Goal: Task Accomplishment & Management: Use online tool/utility

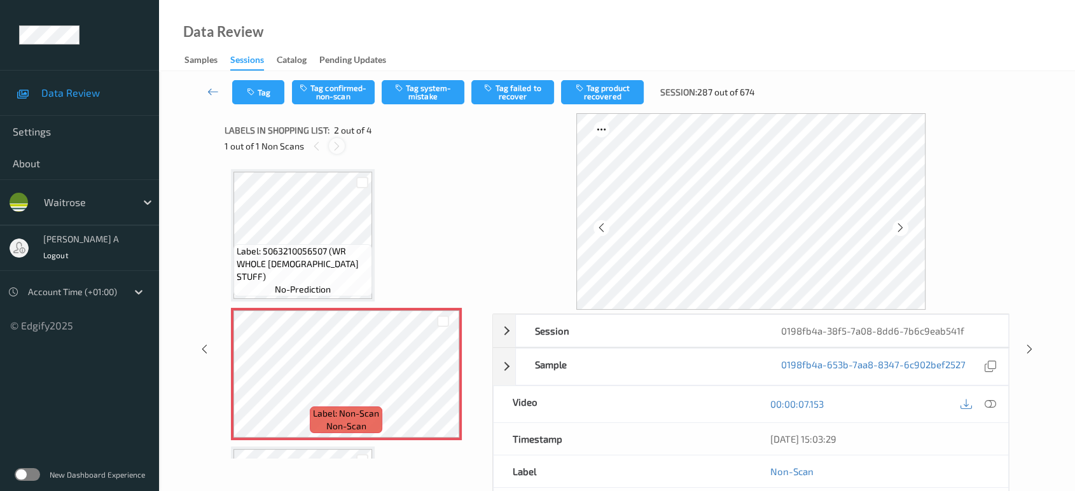
scroll to position [6, 0]
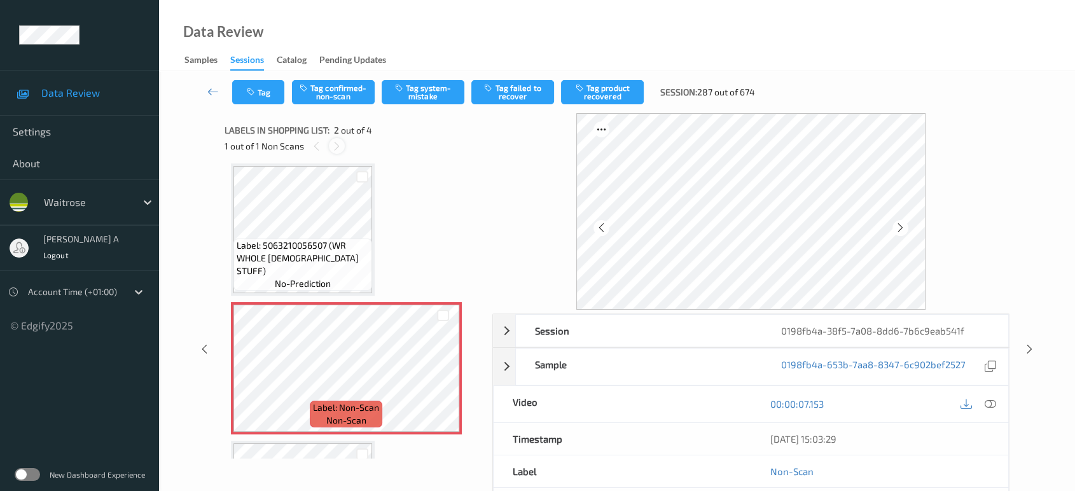
click at [335, 145] on icon at bounding box center [336, 146] width 11 height 11
click at [446, 379] on icon at bounding box center [443, 378] width 11 height 11
click at [443, 379] on icon at bounding box center [443, 378] width 11 height 11
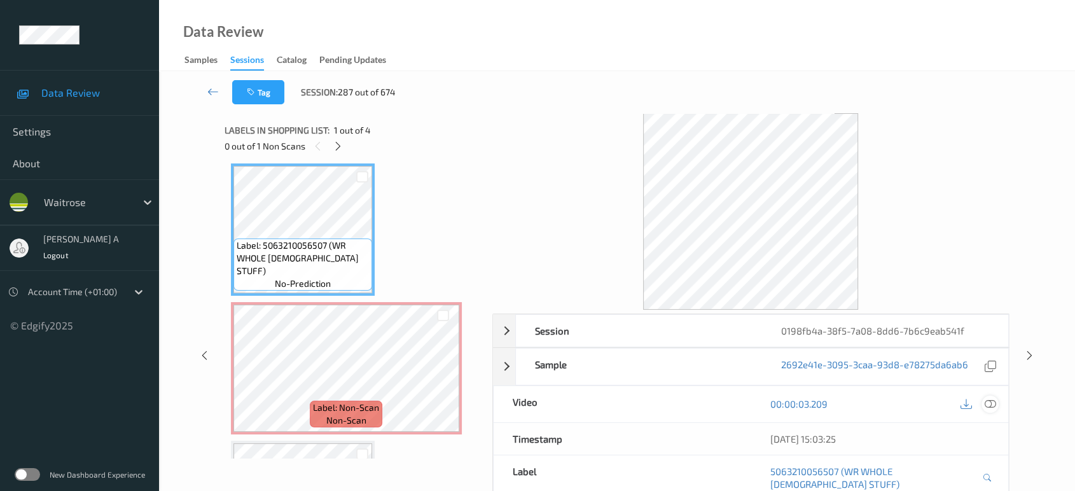
click at [987, 396] on div at bounding box center [989, 404] width 17 height 17
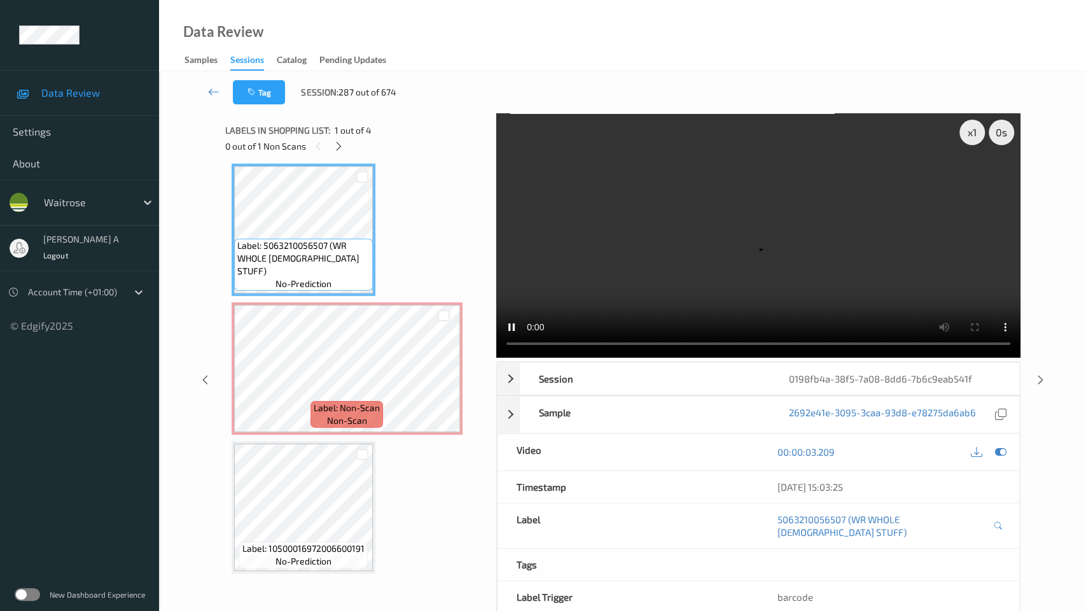
click at [496, 357] on video at bounding box center [758, 235] width 524 height 244
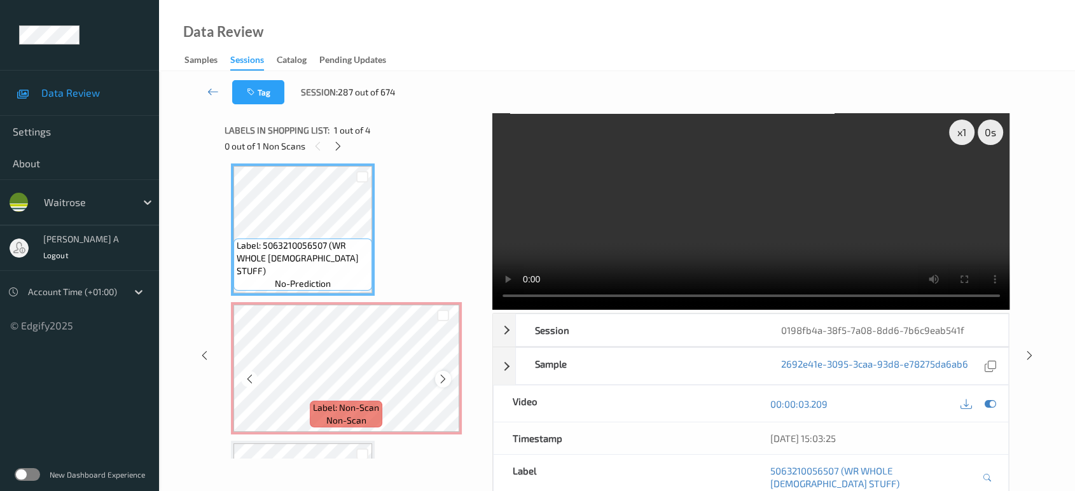
click at [441, 383] on icon at bounding box center [443, 378] width 11 height 11
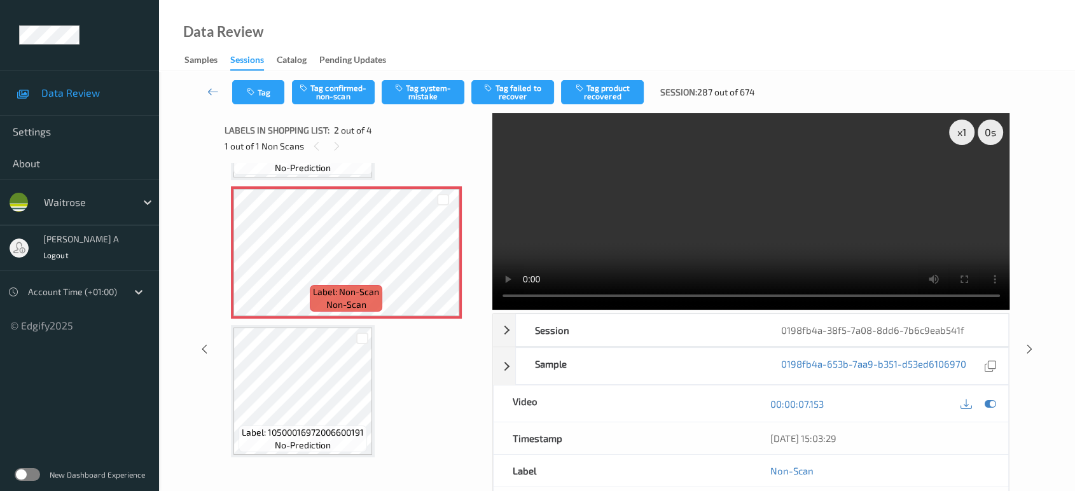
scroll to position [0, 0]
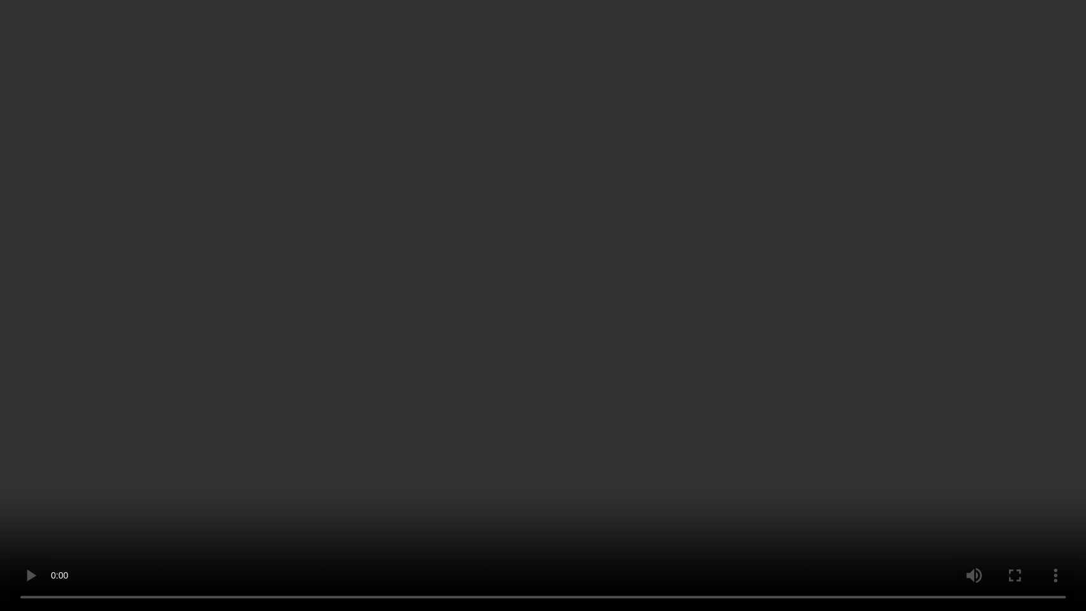
click at [615, 284] on video at bounding box center [543, 305] width 1086 height 611
click at [507, 431] on video at bounding box center [543, 305] width 1086 height 611
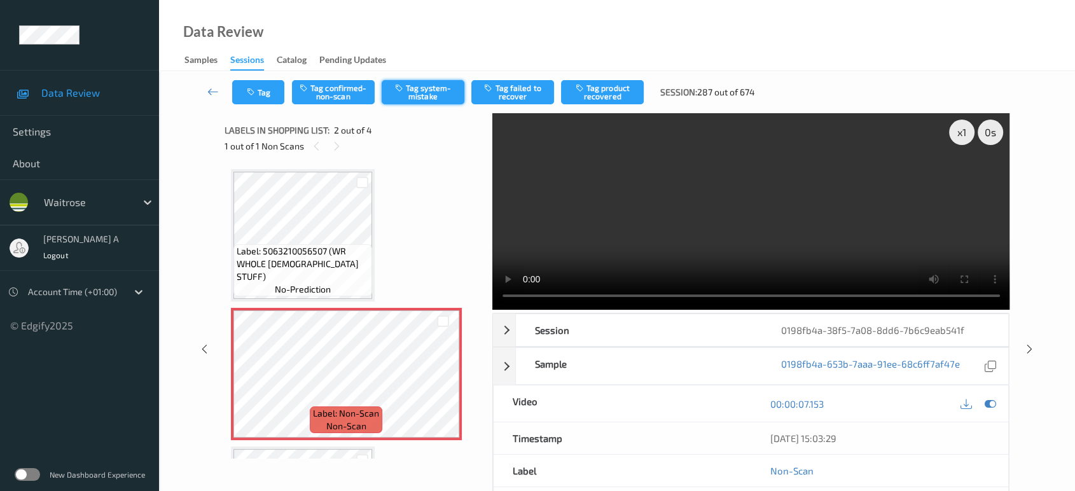
click at [418, 86] on button "Tag system-mistake" at bounding box center [423, 92] width 83 height 24
click at [262, 92] on button "Tag" at bounding box center [258, 92] width 52 height 24
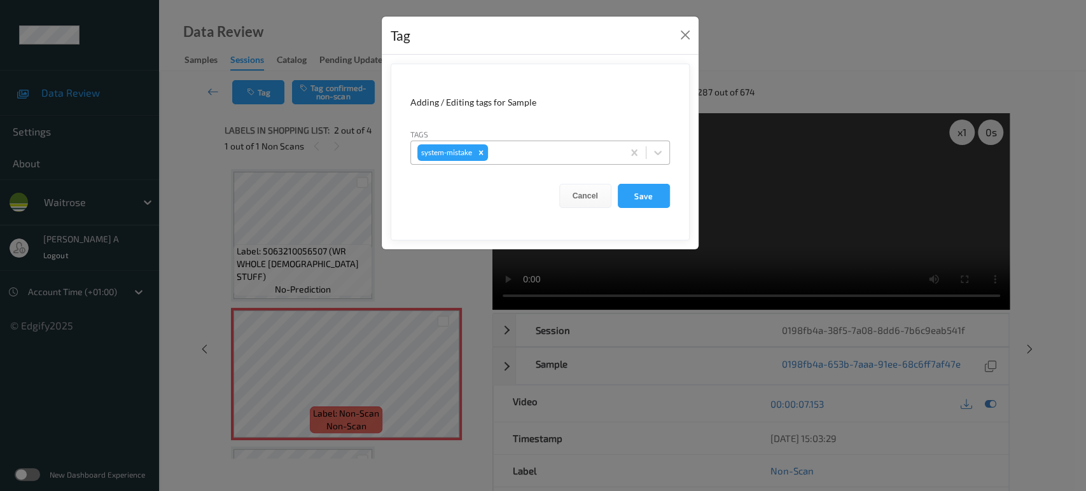
click at [557, 155] on div at bounding box center [553, 152] width 126 height 15
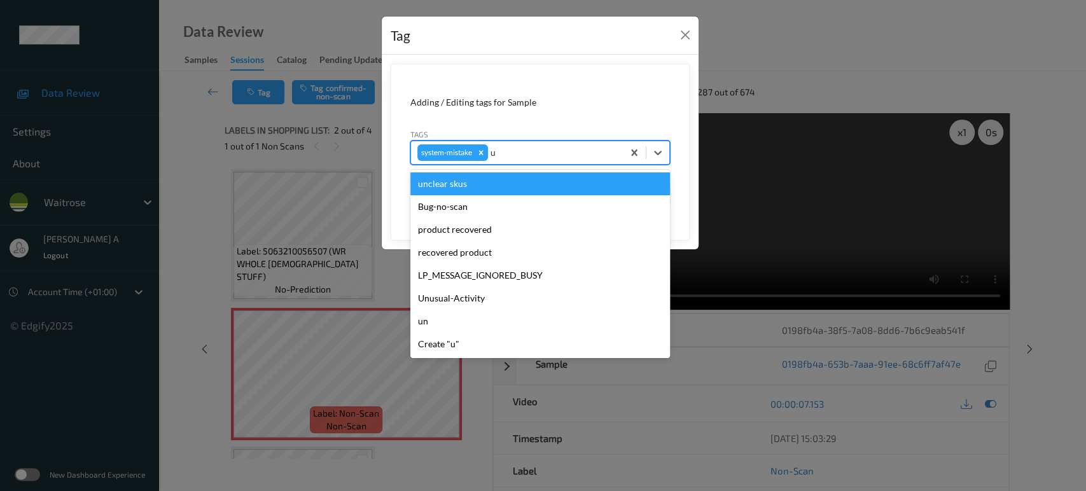
type input "un"
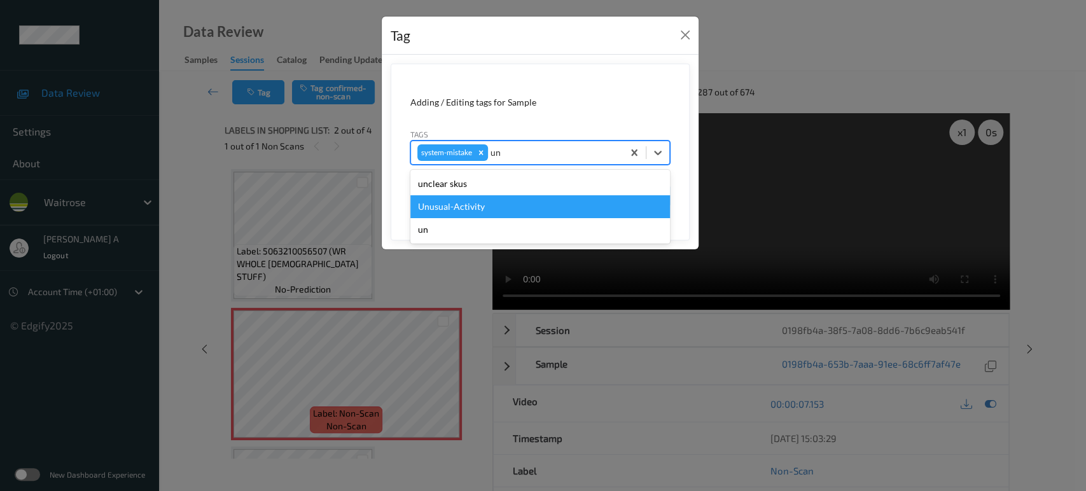
click at [464, 204] on div "Unusual-Activity" at bounding box center [540, 206] width 260 height 23
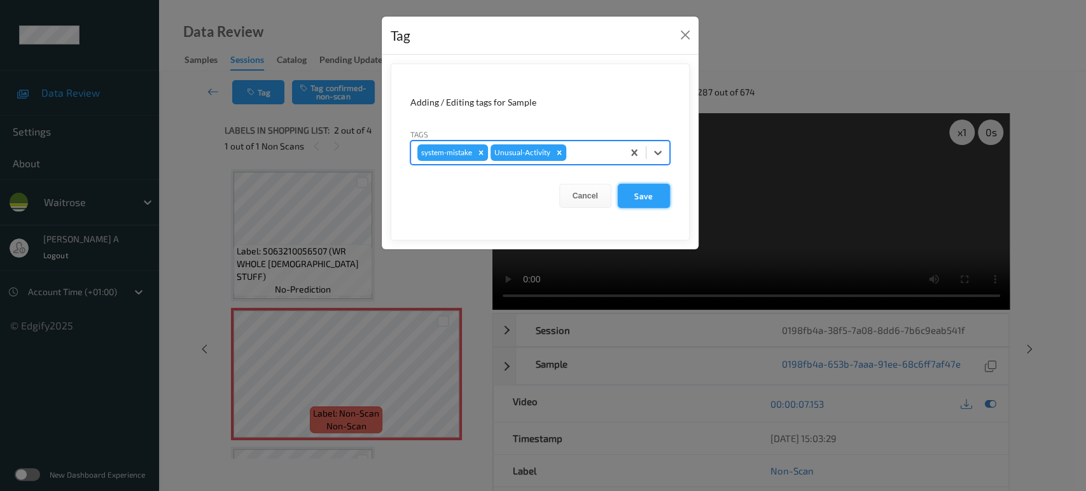
click at [644, 198] on button "Save" at bounding box center [644, 196] width 52 height 24
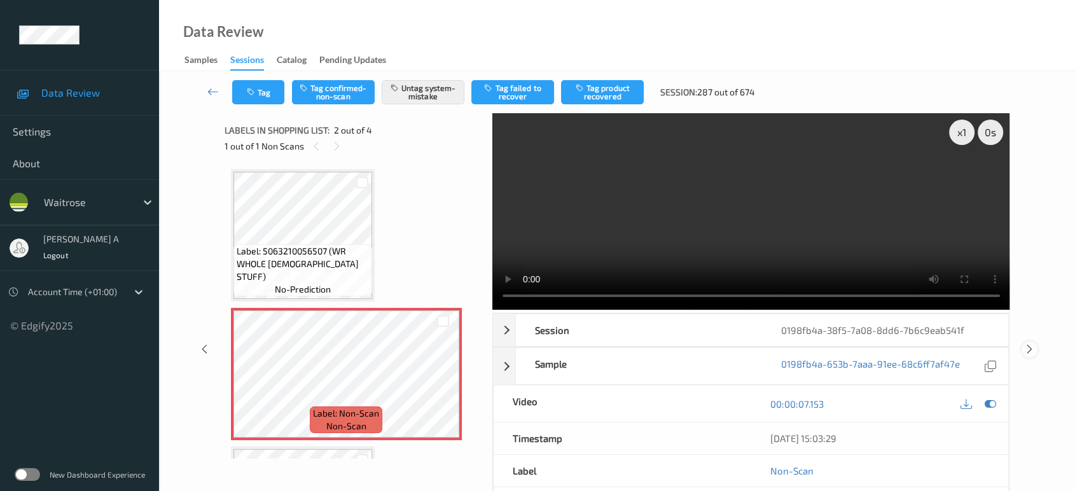
click at [1034, 342] on div at bounding box center [1030, 350] width 16 height 16
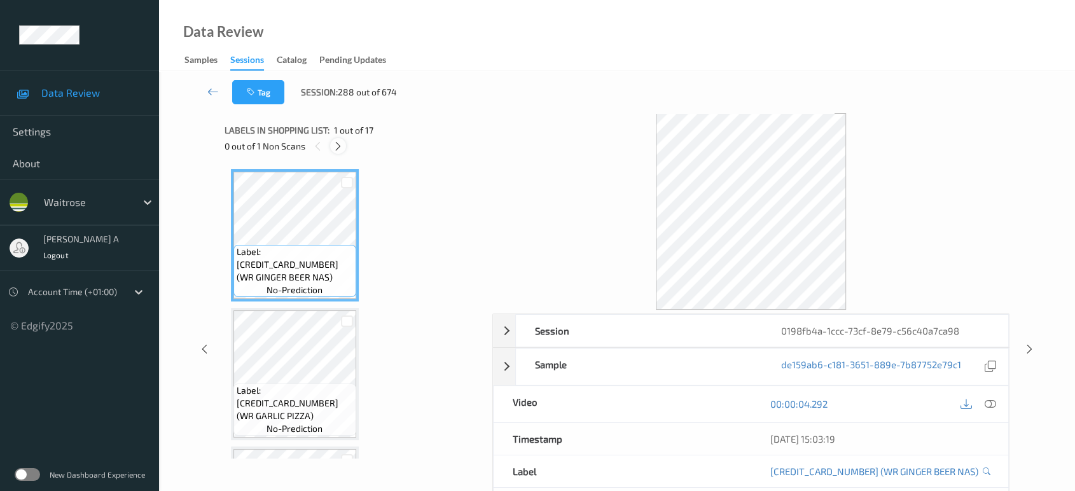
click at [336, 150] on icon at bounding box center [338, 146] width 11 height 11
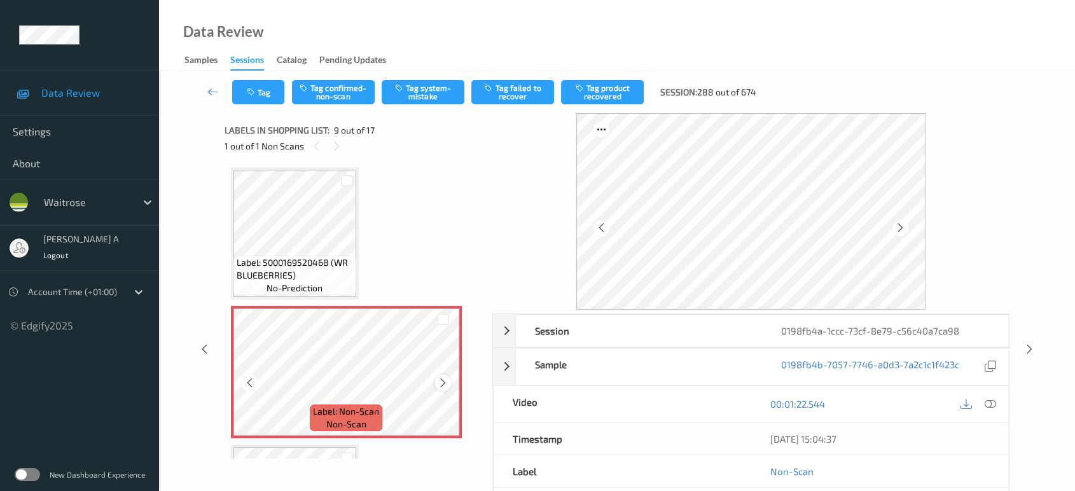
click at [440, 378] on icon at bounding box center [443, 382] width 11 height 11
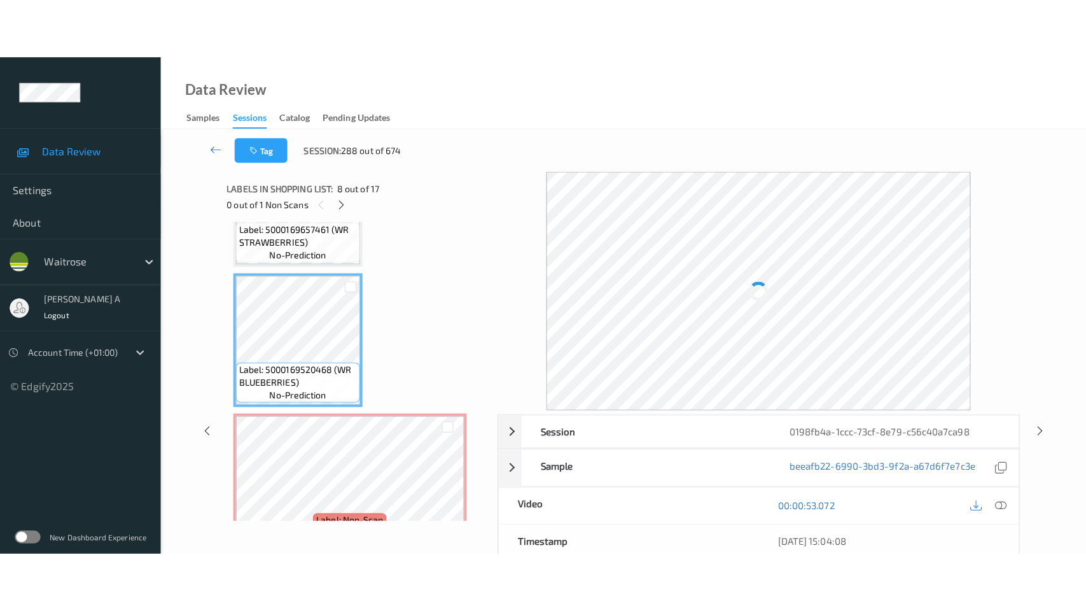
scroll to position [902, 0]
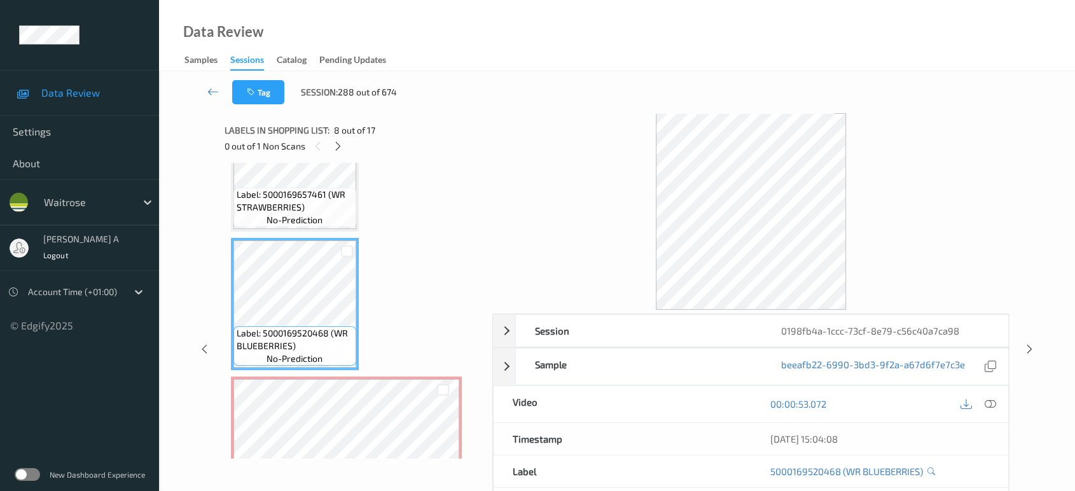
drag, startPoint x: 995, startPoint y: 401, endPoint x: 976, endPoint y: 389, distance: 22.1
click at [995, 401] on icon at bounding box center [990, 403] width 11 height 11
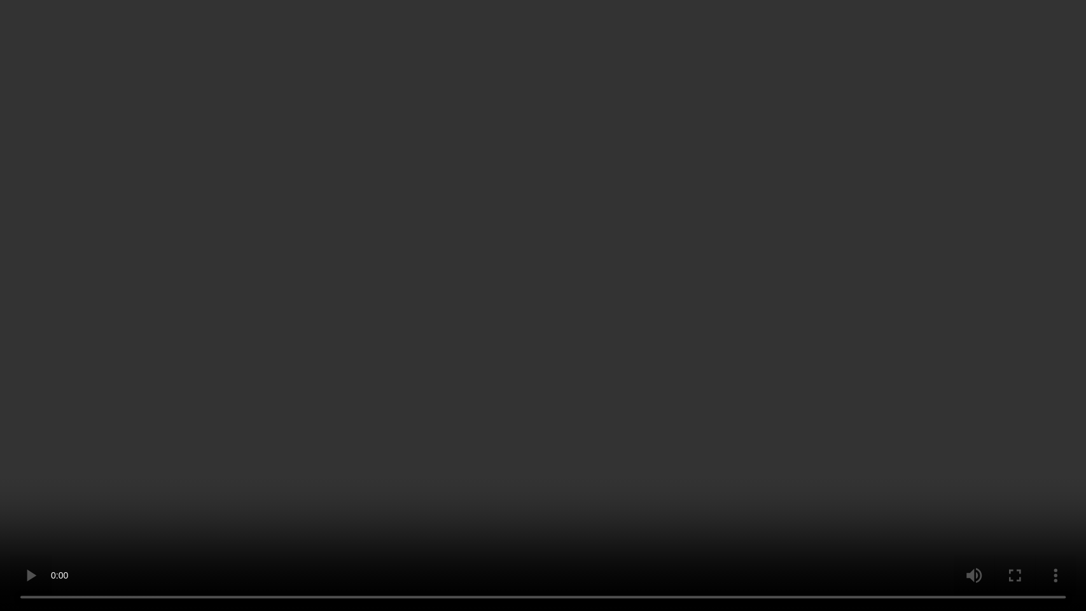
click at [468, 401] on video at bounding box center [543, 305] width 1086 height 611
click at [452, 382] on video at bounding box center [543, 305] width 1086 height 611
click at [559, 394] on video at bounding box center [543, 305] width 1086 height 611
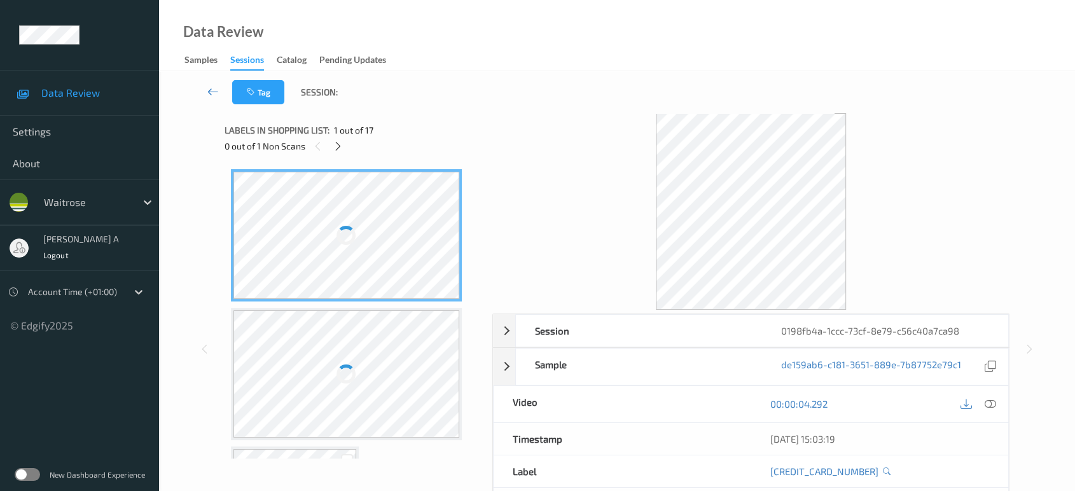
click at [218, 89] on icon at bounding box center [212, 91] width 11 height 13
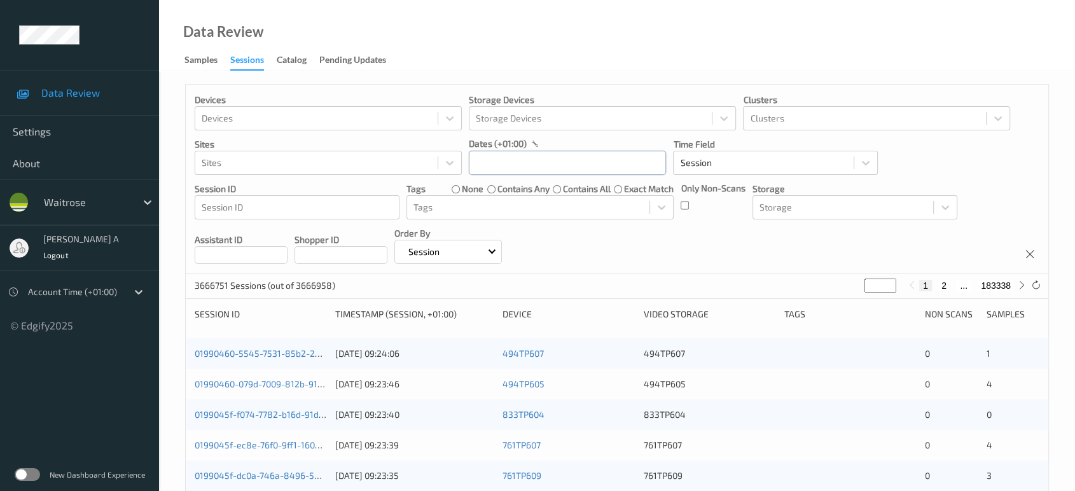
click at [503, 160] on input "text" at bounding box center [567, 163] width 197 height 24
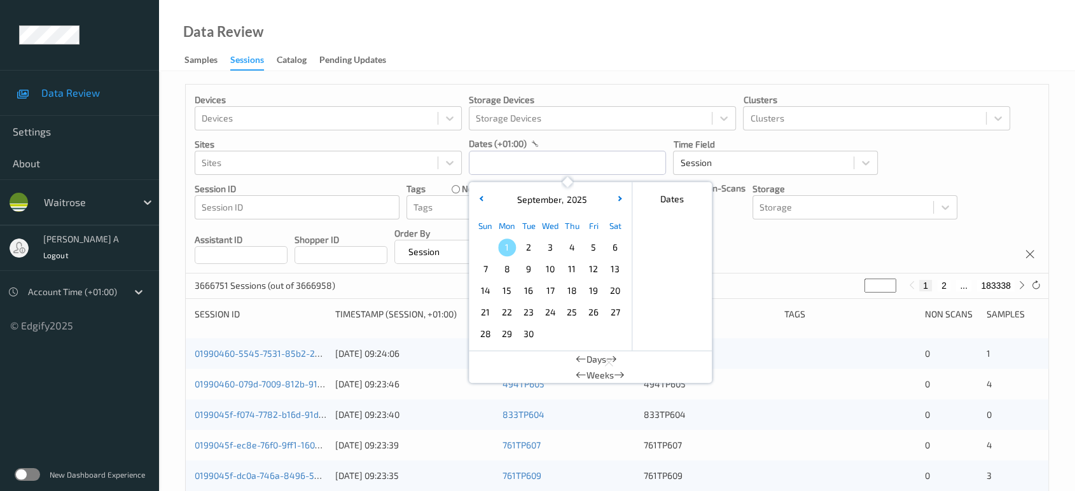
click at [531, 337] on span "30" at bounding box center [529, 334] width 18 height 18
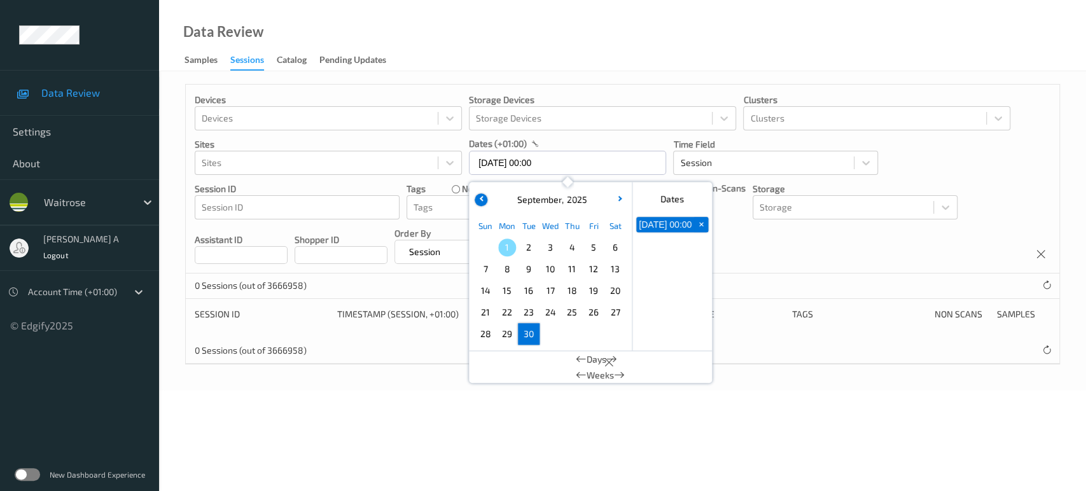
click at [480, 195] on button "button" at bounding box center [481, 199] width 13 height 13
click at [585, 348] on div "Choose Friday September 05 of 2025" at bounding box center [594, 356] width 22 height 22
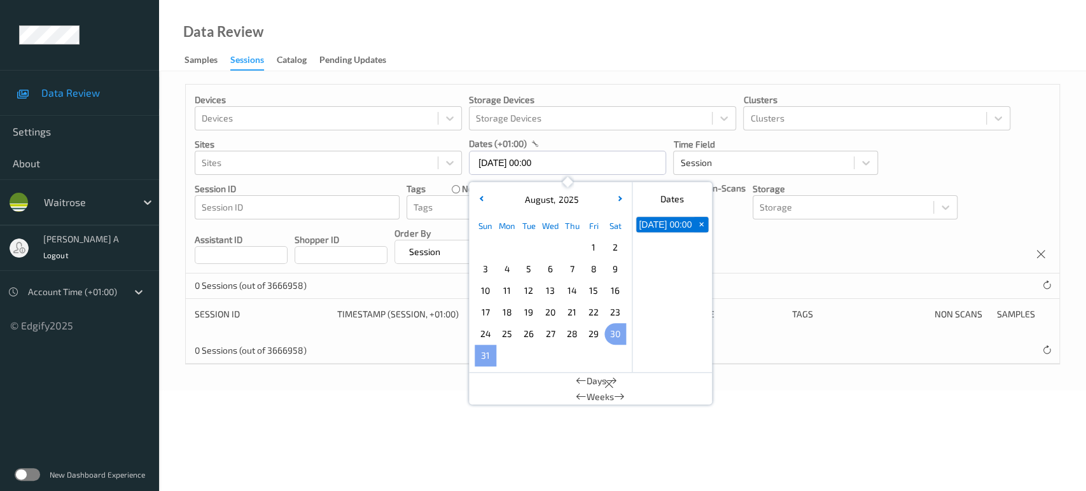
click at [615, 335] on span "30" at bounding box center [615, 334] width 18 height 18
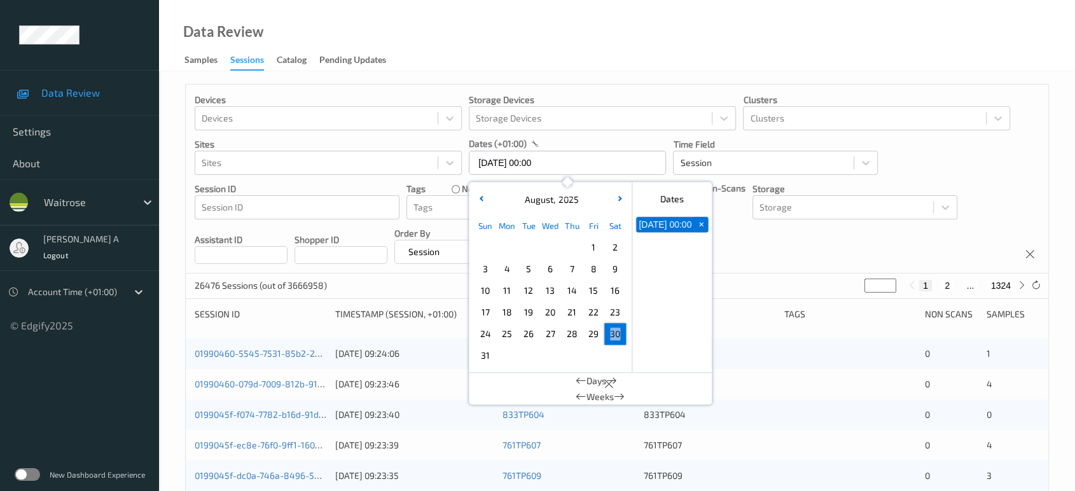
click at [621, 336] on span "30" at bounding box center [615, 334] width 18 height 18
type input "[DATE] 00:00 -> [DATE] 23:59"
click at [745, 247] on div "Devices Devices Storage Devices Storage Devices Clusters Clusters Sites Sites d…" at bounding box center [617, 179] width 863 height 189
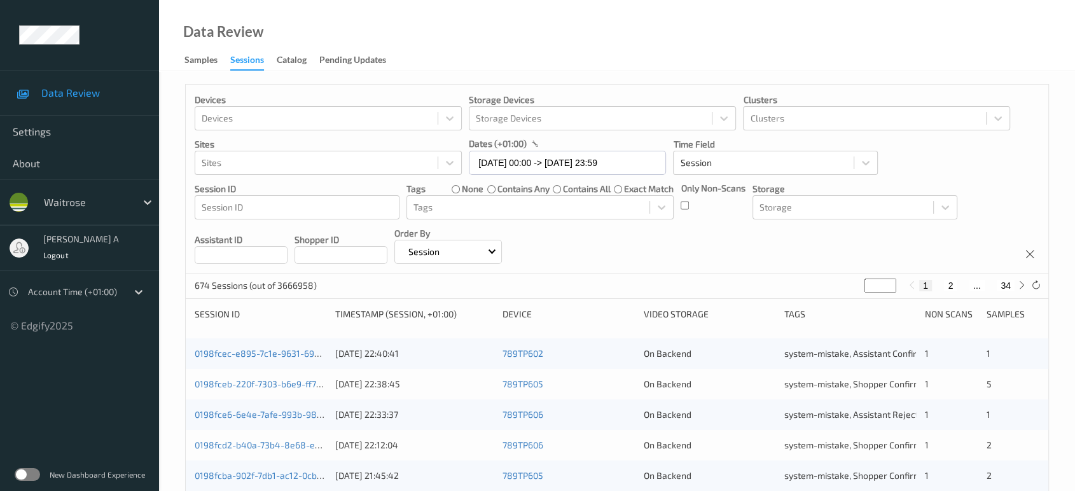
click at [952, 286] on button "2" at bounding box center [950, 285] width 13 height 11
type input "*"
click at [880, 288] on input "*" at bounding box center [880, 286] width 32 height 14
type input "*"
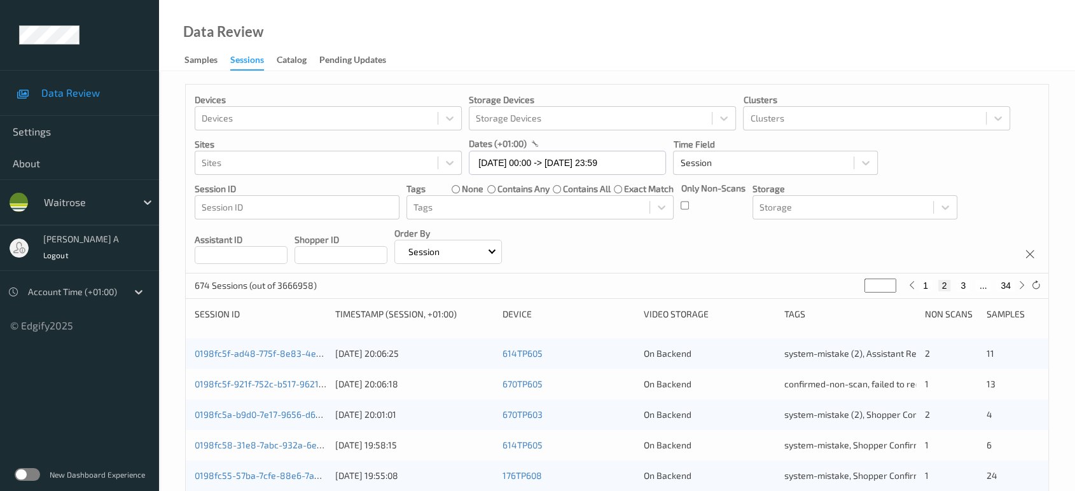
type input "*"
type input "**"
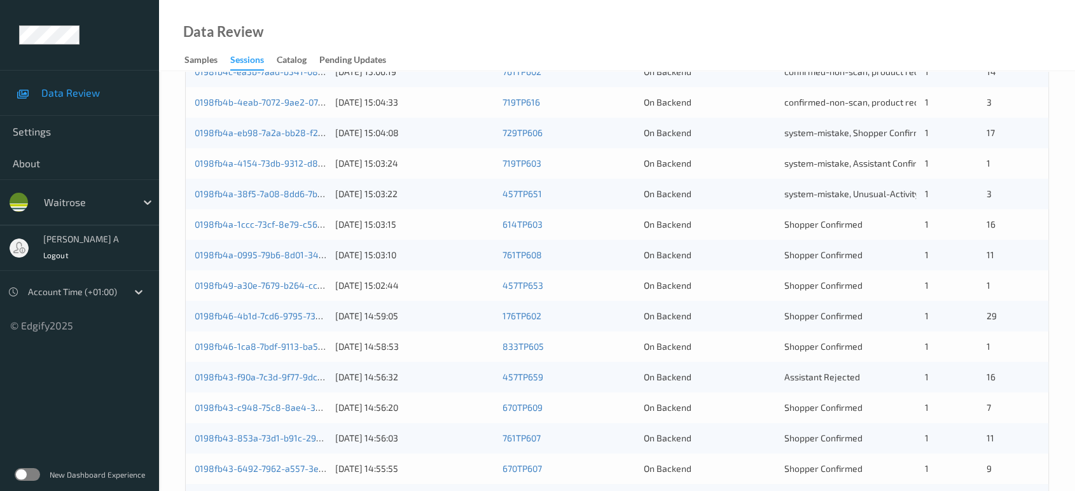
scroll to position [353, 0]
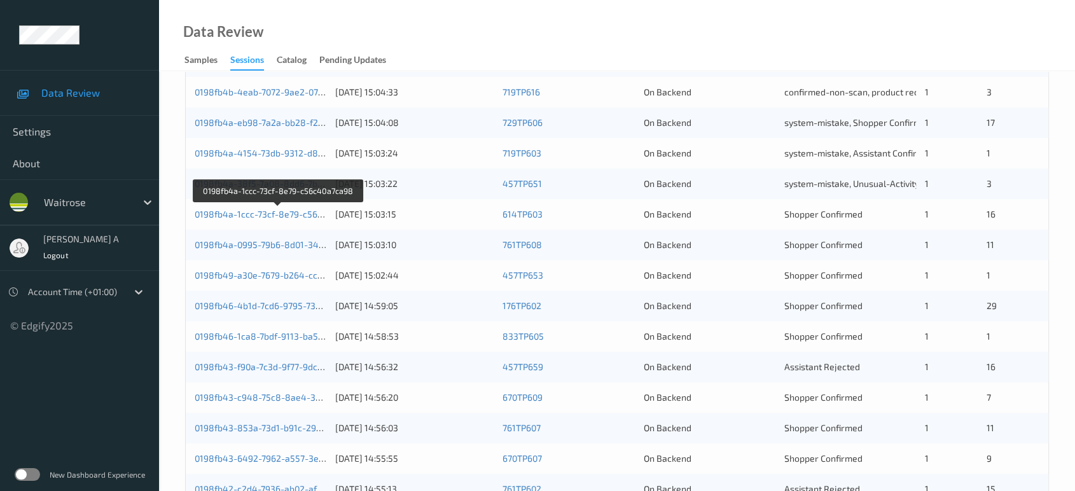
type input "**"
click at [286, 215] on link "0198fb4a-1ccc-73cf-8e79-c56c40a7ca98" at bounding box center [279, 214] width 168 height 11
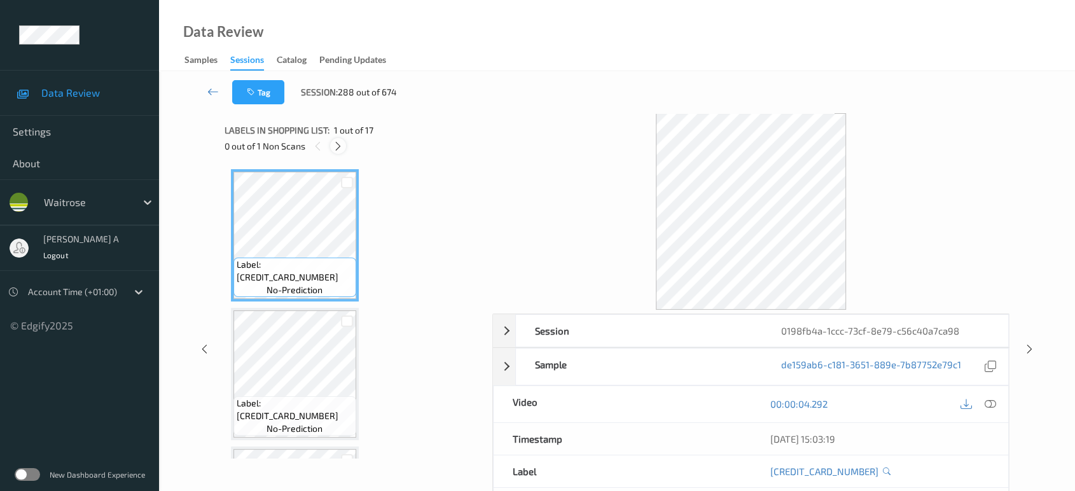
click at [340, 149] on icon at bounding box center [338, 146] width 11 height 11
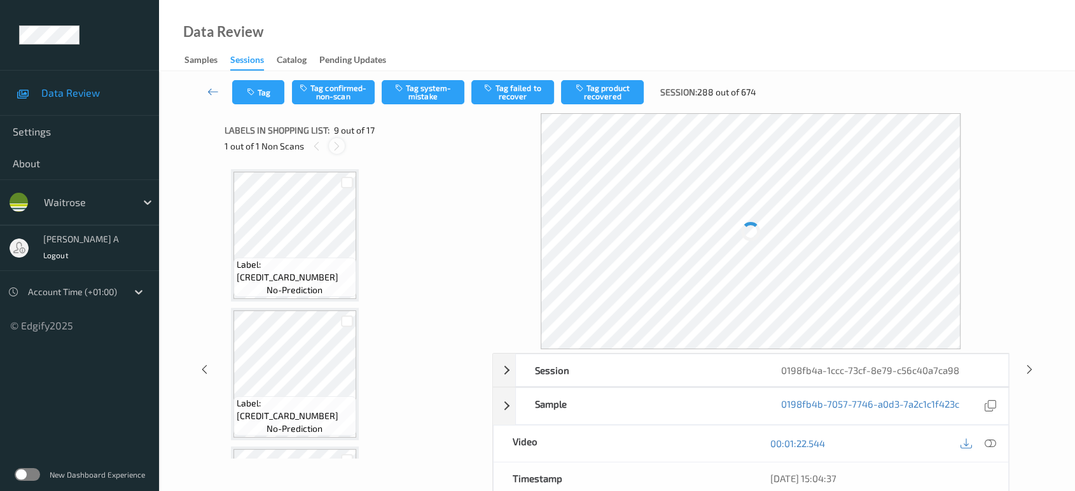
scroll to position [973, 0]
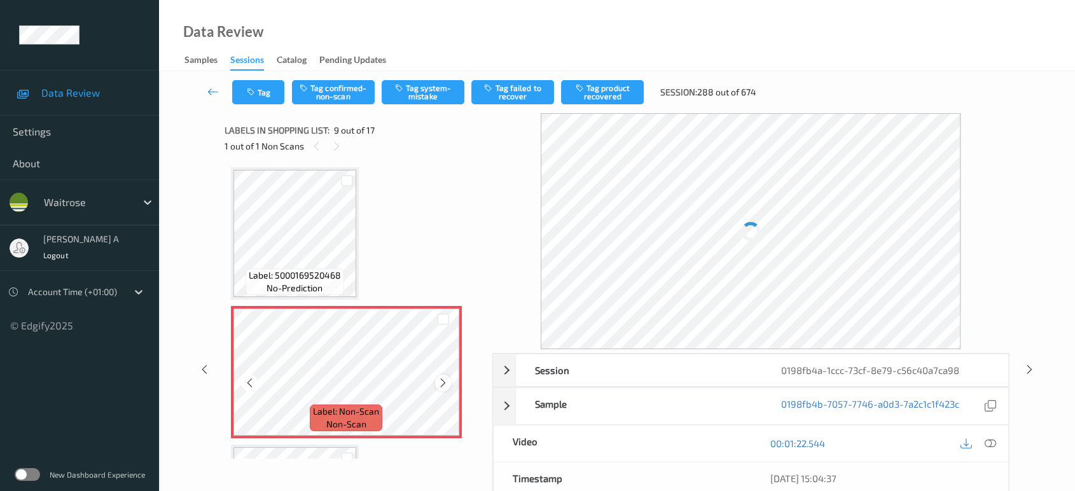
click at [443, 381] on icon at bounding box center [443, 382] width 11 height 11
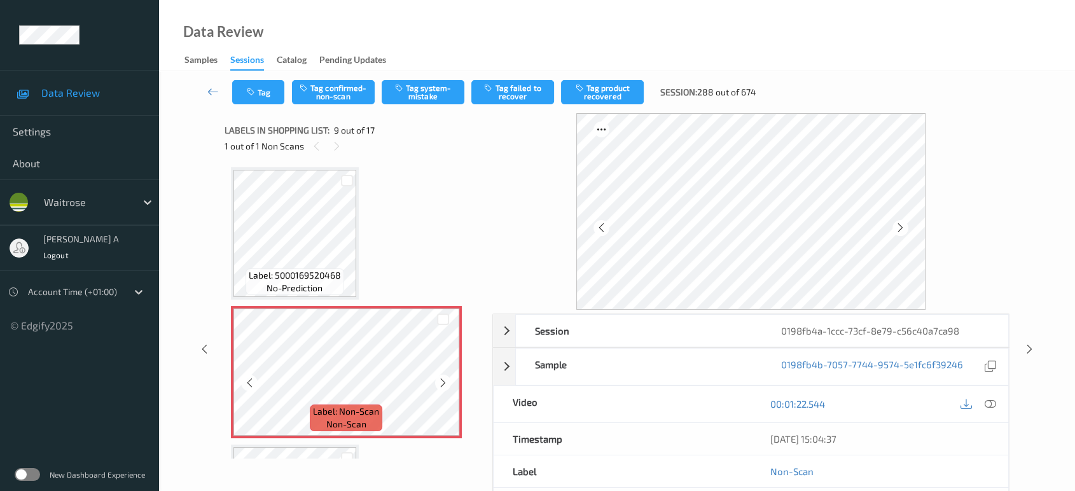
click at [443, 381] on icon at bounding box center [443, 382] width 11 height 11
click at [992, 405] on icon at bounding box center [990, 403] width 11 height 11
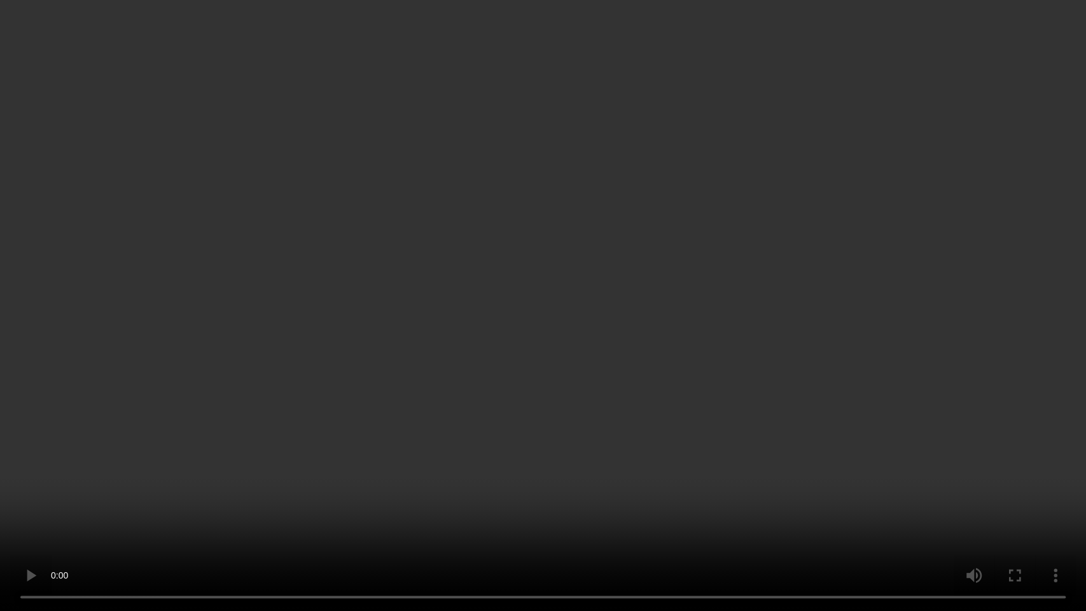
click at [597, 453] on video at bounding box center [543, 305] width 1086 height 611
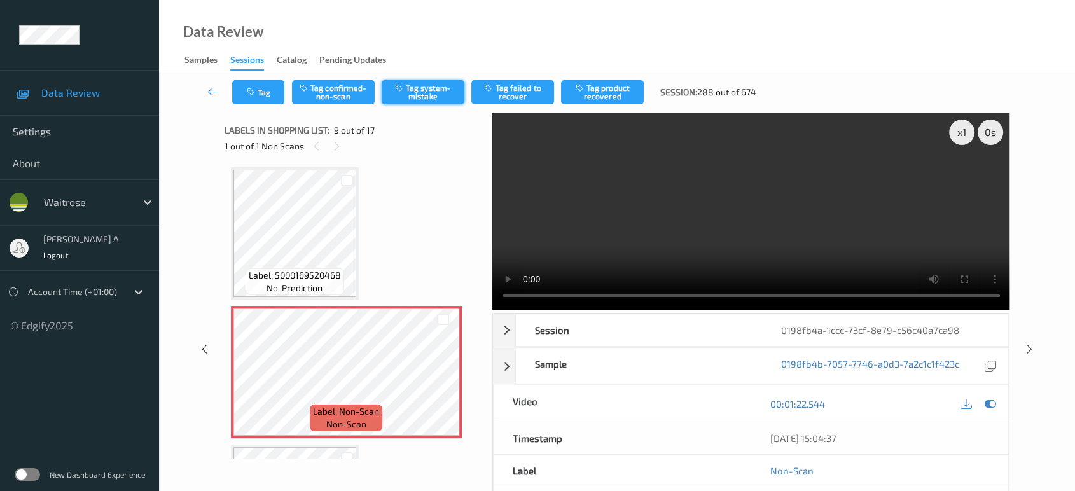
click at [422, 87] on button "Tag system-mistake" at bounding box center [423, 92] width 83 height 24
click at [260, 93] on button "Tag" at bounding box center [258, 92] width 52 height 24
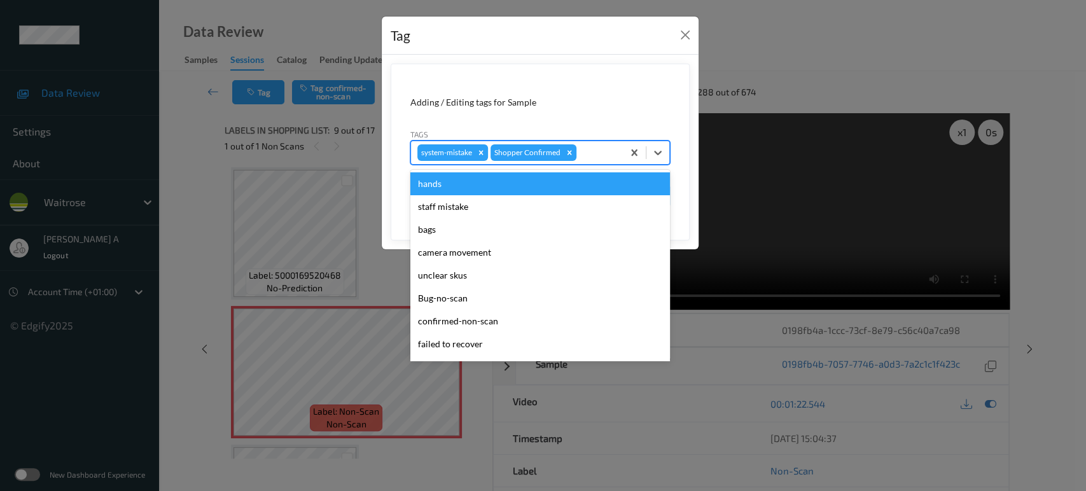
click at [597, 158] on div at bounding box center [598, 152] width 38 height 15
type input "un"
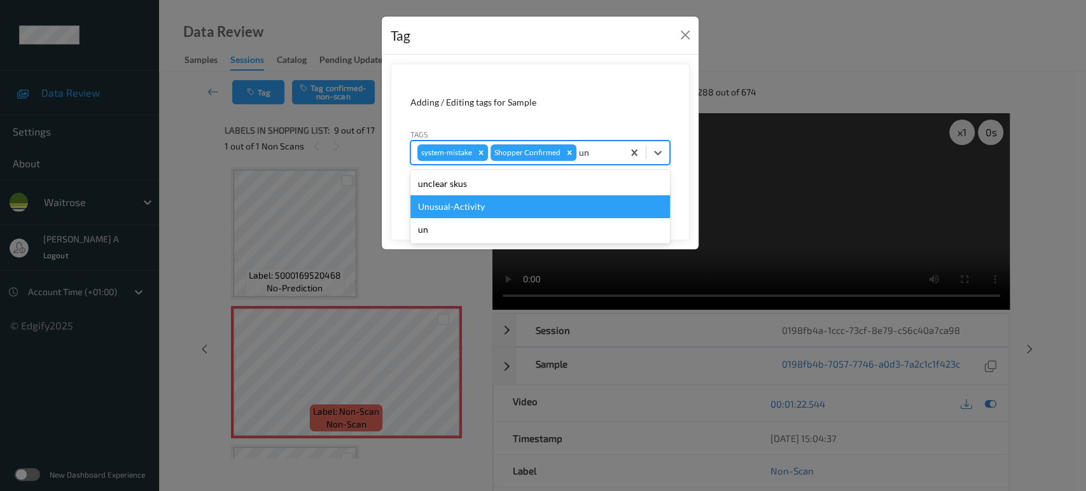
click at [509, 200] on div "Unusual-Activity" at bounding box center [540, 206] width 260 height 23
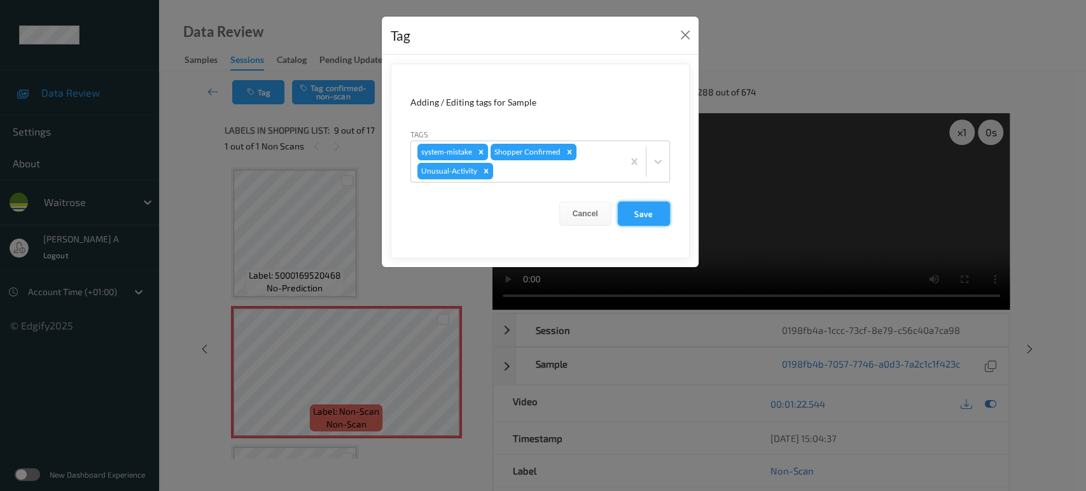
click at [642, 203] on button "Save" at bounding box center [644, 214] width 52 height 24
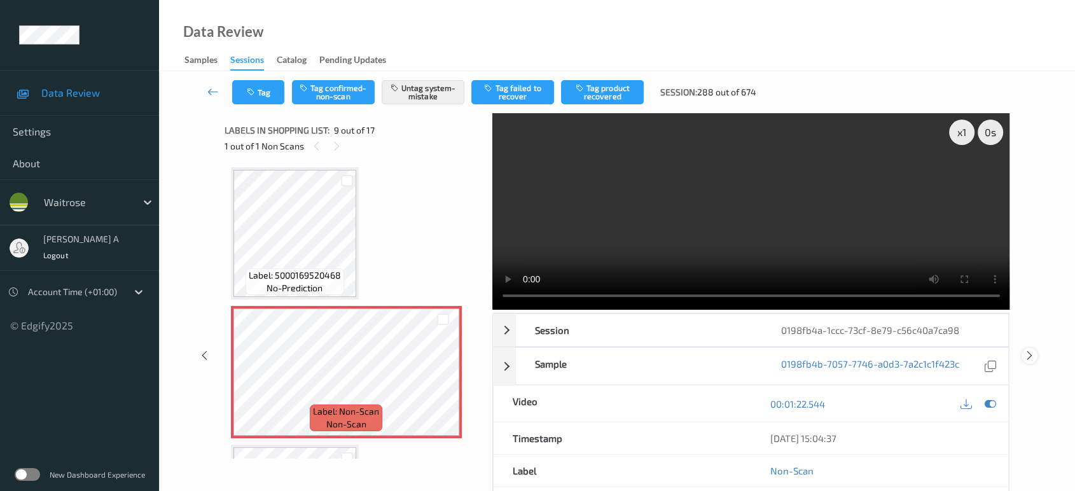
click at [1033, 356] on icon at bounding box center [1029, 355] width 11 height 11
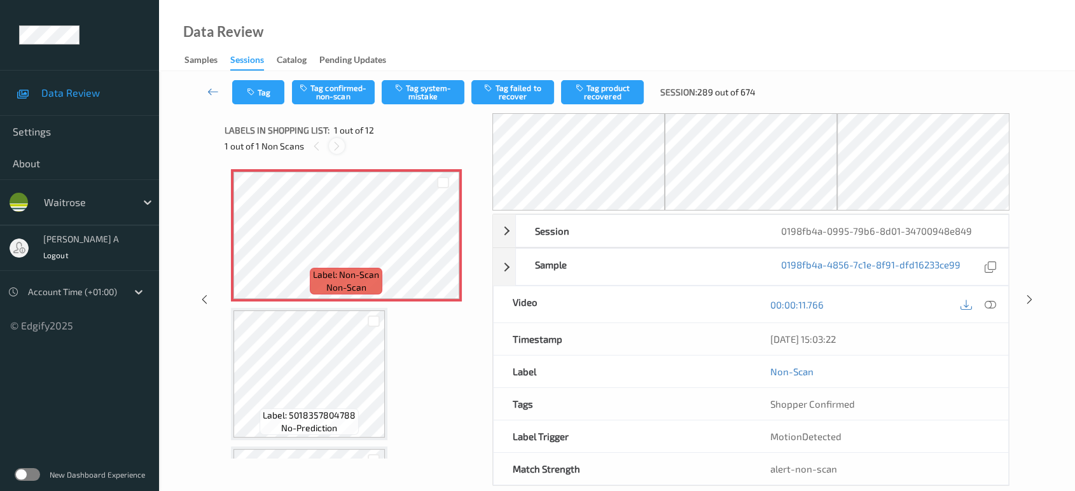
click at [329, 146] on div at bounding box center [337, 146] width 16 height 16
click at [448, 248] on icon at bounding box center [443, 245] width 11 height 11
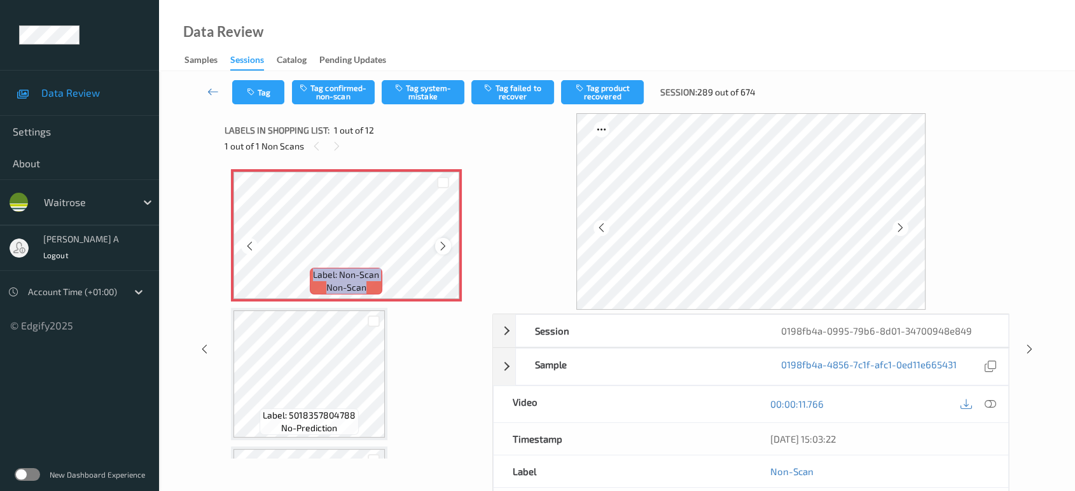
click at [448, 247] on div at bounding box center [443, 246] width 16 height 16
click at [995, 406] on icon at bounding box center [990, 403] width 11 height 11
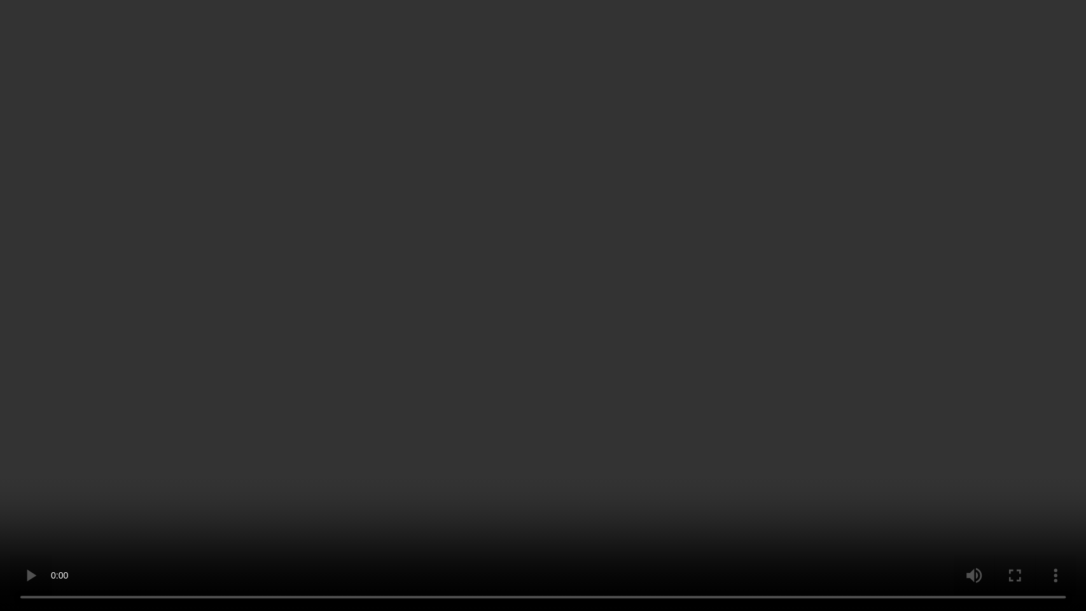
click at [512, 392] on video at bounding box center [543, 305] width 1086 height 611
click at [655, 253] on video at bounding box center [543, 305] width 1086 height 611
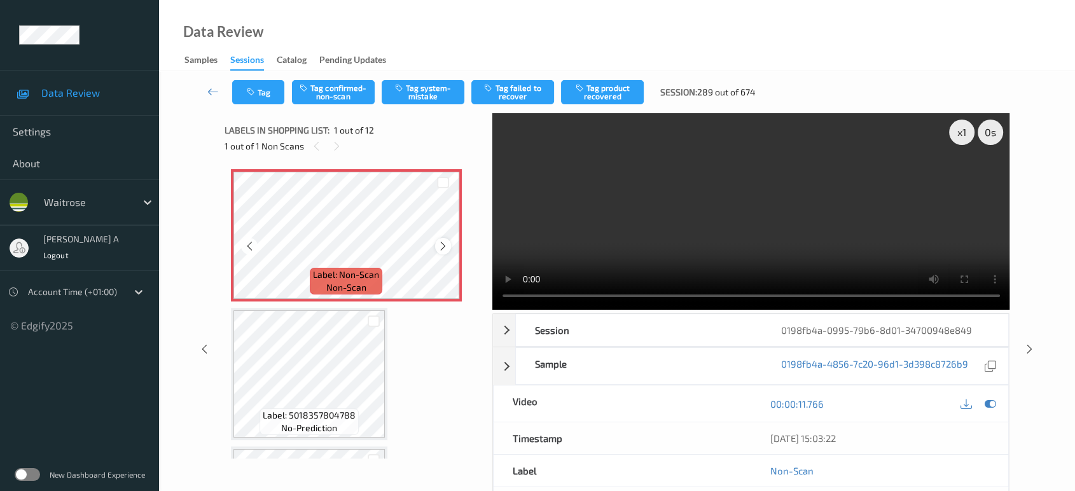
click at [443, 245] on icon at bounding box center [443, 245] width 11 height 11
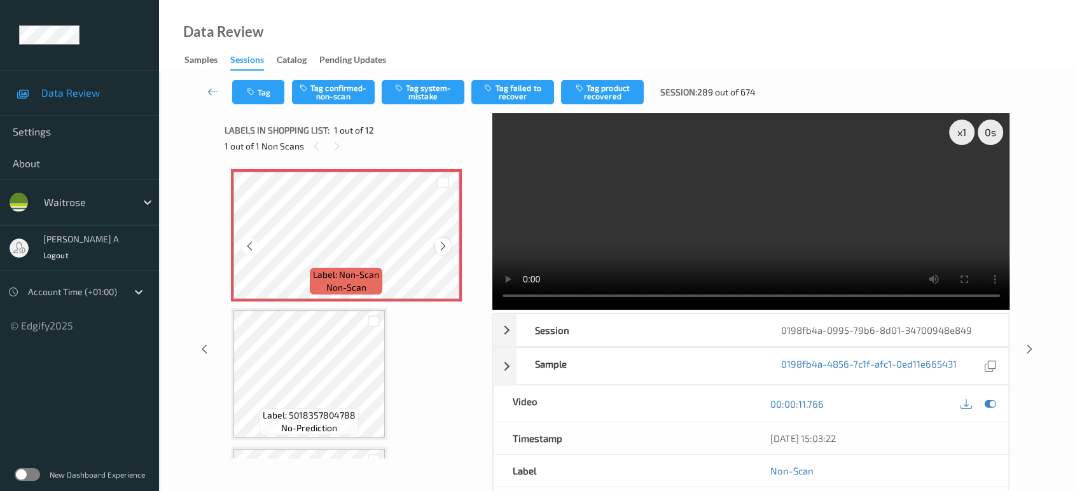
click at [438, 246] on icon at bounding box center [443, 245] width 11 height 11
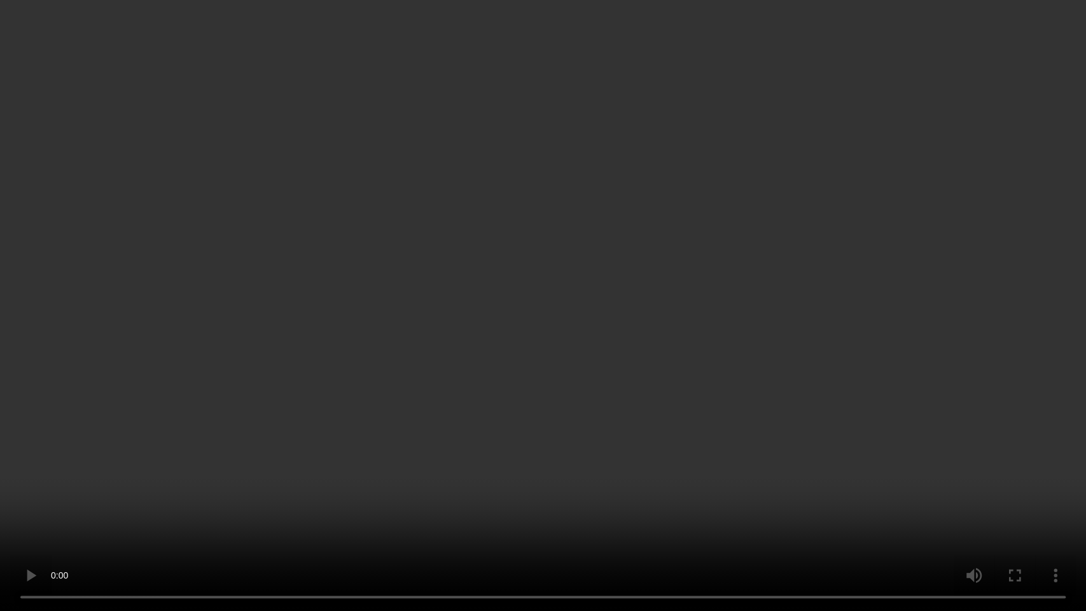
click at [587, 325] on video at bounding box center [543, 305] width 1086 height 611
click at [552, 335] on video at bounding box center [543, 305] width 1086 height 611
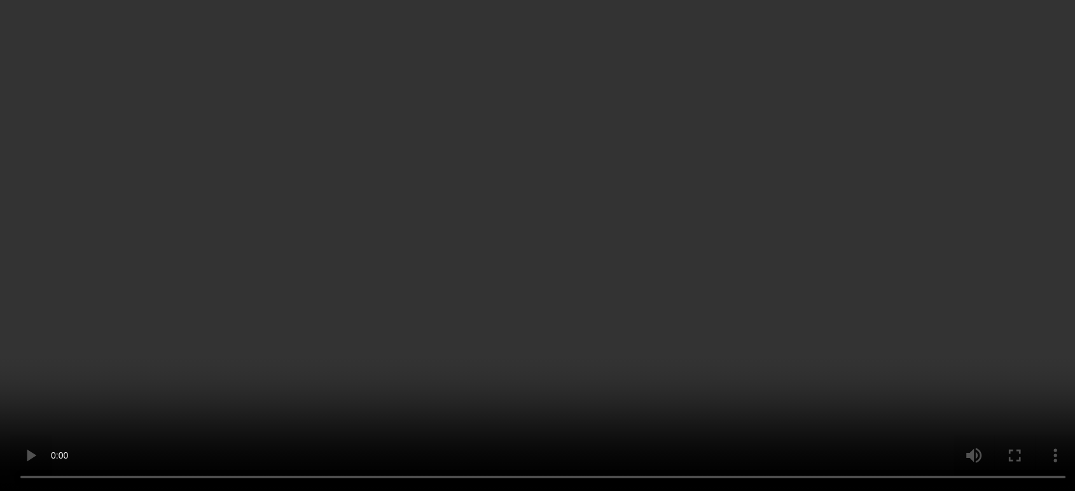
scroll to position [0, 0]
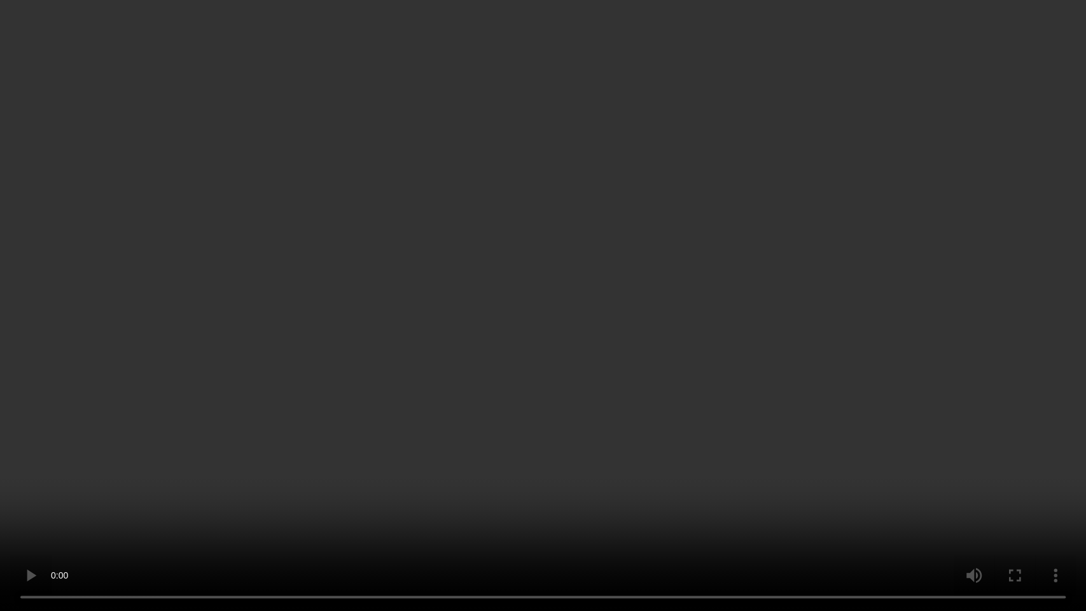
drag, startPoint x: 681, startPoint y: 285, endPoint x: 658, endPoint y: 215, distance: 73.4
click at [679, 284] on video at bounding box center [543, 305] width 1086 height 611
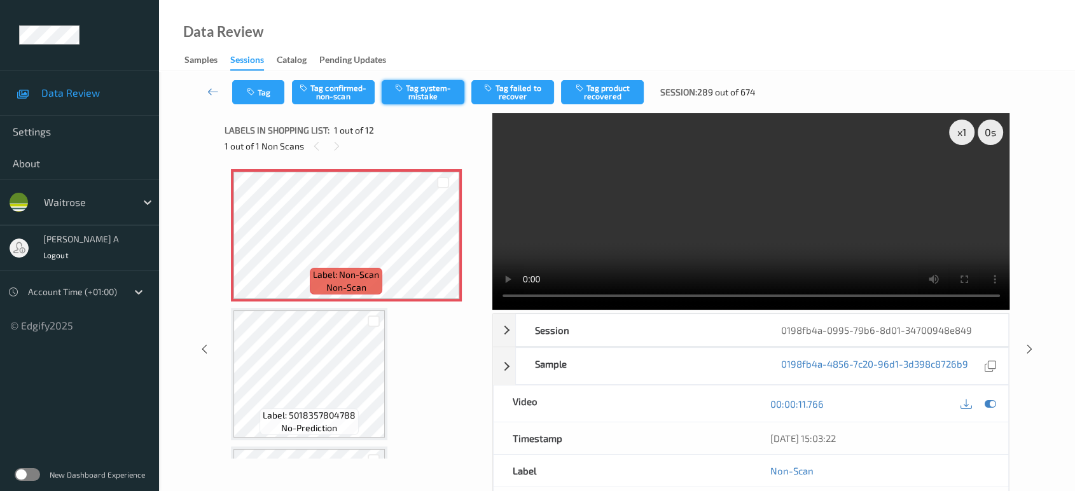
click at [427, 87] on button "Tag system-mistake" at bounding box center [423, 92] width 83 height 24
click at [261, 101] on button "Tag" at bounding box center [258, 92] width 52 height 24
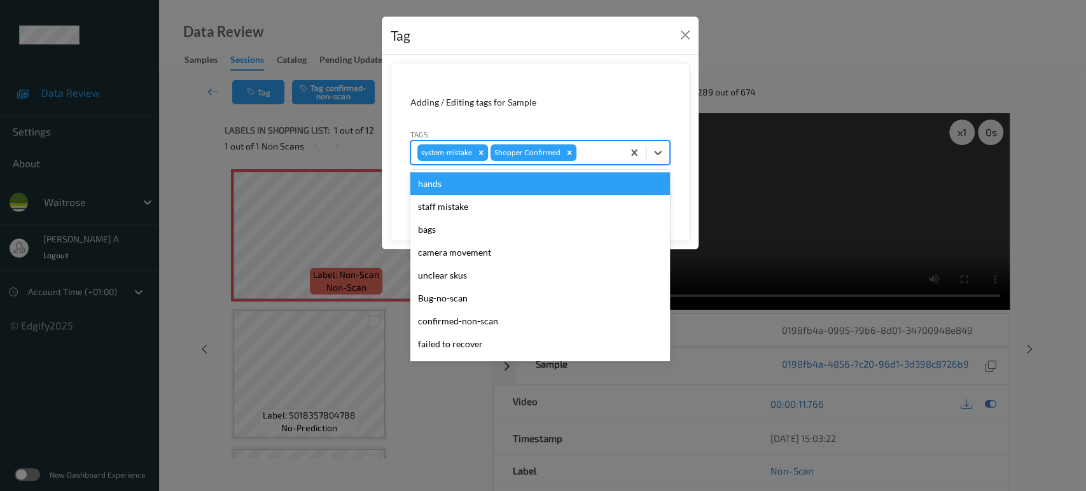
click at [597, 154] on div at bounding box center [598, 152] width 38 height 15
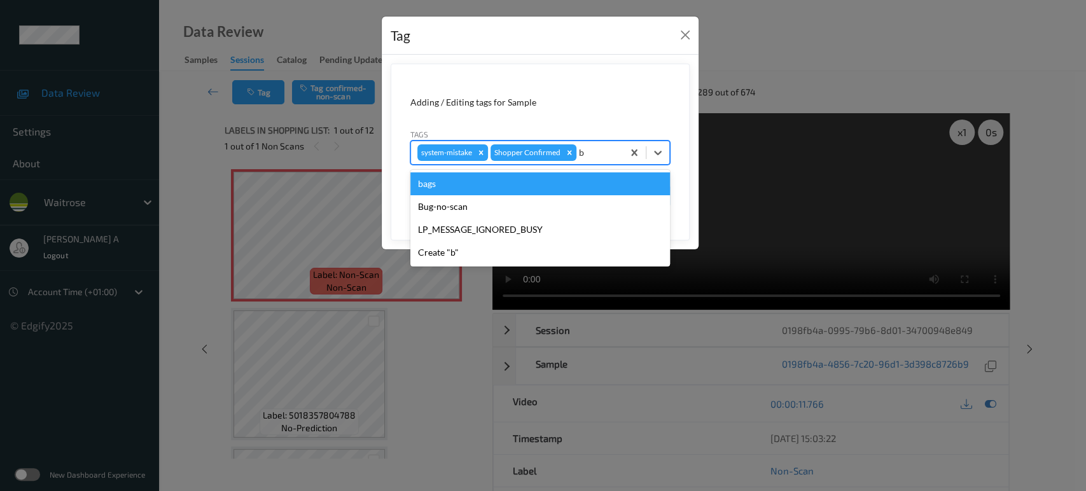
type input "ba"
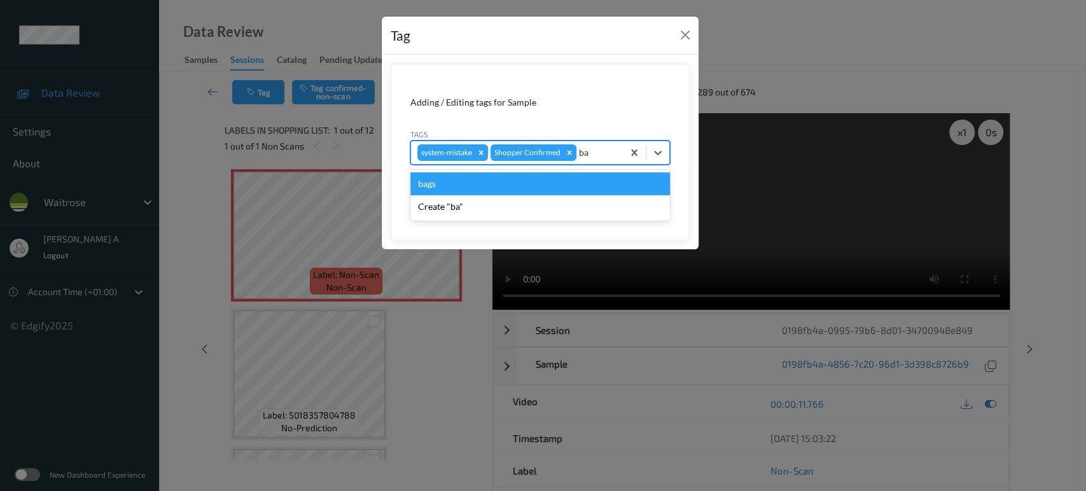
click at [559, 182] on div "bags" at bounding box center [540, 183] width 260 height 23
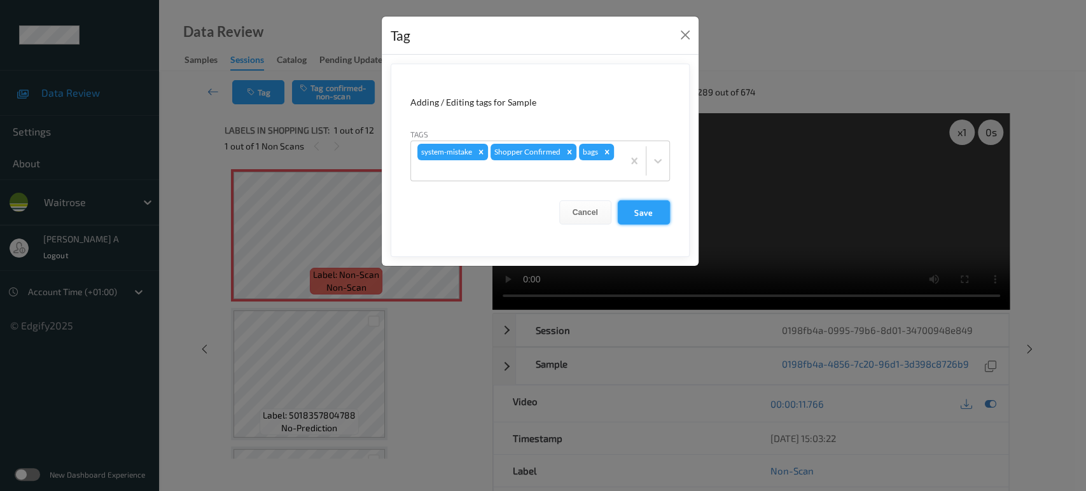
click at [639, 200] on button "Save" at bounding box center [644, 212] width 52 height 24
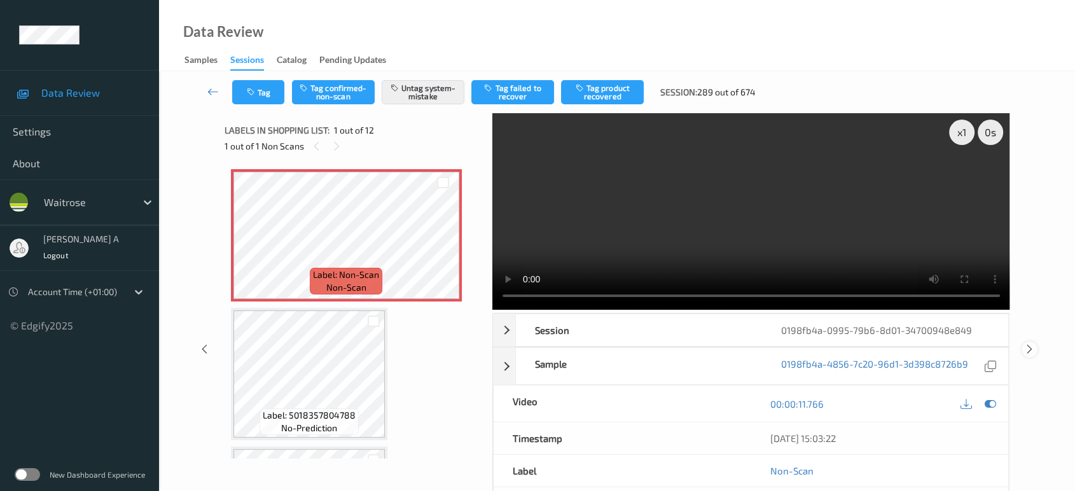
click at [1029, 343] on icon at bounding box center [1029, 348] width 11 height 11
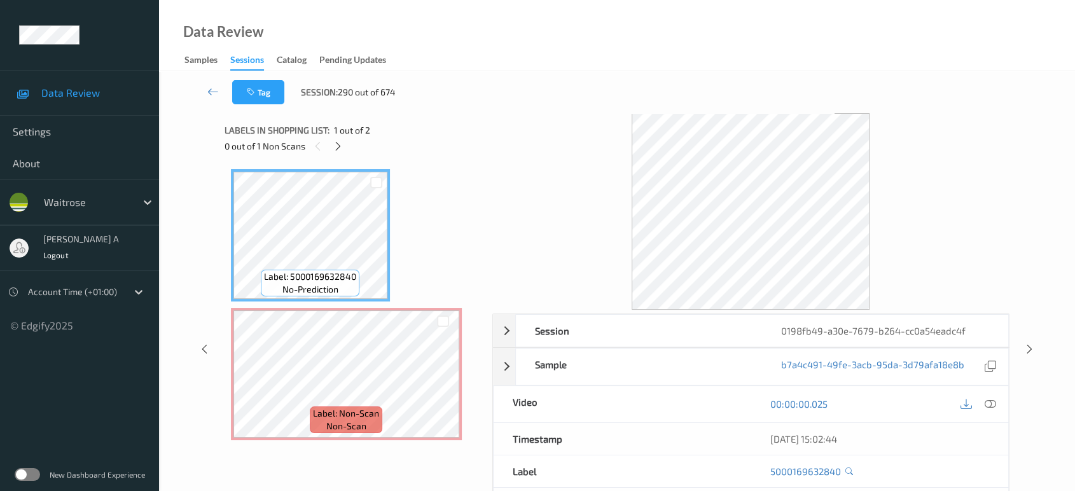
drag, startPoint x: 342, startPoint y: 149, endPoint x: 351, endPoint y: 170, distance: 22.2
click at [342, 149] on icon at bounding box center [338, 146] width 11 height 11
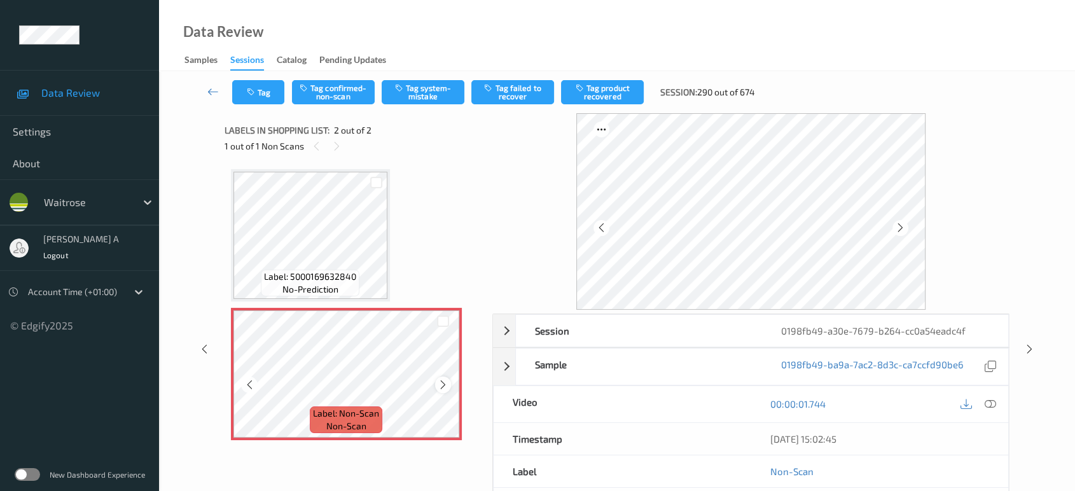
click at [444, 380] on icon at bounding box center [443, 384] width 11 height 11
click at [443, 382] on icon at bounding box center [443, 384] width 11 height 11
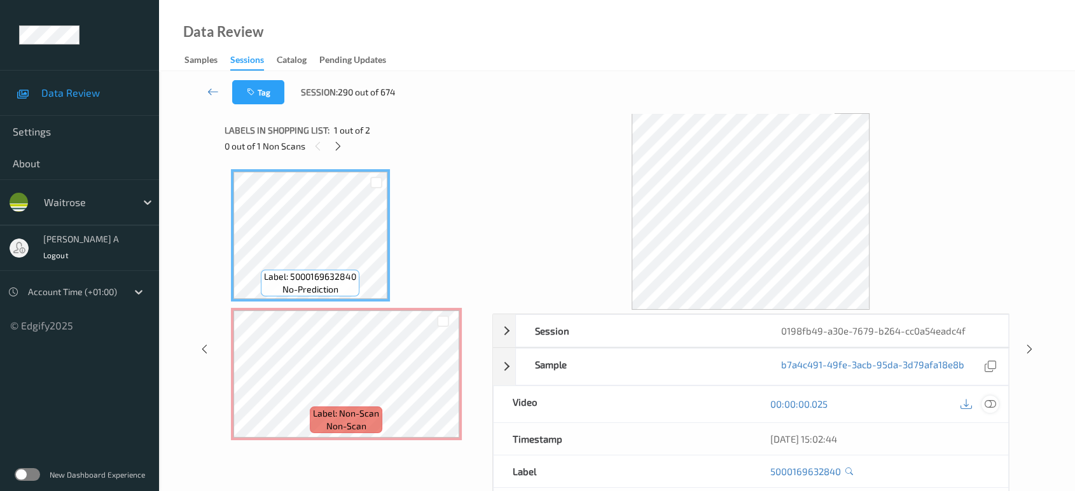
click at [987, 402] on icon at bounding box center [990, 403] width 11 height 11
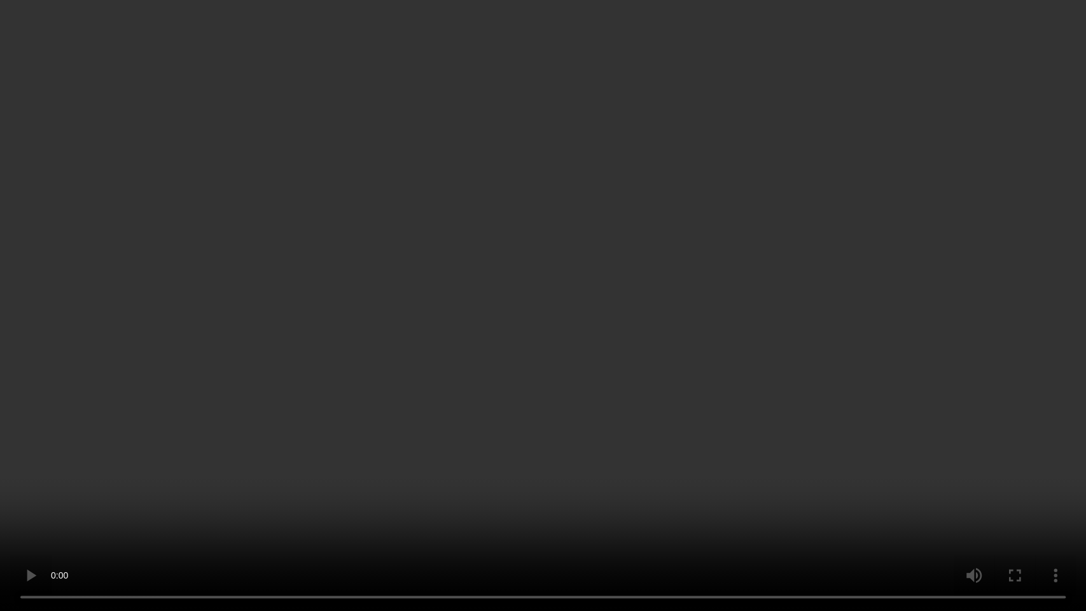
click at [687, 310] on video at bounding box center [543, 305] width 1086 height 611
click at [663, 197] on video at bounding box center [543, 305] width 1086 height 611
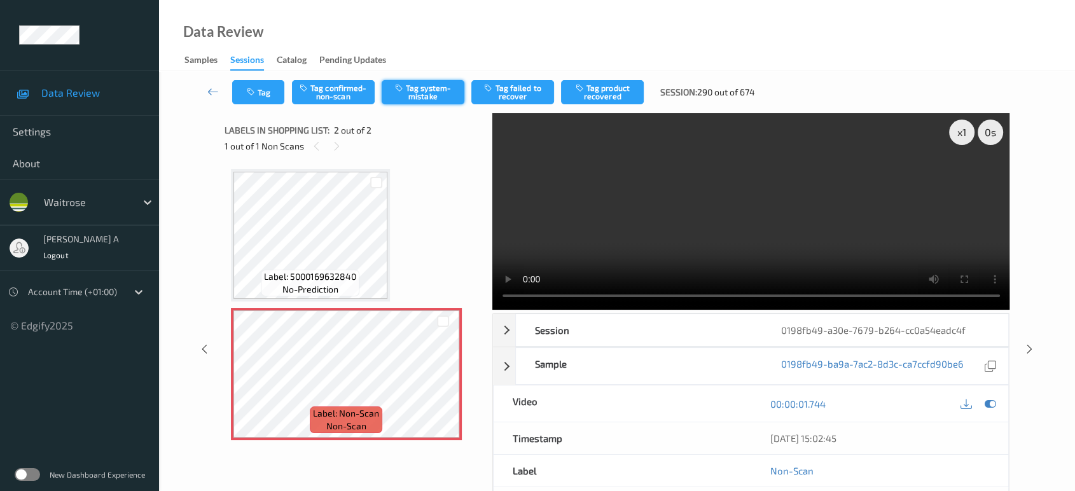
click at [415, 94] on button "Tag system-mistake" at bounding box center [423, 92] width 83 height 24
click at [248, 92] on icon "button" at bounding box center [252, 92] width 11 height 9
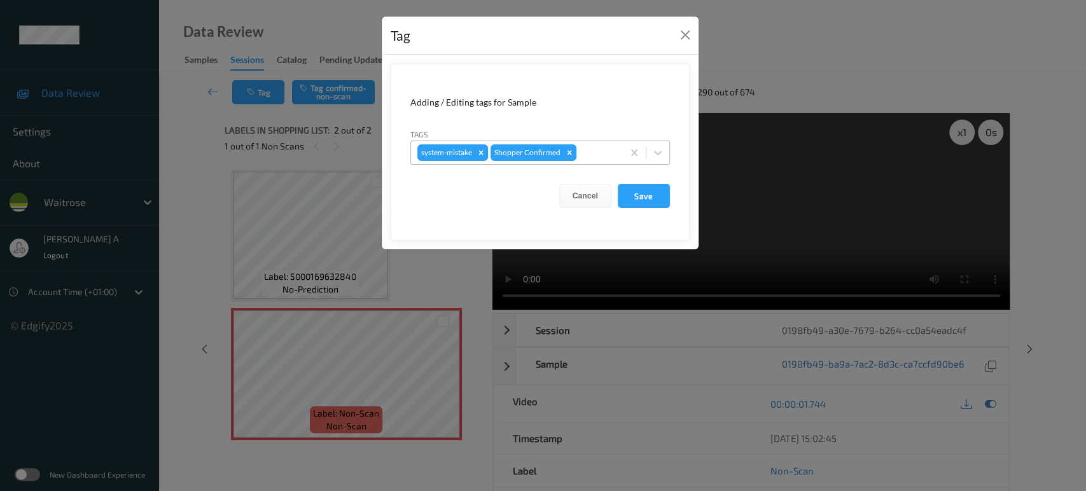
click at [597, 156] on div at bounding box center [598, 152] width 38 height 15
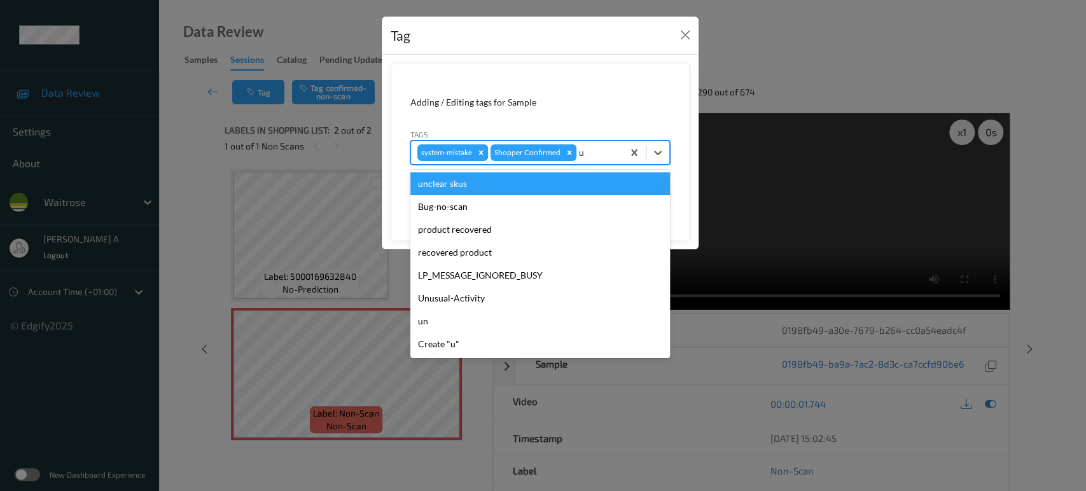
type input "un"
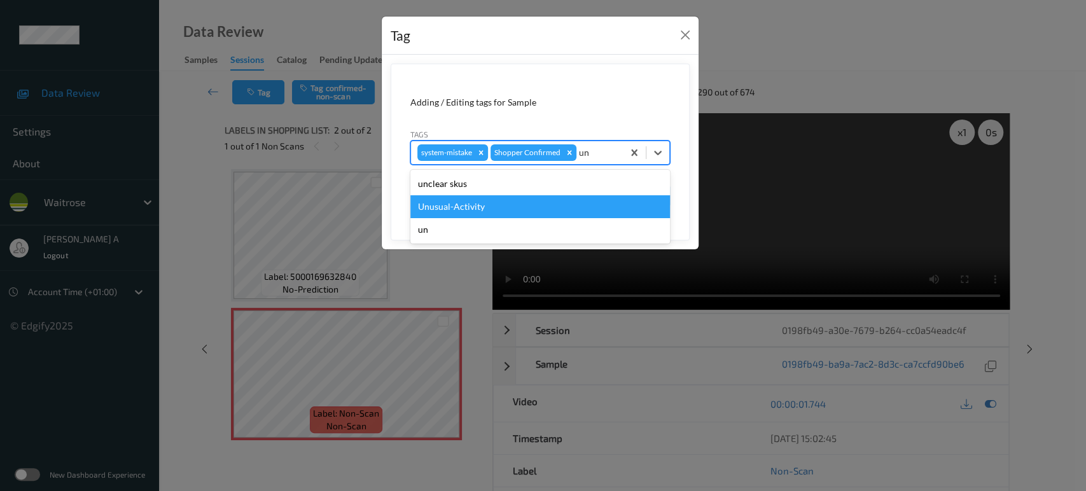
click at [525, 204] on div "Unusual-Activity" at bounding box center [540, 206] width 260 height 23
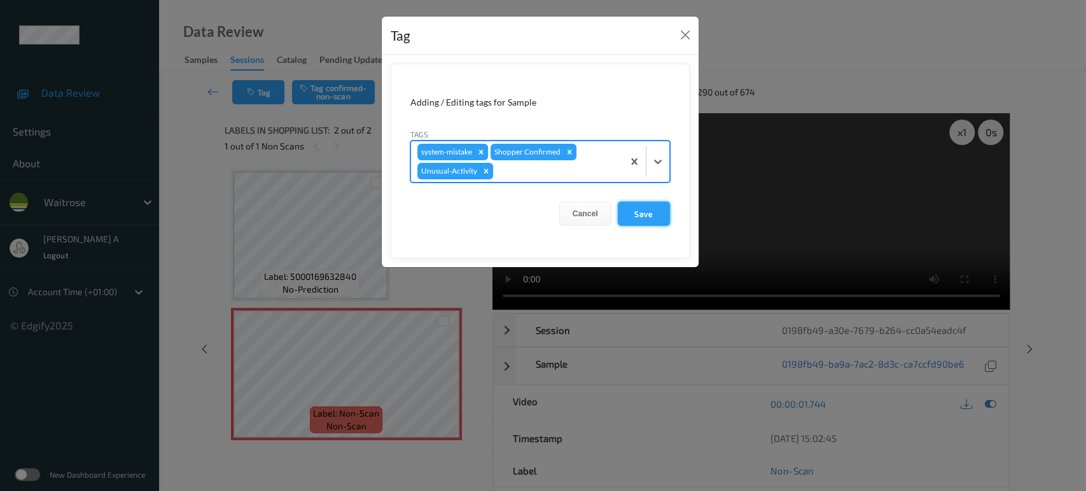
click at [630, 209] on button "Save" at bounding box center [644, 214] width 52 height 24
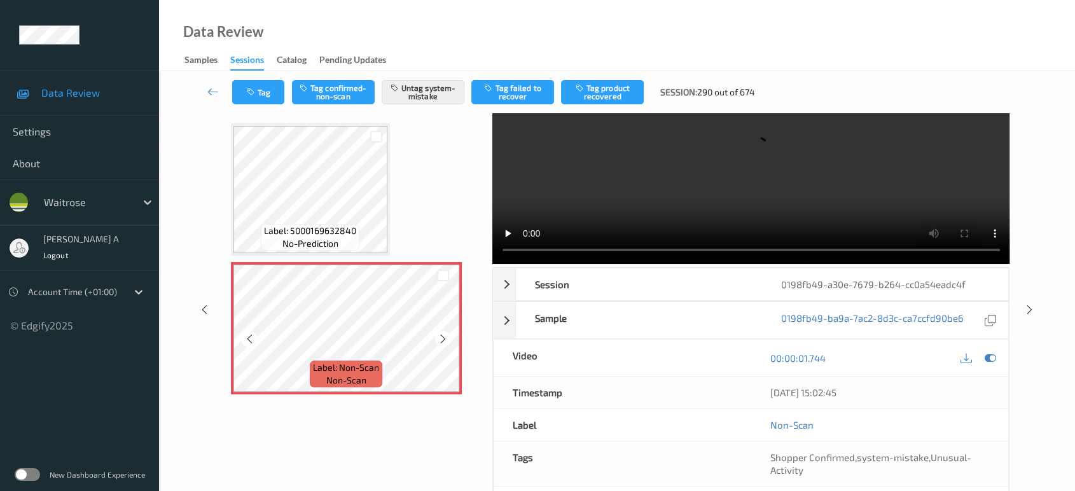
scroll to position [71, 0]
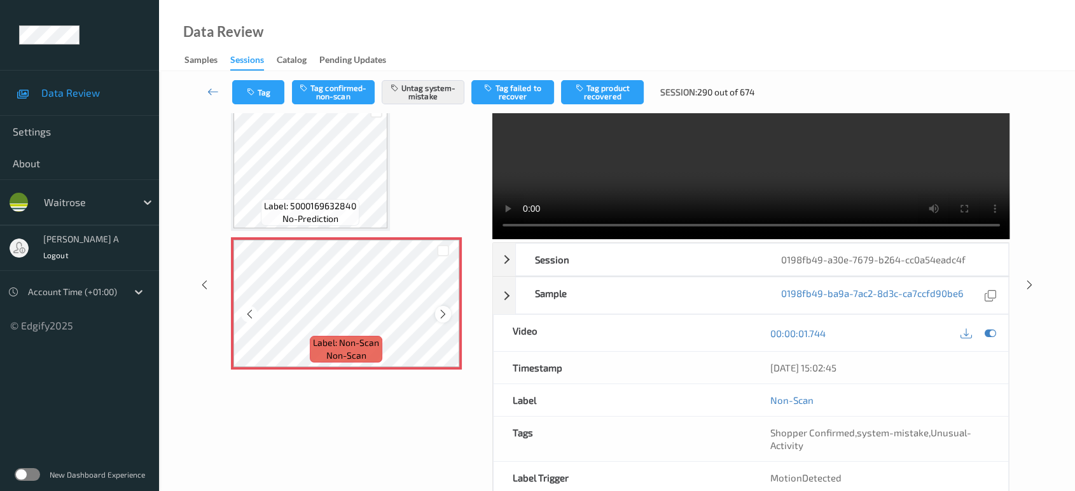
click at [445, 319] on icon at bounding box center [443, 314] width 11 height 11
click at [278, 106] on div "Tag Tag confirmed-non-scan Untag system-mistake Tag failed to recover Tag produ…" at bounding box center [617, 92] width 864 height 42
click at [271, 92] on button "Tag" at bounding box center [258, 92] width 52 height 24
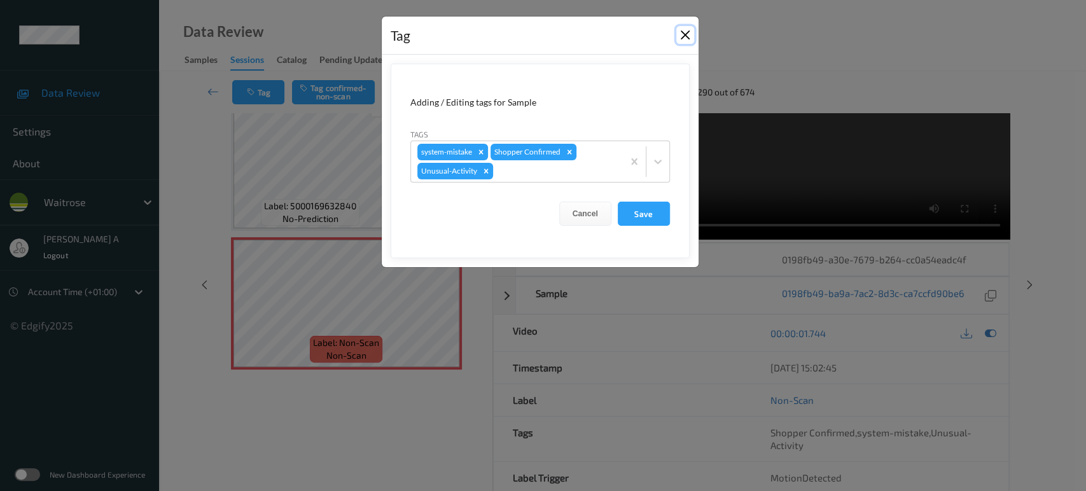
click at [684, 36] on button "Close" at bounding box center [685, 35] width 18 height 18
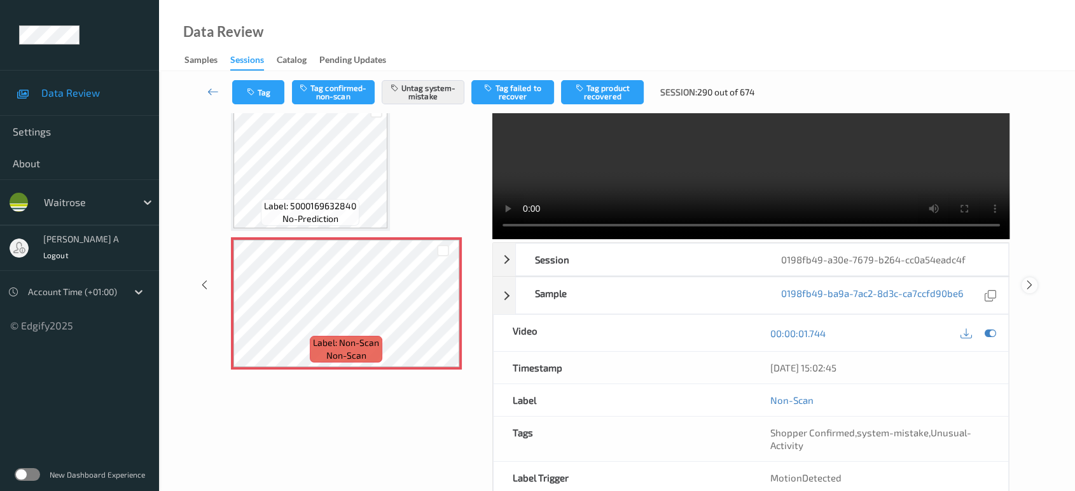
click at [1029, 286] on icon at bounding box center [1029, 284] width 11 height 11
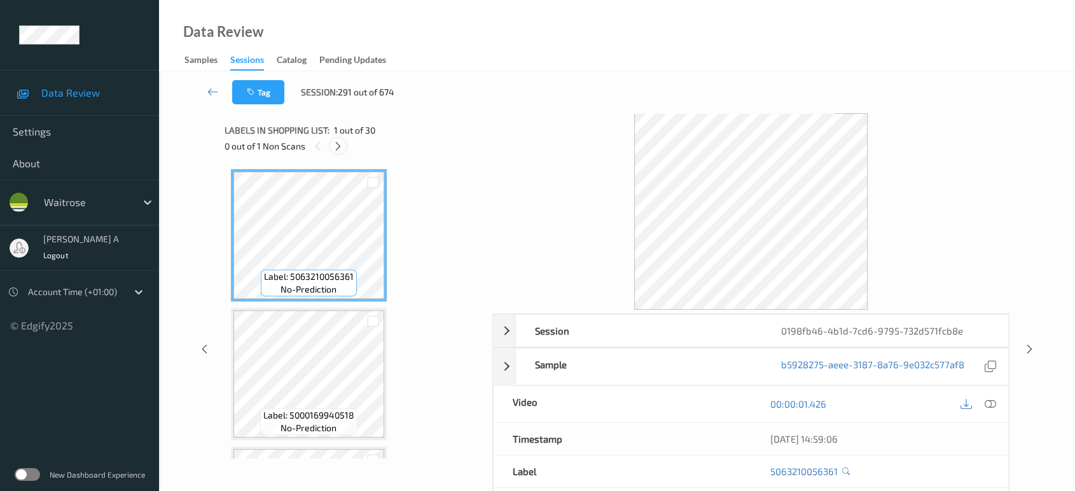
click at [343, 149] on icon at bounding box center [338, 146] width 11 height 11
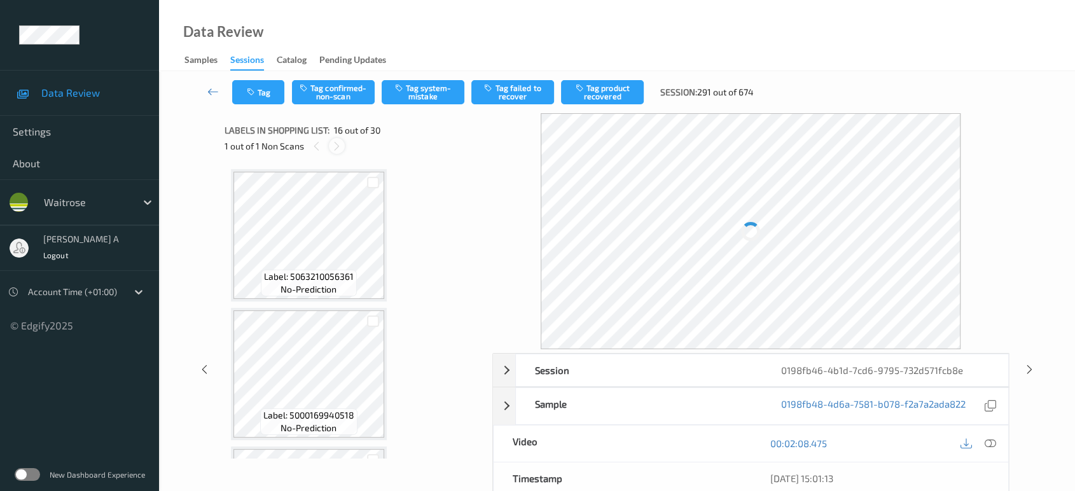
scroll to position [1939, 0]
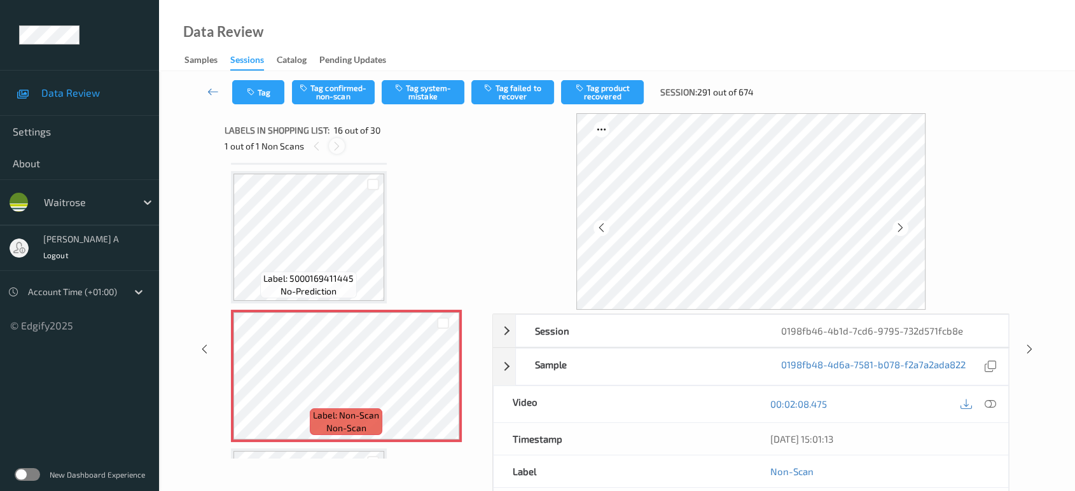
click at [343, 147] on div at bounding box center [337, 146] width 16 height 16
click at [322, 151] on div "1 out of 1 Non Scans" at bounding box center [354, 146] width 259 height 16
click at [439, 381] on icon at bounding box center [443, 386] width 11 height 11
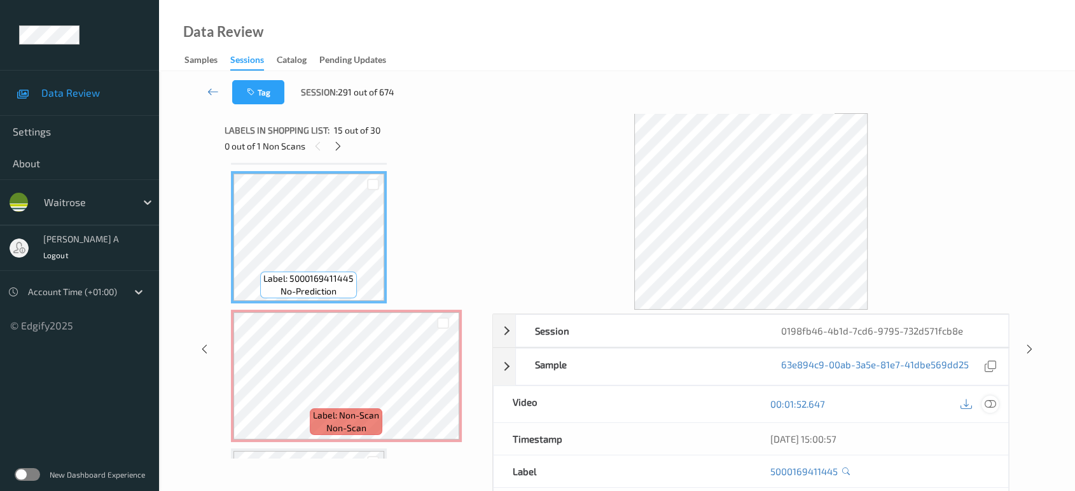
click at [987, 405] on icon at bounding box center [990, 403] width 11 height 11
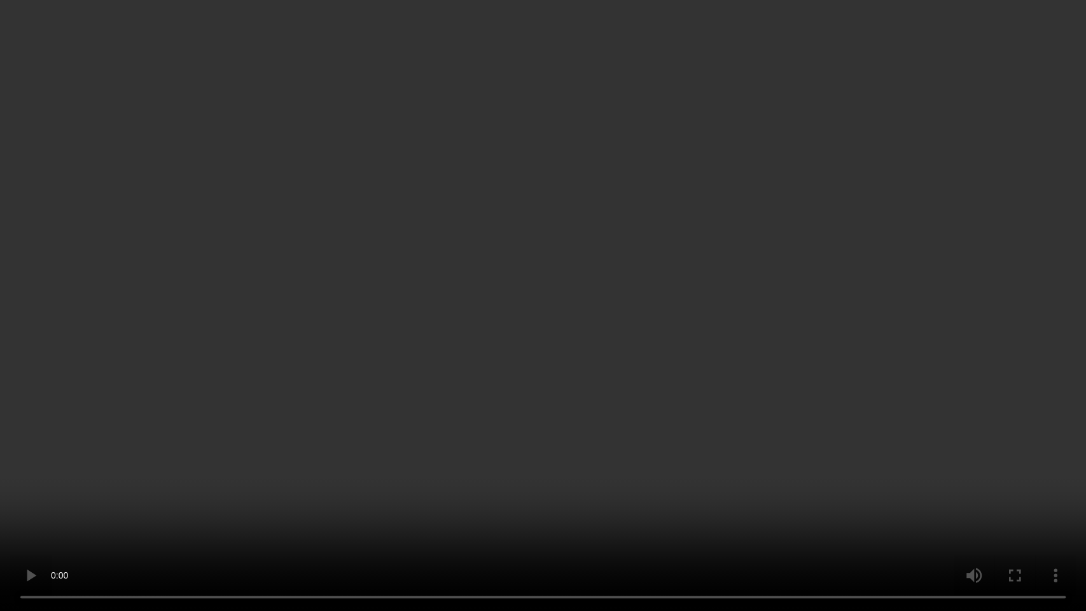
click at [515, 377] on video at bounding box center [543, 305] width 1086 height 611
click at [487, 329] on video at bounding box center [543, 305] width 1086 height 611
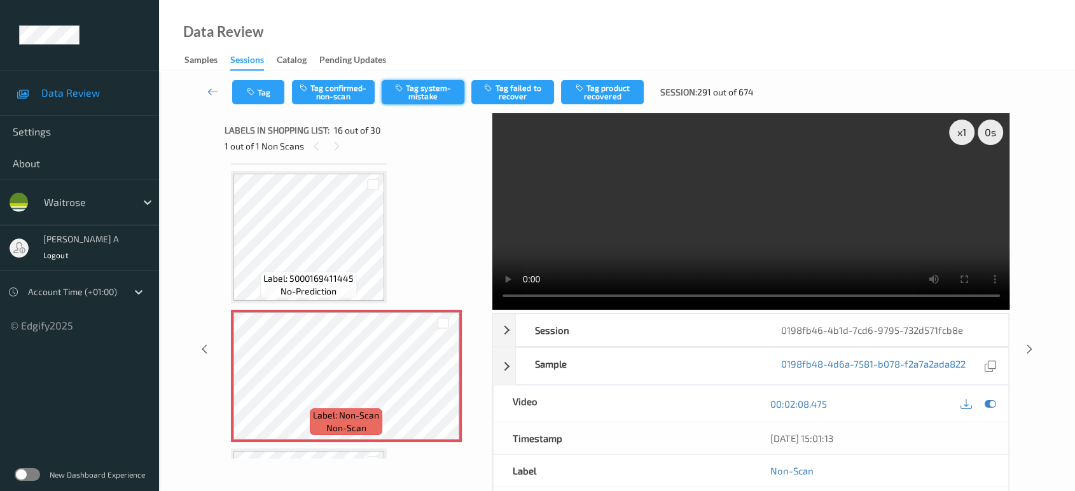
click at [423, 93] on button "Tag system-mistake" at bounding box center [423, 92] width 83 height 24
click at [249, 91] on icon "button" at bounding box center [252, 92] width 11 height 9
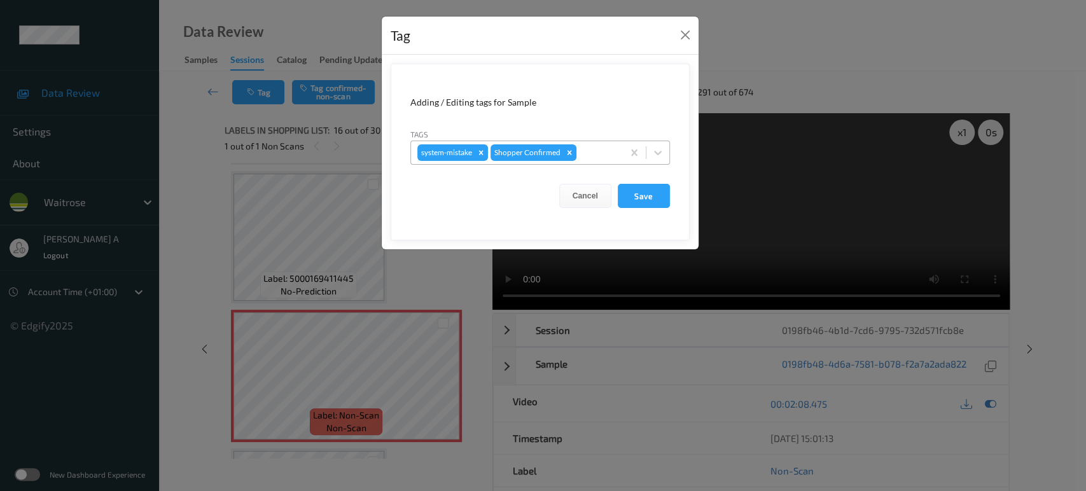
click at [606, 150] on div at bounding box center [598, 152] width 38 height 15
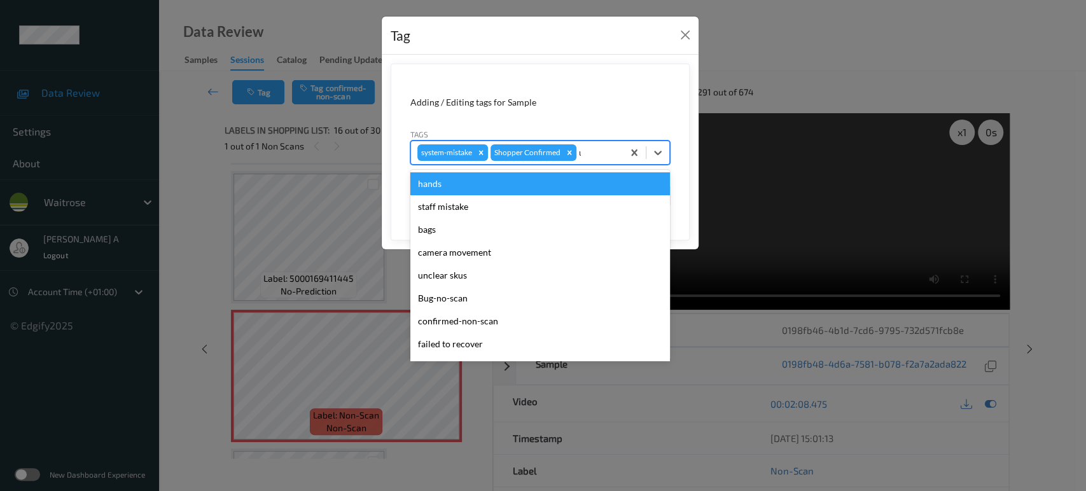
type input "un"
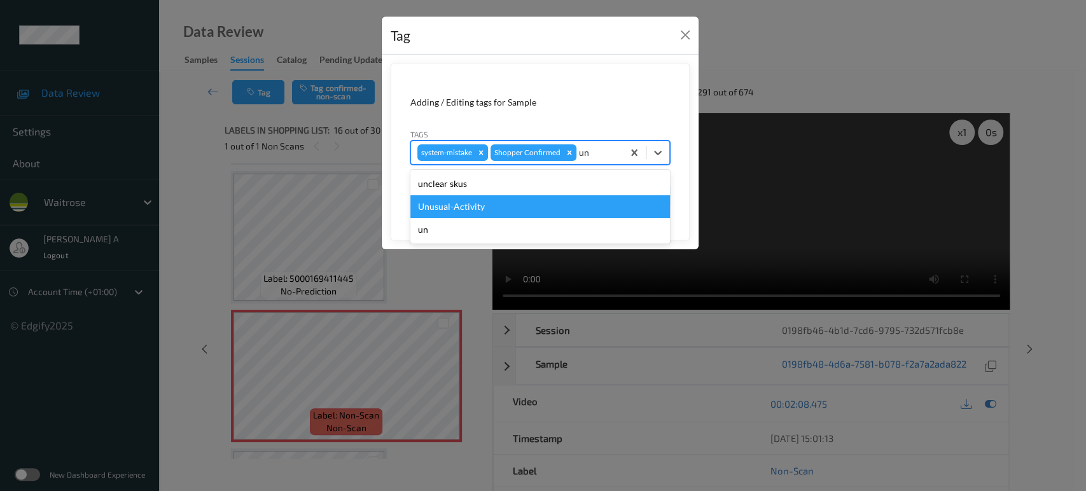
click at [485, 204] on div "Unusual-Activity" at bounding box center [540, 206] width 260 height 23
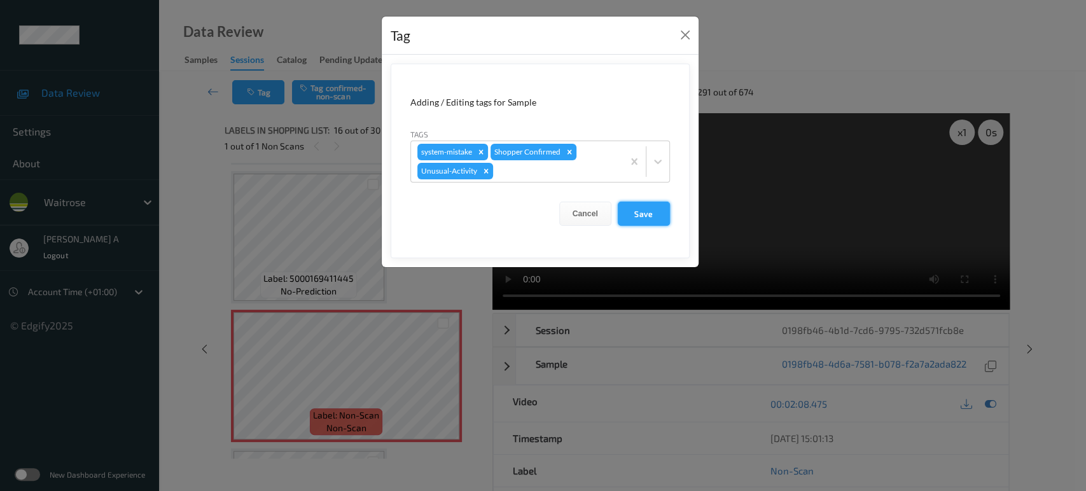
click at [640, 209] on button "Save" at bounding box center [644, 214] width 52 height 24
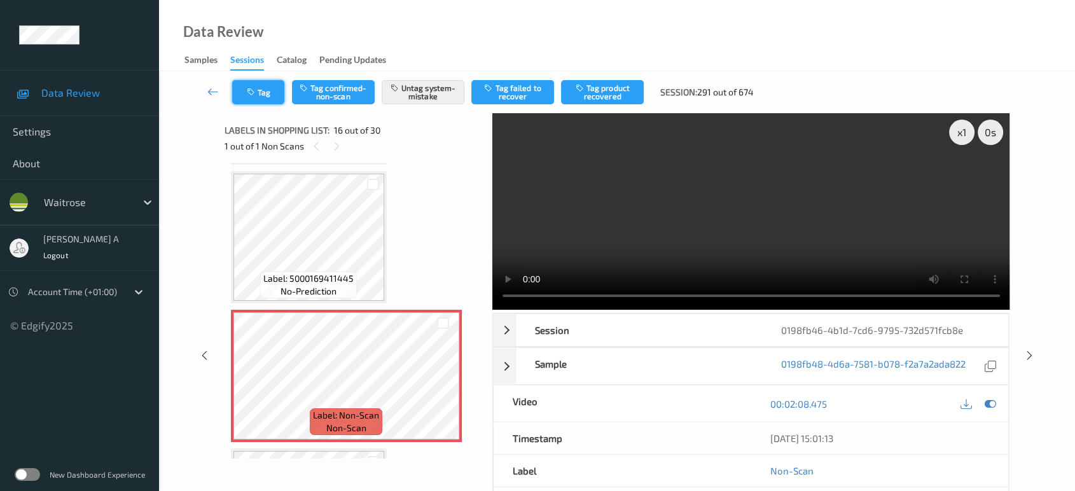
click at [254, 91] on icon "button" at bounding box center [252, 92] width 11 height 9
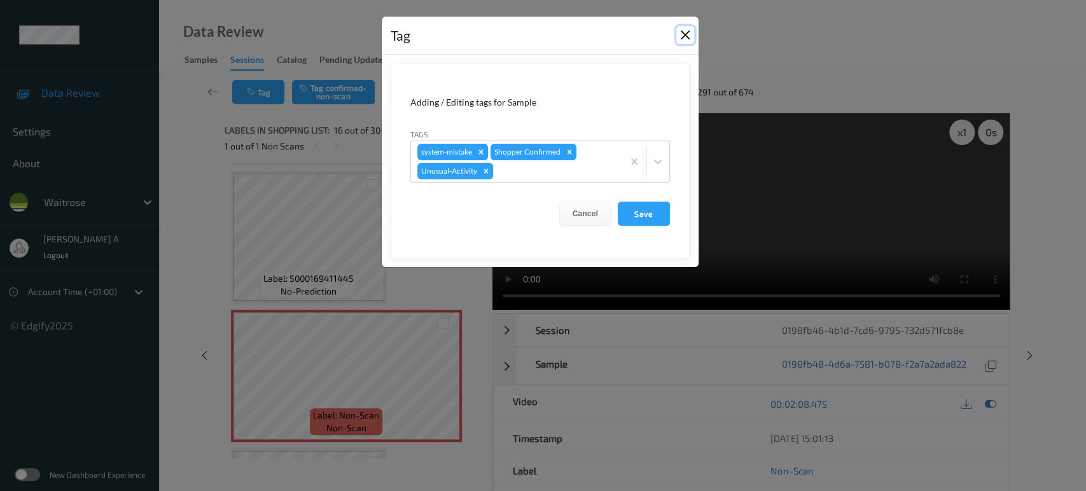
click at [684, 41] on button "Close" at bounding box center [685, 35] width 18 height 18
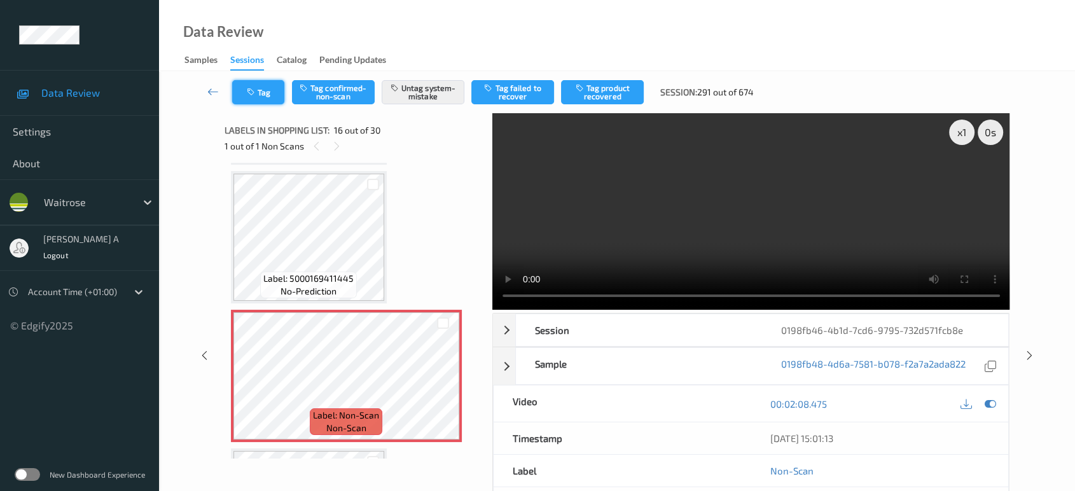
click at [239, 96] on button "Tag" at bounding box center [258, 92] width 52 height 24
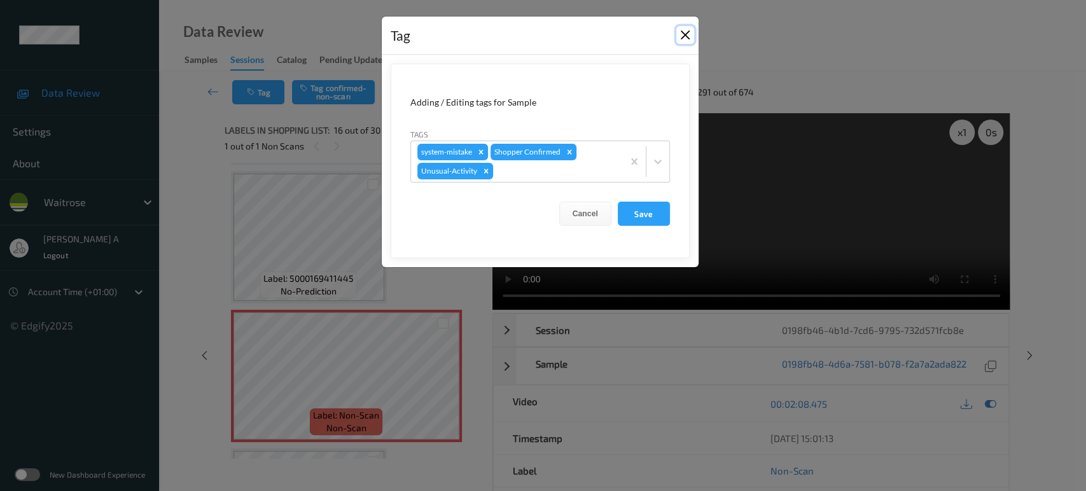
click at [683, 42] on button "Close" at bounding box center [685, 35] width 18 height 18
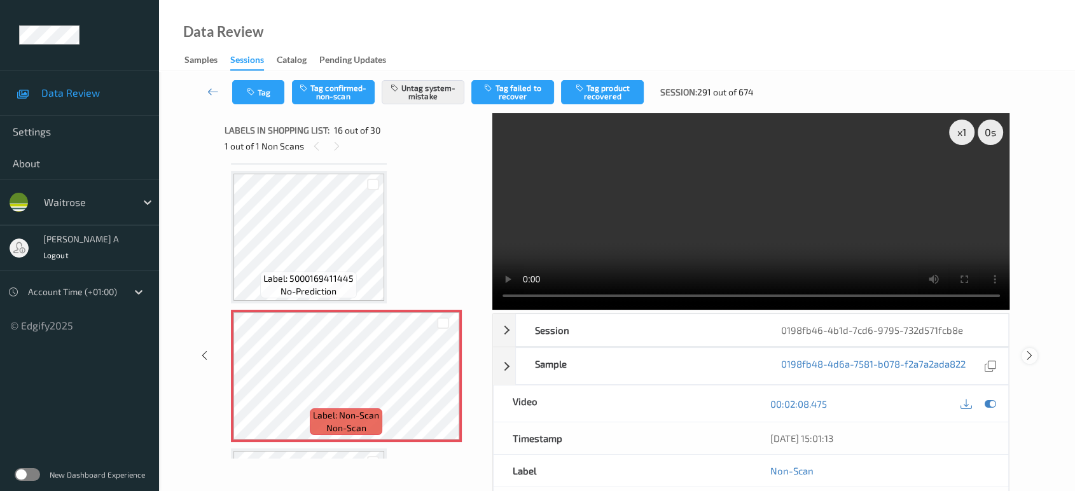
click at [1029, 355] on icon at bounding box center [1029, 355] width 11 height 11
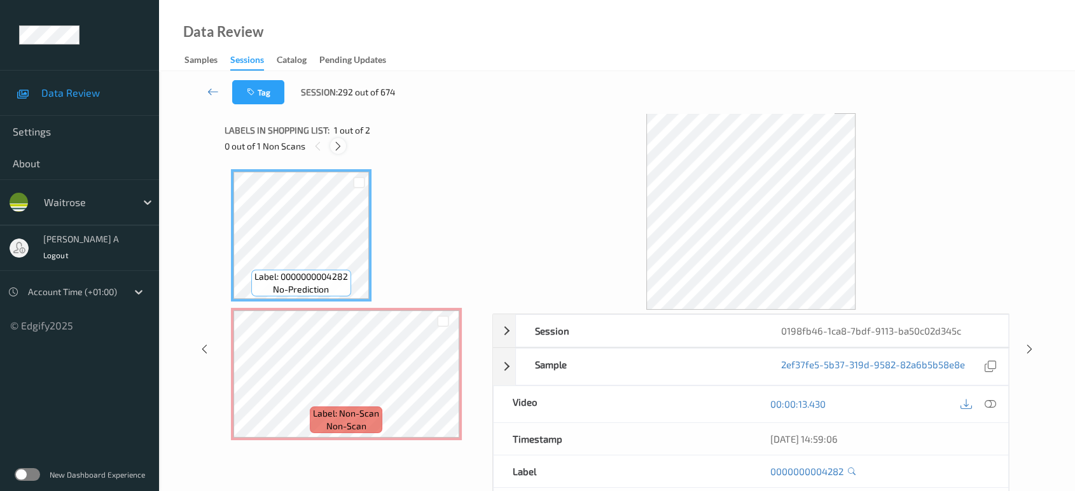
click at [339, 147] on icon at bounding box center [338, 146] width 11 height 11
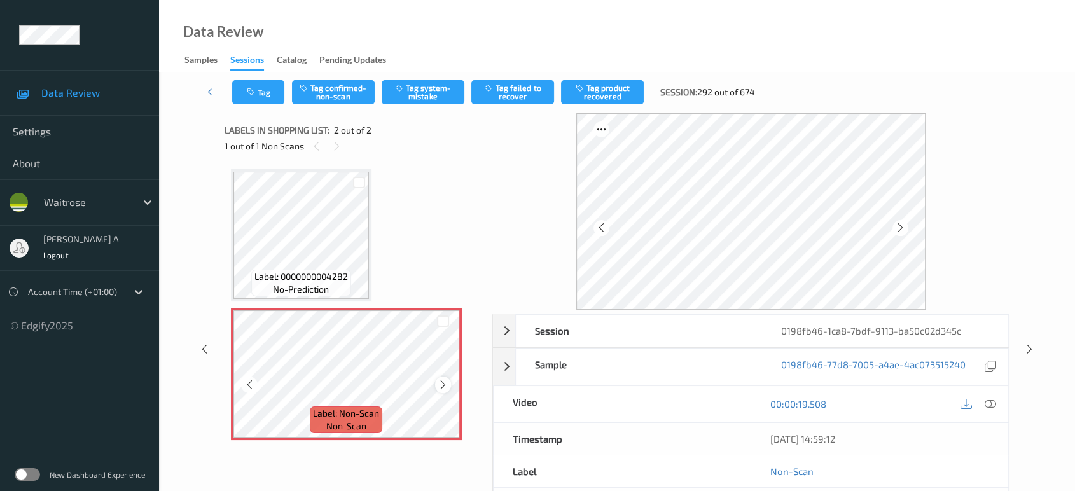
click at [441, 384] on icon at bounding box center [443, 384] width 11 height 11
click at [440, 385] on icon at bounding box center [443, 384] width 11 height 11
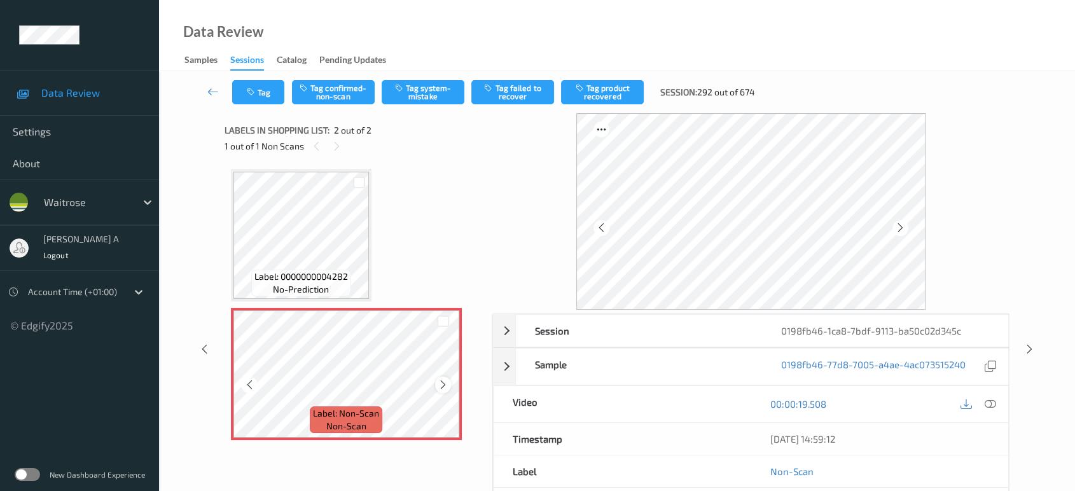
click at [443, 380] on icon at bounding box center [443, 384] width 11 height 11
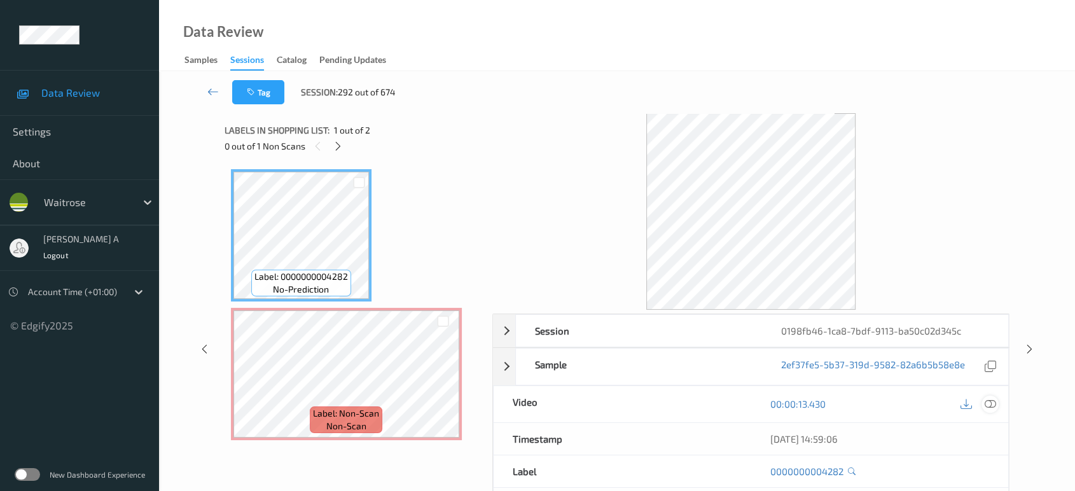
click at [987, 406] on icon at bounding box center [990, 403] width 11 height 11
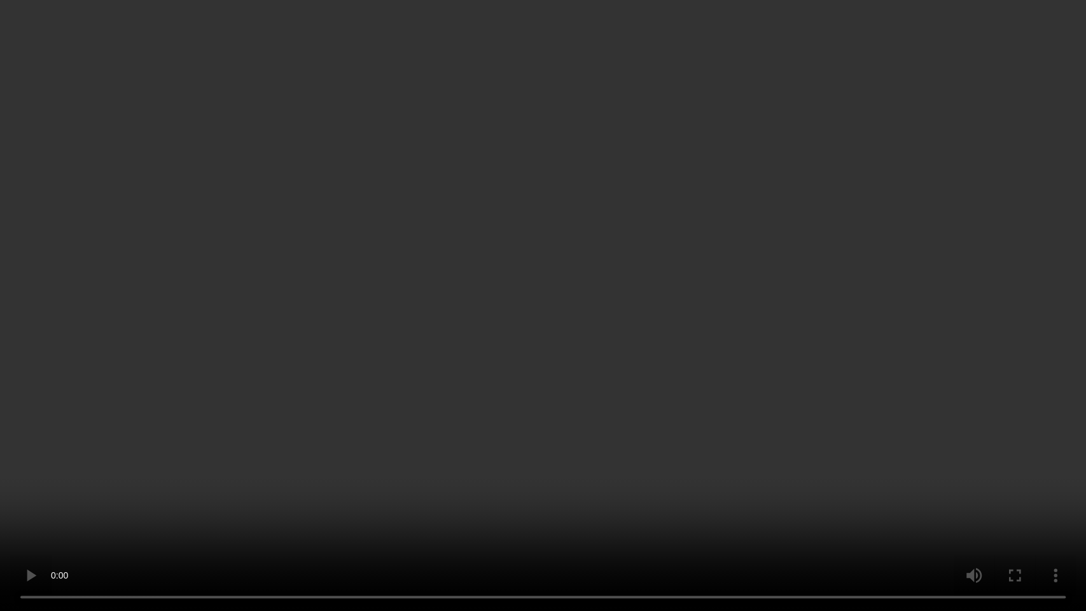
click at [623, 323] on video at bounding box center [543, 305] width 1086 height 611
click at [469, 279] on video at bounding box center [543, 305] width 1086 height 611
click at [653, 351] on video at bounding box center [543, 305] width 1086 height 611
click at [618, 324] on video at bounding box center [543, 305] width 1086 height 611
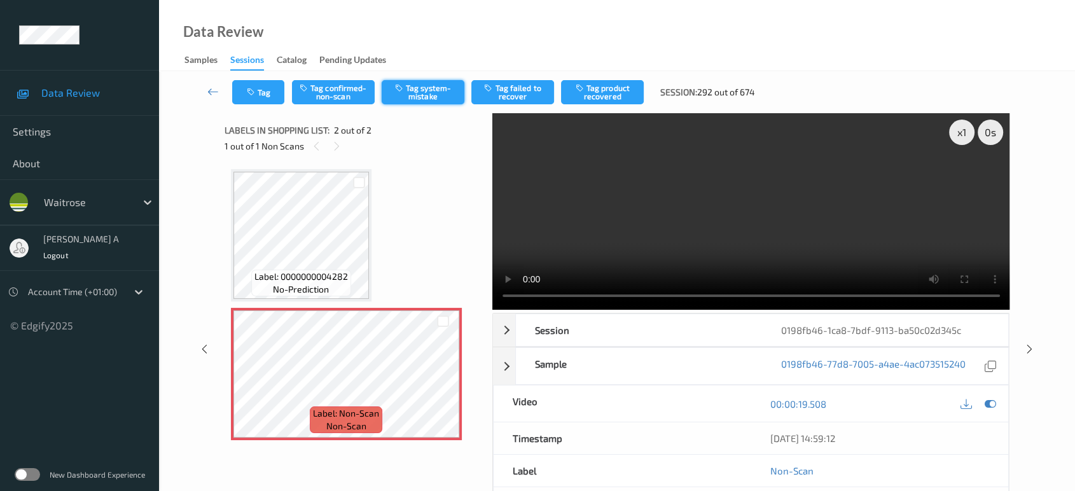
click at [421, 95] on button "Tag system-mistake" at bounding box center [423, 92] width 83 height 24
click at [263, 95] on button "Tag" at bounding box center [258, 92] width 52 height 24
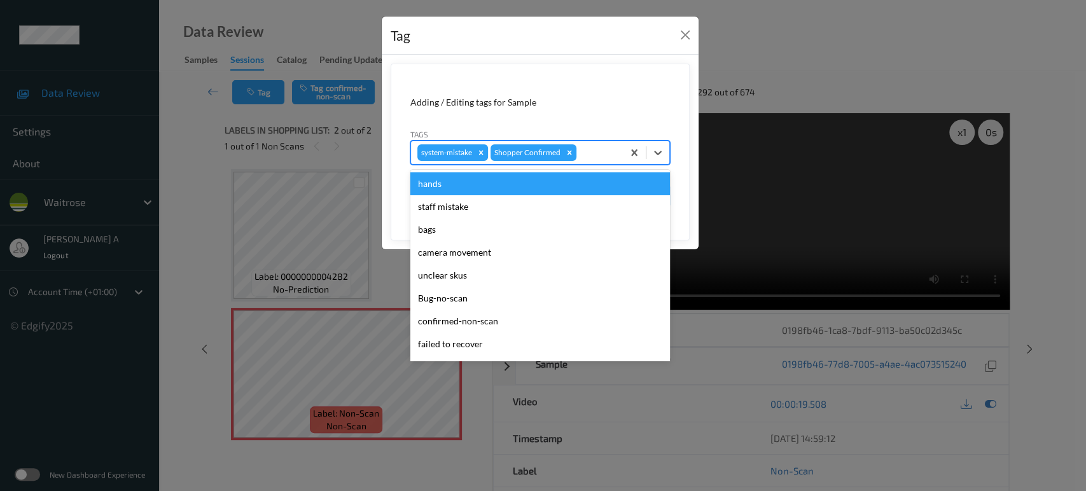
click at [592, 149] on div at bounding box center [598, 152] width 38 height 15
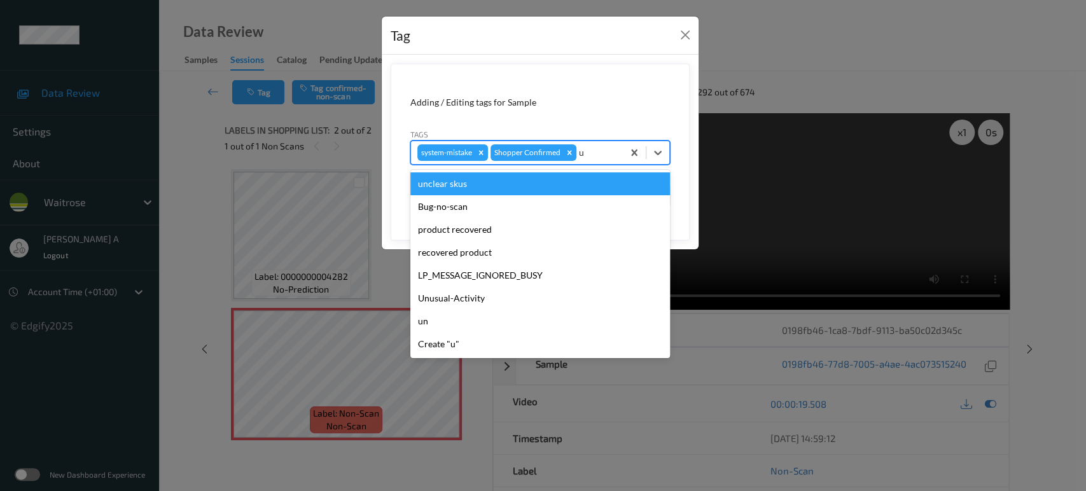
type input "un"
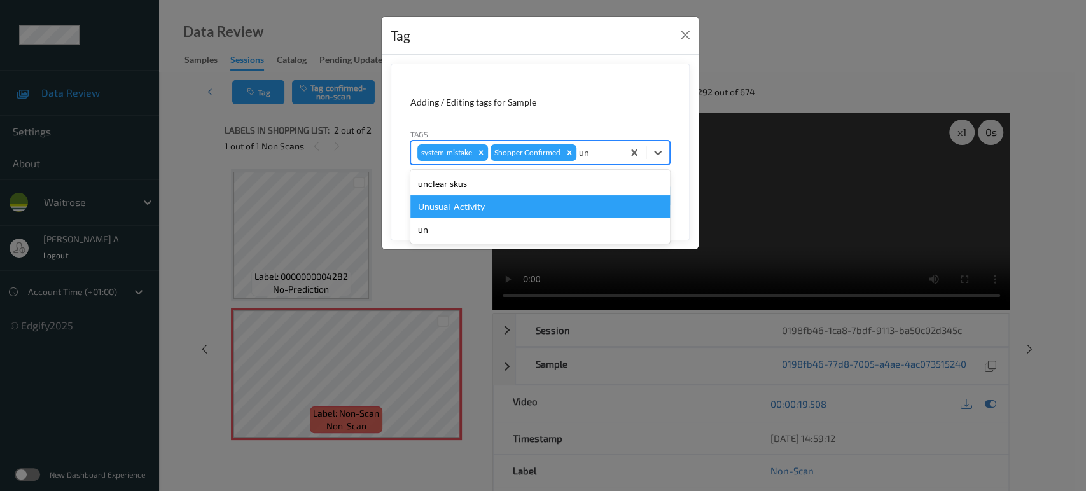
click at [514, 204] on div "Unusual-Activity" at bounding box center [540, 206] width 260 height 23
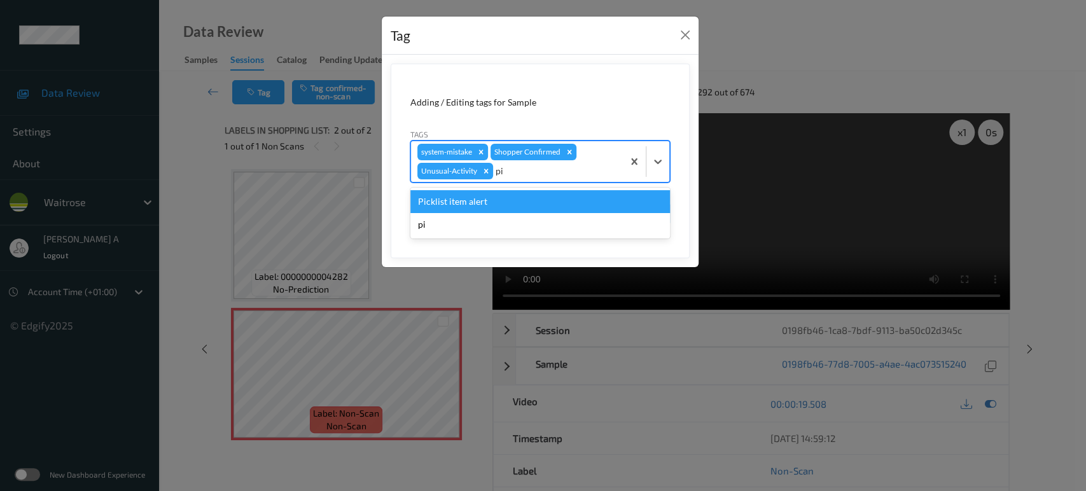
type input "pic"
click at [514, 204] on div "Picklist item alert" at bounding box center [540, 201] width 260 height 23
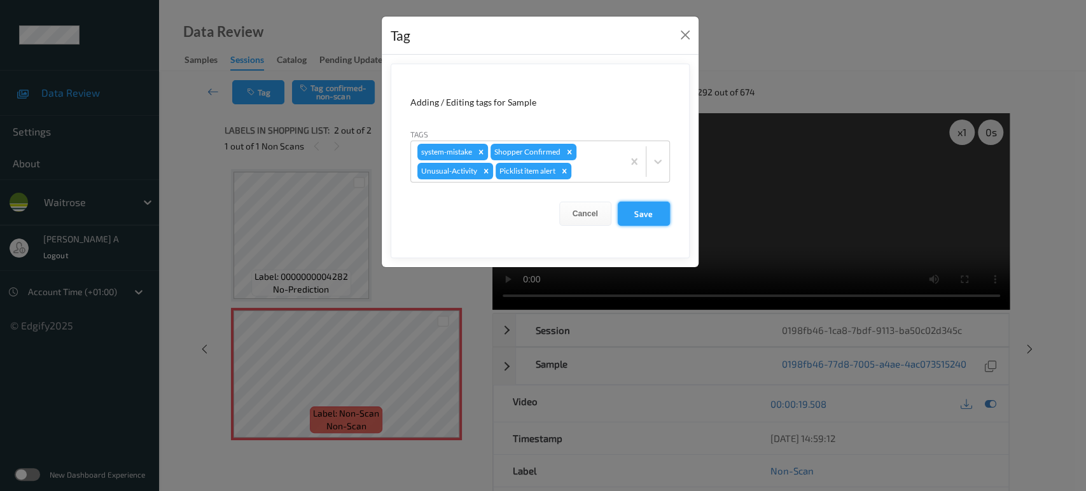
click at [634, 214] on button "Save" at bounding box center [644, 214] width 52 height 24
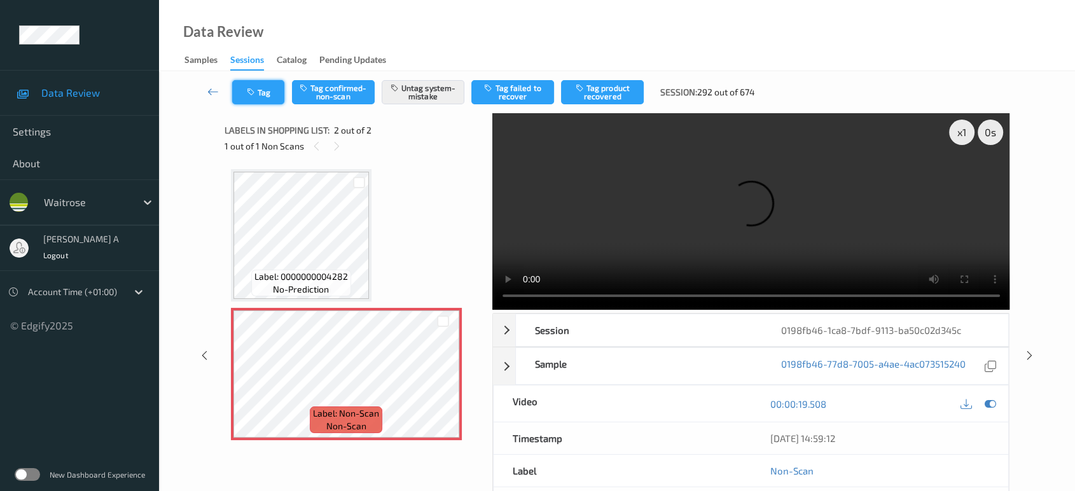
click at [260, 101] on button "Tag" at bounding box center [258, 92] width 52 height 24
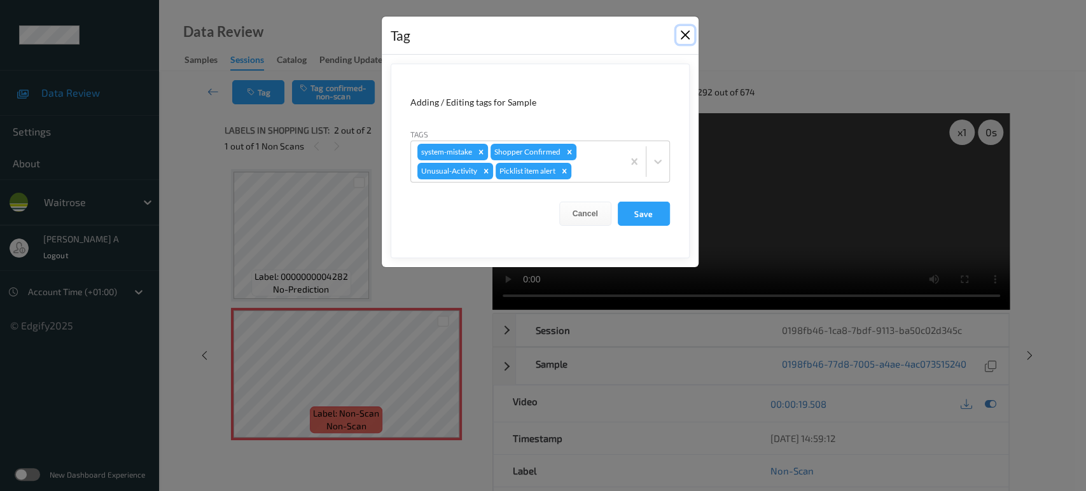
click at [681, 34] on button "Close" at bounding box center [685, 35] width 18 height 18
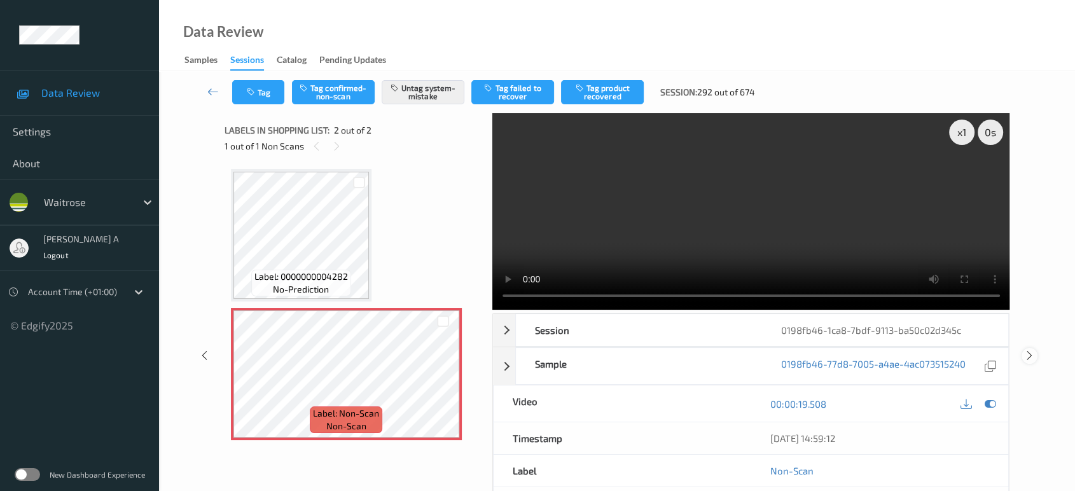
click at [1030, 356] on icon at bounding box center [1029, 355] width 11 height 11
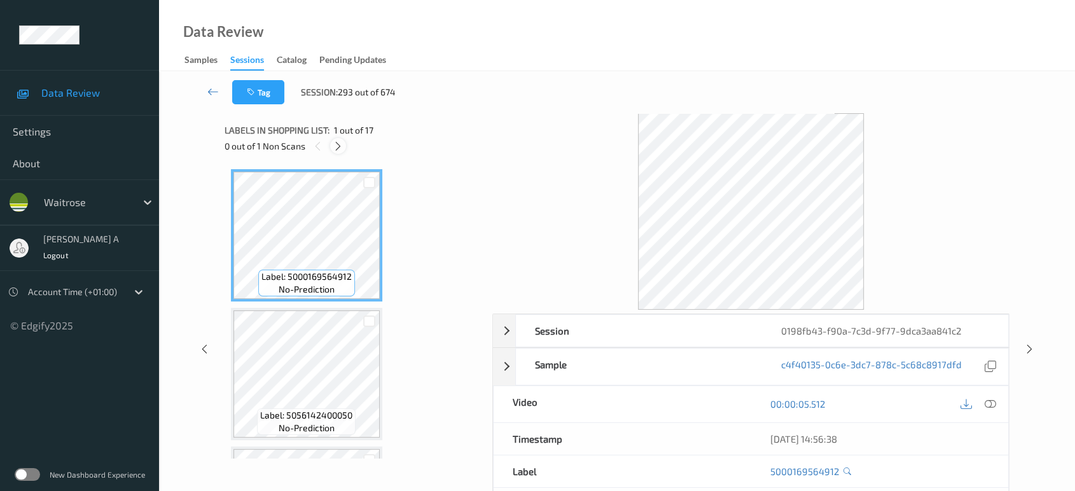
click at [335, 145] on icon at bounding box center [338, 146] width 11 height 11
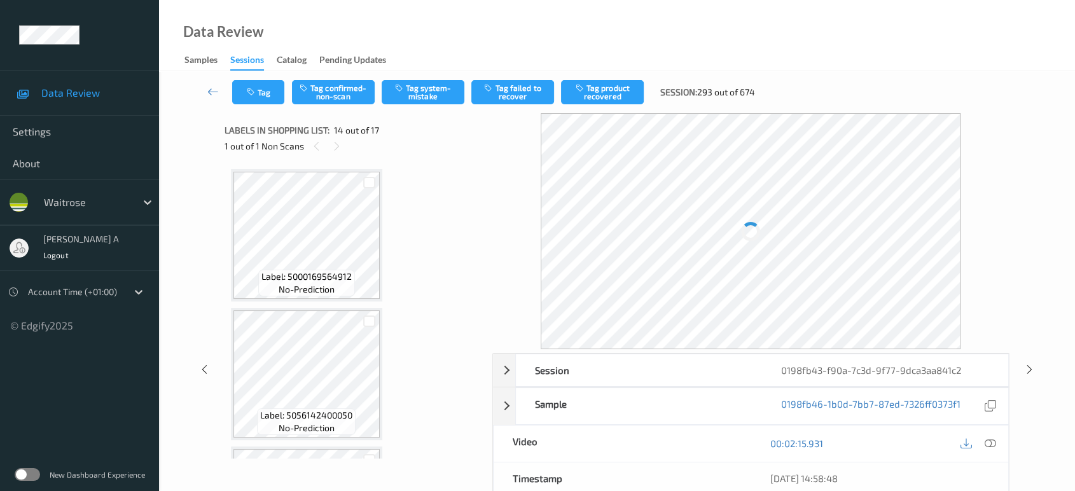
scroll to position [1663, 0]
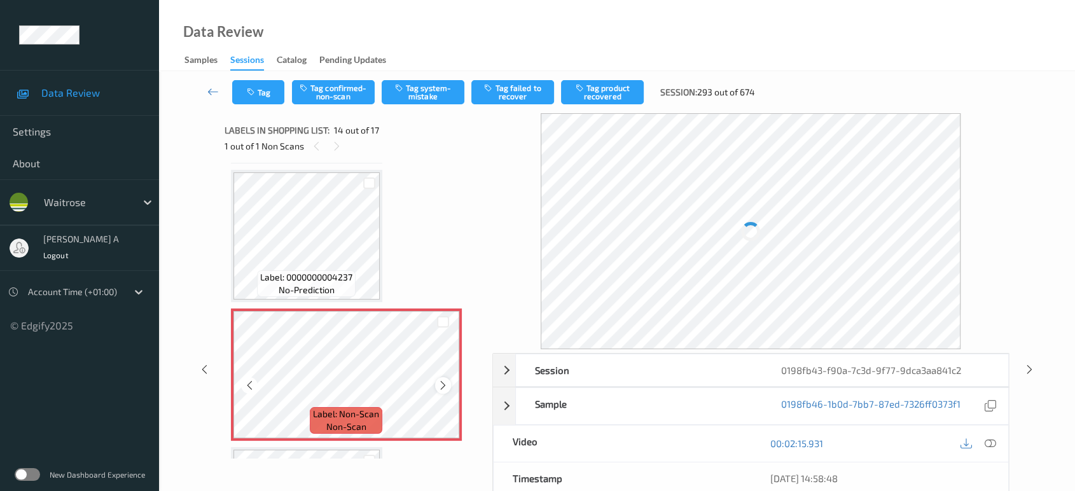
click at [446, 380] on icon at bounding box center [443, 385] width 11 height 11
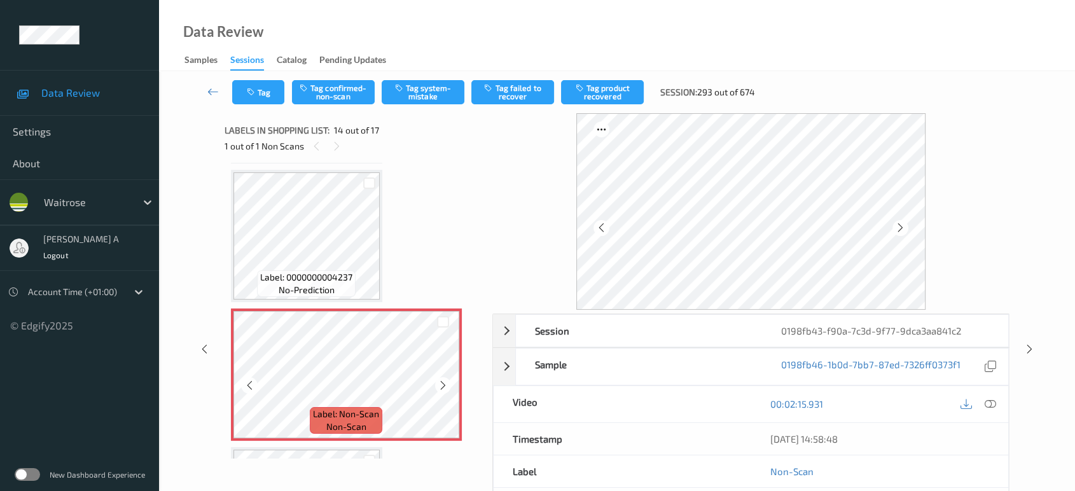
click at [446, 380] on icon at bounding box center [443, 385] width 11 height 11
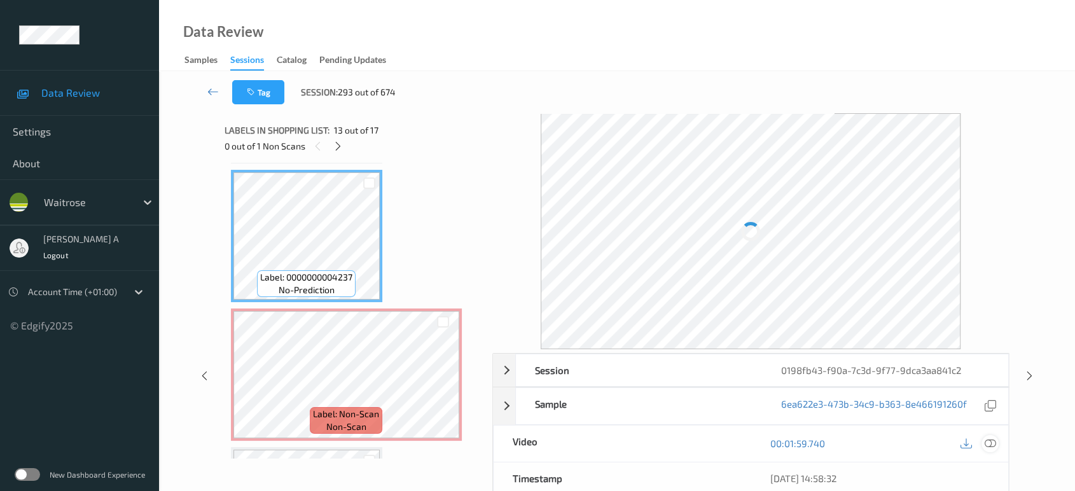
click at [994, 438] on icon at bounding box center [990, 443] width 11 height 11
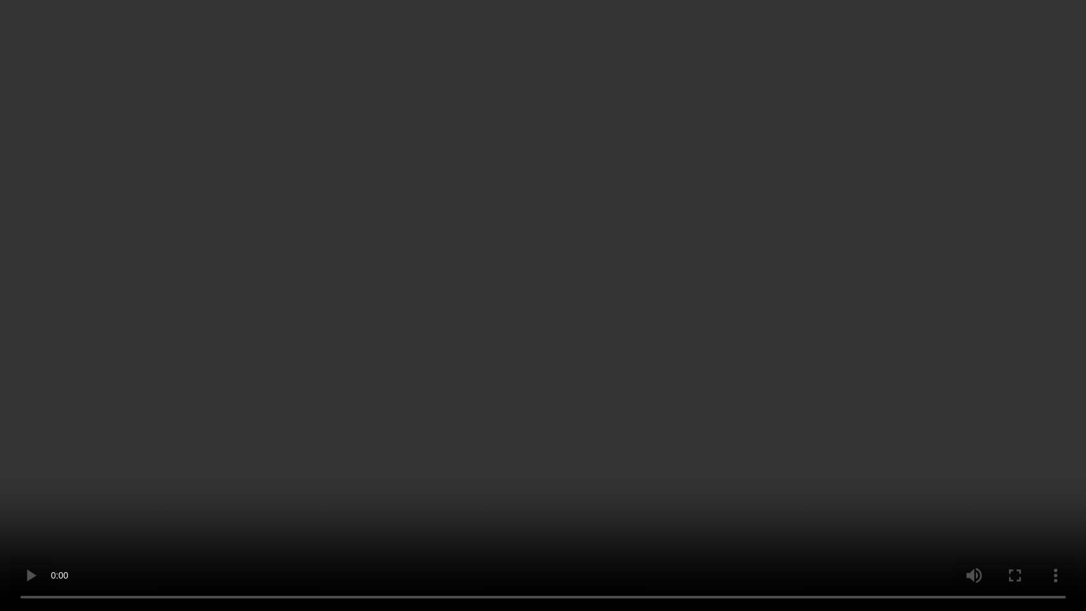
click at [665, 422] on video at bounding box center [543, 305] width 1086 height 611
click at [535, 394] on video at bounding box center [543, 305] width 1086 height 611
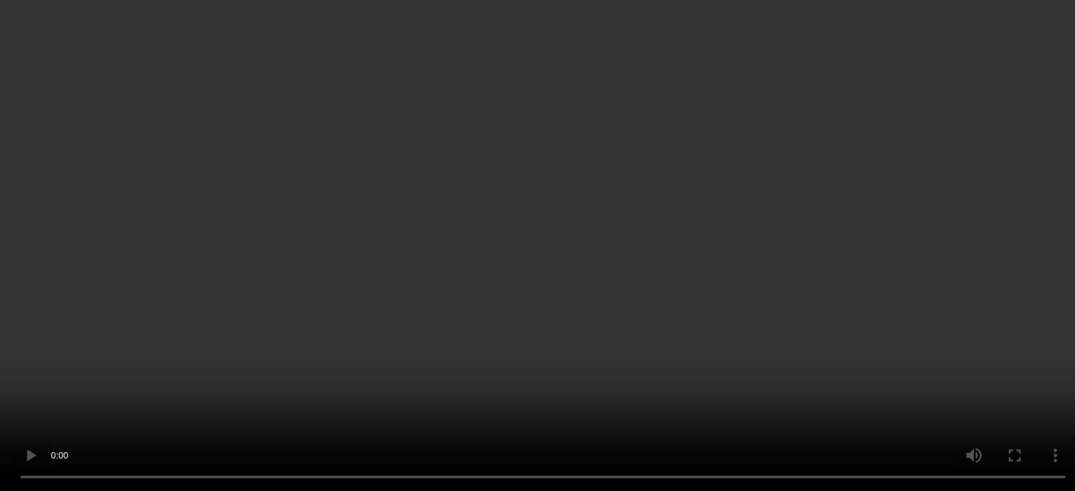
scroll to position [1875, 0]
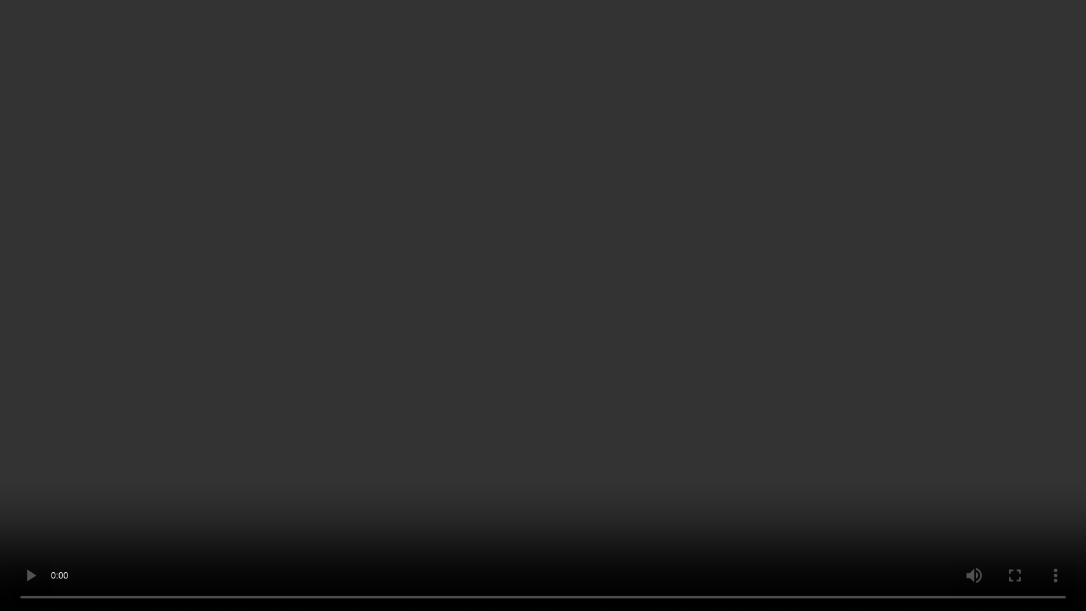
click at [570, 370] on video at bounding box center [543, 305] width 1086 height 611
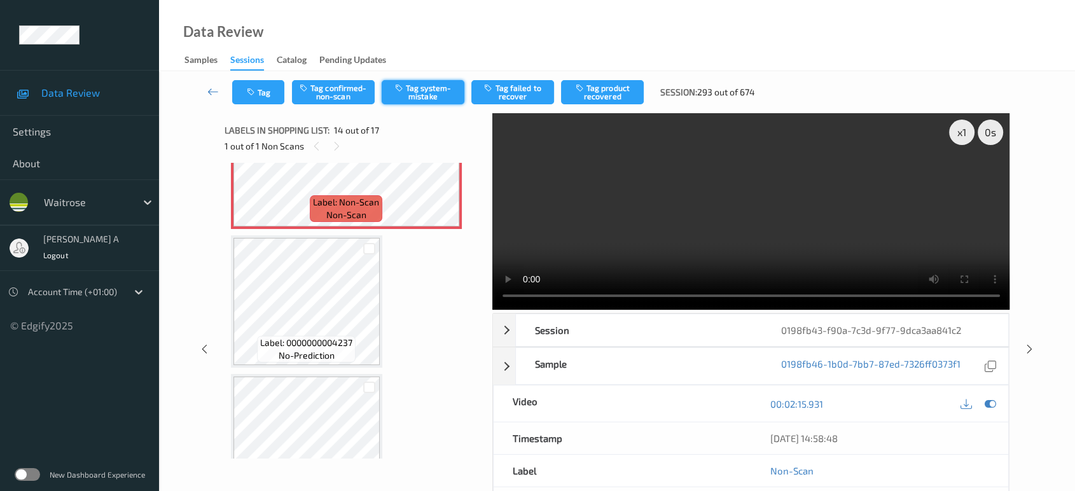
click at [431, 90] on button "Tag system-mistake" at bounding box center [423, 92] width 83 height 24
click at [273, 96] on button "Tag" at bounding box center [258, 92] width 52 height 24
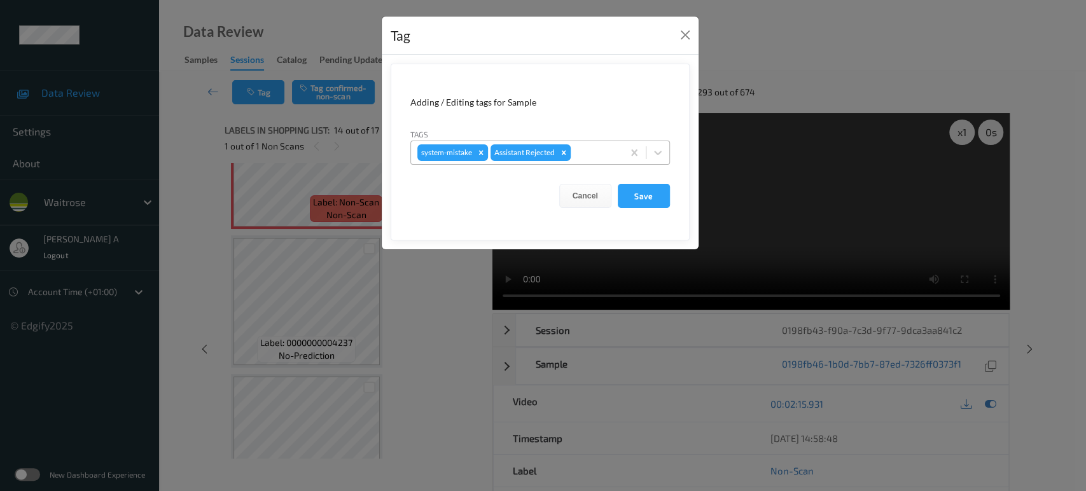
click at [598, 153] on div at bounding box center [594, 152] width 43 height 15
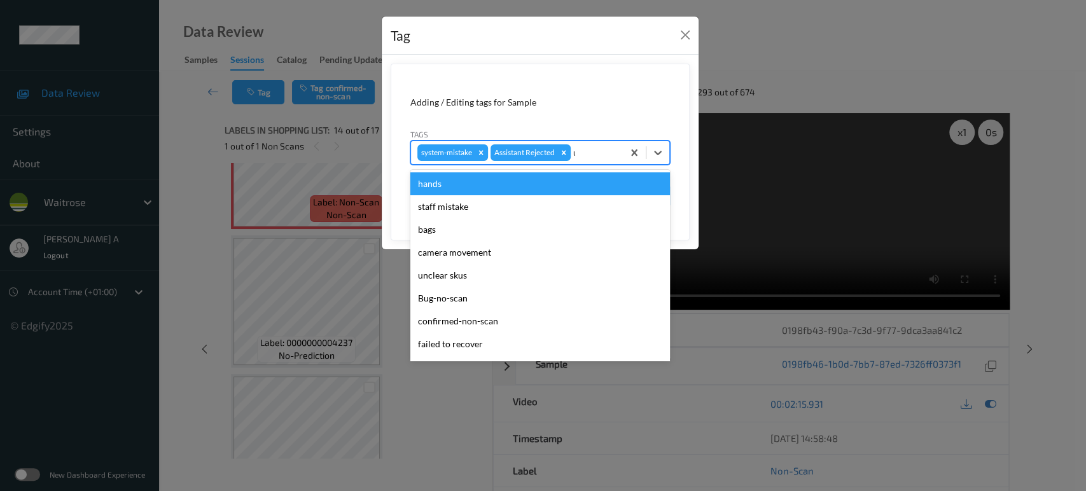
type input "un"
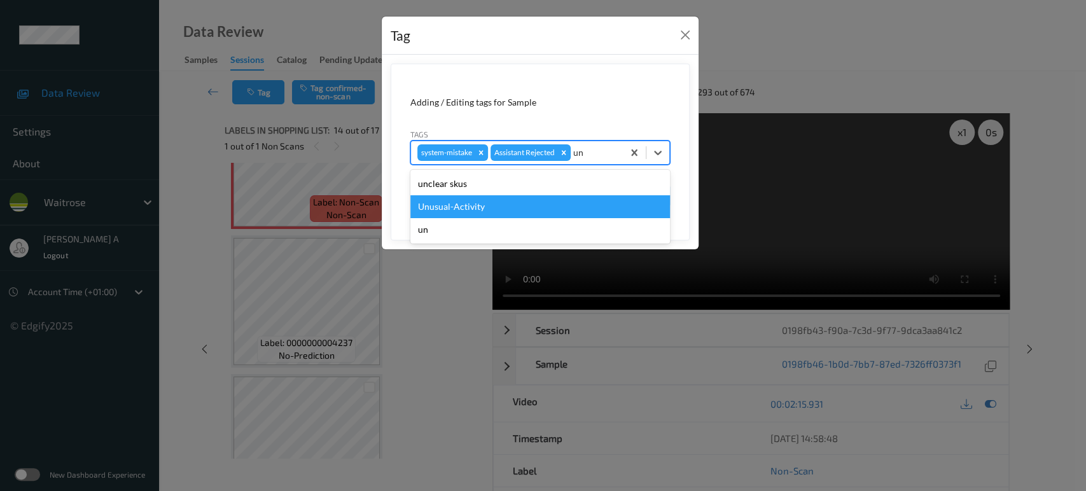
click at [476, 202] on div "Unusual-Activity" at bounding box center [540, 206] width 260 height 23
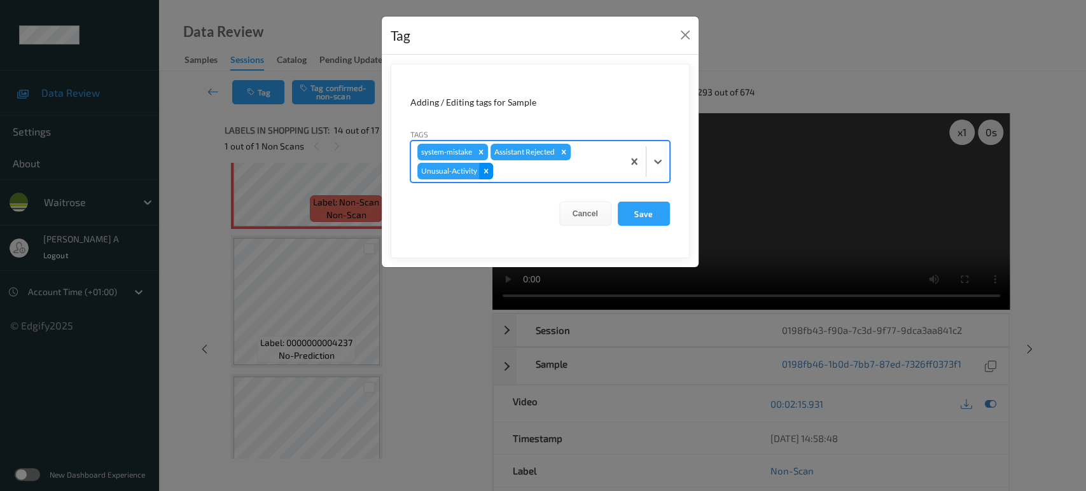
click at [484, 168] on icon "Remove Unusual-Activity" at bounding box center [486, 171] width 9 height 9
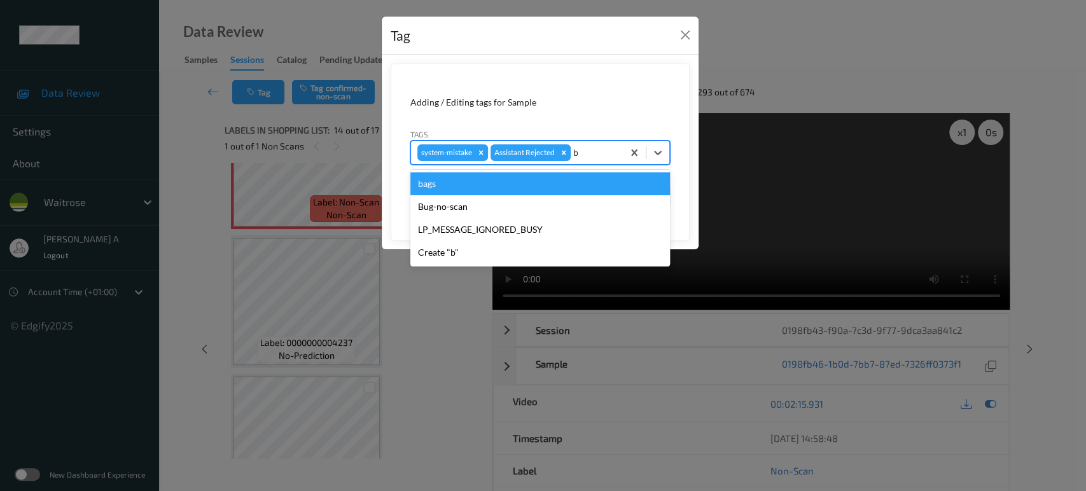
type input "ba"
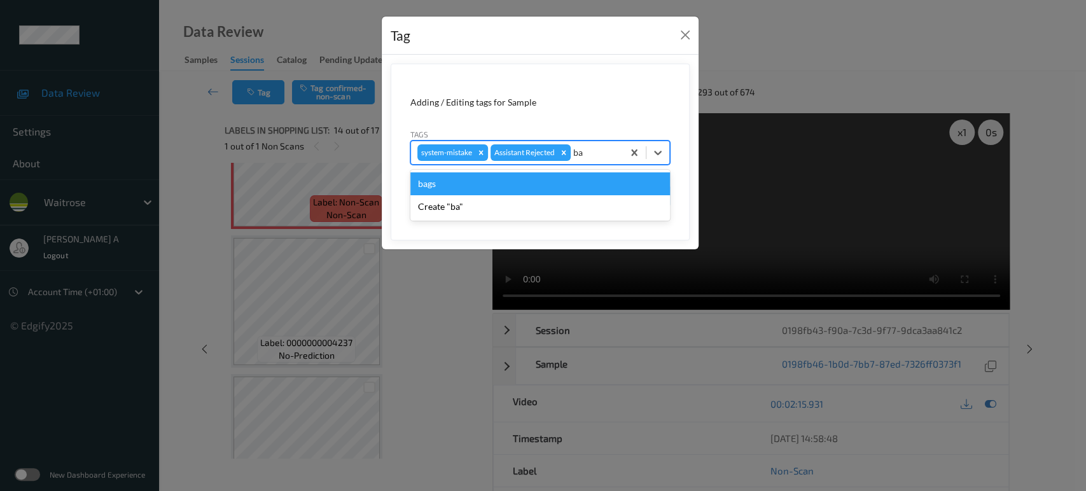
click at [481, 179] on div "bags" at bounding box center [540, 183] width 260 height 23
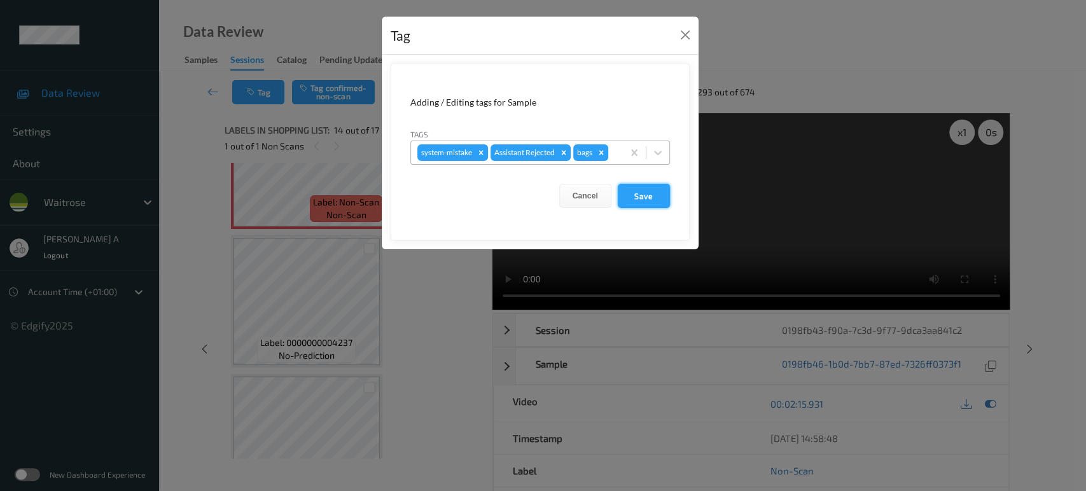
click at [640, 202] on button "Save" at bounding box center [644, 196] width 52 height 24
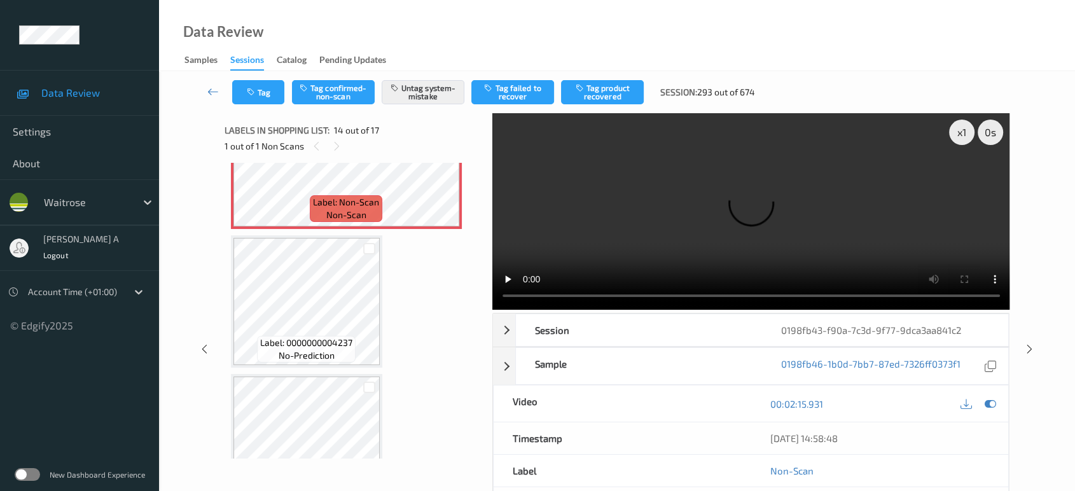
scroll to position [1805, 0]
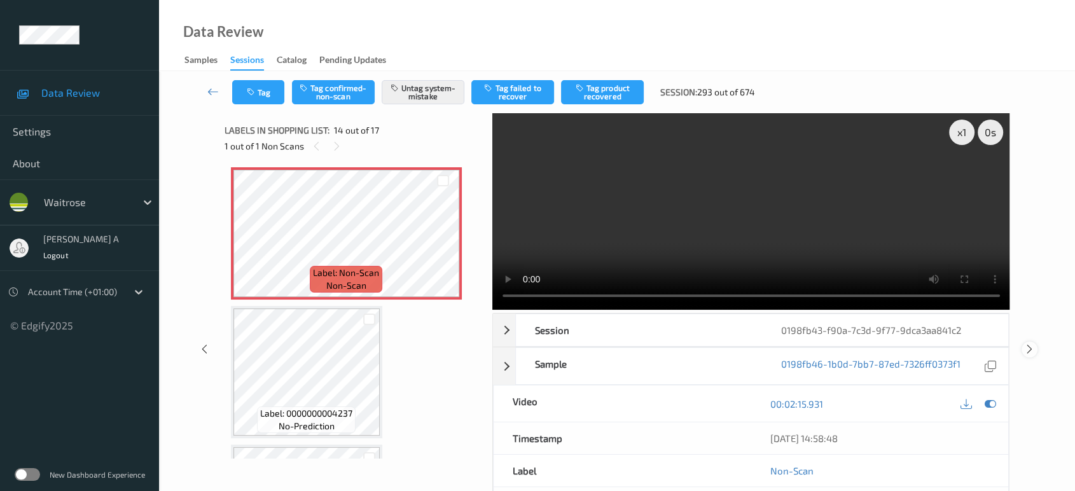
click at [1032, 350] on icon at bounding box center [1029, 348] width 11 height 11
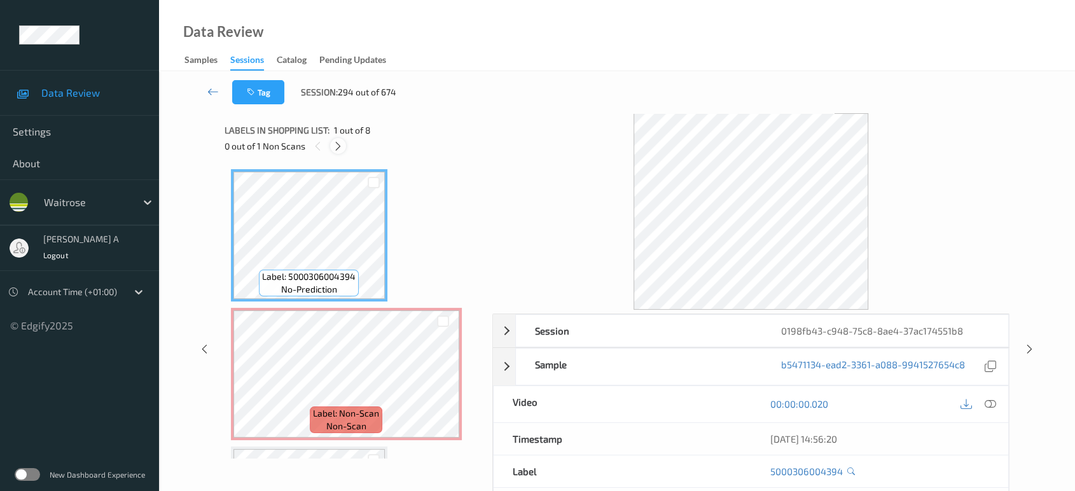
click at [340, 149] on icon at bounding box center [338, 146] width 11 height 11
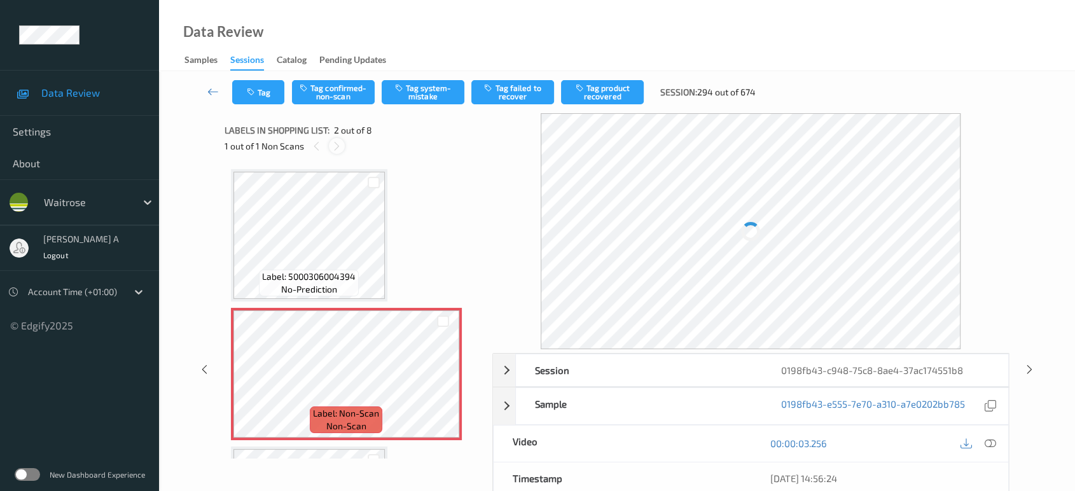
scroll to position [6, 0]
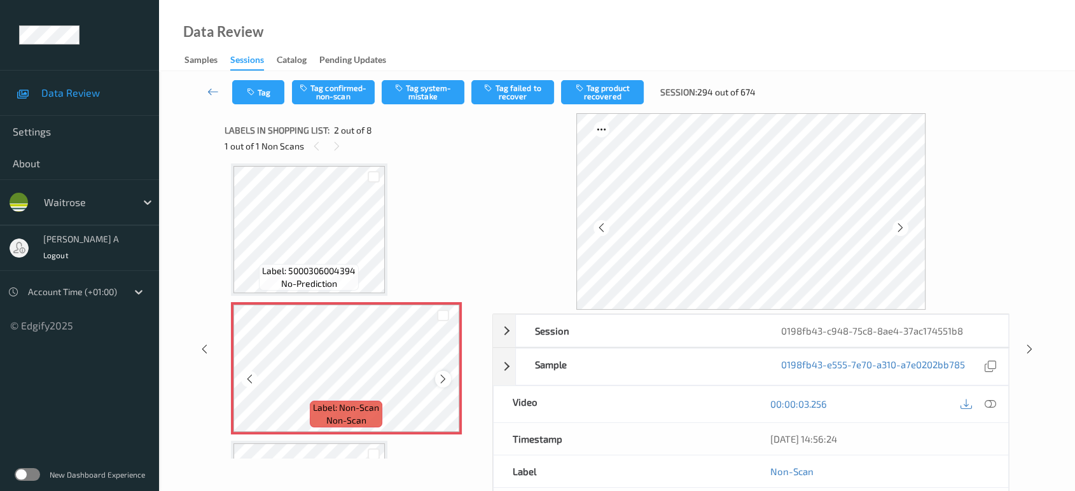
click at [445, 382] on icon at bounding box center [443, 378] width 11 height 11
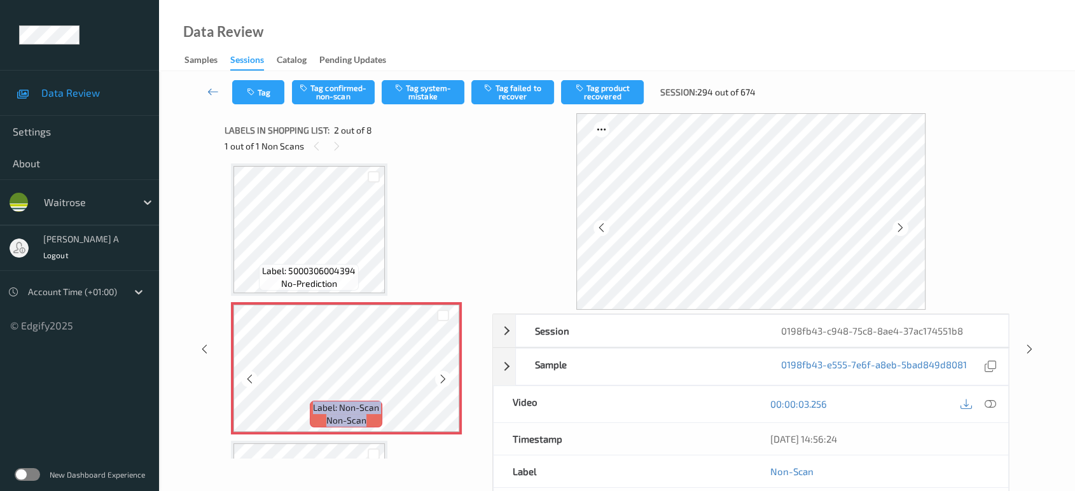
click at [445, 382] on icon at bounding box center [443, 378] width 11 height 11
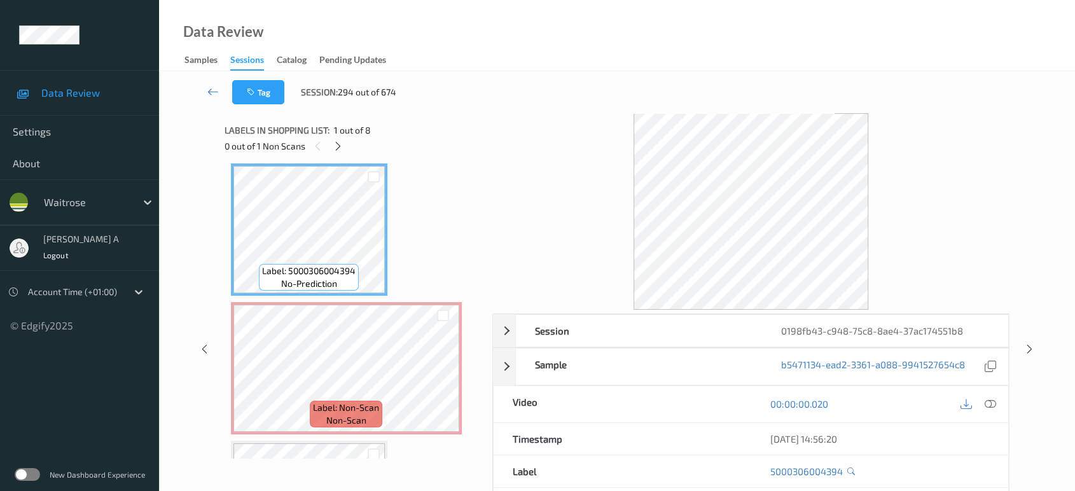
drag, startPoint x: 988, startPoint y: 401, endPoint x: 981, endPoint y: 375, distance: 26.2
click at [988, 401] on icon at bounding box center [990, 403] width 11 height 11
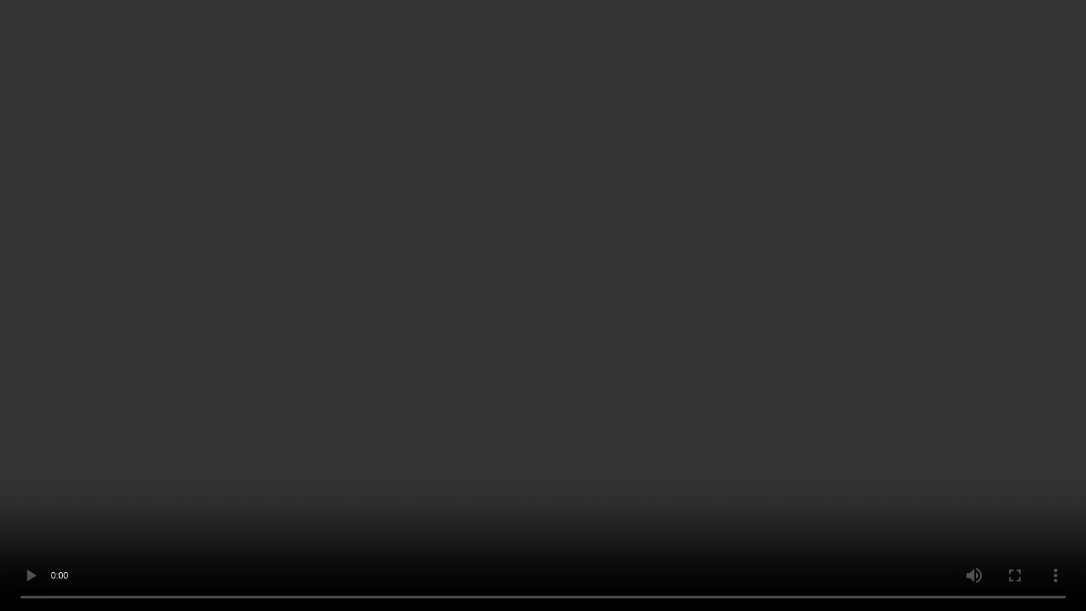
click at [510, 219] on video at bounding box center [543, 305] width 1086 height 611
click at [458, 342] on video at bounding box center [543, 305] width 1086 height 611
click at [522, 340] on video at bounding box center [543, 305] width 1086 height 611
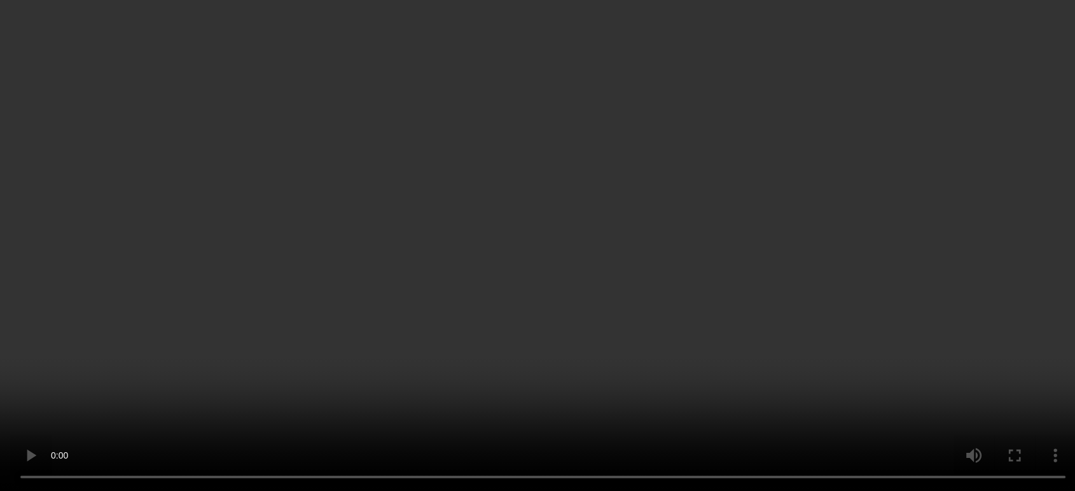
scroll to position [141, 0]
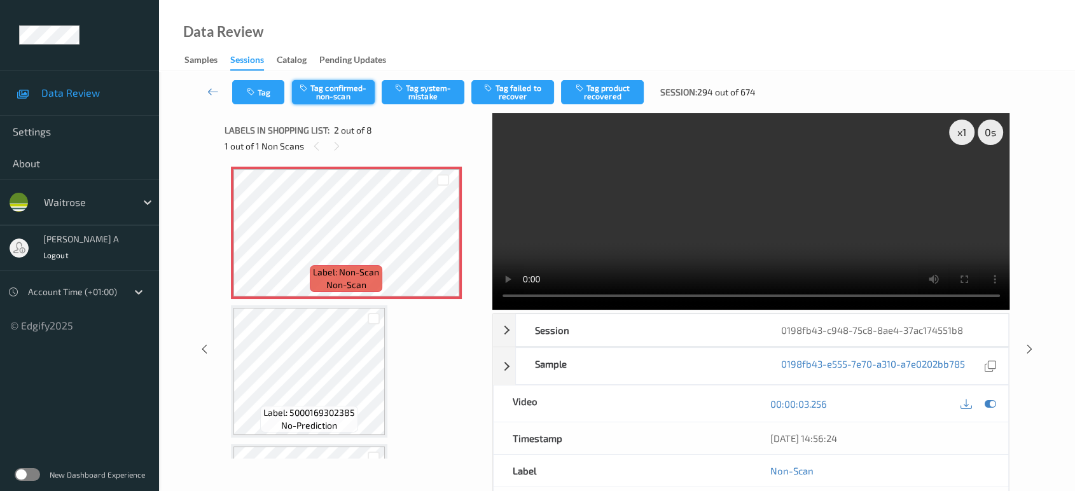
click at [342, 95] on button "Tag confirmed-non-scan" at bounding box center [333, 92] width 83 height 24
click at [614, 82] on button "Tag product recovered" at bounding box center [602, 92] width 83 height 24
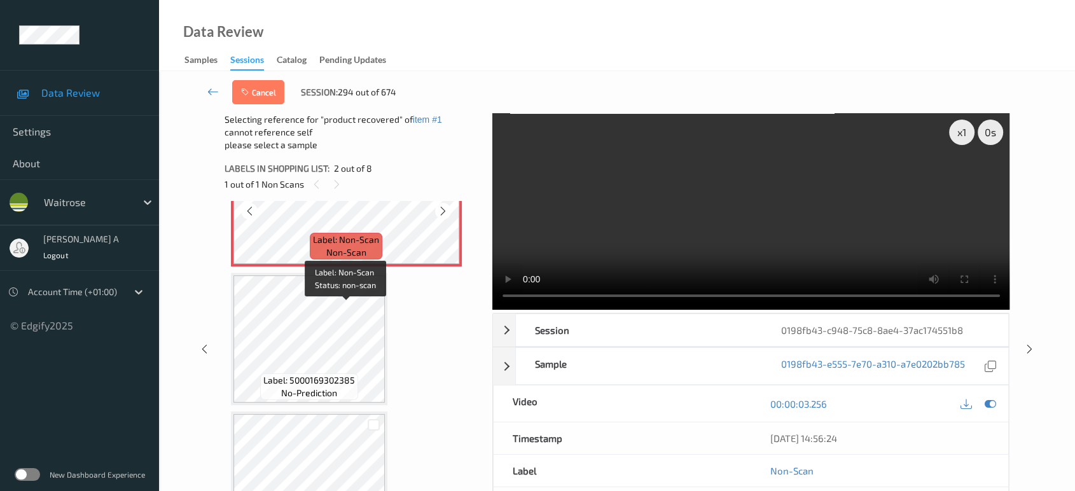
scroll to position [353, 0]
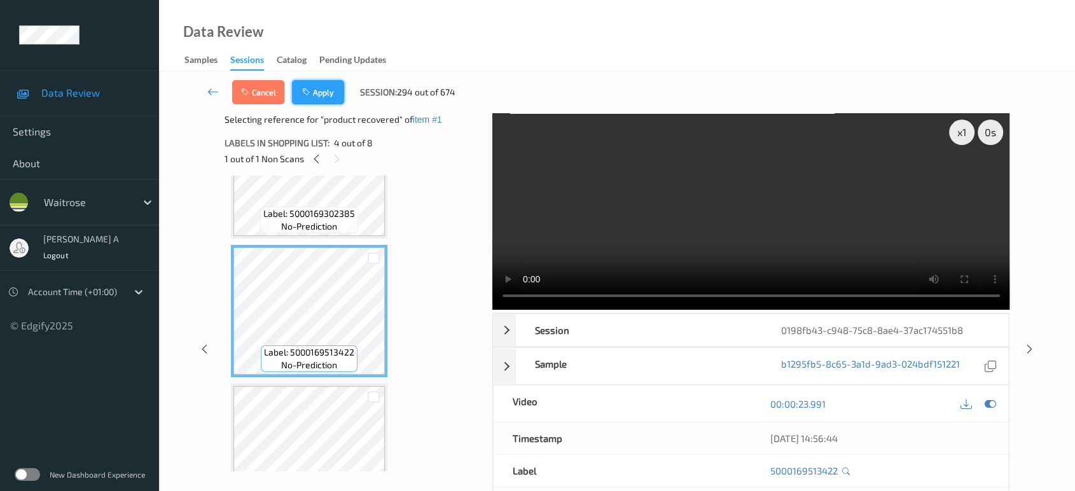
click at [312, 94] on icon "button" at bounding box center [307, 92] width 11 height 9
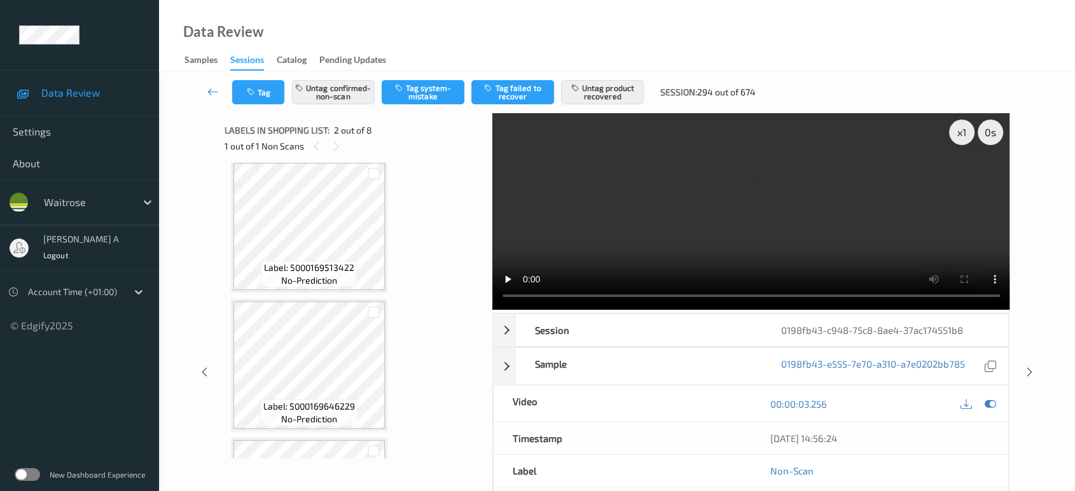
scroll to position [501, 0]
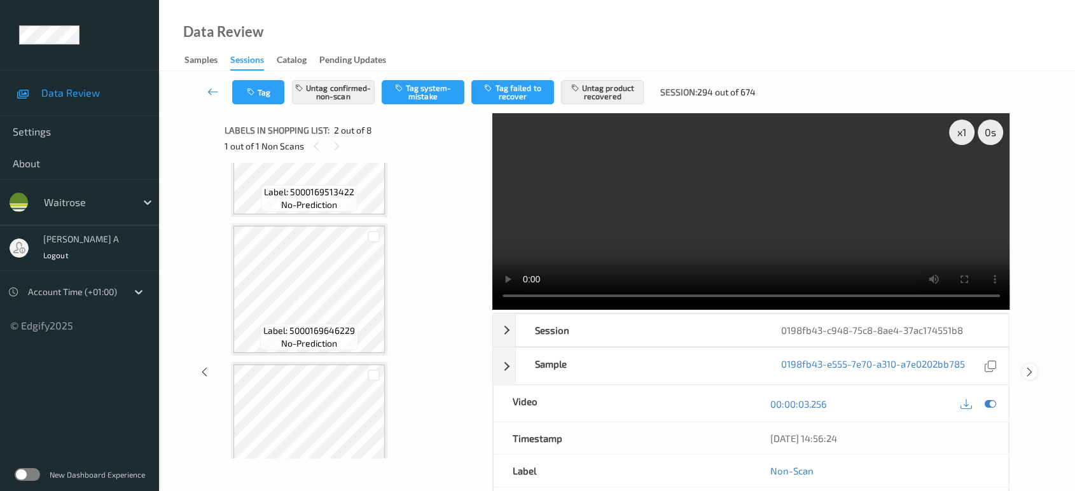
click at [1028, 370] on icon at bounding box center [1029, 371] width 11 height 11
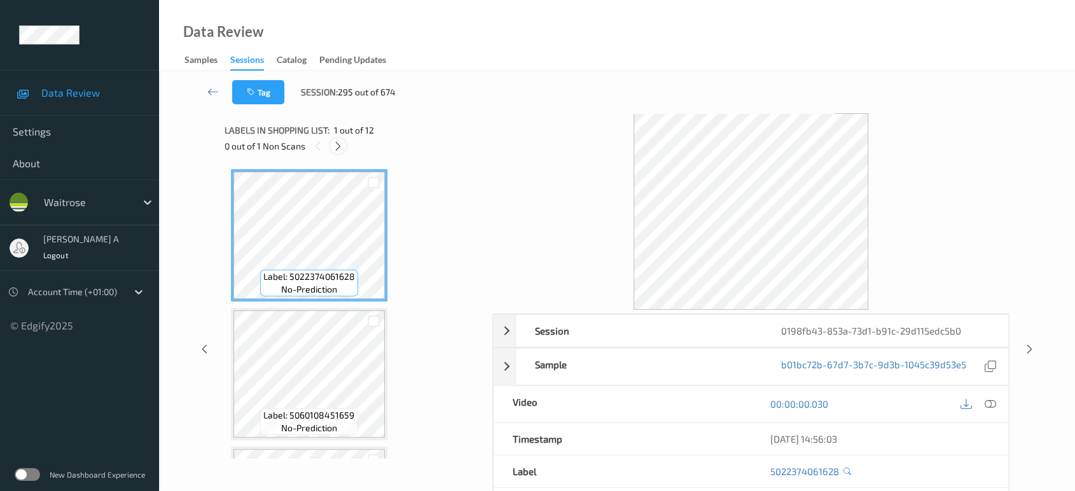
click at [336, 151] on icon at bounding box center [338, 146] width 11 height 11
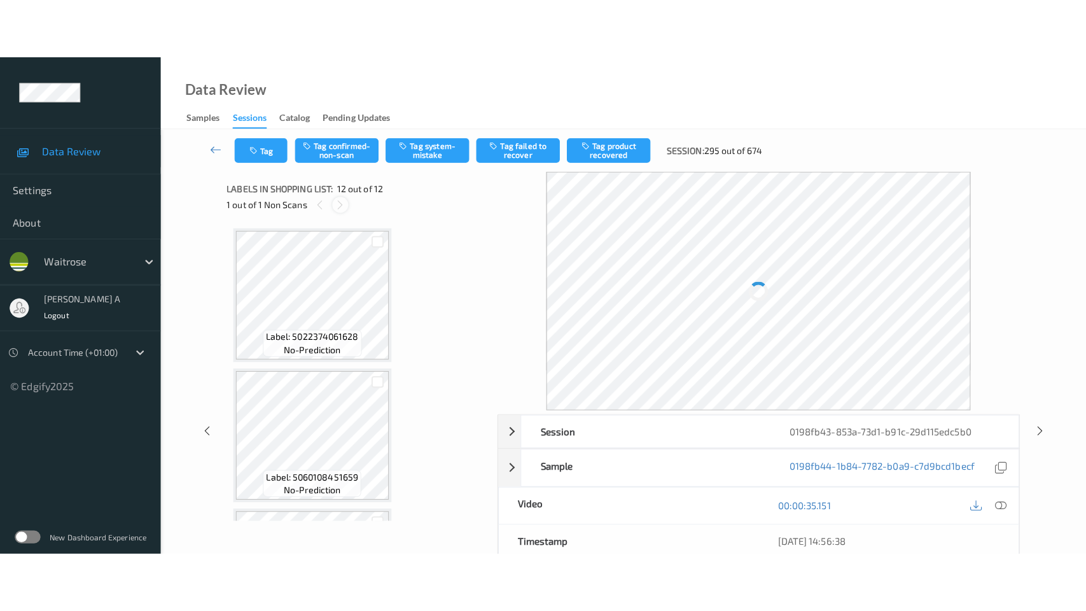
scroll to position [1367, 0]
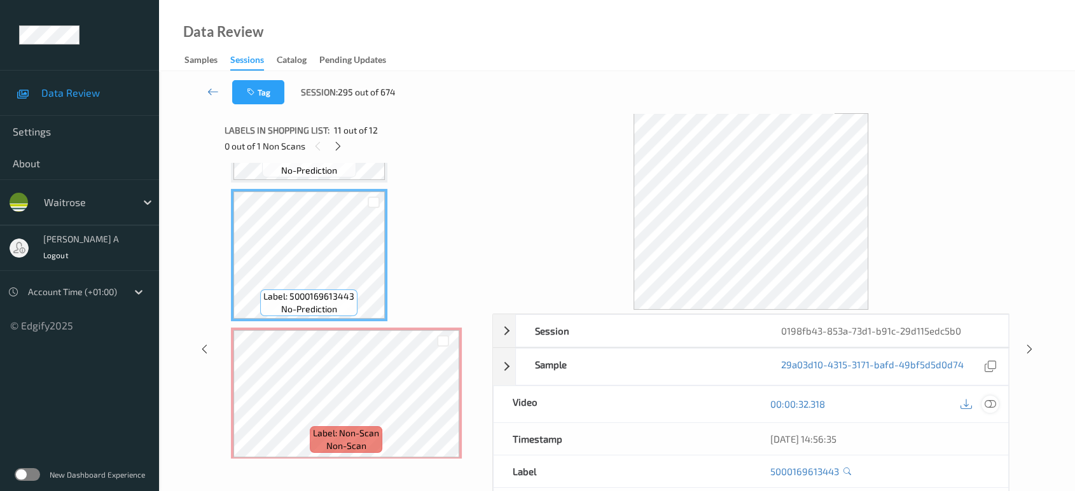
click at [988, 402] on icon at bounding box center [990, 403] width 11 height 11
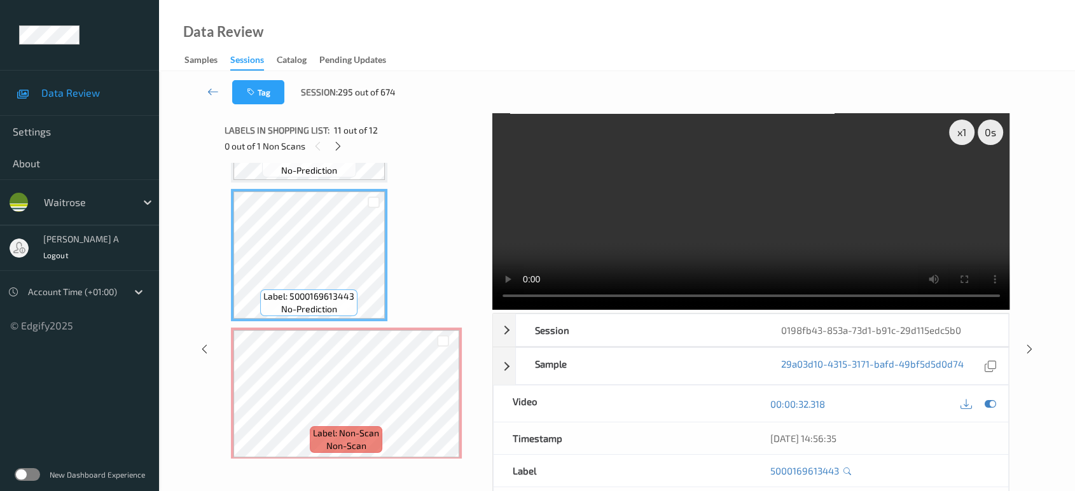
scroll to position [1247, 0]
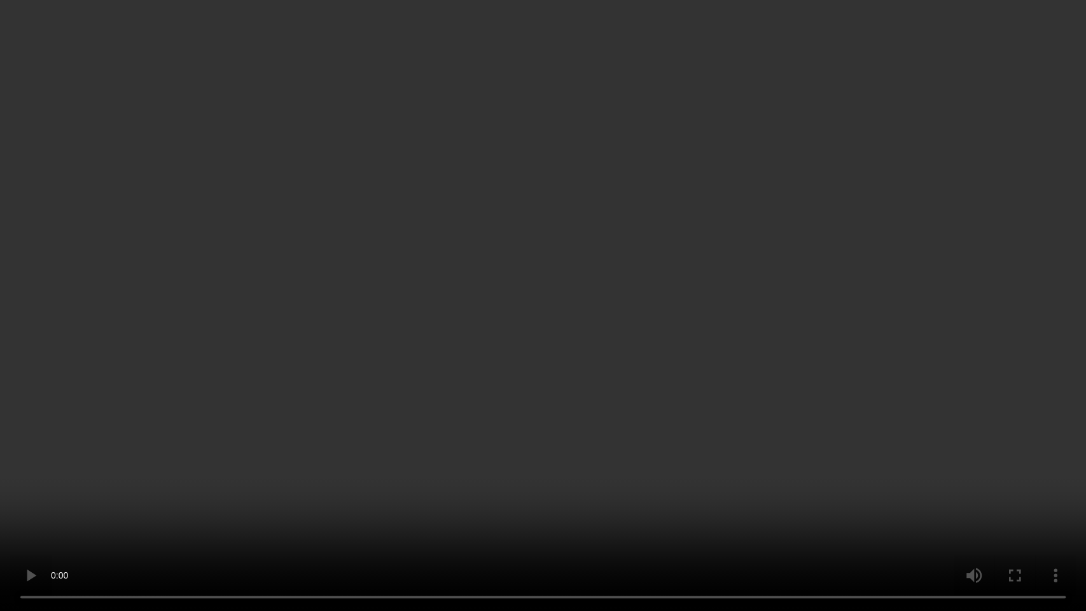
click at [546, 307] on video at bounding box center [543, 305] width 1086 height 611
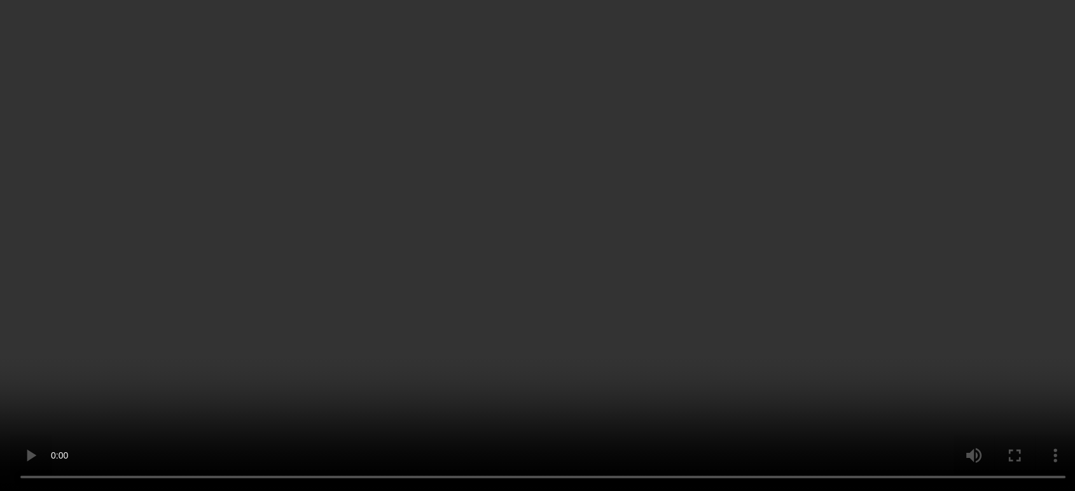
scroll to position [1367, 0]
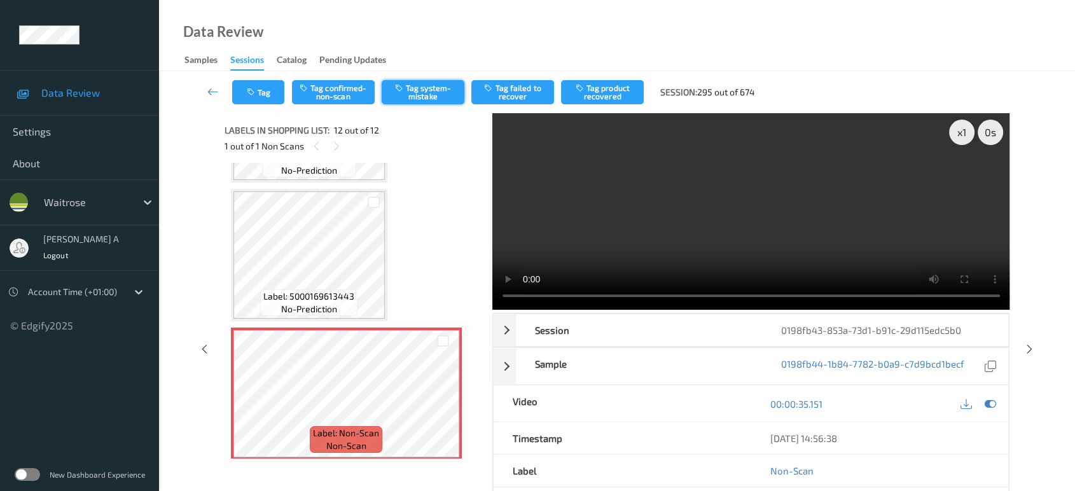
click at [406, 94] on button "Tag system-mistake" at bounding box center [423, 92] width 83 height 24
click at [258, 91] on button "Tag" at bounding box center [258, 92] width 52 height 24
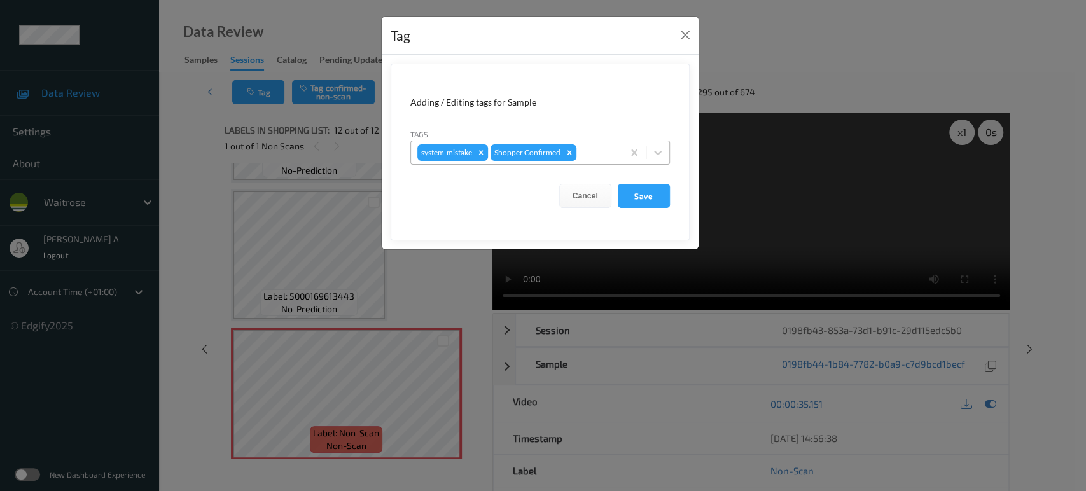
click at [606, 150] on div at bounding box center [598, 152] width 38 height 15
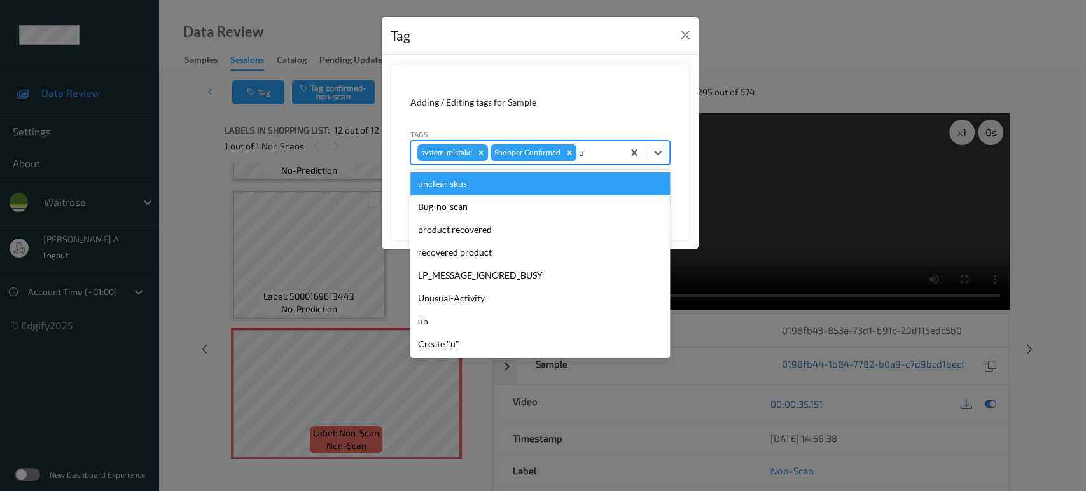
type input "un"
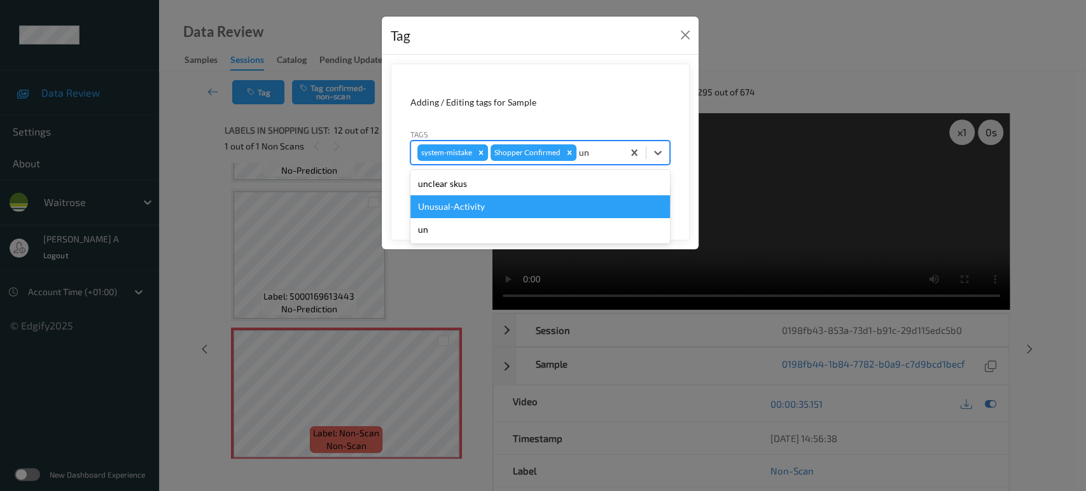
click at [534, 207] on div "Unusual-Activity" at bounding box center [540, 206] width 260 height 23
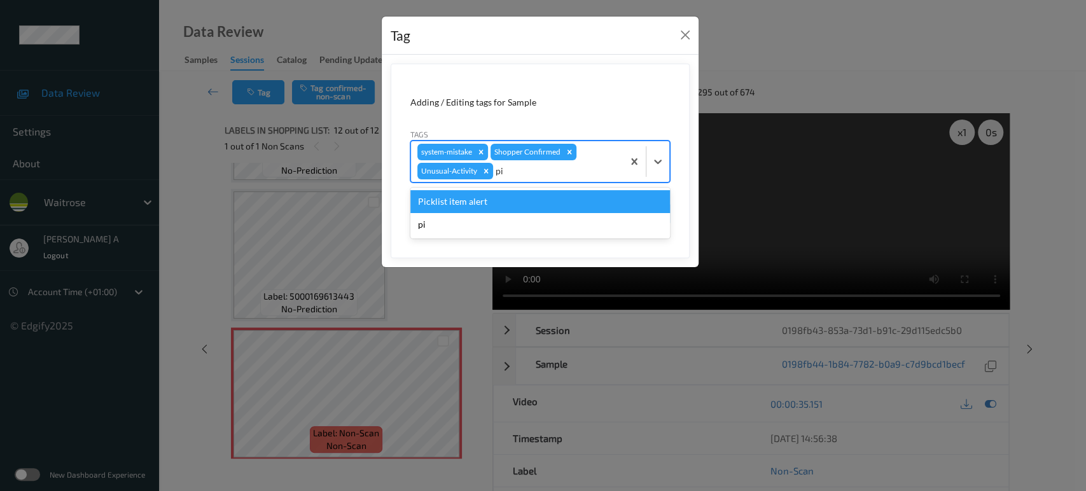
type input "pic"
click at [517, 207] on div "Picklist item alert" at bounding box center [540, 201] width 260 height 23
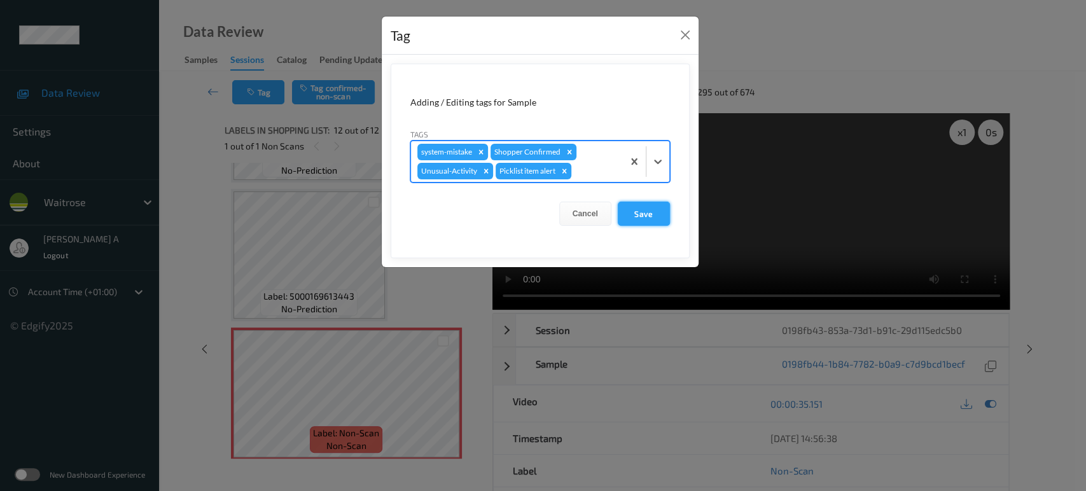
click at [630, 214] on button "Save" at bounding box center [644, 214] width 52 height 24
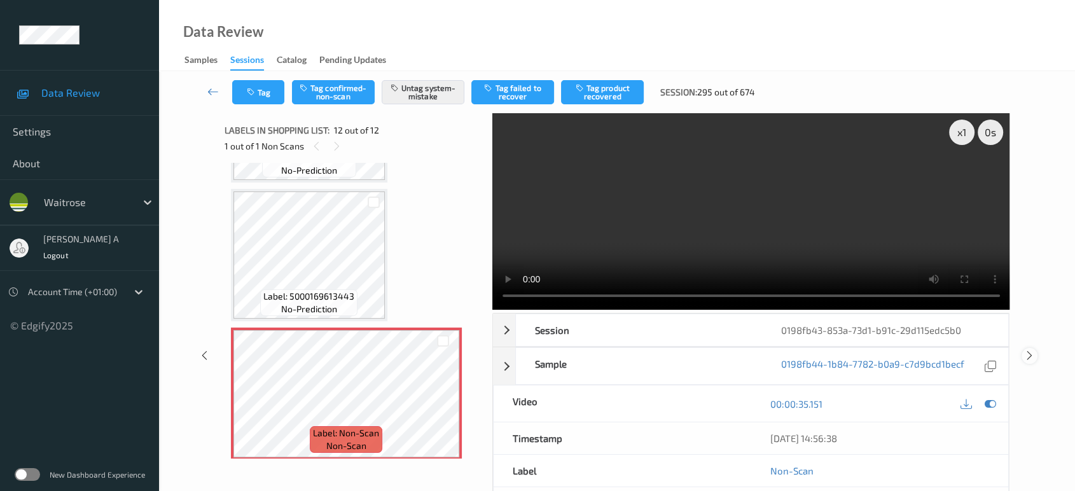
click at [1034, 350] on icon at bounding box center [1029, 355] width 11 height 11
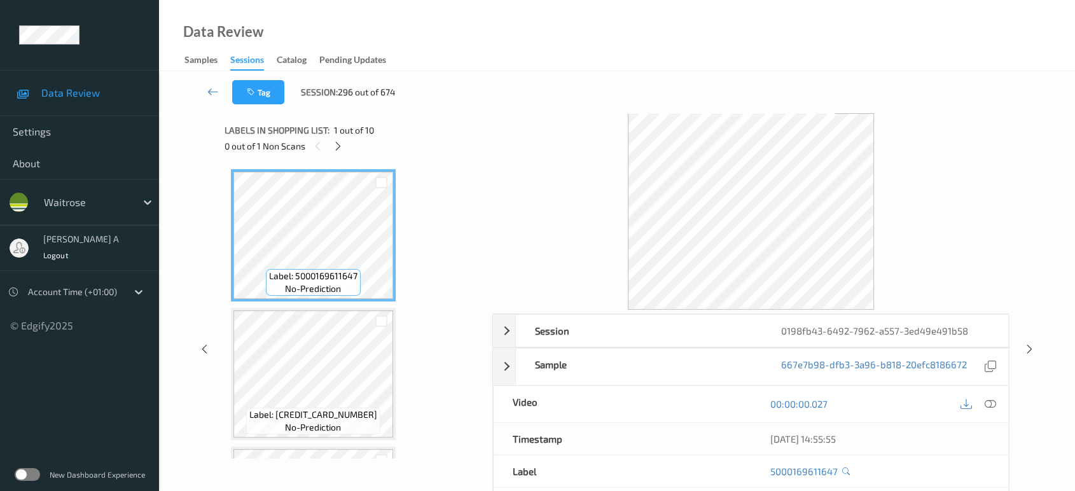
drag, startPoint x: 340, startPoint y: 143, endPoint x: 342, endPoint y: 153, distance: 9.7
click at [340, 143] on icon at bounding box center [338, 146] width 11 height 11
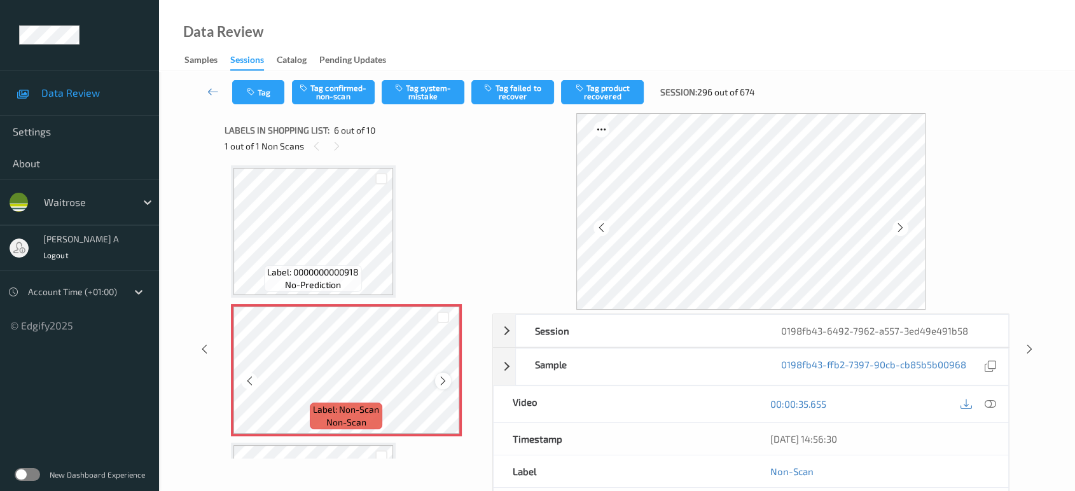
click at [443, 375] on icon at bounding box center [443, 380] width 11 height 11
click at [447, 375] on icon at bounding box center [443, 380] width 11 height 11
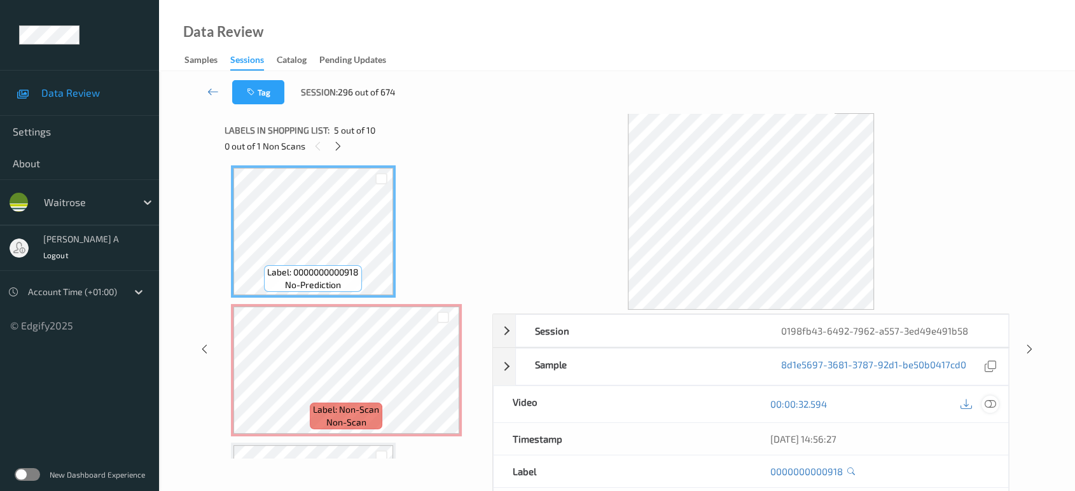
click at [990, 400] on icon at bounding box center [990, 403] width 11 height 11
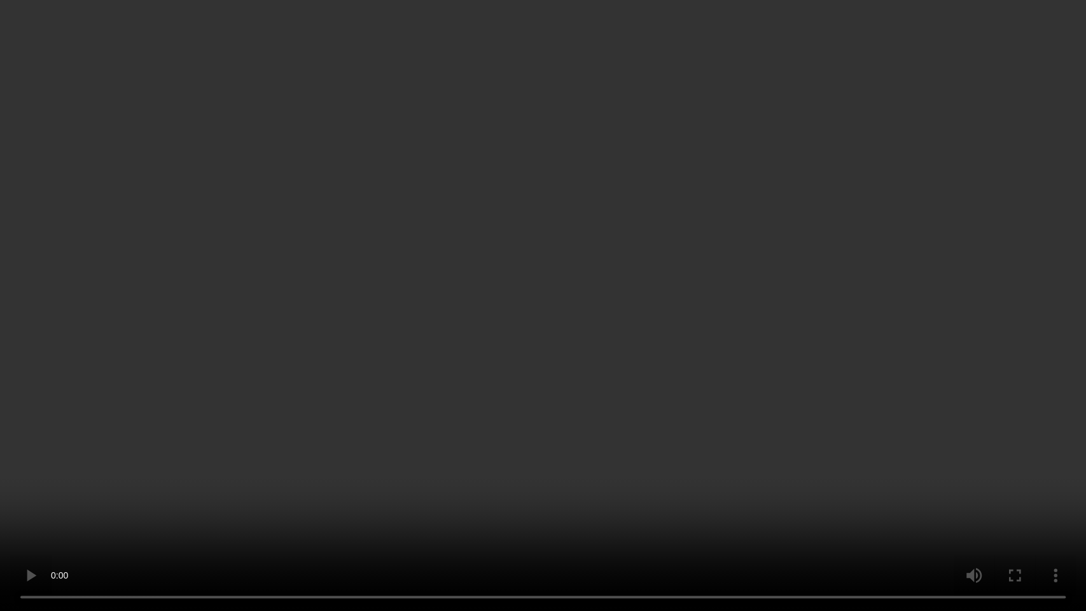
click at [557, 307] on video at bounding box center [543, 305] width 1086 height 611
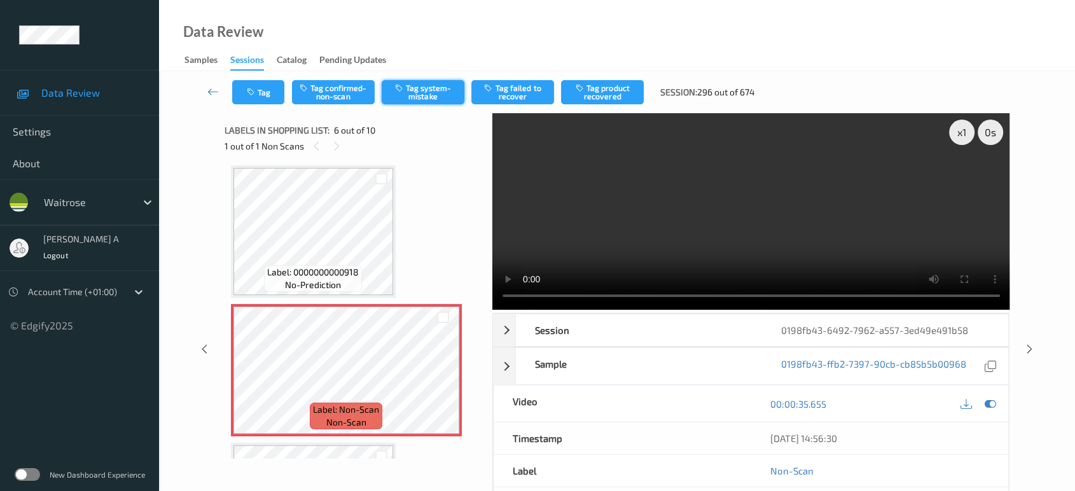
click at [410, 101] on button "Tag system-mistake" at bounding box center [423, 92] width 83 height 24
click at [247, 96] on icon "button" at bounding box center [252, 92] width 11 height 9
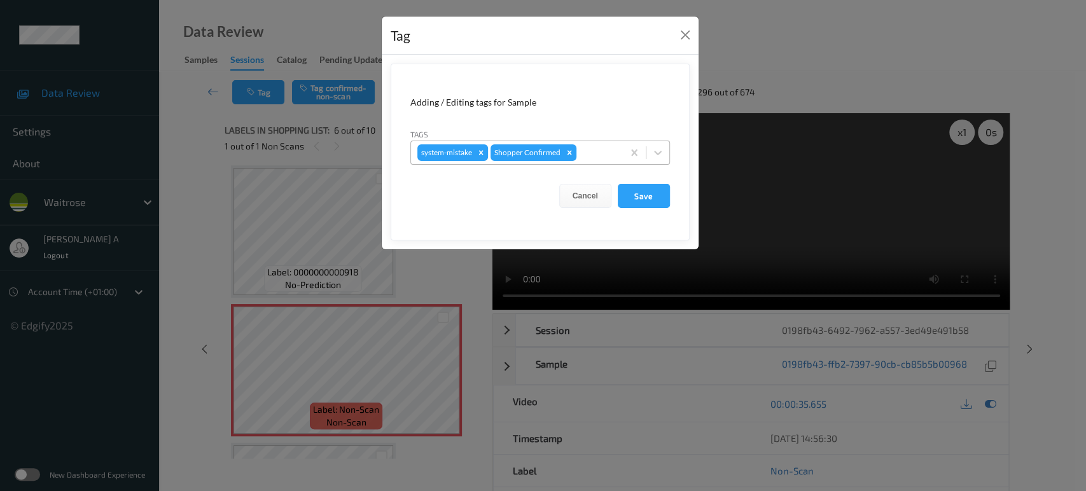
click at [600, 149] on div at bounding box center [598, 152] width 38 height 15
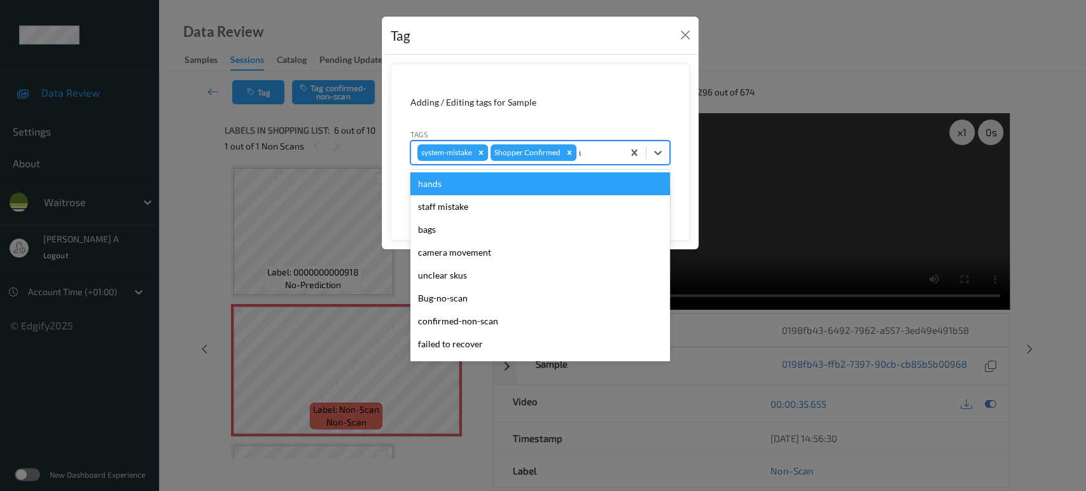
type input "un"
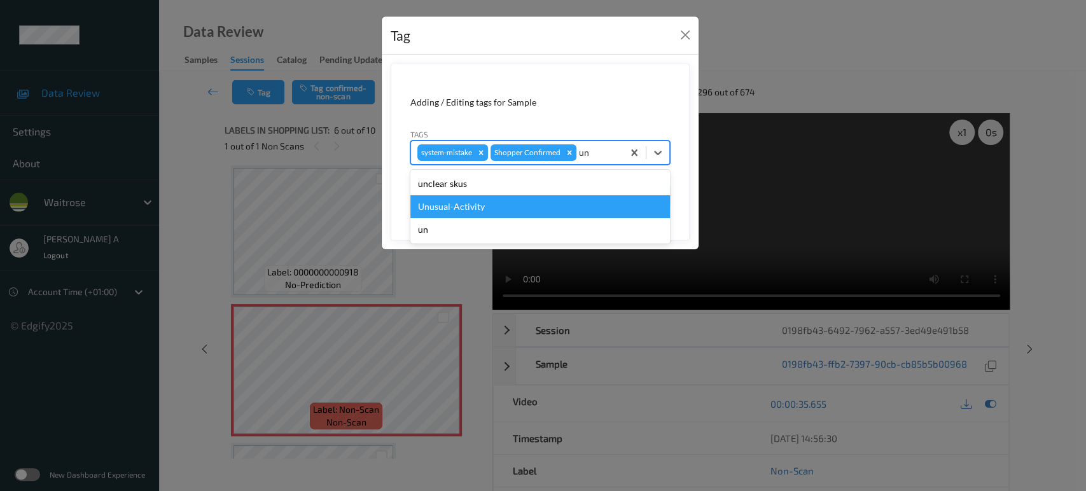
click at [558, 212] on div "Unusual-Activity" at bounding box center [540, 206] width 260 height 23
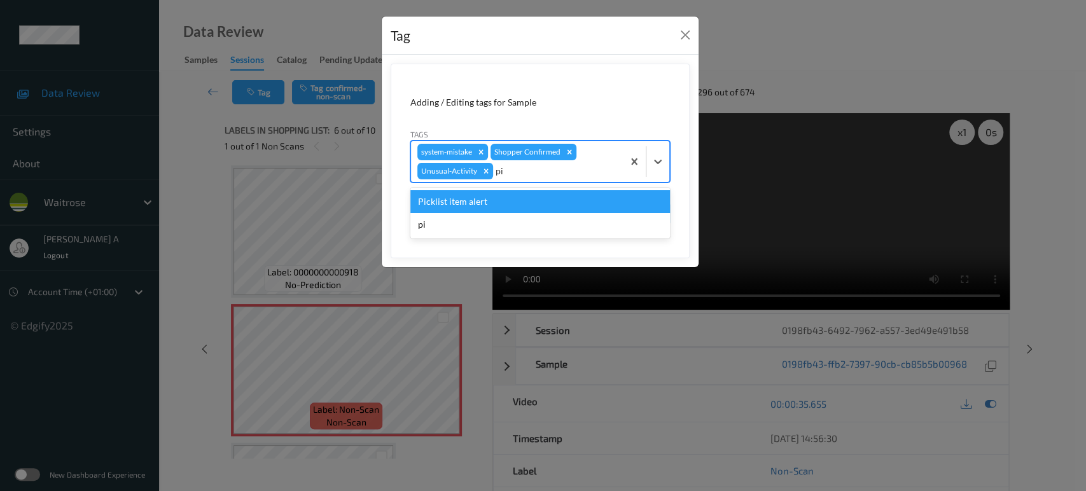
type input "pic"
click at [560, 211] on div "Picklist item alert" at bounding box center [540, 201] width 260 height 23
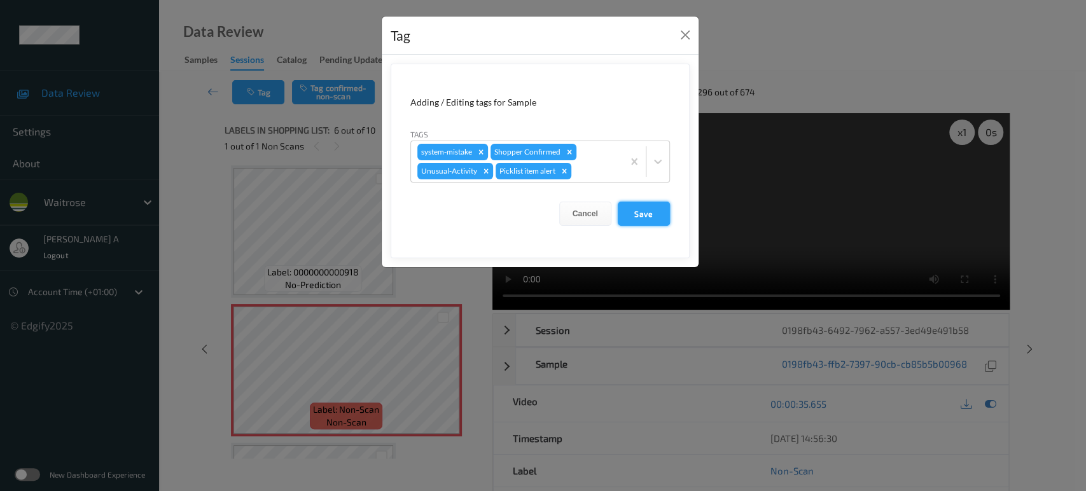
click at [632, 218] on button "Save" at bounding box center [644, 214] width 52 height 24
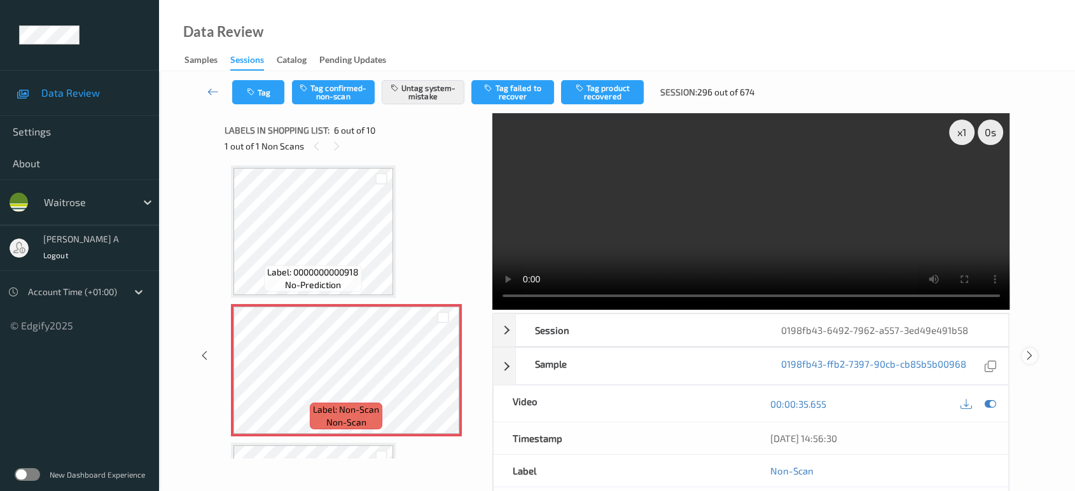
click at [1032, 350] on icon at bounding box center [1029, 355] width 11 height 11
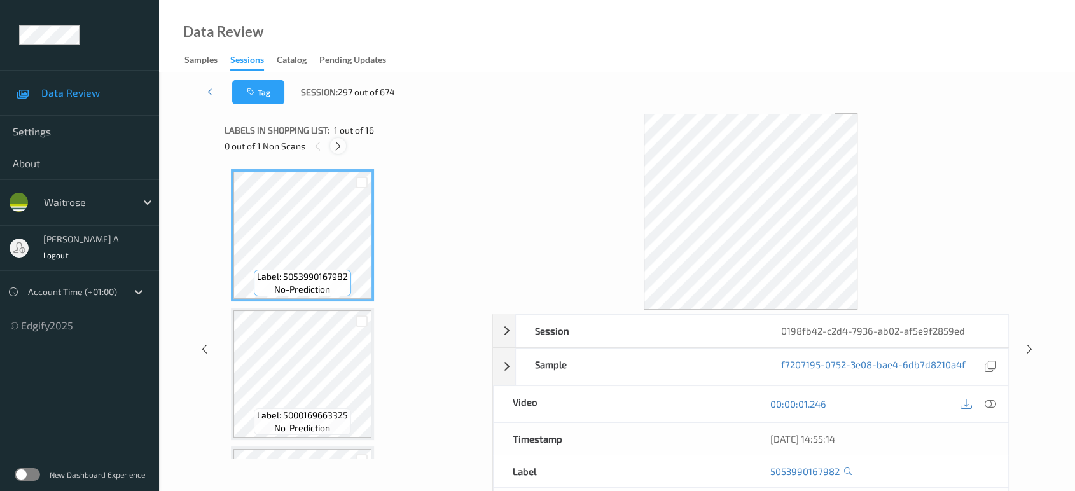
click at [331, 145] on div at bounding box center [338, 146] width 16 height 16
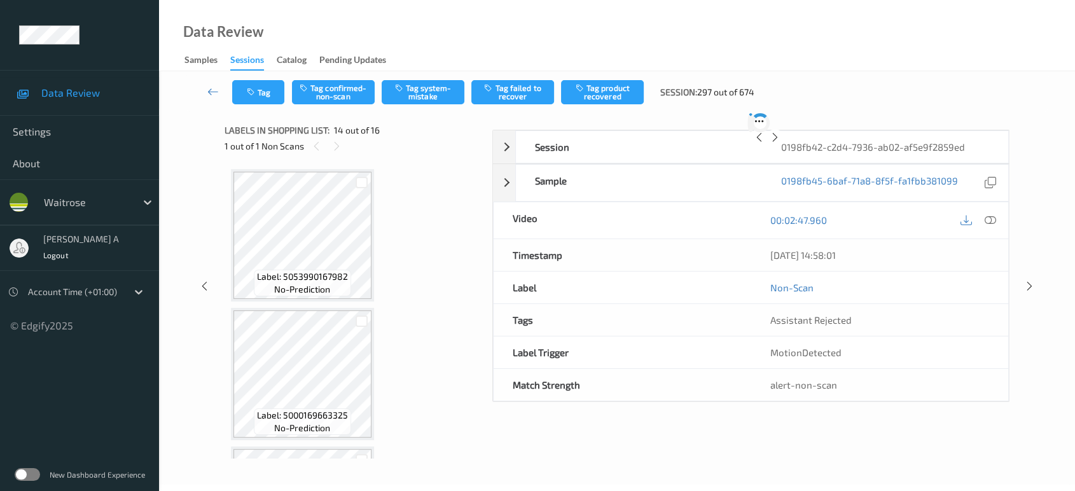
scroll to position [1663, 0]
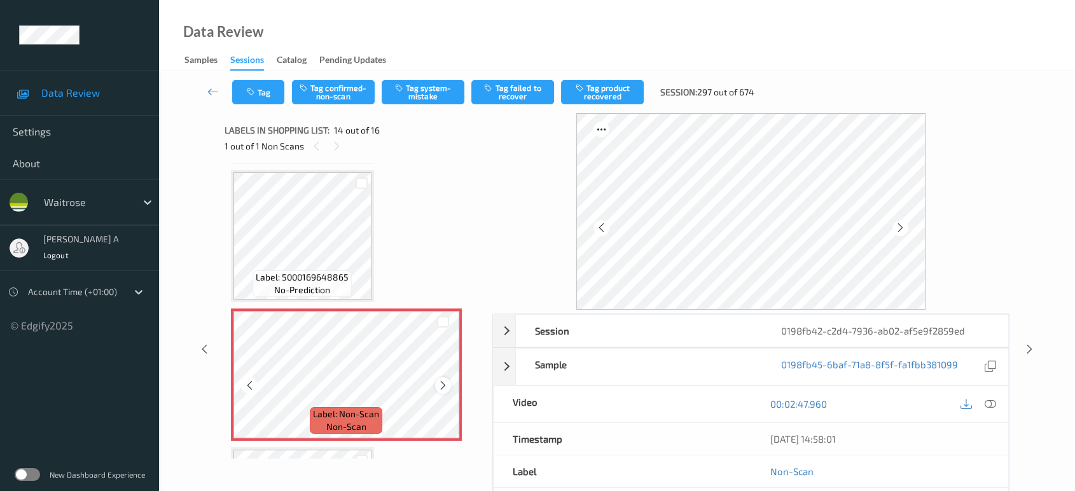
click at [440, 380] on icon at bounding box center [443, 385] width 11 height 11
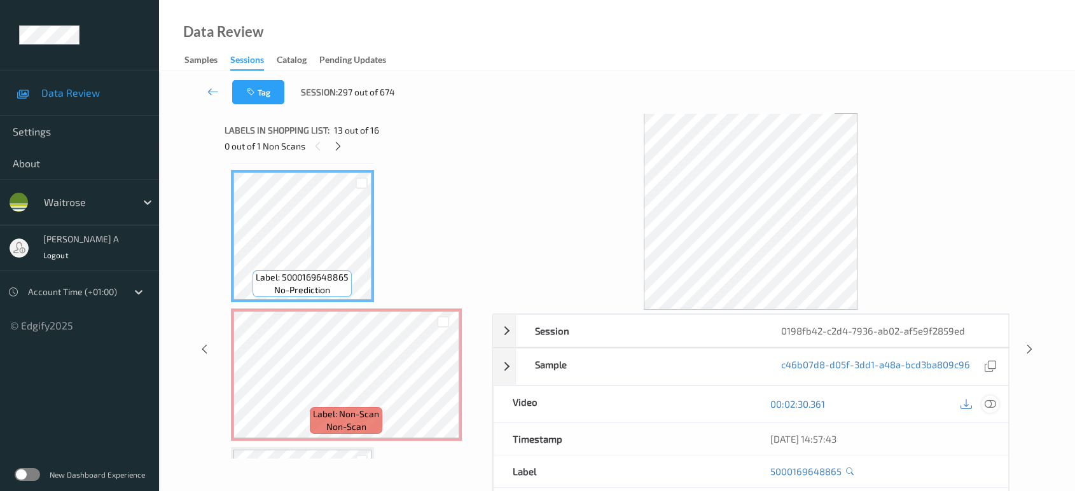
click at [990, 403] on icon at bounding box center [990, 403] width 11 height 11
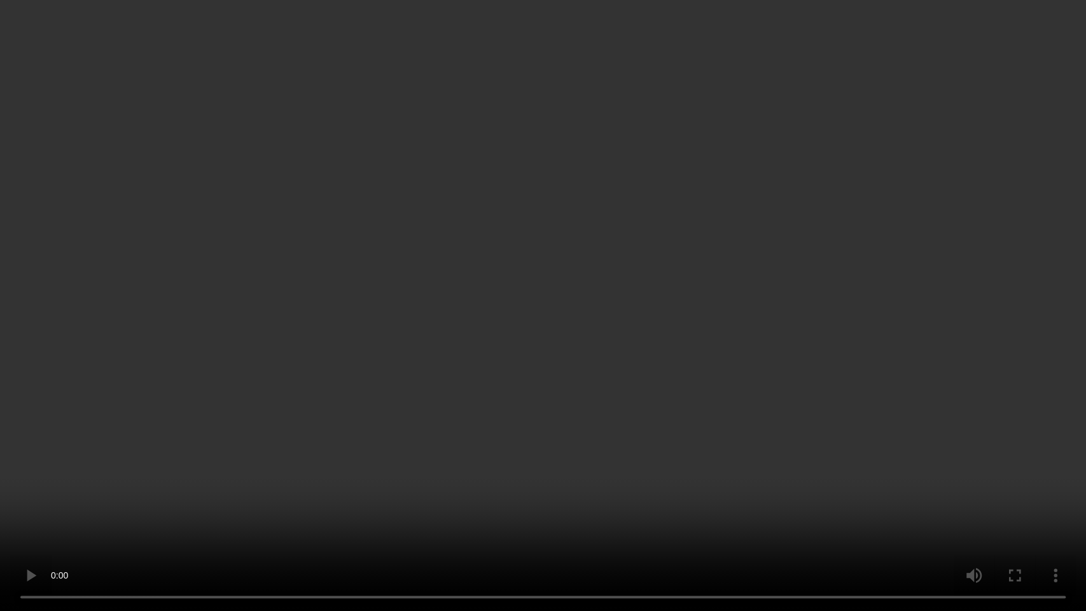
click at [532, 286] on video at bounding box center [543, 305] width 1086 height 611
click at [550, 349] on video at bounding box center [543, 305] width 1086 height 611
click at [640, 331] on video at bounding box center [543, 305] width 1086 height 611
click at [558, 268] on video at bounding box center [543, 305] width 1086 height 611
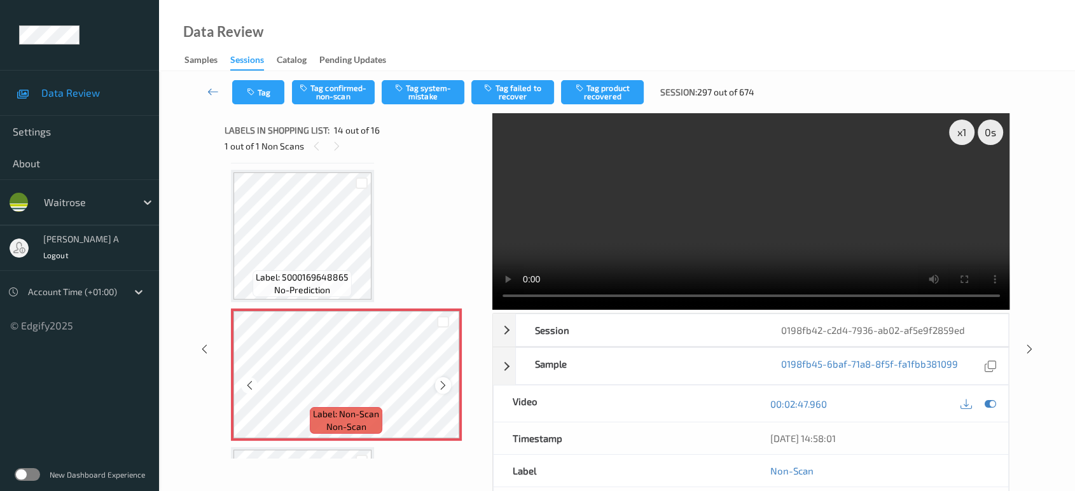
click at [445, 380] on icon at bounding box center [443, 385] width 11 height 11
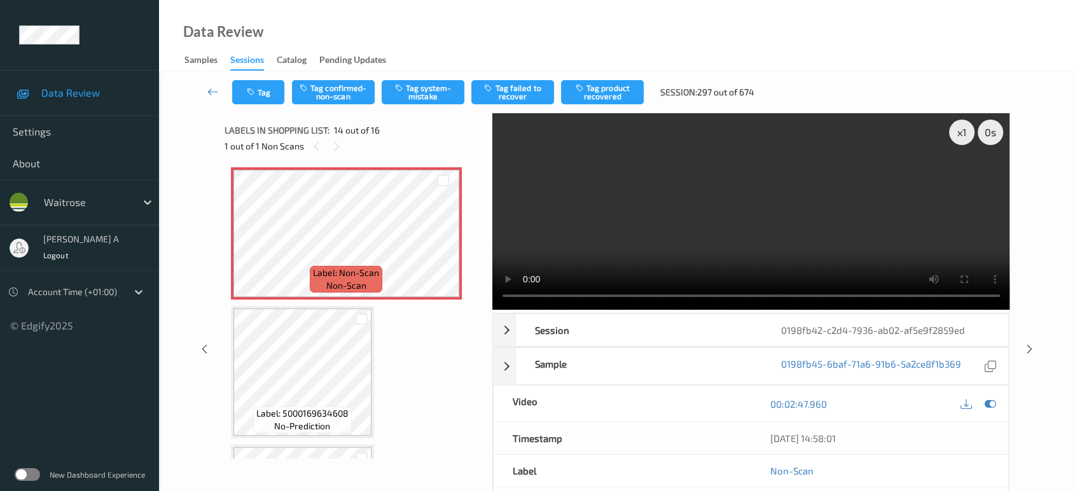
scroll to position [1734, 0]
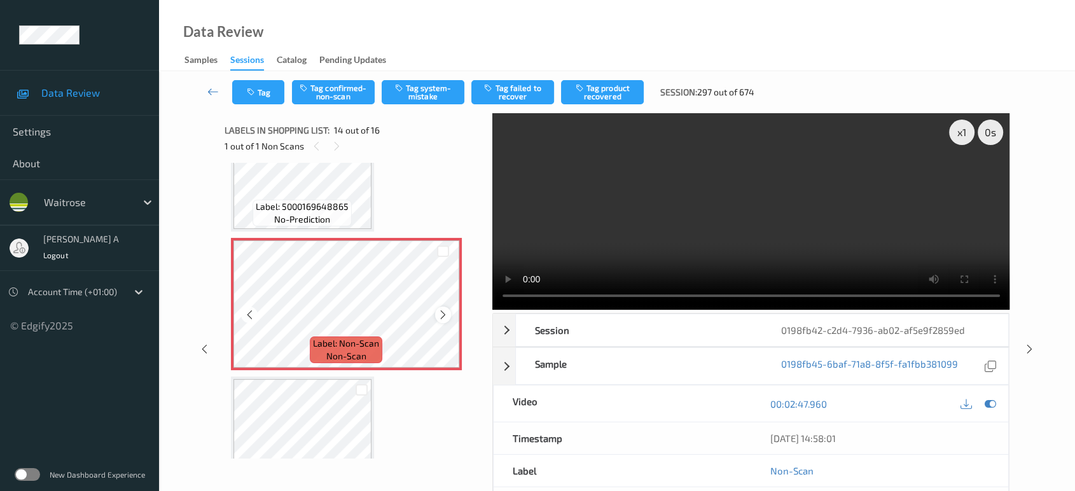
click at [441, 309] on icon at bounding box center [443, 314] width 11 height 11
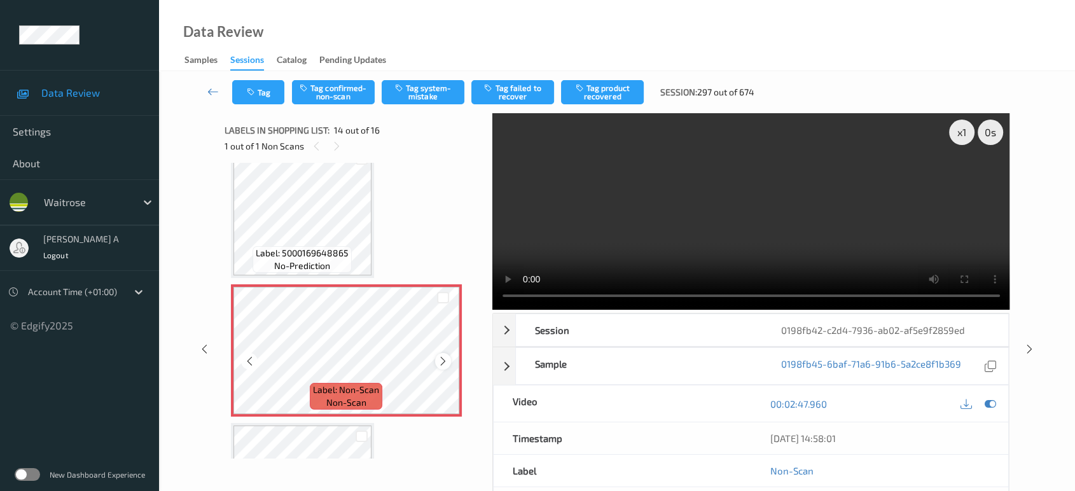
scroll to position [1663, 0]
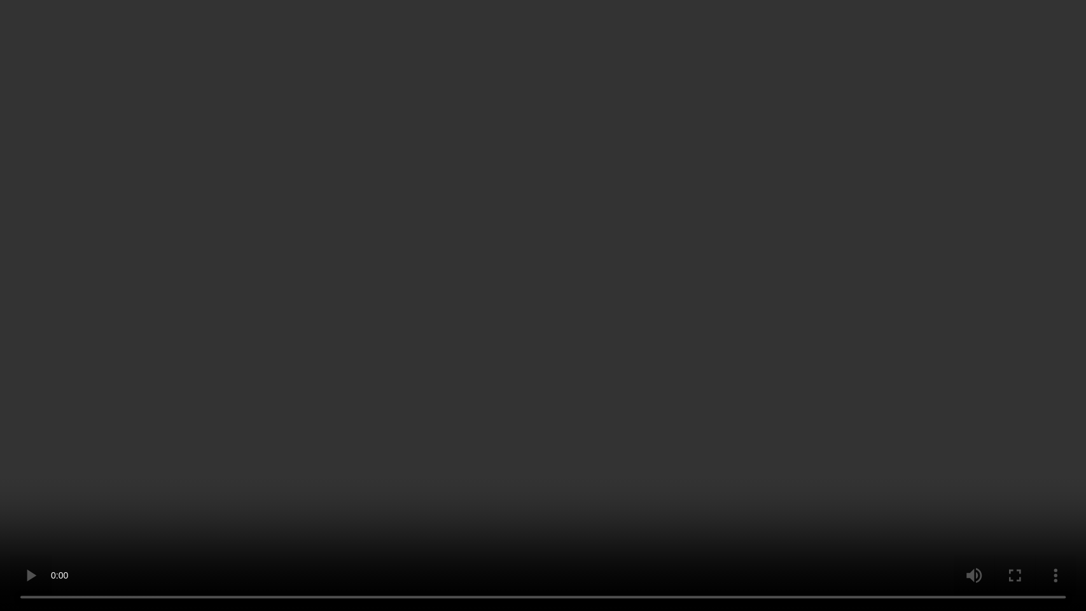
click at [611, 285] on video at bounding box center [543, 305] width 1086 height 611
click at [533, 303] on video at bounding box center [543, 305] width 1086 height 611
click at [560, 43] on video at bounding box center [543, 305] width 1086 height 611
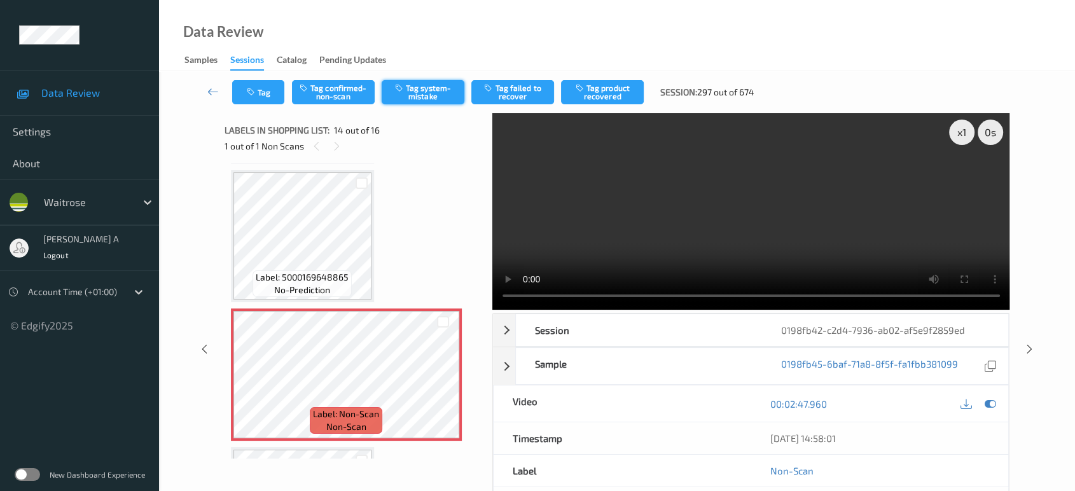
click at [422, 88] on button "Tag system-mistake" at bounding box center [423, 92] width 83 height 24
click at [241, 88] on button "Tag" at bounding box center [258, 92] width 52 height 24
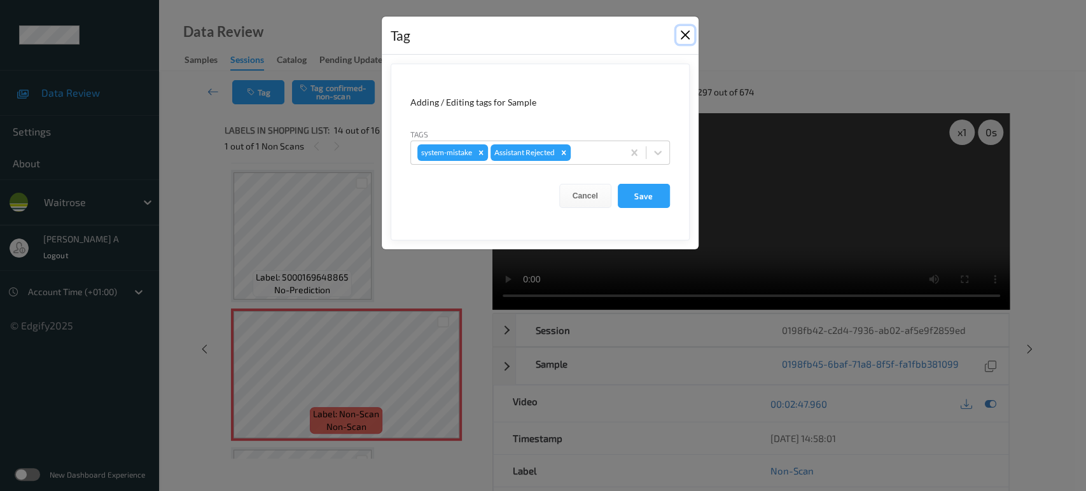
click at [682, 40] on button "Close" at bounding box center [685, 35] width 18 height 18
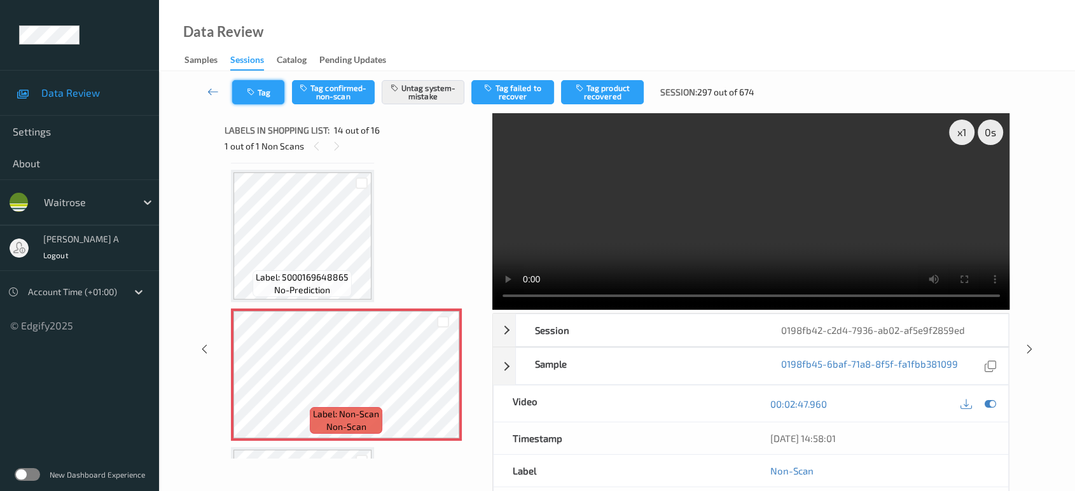
click at [271, 98] on button "Tag" at bounding box center [258, 92] width 52 height 24
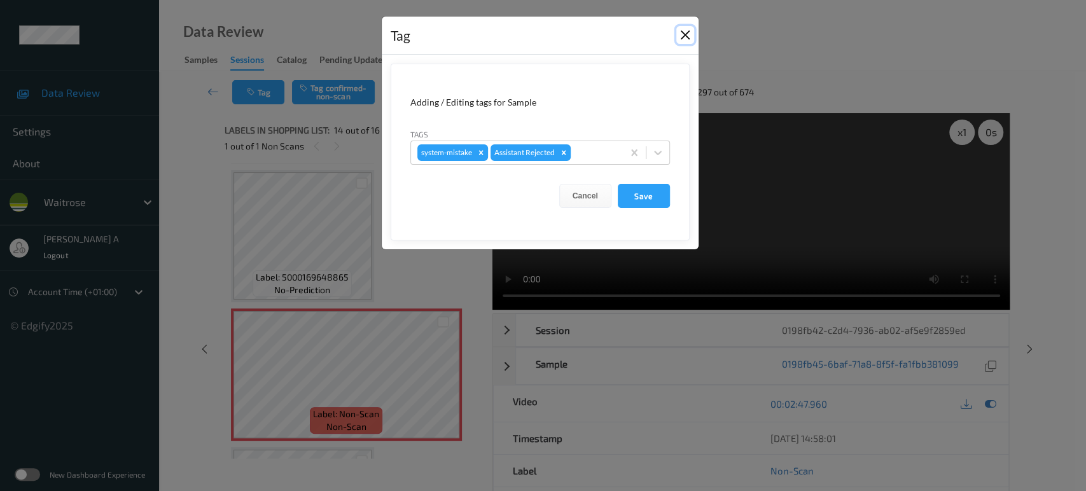
click at [690, 31] on button "Close" at bounding box center [685, 35] width 18 height 18
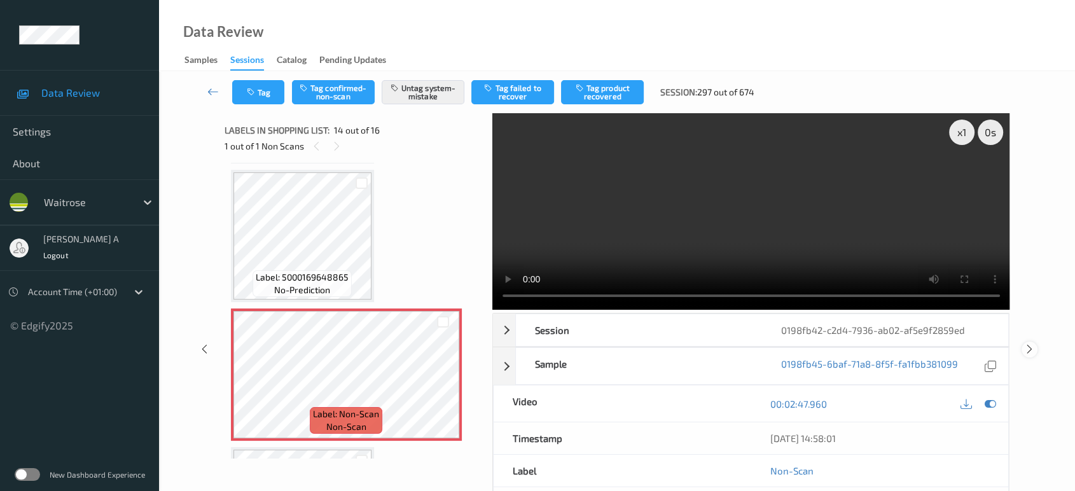
click at [1025, 349] on icon at bounding box center [1029, 348] width 11 height 11
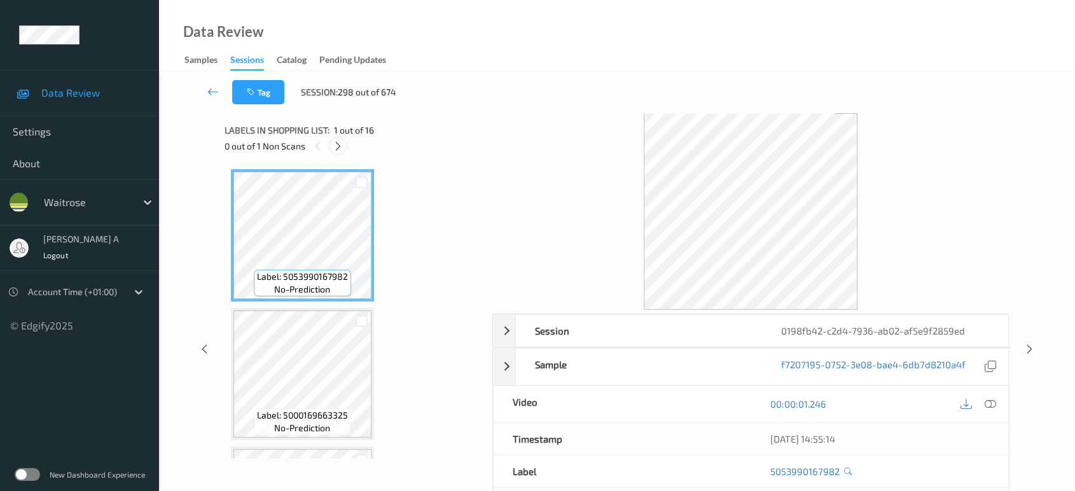
click at [335, 150] on icon at bounding box center [338, 146] width 11 height 11
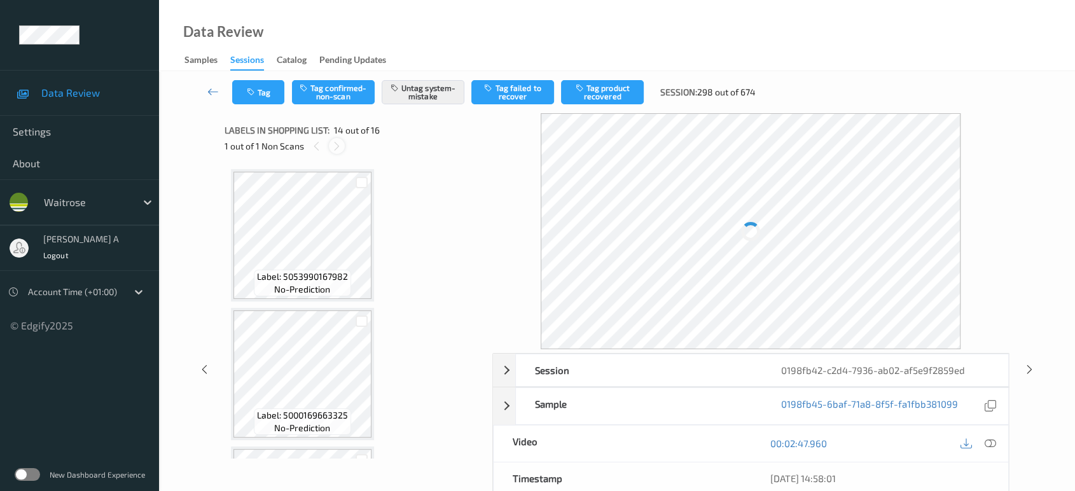
scroll to position [1663, 0]
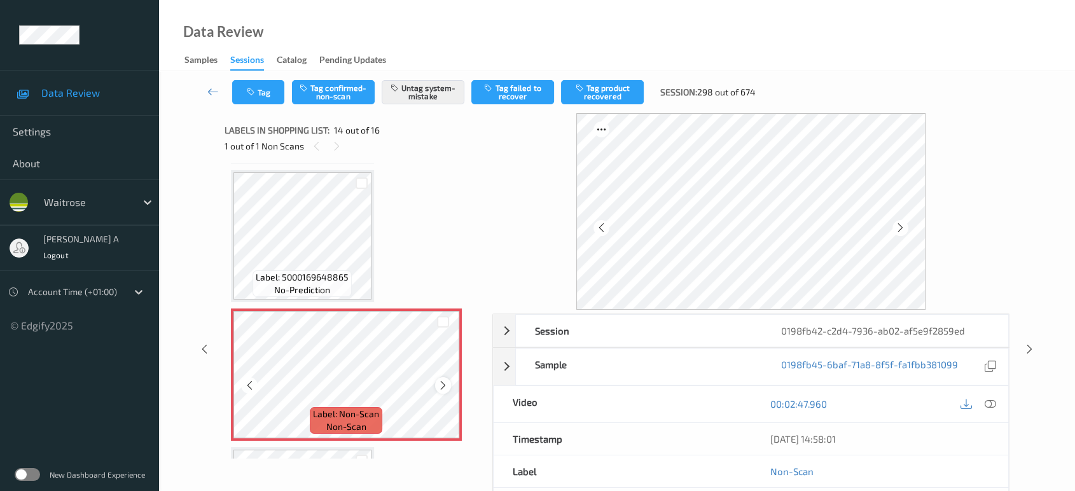
click at [447, 380] on icon at bounding box center [443, 385] width 11 height 11
click at [204, 349] on icon at bounding box center [204, 348] width 11 height 11
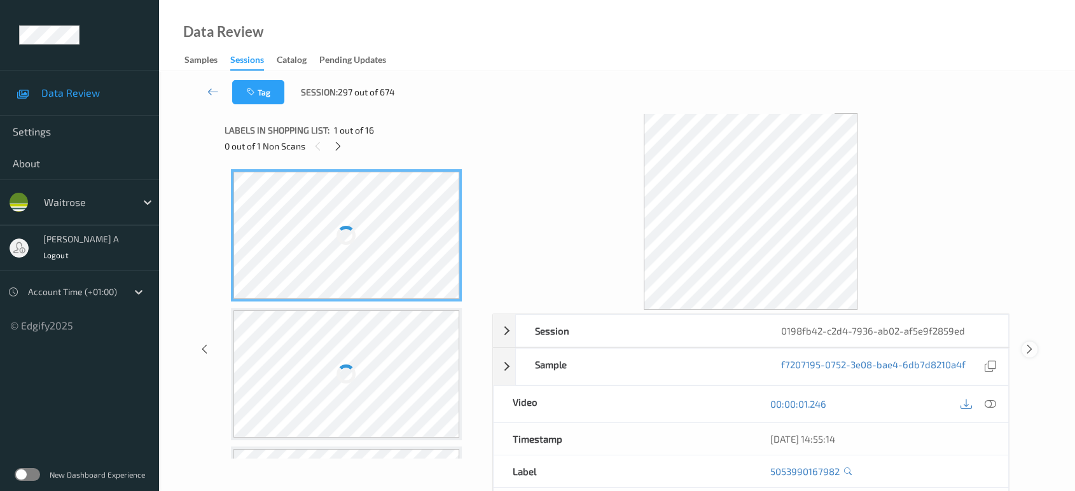
click at [1029, 343] on icon at bounding box center [1029, 348] width 11 height 11
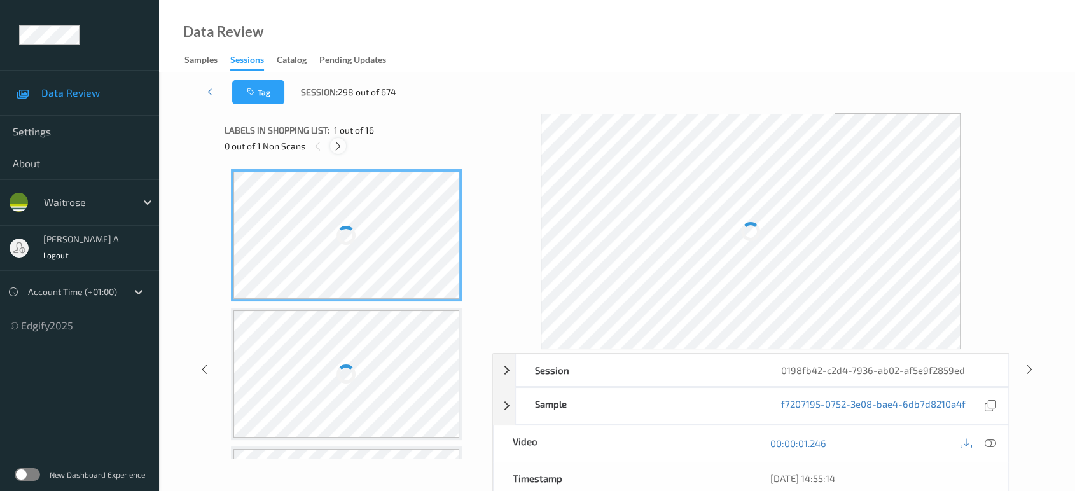
click at [342, 146] on icon at bounding box center [338, 146] width 11 height 11
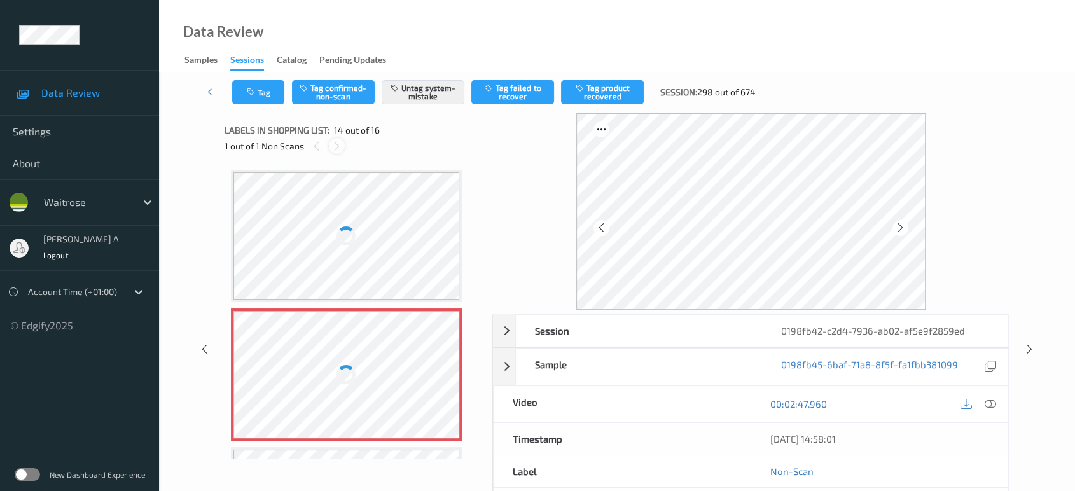
click at [342, 146] on div at bounding box center [337, 146] width 16 height 16
click at [1028, 347] on icon at bounding box center [1029, 348] width 11 height 11
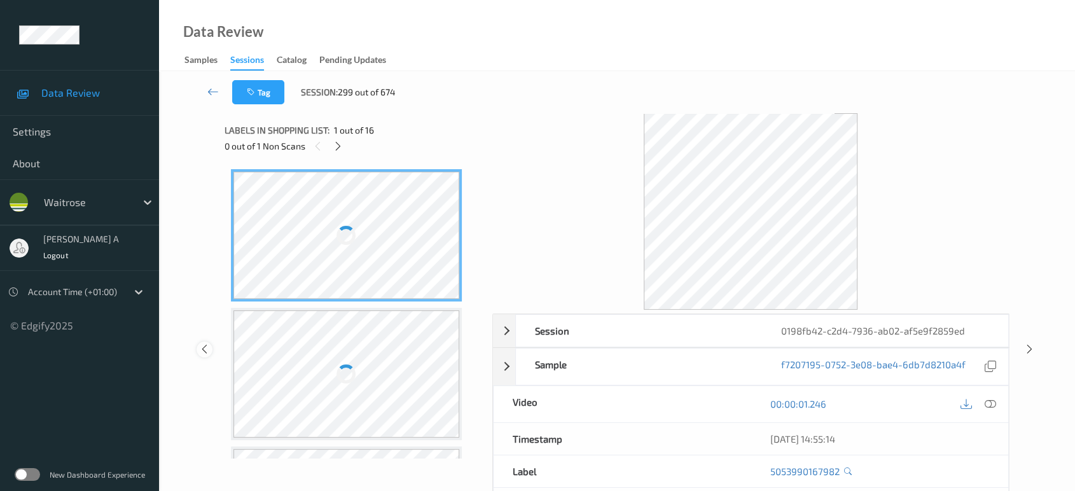
click at [209, 345] on icon at bounding box center [204, 348] width 11 height 11
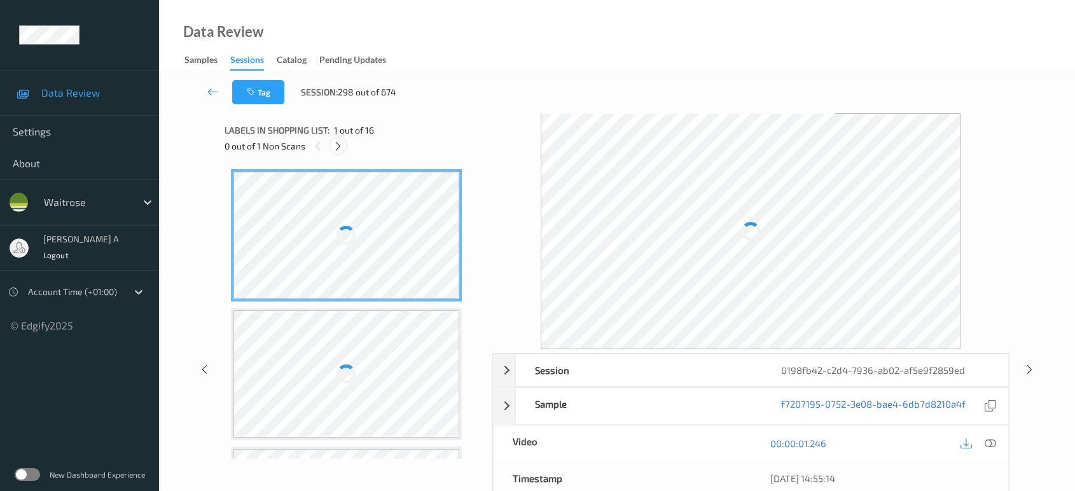
click at [340, 151] on div at bounding box center [338, 146] width 16 height 16
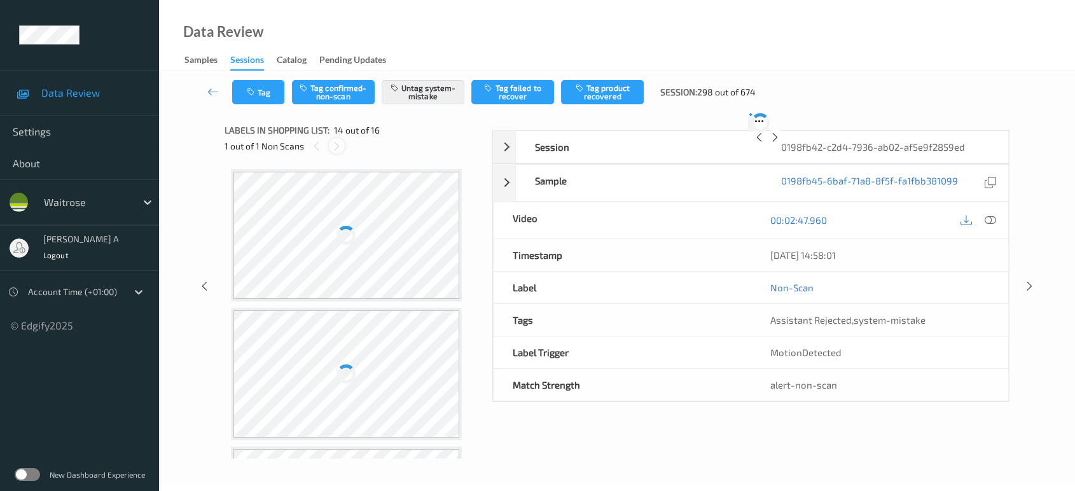
scroll to position [1663, 0]
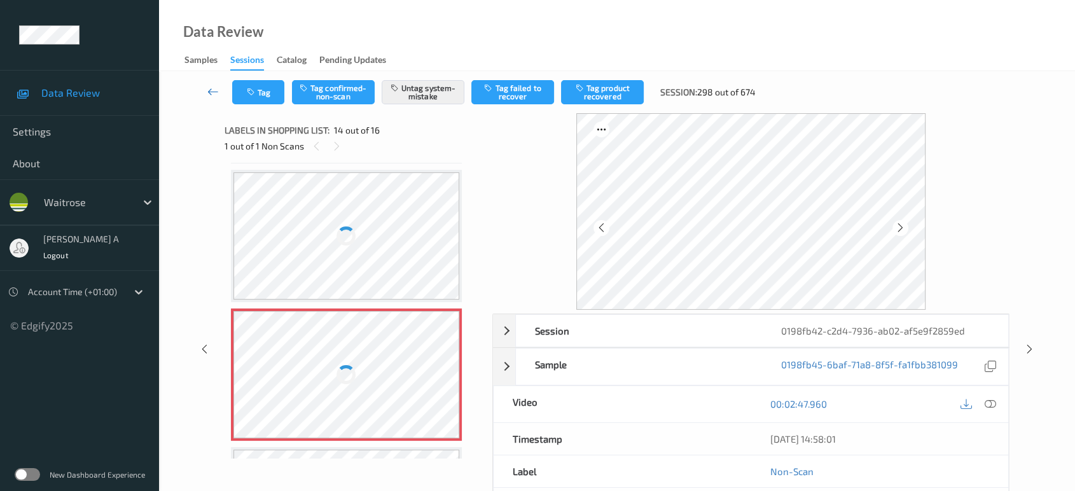
click at [214, 90] on icon at bounding box center [212, 91] width 11 height 13
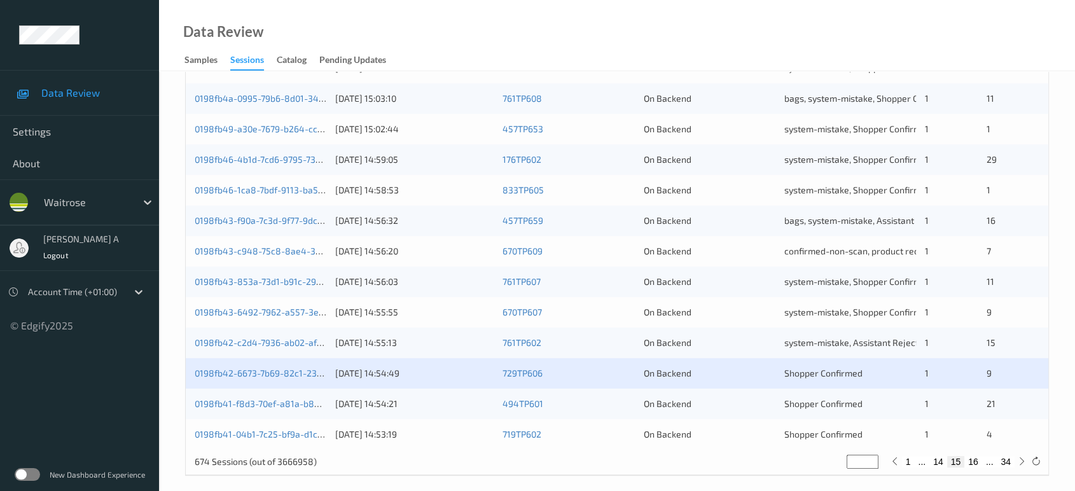
scroll to position [509, 0]
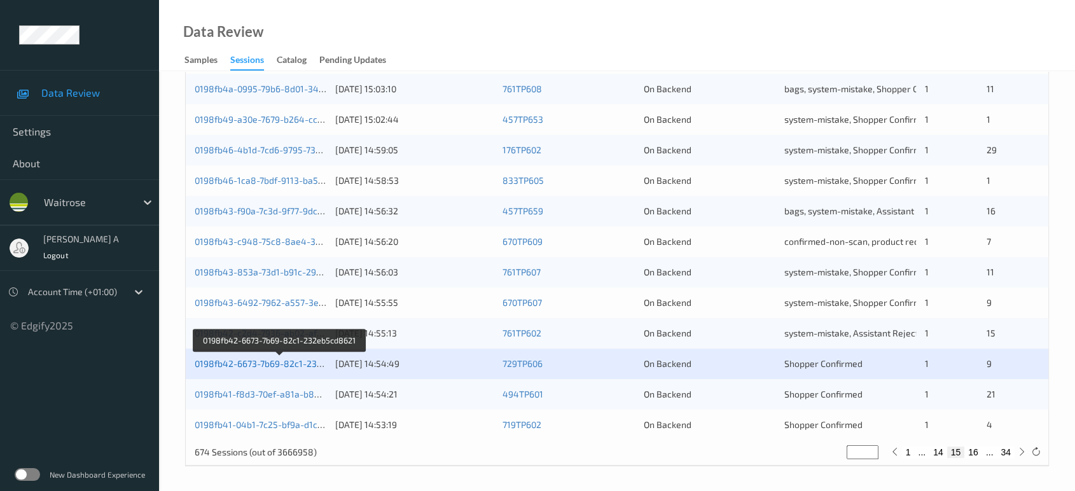
click at [277, 361] on link "0198fb42-6673-7b69-82c1-232eb5cd8621" at bounding box center [281, 363] width 172 height 11
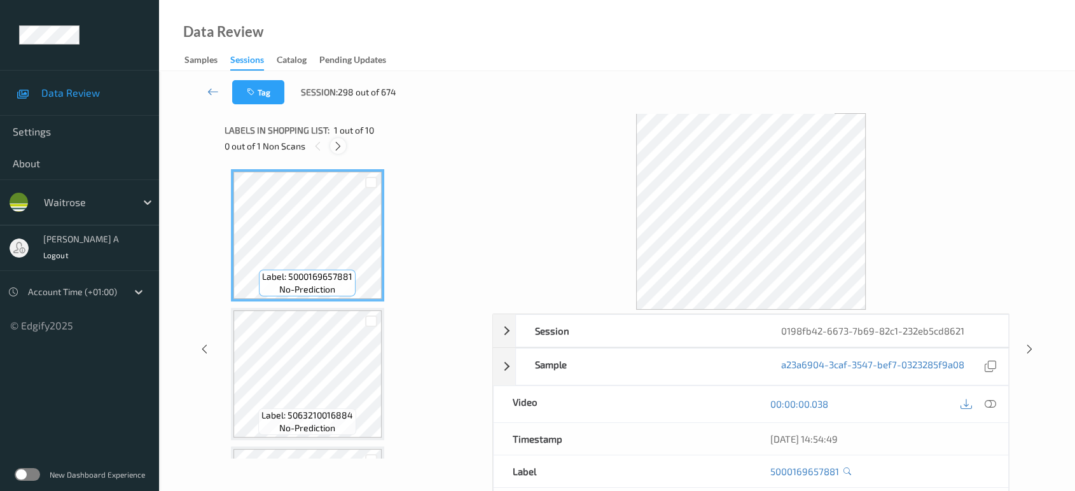
click at [341, 144] on icon at bounding box center [338, 146] width 11 height 11
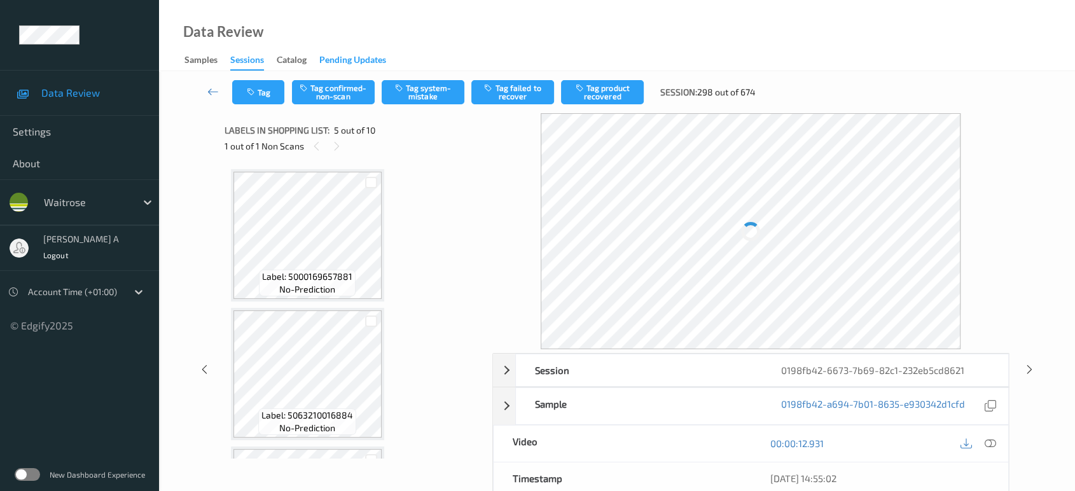
scroll to position [420, 0]
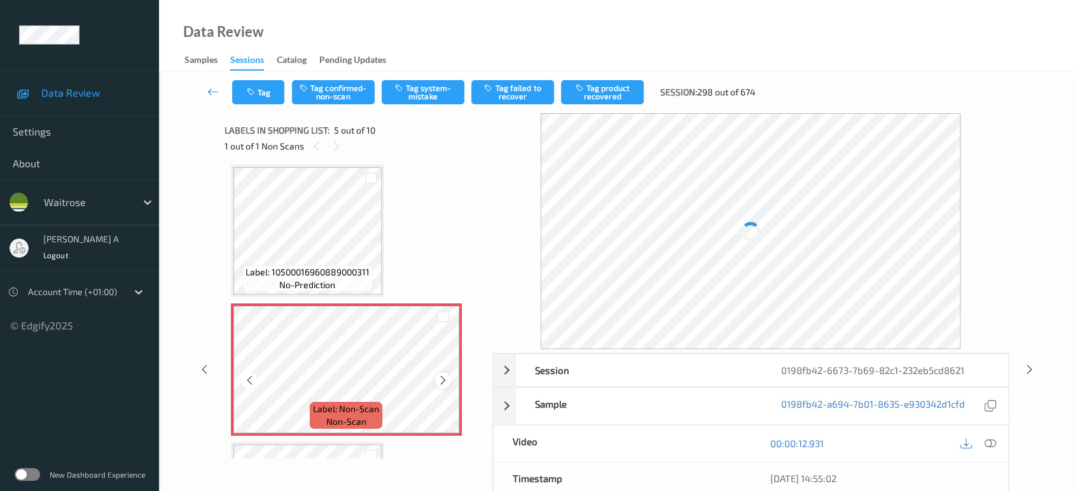
click at [445, 384] on div at bounding box center [443, 380] width 16 height 16
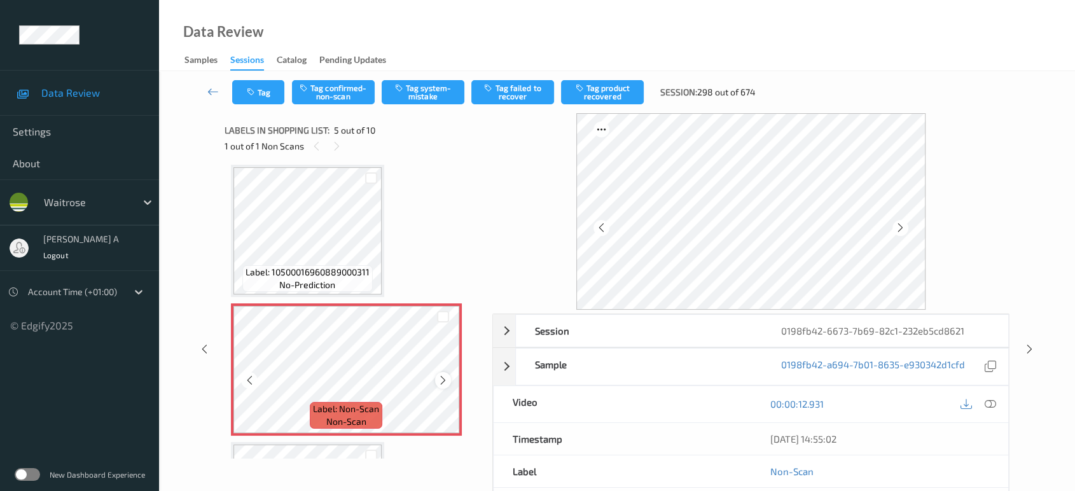
click at [438, 380] on icon at bounding box center [443, 380] width 11 height 11
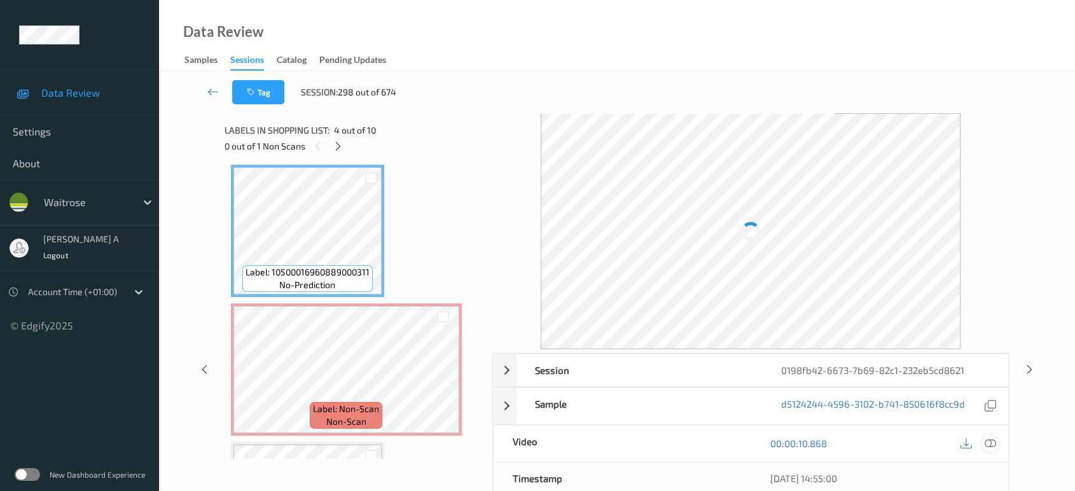
click at [992, 447] on icon at bounding box center [990, 443] width 11 height 11
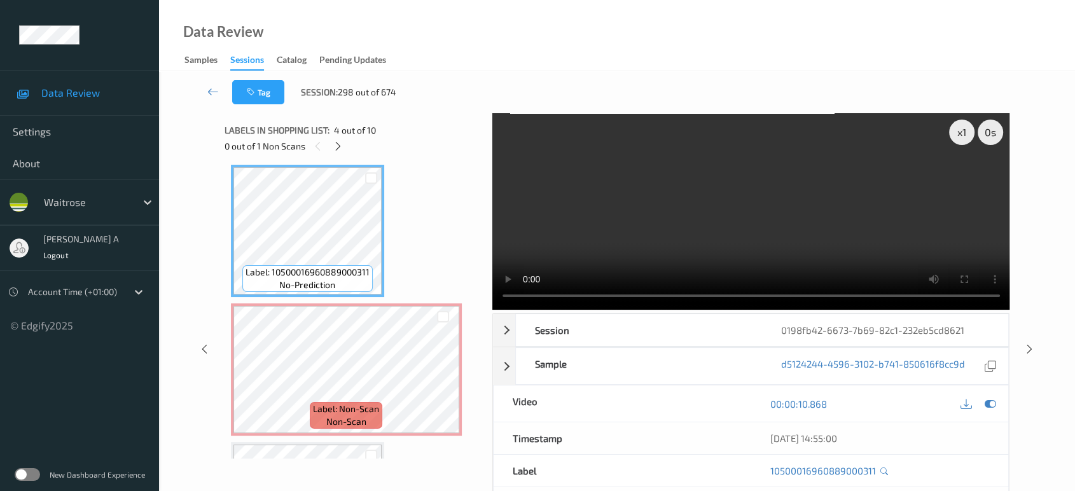
click at [753, 211] on video at bounding box center [751, 211] width 518 height 197
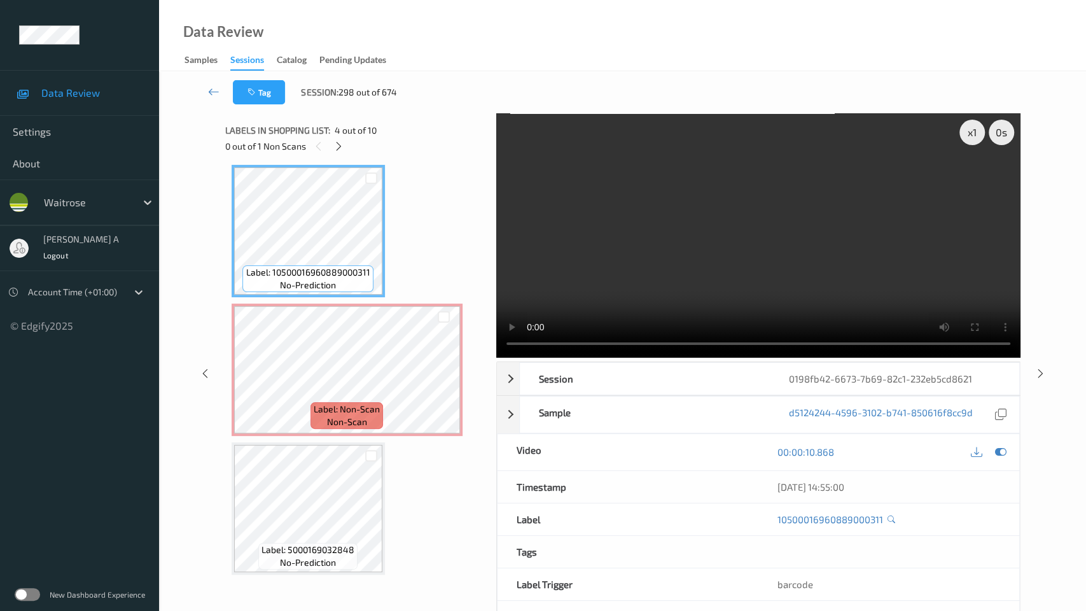
click at [496, 343] on video at bounding box center [758, 235] width 524 height 244
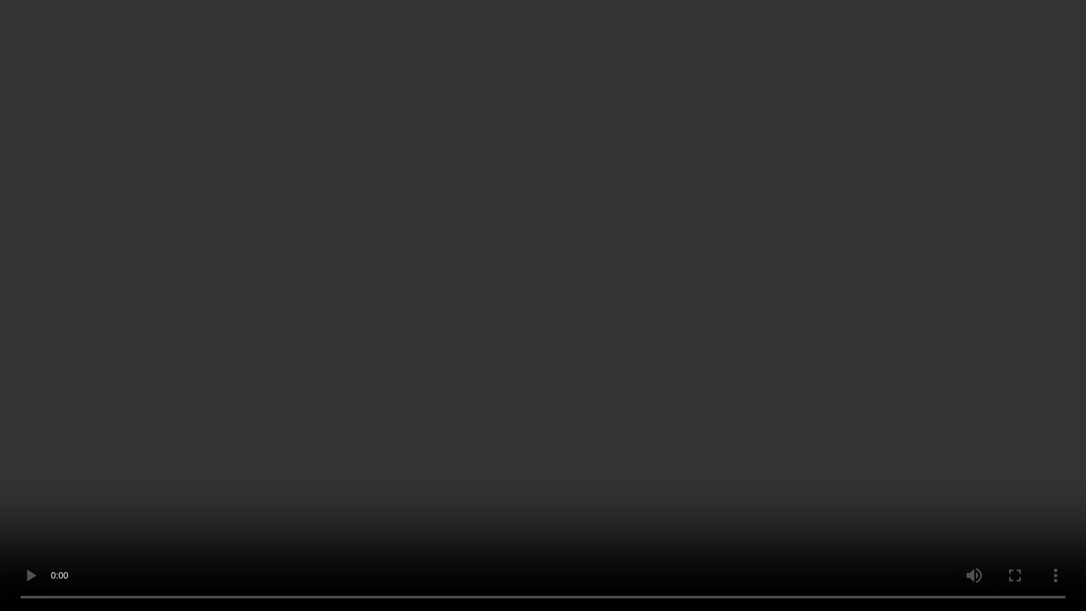
click at [466, 340] on video at bounding box center [543, 305] width 1086 height 611
click at [588, 393] on video at bounding box center [543, 305] width 1086 height 611
click at [588, 392] on video at bounding box center [543, 305] width 1086 height 611
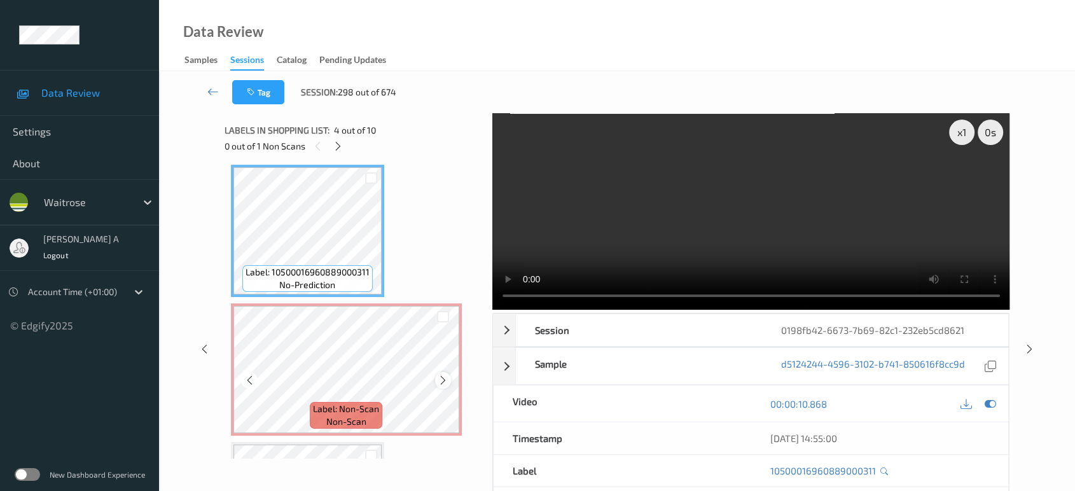
click at [443, 378] on icon at bounding box center [443, 380] width 11 height 11
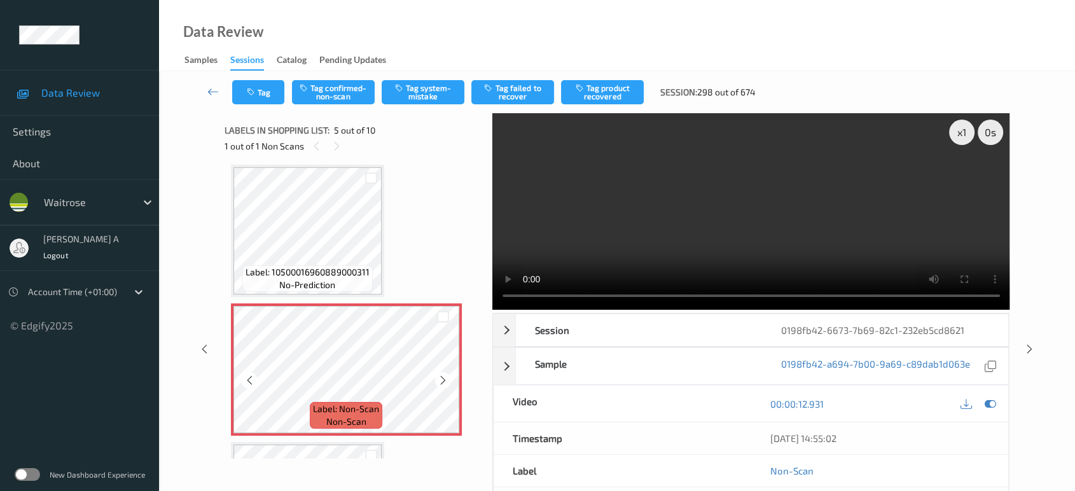
click at [443, 378] on icon at bounding box center [443, 380] width 11 height 11
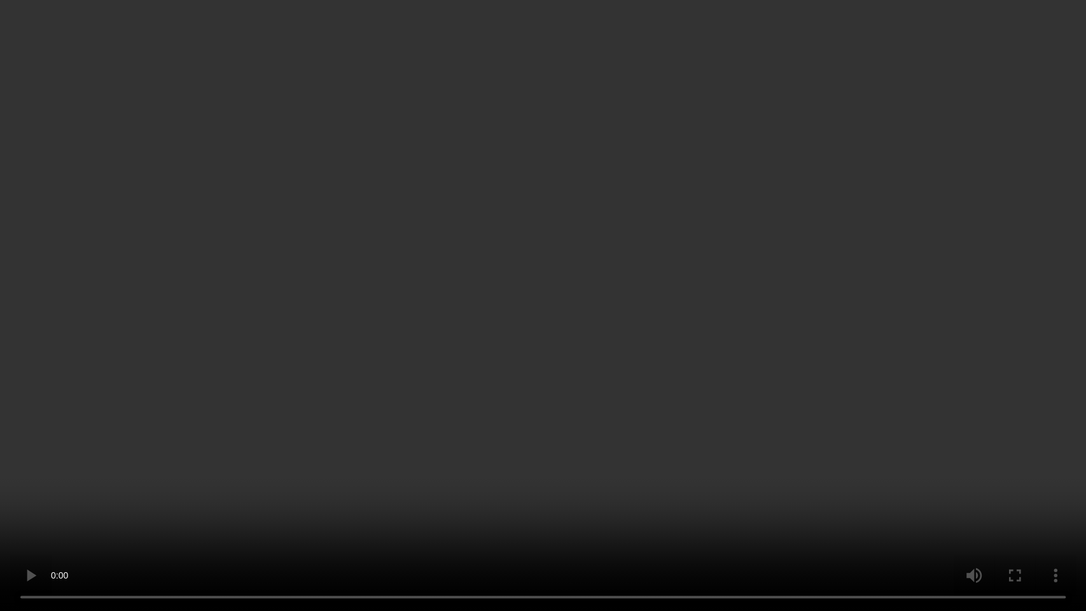
click at [593, 391] on video at bounding box center [543, 305] width 1086 height 611
click at [620, 364] on video at bounding box center [543, 305] width 1086 height 611
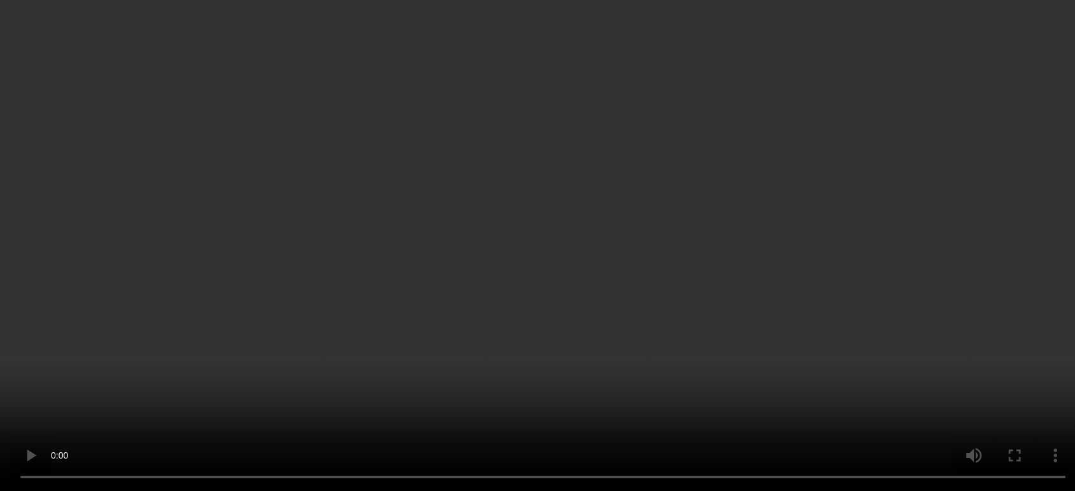
scroll to position [562, 0]
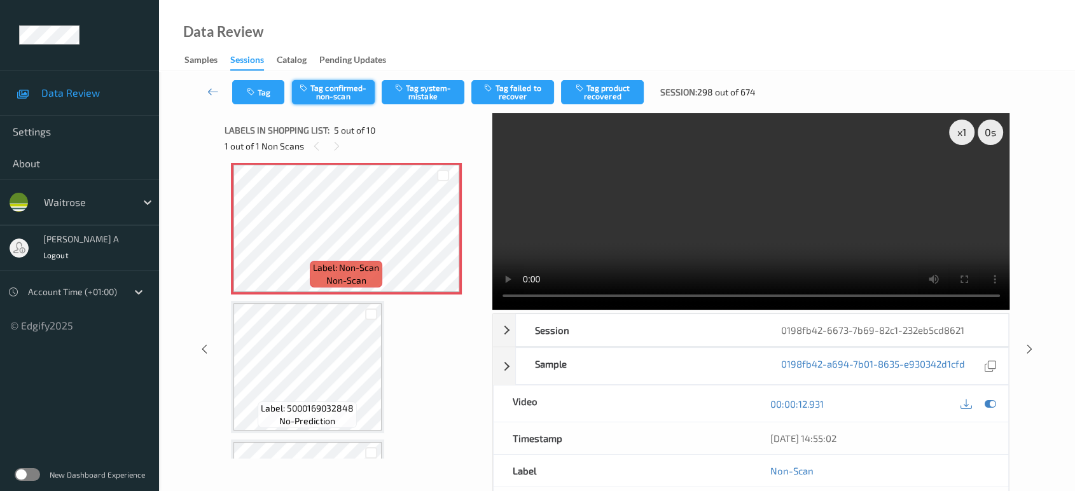
click at [333, 102] on button "Tag confirmed-non-scan" at bounding box center [333, 92] width 83 height 24
click at [616, 99] on button "Tag product recovered" at bounding box center [602, 92] width 83 height 24
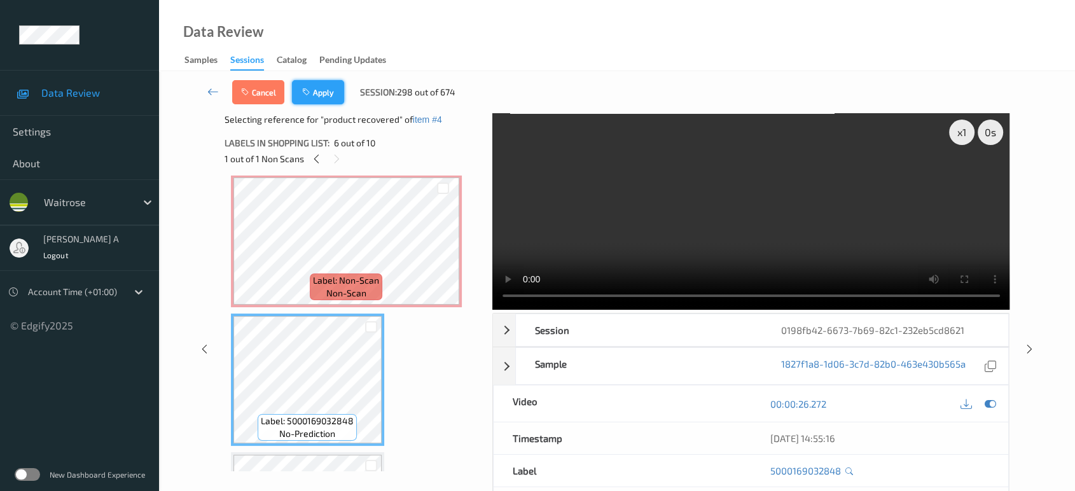
click at [330, 94] on button "Apply" at bounding box center [318, 92] width 52 height 24
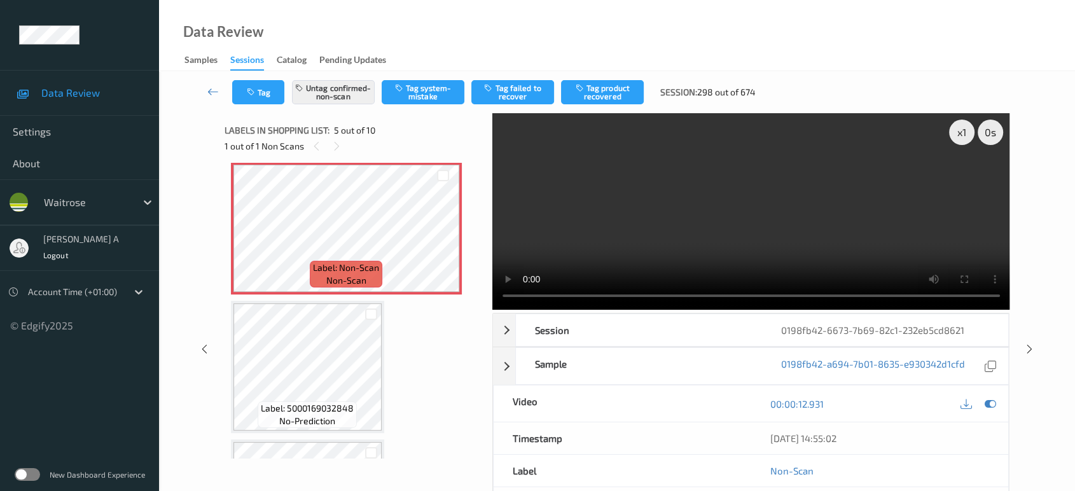
scroll to position [420, 0]
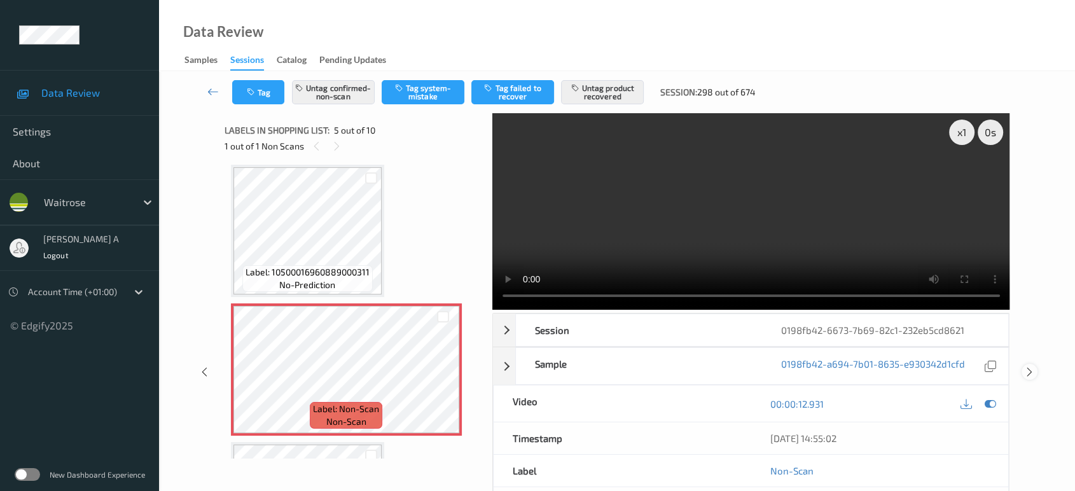
click at [1030, 374] on icon at bounding box center [1029, 371] width 11 height 11
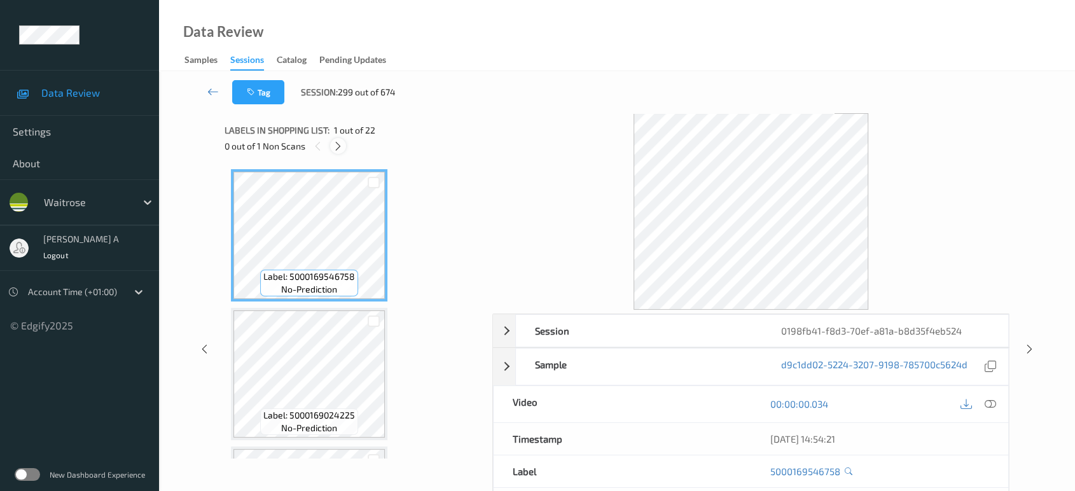
click at [336, 145] on icon at bounding box center [338, 146] width 11 height 11
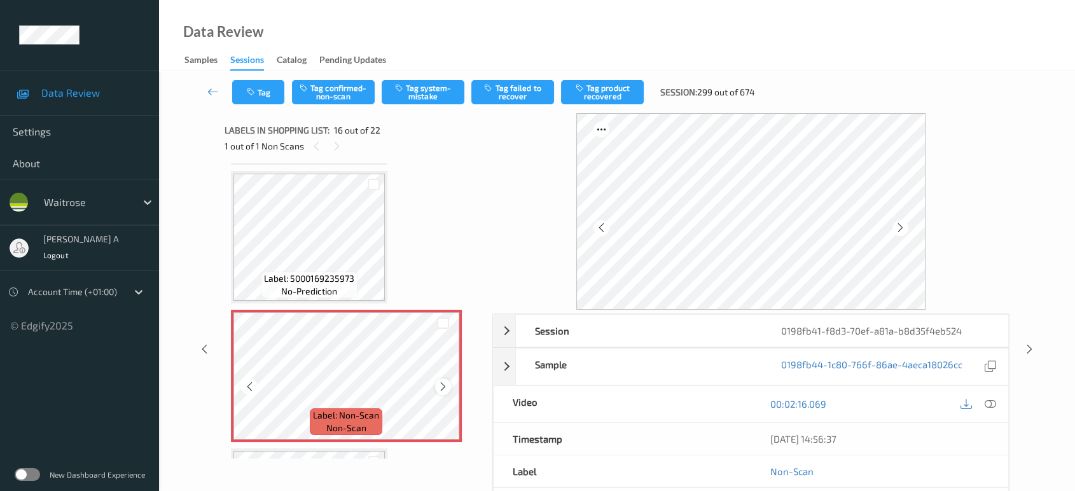
click at [438, 381] on icon at bounding box center [443, 386] width 11 height 11
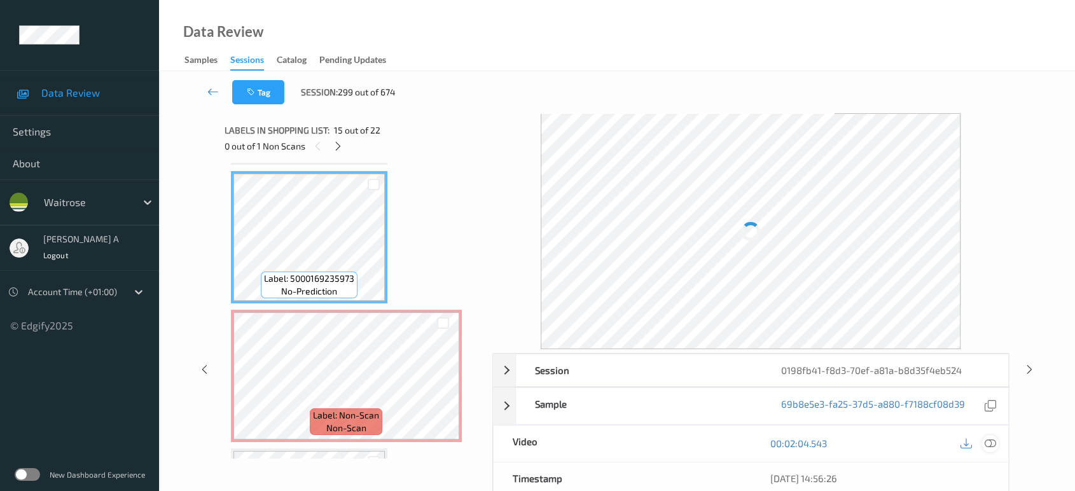
click at [988, 441] on icon at bounding box center [990, 443] width 11 height 11
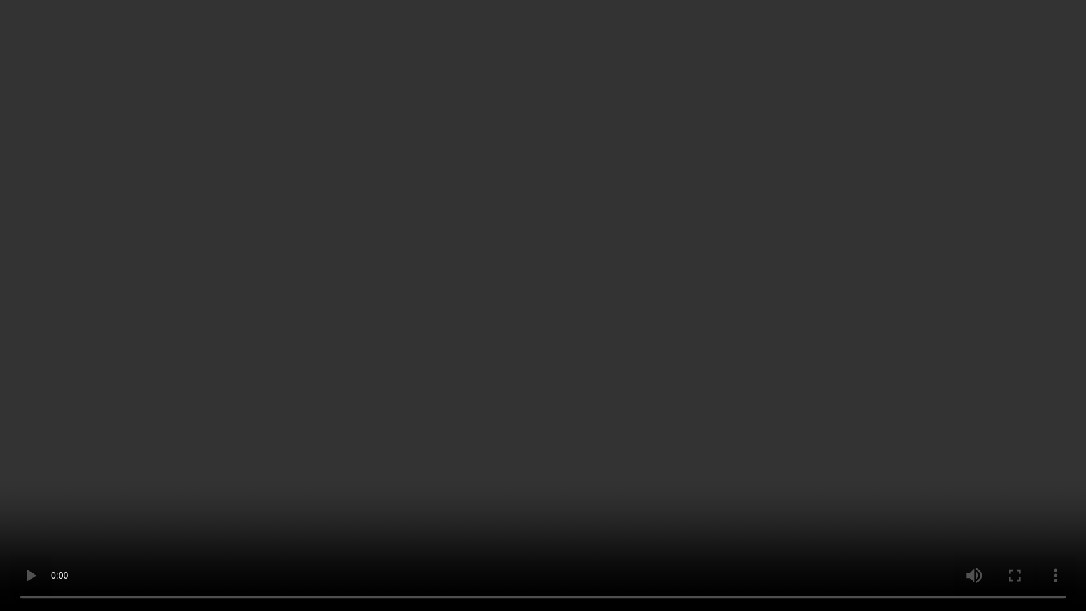
drag, startPoint x: 600, startPoint y: 290, endPoint x: 597, endPoint y: 204, distance: 85.9
click at [600, 290] on video at bounding box center [543, 305] width 1086 height 611
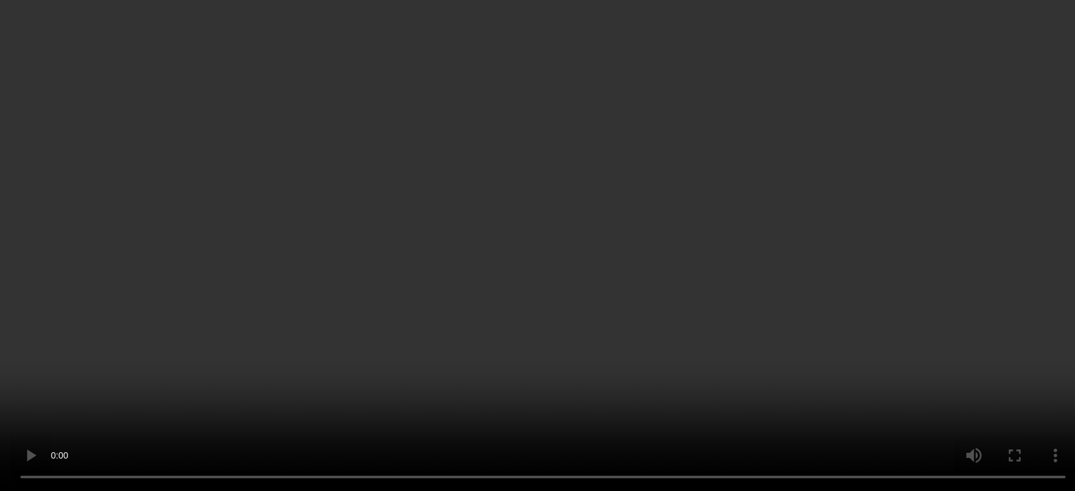
scroll to position [2010, 0]
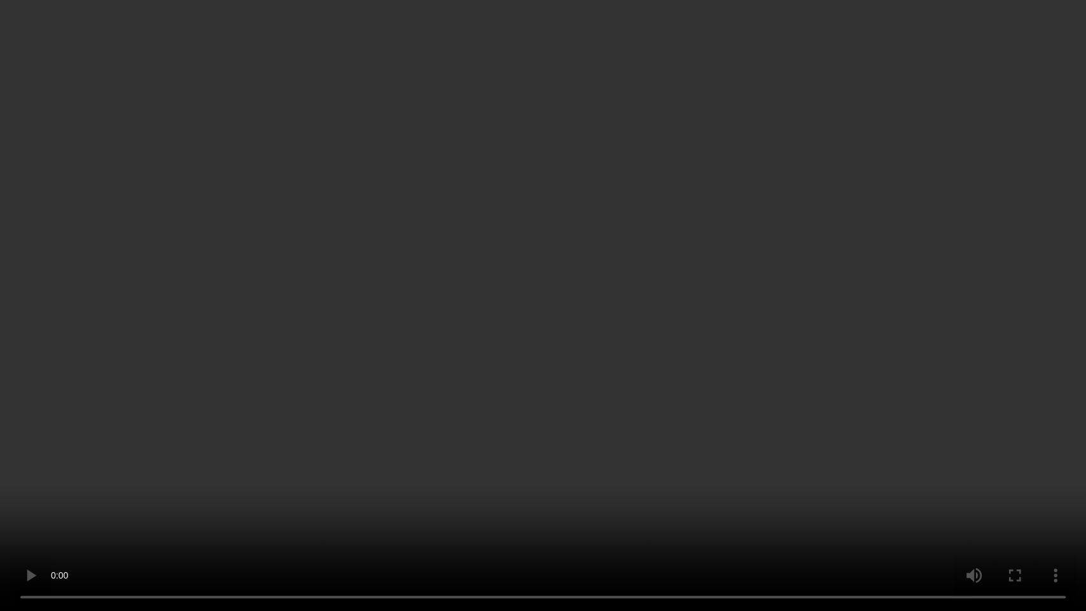
click at [670, 336] on video at bounding box center [543, 305] width 1086 height 611
click at [600, 477] on video at bounding box center [543, 305] width 1086 height 611
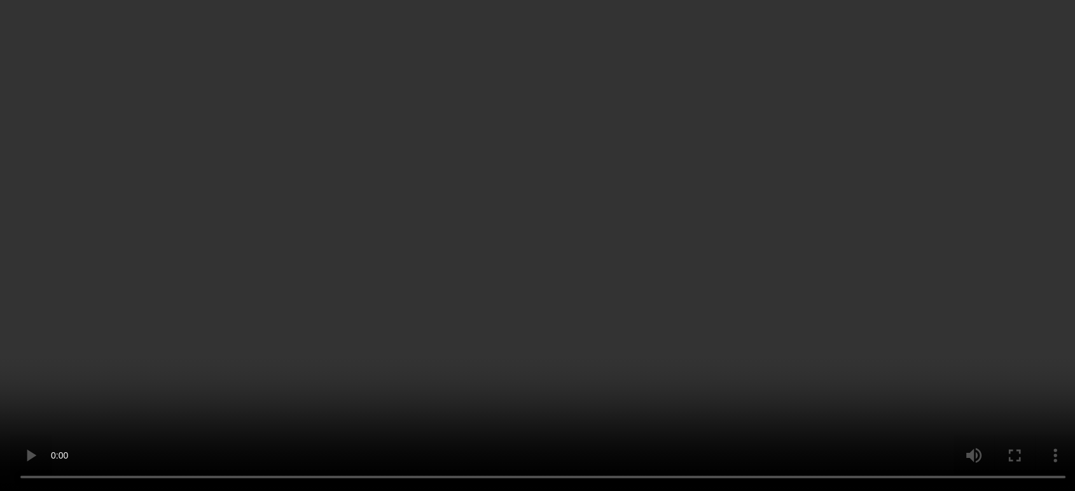
scroll to position [2293, 0]
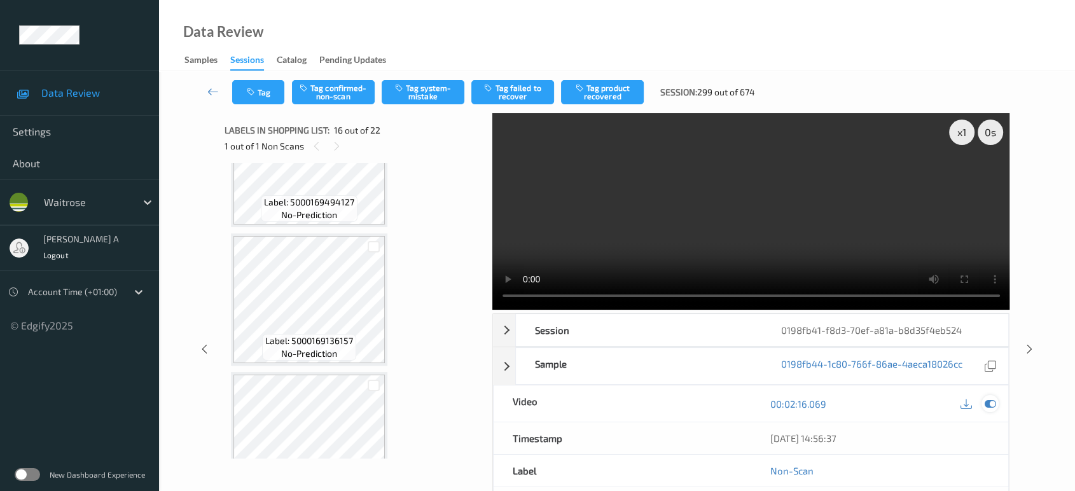
click at [992, 406] on icon at bounding box center [990, 403] width 11 height 11
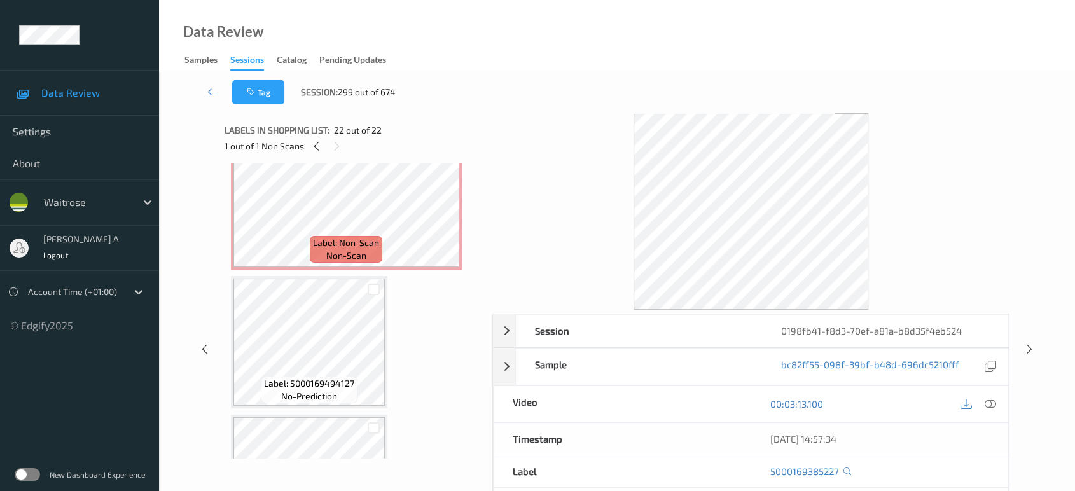
scroll to position [1900, 0]
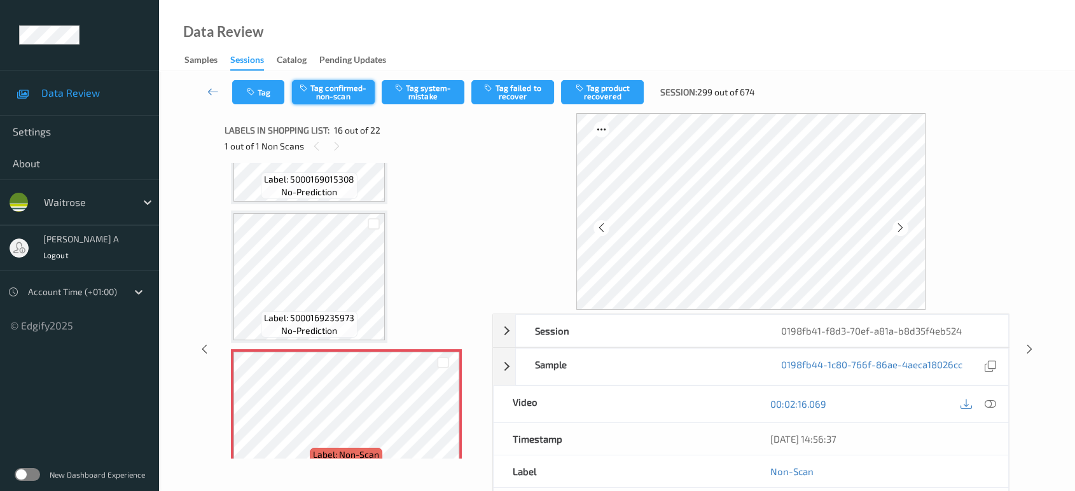
click at [326, 96] on button "Tag confirmed-non-scan" at bounding box center [333, 92] width 83 height 24
click at [509, 104] on div "Tag Untag confirmed-non-scan Tag system-mistake Tag failed to recover Tag produ…" at bounding box center [617, 92] width 864 height 42
click at [520, 99] on button "Tag failed to recover" at bounding box center [512, 92] width 83 height 24
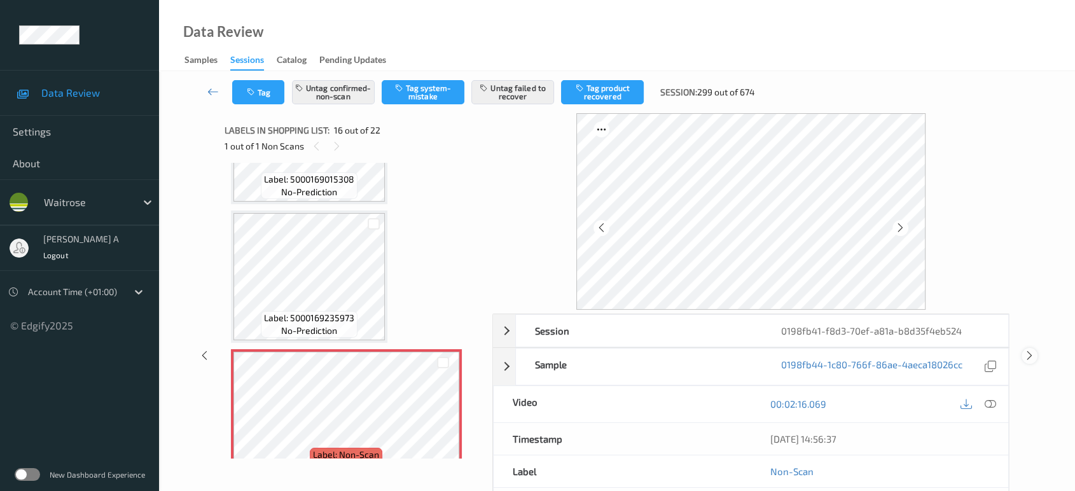
click at [1033, 356] on icon at bounding box center [1029, 355] width 11 height 11
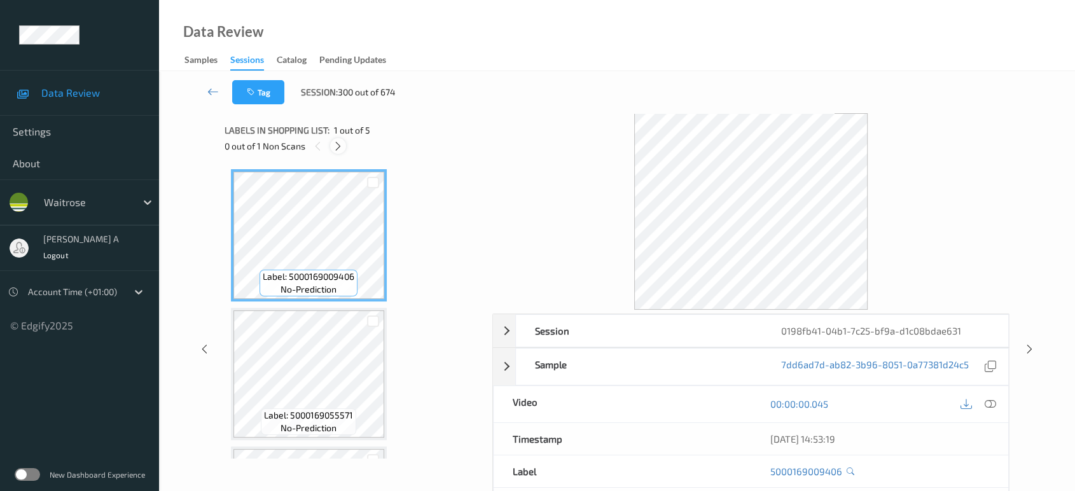
click at [345, 146] on div at bounding box center [338, 146] width 16 height 16
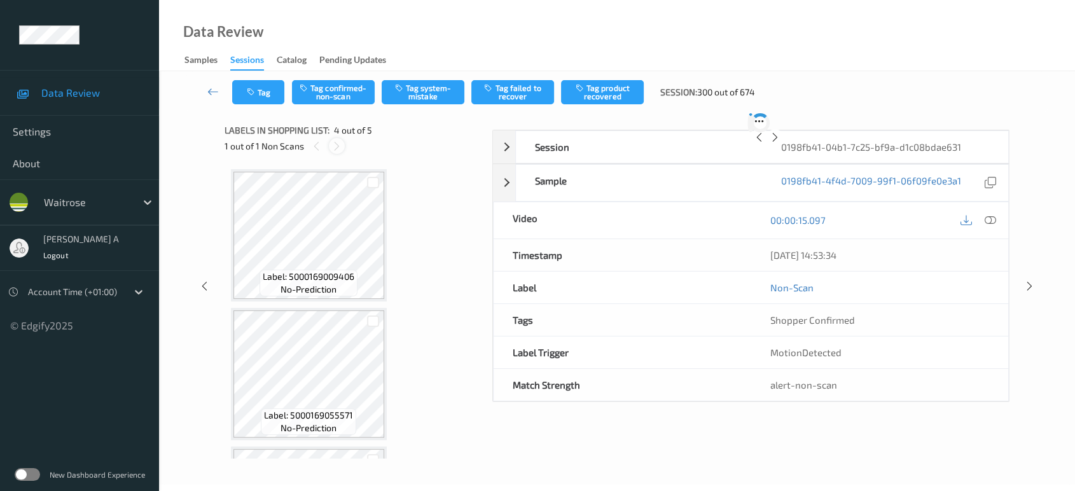
scroll to position [282, 0]
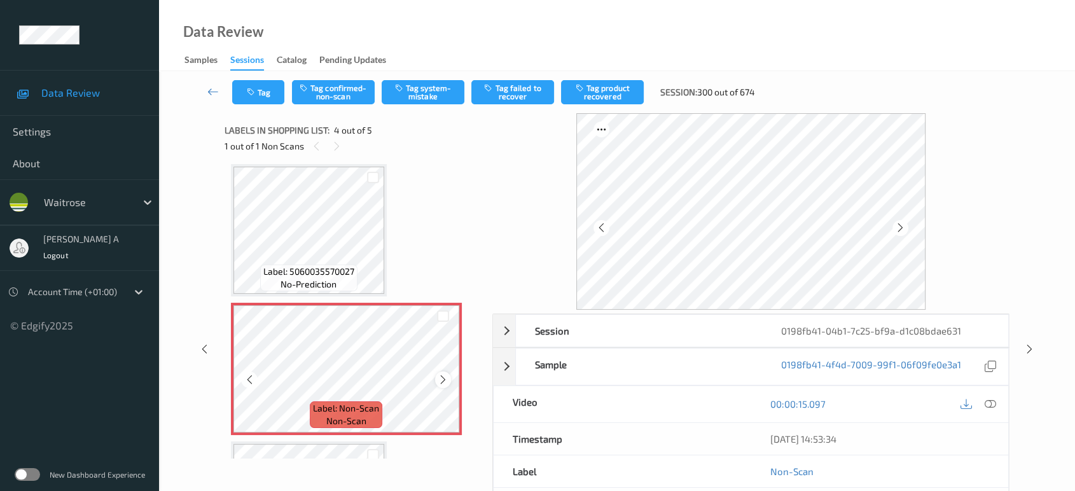
click at [443, 375] on icon at bounding box center [443, 379] width 11 height 11
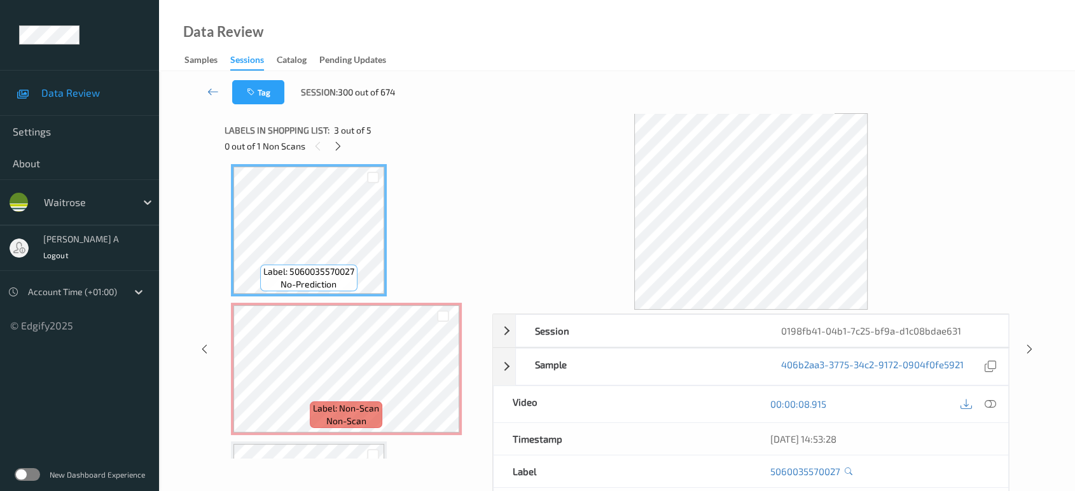
click at [990, 441] on div "30/08/2025 14:53:28" at bounding box center [880, 439] width 258 height 32
click at [992, 405] on icon at bounding box center [990, 403] width 11 height 11
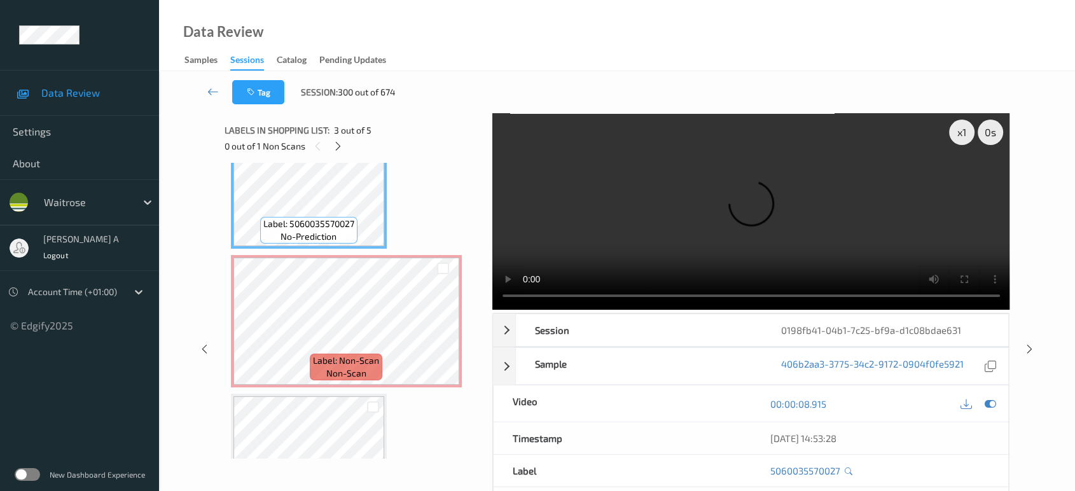
scroll to position [281, 0]
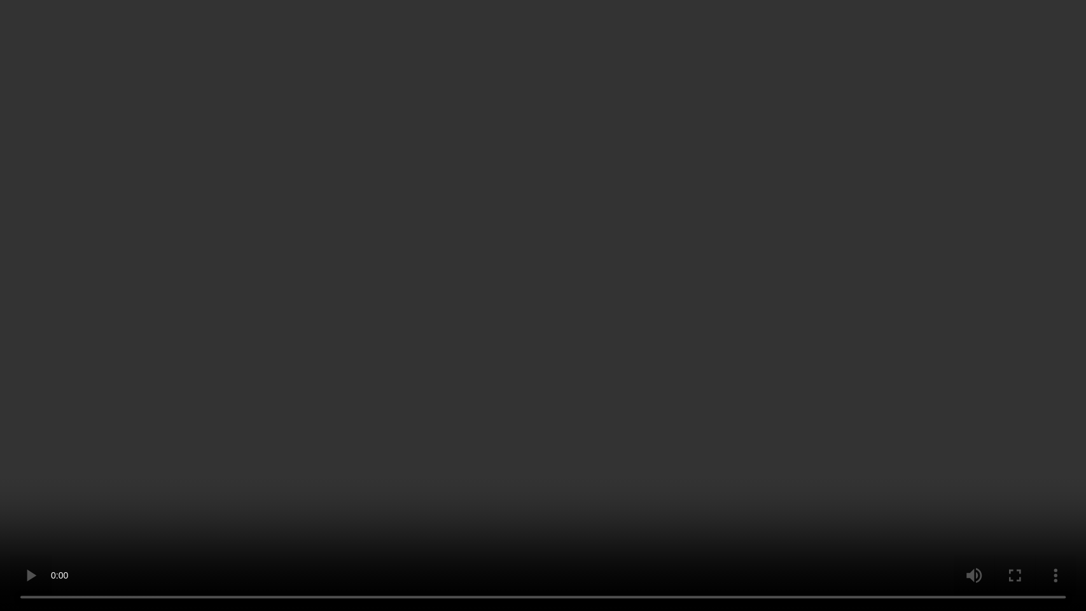
click at [793, 225] on video at bounding box center [543, 305] width 1086 height 611
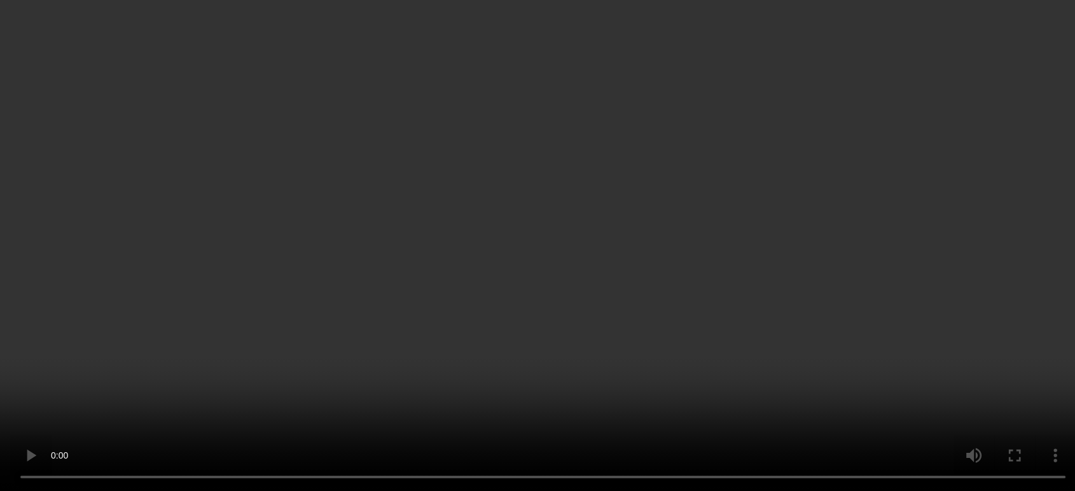
scroll to position [140, 0]
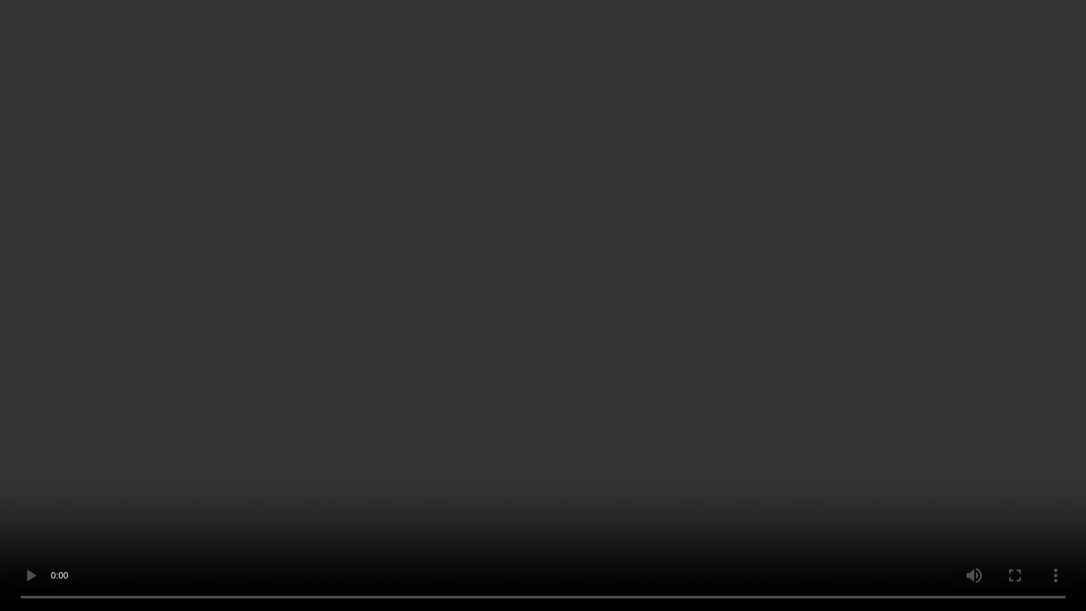
click at [435, 282] on video at bounding box center [543, 305] width 1086 height 611
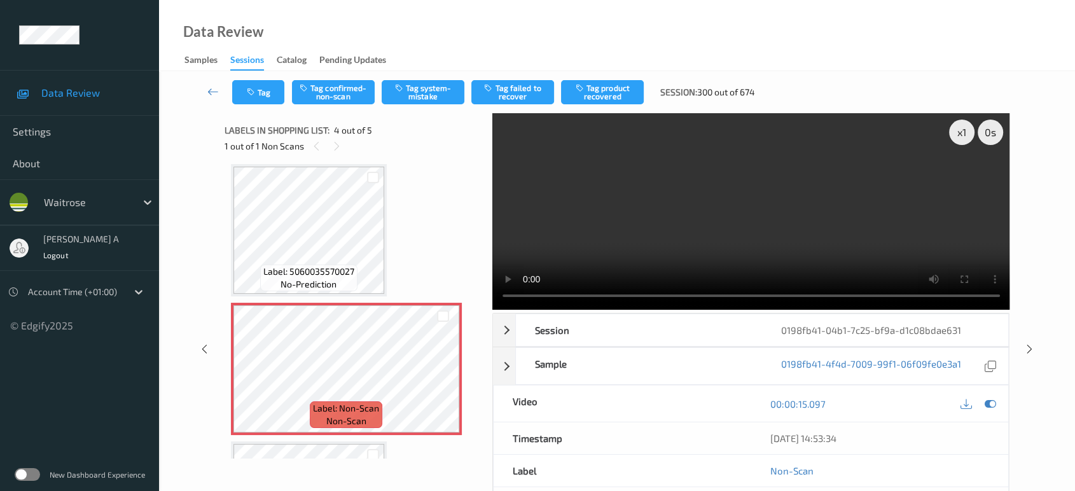
scroll to position [281, 0]
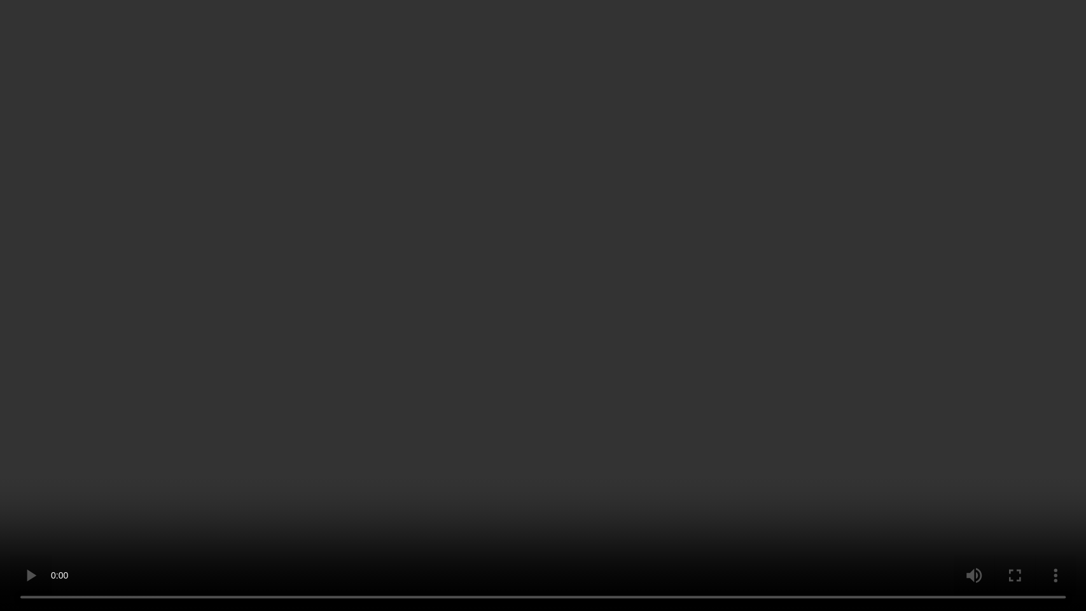
click at [686, 334] on video at bounding box center [543, 305] width 1086 height 611
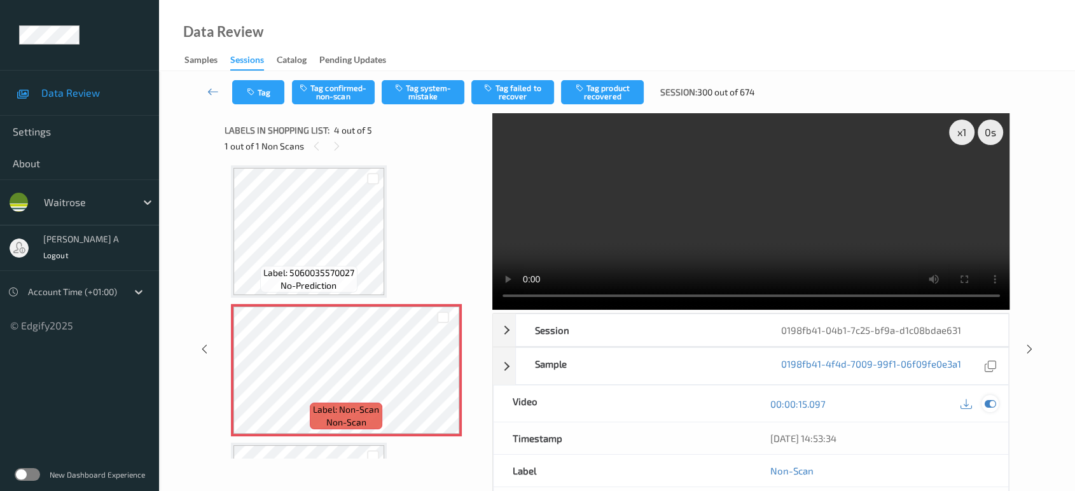
click at [992, 407] on icon at bounding box center [990, 403] width 11 height 11
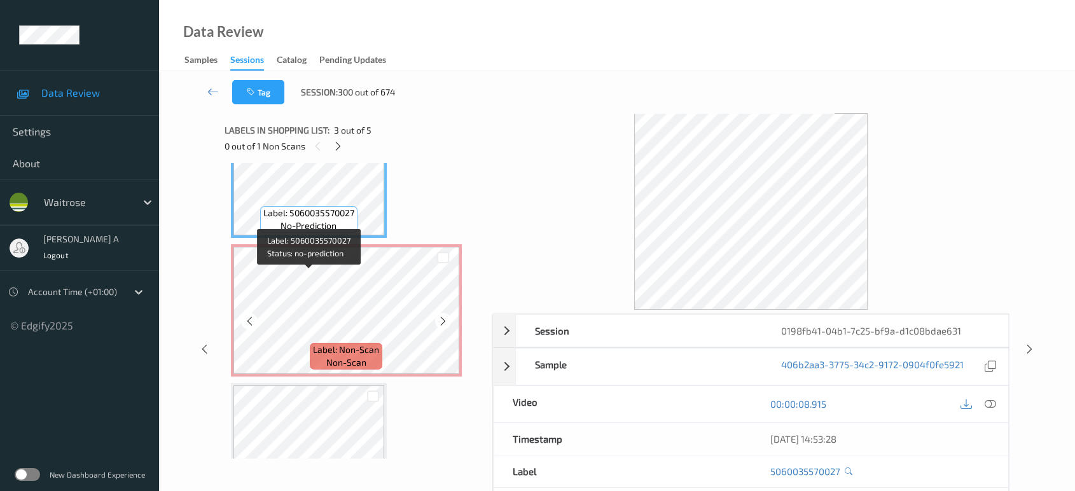
scroll to position [353, 0]
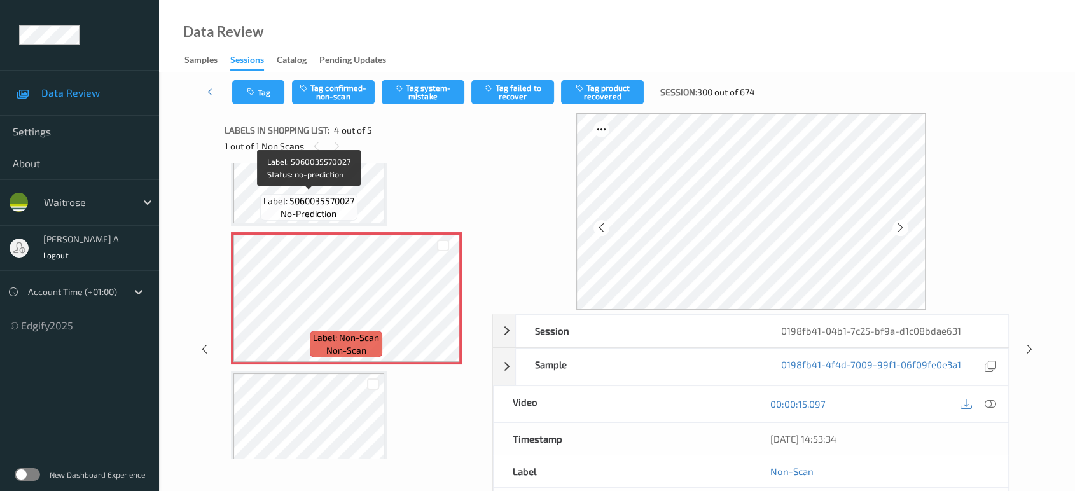
click at [340, 202] on span "Label: 5060035570027" at bounding box center [308, 201] width 91 height 13
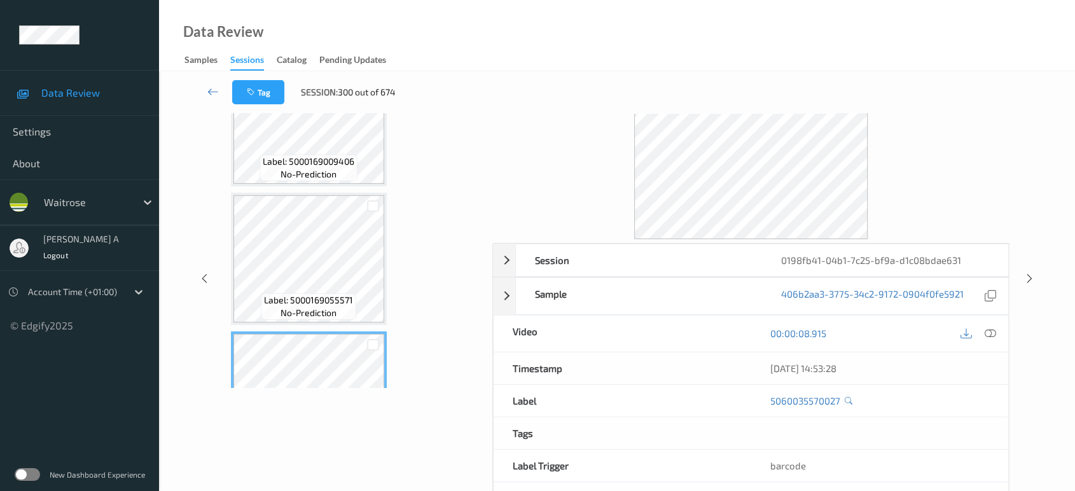
scroll to position [0, 0]
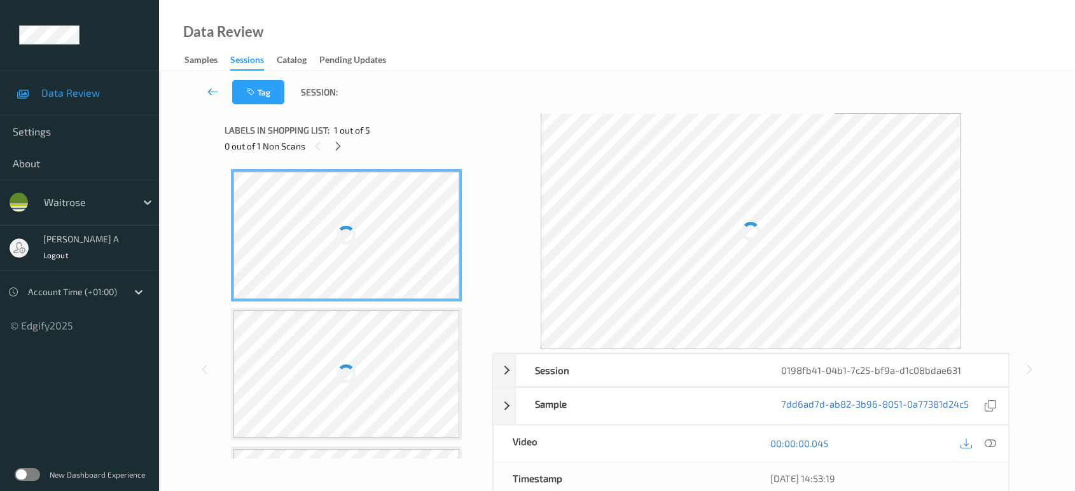
click at [207, 92] on icon at bounding box center [212, 91] width 11 height 13
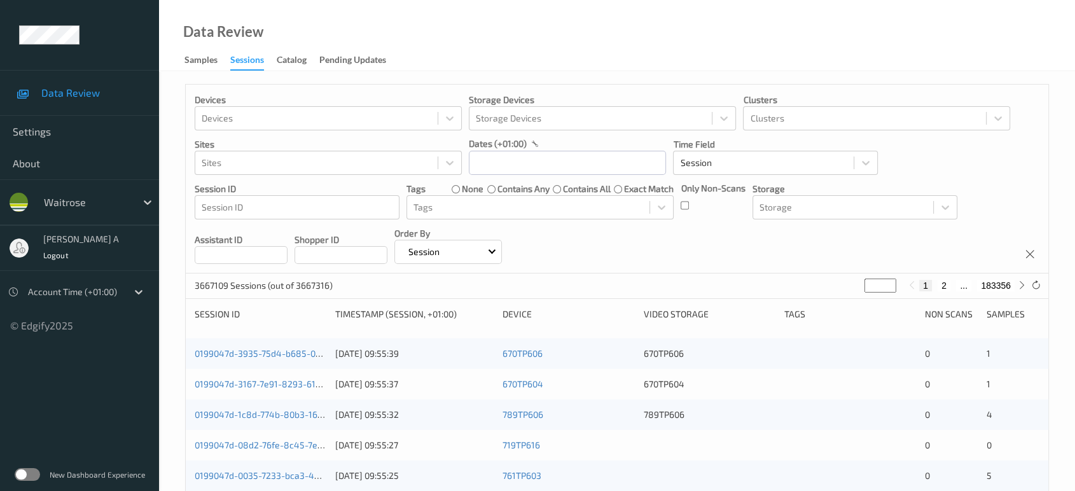
click at [879, 285] on input "*" at bounding box center [880, 286] width 32 height 14
type input "**"
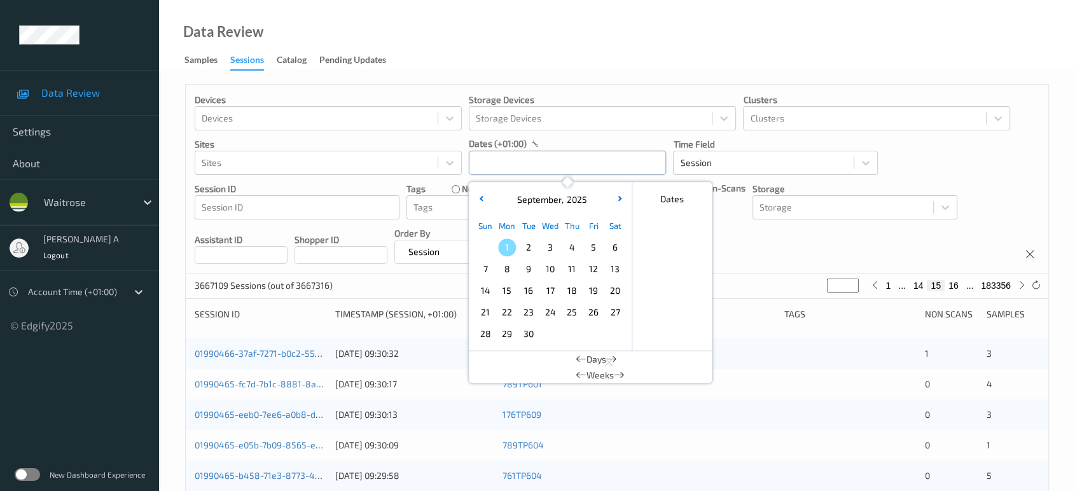
click at [563, 160] on input "text" at bounding box center [567, 163] width 197 height 24
click at [482, 200] on icon "button" at bounding box center [481, 198] width 5 height 5
click at [616, 336] on span "30" at bounding box center [615, 334] width 18 height 18
type input "[DATE] 00:00"
type input "*"
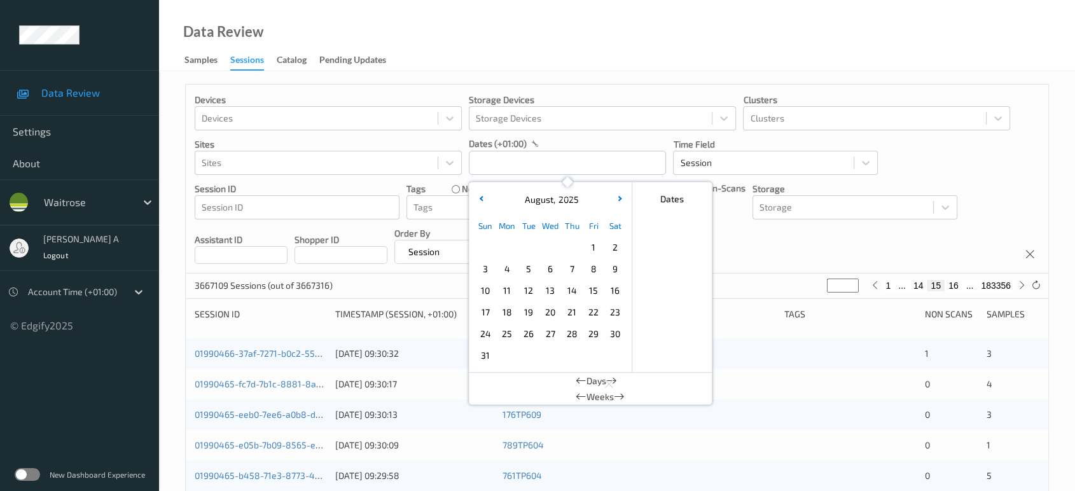
type input "*"
click at [615, 338] on span "30" at bounding box center [615, 334] width 18 height 18
type input "[DATE] 00:00 -> [DATE] 23:59"
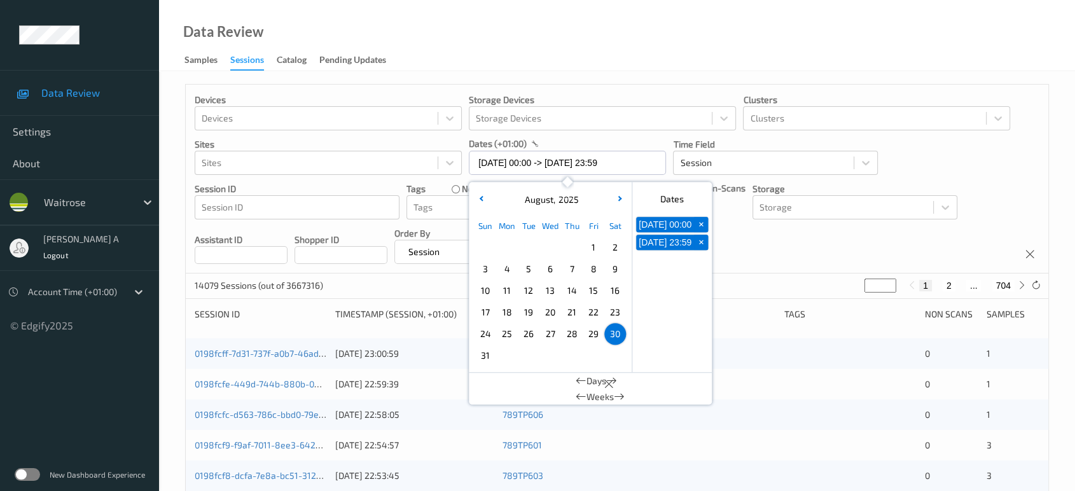
click at [762, 249] on div "Devices Devices Storage Devices Storage Devices Clusters Clusters Sites Sites d…" at bounding box center [617, 179] width 863 height 189
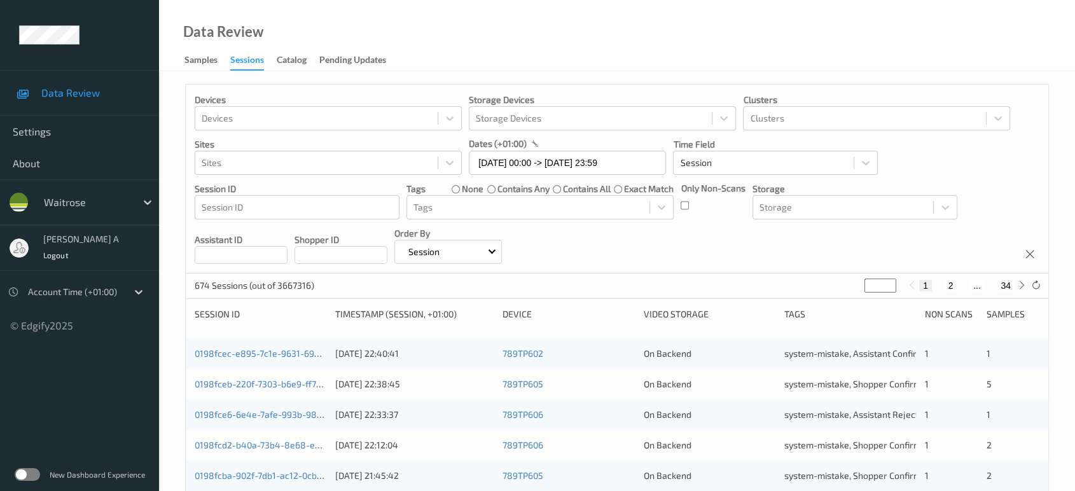
click at [879, 284] on input "*" at bounding box center [880, 286] width 32 height 14
type input "**"
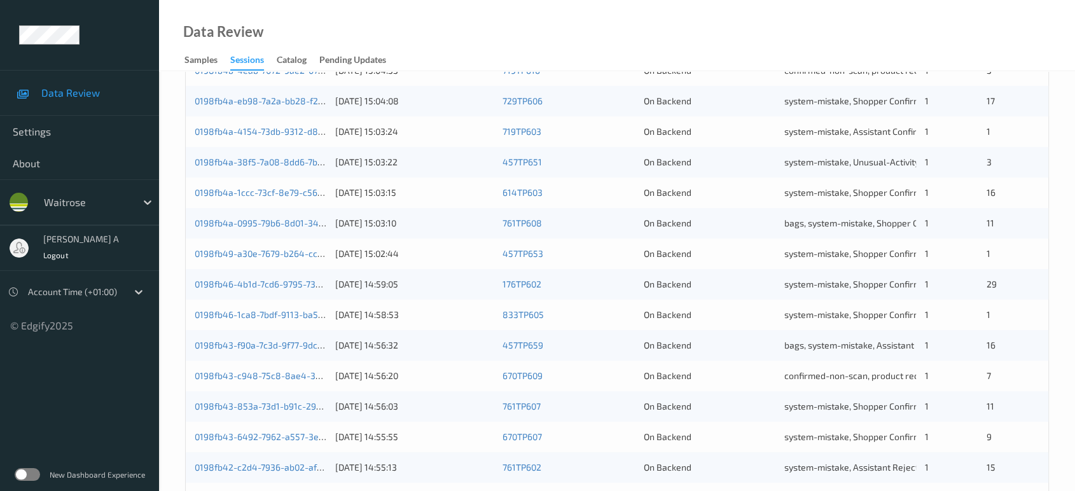
scroll to position [509, 0]
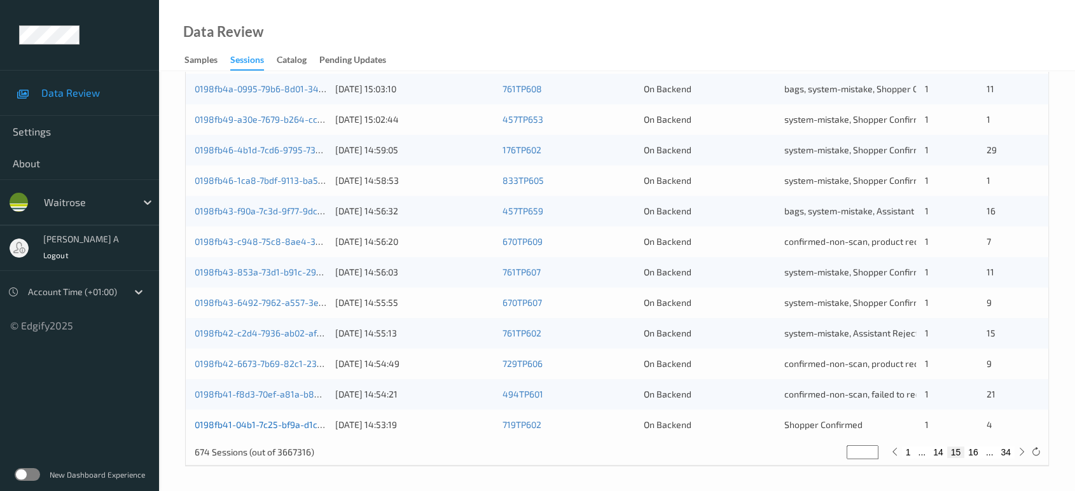
type input "**"
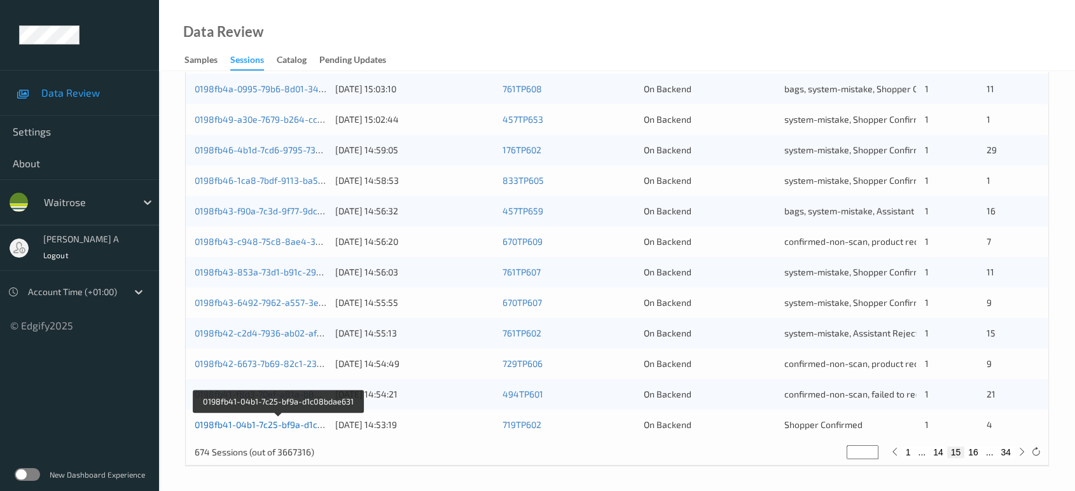
click at [268, 425] on link "0198fb41-04b1-7c25-bf9a-d1c08bdae631" at bounding box center [279, 424] width 168 height 11
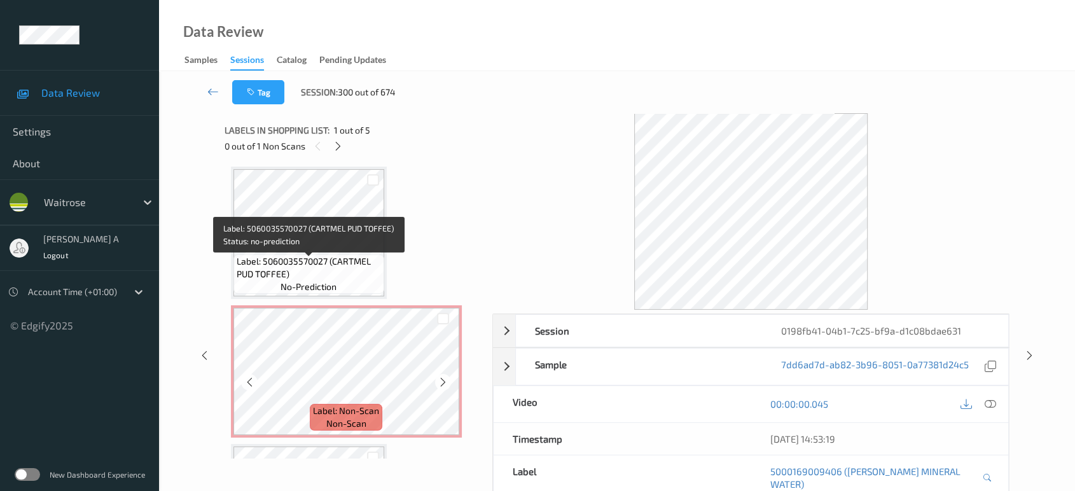
scroll to position [282, 0]
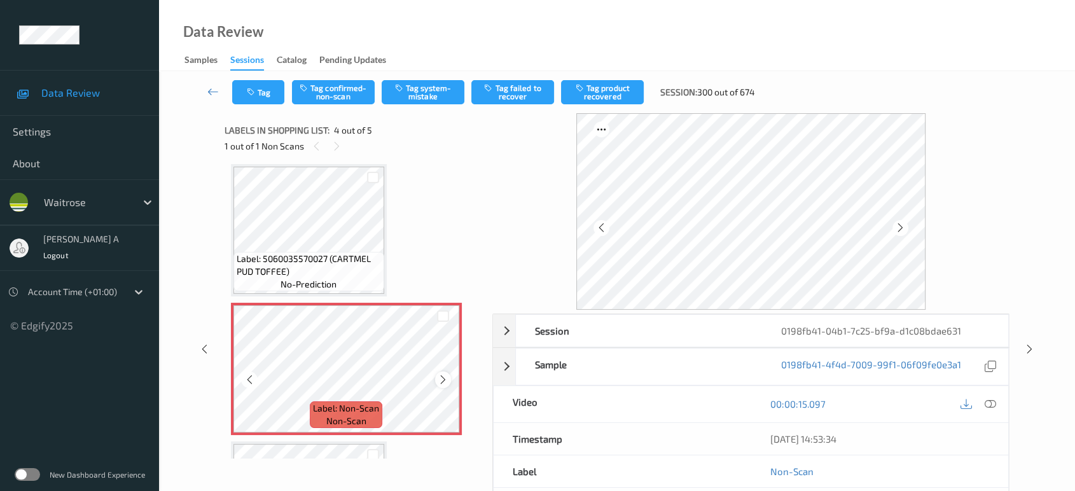
click at [444, 377] on icon at bounding box center [443, 379] width 11 height 11
click at [426, 100] on button "Tag system-mistake" at bounding box center [423, 92] width 83 height 24
click at [256, 80] on button "Tag" at bounding box center [258, 92] width 52 height 24
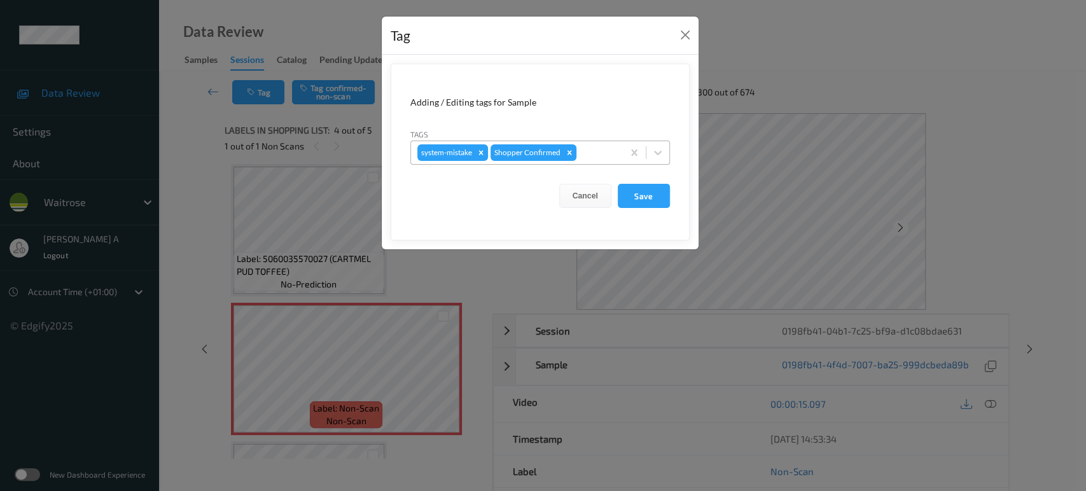
click at [595, 153] on div at bounding box center [598, 152] width 38 height 15
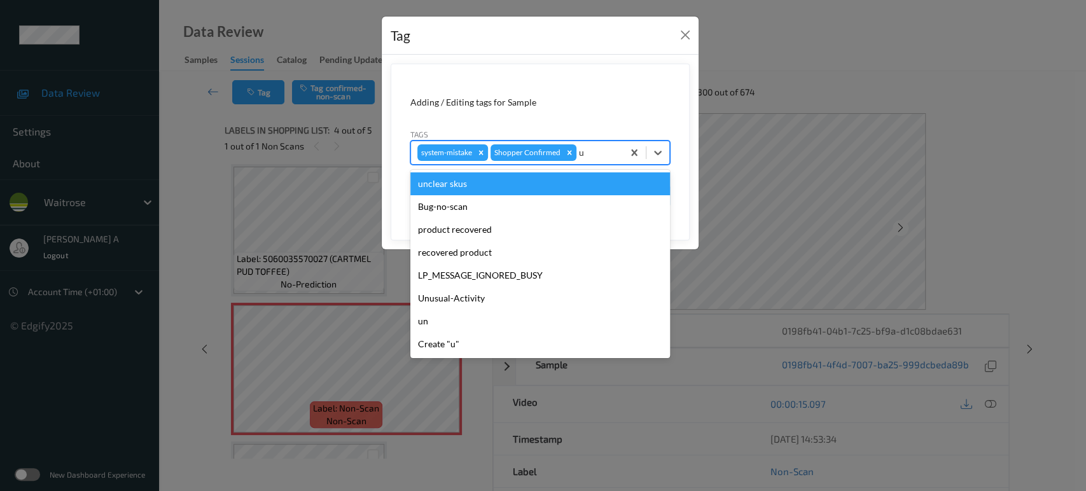
type input "un"
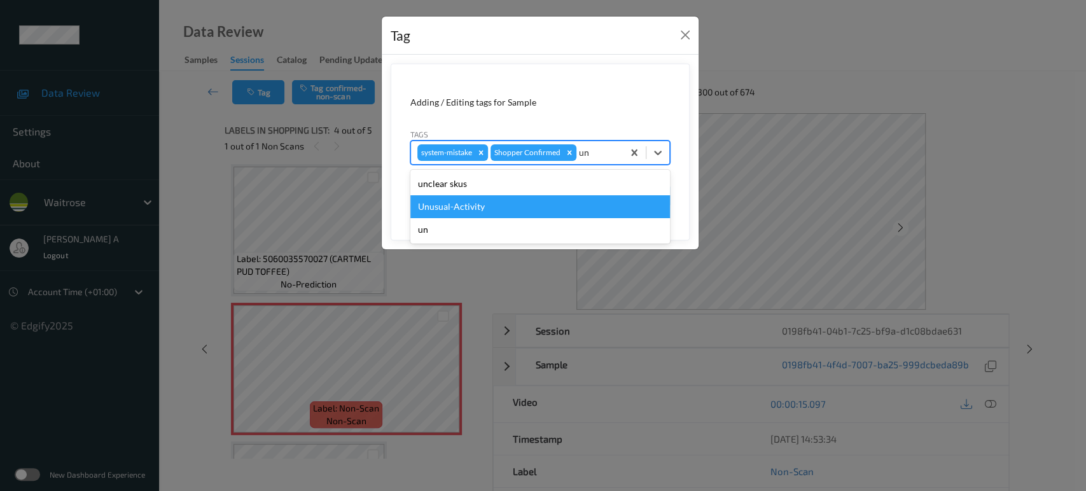
click at [520, 204] on div "Unusual-Activity" at bounding box center [540, 206] width 260 height 23
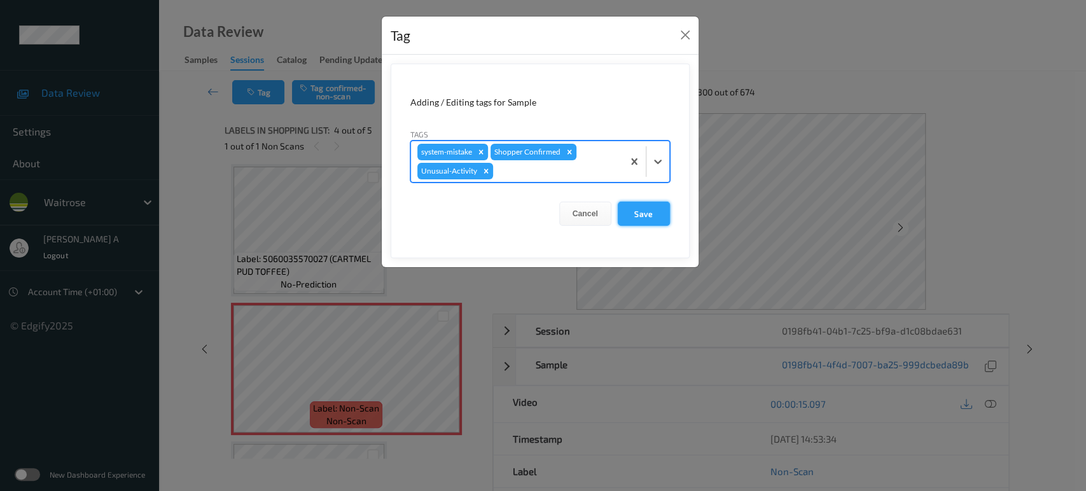
click at [662, 205] on button "Save" at bounding box center [644, 214] width 52 height 24
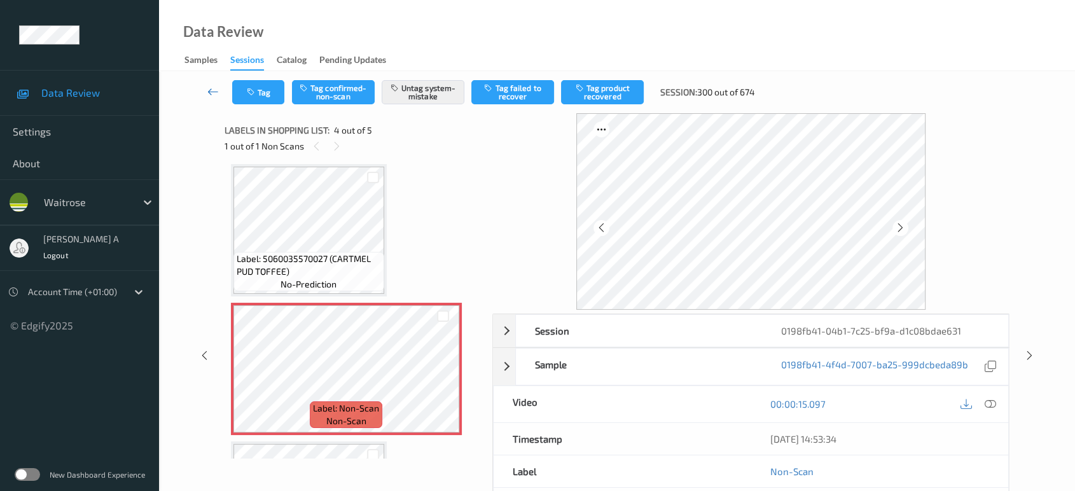
click at [215, 90] on icon at bounding box center [212, 91] width 11 height 13
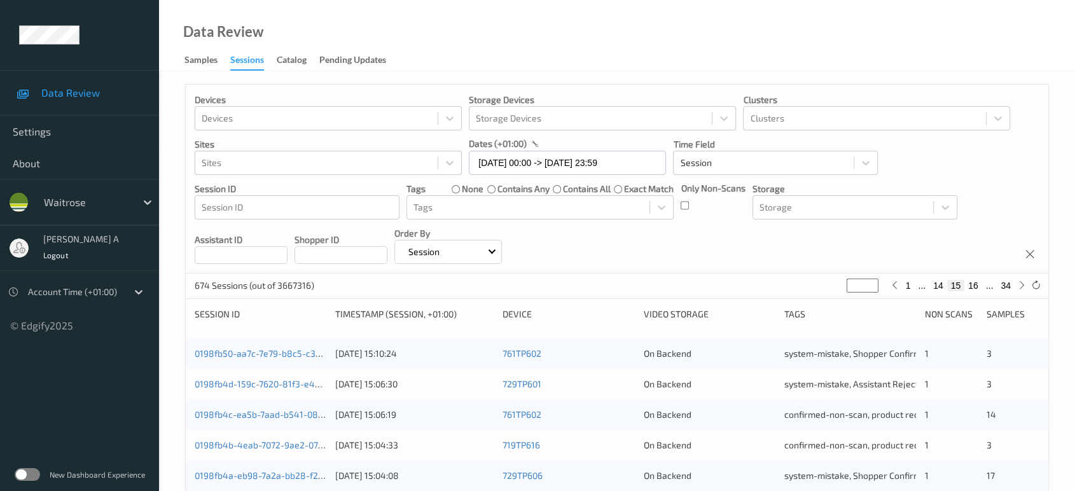
click at [1009, 286] on button "34" at bounding box center [1006, 285] width 18 height 11
type input "**"
click at [981, 286] on button "33" at bounding box center [978, 285] width 18 height 11
type input "**"
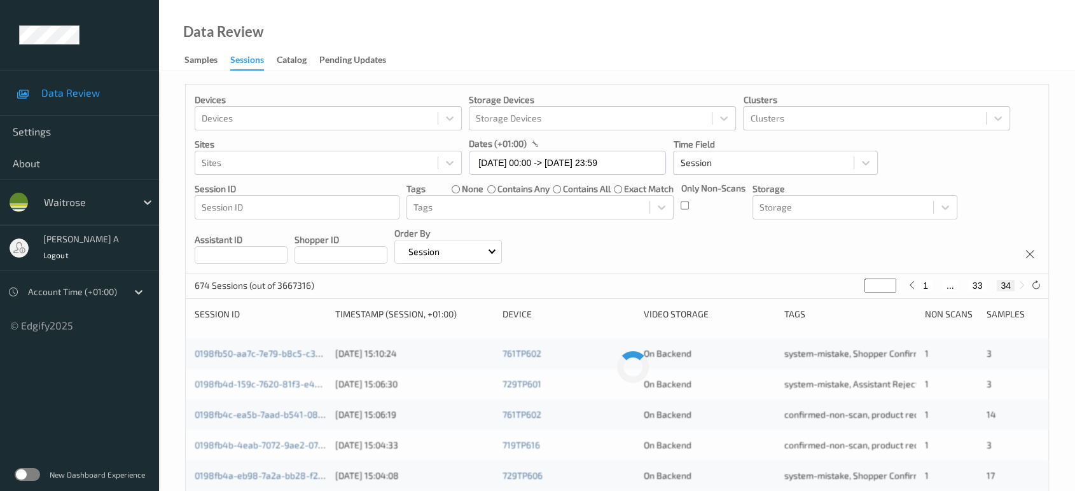
type input "**"
click at [967, 285] on button "32" at bounding box center [963, 285] width 18 height 11
type input "**"
click at [955, 285] on button "31" at bounding box center [954, 285] width 18 height 11
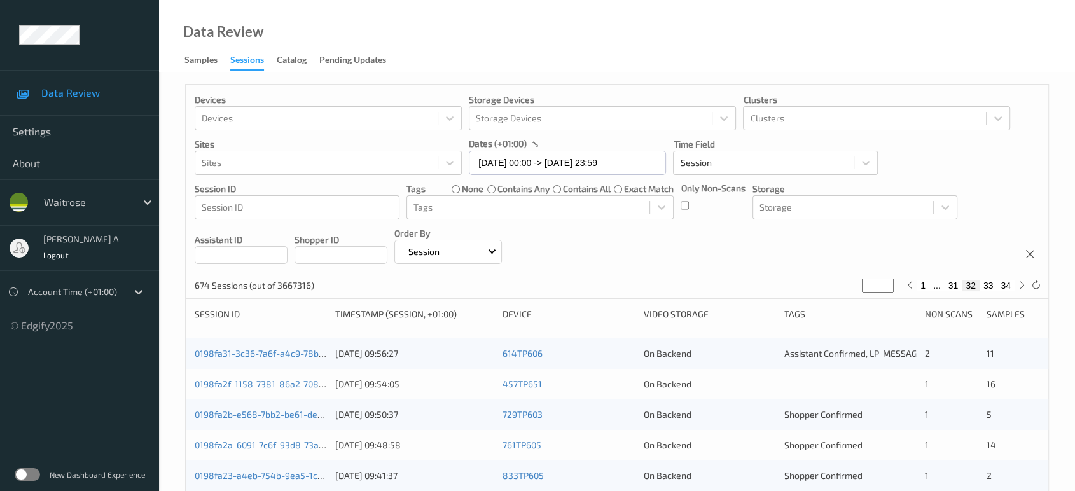
type input "**"
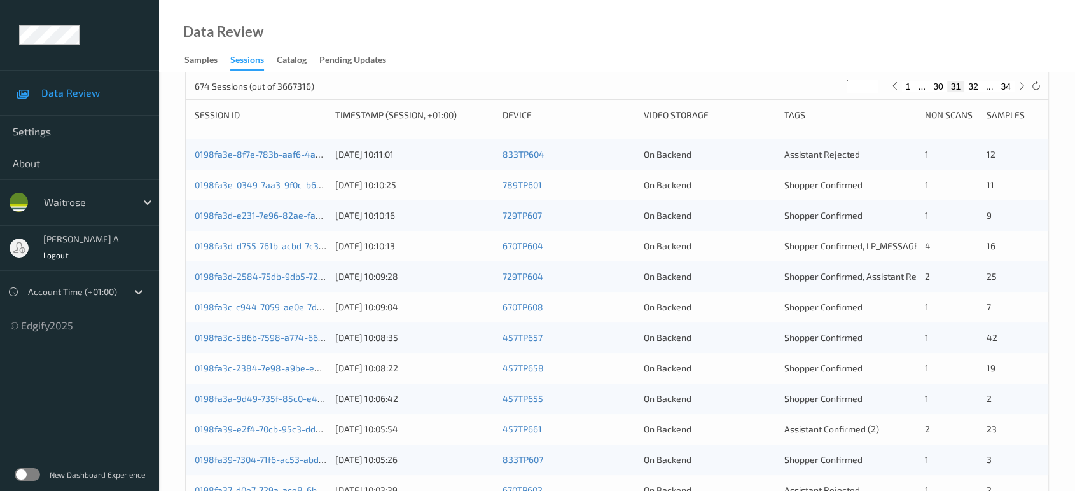
scroll to position [156, 0]
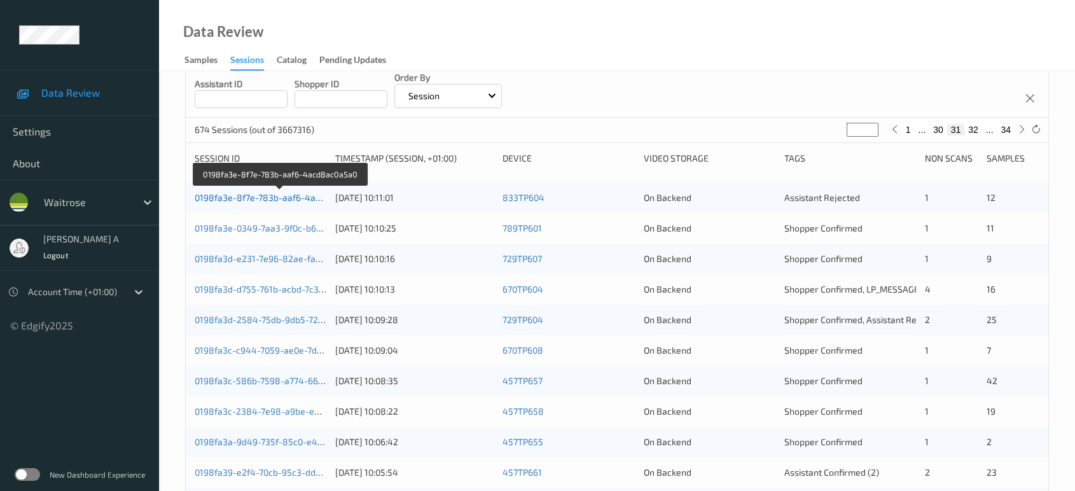
click at [260, 198] on link "0198fa3e-8f7e-783b-aaf6-4acd8ac0a5a0" at bounding box center [280, 197] width 171 height 11
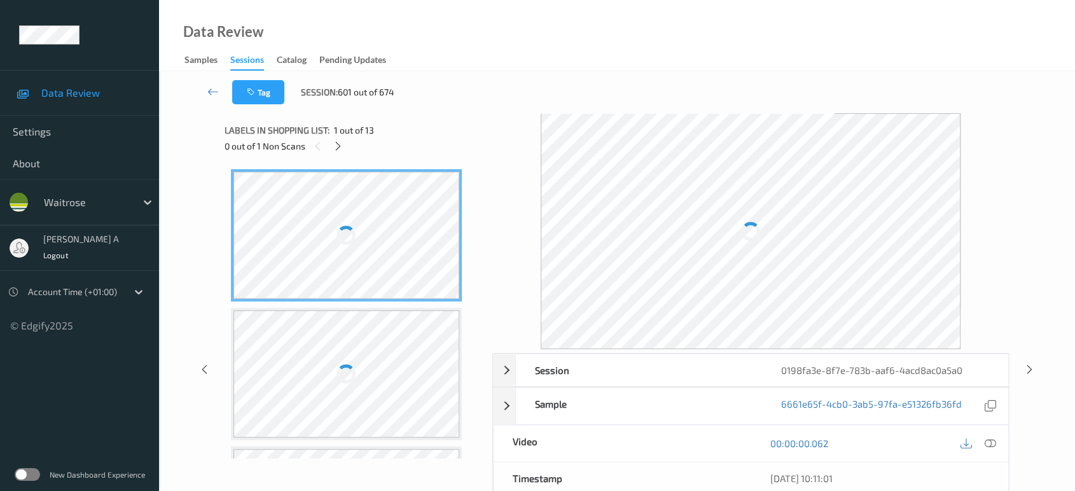
click at [347, 144] on div "0 out of 1 Non Scans" at bounding box center [354, 146] width 259 height 16
click at [342, 147] on icon at bounding box center [338, 146] width 11 height 11
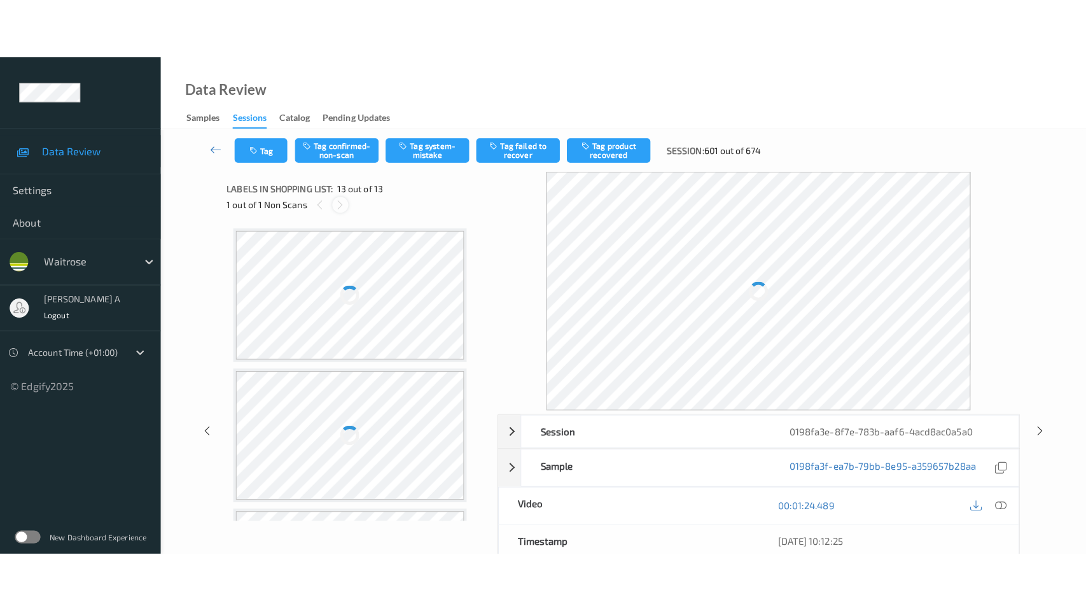
scroll to position [1506, 0]
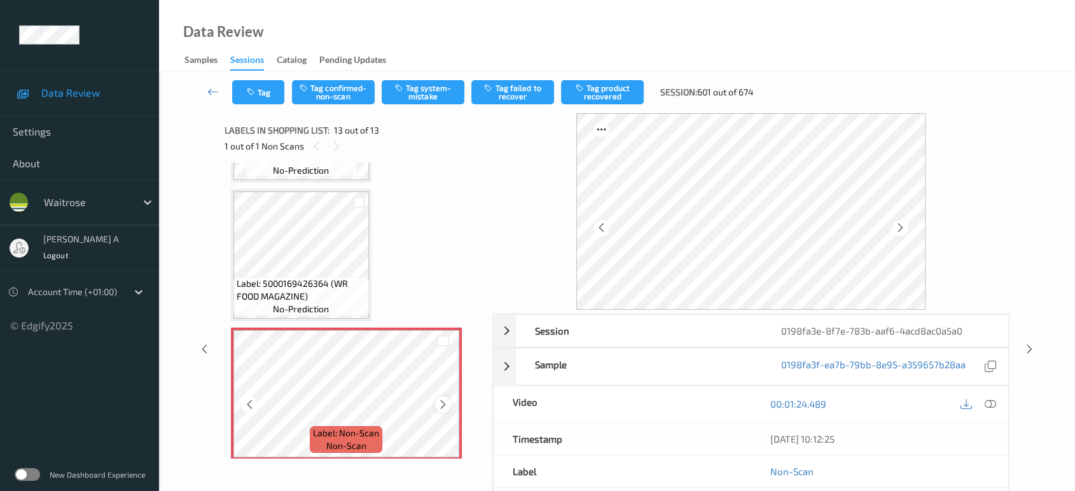
click at [443, 399] on icon at bounding box center [443, 404] width 11 height 11
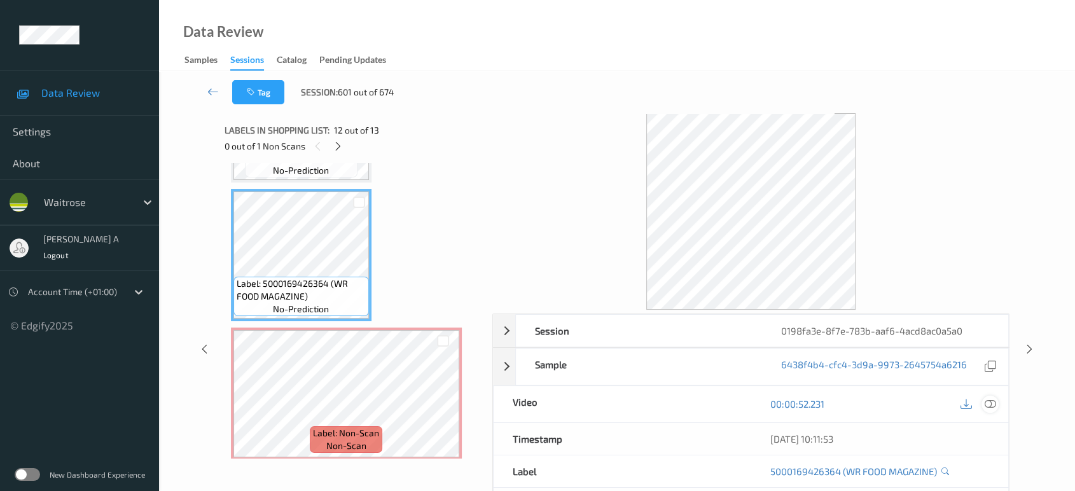
click at [993, 399] on icon at bounding box center [990, 403] width 11 height 11
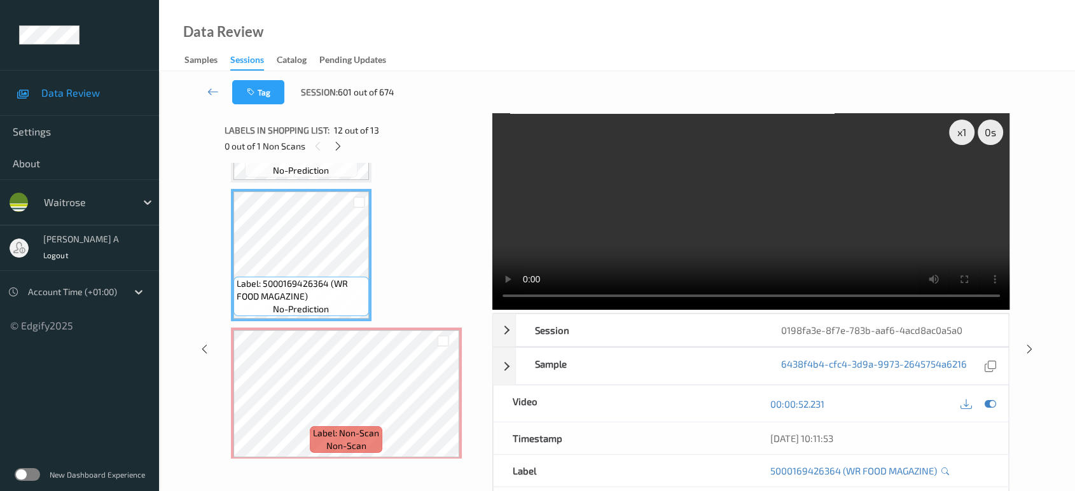
scroll to position [1386, 0]
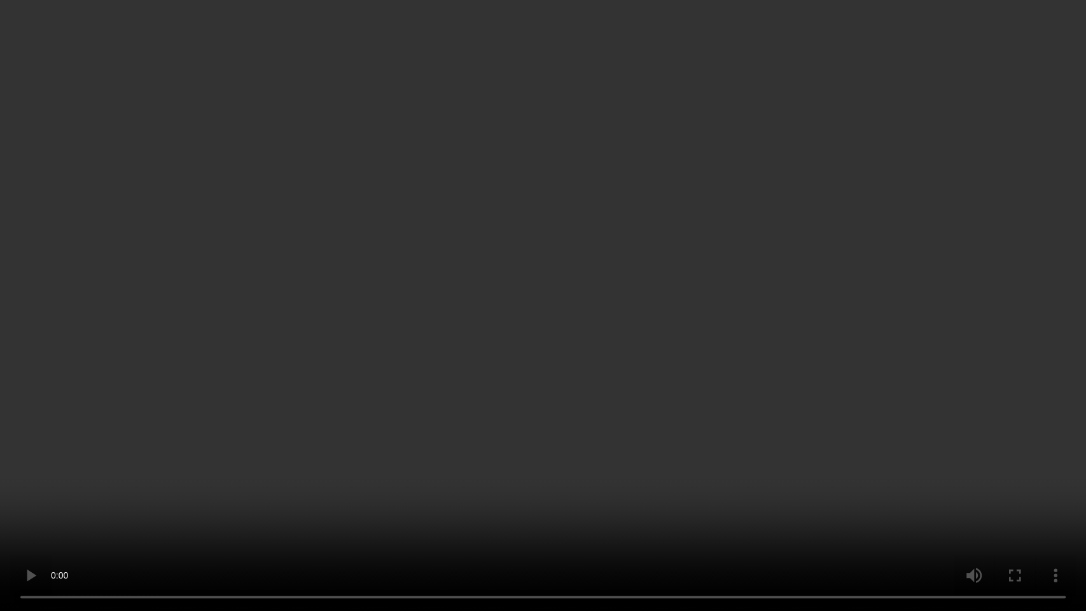
click at [597, 282] on video at bounding box center [543, 305] width 1086 height 611
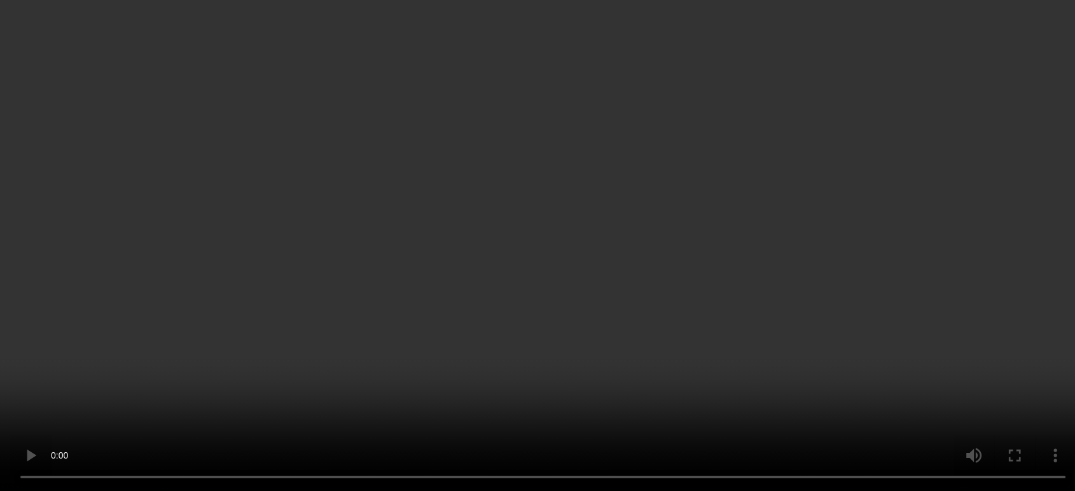
scroll to position [1506, 0]
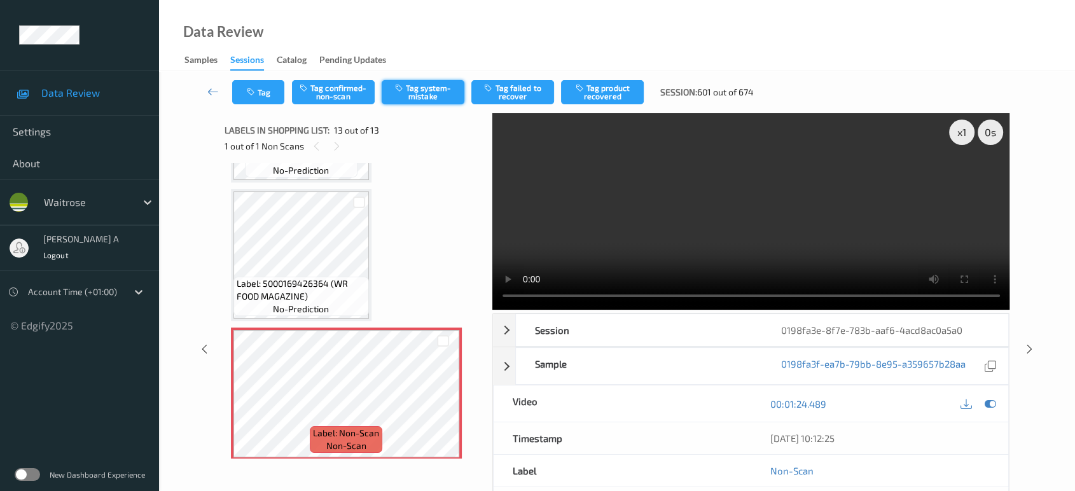
click at [406, 91] on button "Tag system-mistake" at bounding box center [423, 92] width 83 height 24
click at [254, 93] on icon "button" at bounding box center [252, 92] width 11 height 9
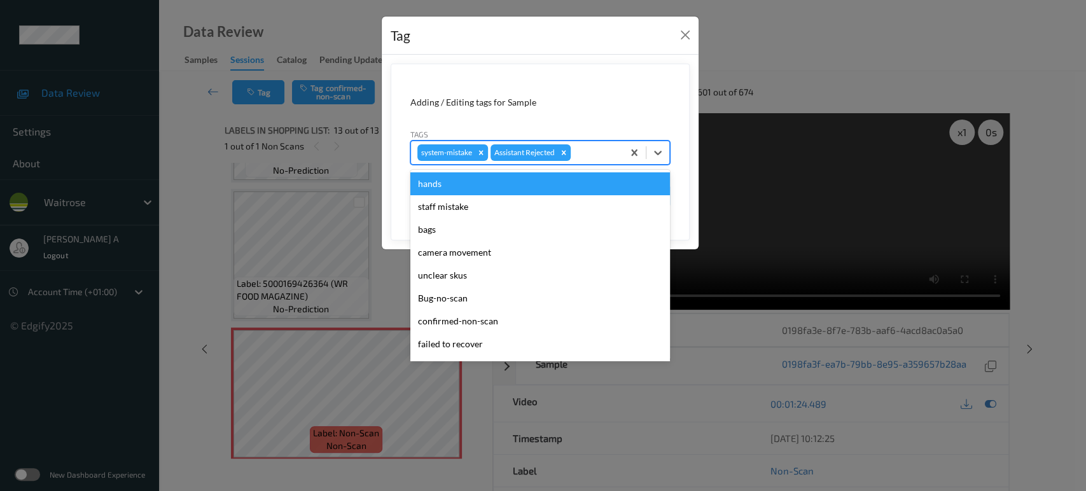
click at [602, 146] on div at bounding box center [594, 152] width 43 height 15
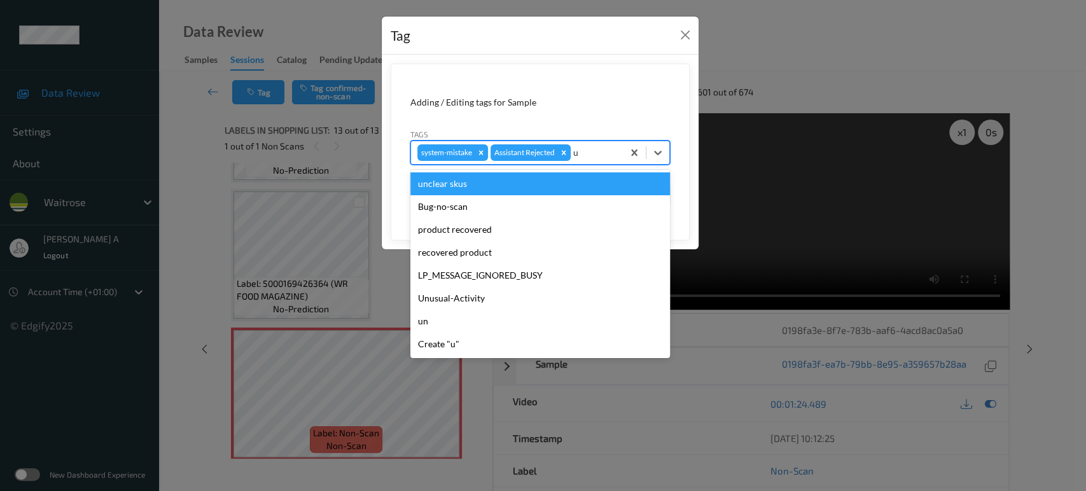
type input "un"
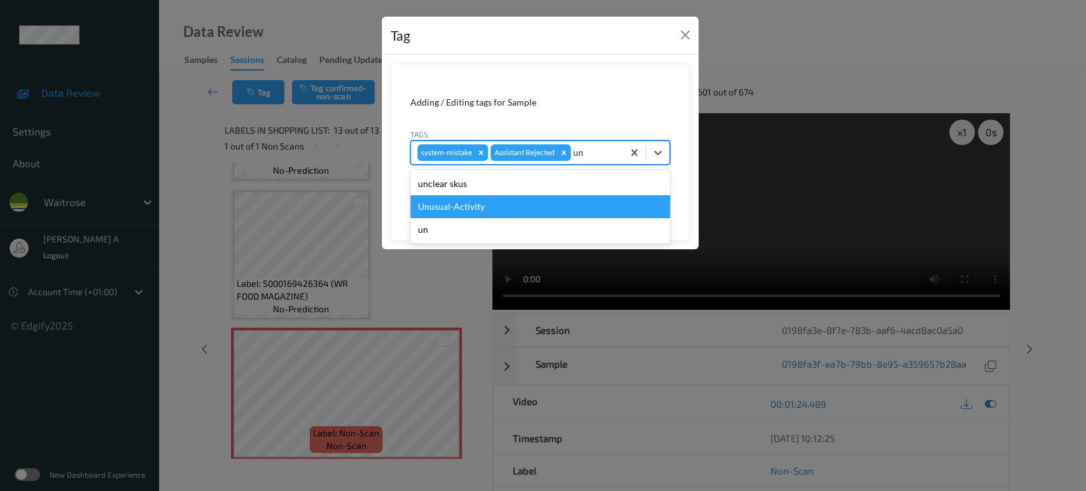
click at [505, 205] on div "Unusual-Activity" at bounding box center [540, 206] width 260 height 23
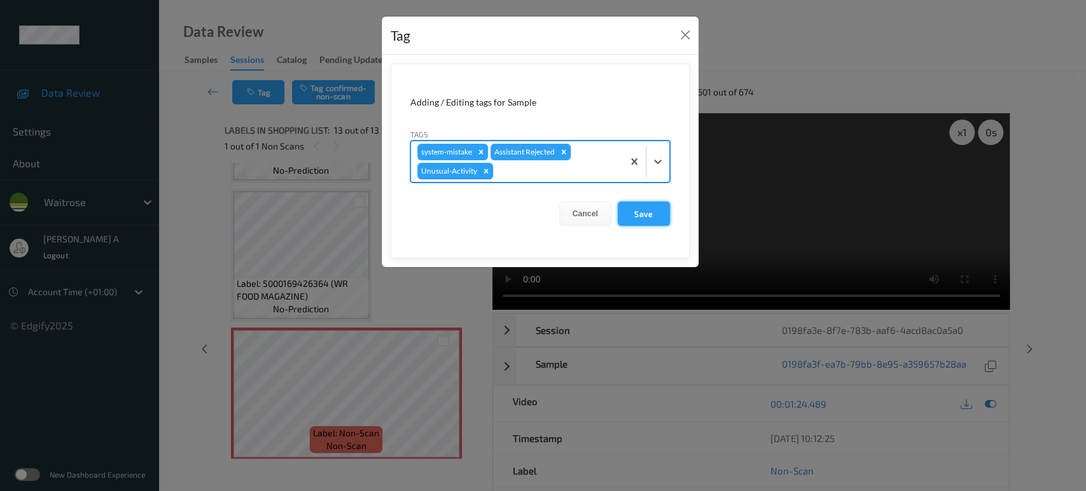
click at [655, 212] on button "Save" at bounding box center [644, 214] width 52 height 24
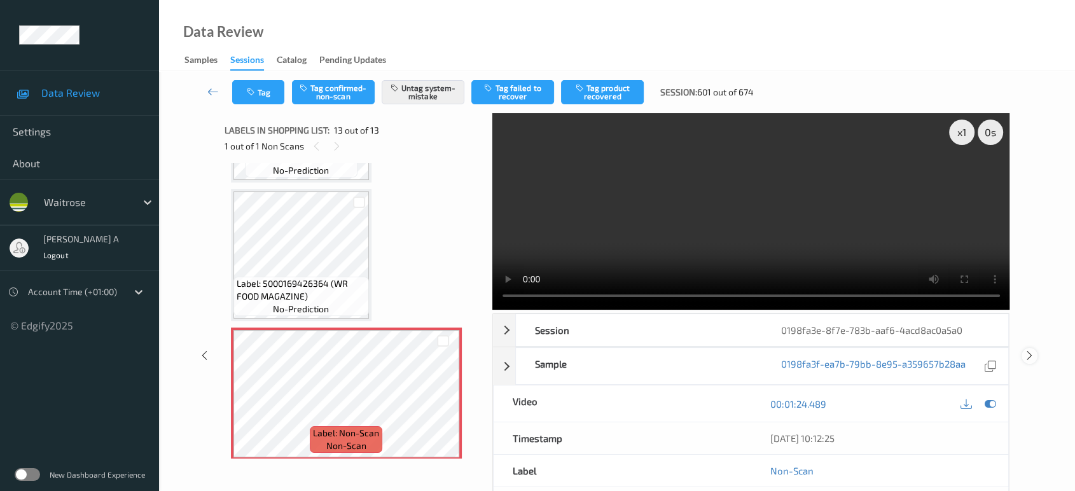
click at [1027, 350] on icon at bounding box center [1029, 355] width 11 height 11
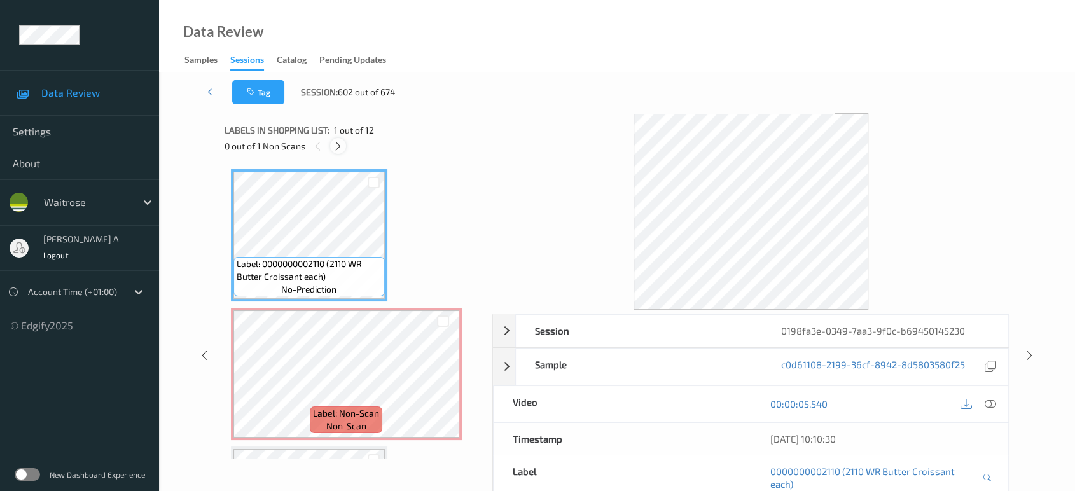
click at [336, 146] on icon at bounding box center [338, 146] width 11 height 11
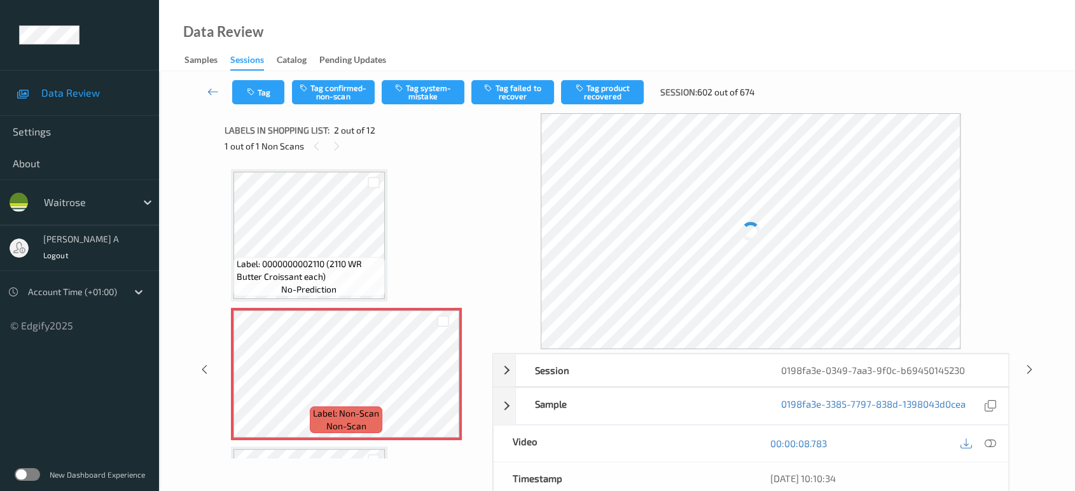
scroll to position [6, 0]
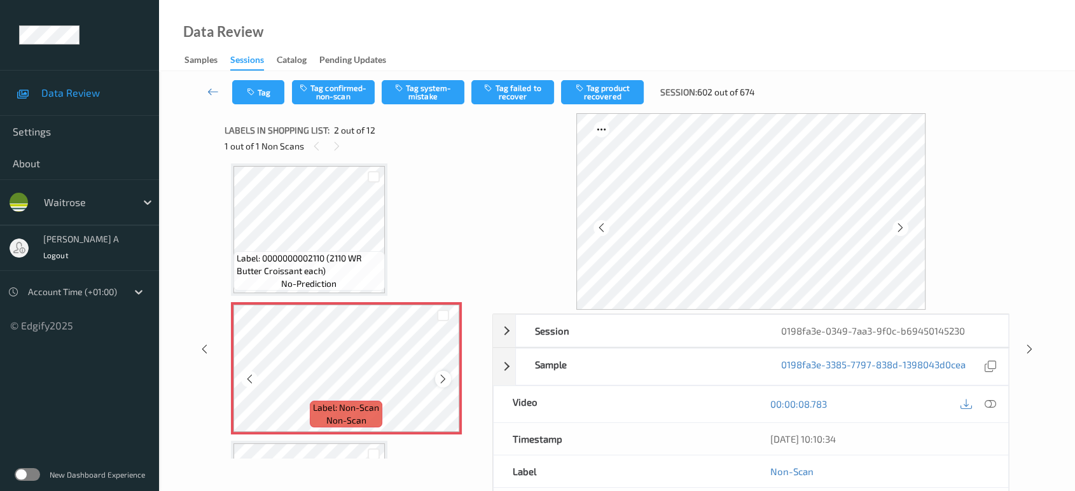
click at [445, 380] on icon at bounding box center [443, 378] width 11 height 11
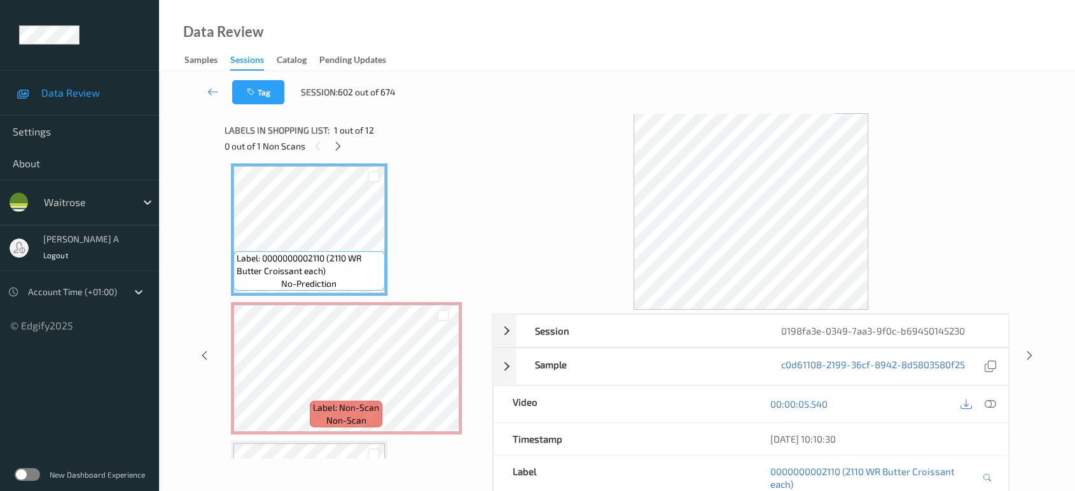
click at [993, 401] on icon at bounding box center [990, 403] width 11 height 11
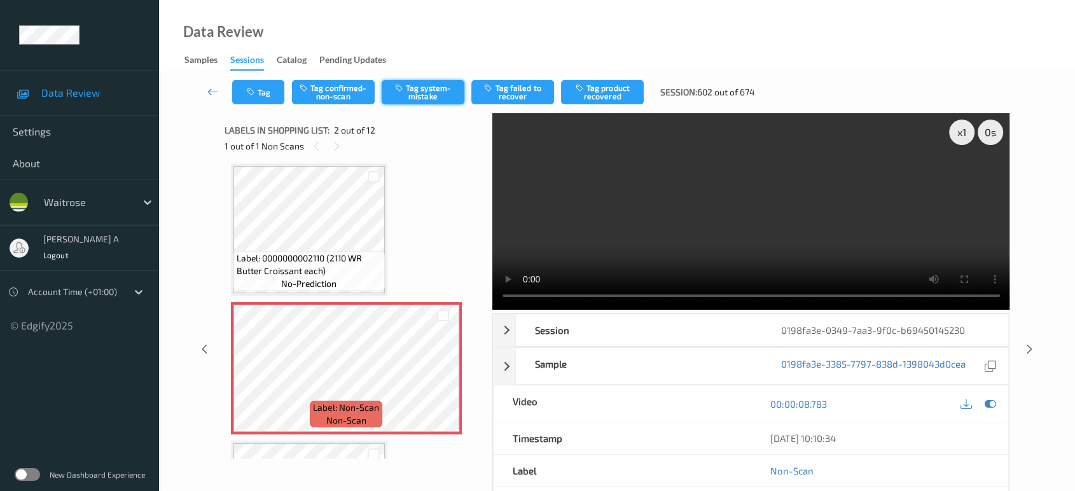
click at [402, 85] on icon "button" at bounding box center [400, 87] width 11 height 9
click at [246, 83] on button "Tag" at bounding box center [258, 92] width 52 height 24
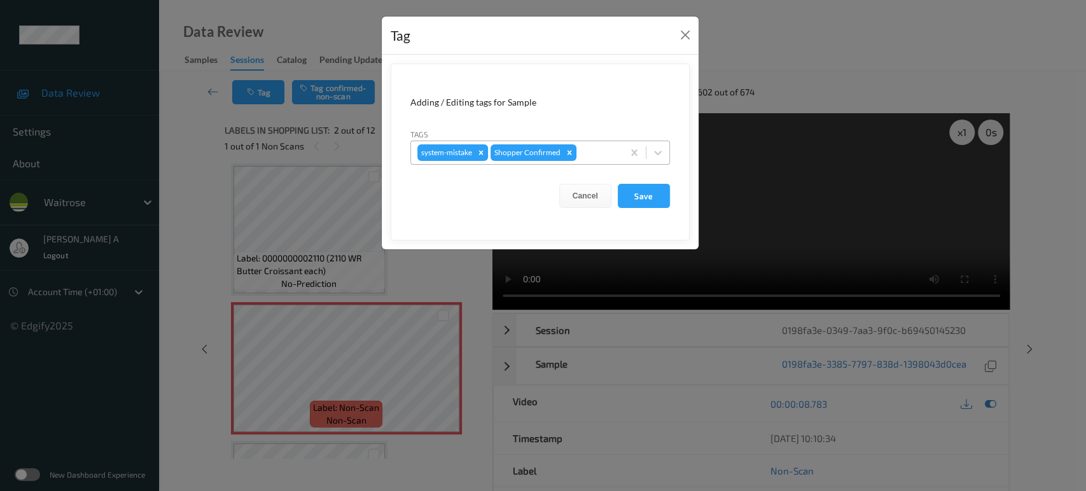
click at [588, 150] on div at bounding box center [598, 152] width 38 height 15
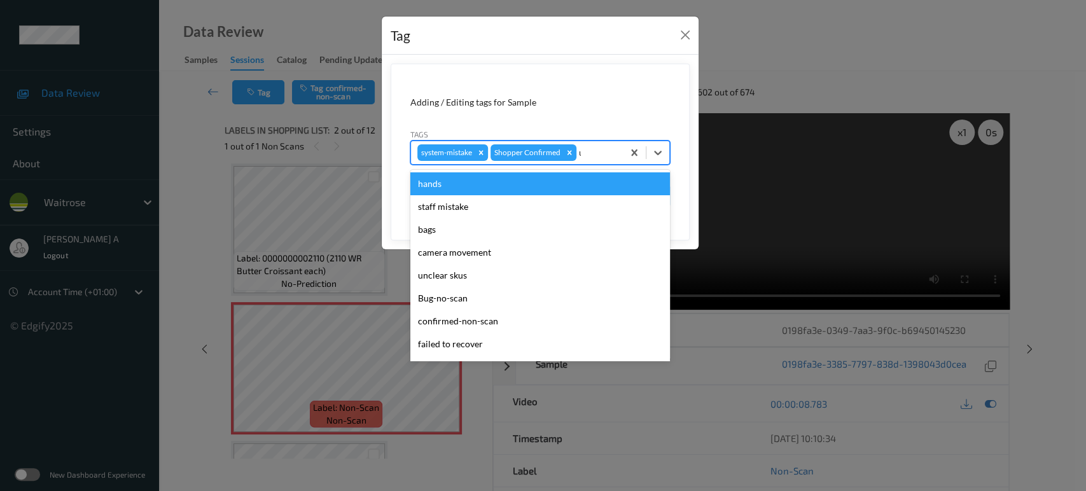
type input "un"
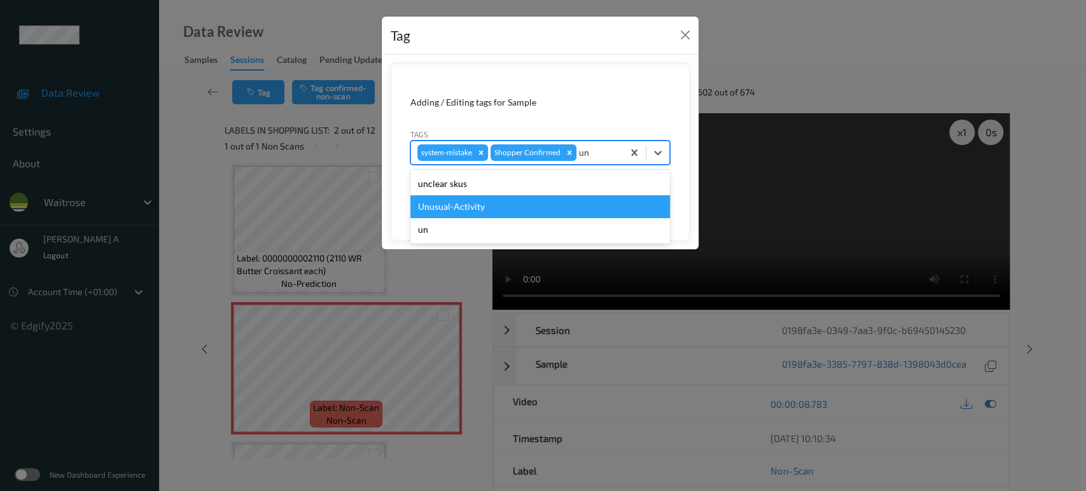
click at [523, 214] on div "Unusual-Activity" at bounding box center [540, 206] width 260 height 23
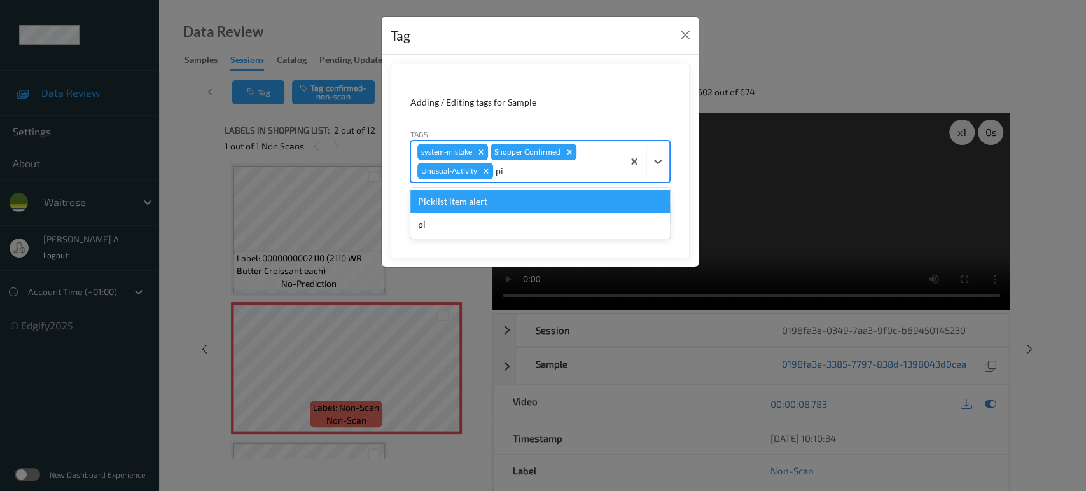
type input "pic"
click at [564, 205] on div "Picklist item alert" at bounding box center [540, 201] width 260 height 23
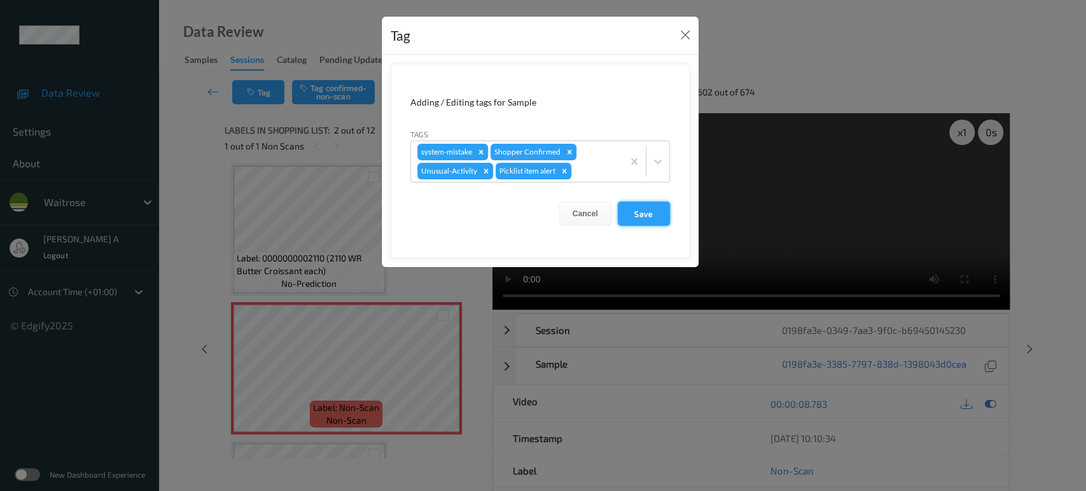
click at [638, 216] on button "Save" at bounding box center [644, 214] width 52 height 24
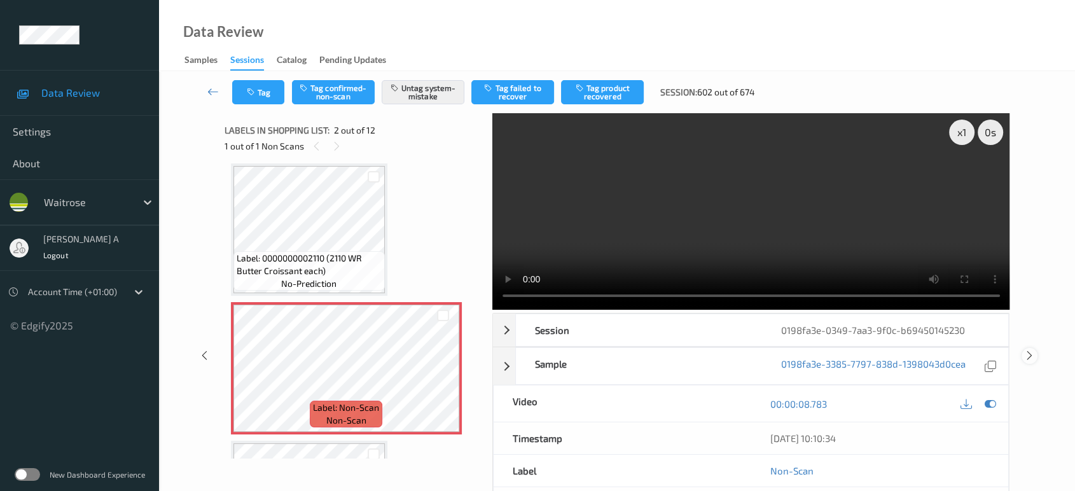
click at [1036, 348] on div at bounding box center [1030, 356] width 16 height 16
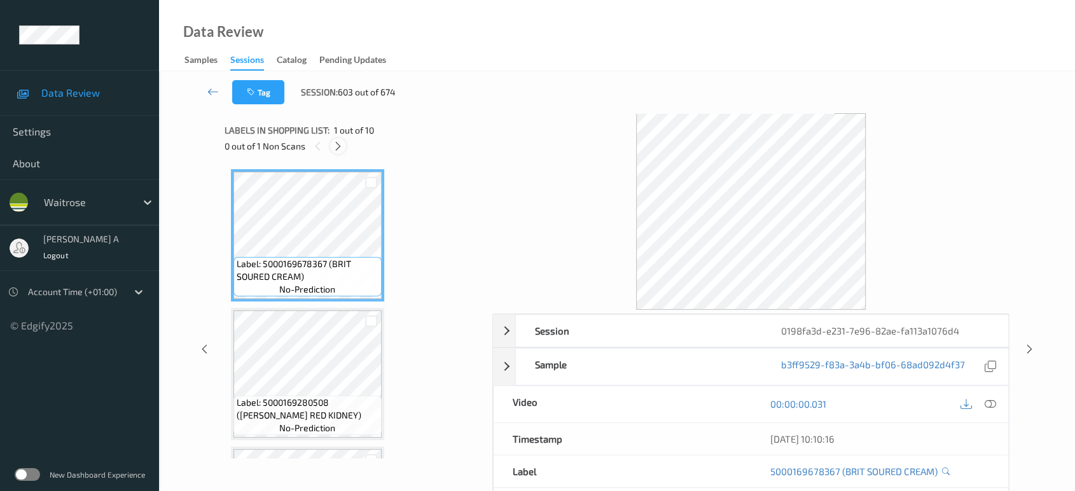
click at [337, 146] on icon at bounding box center [338, 146] width 11 height 11
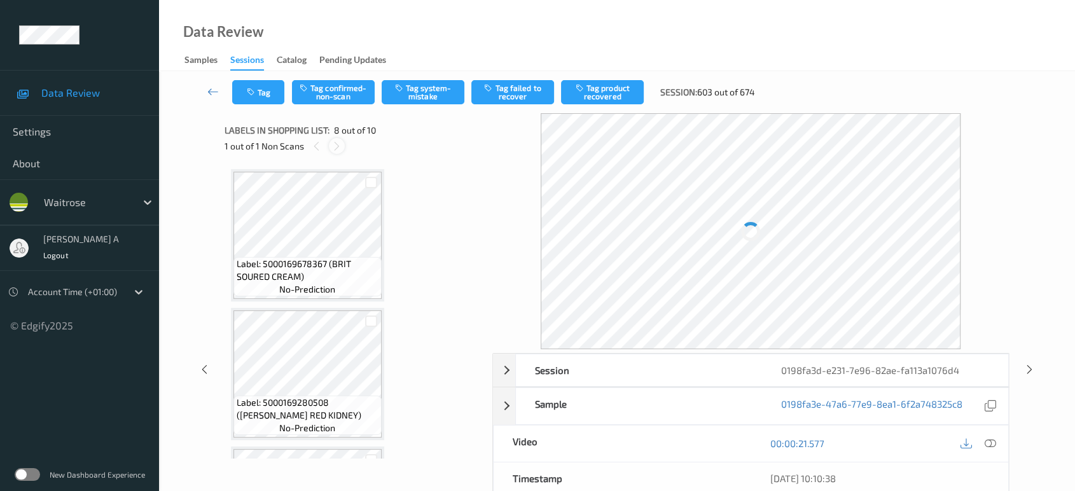
scroll to position [835, 0]
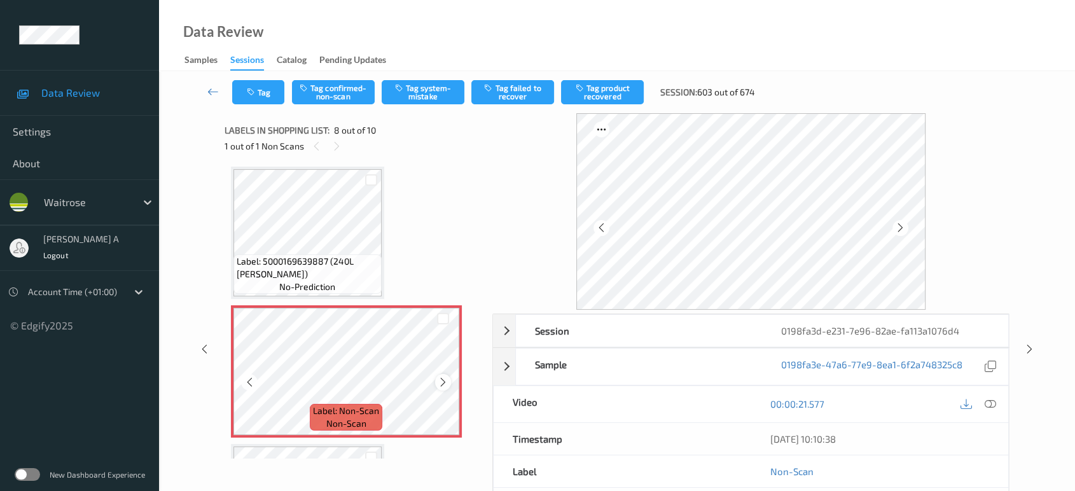
click at [447, 377] on icon at bounding box center [443, 382] width 11 height 11
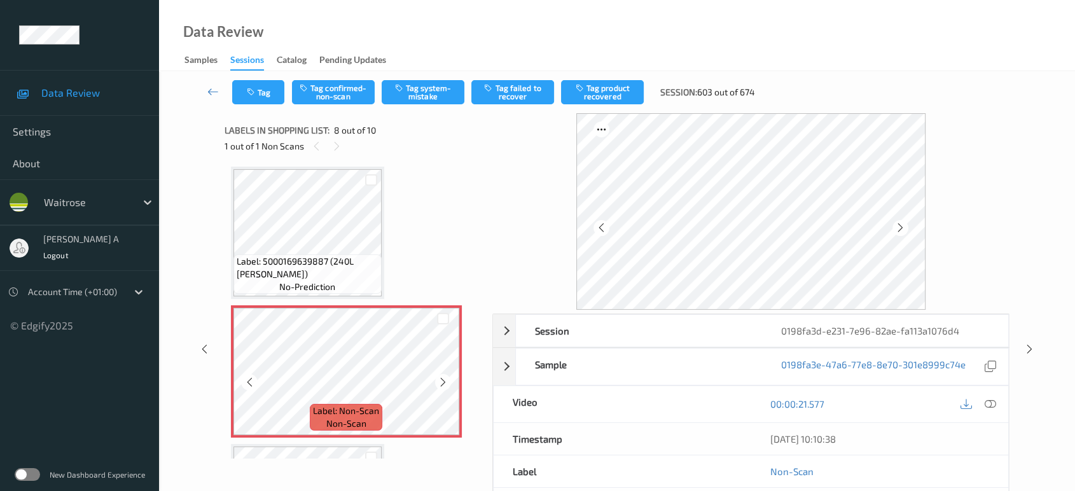
click at [447, 377] on icon at bounding box center [443, 382] width 11 height 11
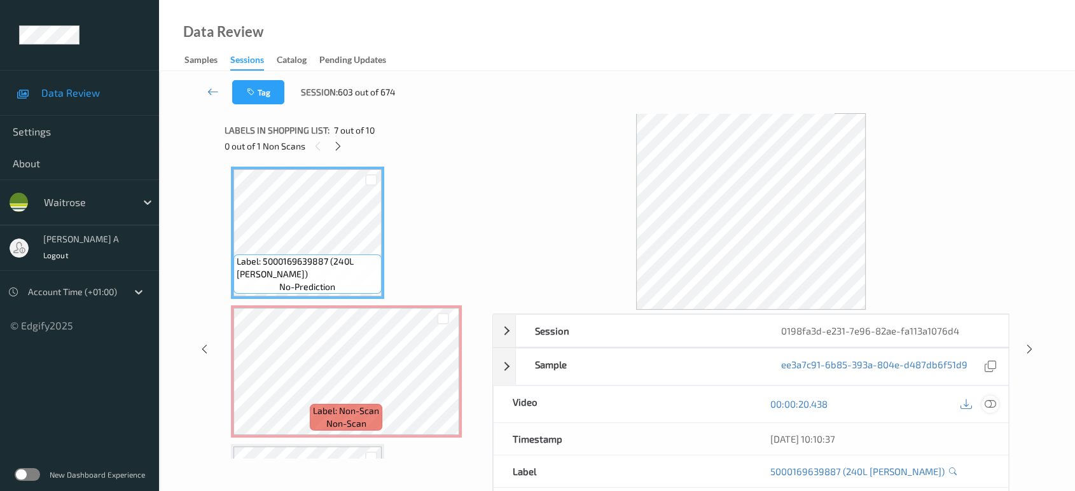
click at [992, 406] on icon at bounding box center [990, 403] width 11 height 11
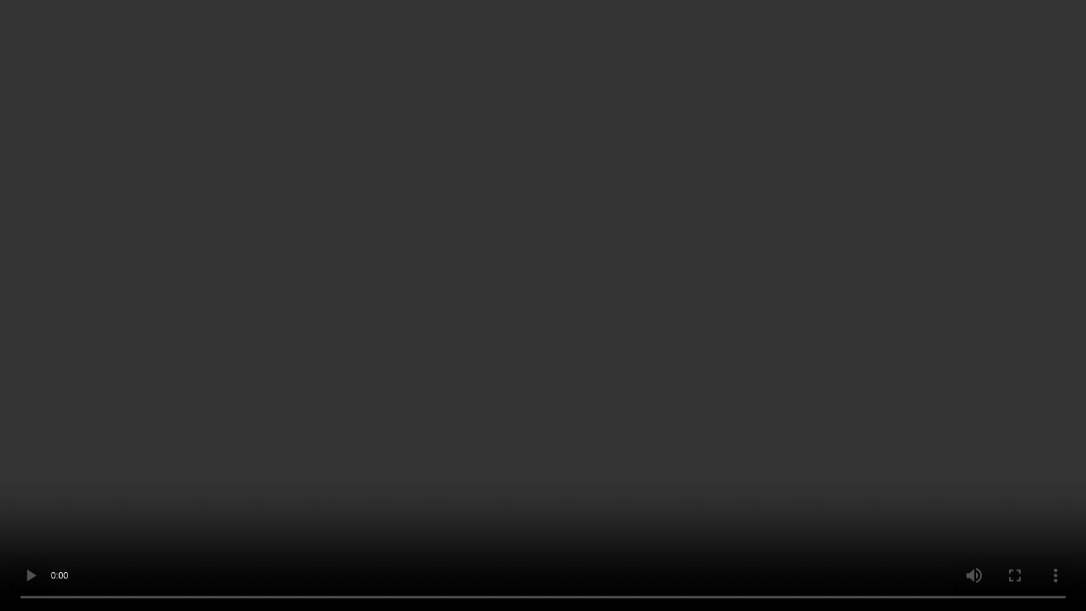
click at [600, 329] on video at bounding box center [543, 305] width 1086 height 611
click at [486, 243] on video at bounding box center [543, 305] width 1086 height 611
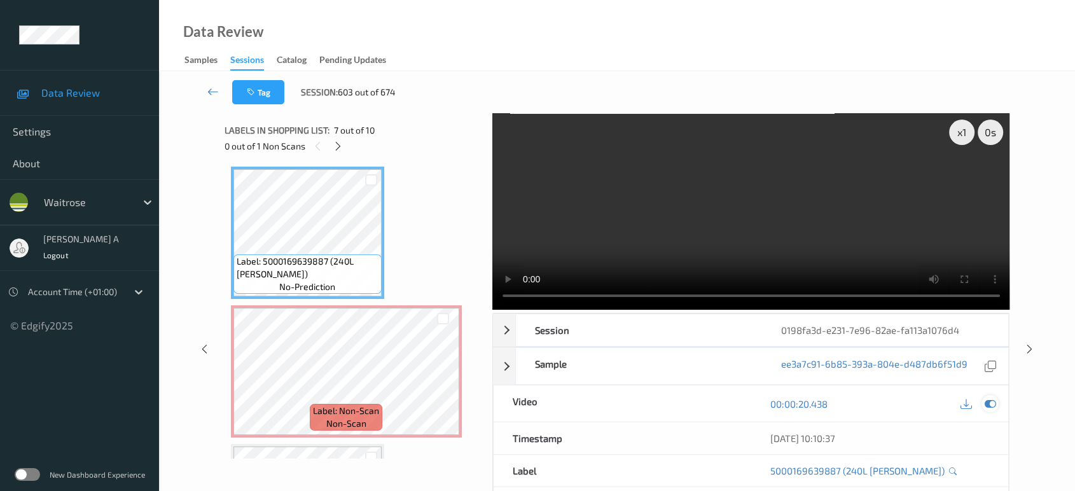
click at [987, 401] on icon at bounding box center [990, 403] width 11 height 11
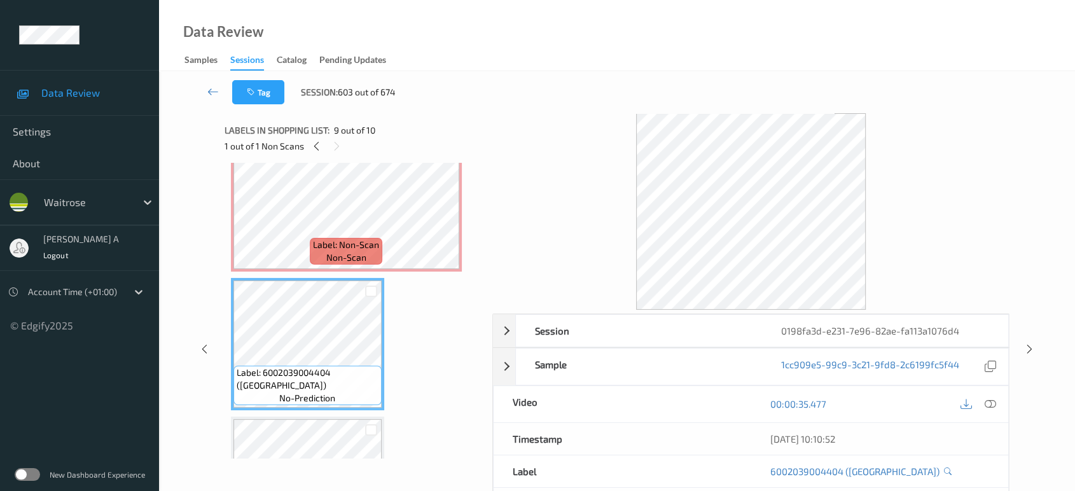
scroll to position [950, 0]
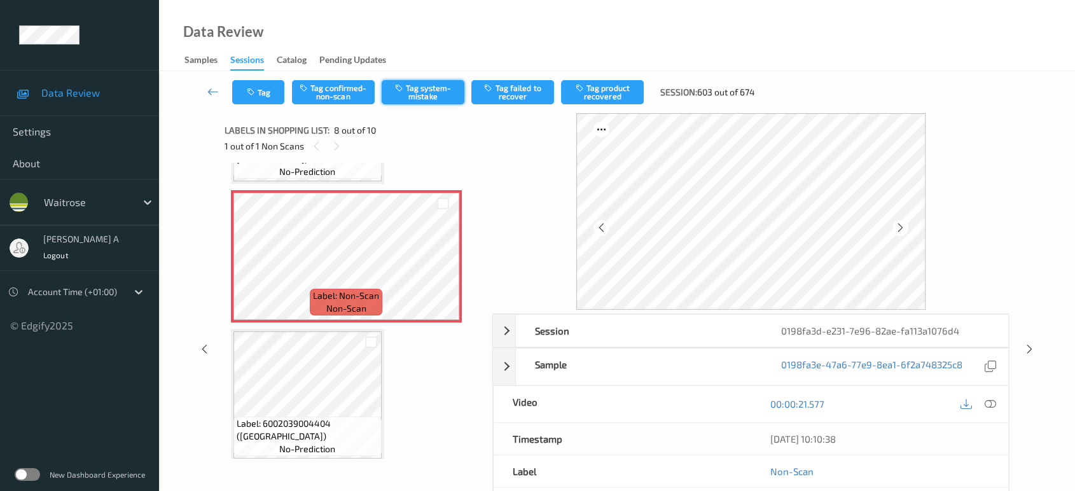
click at [401, 87] on icon "button" at bounding box center [400, 87] width 11 height 9
click at [252, 84] on button "Tag" at bounding box center [258, 92] width 52 height 24
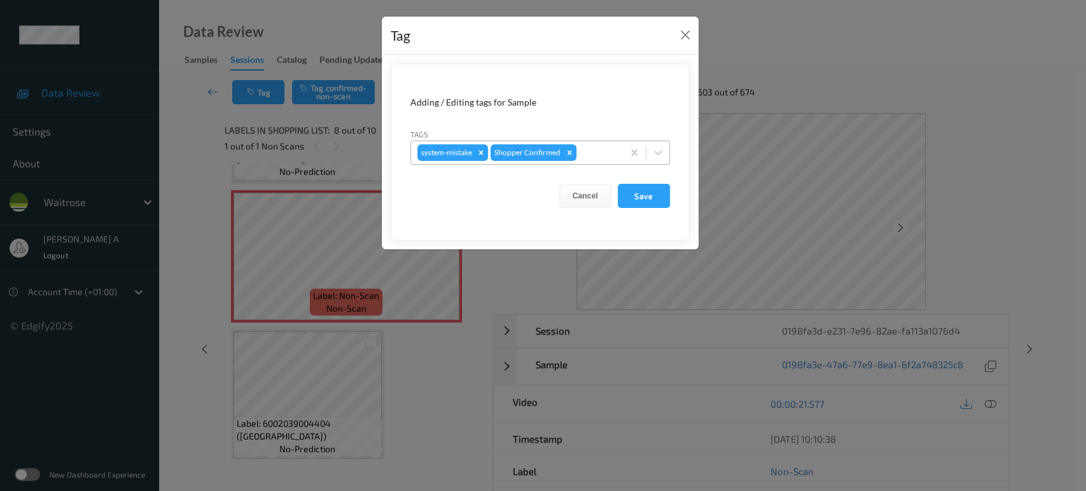
click at [592, 153] on div at bounding box center [598, 152] width 38 height 15
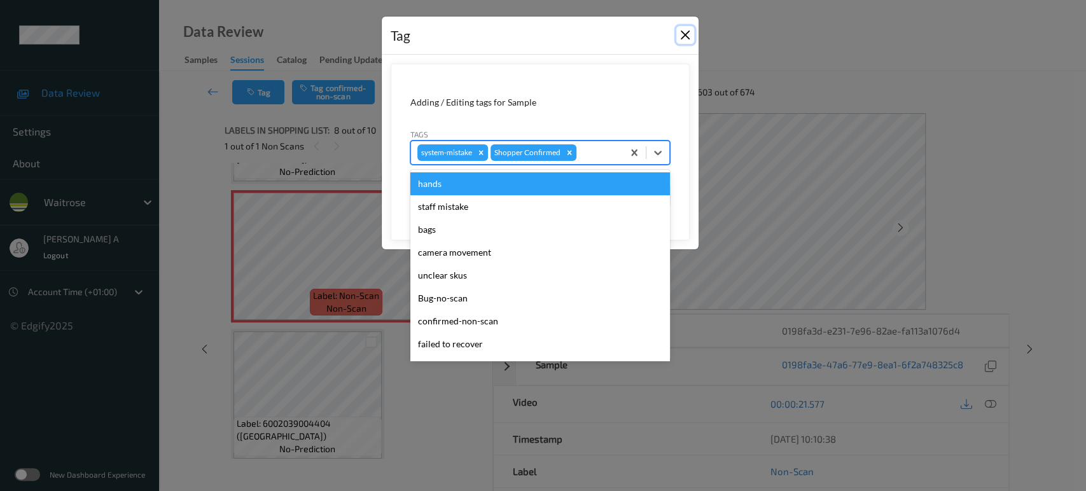
click at [689, 38] on button "Close" at bounding box center [685, 35] width 18 height 18
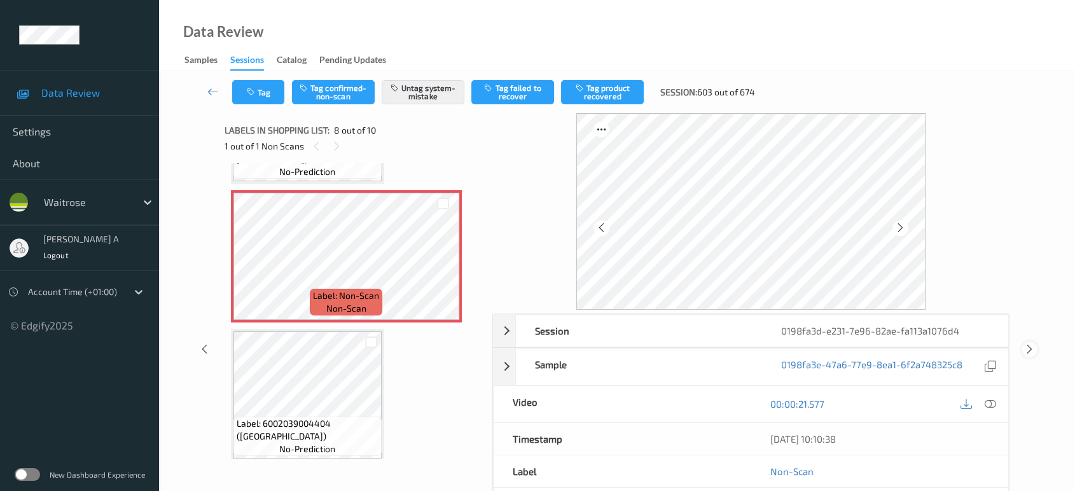
click at [1024, 349] on icon at bounding box center [1029, 348] width 11 height 11
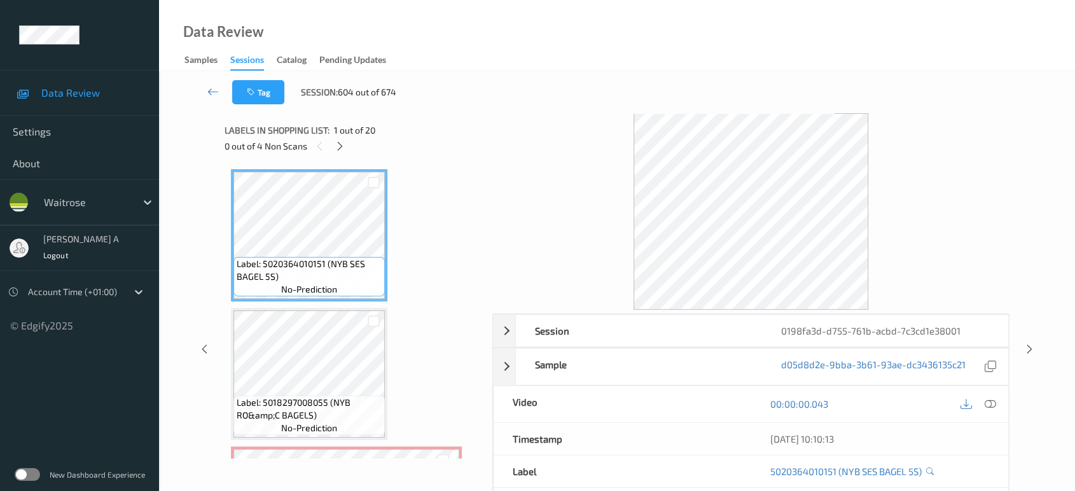
click at [348, 150] on div "0 out of 4 Non Scans" at bounding box center [354, 146] width 259 height 16
click at [346, 150] on div at bounding box center [340, 146] width 16 height 16
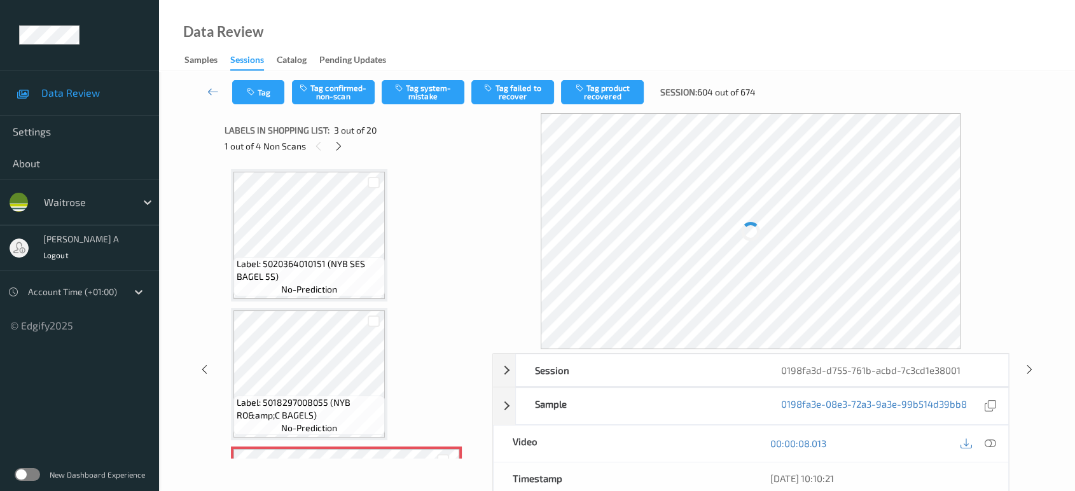
scroll to position [144, 0]
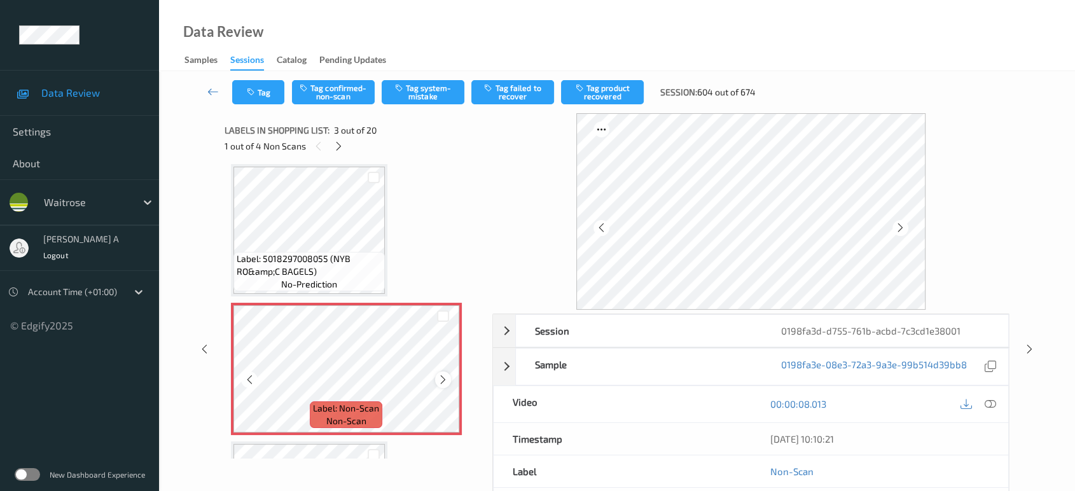
click at [445, 381] on icon at bounding box center [443, 379] width 11 height 11
click at [445, 380] on icon at bounding box center [443, 379] width 11 height 11
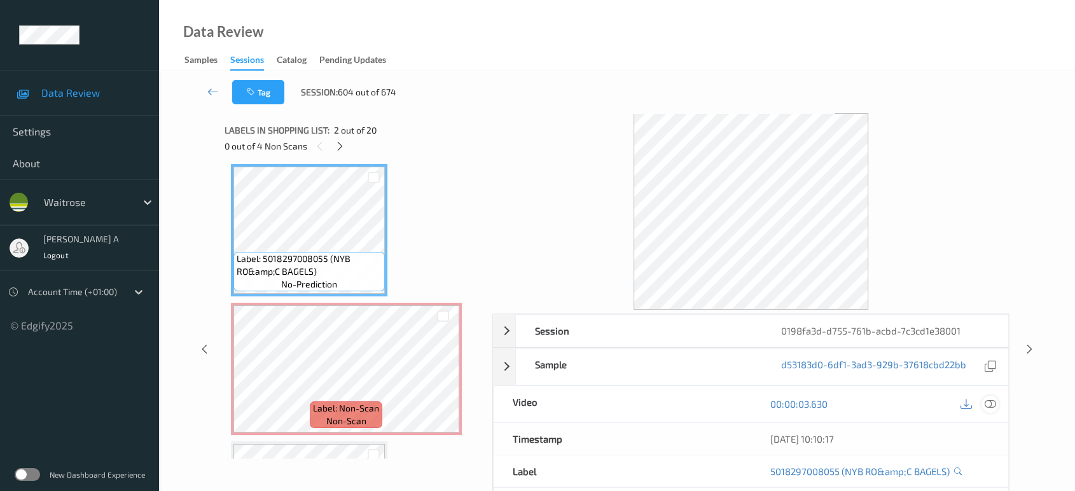
click at [991, 403] on icon at bounding box center [990, 403] width 11 height 11
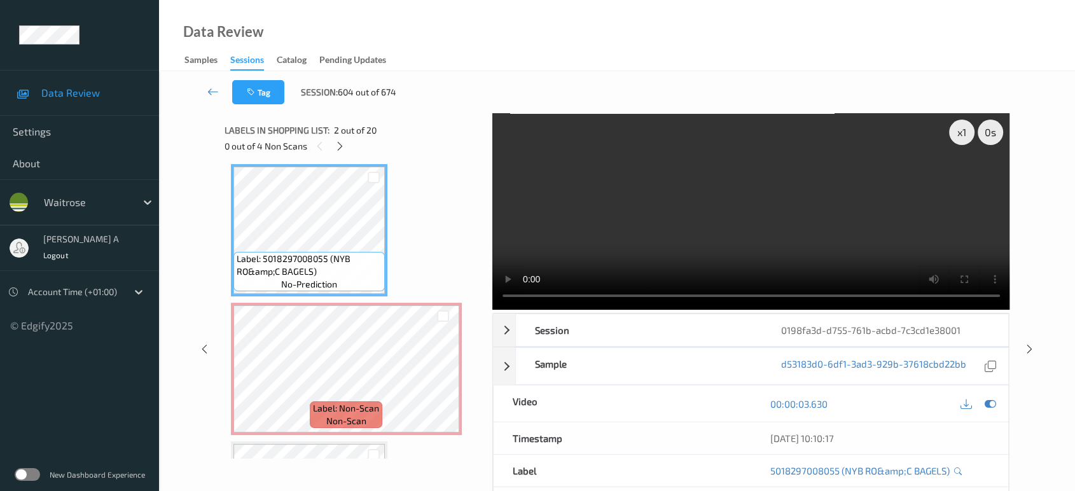
click at [855, 184] on video at bounding box center [751, 211] width 518 height 197
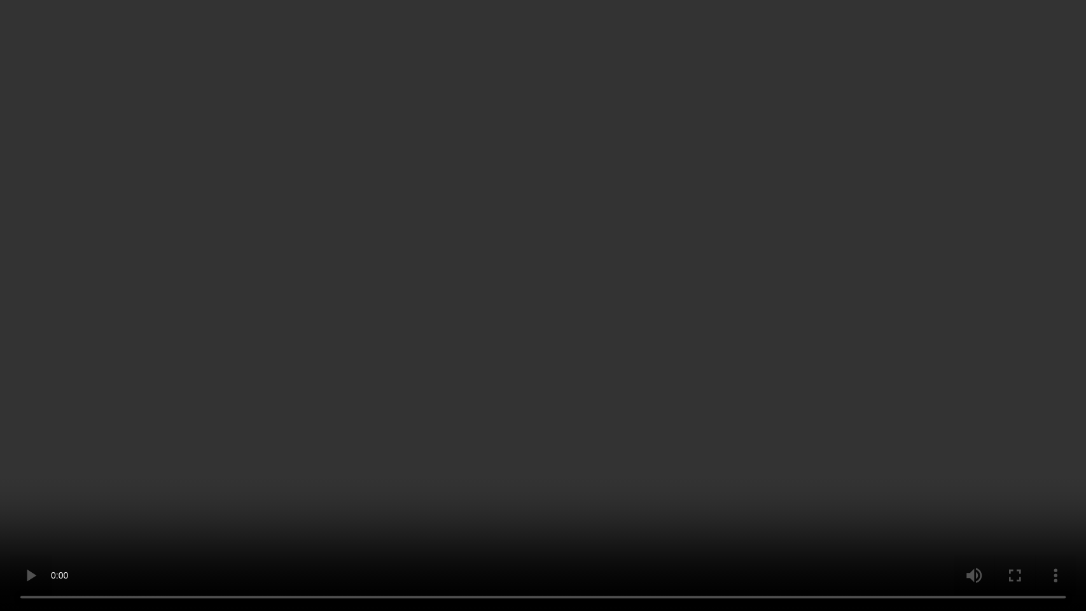
click at [665, 340] on video at bounding box center [543, 305] width 1086 height 611
click at [591, 331] on video at bounding box center [543, 305] width 1086 height 611
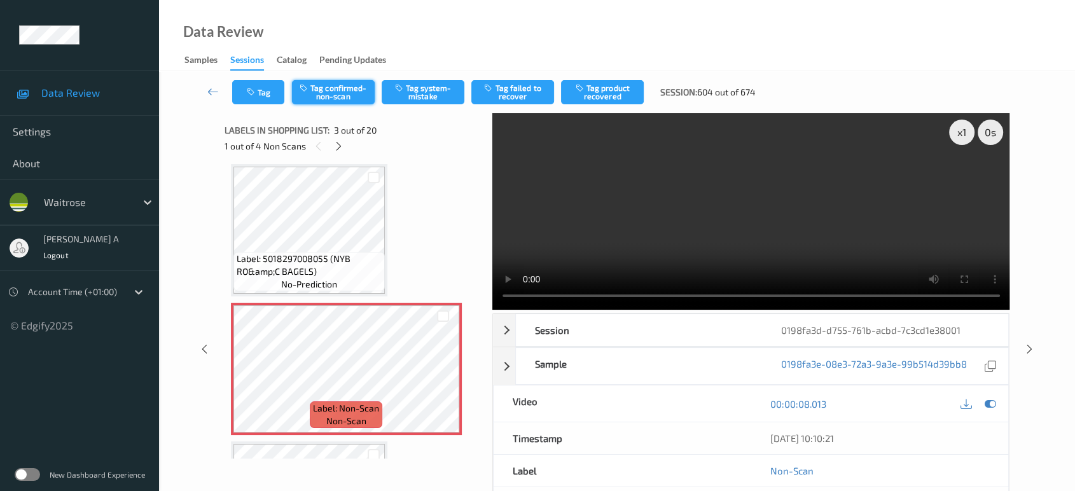
click at [326, 91] on button "Tag confirmed-non-scan" at bounding box center [333, 92] width 83 height 24
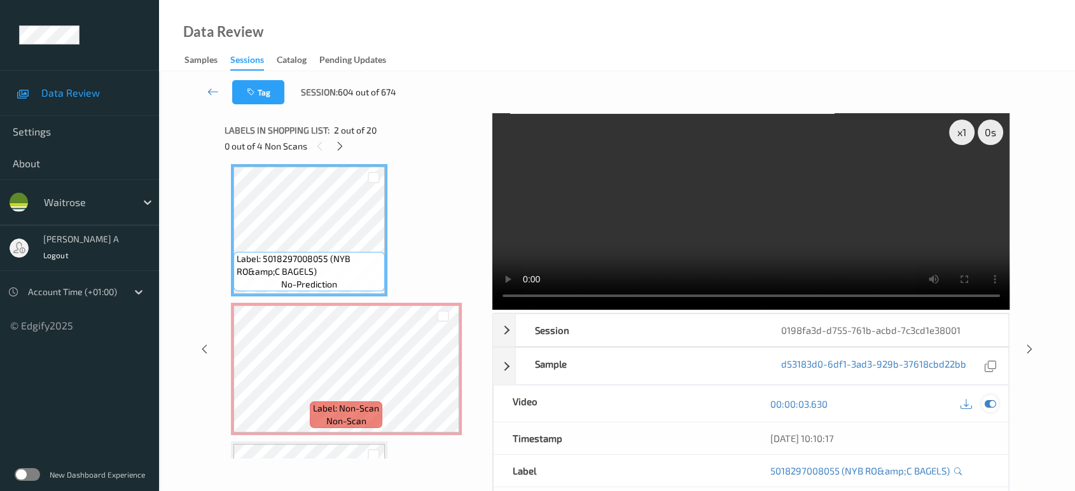
click at [992, 398] on icon at bounding box center [990, 403] width 11 height 11
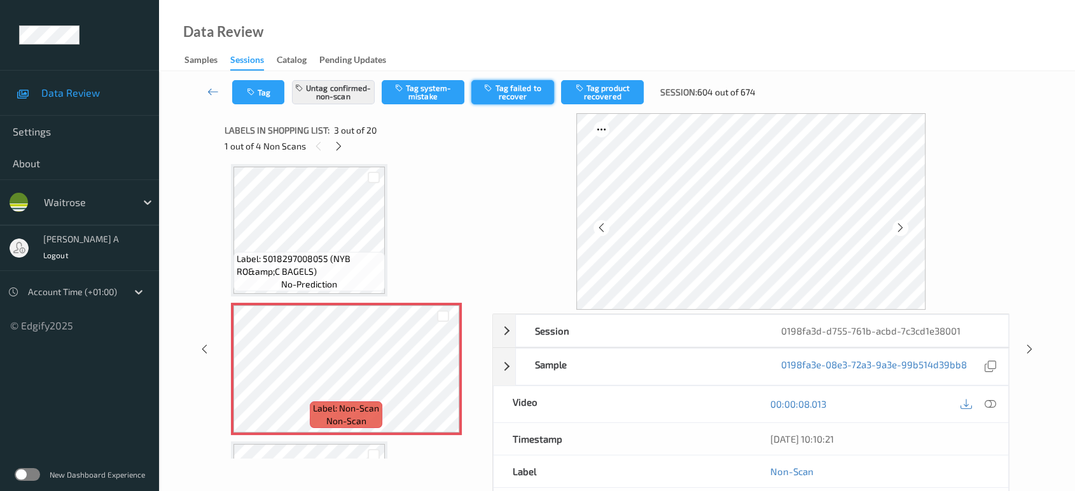
click at [514, 95] on button "Tag failed to recover" at bounding box center [512, 92] width 83 height 24
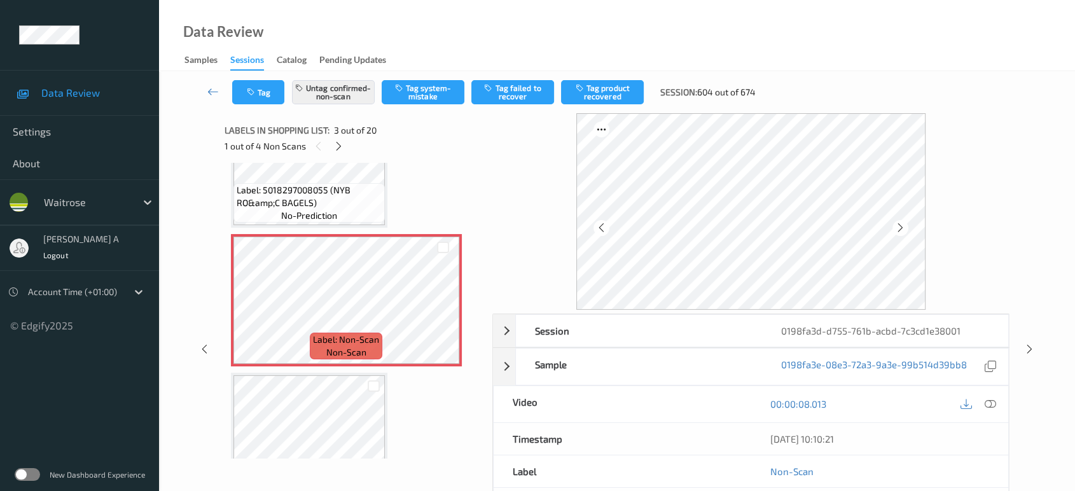
scroll to position [285, 0]
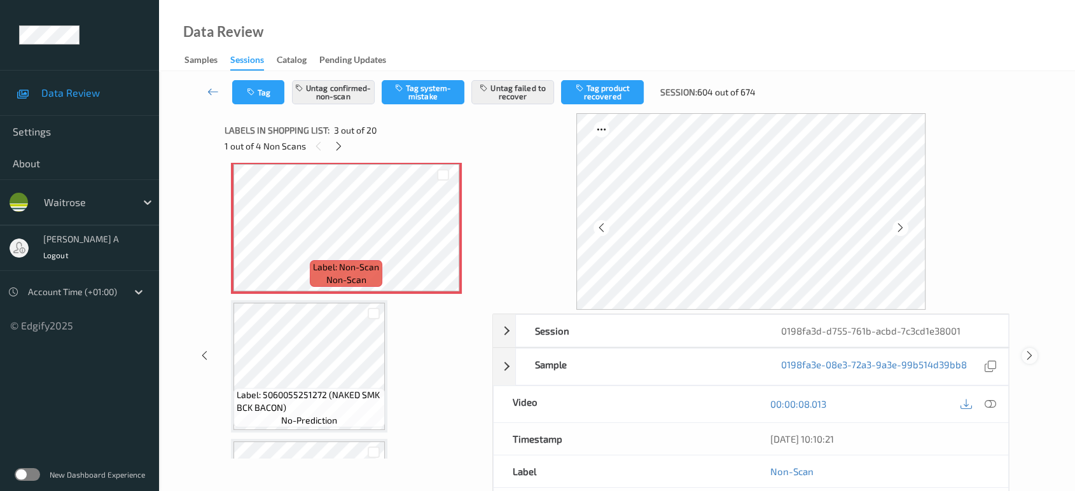
click at [1031, 355] on icon at bounding box center [1029, 355] width 11 height 11
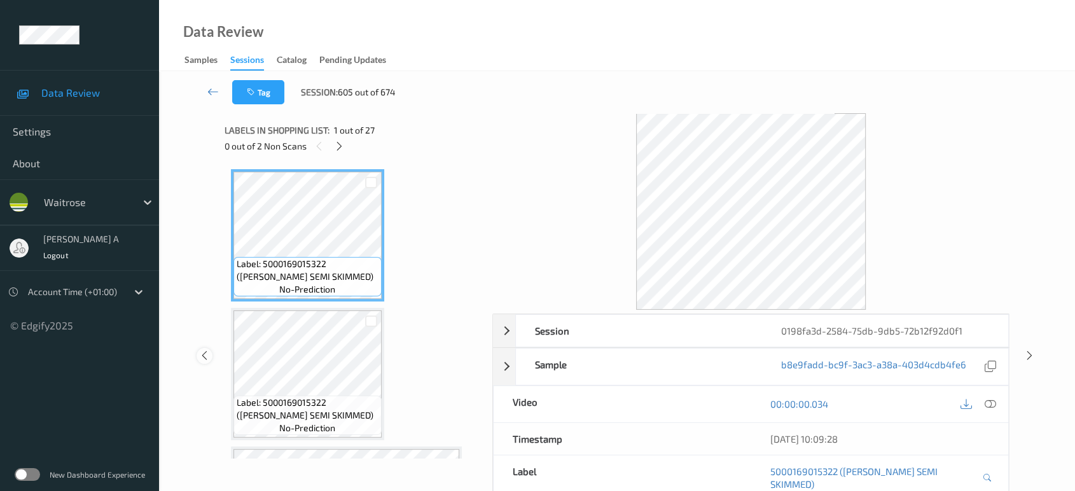
click at [207, 350] on icon at bounding box center [204, 355] width 11 height 11
click at [340, 146] on icon at bounding box center [339, 146] width 11 height 11
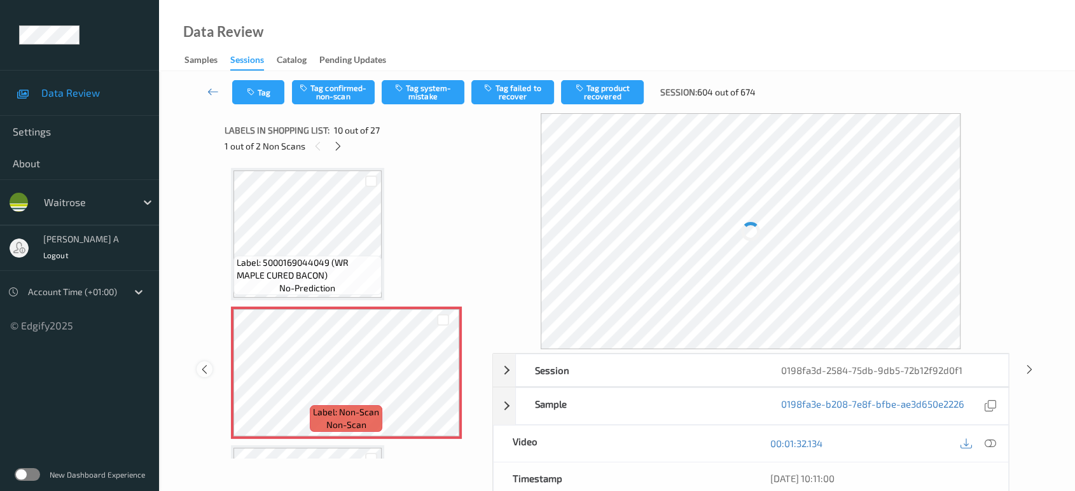
click at [207, 371] on icon at bounding box center [204, 368] width 11 height 11
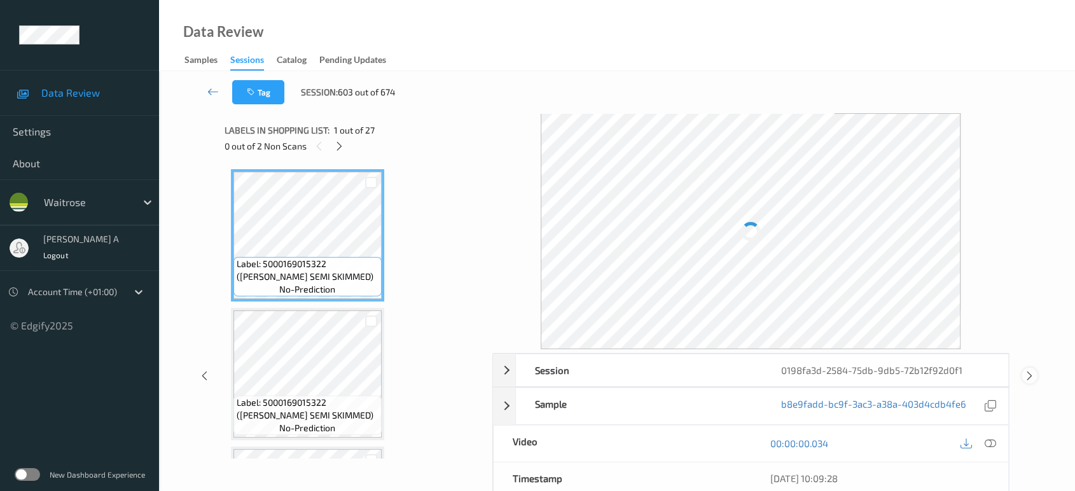
click at [1031, 370] on icon at bounding box center [1029, 375] width 11 height 11
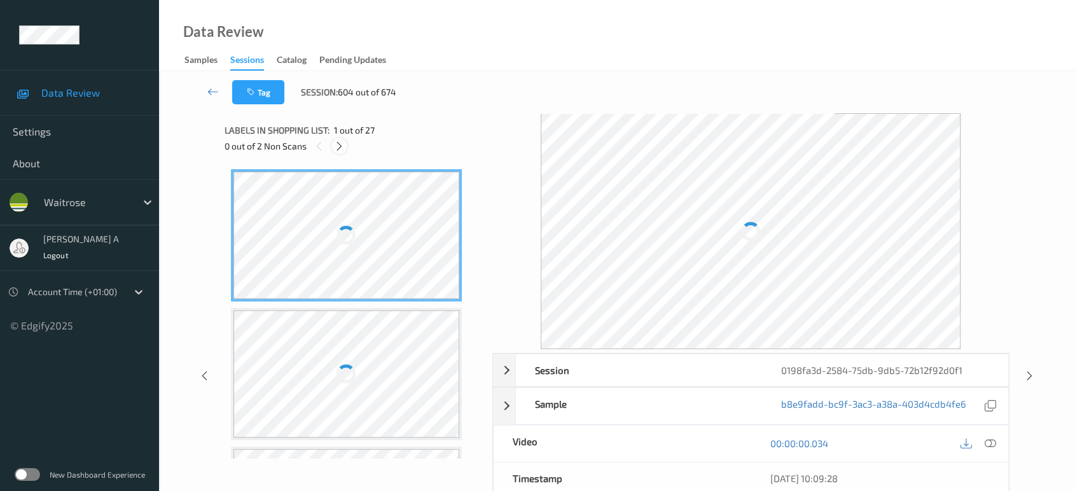
click at [343, 143] on icon at bounding box center [339, 146] width 11 height 11
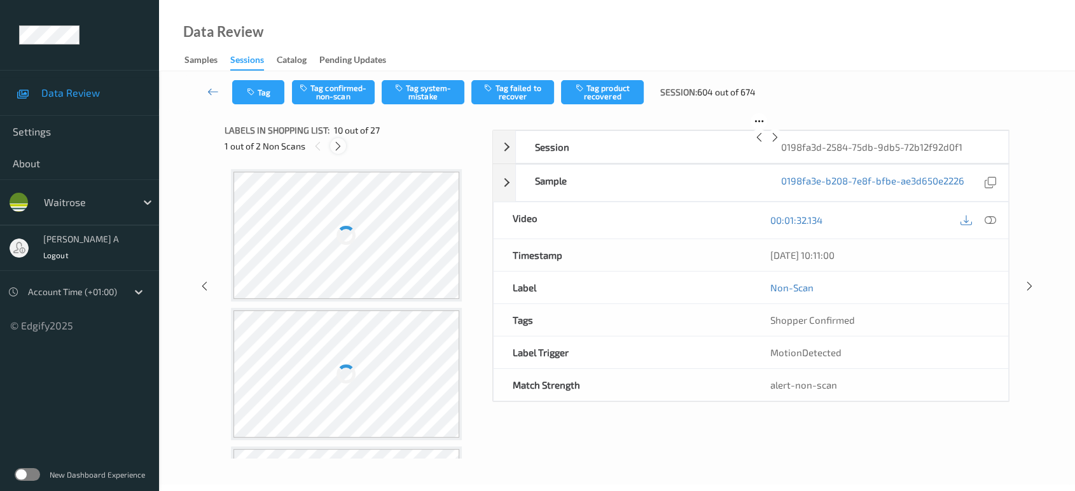
scroll to position [1111, 0]
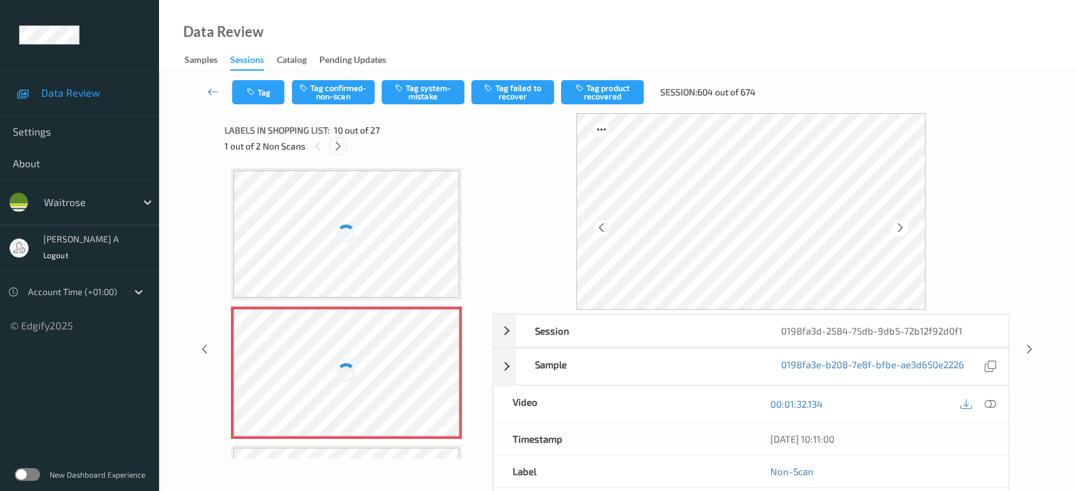
click at [343, 143] on icon at bounding box center [338, 146] width 11 height 11
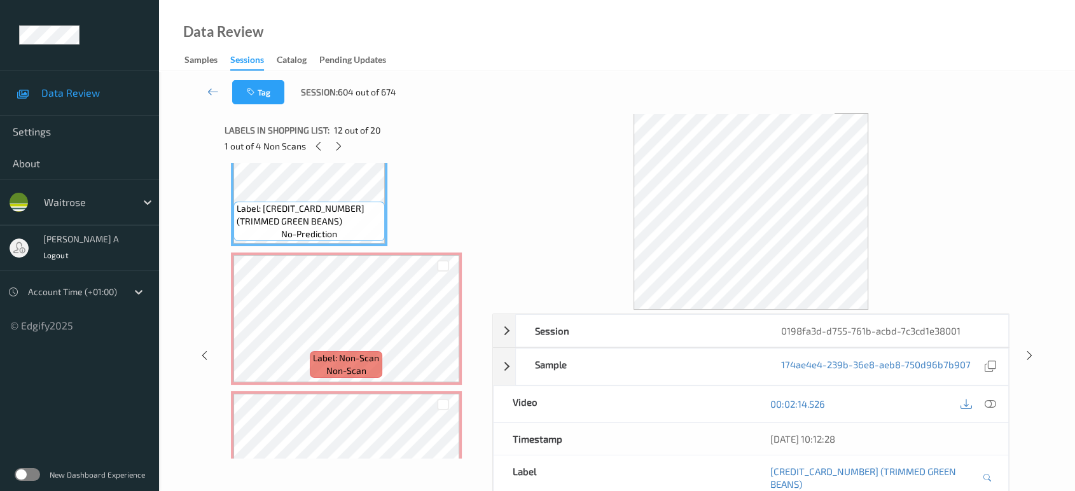
scroll to position [1670, 0]
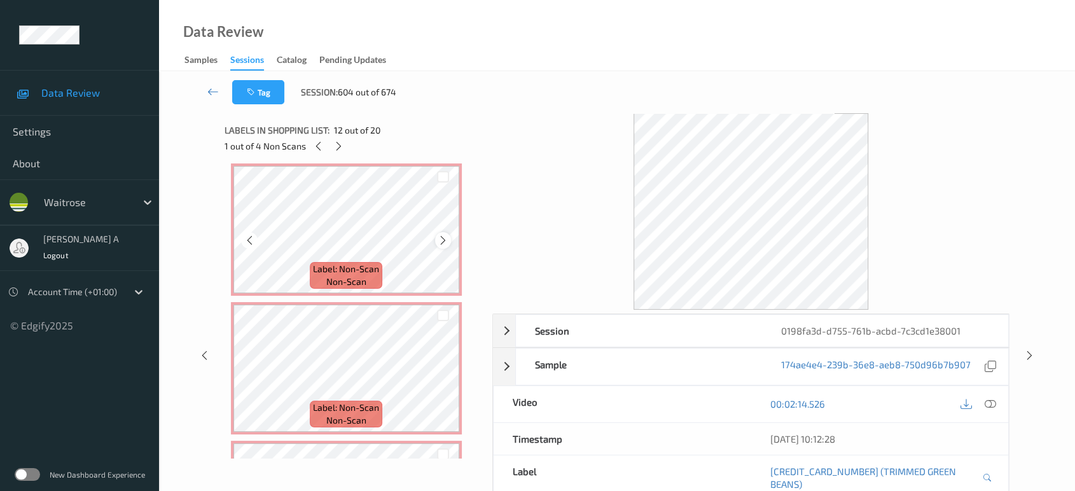
click at [442, 237] on icon at bounding box center [443, 240] width 11 height 11
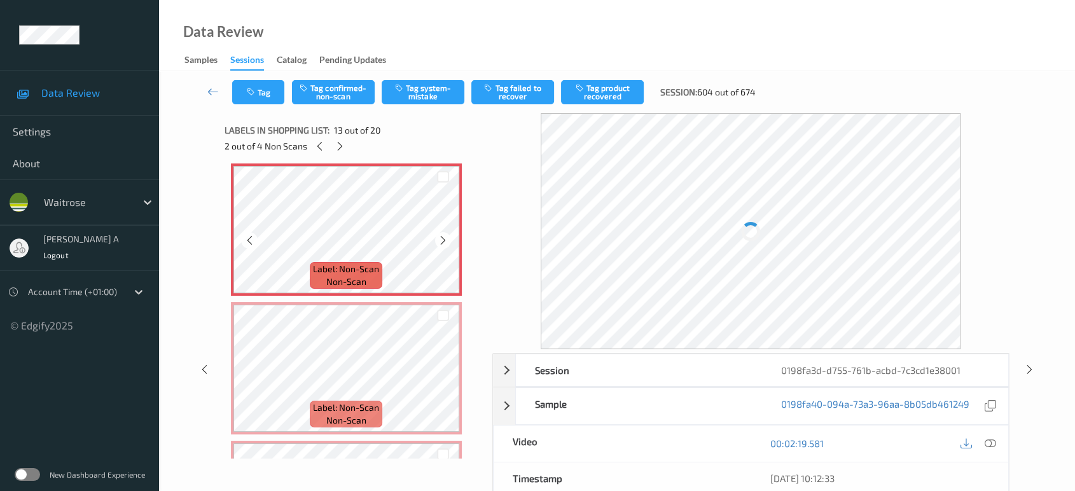
click at [442, 237] on icon at bounding box center [443, 240] width 11 height 11
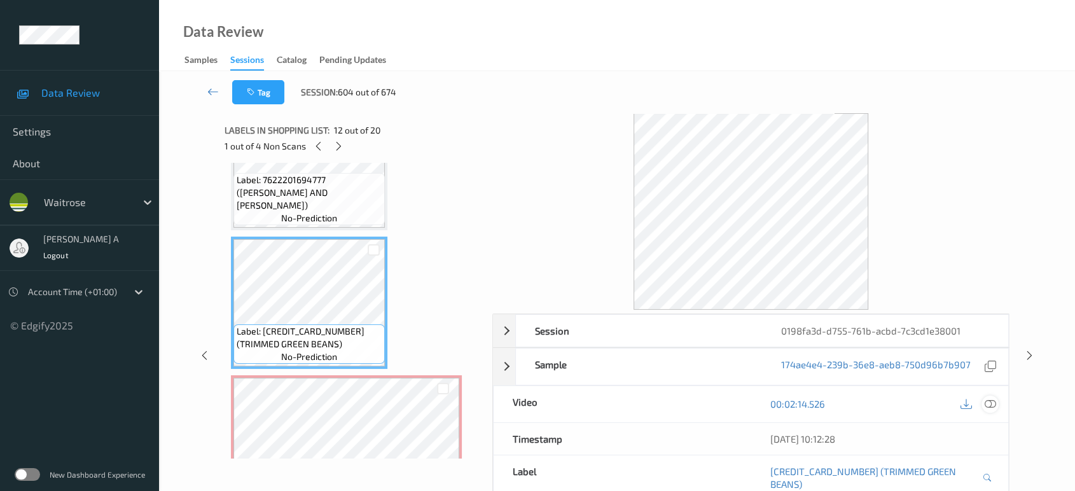
click at [986, 396] on div at bounding box center [989, 404] width 17 height 17
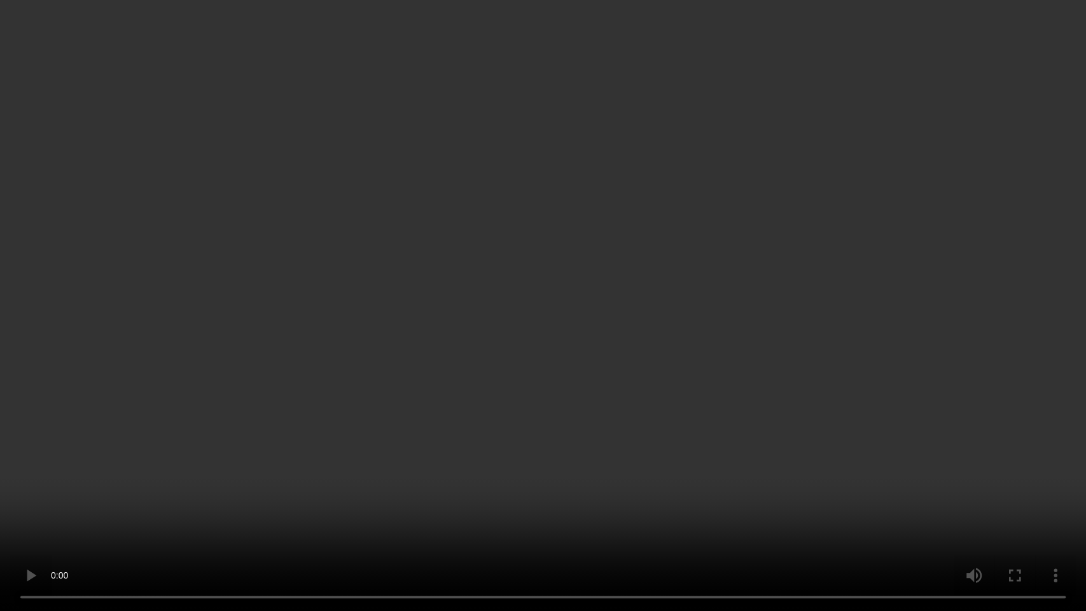
click at [550, 317] on video at bounding box center [543, 305] width 1086 height 611
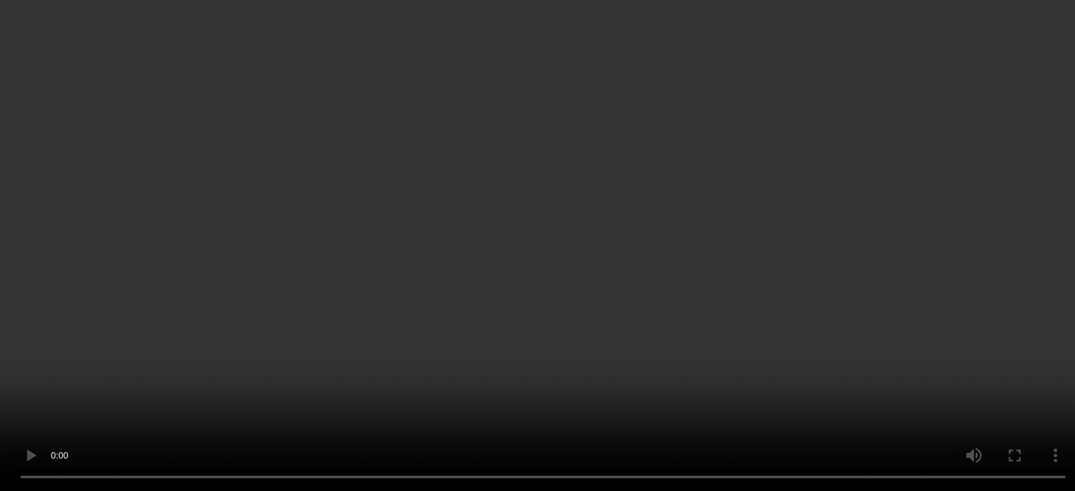
scroll to position [1740, 0]
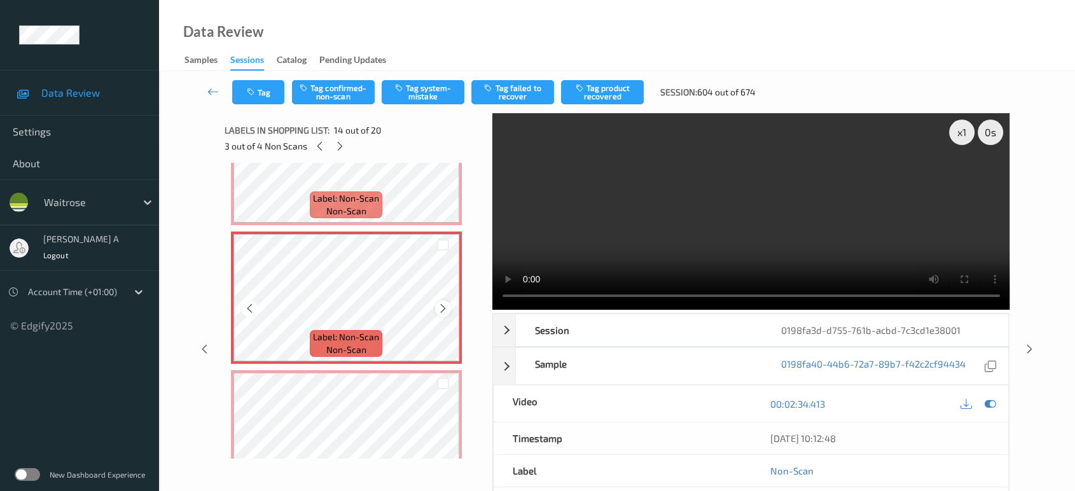
click at [438, 304] on icon at bounding box center [443, 308] width 11 height 11
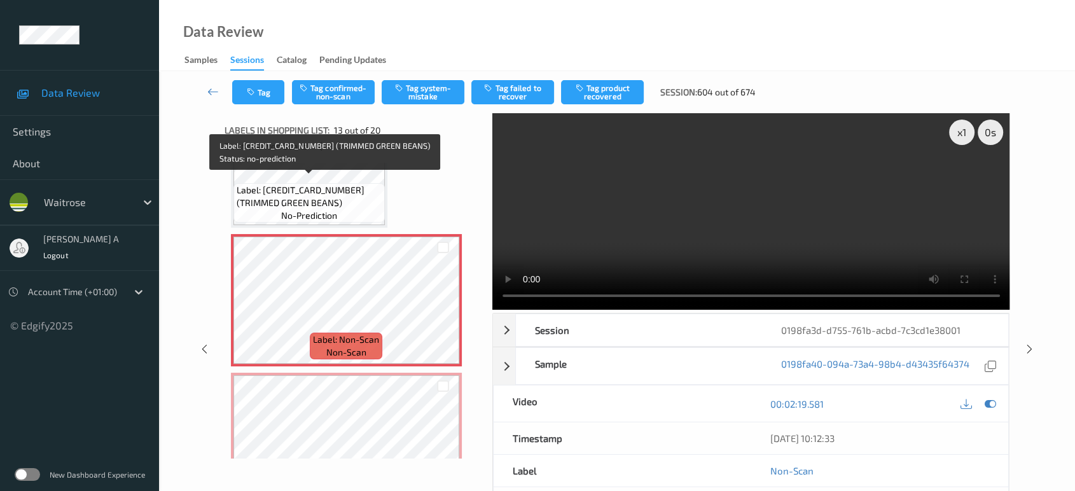
click at [324, 194] on span "Label: [CREDIT_CARD_NUMBER] (TRIMMED GREEN BEANS)" at bounding box center [309, 196] width 145 height 25
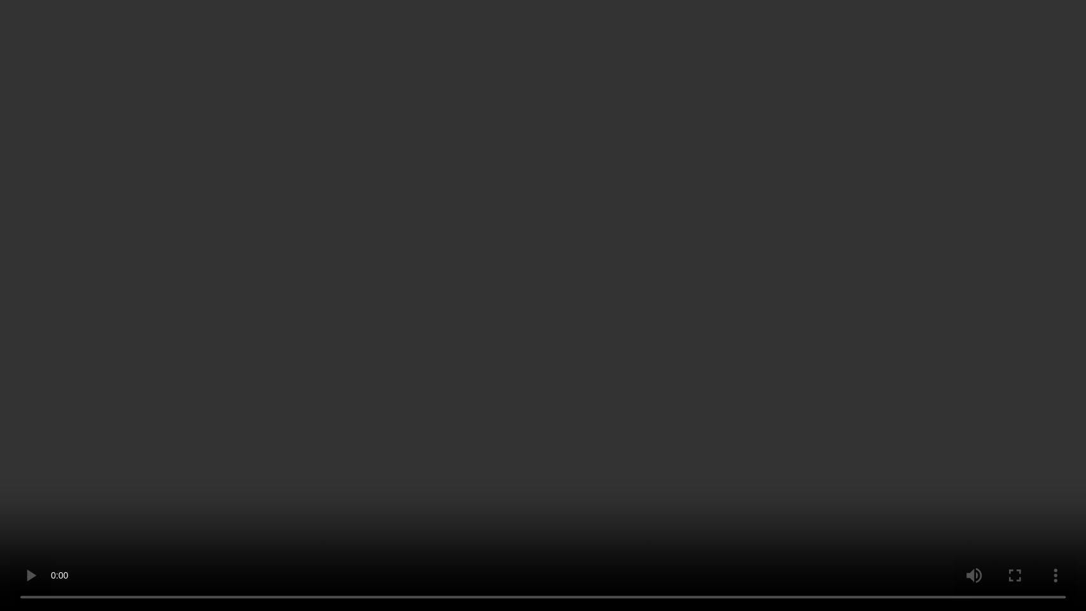
click at [667, 351] on video at bounding box center [543, 305] width 1086 height 611
click at [596, 355] on video at bounding box center [543, 305] width 1086 height 611
click at [589, 285] on video at bounding box center [543, 305] width 1086 height 611
click at [585, 256] on video at bounding box center [543, 305] width 1086 height 611
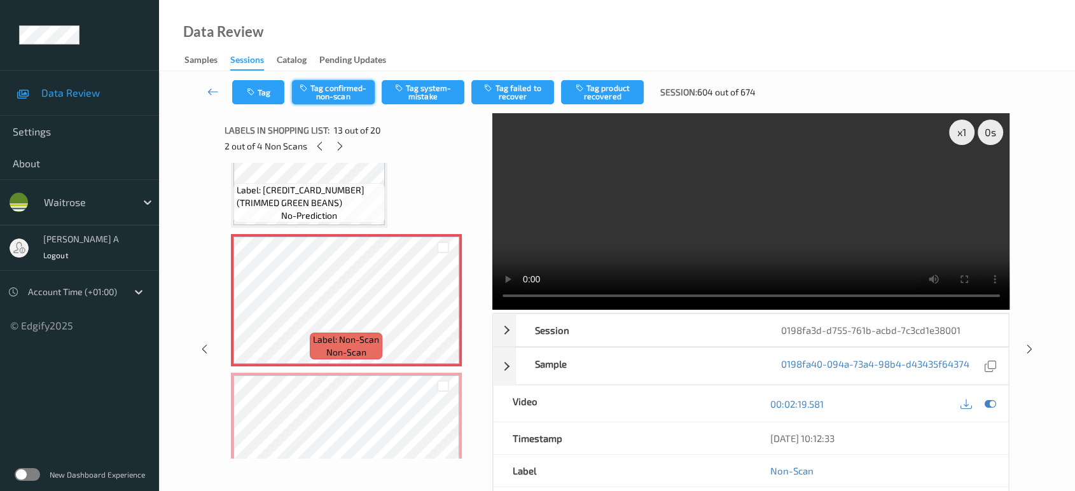
click at [323, 92] on button "Tag confirmed-non-scan" at bounding box center [333, 92] width 83 height 24
click at [528, 95] on button "Tag failed to recover" at bounding box center [512, 92] width 83 height 24
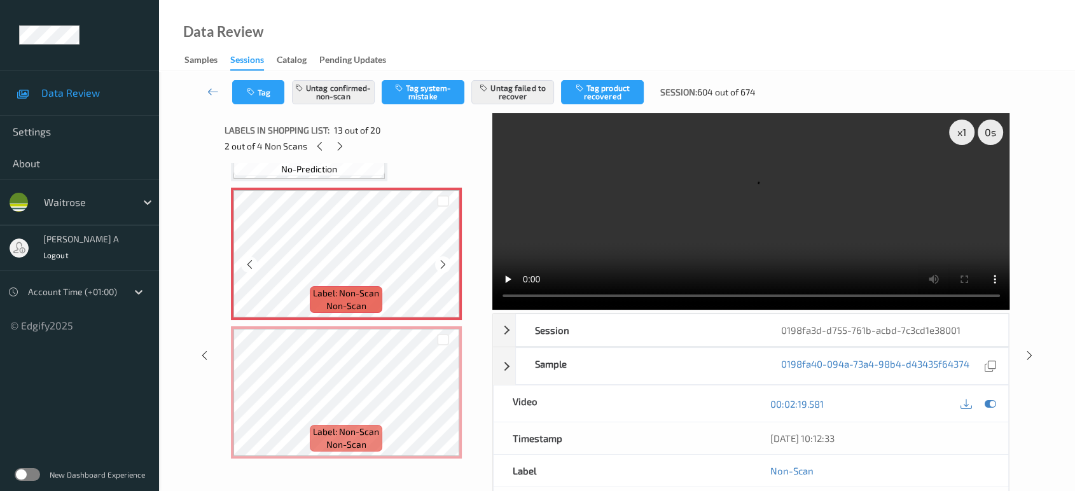
scroll to position [1670, 0]
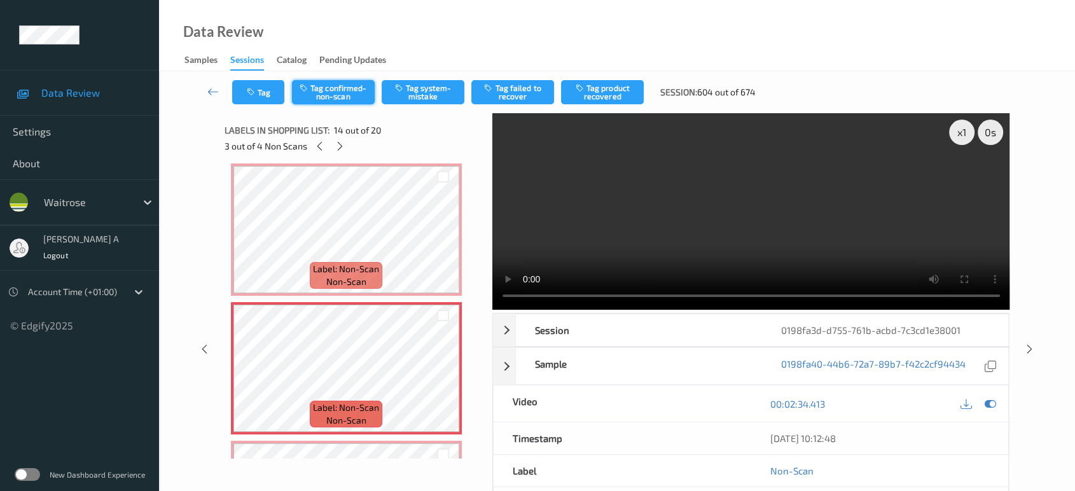
click at [350, 94] on button "Tag confirmed-non-scan" at bounding box center [333, 92] width 83 height 24
click at [607, 90] on button "Tag product recovered" at bounding box center [602, 92] width 83 height 24
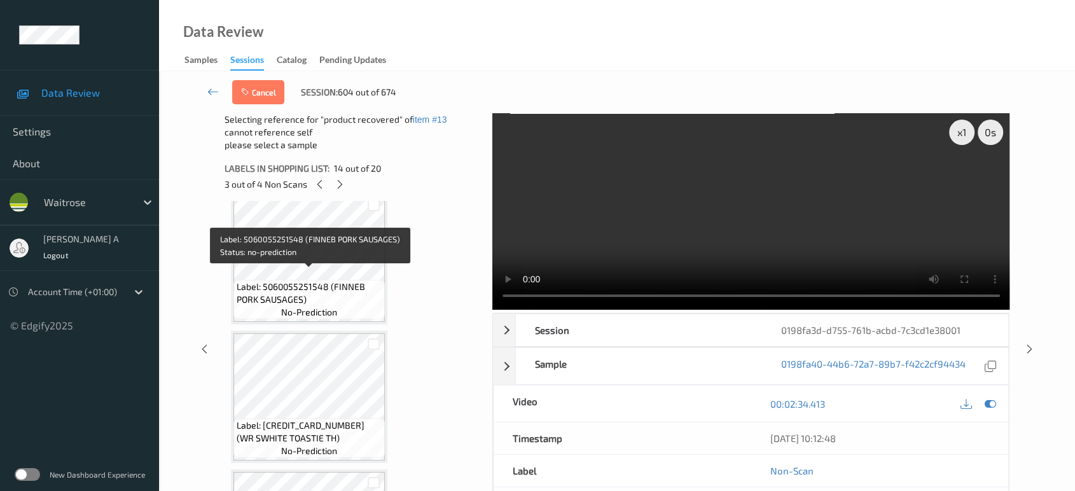
scroll to position [2235, 0]
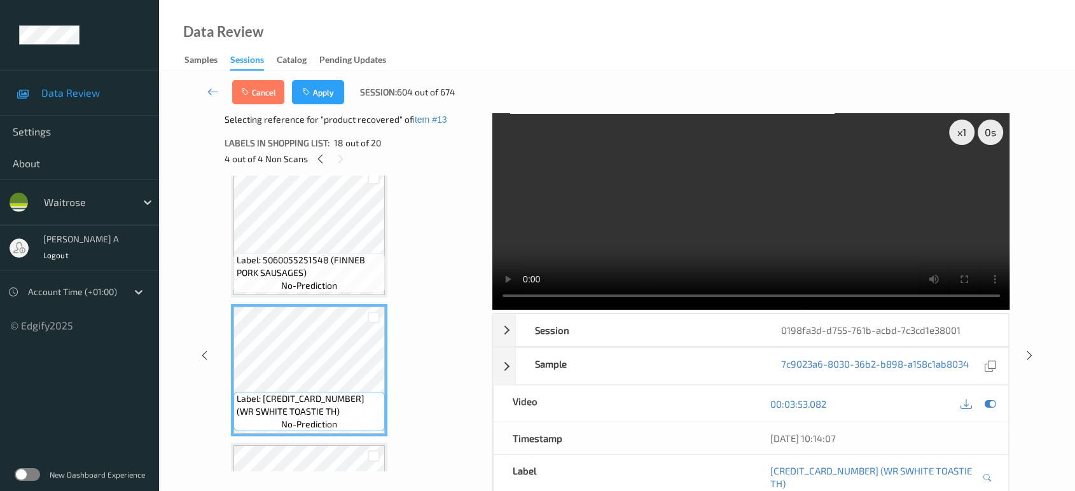
click at [311, 106] on div "Cancel Apply Session: 604 out of 674" at bounding box center [617, 92] width 864 height 42
click at [312, 98] on button "Apply" at bounding box center [318, 92] width 52 height 24
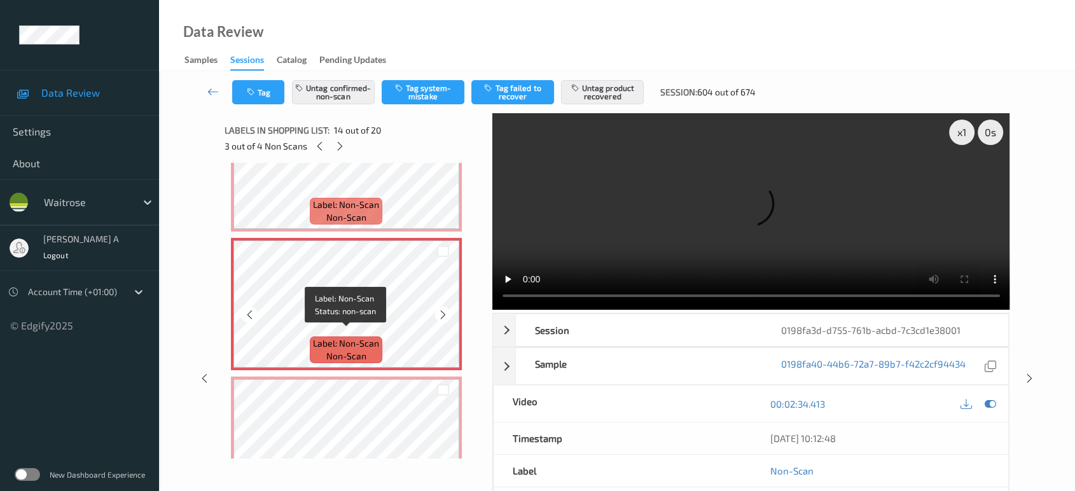
scroll to position [1805, 0]
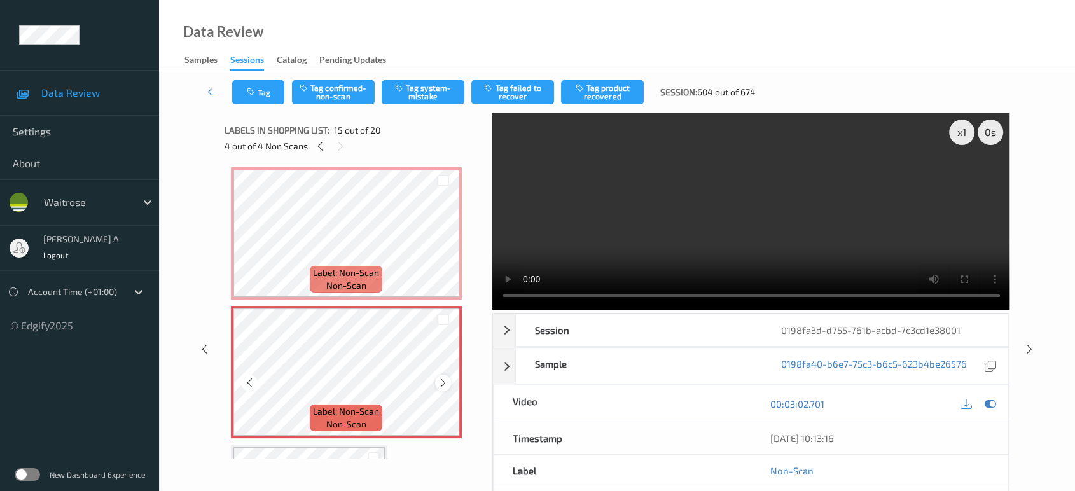
click at [445, 377] on icon at bounding box center [443, 382] width 11 height 11
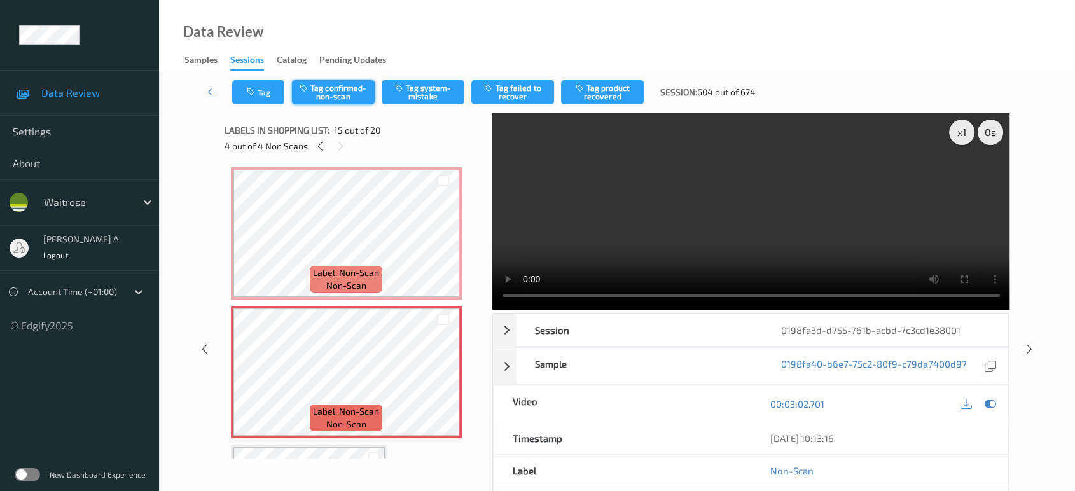
click at [349, 93] on button "Tag confirmed-non-scan" at bounding box center [333, 92] width 83 height 24
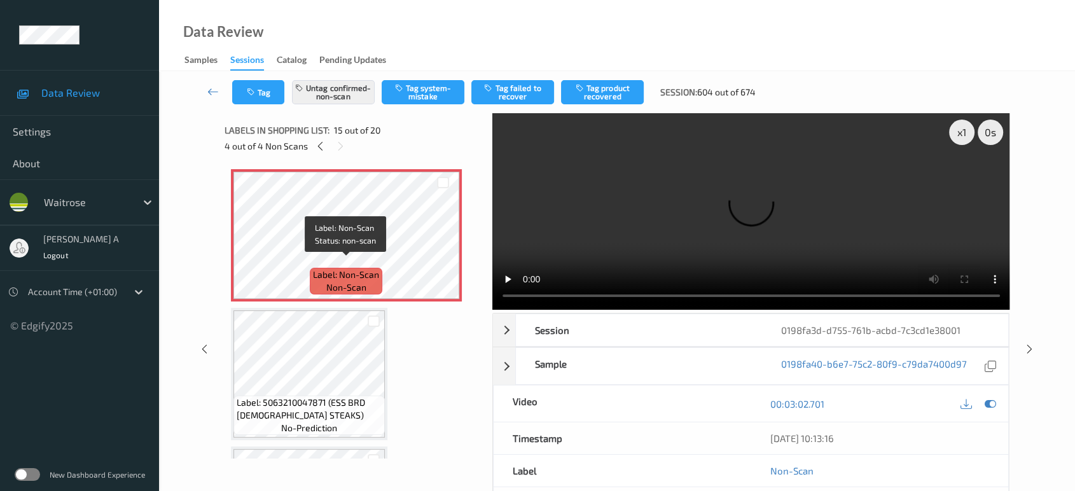
scroll to position [1946, 0]
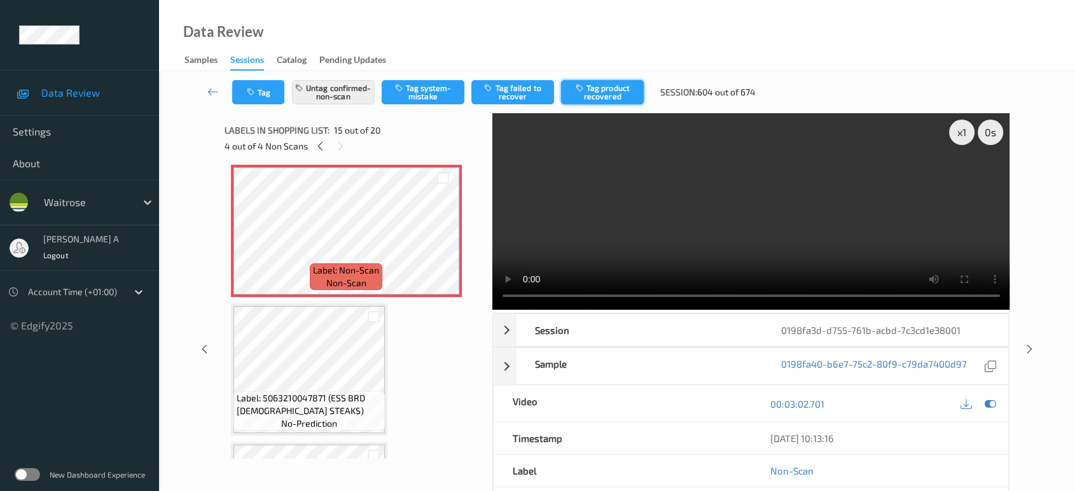
click at [592, 99] on button "Tag product recovered" at bounding box center [602, 92] width 83 height 24
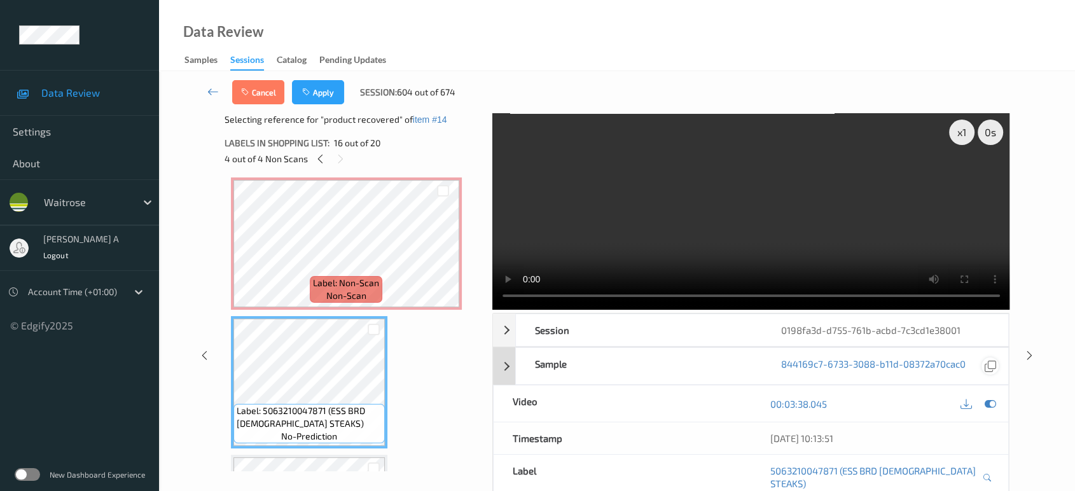
click at [987, 401] on icon at bounding box center [990, 403] width 11 height 11
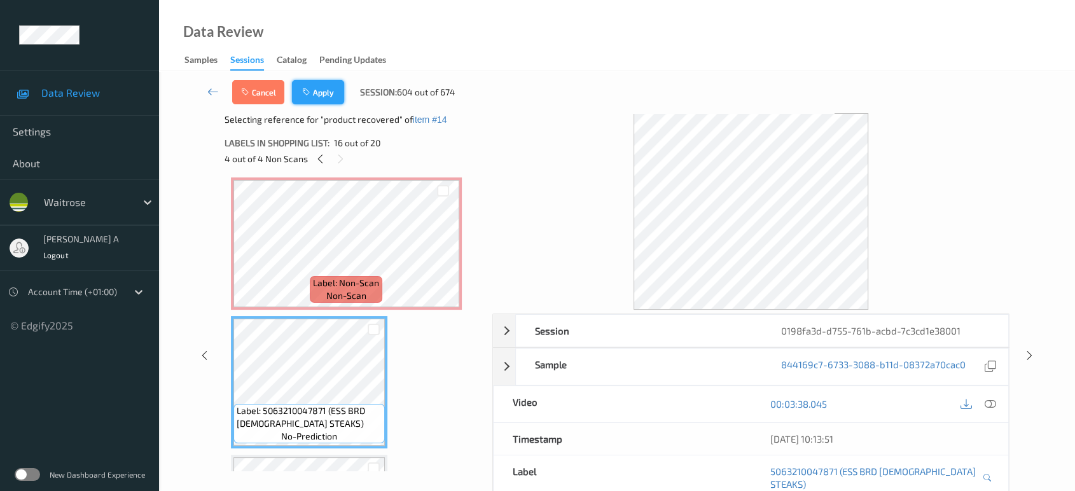
click at [331, 99] on button "Apply" at bounding box center [318, 92] width 52 height 24
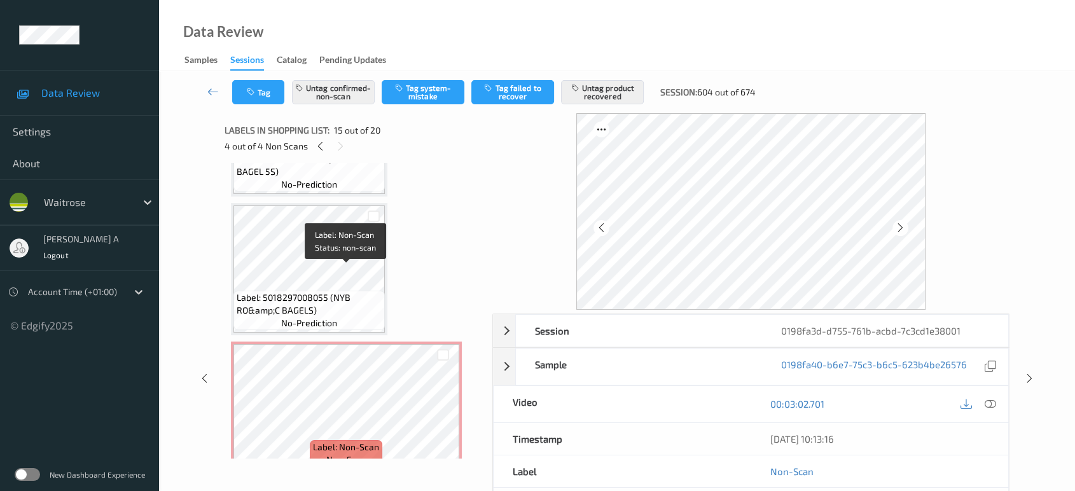
scroll to position [0, 0]
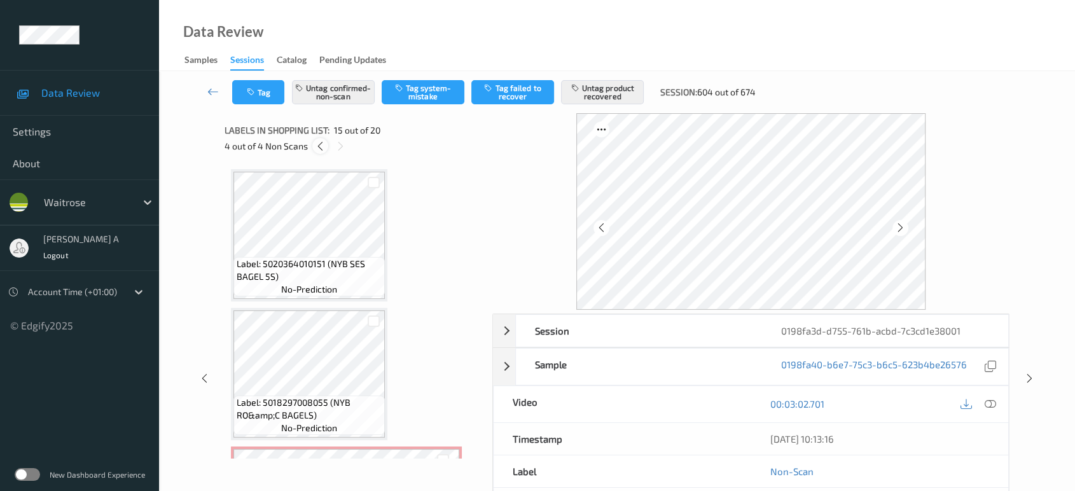
click at [317, 144] on icon at bounding box center [320, 146] width 11 height 11
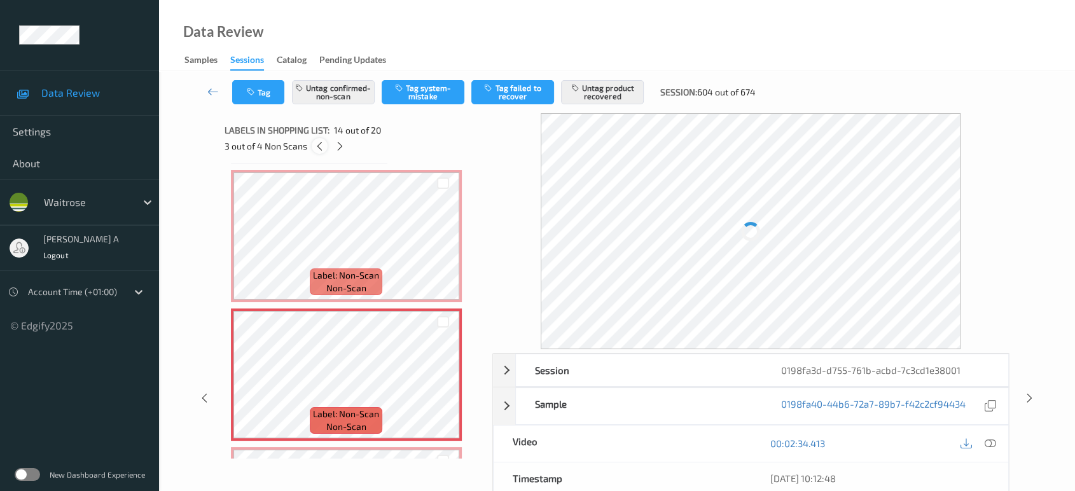
click at [317, 144] on icon at bounding box center [319, 146] width 11 height 11
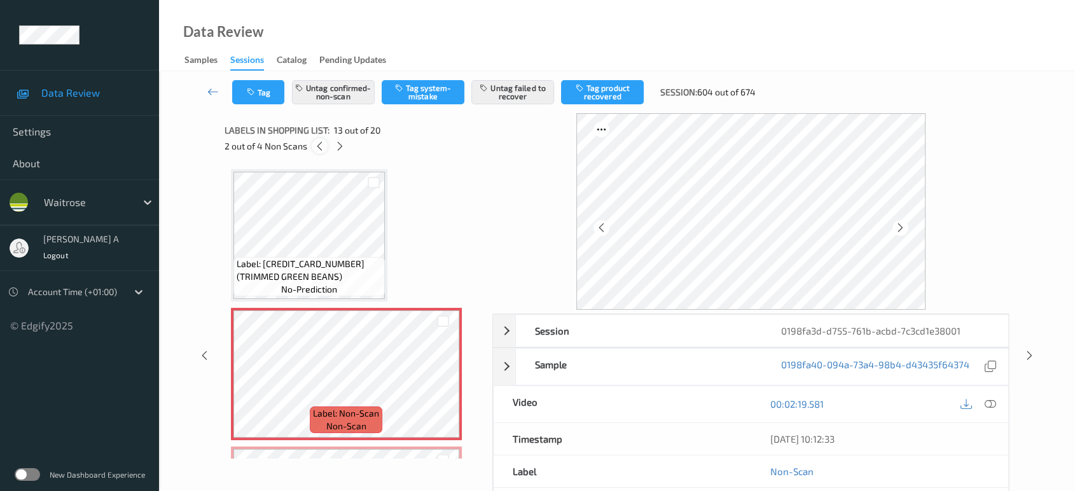
click at [317, 144] on icon at bounding box center [319, 146] width 11 height 11
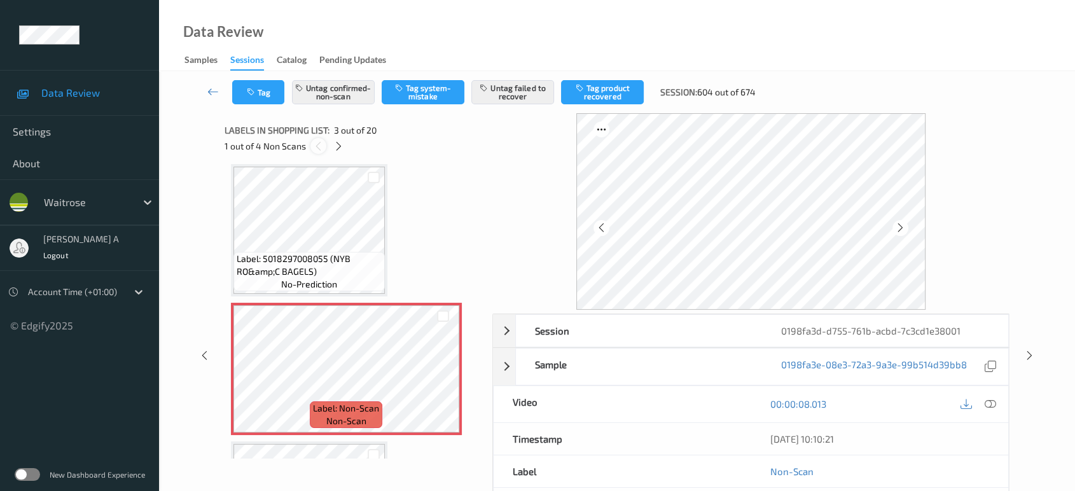
click at [317, 144] on icon at bounding box center [318, 146] width 11 height 11
click at [338, 142] on icon at bounding box center [338, 146] width 11 height 11
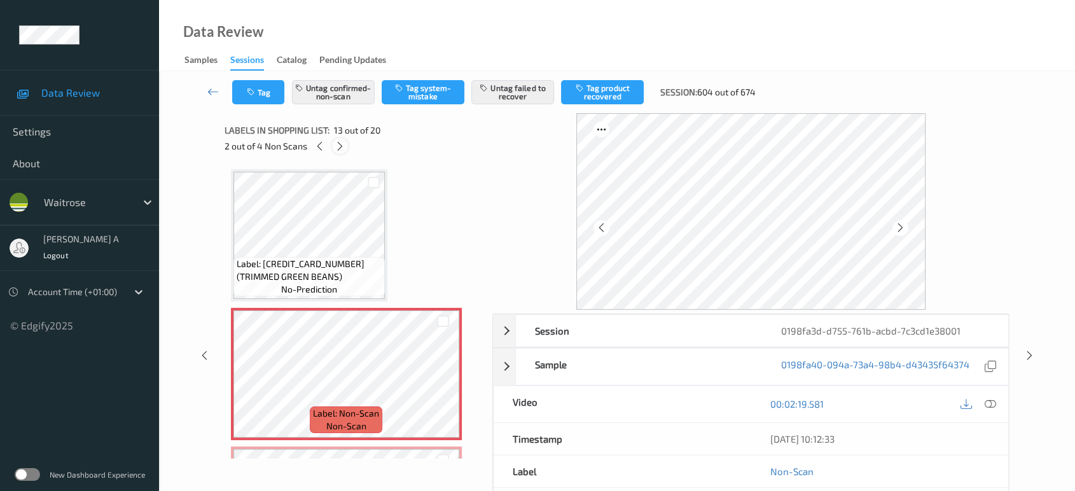
click at [338, 142] on icon at bounding box center [340, 146] width 11 height 11
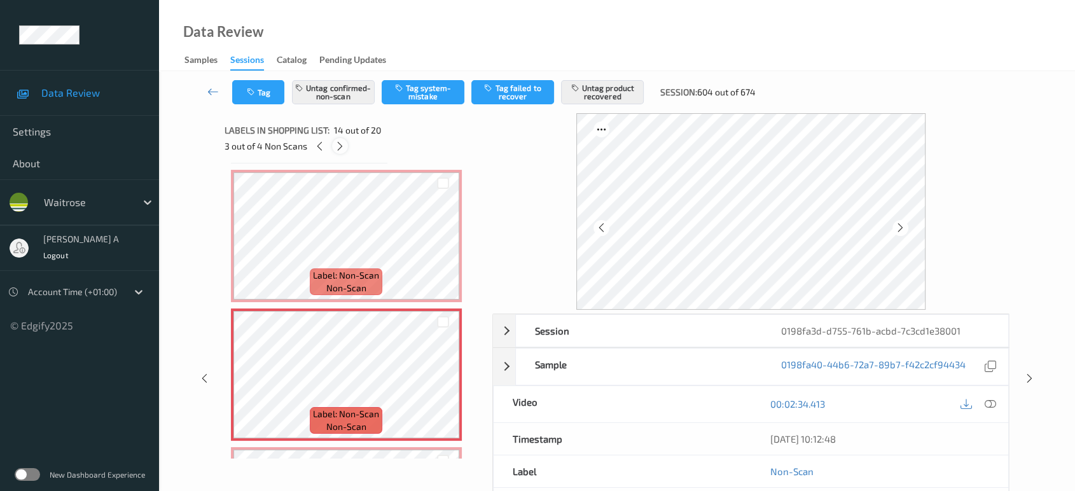
click at [338, 142] on icon at bounding box center [340, 146] width 11 height 11
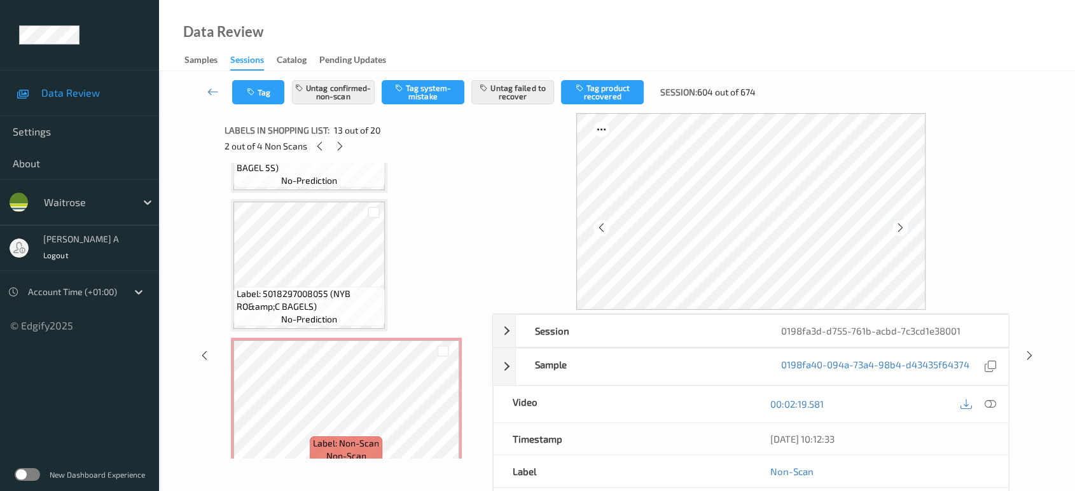
scroll to position [246, 0]
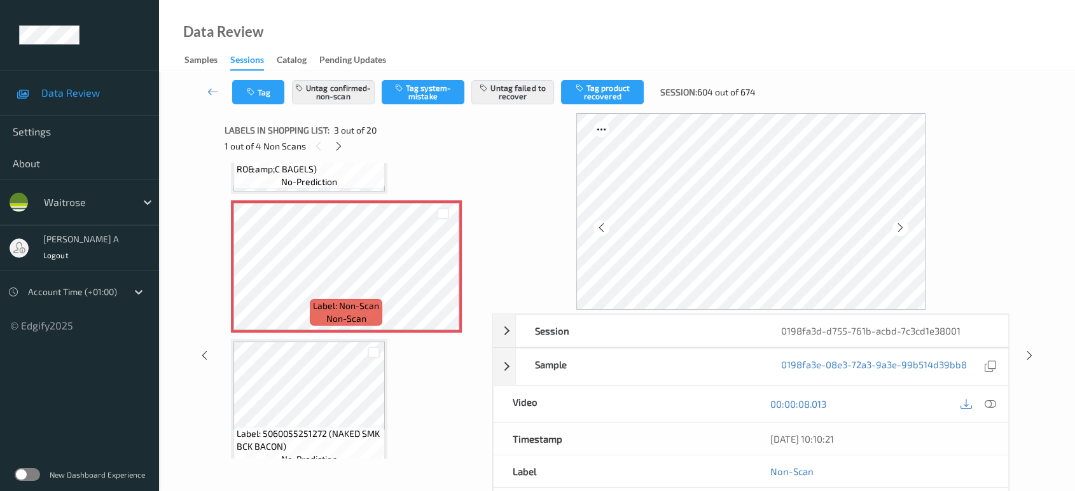
drag, startPoint x: 1033, startPoint y: 353, endPoint x: 1024, endPoint y: 319, distance: 34.9
click at [1033, 353] on icon at bounding box center [1029, 355] width 11 height 11
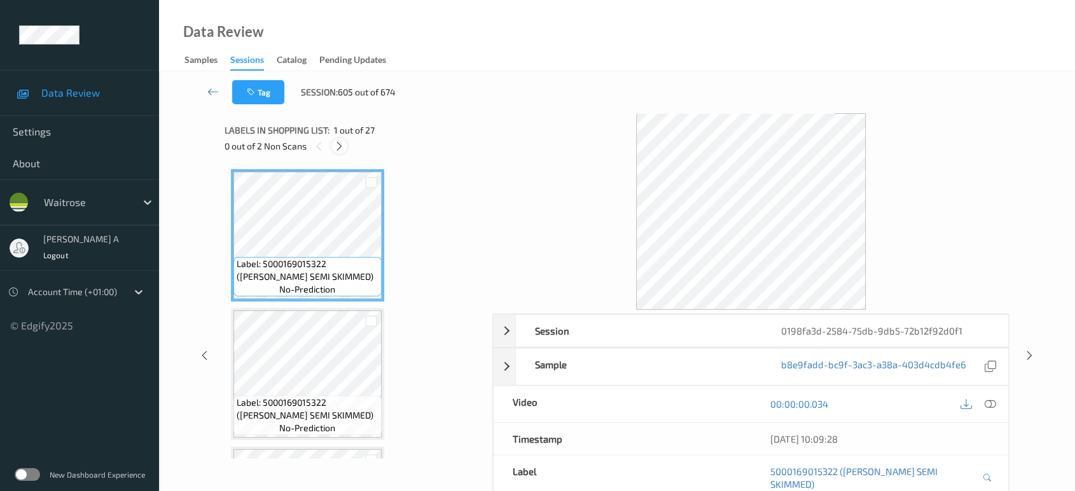
click at [340, 151] on icon at bounding box center [339, 146] width 11 height 11
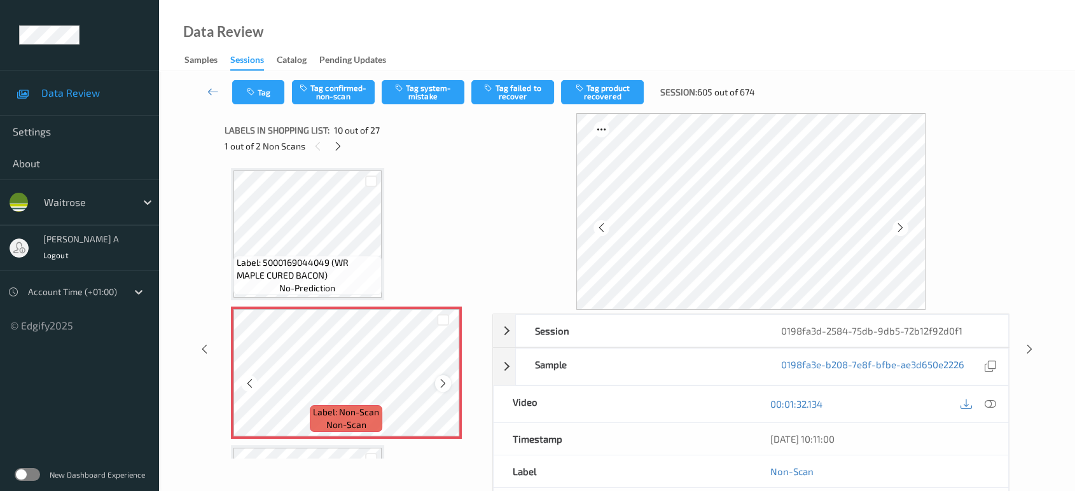
click at [441, 380] on icon at bounding box center [443, 383] width 11 height 11
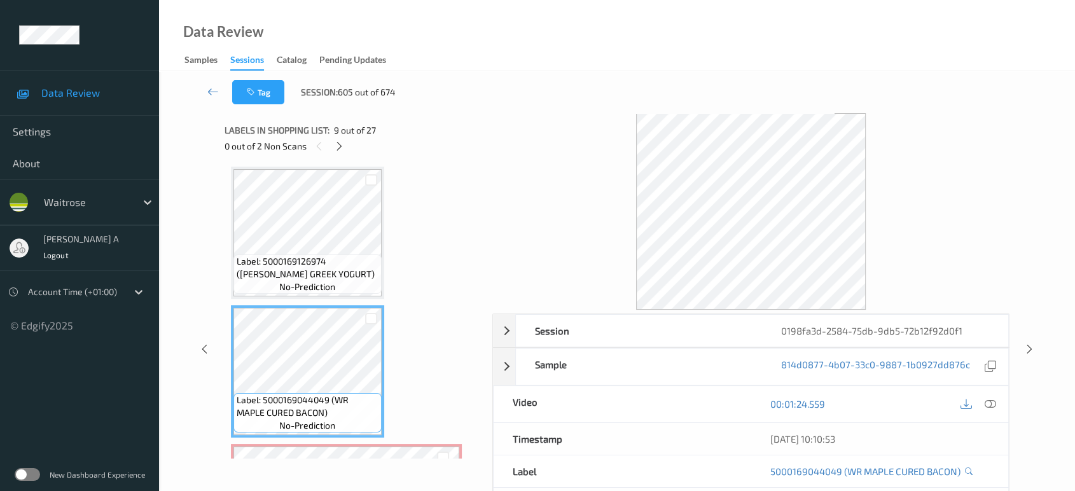
scroll to position [969, 0]
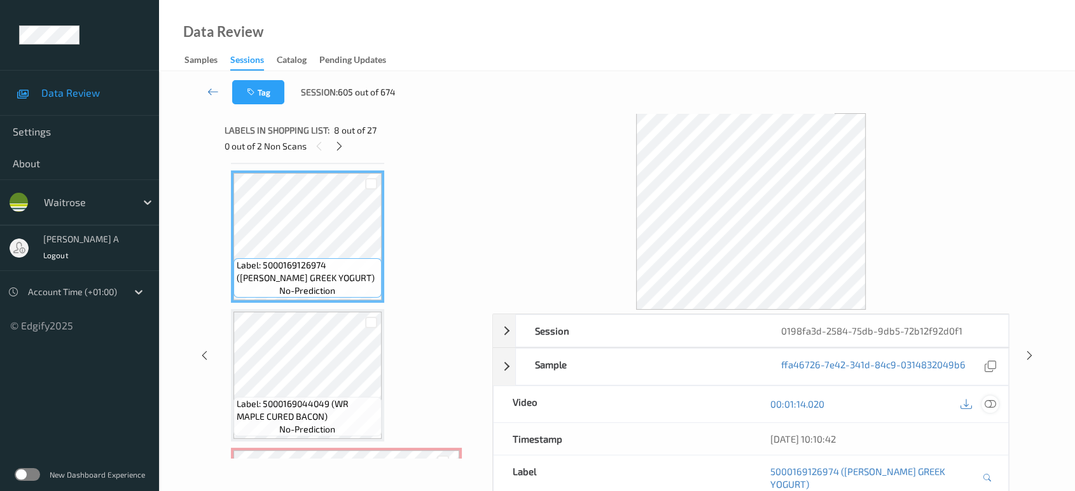
click at [992, 406] on icon at bounding box center [990, 403] width 11 height 11
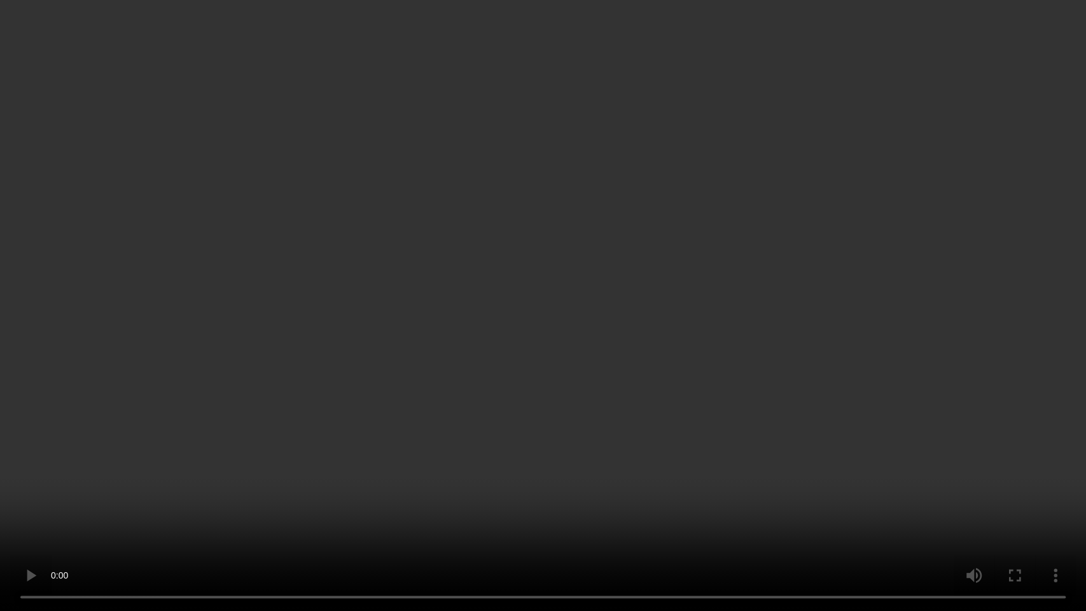
click at [529, 305] on video at bounding box center [543, 305] width 1086 height 611
click at [581, 411] on video at bounding box center [543, 305] width 1086 height 611
click at [674, 294] on video at bounding box center [543, 305] width 1086 height 611
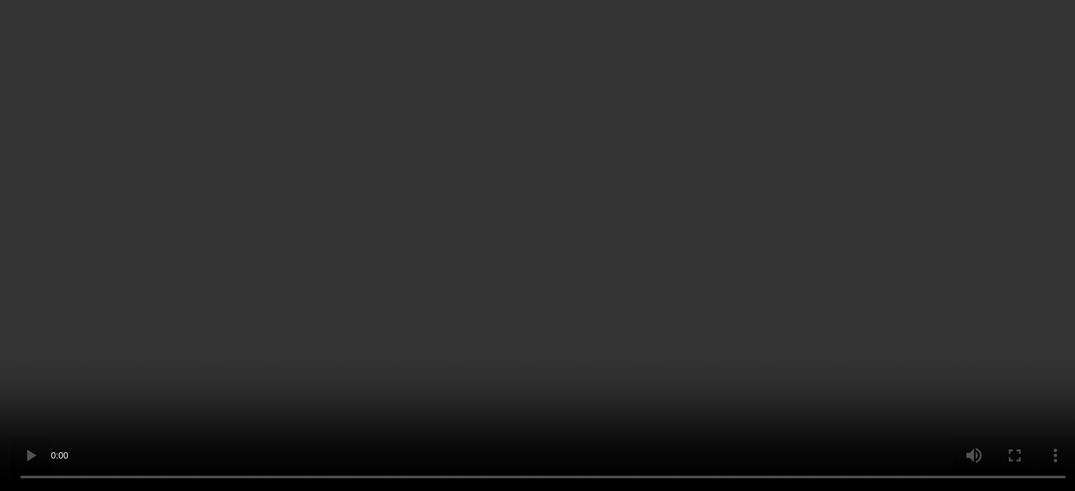
scroll to position [1111, 0]
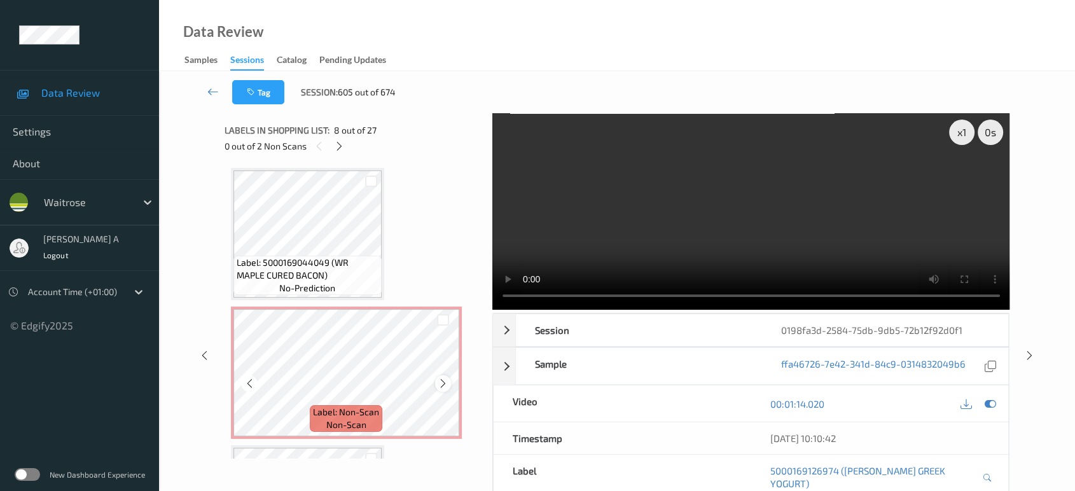
click at [440, 378] on icon at bounding box center [443, 383] width 11 height 11
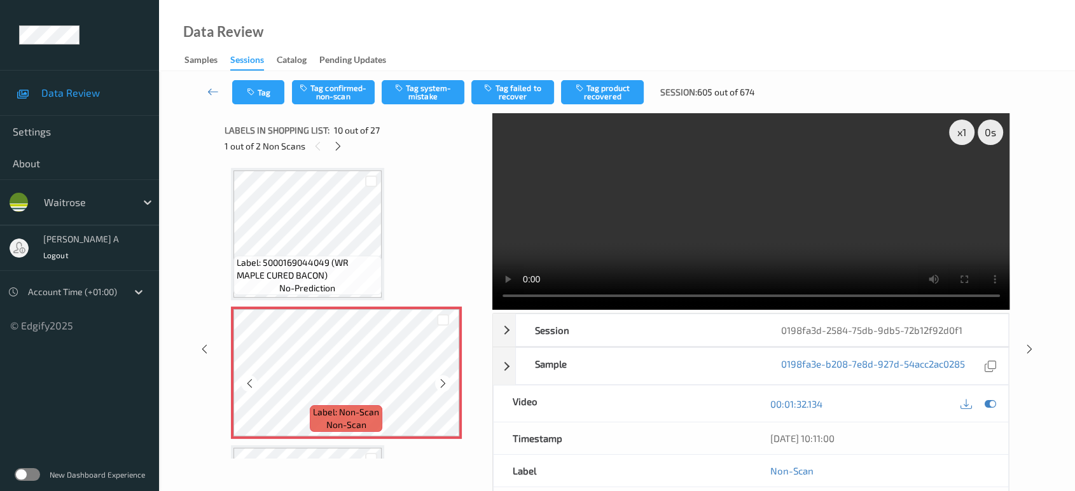
click at [440, 378] on icon at bounding box center [443, 383] width 11 height 11
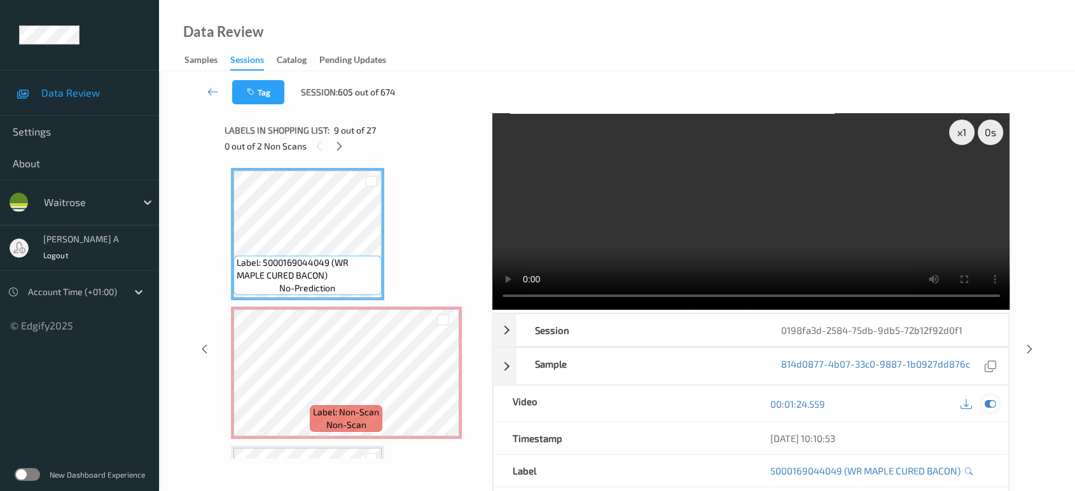
click at [992, 401] on icon at bounding box center [990, 403] width 11 height 11
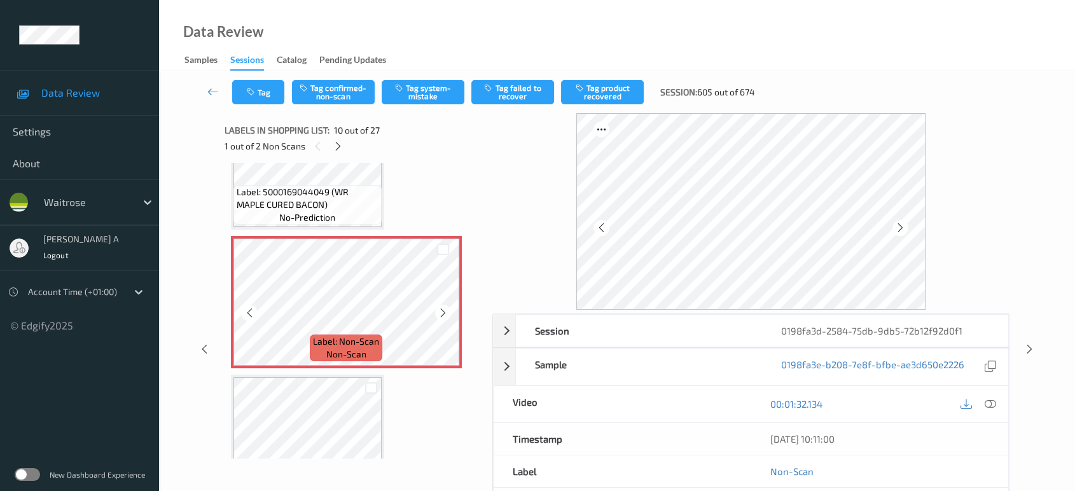
scroll to position [1252, 0]
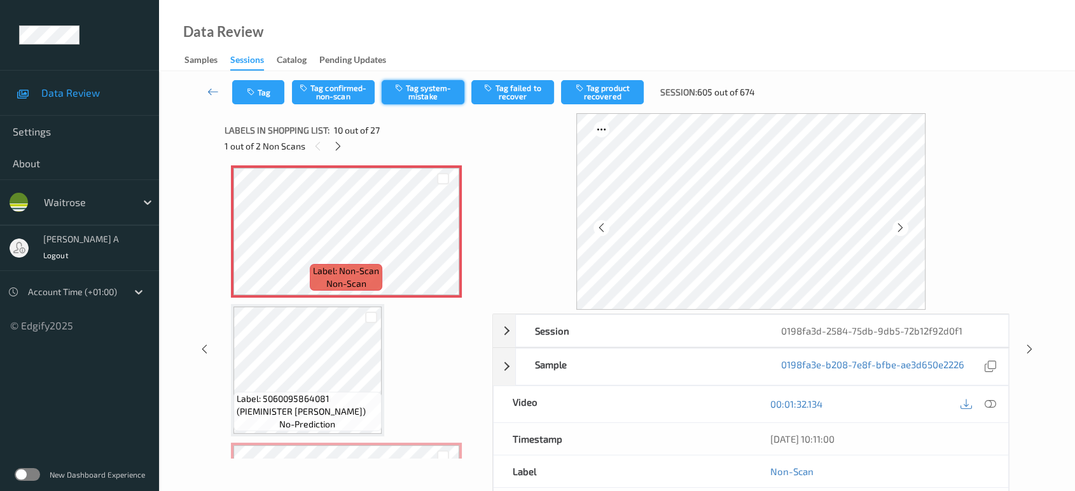
click at [408, 94] on button "Tag system-mistake" at bounding box center [423, 92] width 83 height 24
click at [265, 92] on button "Tag" at bounding box center [258, 92] width 52 height 24
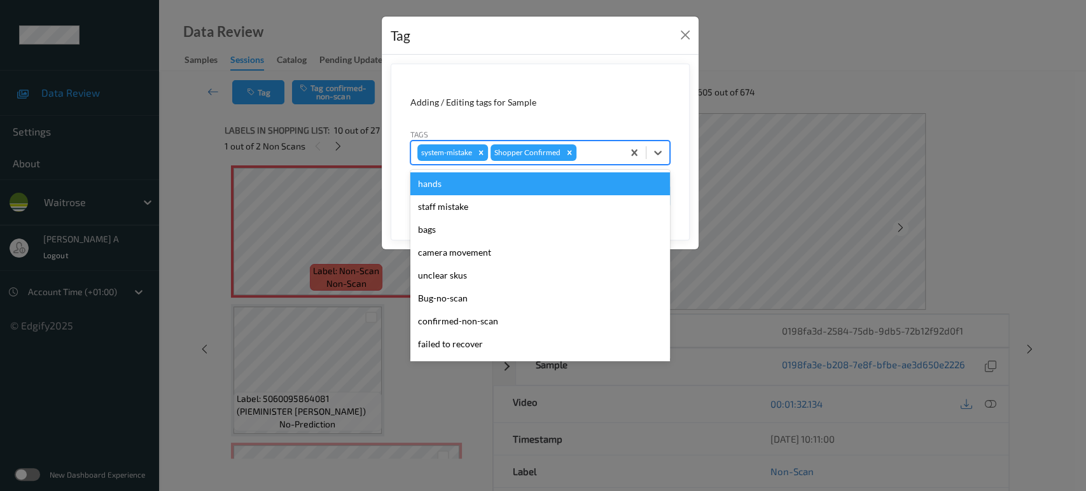
click at [579, 149] on input "text" at bounding box center [580, 152] width 2 height 13
type input "un"
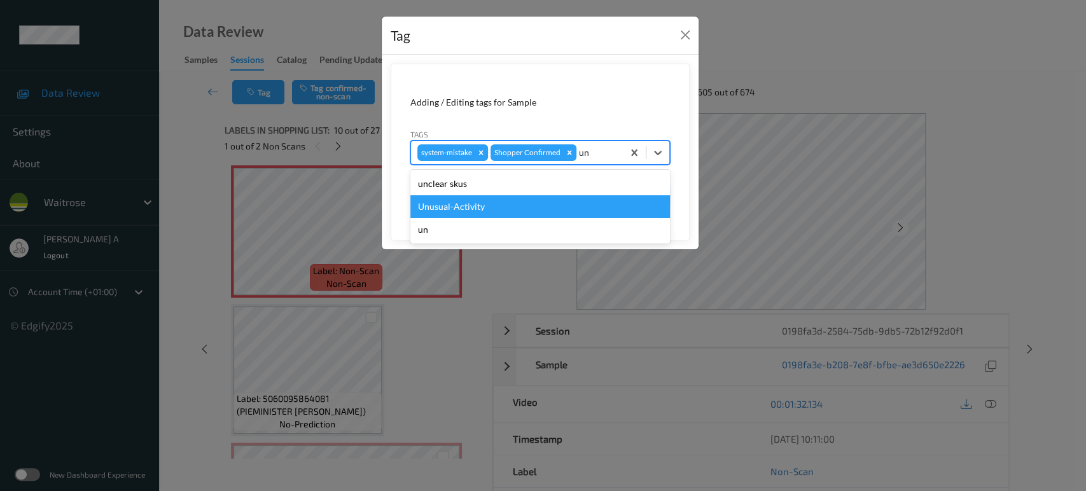
click at [497, 202] on div "Unusual-Activity" at bounding box center [540, 206] width 260 height 23
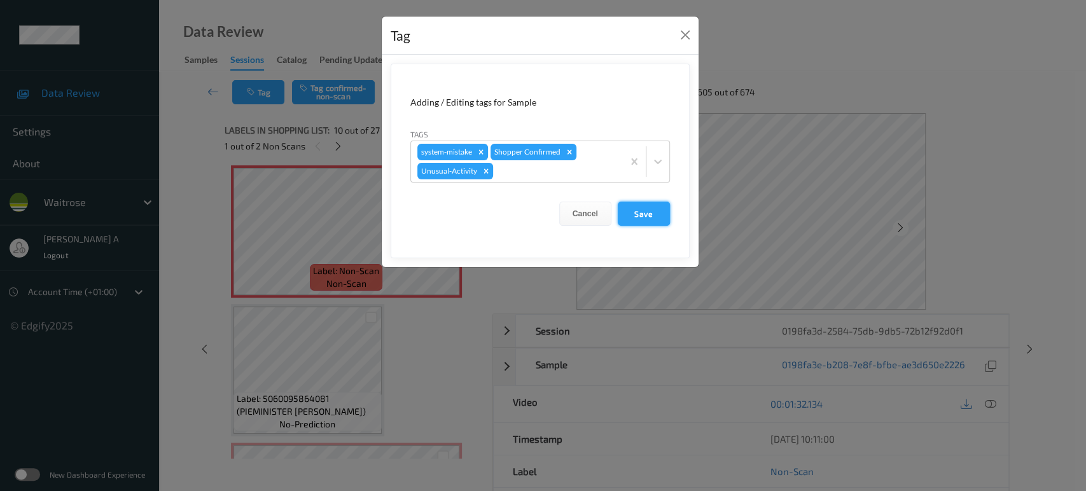
click at [655, 216] on button "Save" at bounding box center [644, 214] width 52 height 24
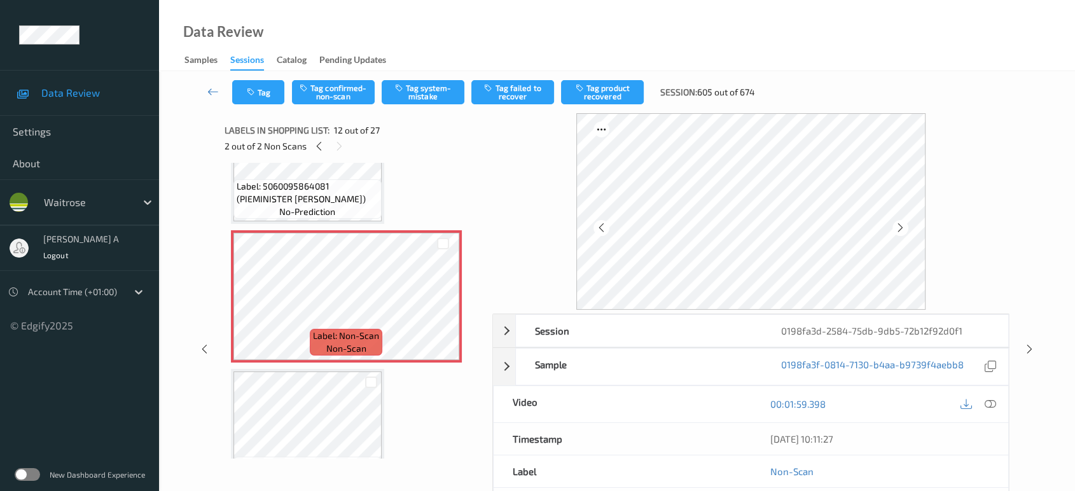
scroll to position [1606, 0]
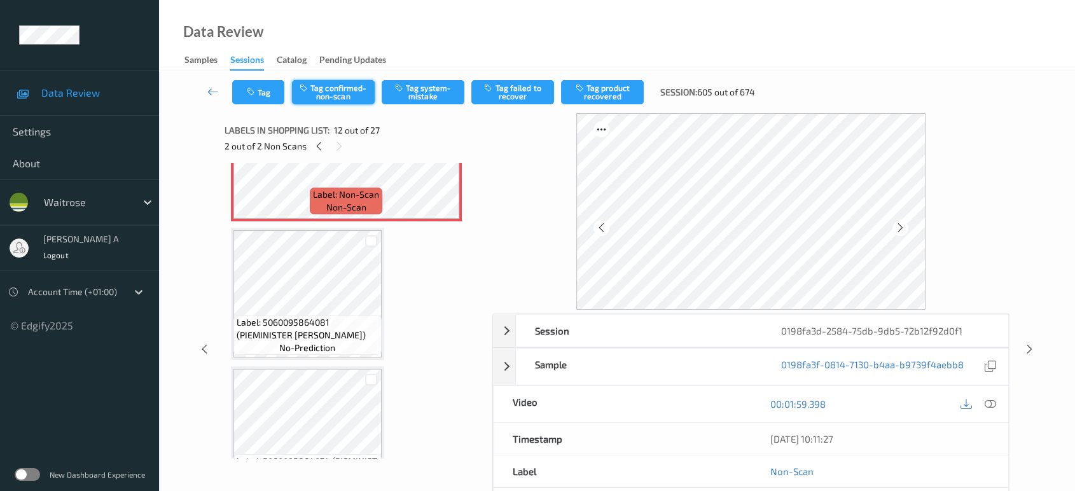
click at [331, 95] on button "Tag confirmed-non-scan" at bounding box center [333, 92] width 83 height 24
click at [618, 94] on button "Tag product recovered" at bounding box center [602, 92] width 83 height 24
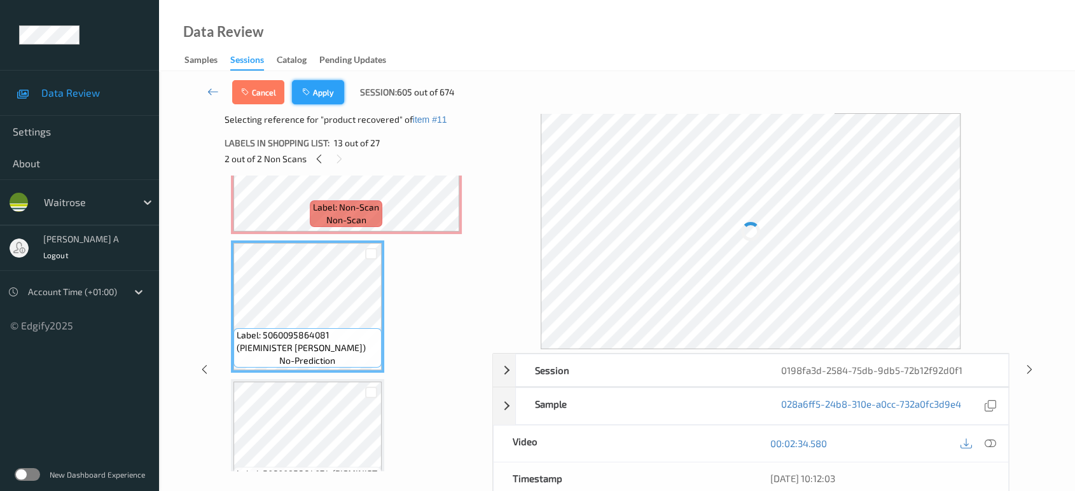
click at [330, 95] on button "Apply" at bounding box center [318, 92] width 52 height 24
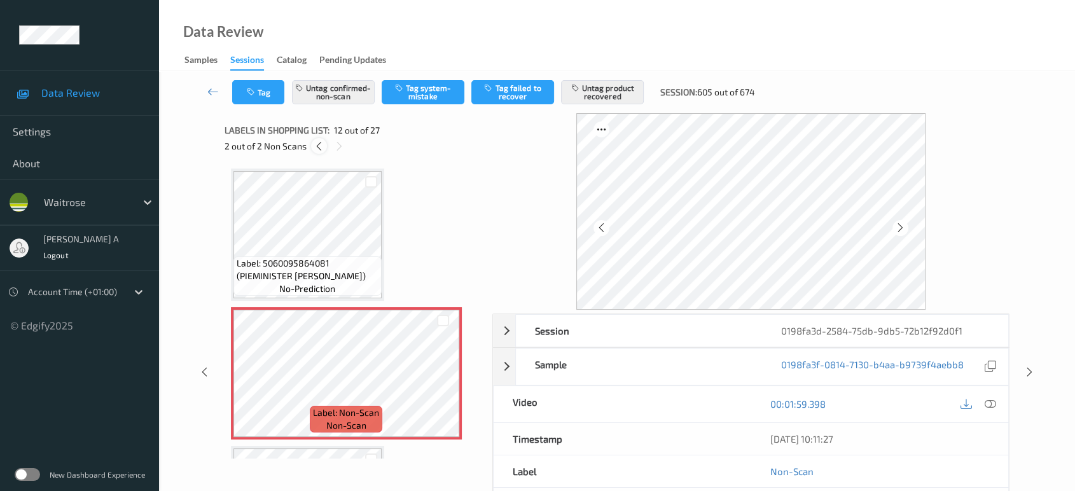
click at [319, 146] on icon at bounding box center [319, 146] width 11 height 11
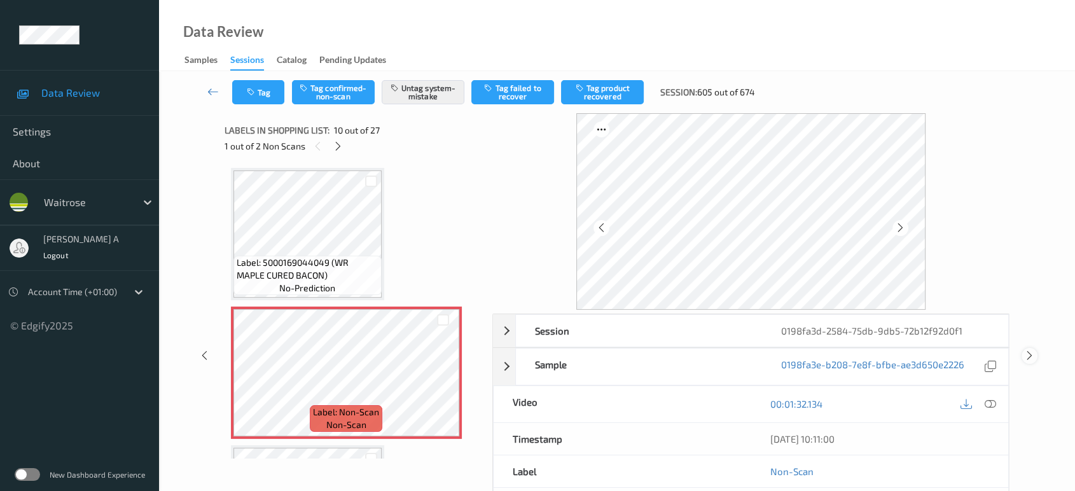
click at [1030, 354] on icon at bounding box center [1029, 355] width 11 height 11
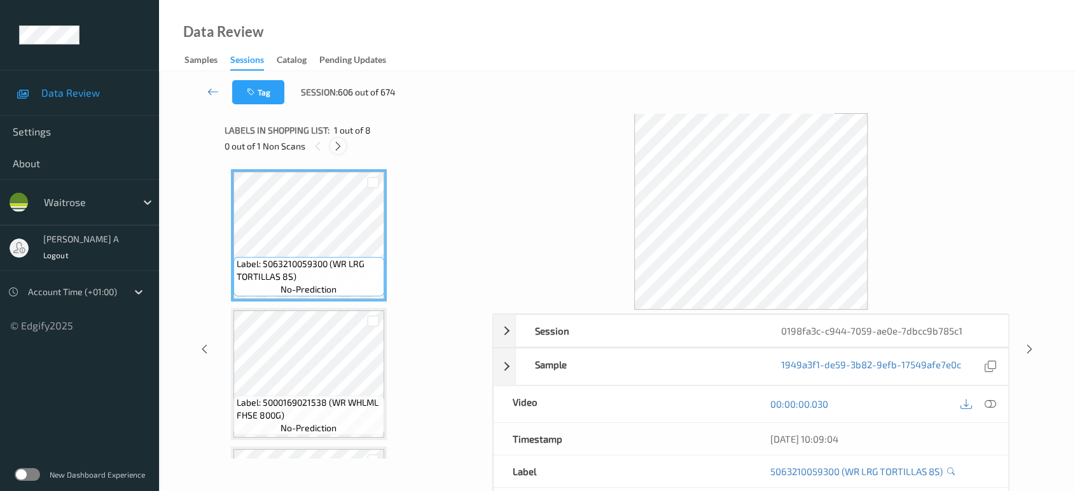
click at [336, 148] on icon at bounding box center [338, 146] width 11 height 11
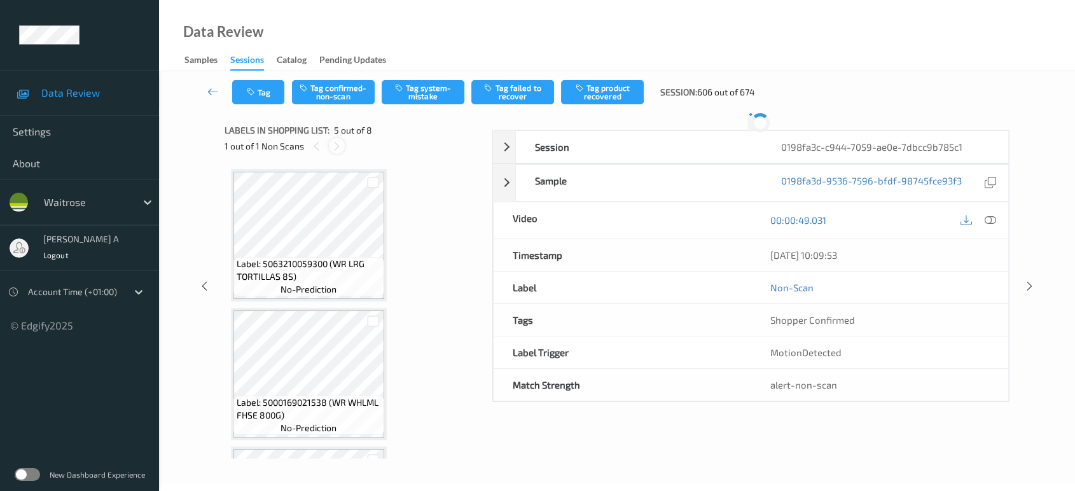
scroll to position [420, 0]
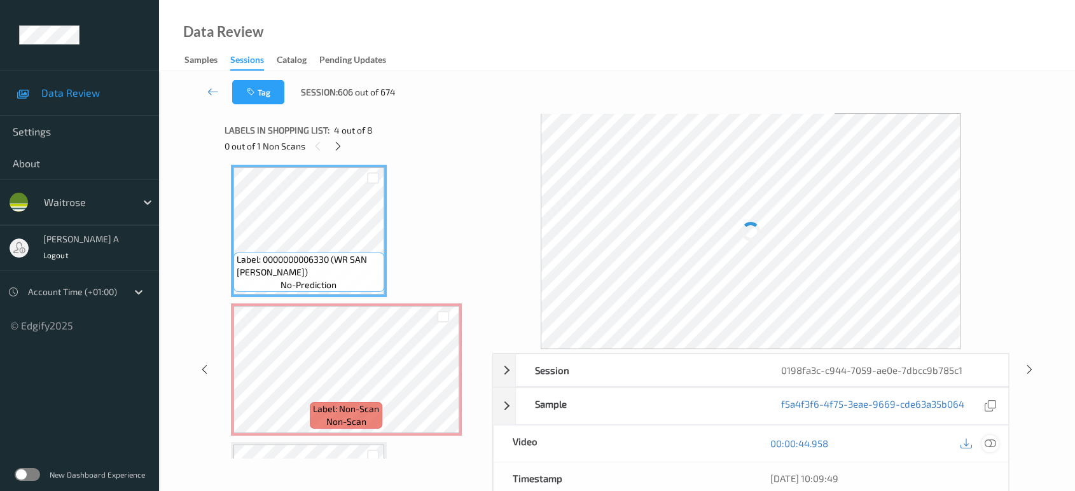
click at [988, 438] on icon at bounding box center [990, 443] width 11 height 11
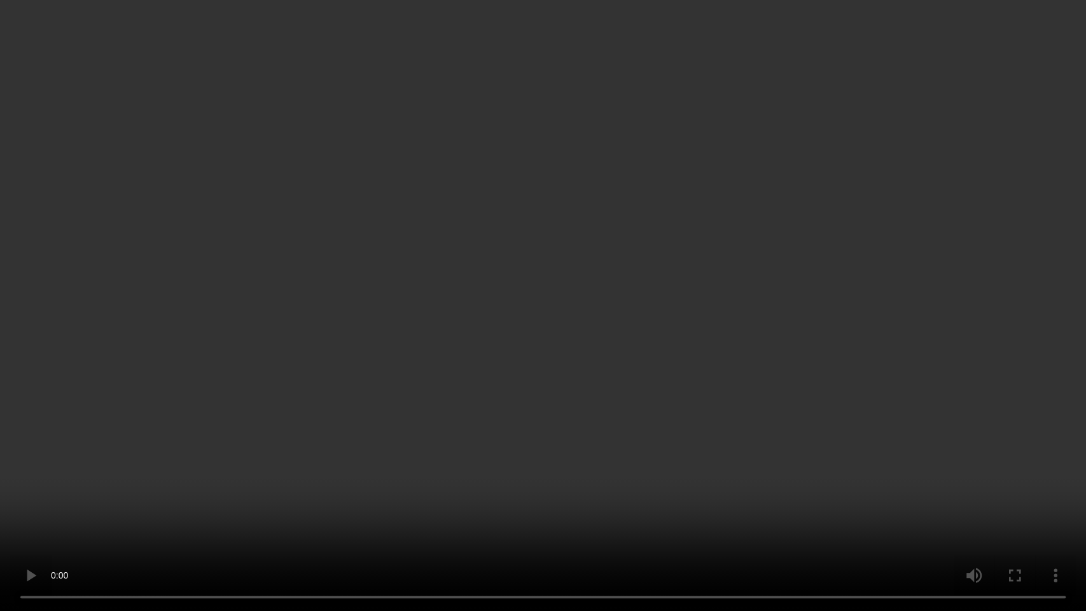
click at [670, 366] on video at bounding box center [543, 305] width 1086 height 611
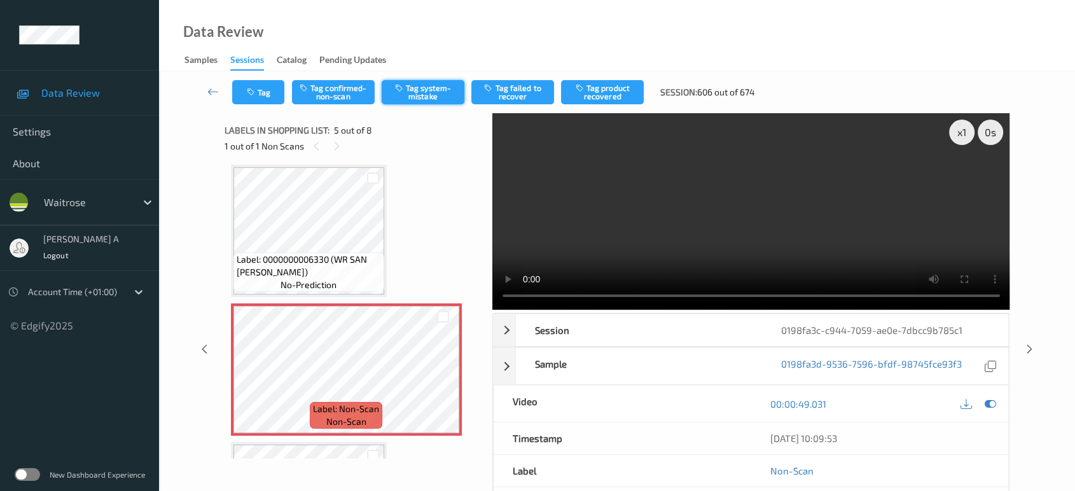
click at [402, 96] on button "Tag system-mistake" at bounding box center [423, 92] width 83 height 24
click at [255, 90] on icon "button" at bounding box center [252, 92] width 11 height 9
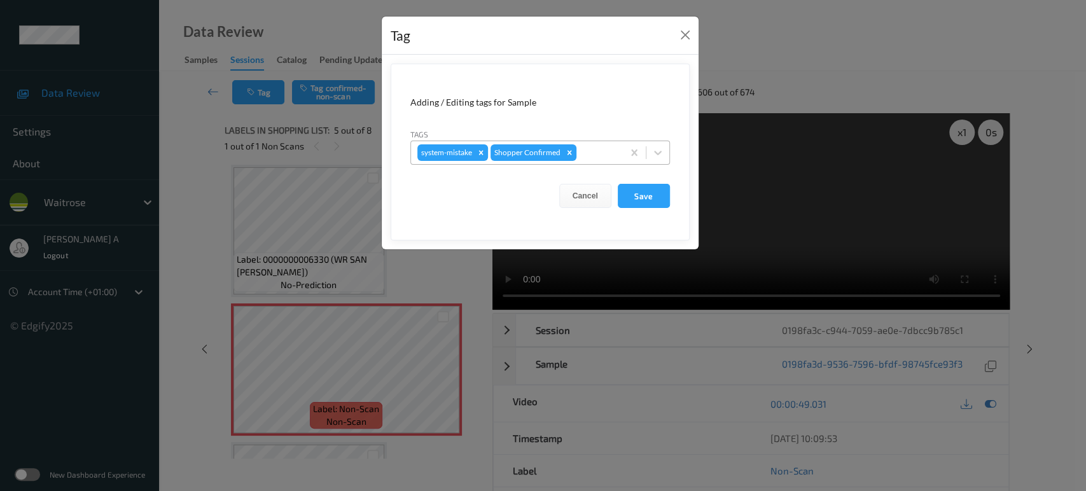
click at [580, 151] on div at bounding box center [598, 152] width 38 height 15
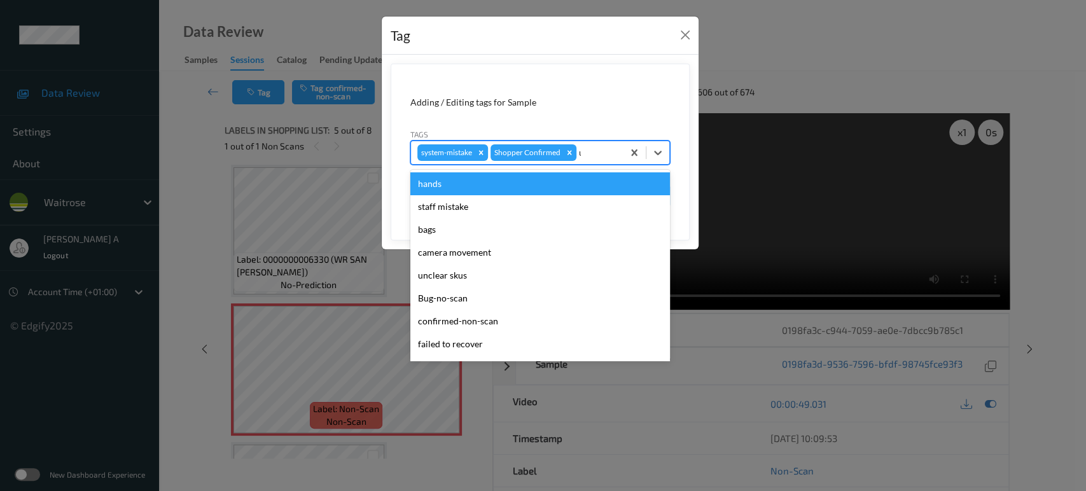
type input "un"
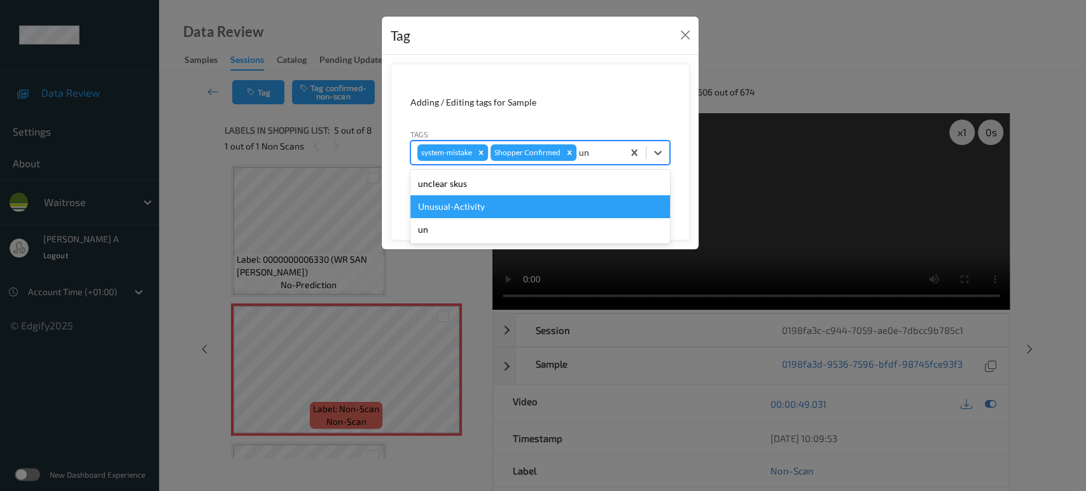
click at [478, 202] on div "Unusual-Activity" at bounding box center [540, 206] width 260 height 23
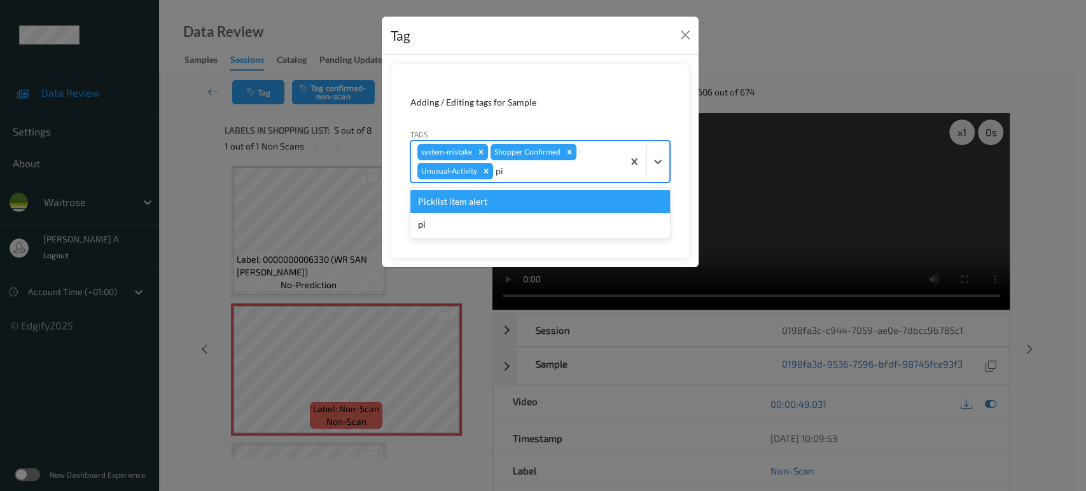
type input "pic"
click at [478, 202] on div "Picklist item alert" at bounding box center [540, 201] width 260 height 23
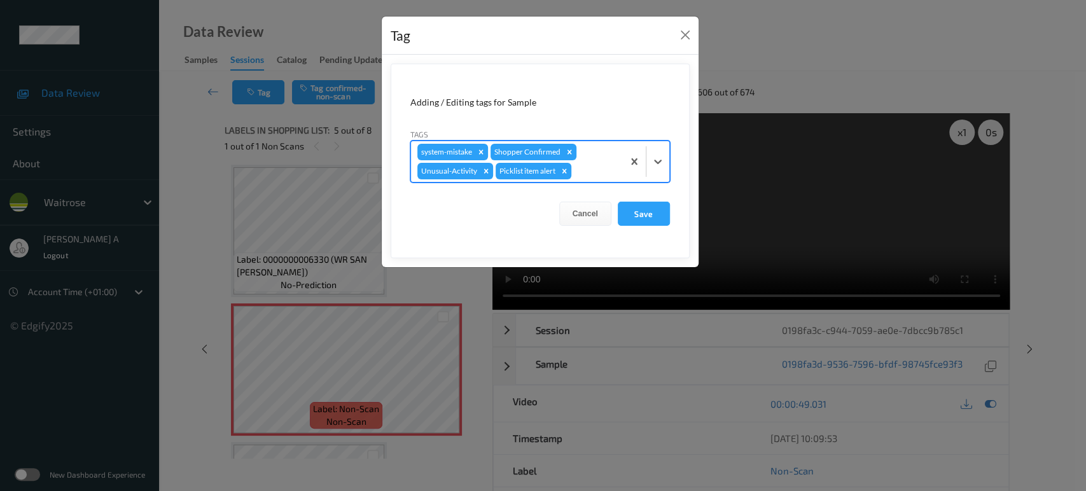
click at [655, 228] on form "Adding / Editing tags for Sample Tags option Picklist item alert, selected. Sel…" at bounding box center [540, 161] width 299 height 195
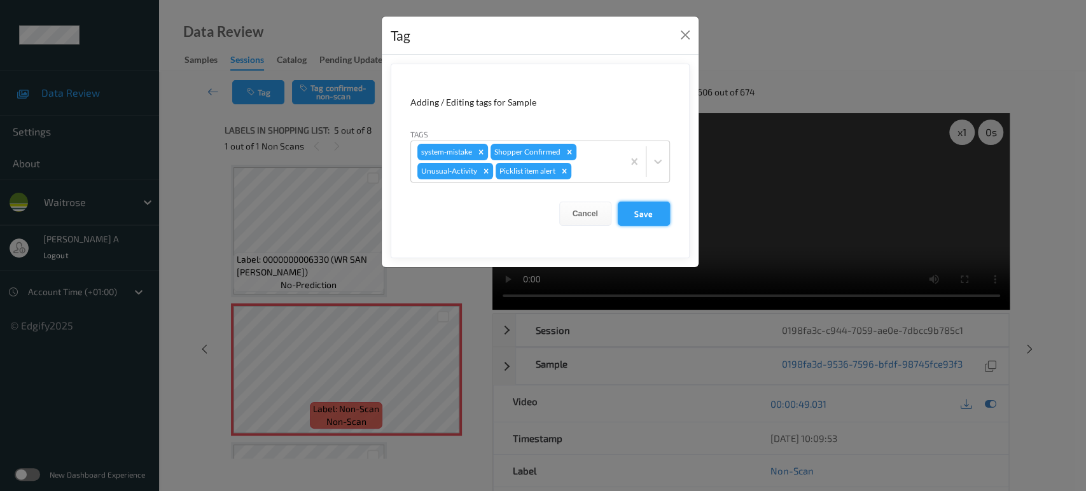
click at [658, 219] on button "Save" at bounding box center [644, 214] width 52 height 24
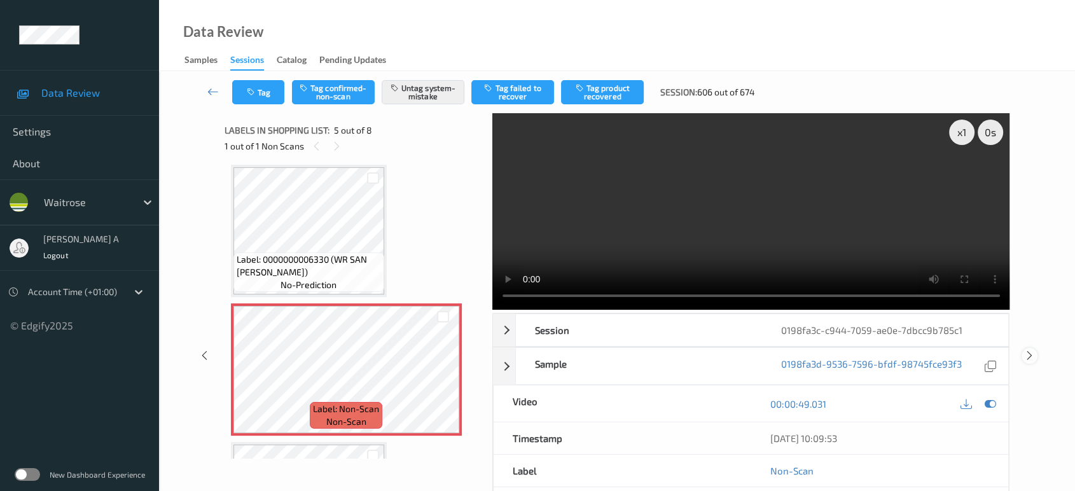
click at [1028, 350] on icon at bounding box center [1029, 355] width 11 height 11
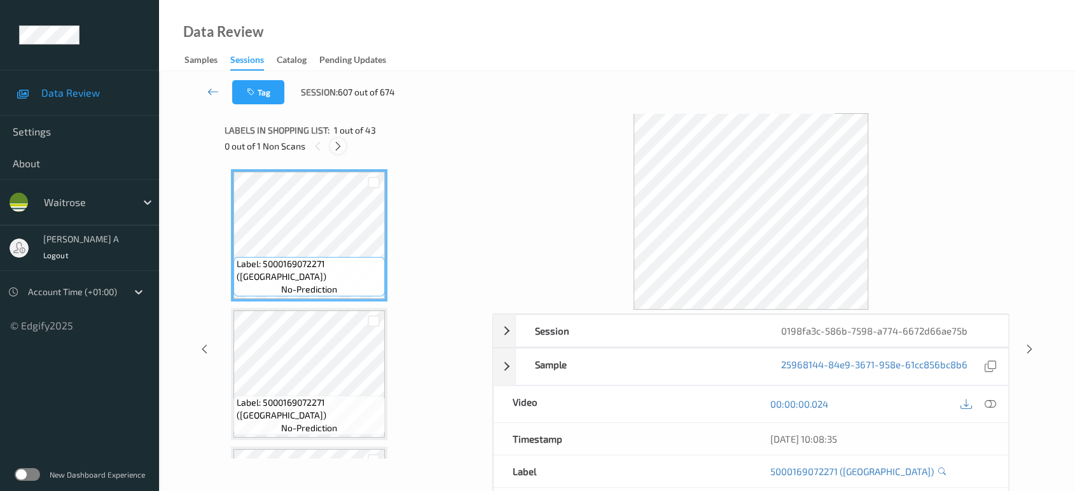
click at [336, 149] on icon at bounding box center [338, 146] width 11 height 11
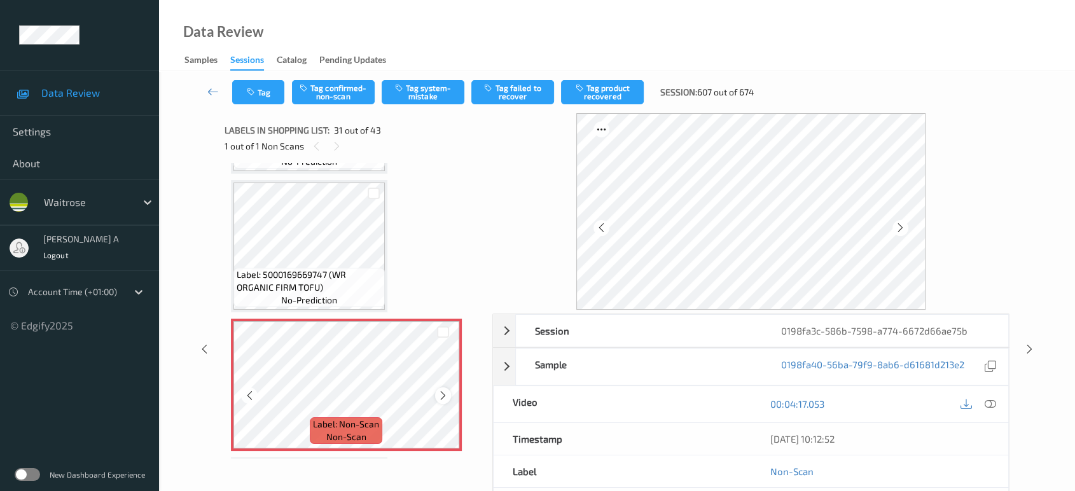
click at [438, 390] on icon at bounding box center [443, 395] width 11 height 11
click at [442, 390] on icon at bounding box center [443, 395] width 11 height 11
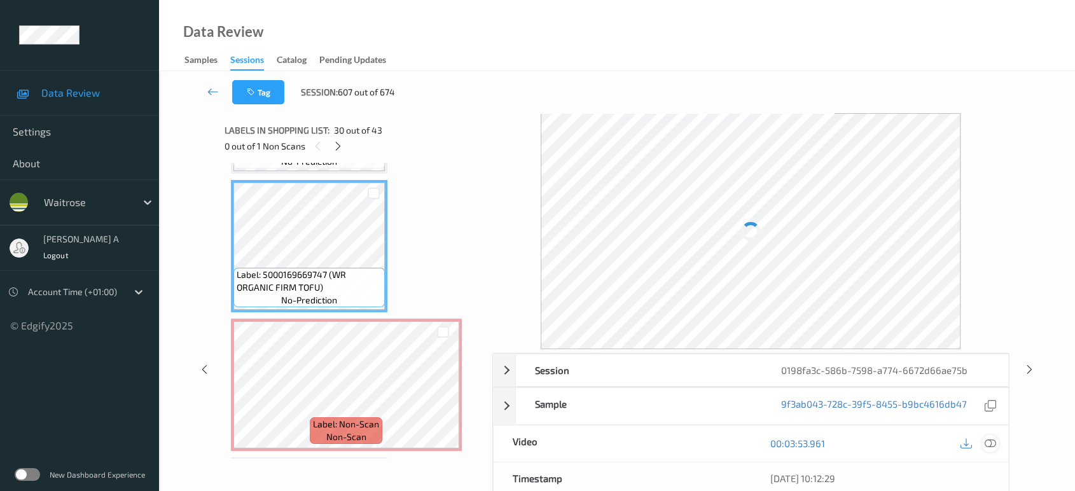
click at [991, 441] on icon at bounding box center [990, 443] width 11 height 11
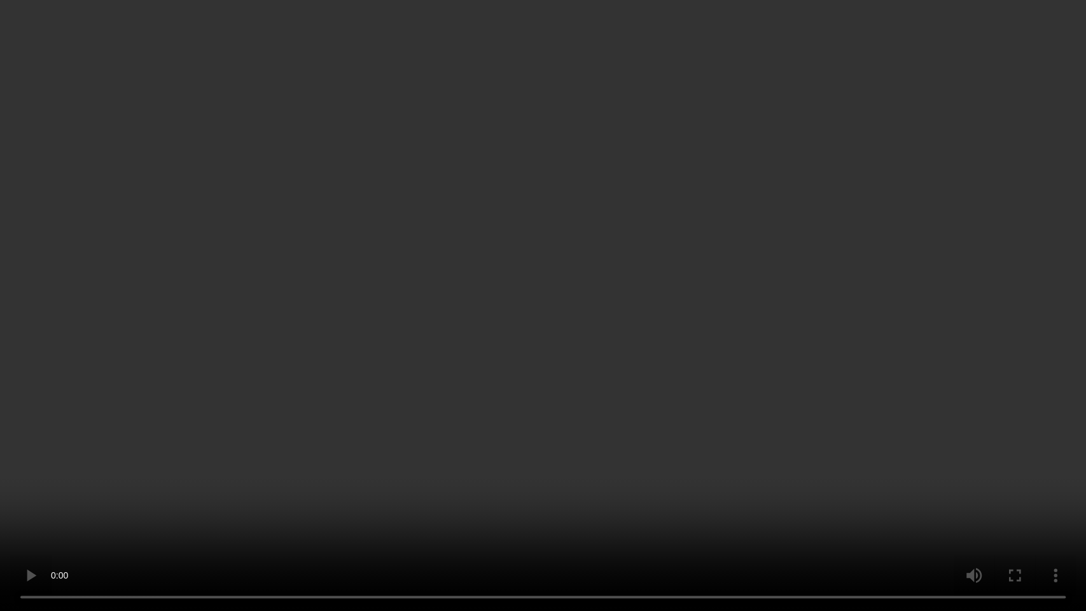
click at [508, 307] on video at bounding box center [543, 305] width 1086 height 611
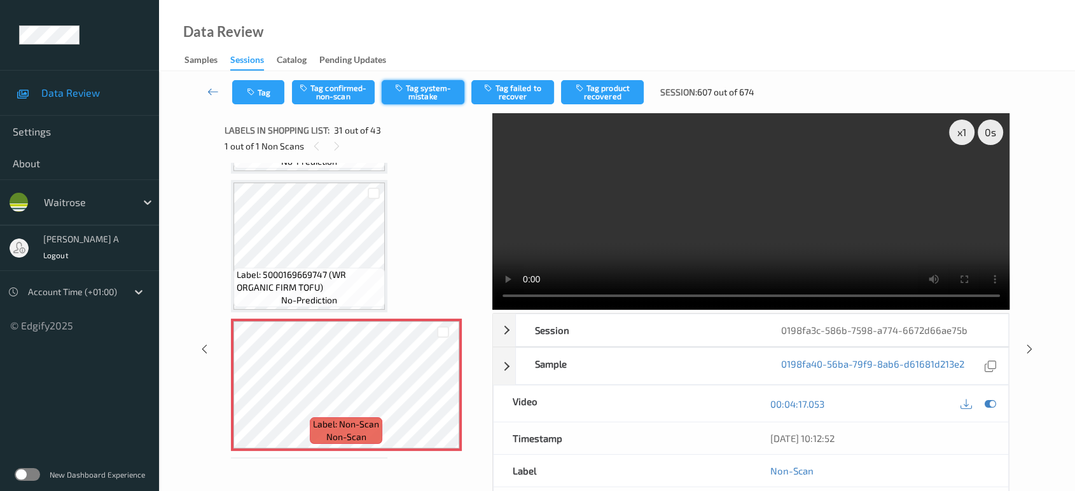
click at [412, 88] on button "Tag system-mistake" at bounding box center [423, 92] width 83 height 24
click at [254, 99] on button "Tag" at bounding box center [258, 92] width 52 height 24
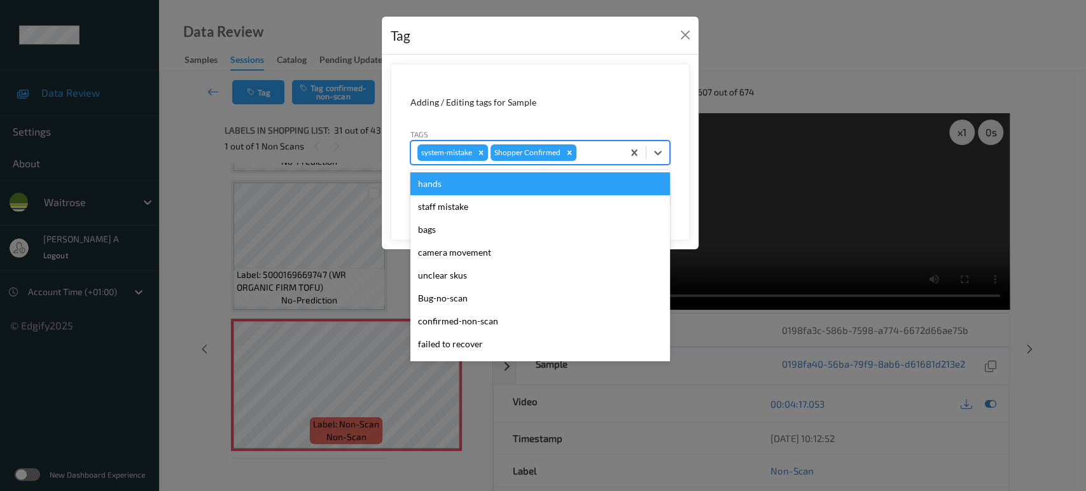
click at [595, 148] on div at bounding box center [598, 152] width 38 height 15
type input "ba"
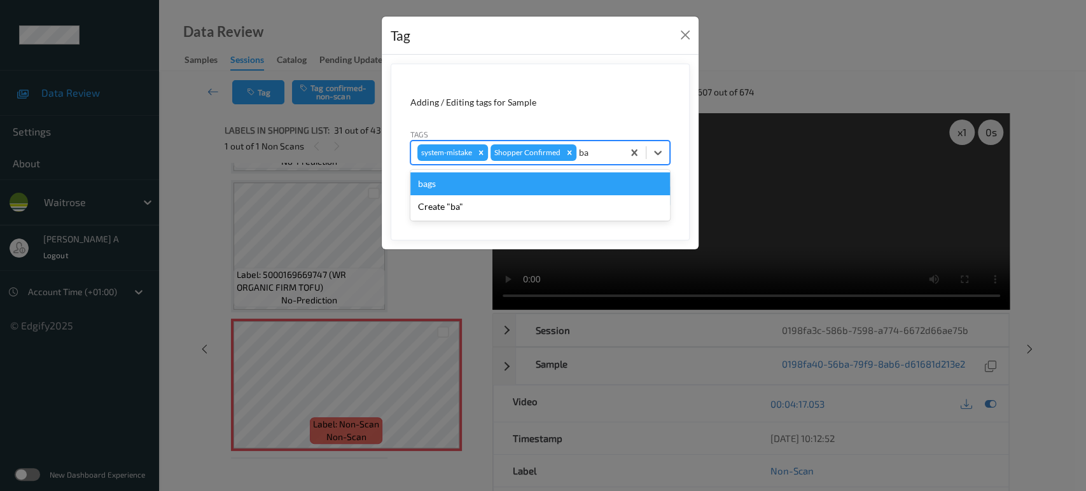
click at [504, 183] on div "bags" at bounding box center [540, 183] width 260 height 23
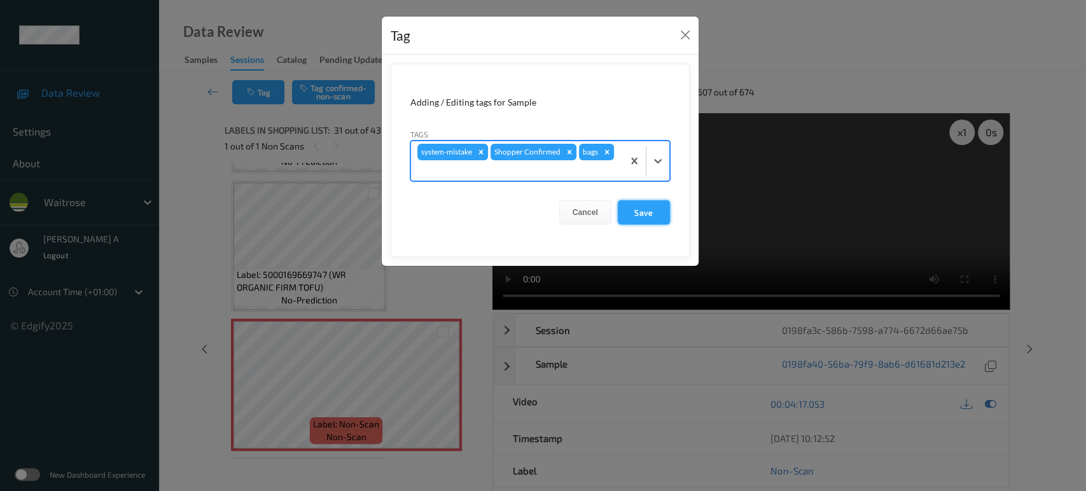
click at [647, 203] on button "Save" at bounding box center [644, 212] width 52 height 24
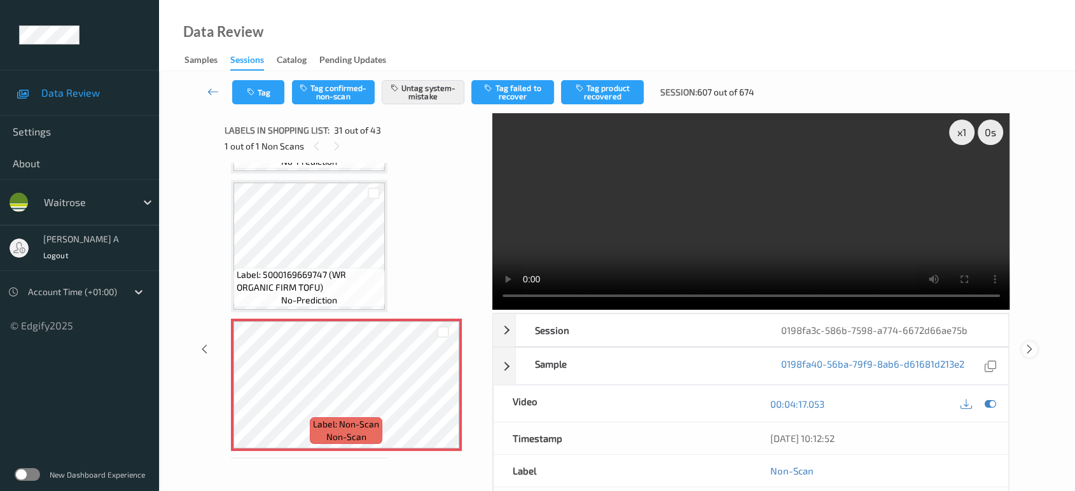
click at [1032, 343] on icon at bounding box center [1029, 348] width 11 height 11
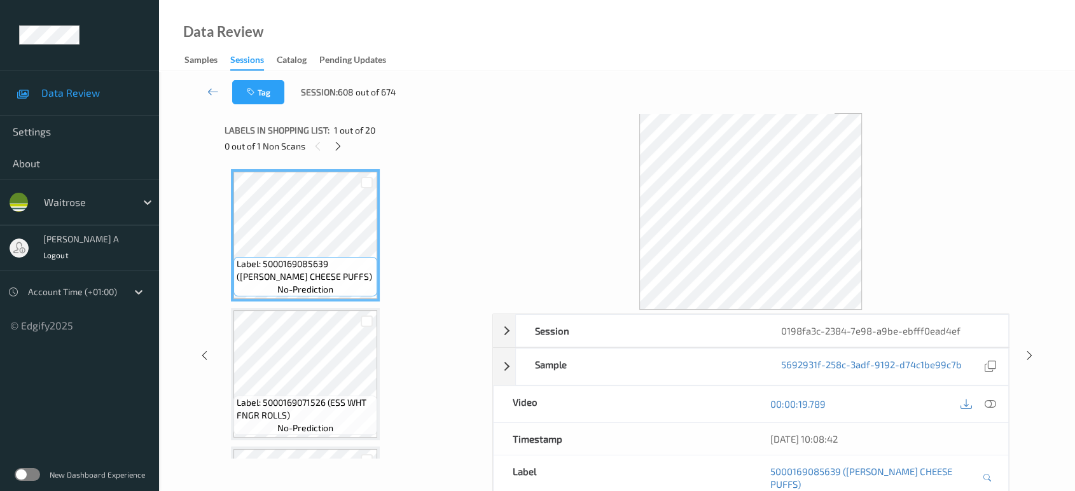
drag, startPoint x: 341, startPoint y: 145, endPoint x: 348, endPoint y: 163, distance: 19.1
click at [341, 145] on icon at bounding box center [338, 146] width 11 height 11
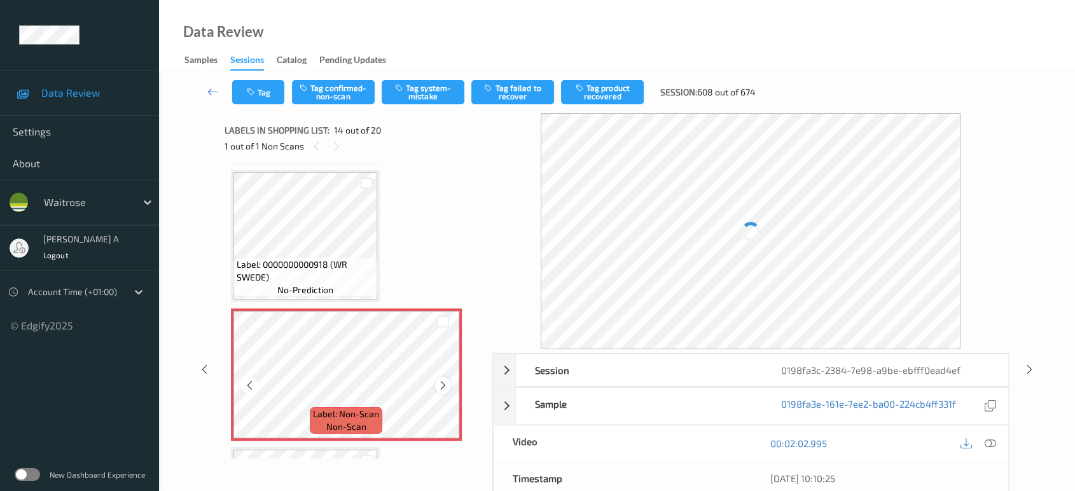
click at [441, 380] on icon at bounding box center [443, 385] width 11 height 11
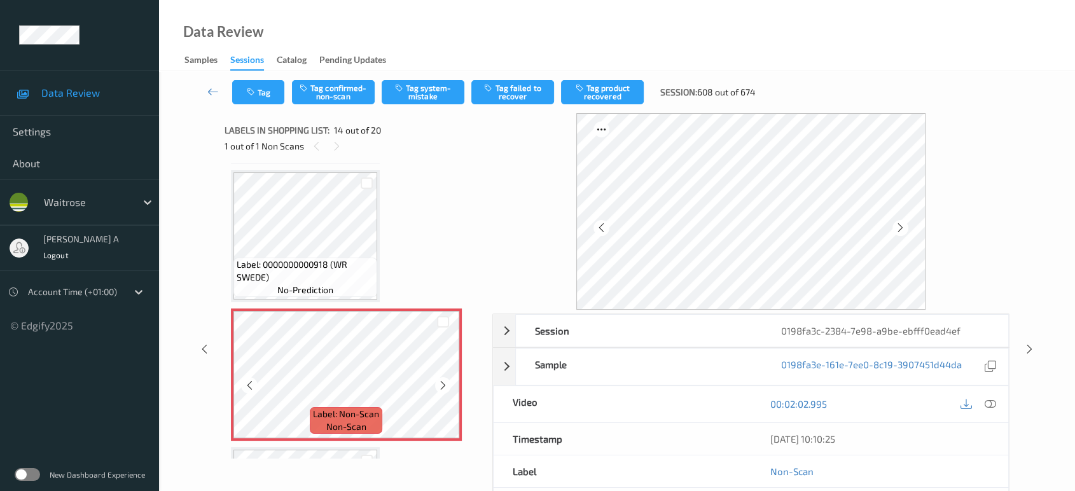
click at [441, 380] on icon at bounding box center [443, 385] width 11 height 11
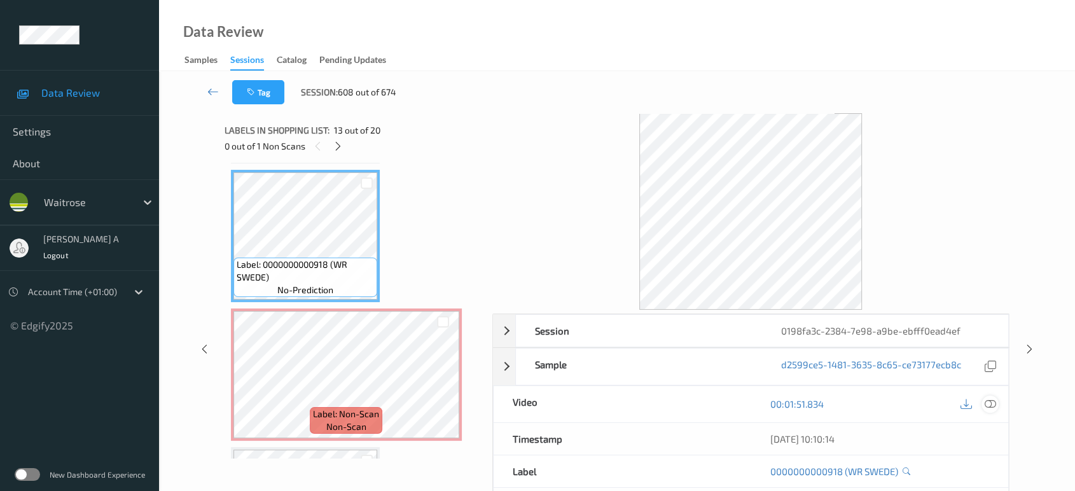
click at [992, 405] on icon at bounding box center [990, 403] width 11 height 11
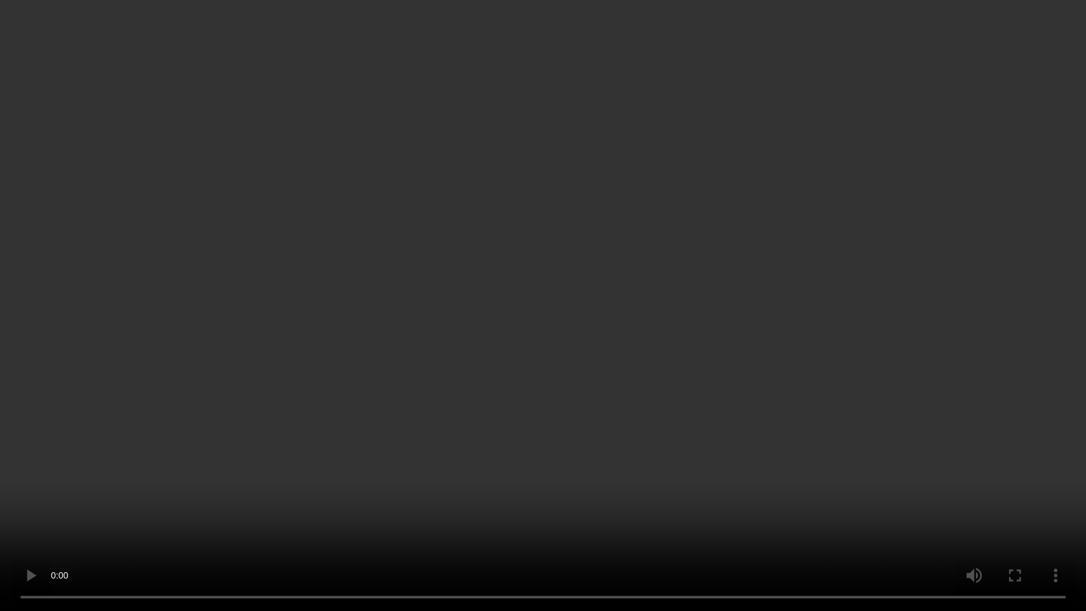
click at [762, 334] on video at bounding box center [543, 305] width 1086 height 611
click at [517, 322] on video at bounding box center [543, 305] width 1086 height 611
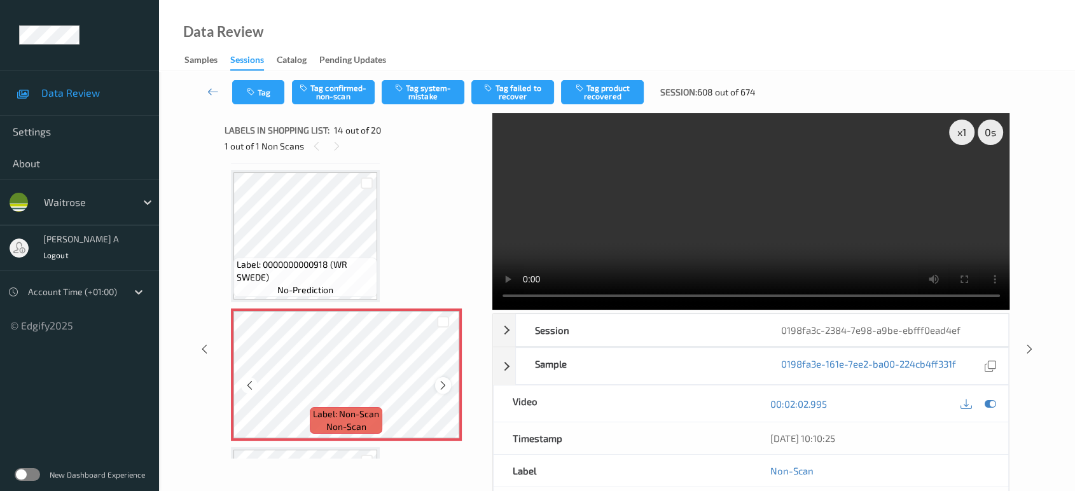
click at [443, 380] on icon at bounding box center [443, 385] width 11 height 11
click at [431, 94] on button "Tag system-mistake" at bounding box center [423, 92] width 83 height 24
click at [262, 93] on button "Tag" at bounding box center [258, 92] width 52 height 24
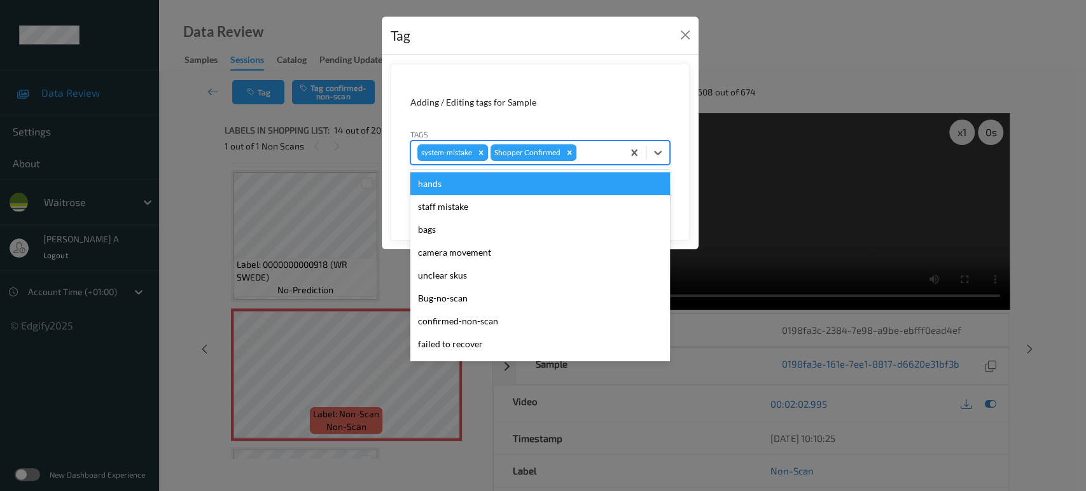
click at [608, 145] on div at bounding box center [598, 152] width 38 height 15
type input "un"
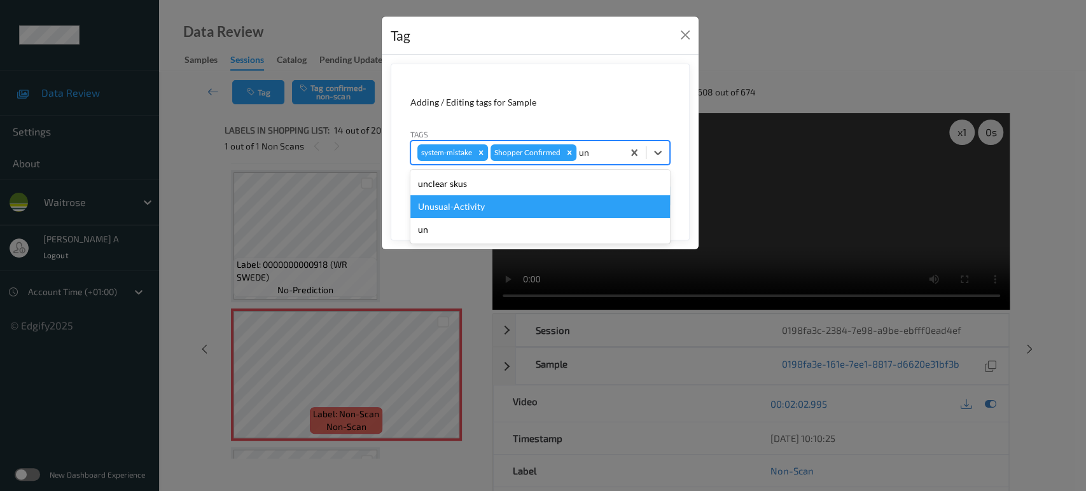
click at [504, 198] on div "Unusual-Activity" at bounding box center [540, 206] width 260 height 23
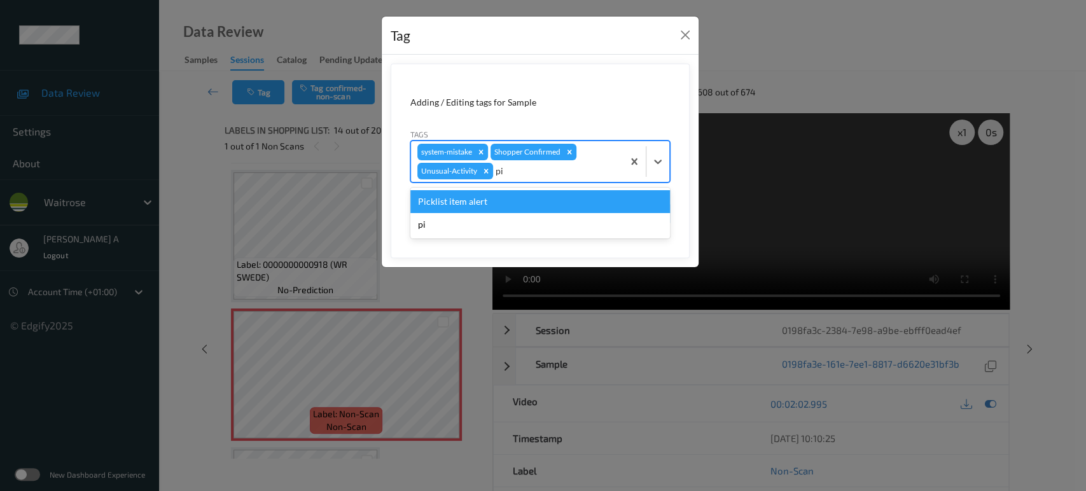
type input "pic"
click at [504, 198] on div "Picklist item alert" at bounding box center [540, 201] width 260 height 23
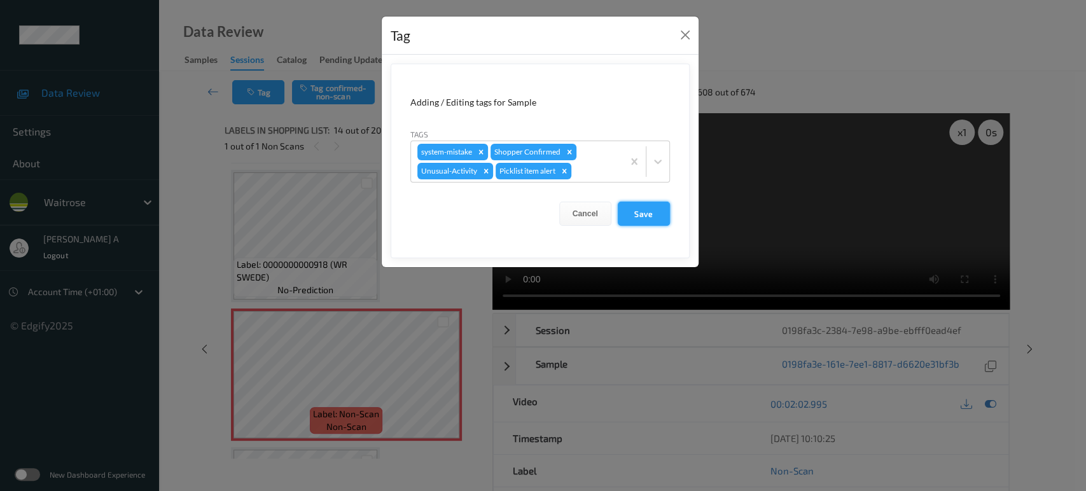
click at [641, 216] on button "Save" at bounding box center [644, 214] width 52 height 24
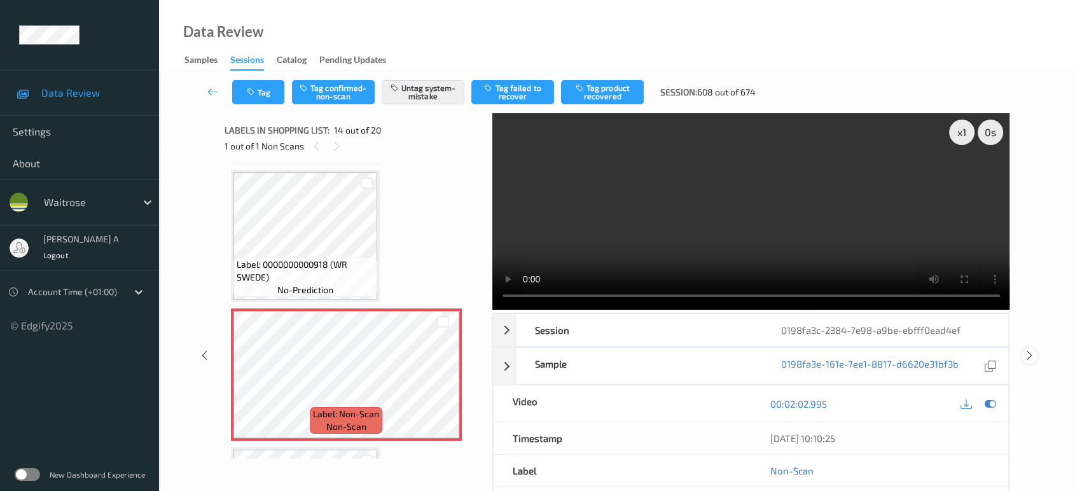
click at [1031, 350] on icon at bounding box center [1029, 355] width 11 height 11
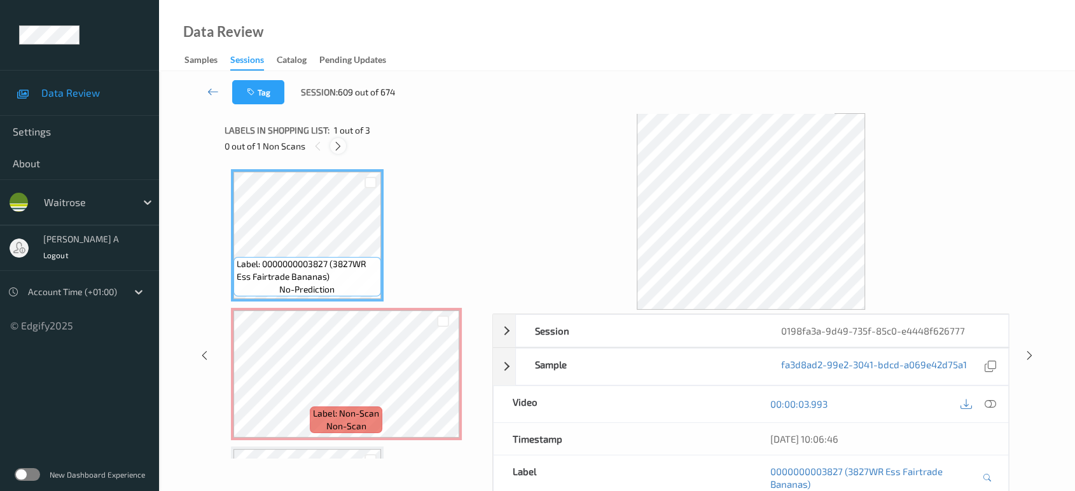
click at [337, 148] on icon at bounding box center [338, 146] width 11 height 11
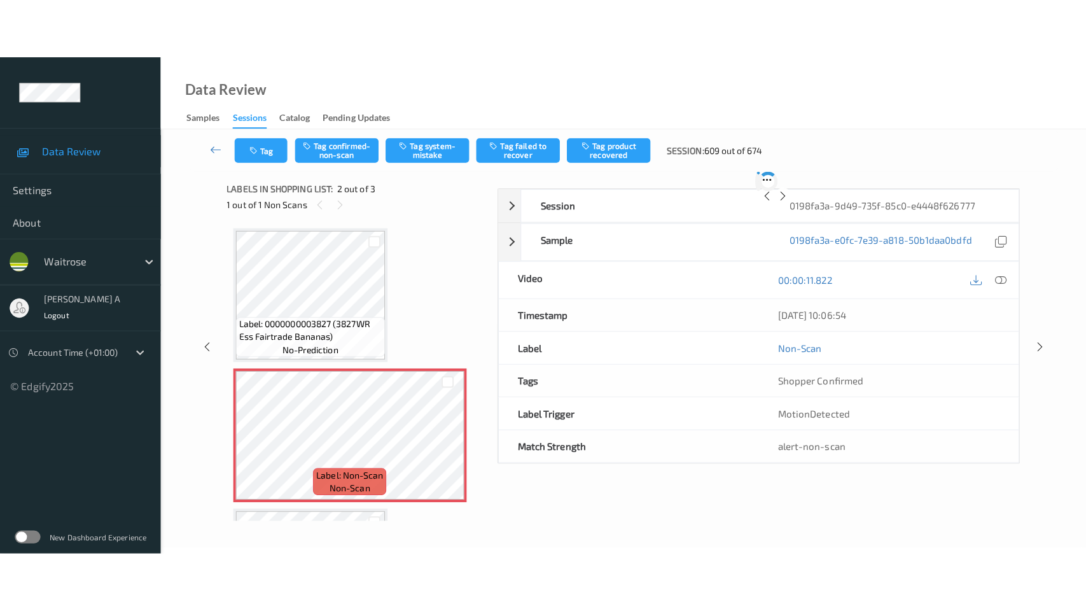
scroll to position [6, 0]
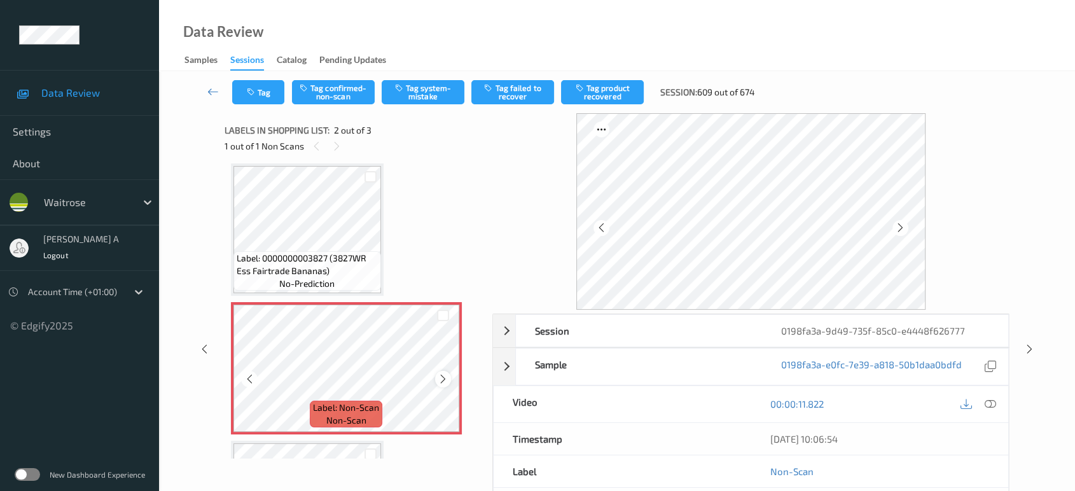
click at [440, 375] on icon at bounding box center [443, 378] width 11 height 11
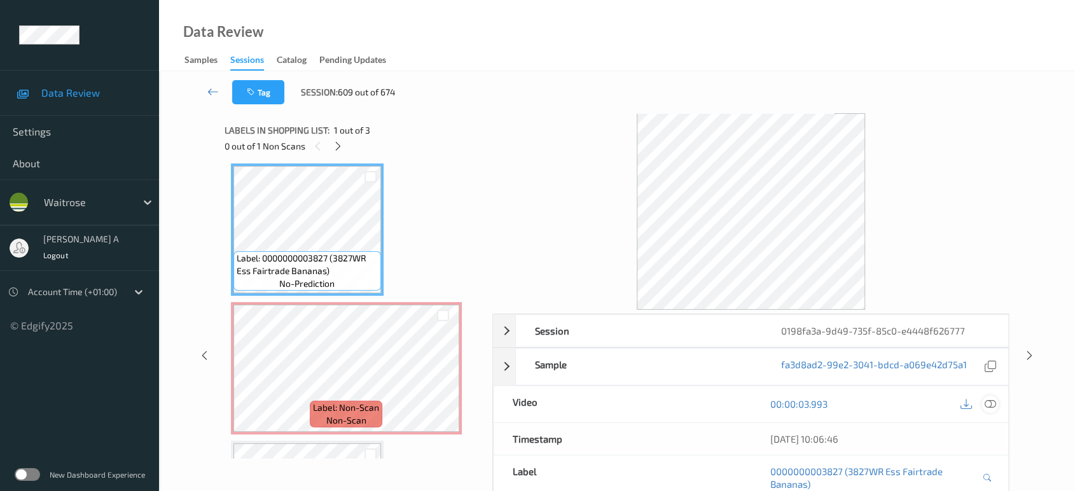
click at [985, 400] on icon at bounding box center [990, 403] width 11 height 11
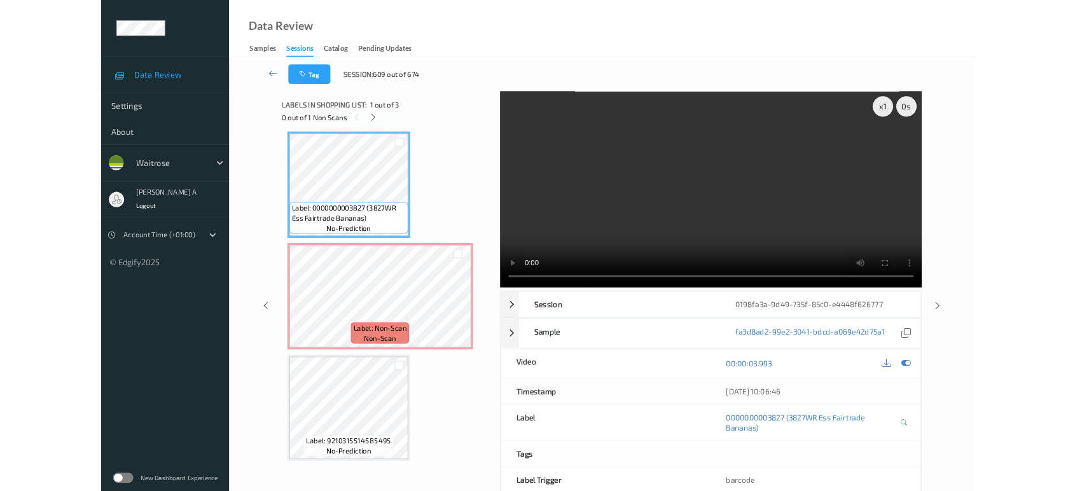
scroll to position [5, 0]
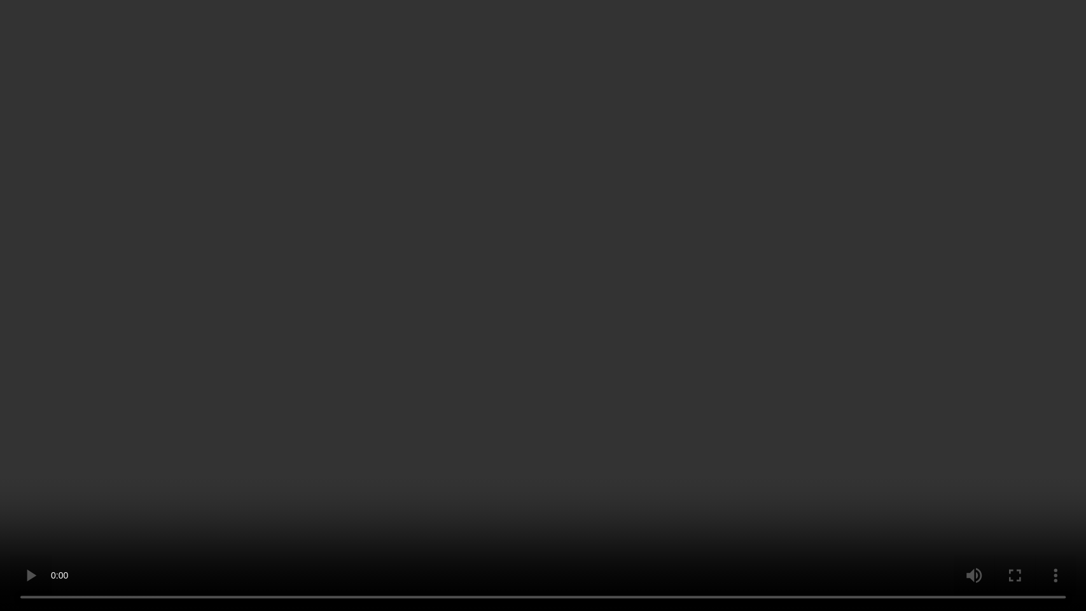
click at [538, 282] on video at bounding box center [543, 305] width 1086 height 611
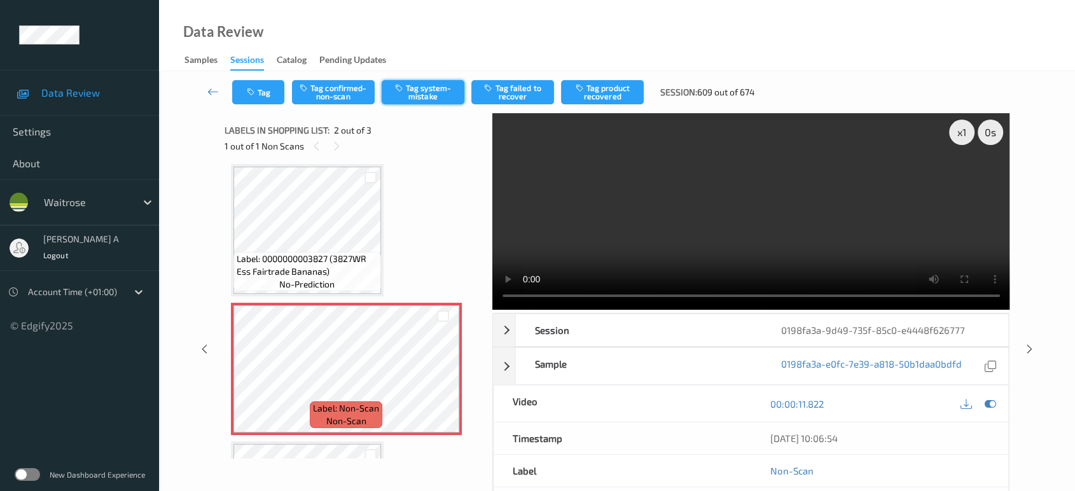
click at [408, 95] on button "Tag system-mistake" at bounding box center [423, 92] width 83 height 24
click at [244, 94] on button "Tag" at bounding box center [258, 92] width 52 height 24
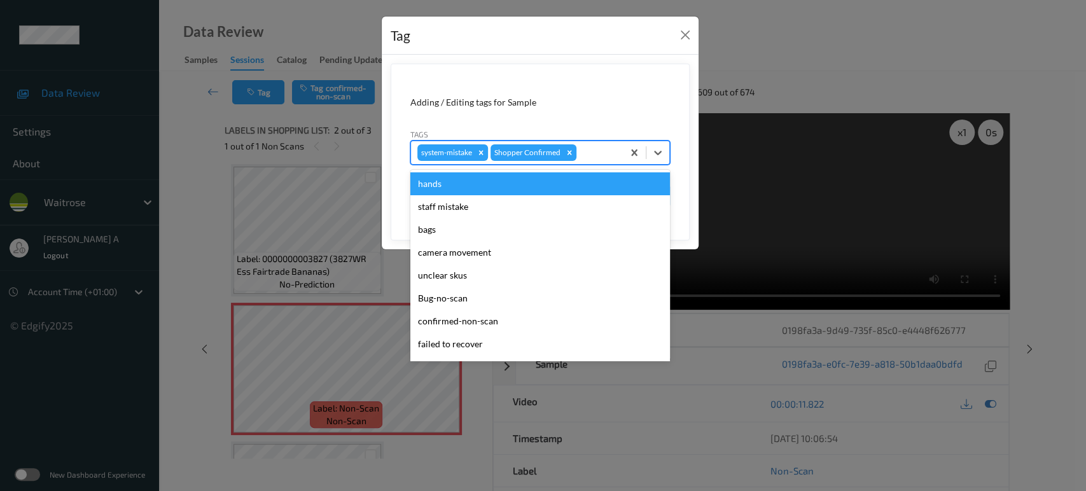
click at [609, 153] on div at bounding box center [598, 152] width 38 height 15
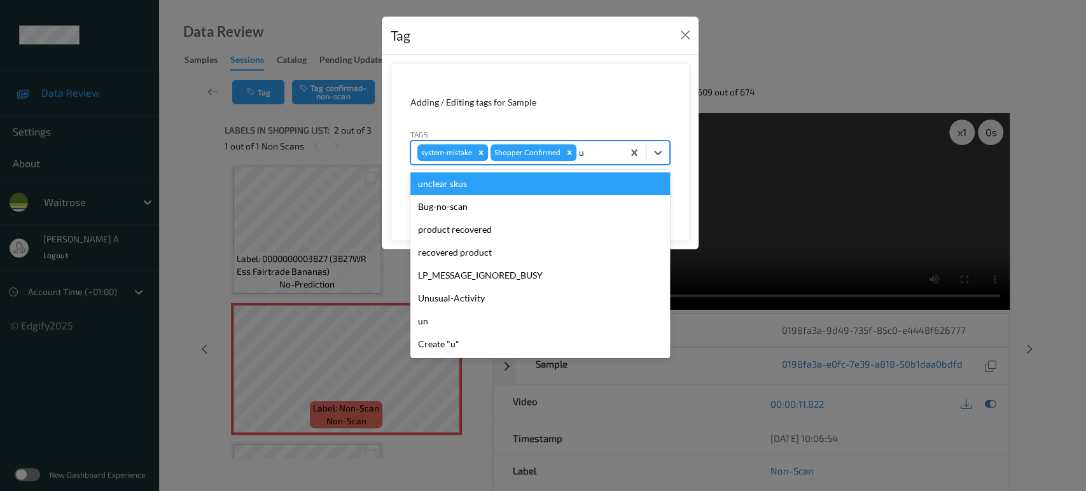
type input "un"
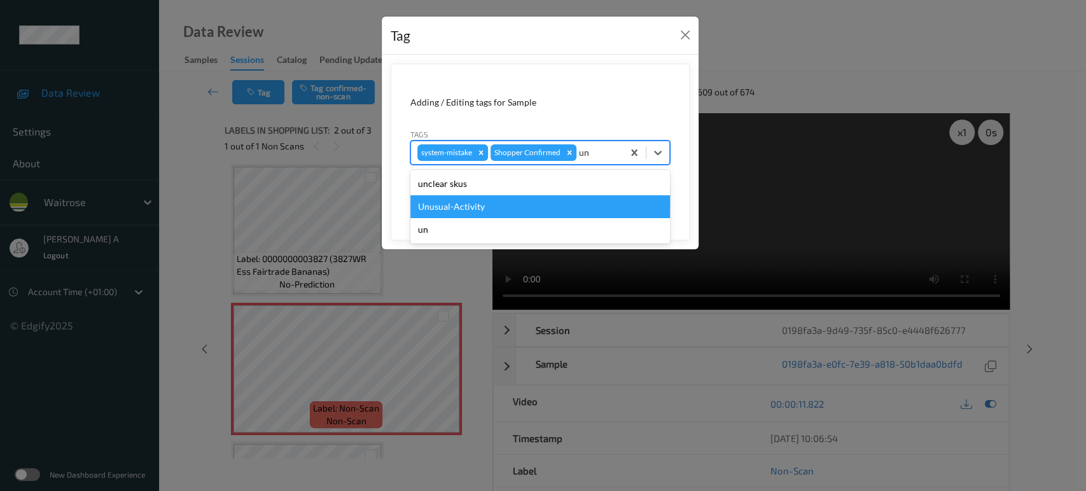
click at [524, 201] on div "Unusual-Activity" at bounding box center [540, 206] width 260 height 23
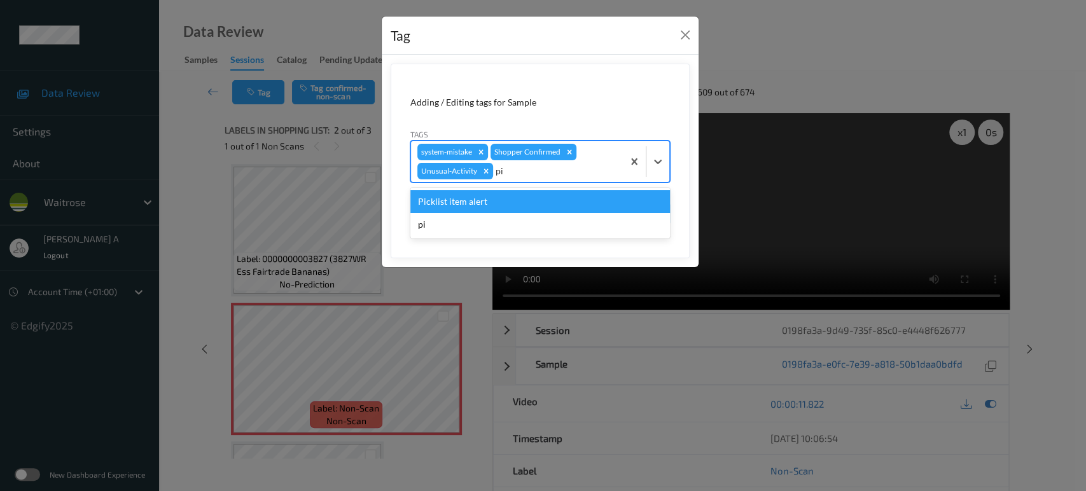
type input "pic"
click at [524, 201] on div "Picklist item alert" at bounding box center [540, 201] width 260 height 23
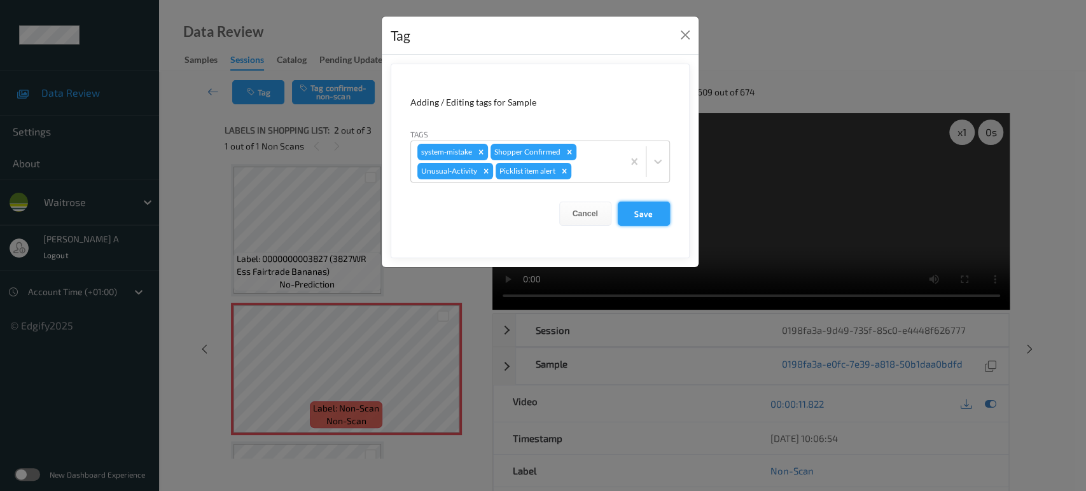
click at [651, 218] on button "Save" at bounding box center [644, 214] width 52 height 24
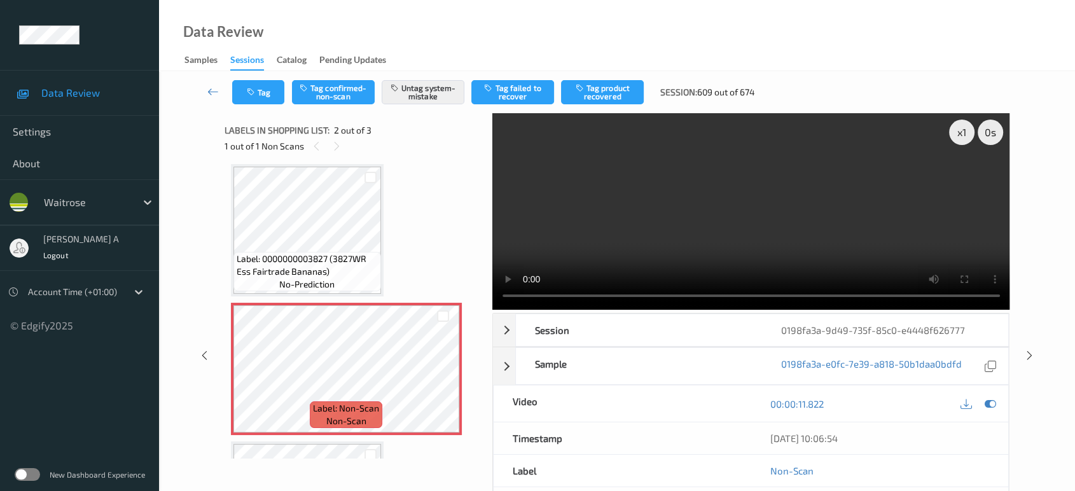
click at [1028, 350] on icon at bounding box center [1029, 355] width 11 height 11
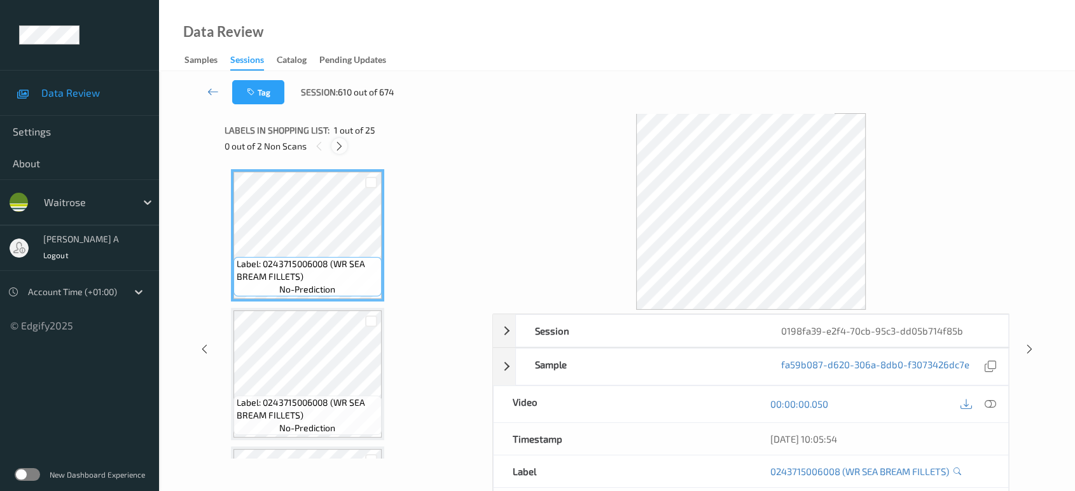
click at [341, 139] on div at bounding box center [339, 146] width 16 height 16
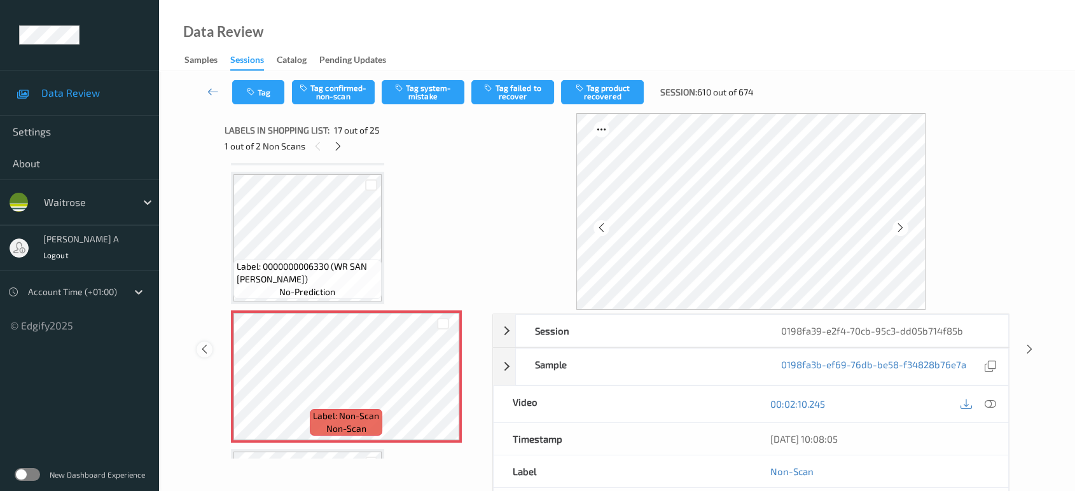
click at [202, 349] on icon at bounding box center [204, 348] width 11 height 11
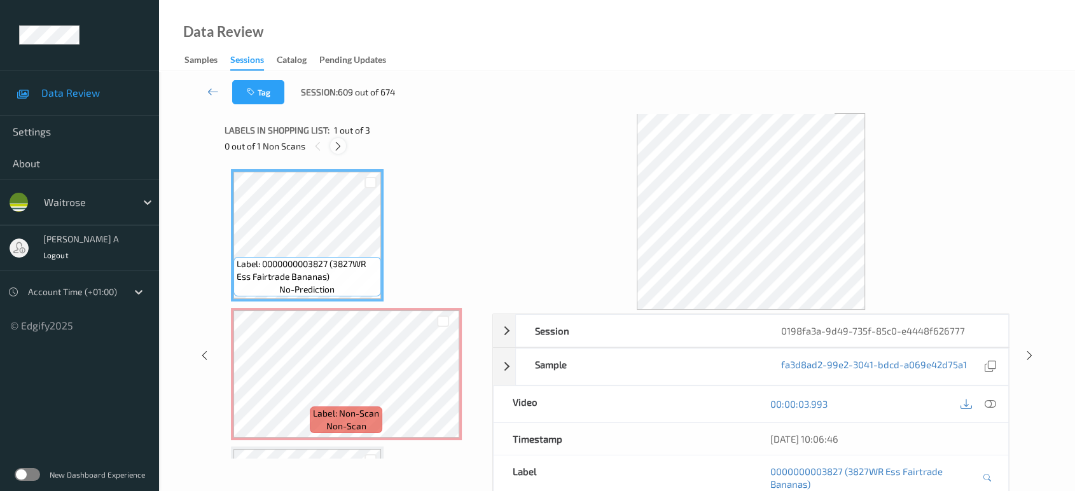
click at [336, 146] on icon at bounding box center [338, 146] width 11 height 11
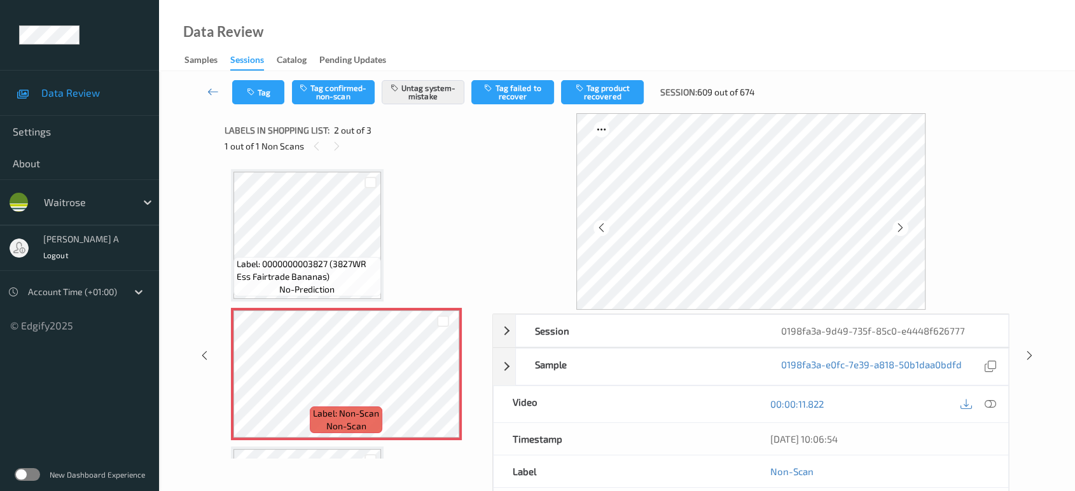
scroll to position [6, 0]
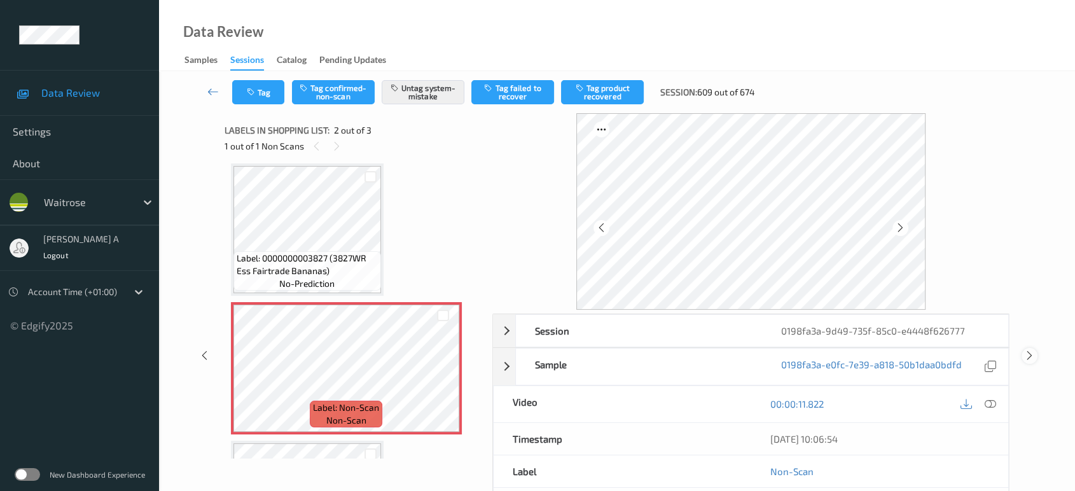
click at [1029, 357] on icon at bounding box center [1029, 355] width 11 height 11
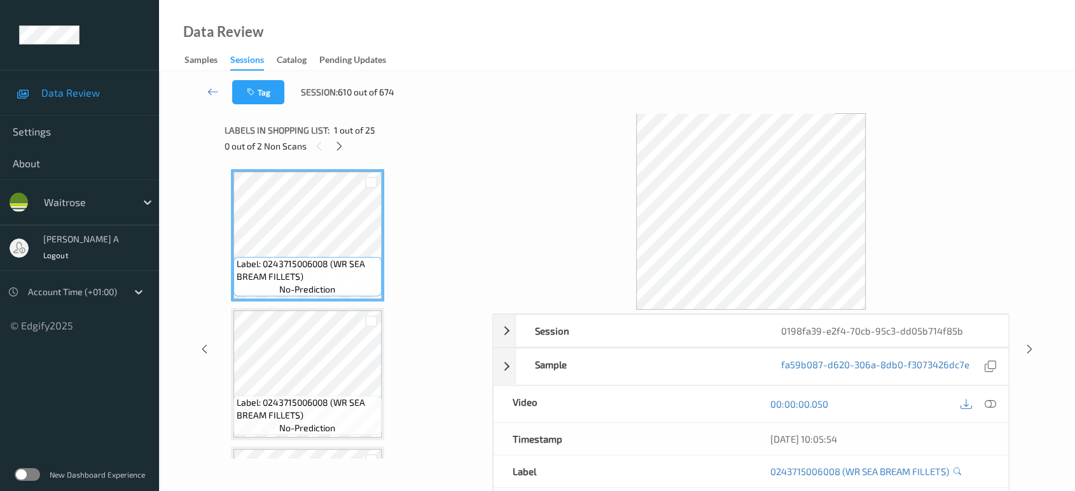
drag, startPoint x: 340, startPoint y: 150, endPoint x: 342, endPoint y: 156, distance: 6.5
click at [340, 150] on icon at bounding box center [339, 146] width 11 height 11
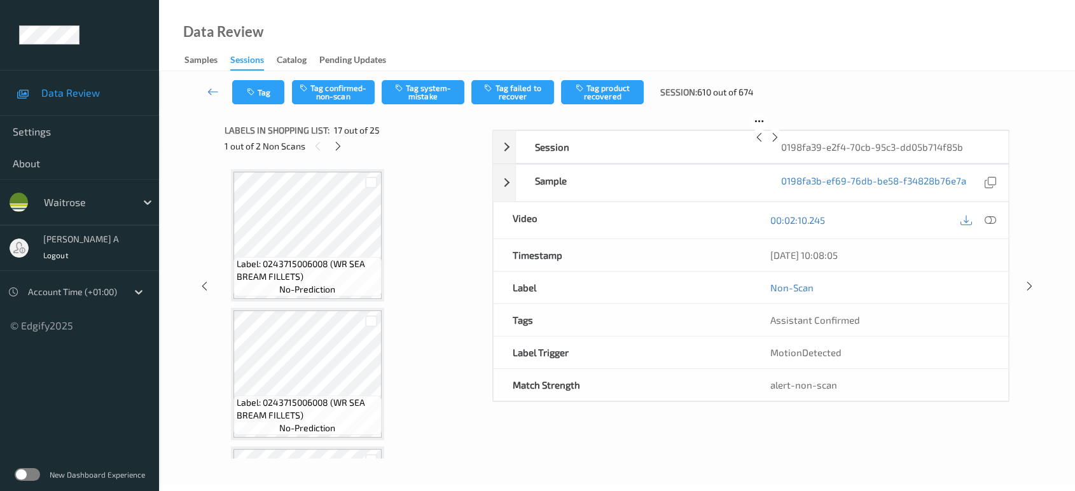
scroll to position [2077, 0]
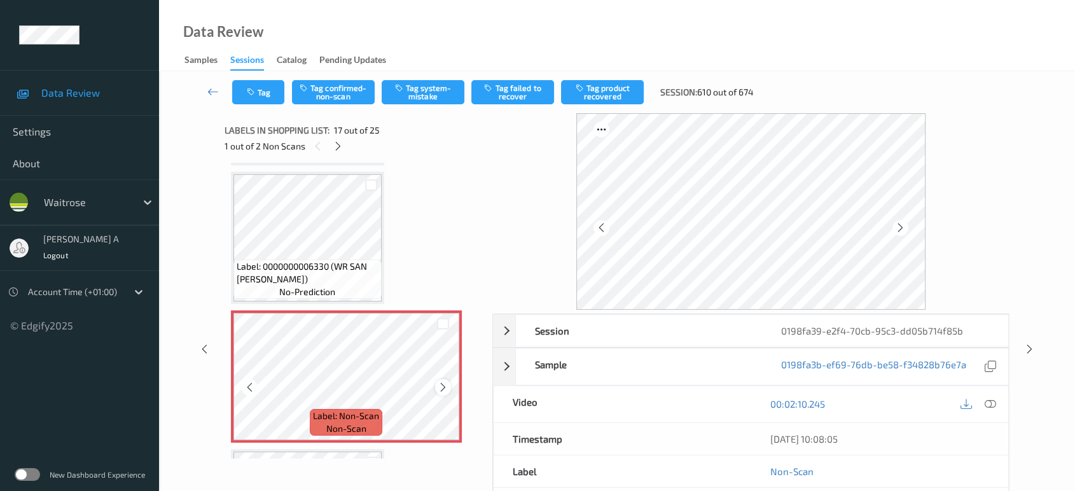
click at [441, 382] on icon at bounding box center [443, 387] width 11 height 11
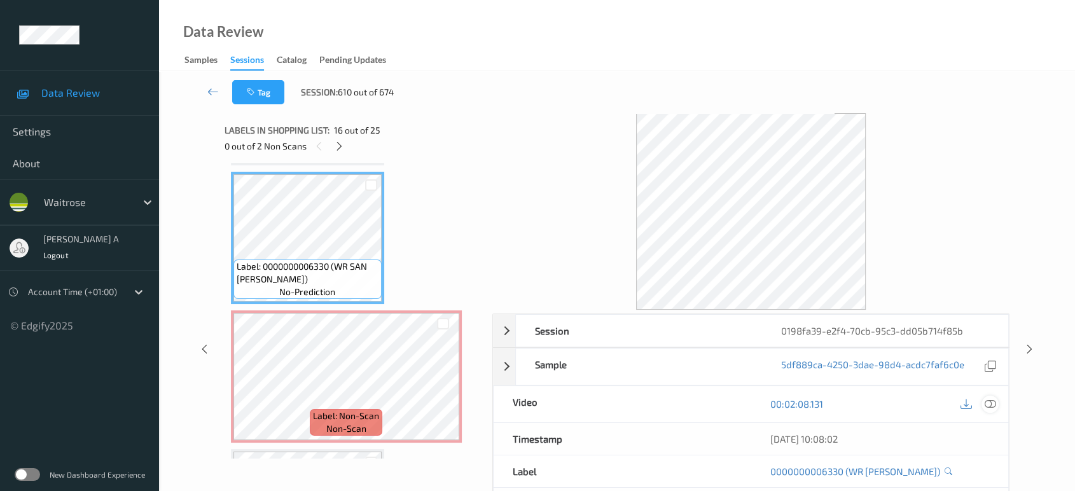
click at [987, 404] on icon at bounding box center [990, 403] width 11 height 11
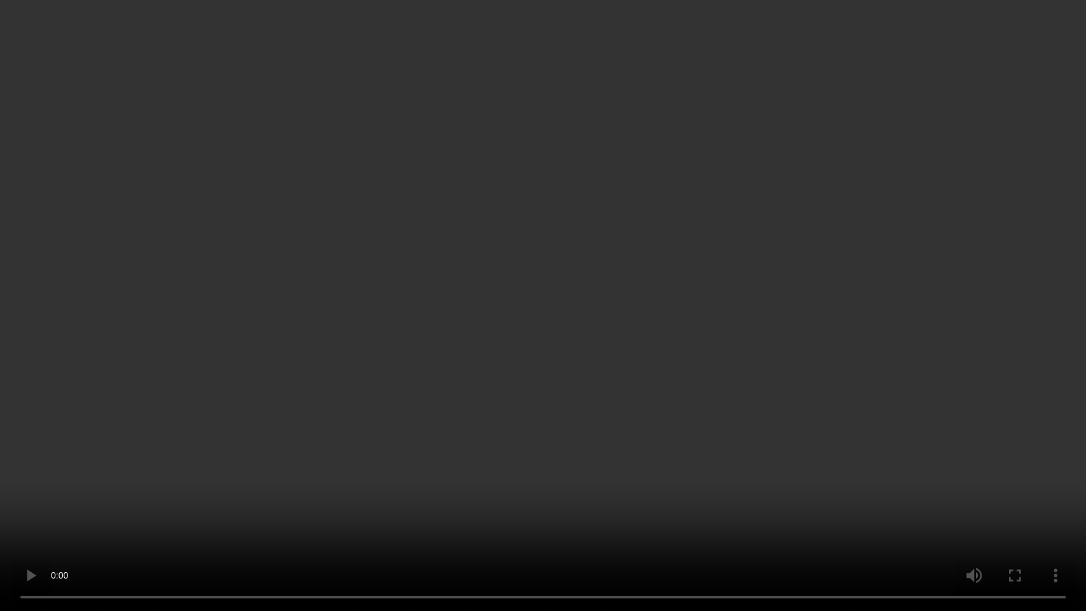
click at [437, 329] on video at bounding box center [543, 305] width 1086 height 611
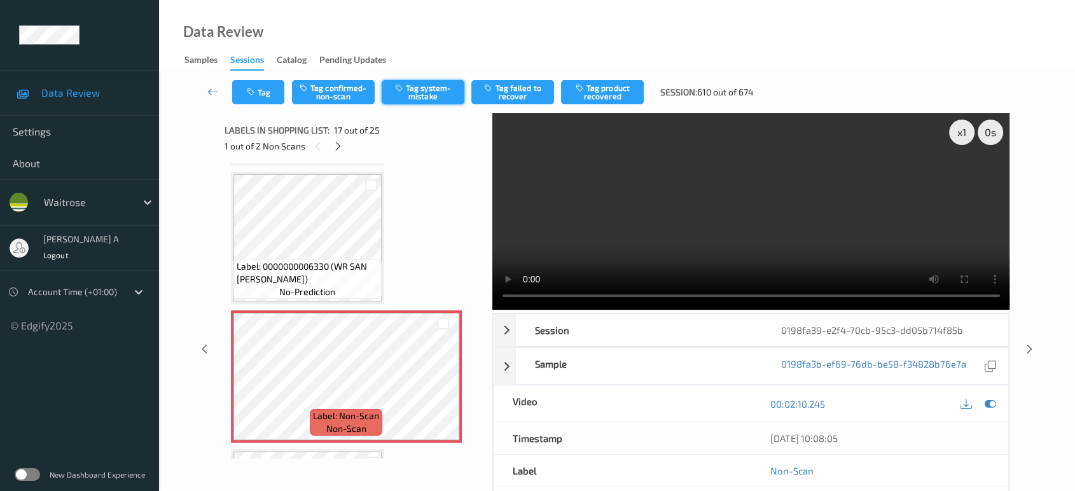
click at [430, 95] on button "Tag system-mistake" at bounding box center [423, 92] width 83 height 24
click at [268, 92] on button "Tag" at bounding box center [258, 92] width 52 height 24
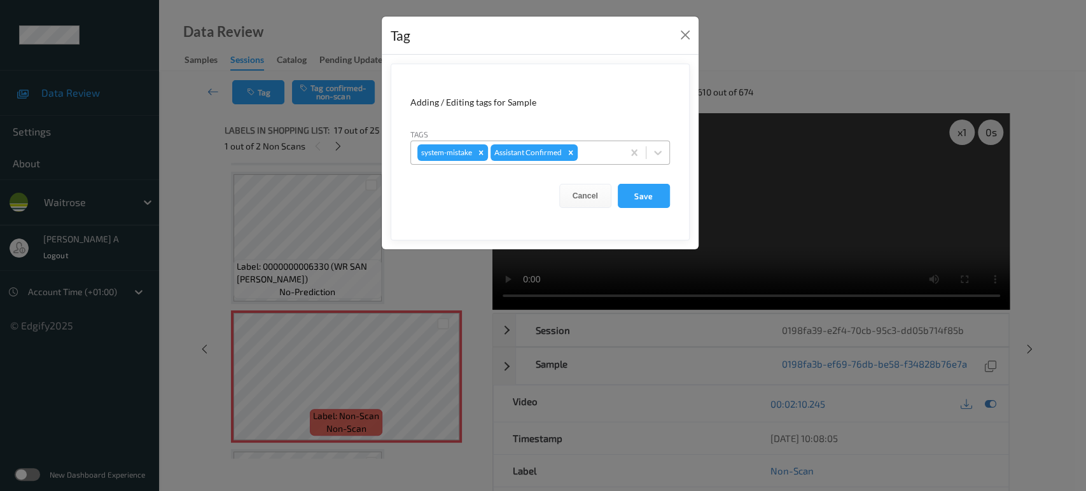
click at [600, 162] on div "system-mistake Assistant Confirmed" at bounding box center [517, 153] width 212 height 22
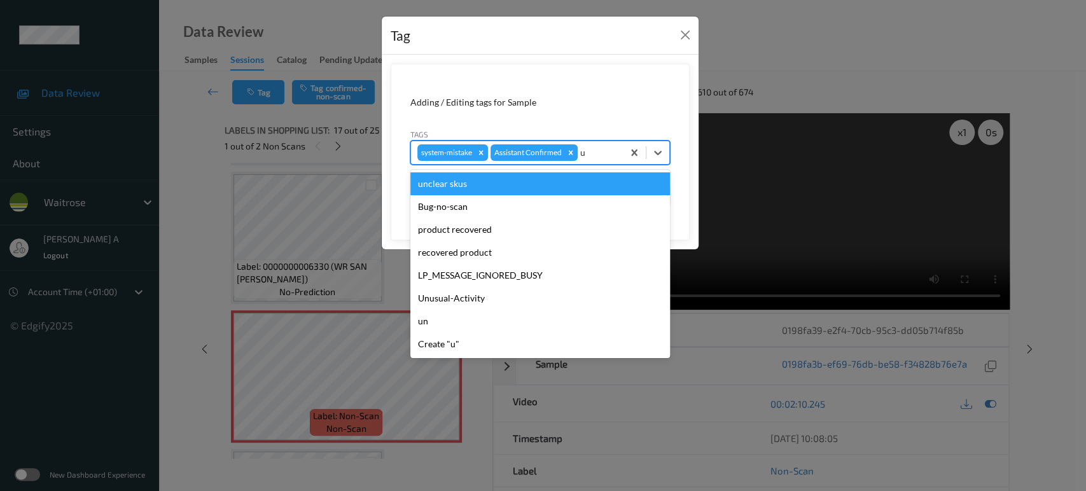
type input "un"
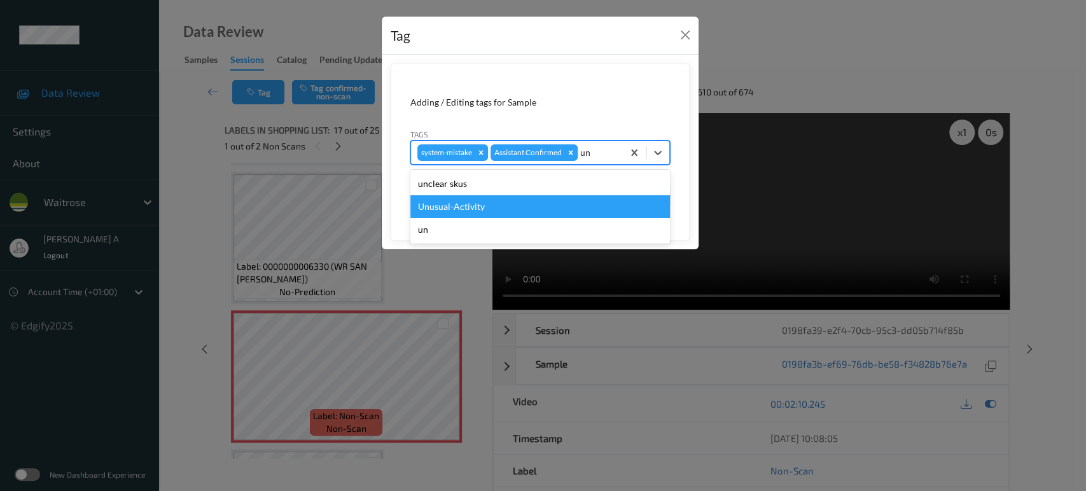
click at [529, 212] on div "Unusual-Activity" at bounding box center [540, 206] width 260 height 23
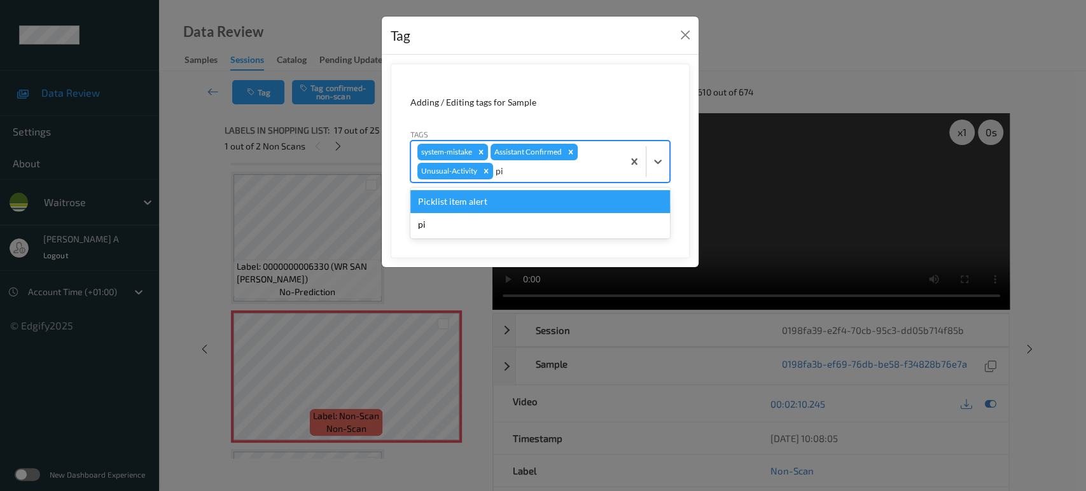
type input "pic"
click at [529, 212] on div "Picklist item alert" at bounding box center [540, 201] width 260 height 23
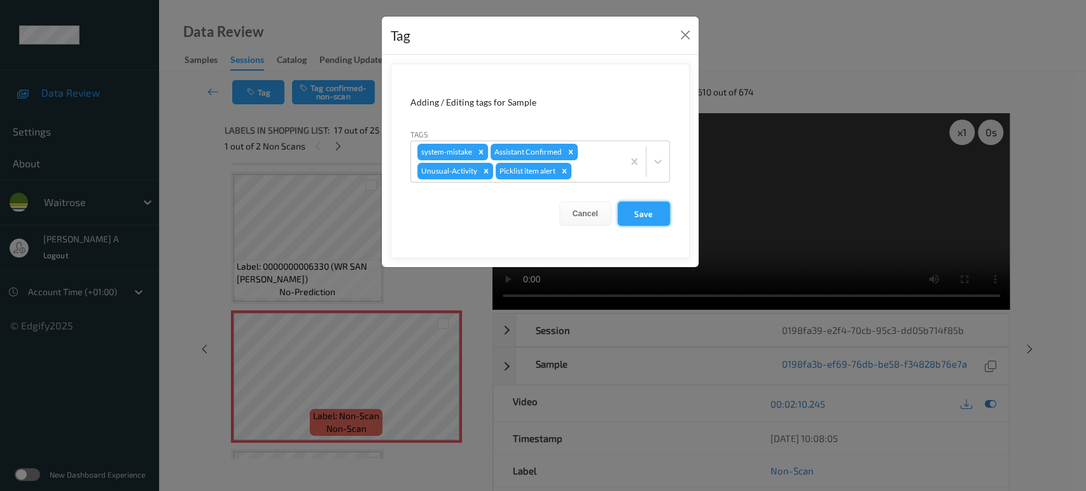
click at [651, 216] on button "Save" at bounding box center [644, 214] width 52 height 24
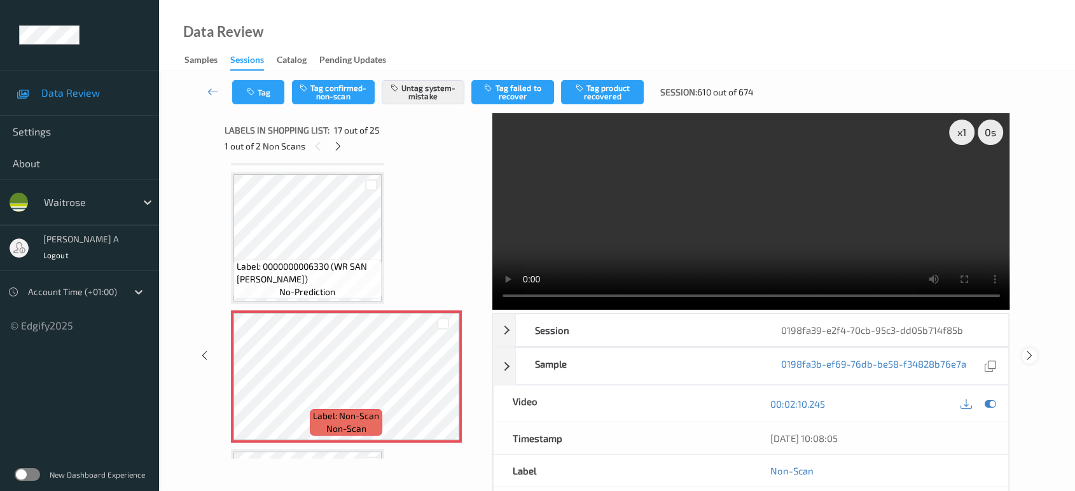
click at [1030, 350] on icon at bounding box center [1029, 355] width 11 height 11
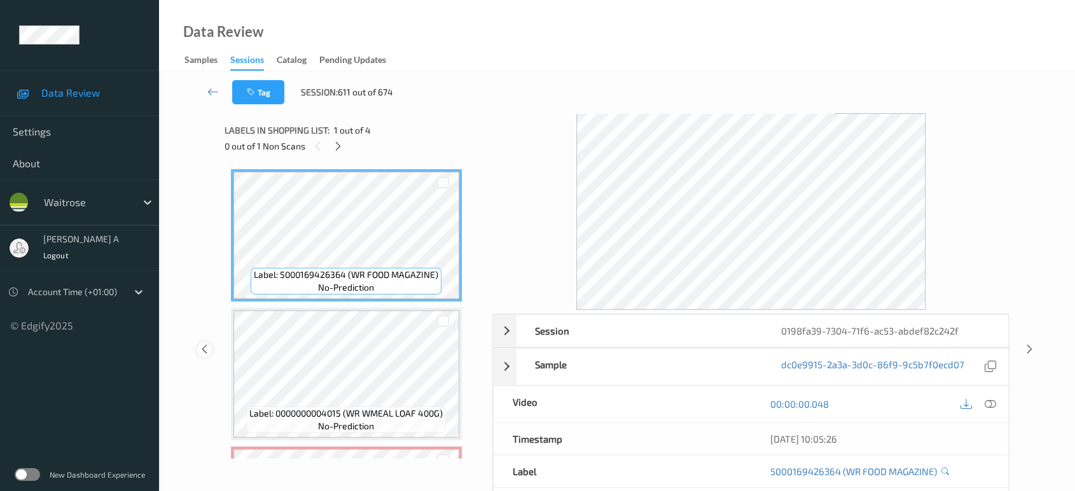
click at [204, 347] on icon at bounding box center [204, 348] width 11 height 11
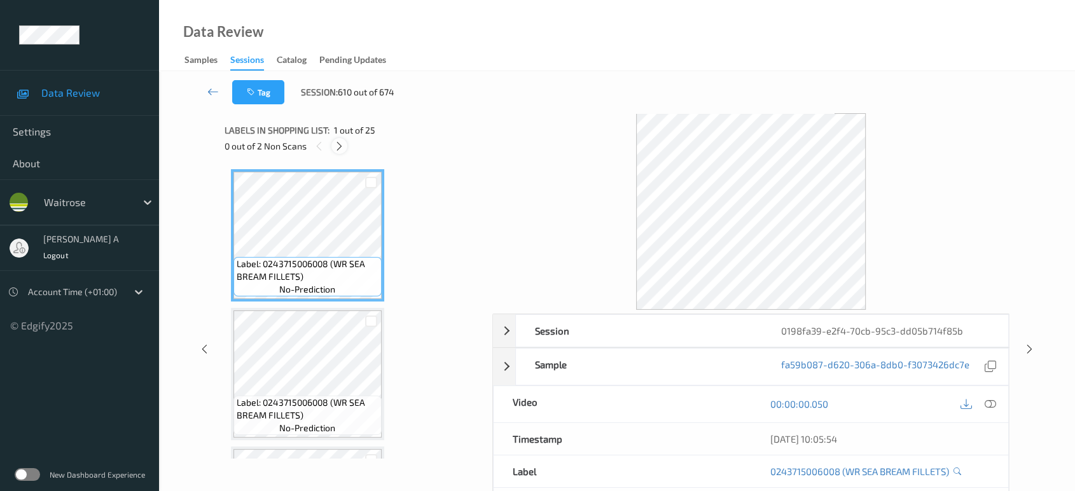
click at [343, 147] on icon at bounding box center [339, 146] width 11 height 11
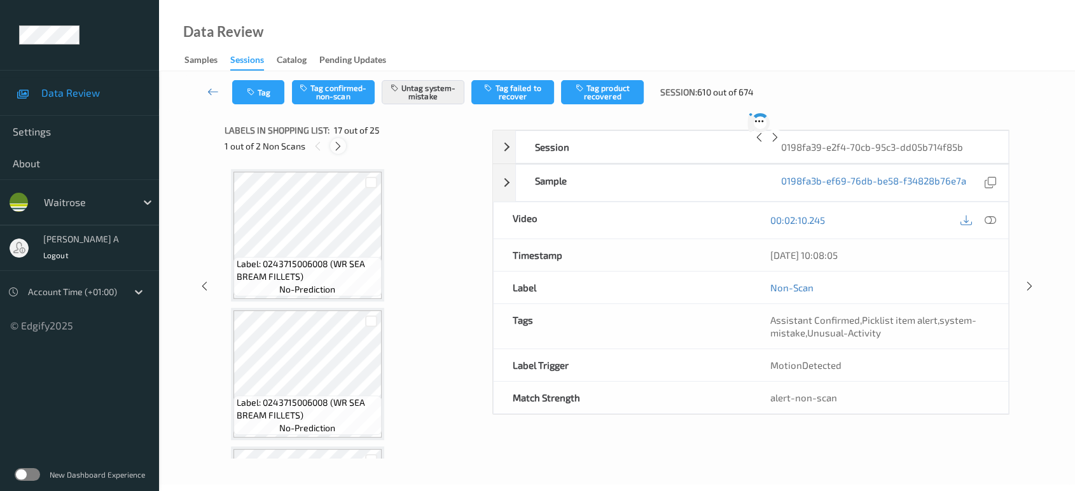
scroll to position [2077, 0]
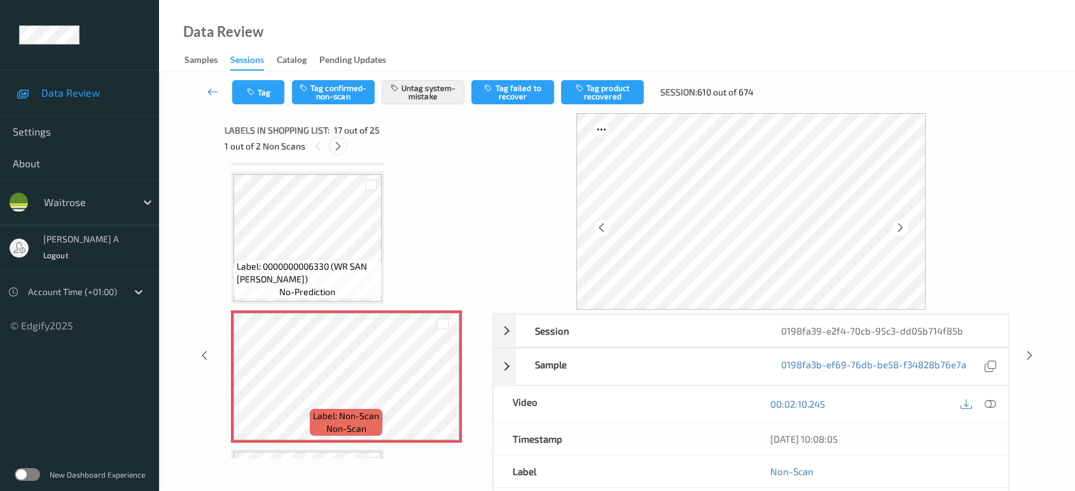
click at [343, 146] on div at bounding box center [338, 146] width 16 height 16
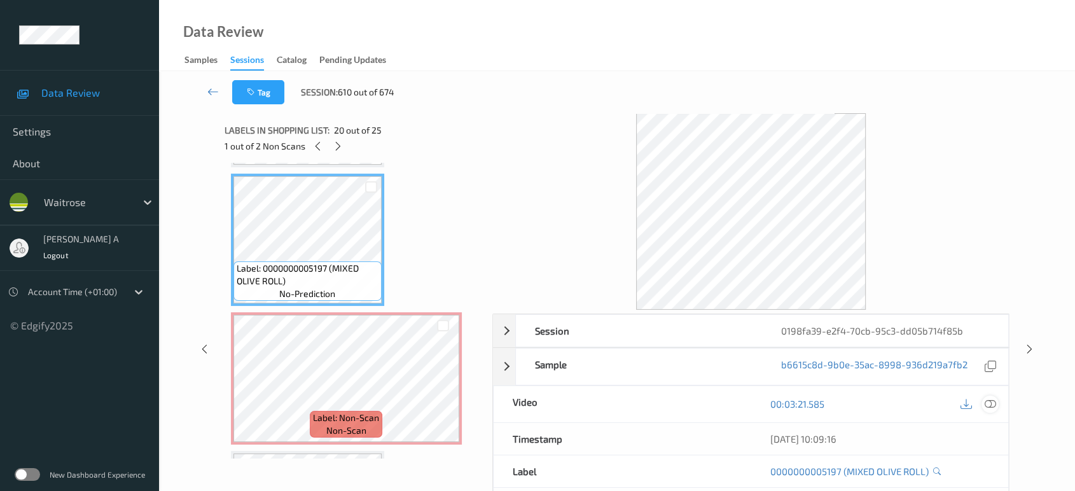
click at [988, 403] on icon at bounding box center [990, 403] width 11 height 11
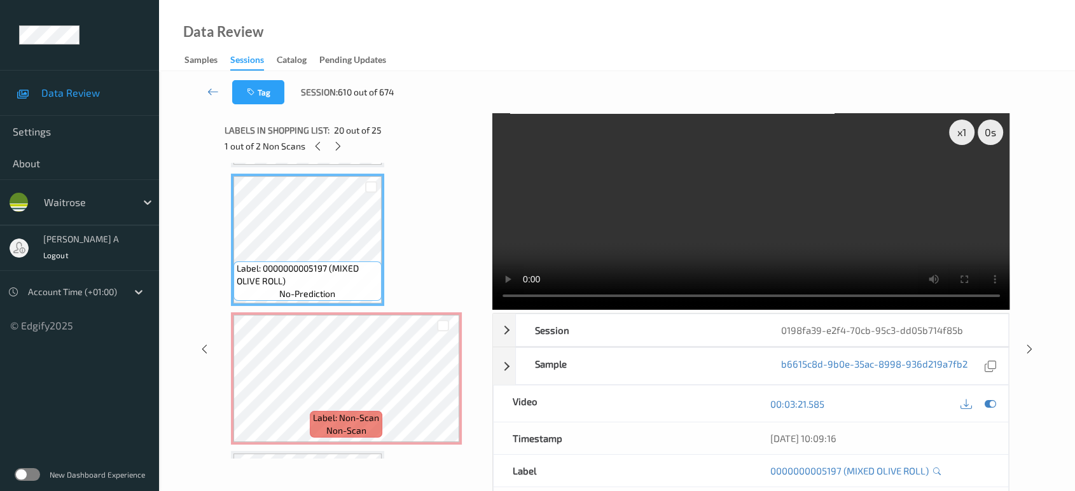
click at [626, 260] on video at bounding box center [751, 211] width 518 height 197
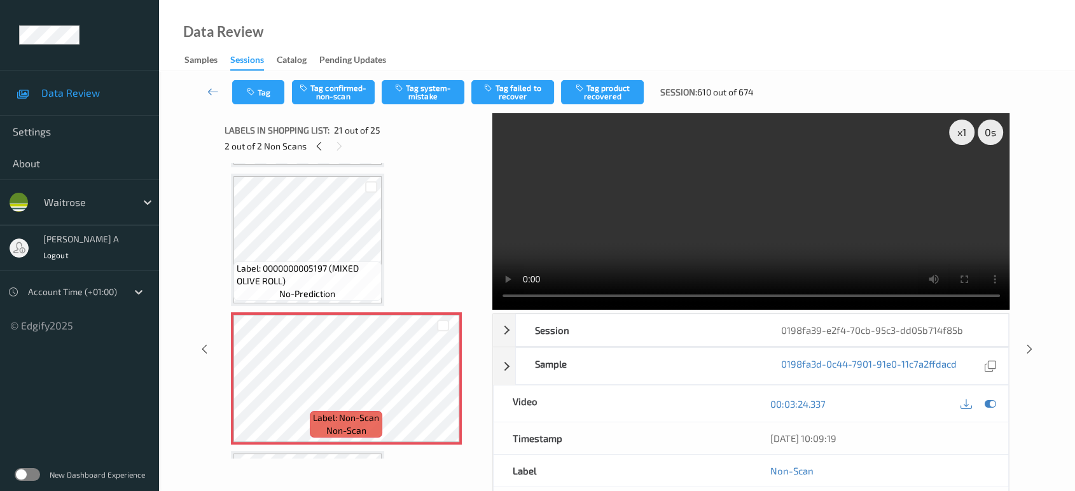
scroll to position [2701, 0]
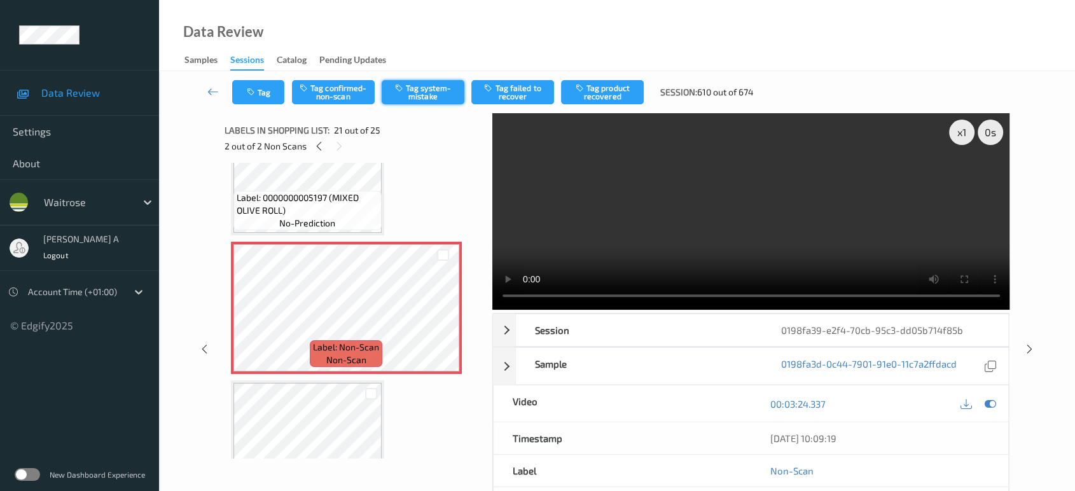
click at [433, 95] on button "Tag system-mistake" at bounding box center [423, 92] width 83 height 24
click at [258, 95] on button "Tag" at bounding box center [258, 92] width 52 height 24
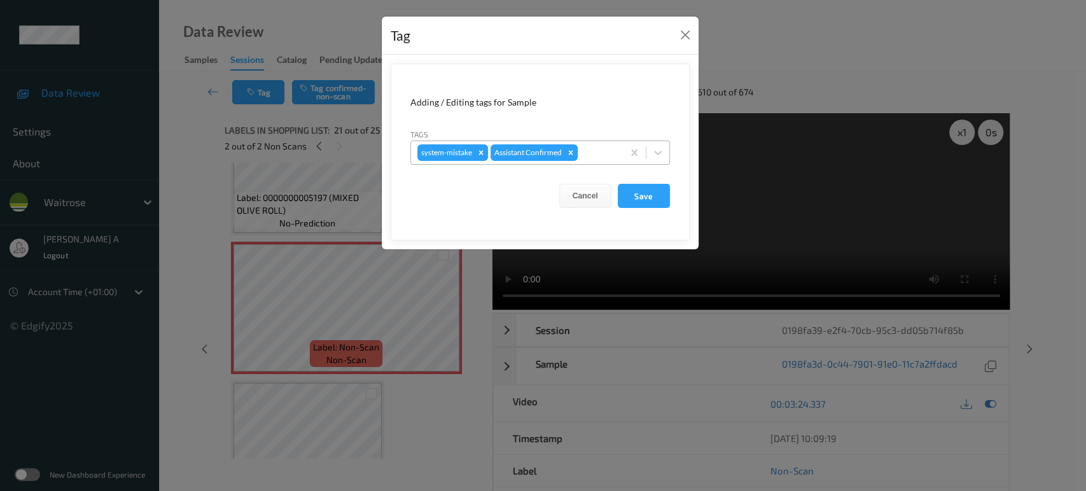
click at [595, 148] on div at bounding box center [598, 152] width 36 height 15
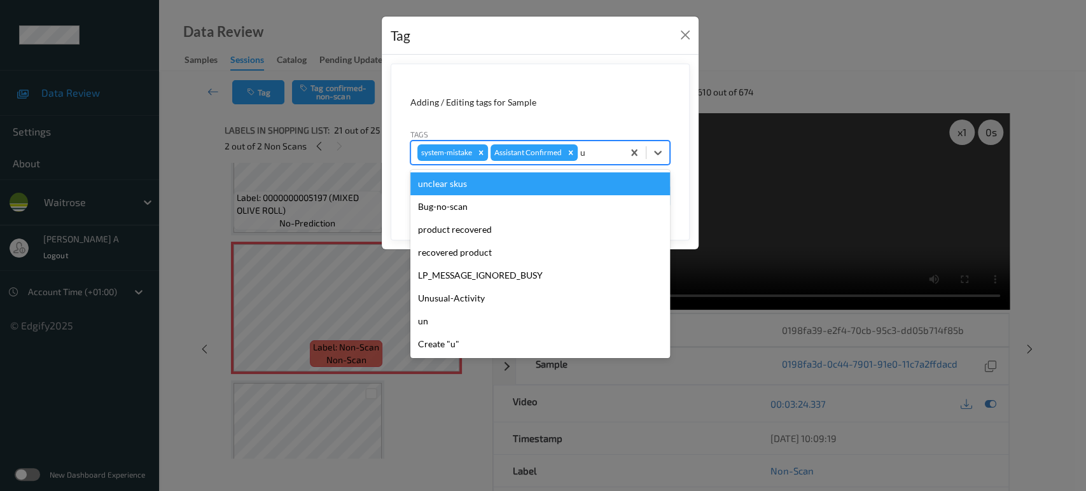
type input "un"
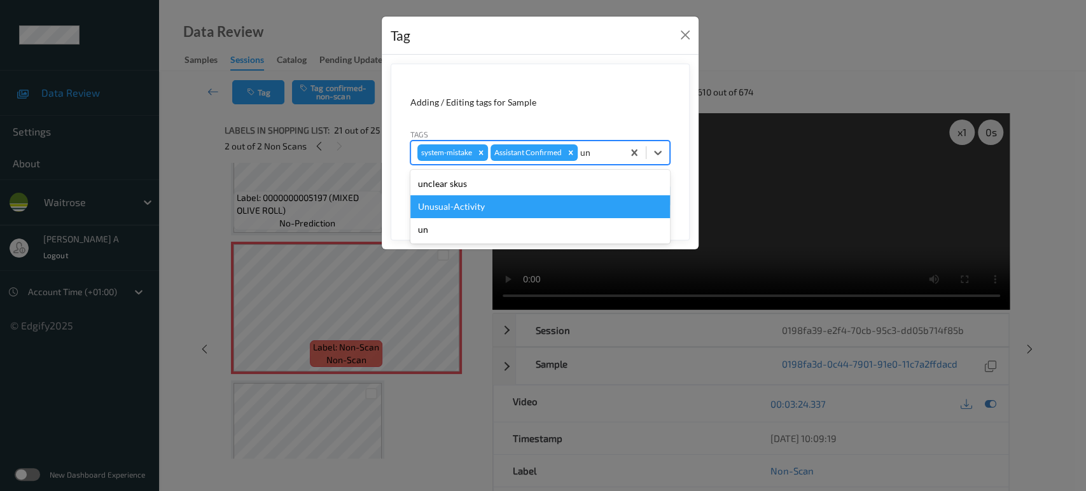
click at [517, 197] on div "Unusual-Activity" at bounding box center [540, 206] width 260 height 23
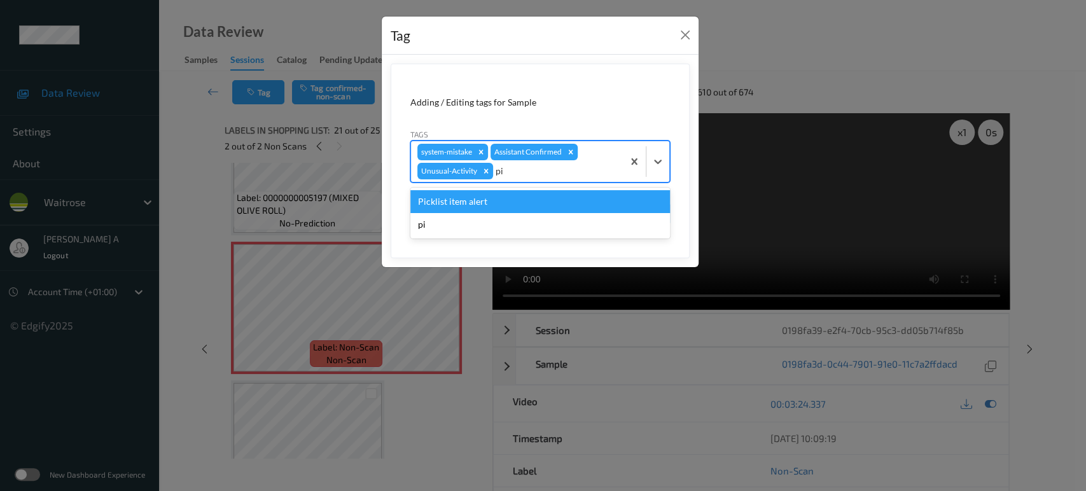
type input "pic"
click at [517, 197] on div "Picklist item alert" at bounding box center [540, 201] width 260 height 23
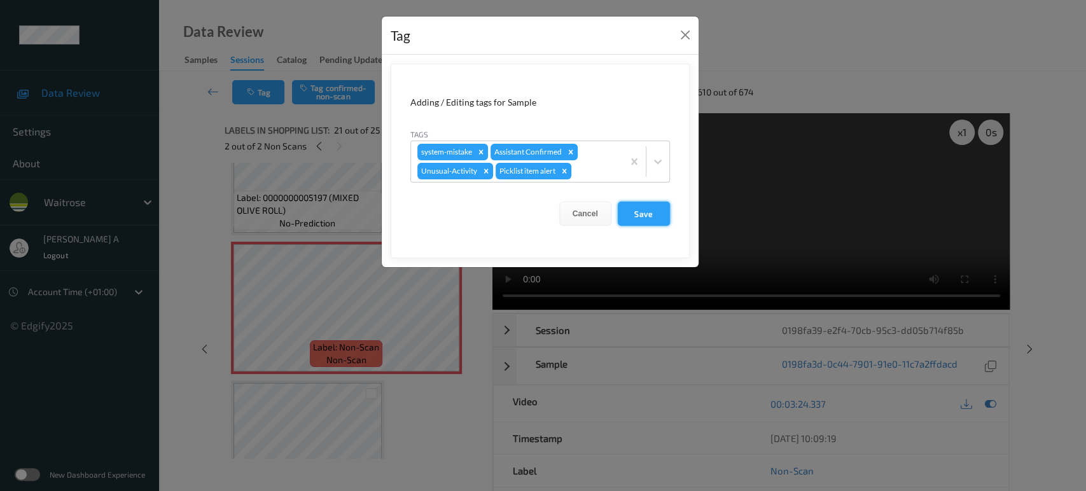
click at [661, 212] on button "Save" at bounding box center [644, 214] width 52 height 24
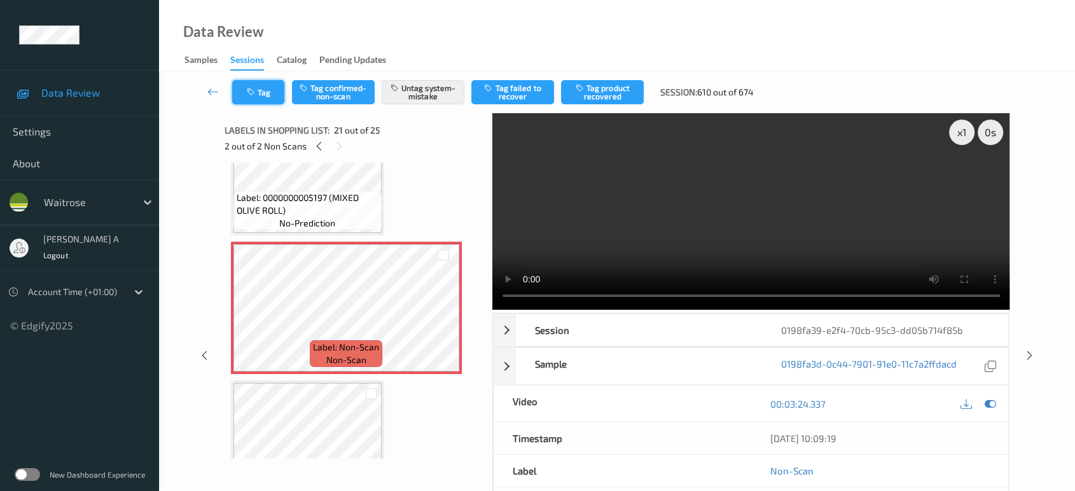
click at [260, 90] on button "Tag" at bounding box center [258, 92] width 52 height 24
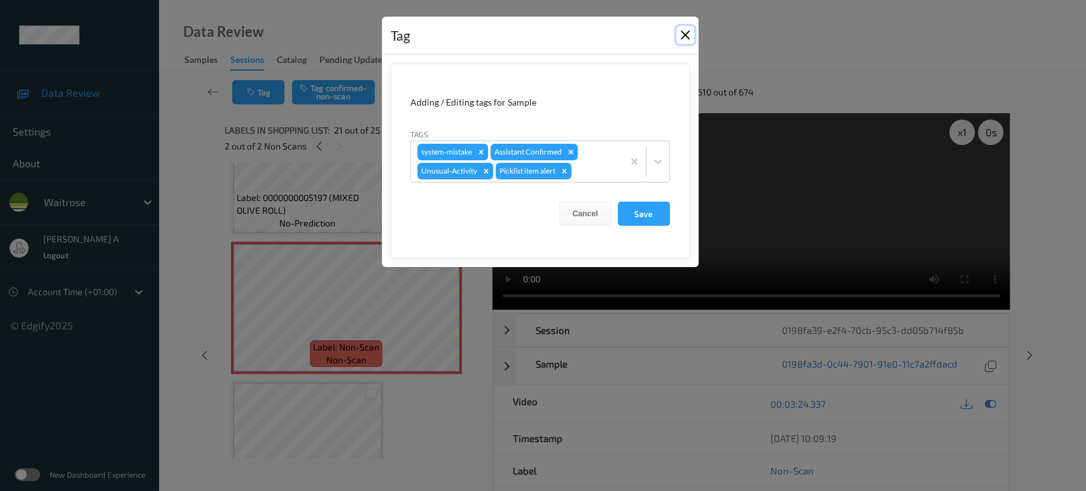
click at [683, 35] on button "Close" at bounding box center [685, 35] width 18 height 18
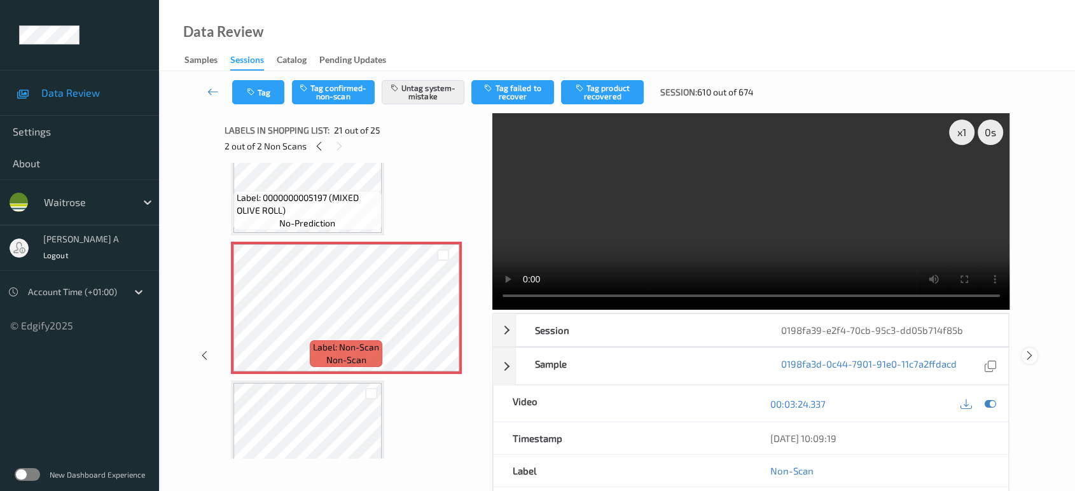
click at [1028, 355] on icon at bounding box center [1029, 355] width 11 height 11
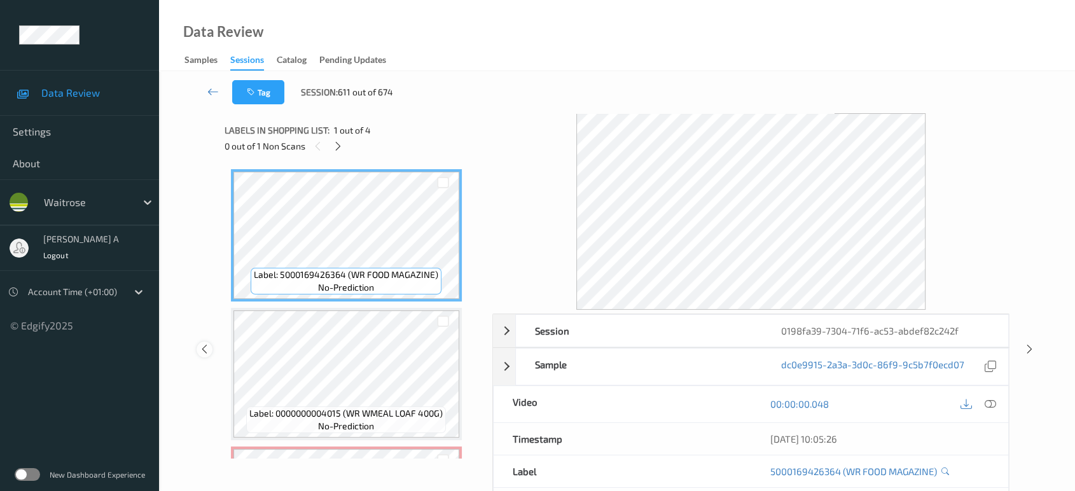
click at [198, 349] on div at bounding box center [205, 350] width 16 height 16
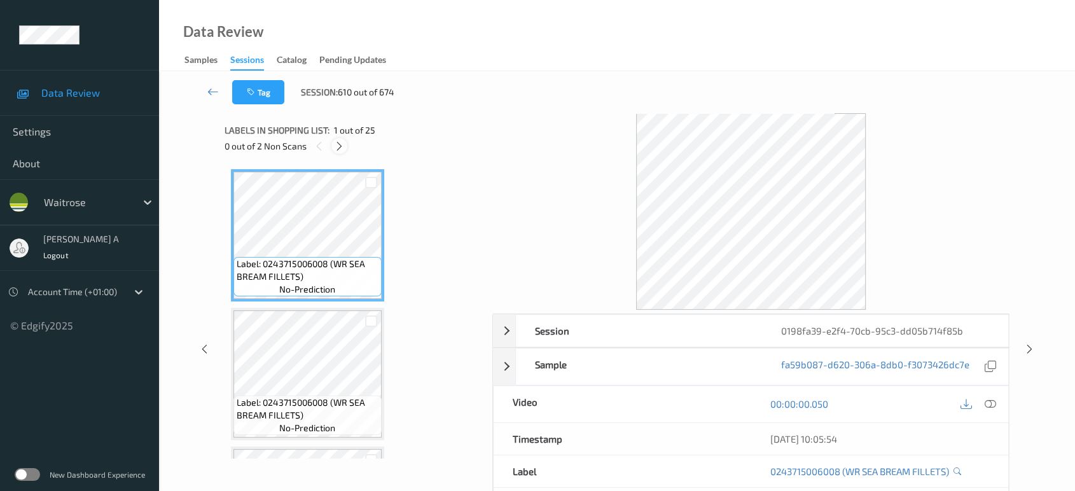
click at [338, 143] on icon at bounding box center [339, 146] width 11 height 11
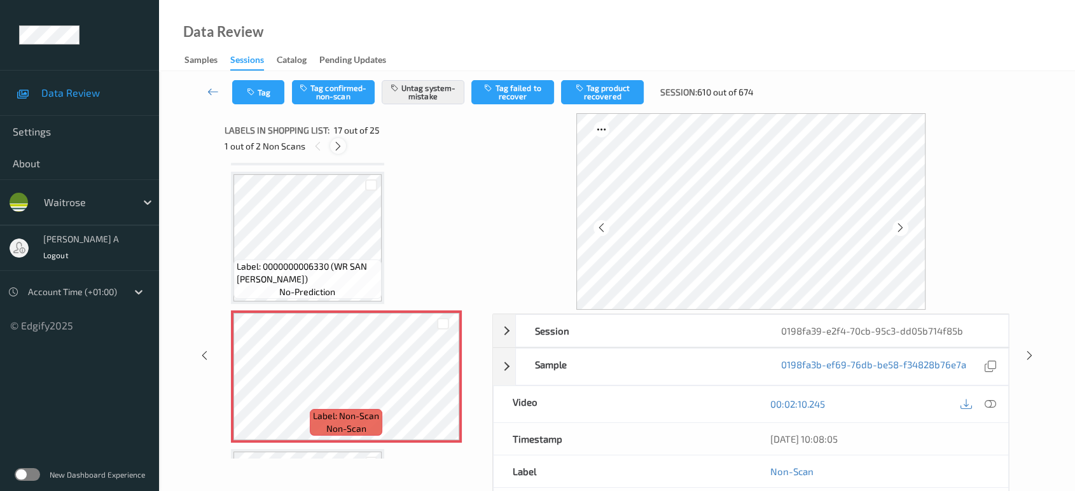
click at [338, 143] on icon at bounding box center [338, 146] width 11 height 11
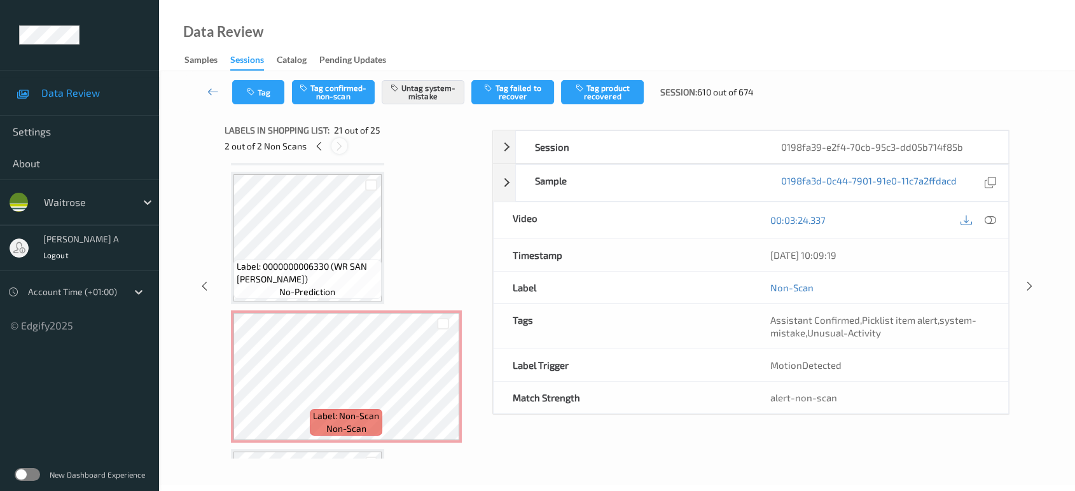
scroll to position [2630, 0]
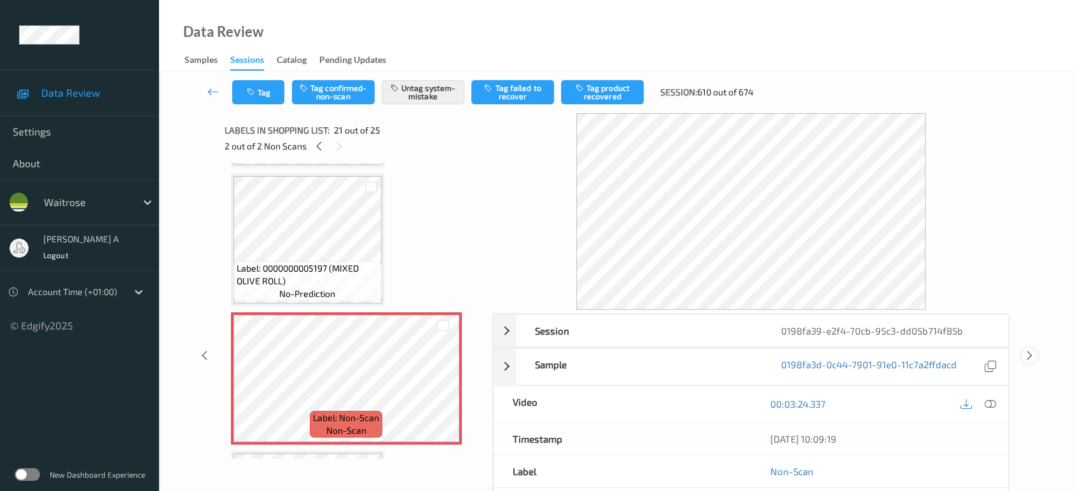
click at [1025, 351] on icon at bounding box center [1029, 355] width 11 height 11
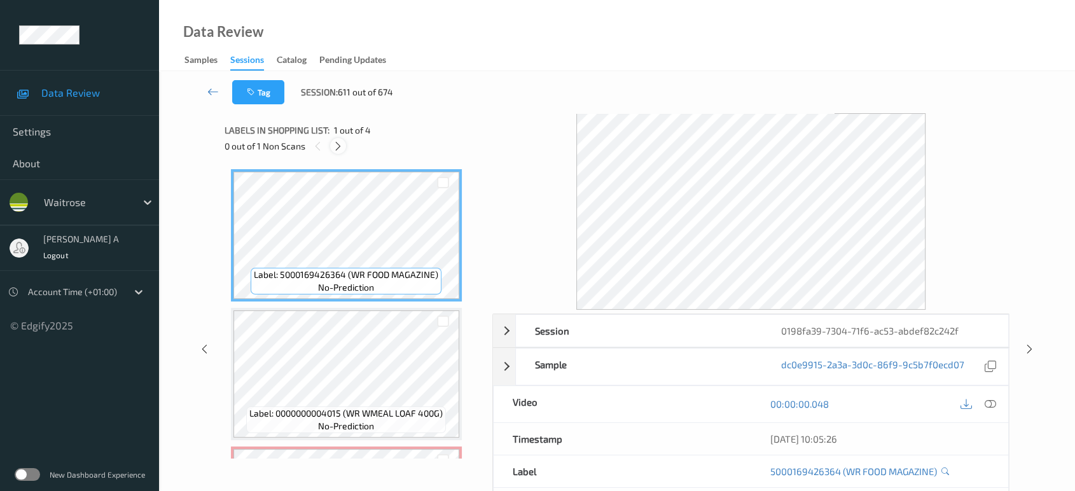
click at [338, 146] on icon at bounding box center [338, 146] width 11 height 11
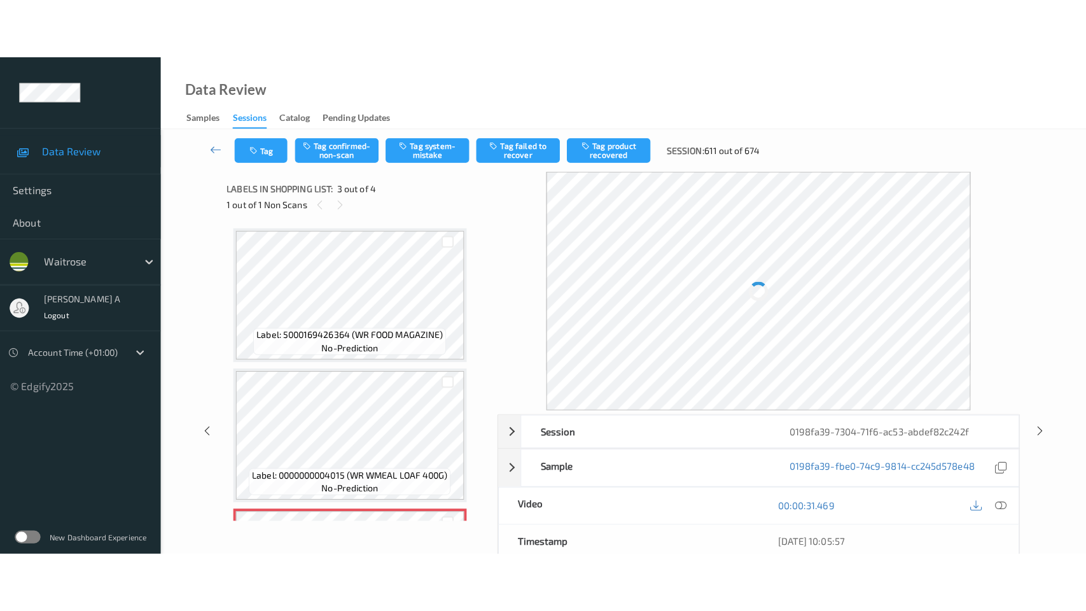
scroll to position [144, 0]
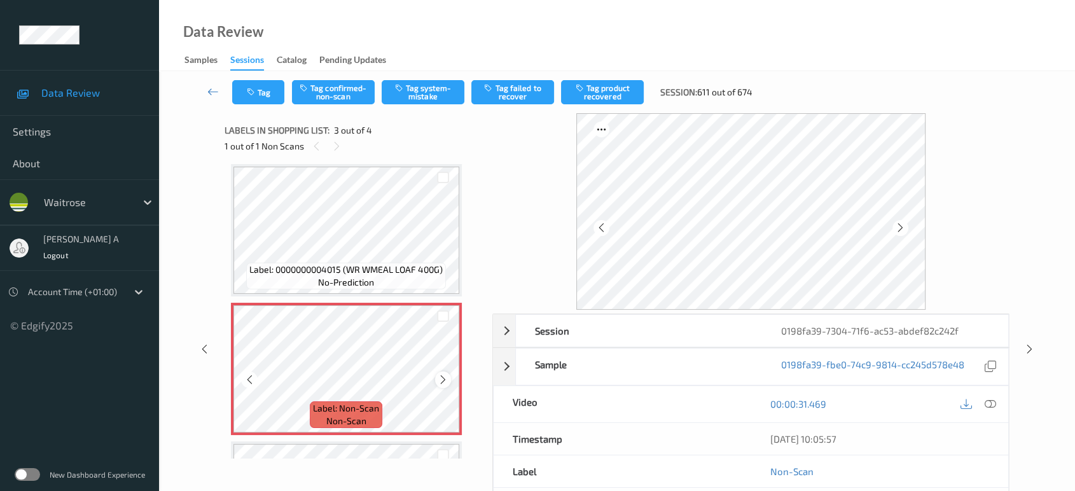
click at [441, 378] on icon at bounding box center [443, 379] width 11 height 11
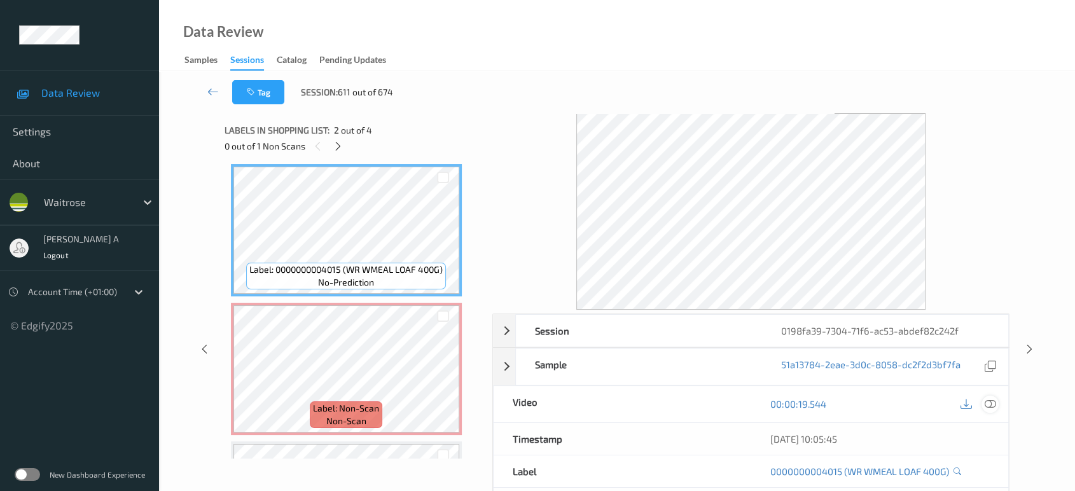
click at [990, 401] on icon at bounding box center [990, 403] width 11 height 11
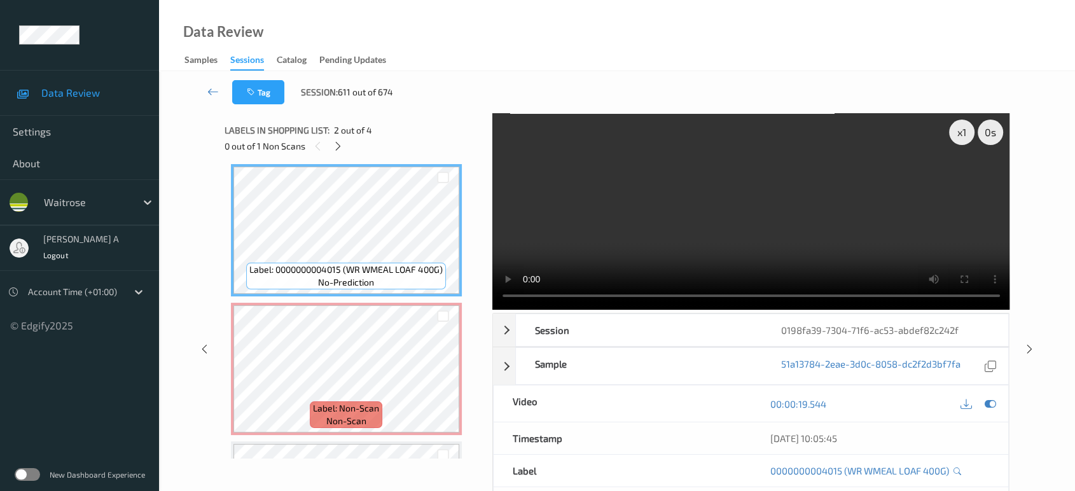
click at [756, 219] on video at bounding box center [751, 211] width 518 height 197
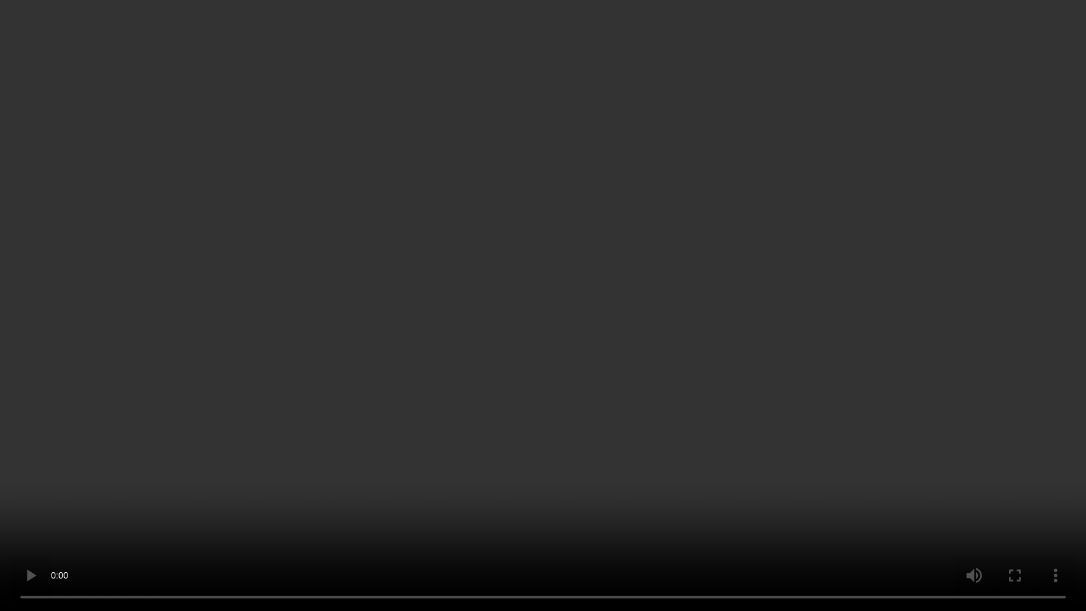
click at [649, 365] on video at bounding box center [543, 305] width 1086 height 611
click at [483, 333] on video at bounding box center [543, 305] width 1086 height 611
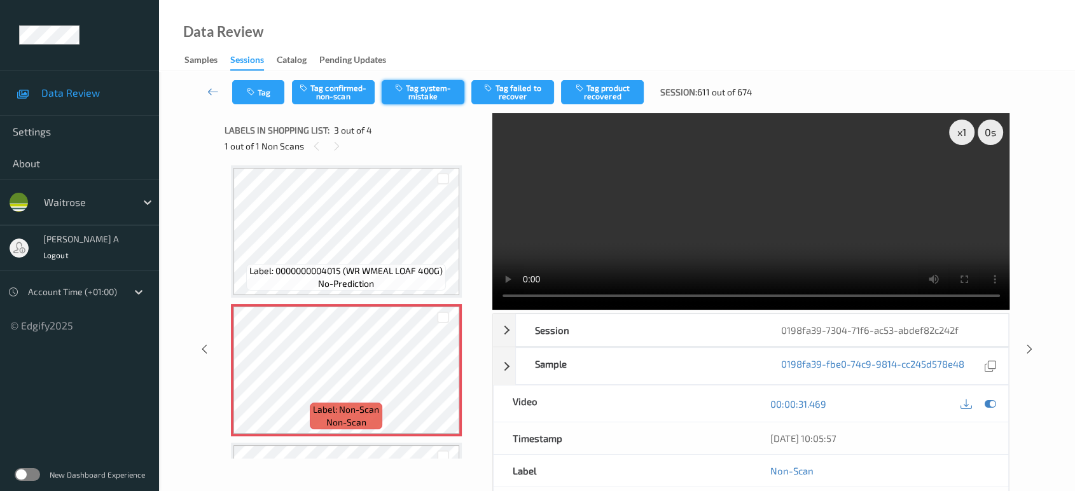
click at [425, 95] on button "Tag system-mistake" at bounding box center [423, 92] width 83 height 24
click at [254, 88] on icon "button" at bounding box center [252, 92] width 11 height 9
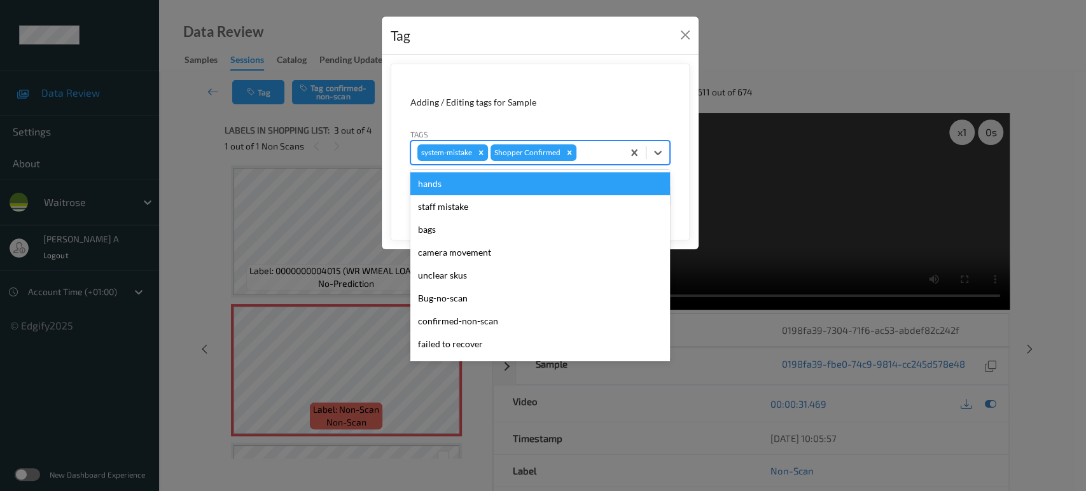
click at [595, 157] on div at bounding box center [598, 152] width 38 height 15
type input "un"
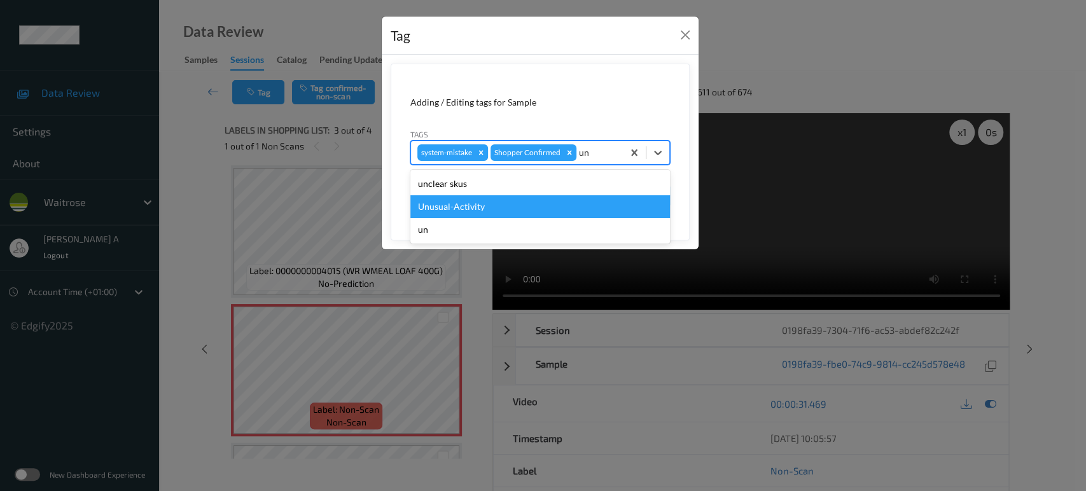
click at [450, 199] on div "Unusual-Activity" at bounding box center [540, 206] width 260 height 23
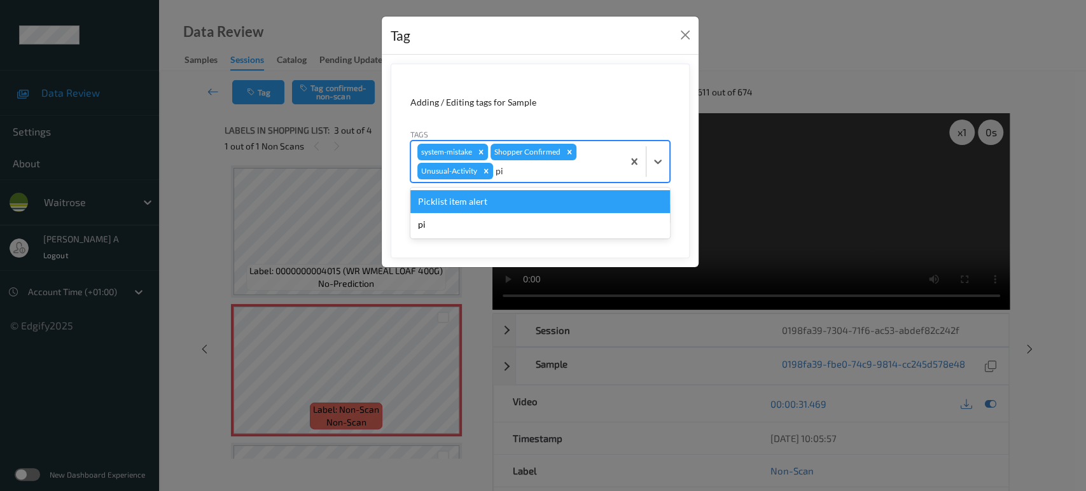
type input "pic"
click at [450, 199] on div "Picklist item alert" at bounding box center [540, 201] width 260 height 23
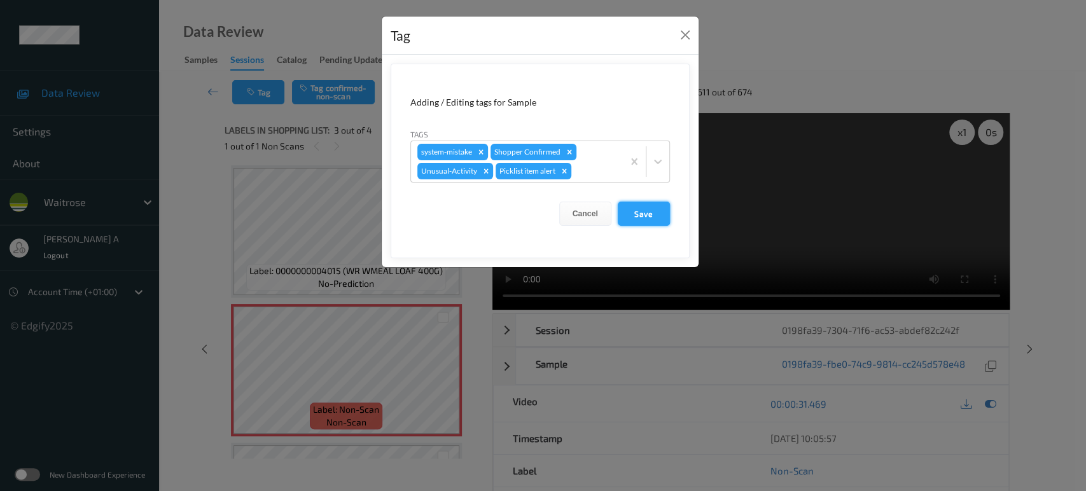
click at [640, 213] on button "Save" at bounding box center [644, 214] width 52 height 24
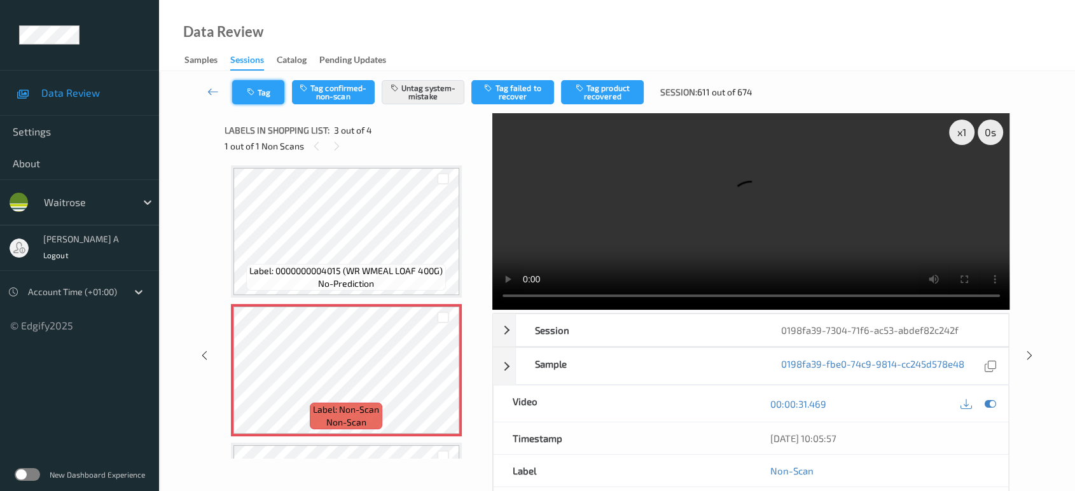
click at [251, 98] on button "Tag" at bounding box center [258, 92] width 52 height 24
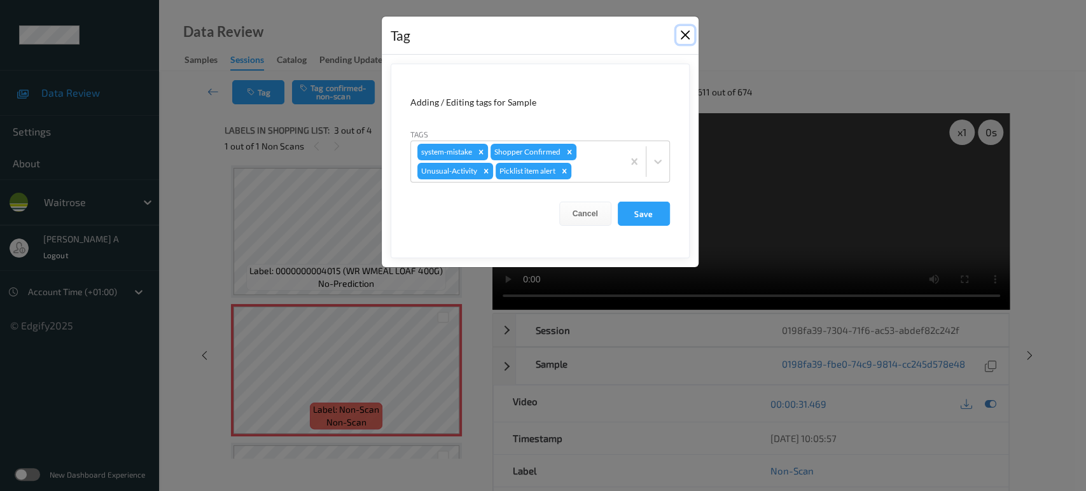
click at [688, 34] on button "Close" at bounding box center [685, 35] width 18 height 18
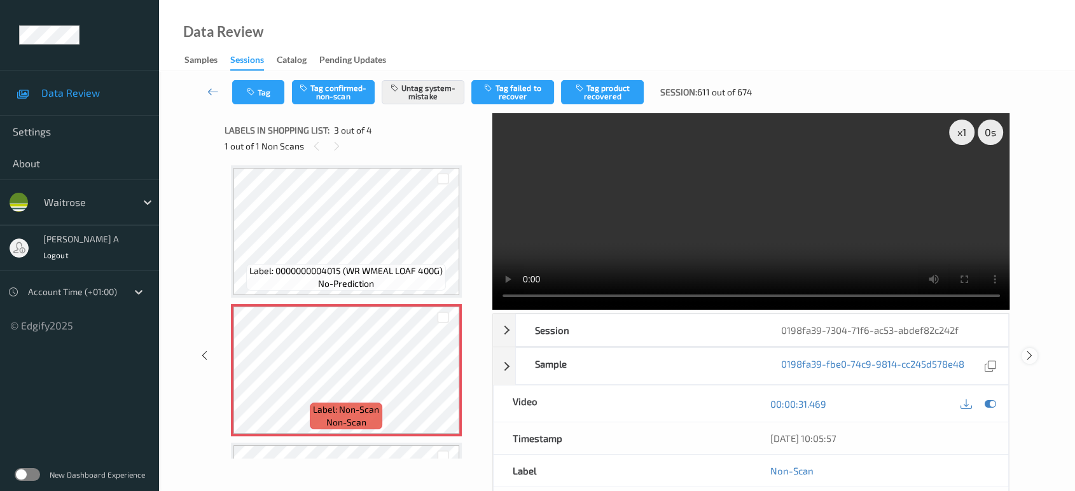
click at [1029, 355] on icon at bounding box center [1029, 355] width 11 height 11
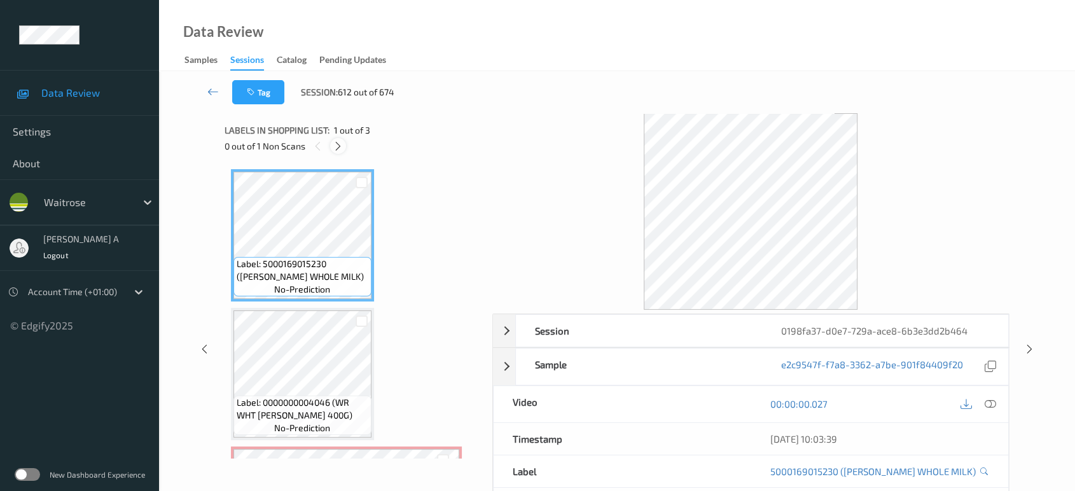
click at [346, 143] on div at bounding box center [338, 146] width 16 height 16
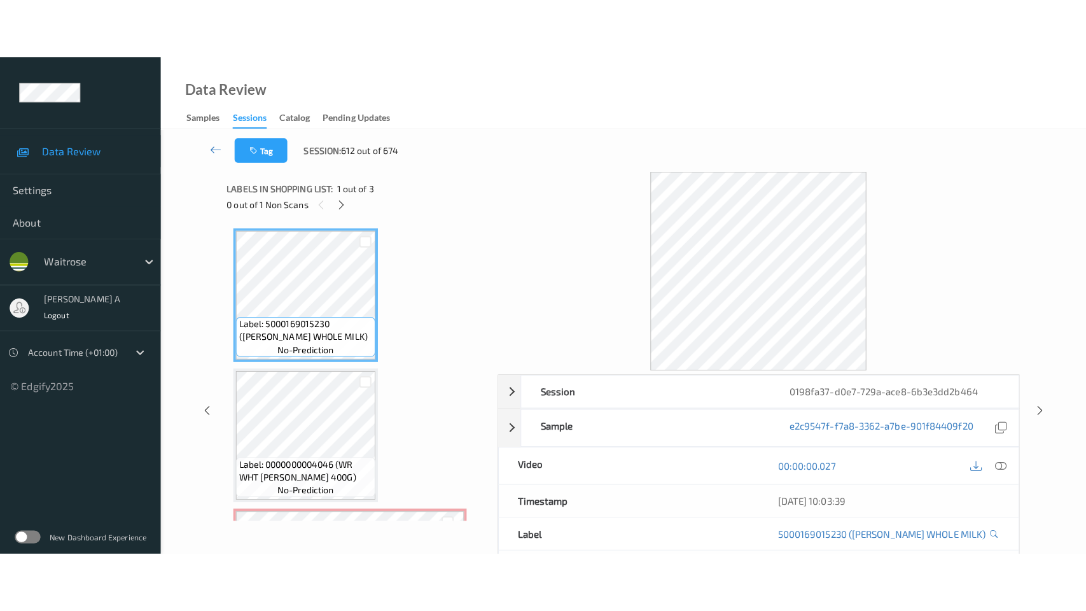
scroll to position [124, 0]
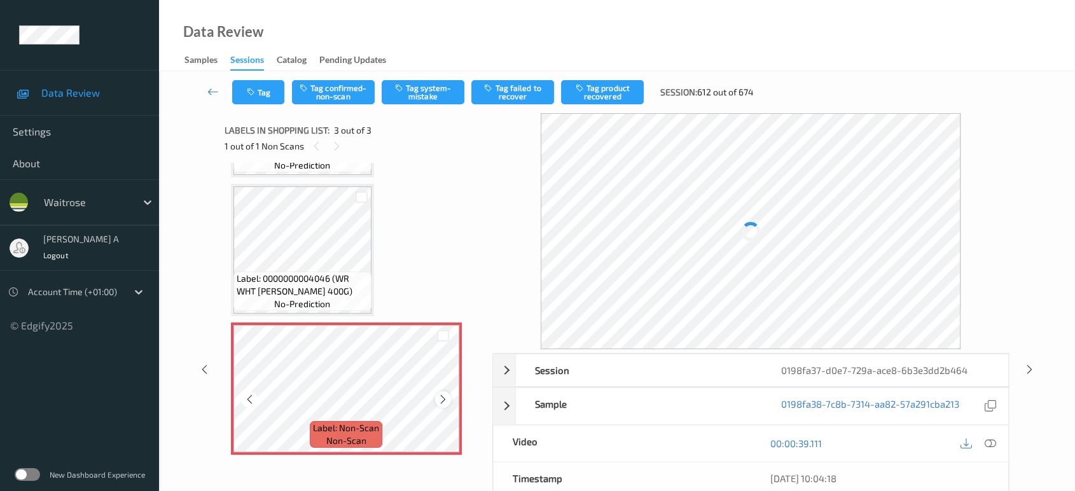
click at [442, 403] on icon at bounding box center [443, 399] width 11 height 11
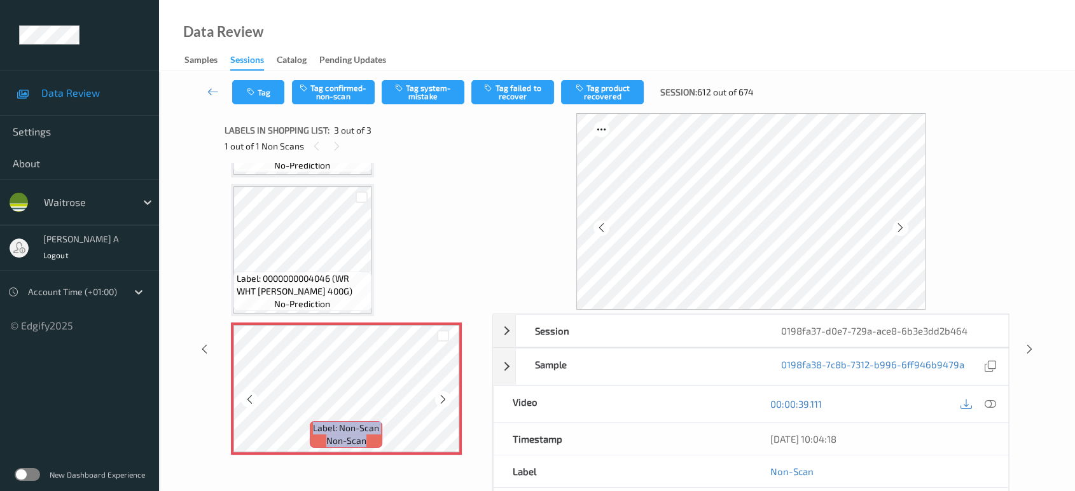
click at [442, 403] on icon at bounding box center [443, 399] width 11 height 11
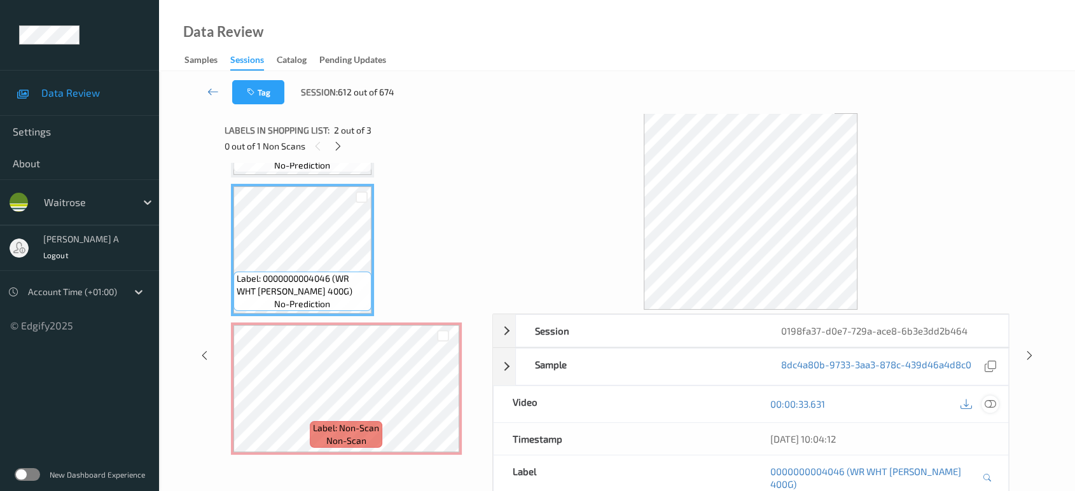
click at [992, 405] on icon at bounding box center [990, 403] width 11 height 11
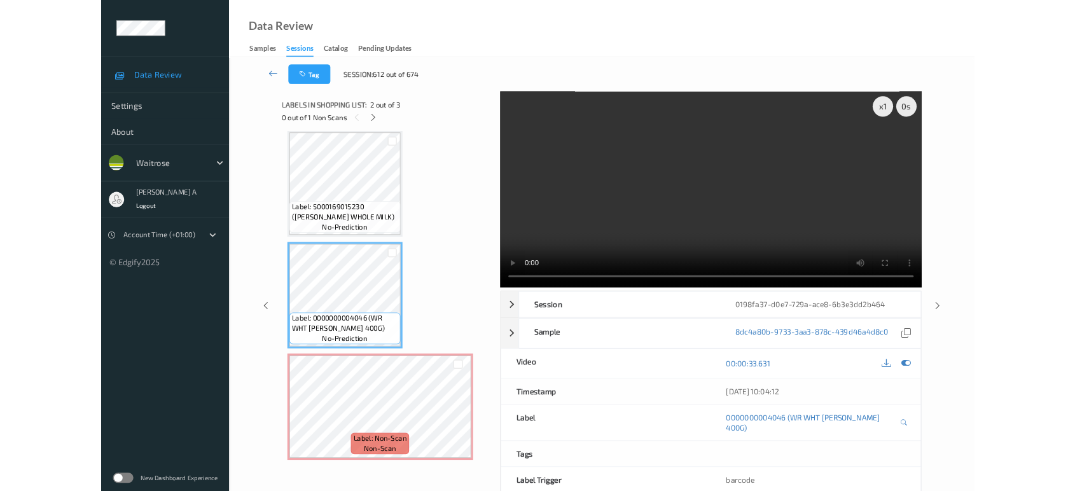
scroll to position [5, 0]
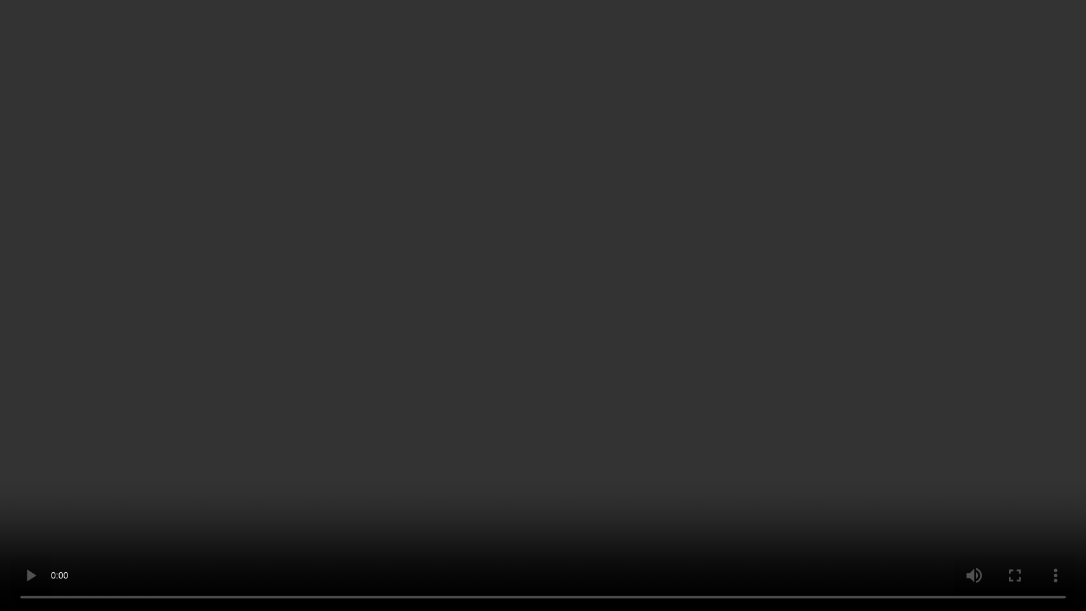
click at [518, 325] on video at bounding box center [543, 305] width 1086 height 611
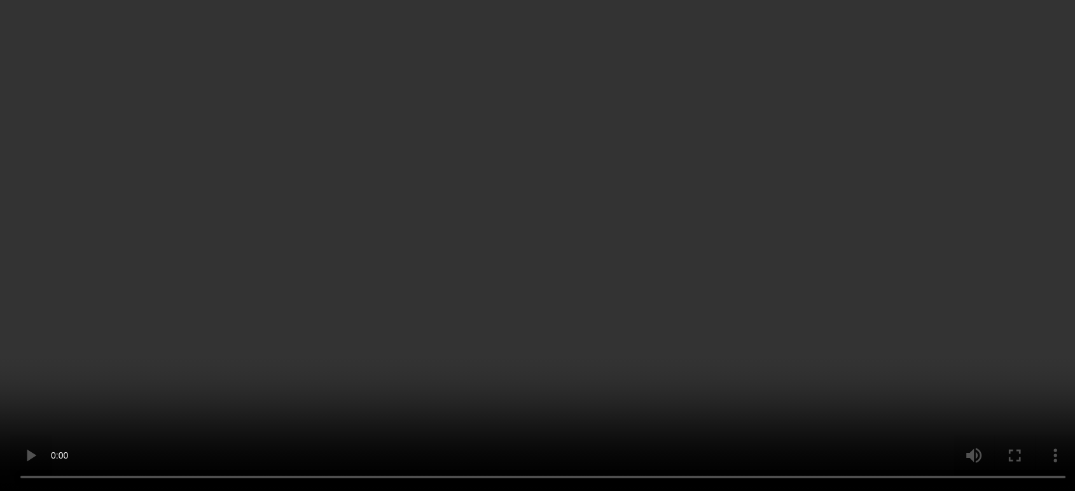
scroll to position [124, 0]
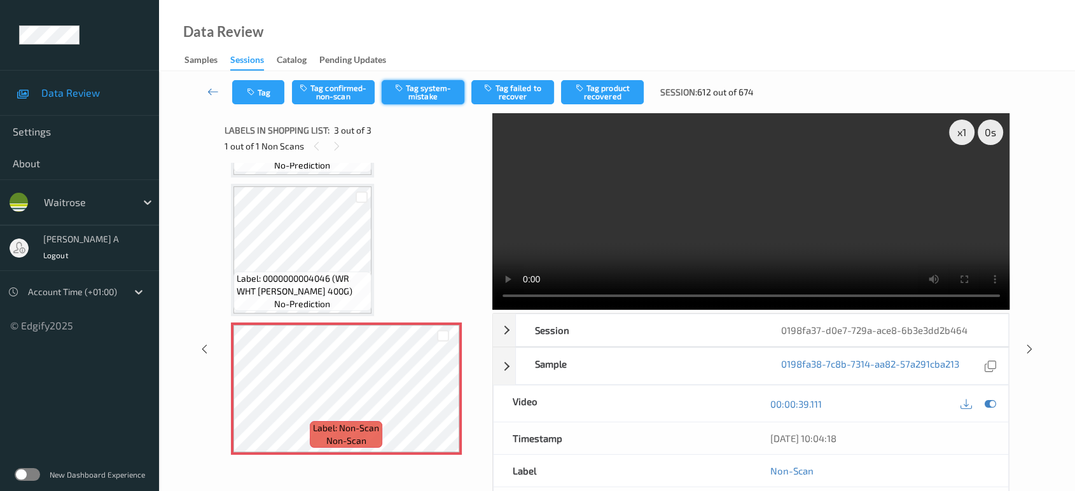
click at [417, 101] on button "Tag system-mistake" at bounding box center [423, 92] width 83 height 24
click at [268, 89] on button "Tag" at bounding box center [258, 92] width 52 height 24
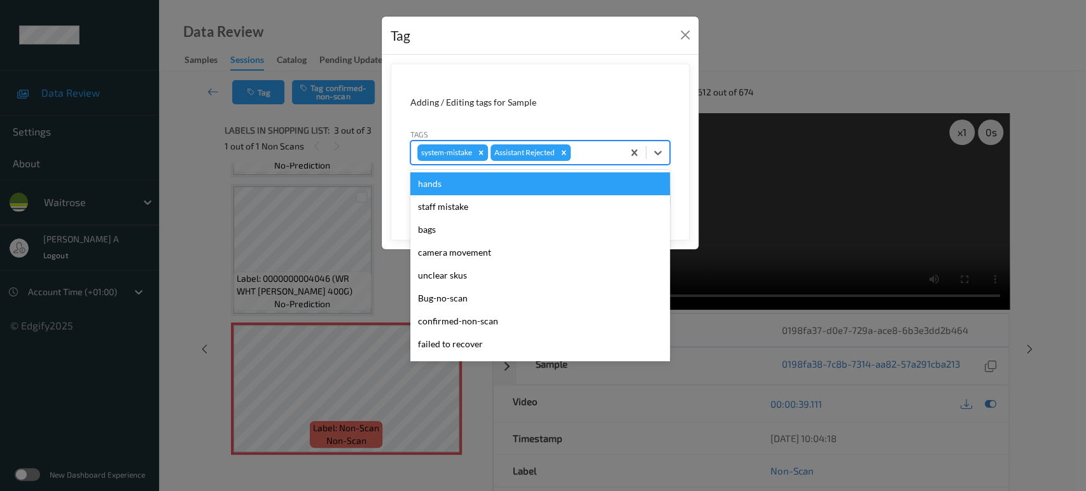
click at [588, 146] on div at bounding box center [594, 152] width 43 height 15
type input "un"
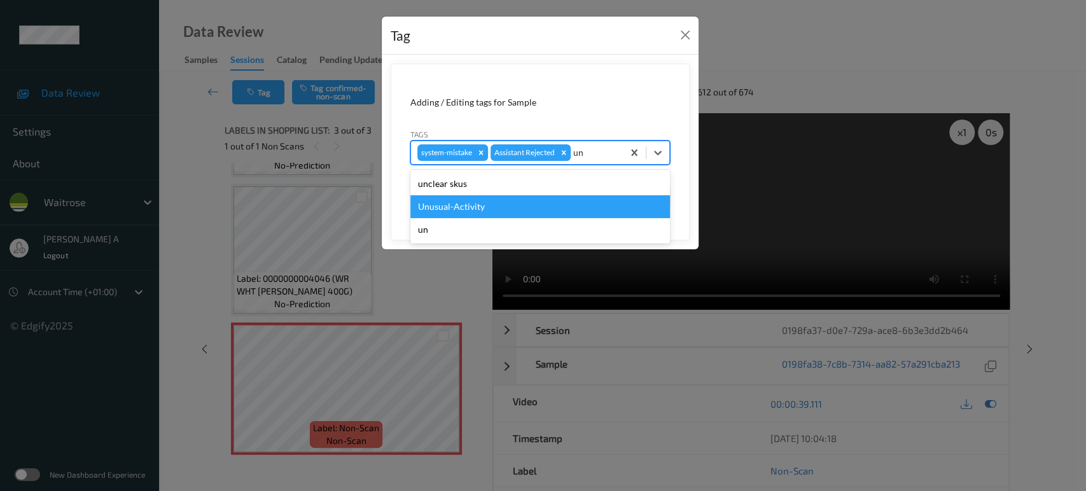
click at [514, 200] on div "Unusual-Activity" at bounding box center [540, 206] width 260 height 23
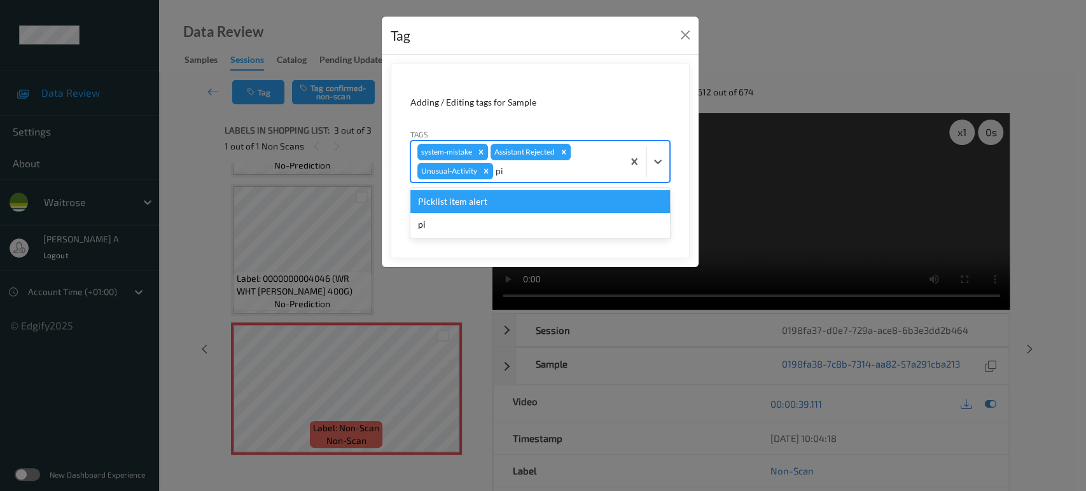
type input "pic"
click at [514, 200] on div "Picklist item alert" at bounding box center [540, 201] width 260 height 23
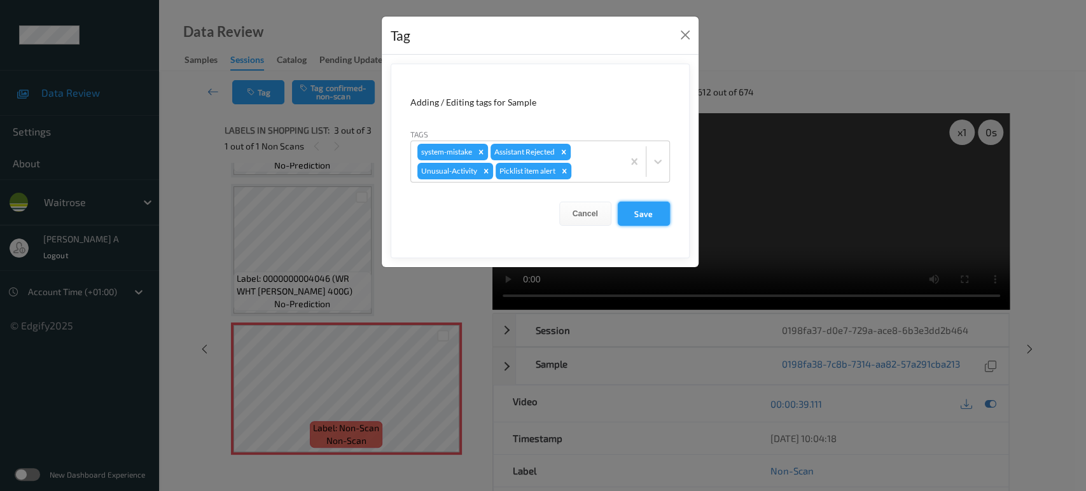
click at [634, 214] on button "Save" at bounding box center [644, 214] width 52 height 24
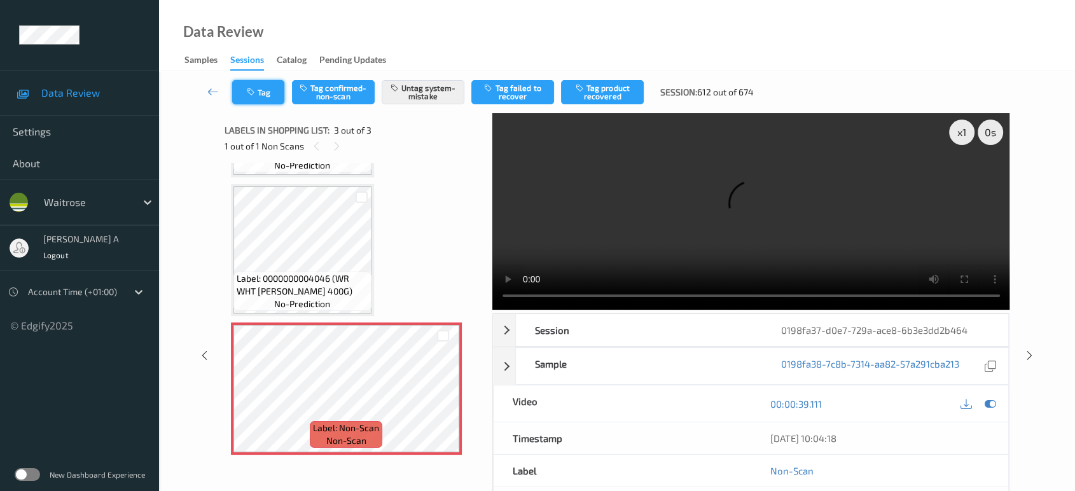
click at [272, 94] on button "Tag" at bounding box center [258, 92] width 52 height 24
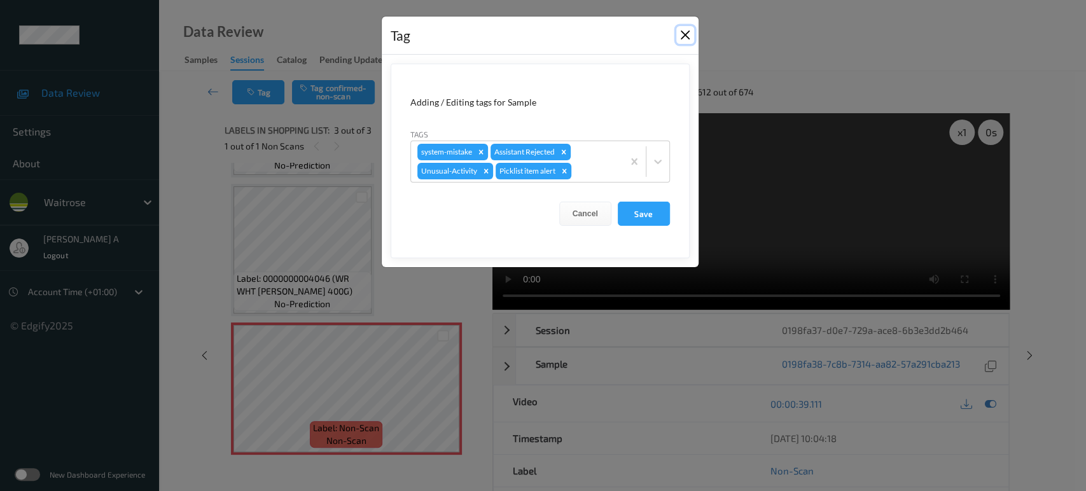
click at [682, 38] on button "Close" at bounding box center [685, 35] width 18 height 18
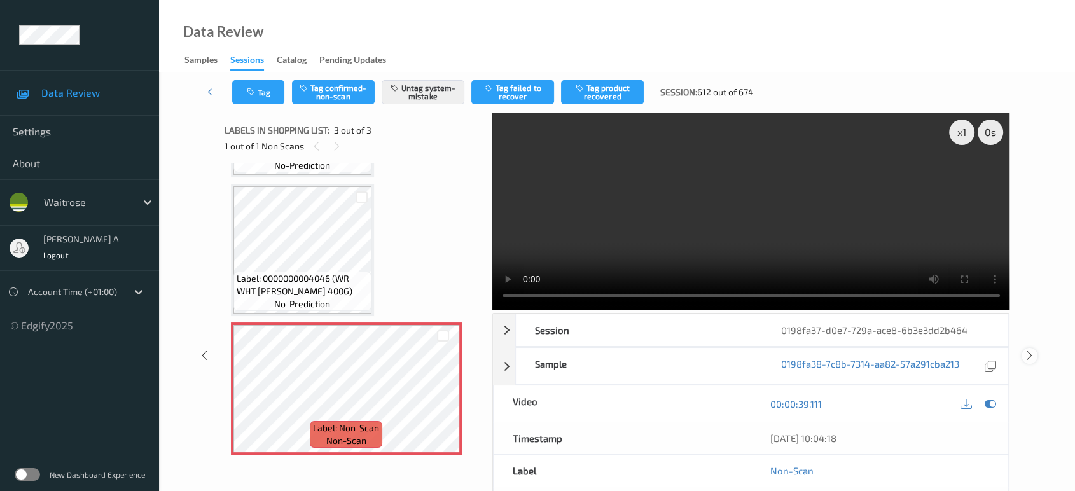
click at [1027, 354] on icon at bounding box center [1029, 355] width 11 height 11
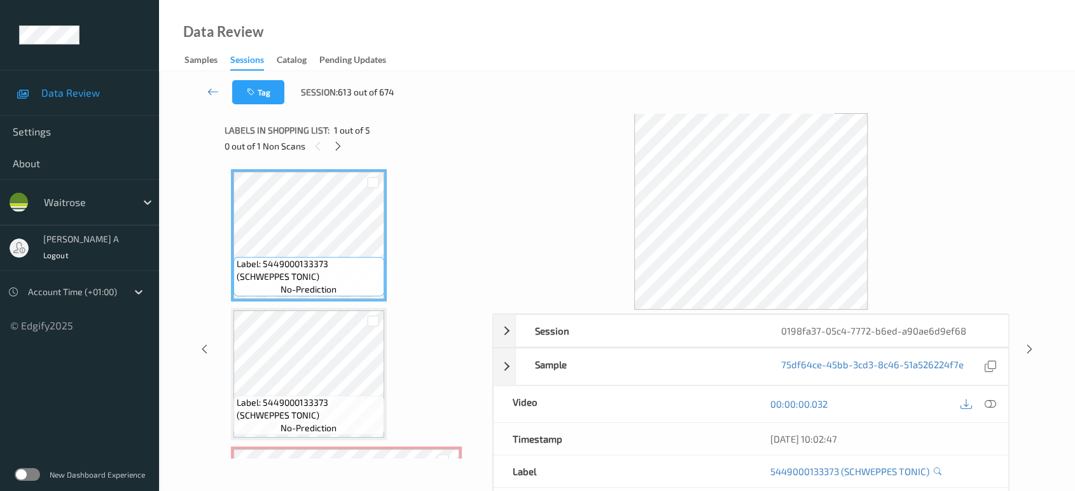
drag, startPoint x: 335, startPoint y: 145, endPoint x: 341, endPoint y: 159, distance: 15.4
click at [335, 145] on icon at bounding box center [338, 146] width 11 height 11
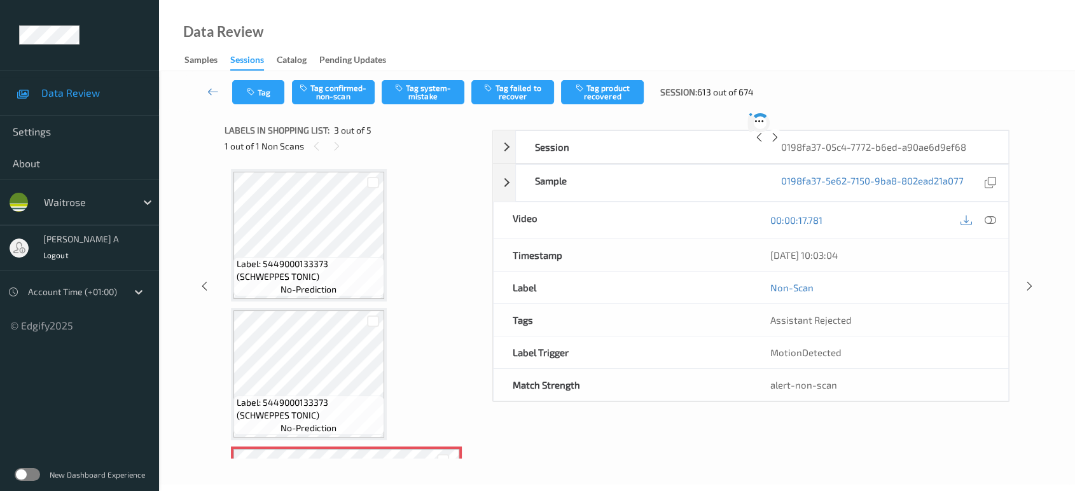
scroll to position [144, 0]
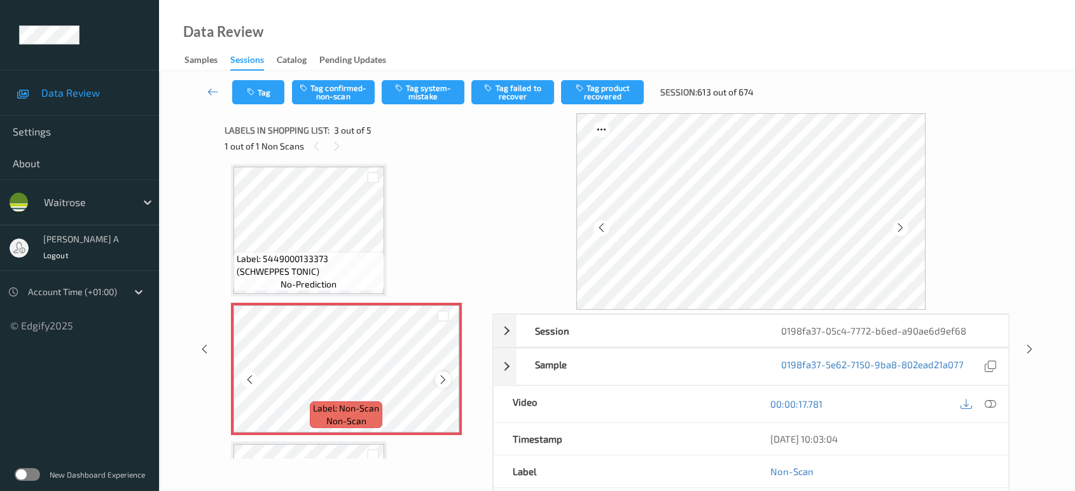
click at [440, 380] on icon at bounding box center [443, 379] width 11 height 11
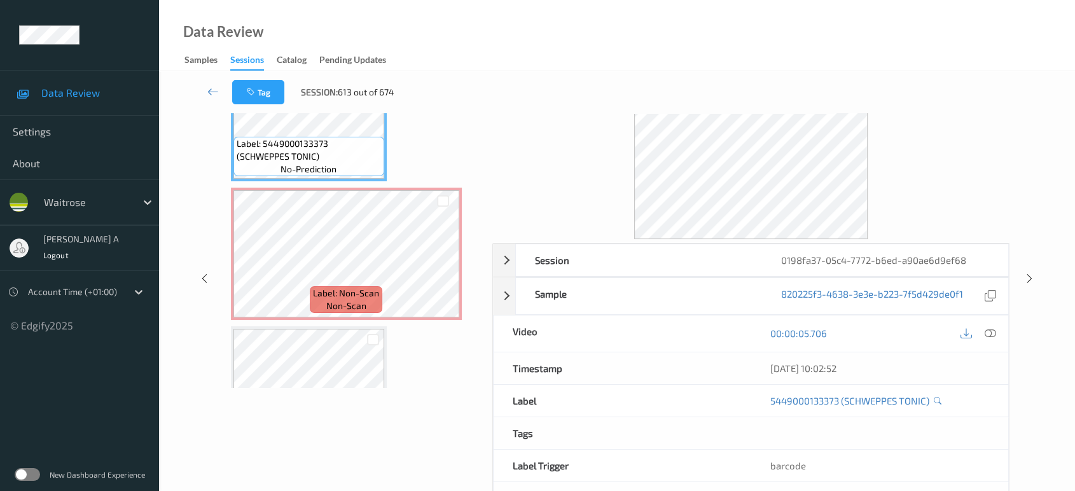
scroll to position [118, 0]
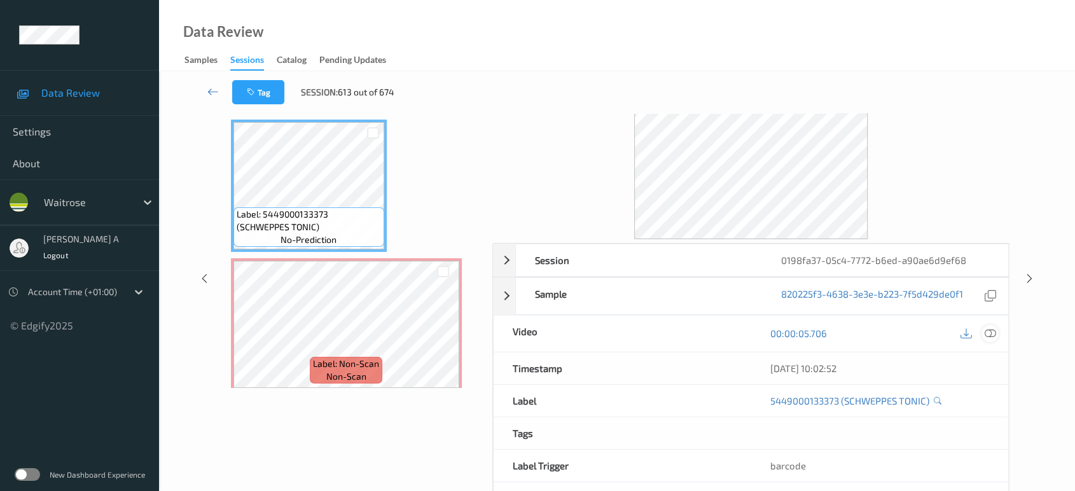
click at [997, 335] on div at bounding box center [989, 333] width 17 height 17
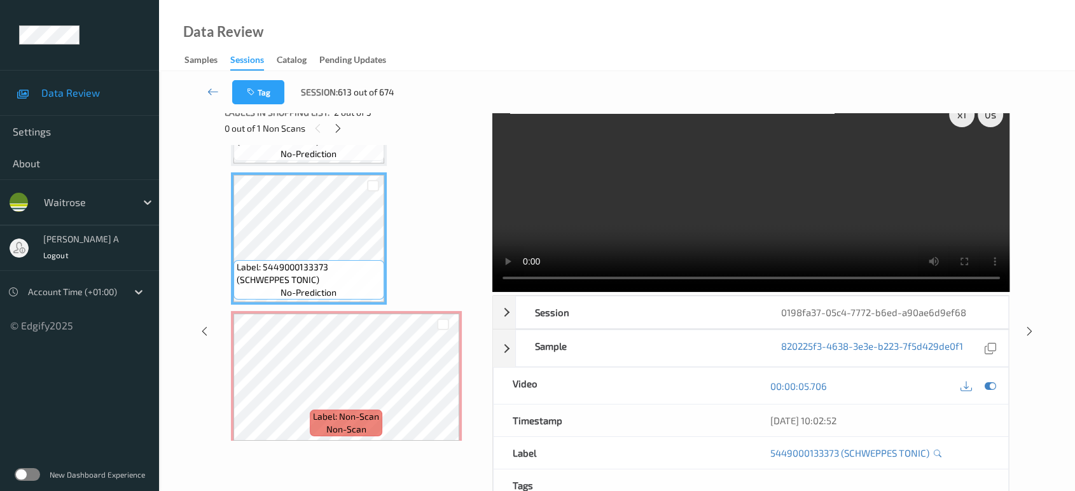
scroll to position [0, 0]
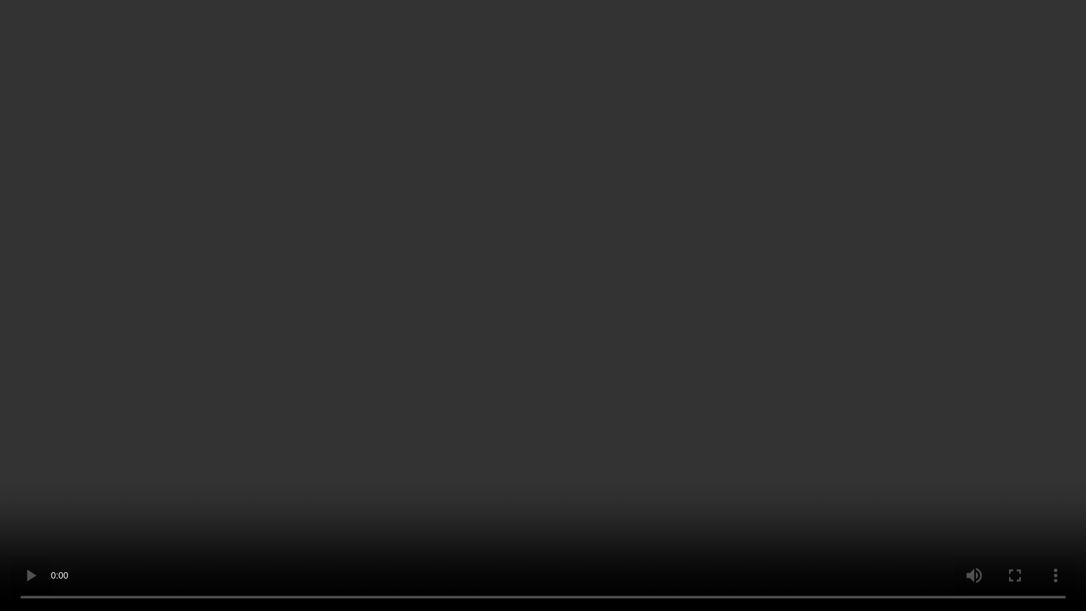
click at [512, 327] on video at bounding box center [543, 305] width 1086 height 611
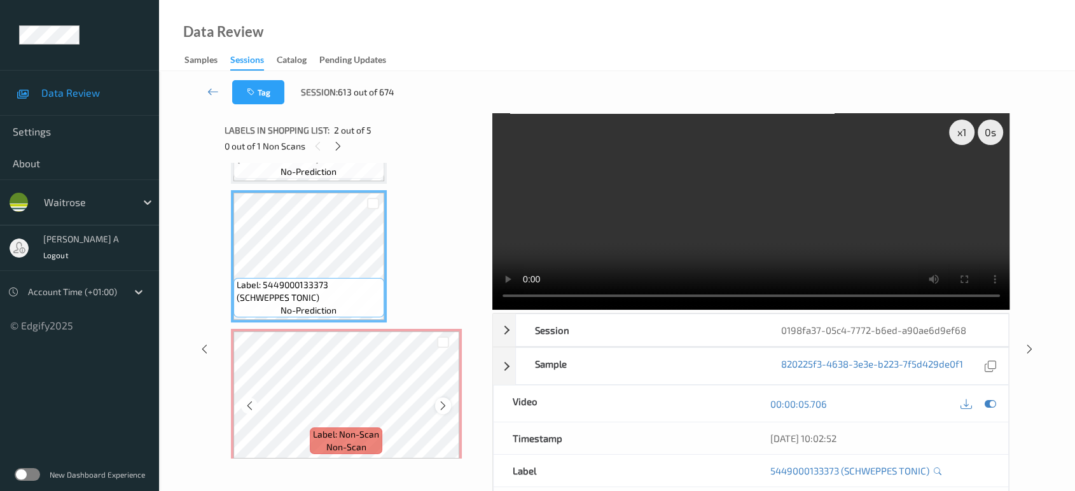
click at [447, 400] on icon at bounding box center [443, 405] width 11 height 11
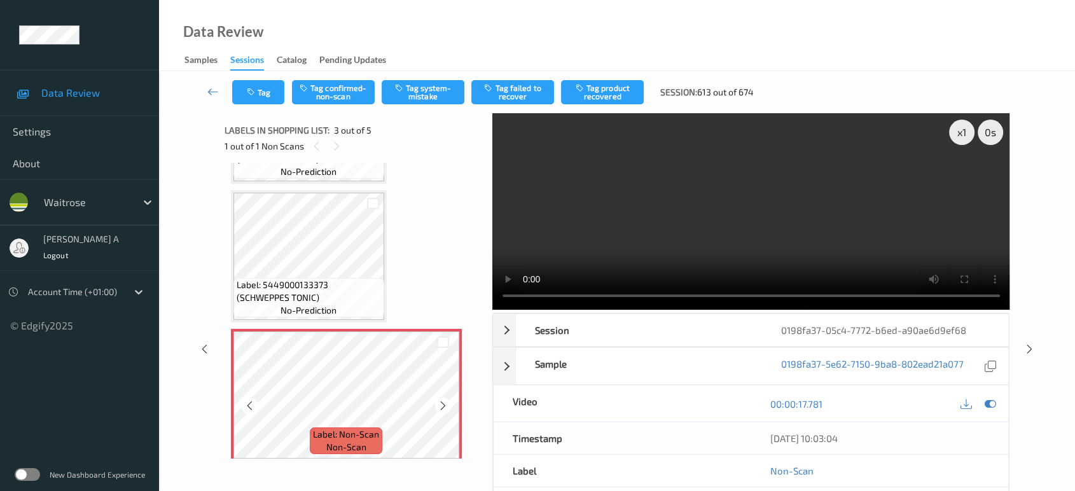
click at [447, 400] on icon at bounding box center [443, 405] width 11 height 11
click at [438, 94] on button "Tag system-mistake" at bounding box center [423, 92] width 83 height 24
click at [263, 92] on button "Tag" at bounding box center [258, 92] width 52 height 24
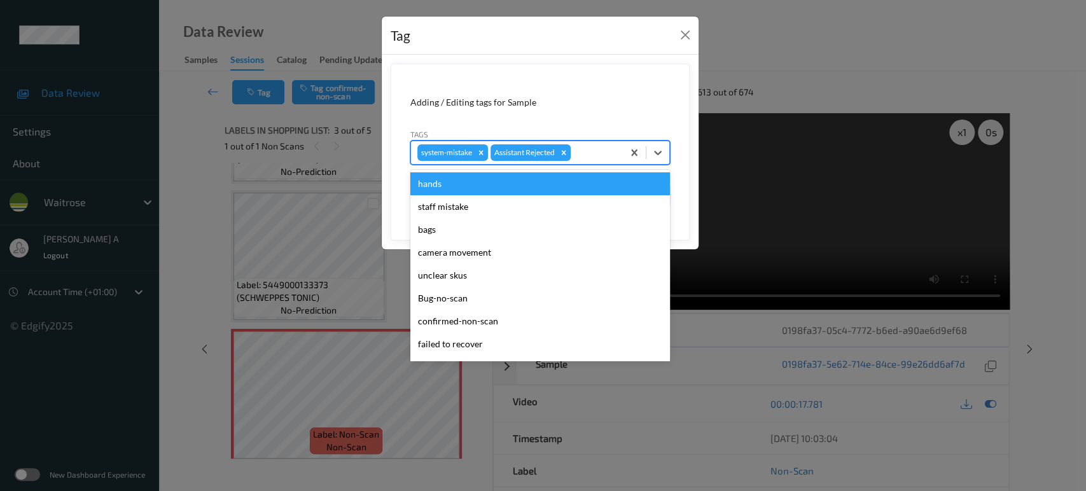
click at [597, 150] on div at bounding box center [594, 152] width 43 height 15
type input "un"
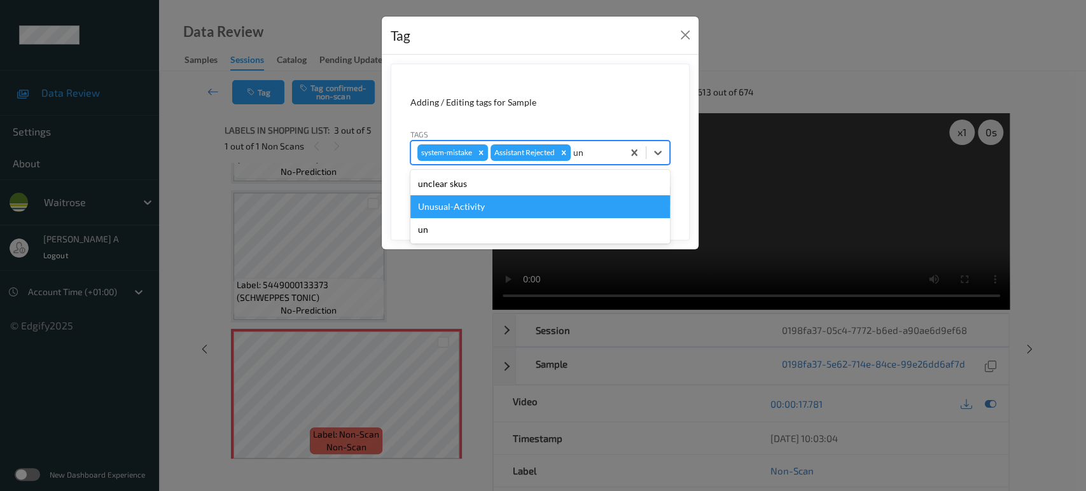
click at [536, 212] on div "Unusual-Activity" at bounding box center [540, 206] width 260 height 23
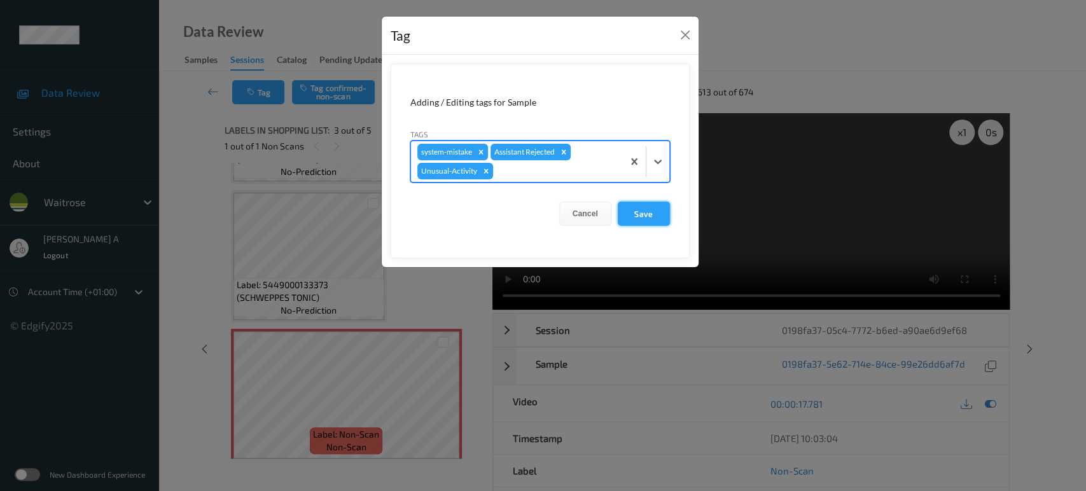
click at [664, 216] on button "Save" at bounding box center [644, 214] width 52 height 24
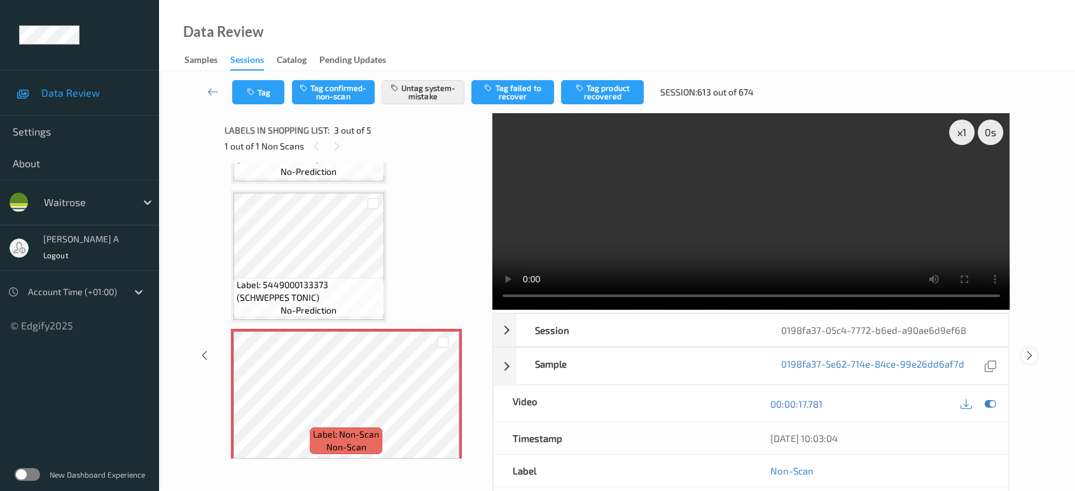
click at [1033, 350] on icon at bounding box center [1029, 355] width 11 height 11
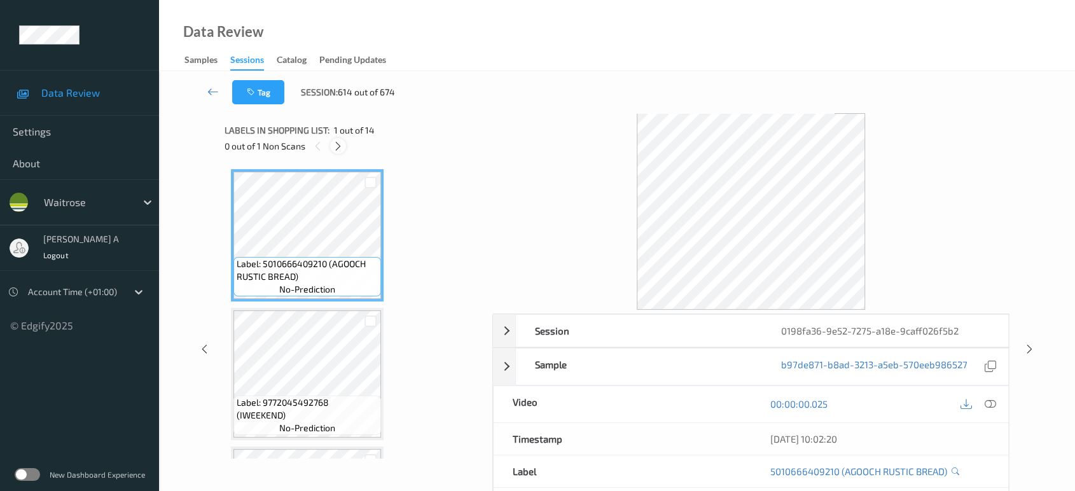
click at [341, 144] on icon at bounding box center [338, 146] width 11 height 11
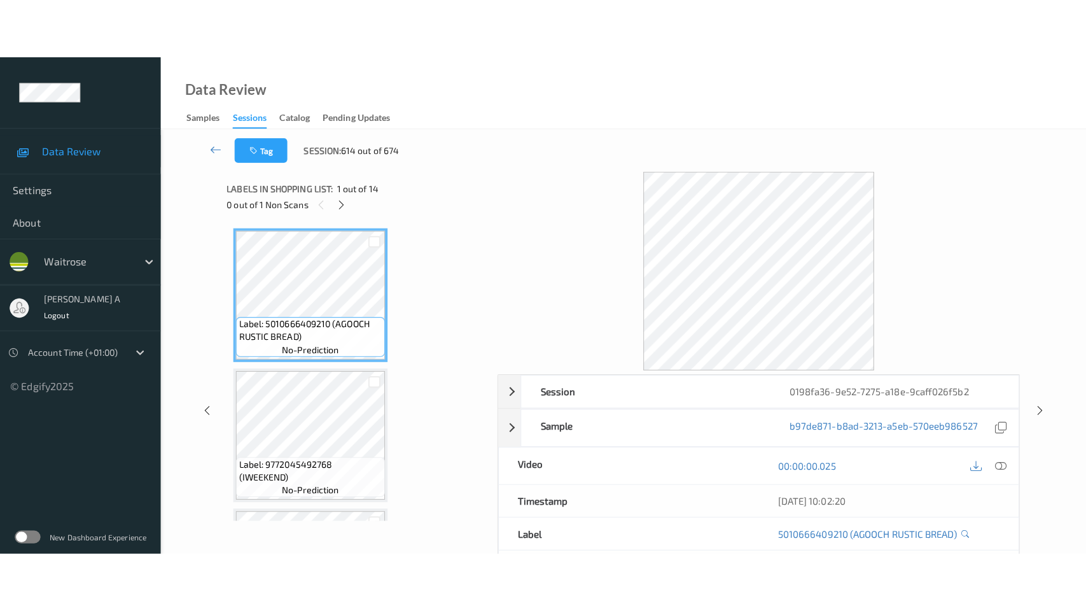
scroll to position [1644, 0]
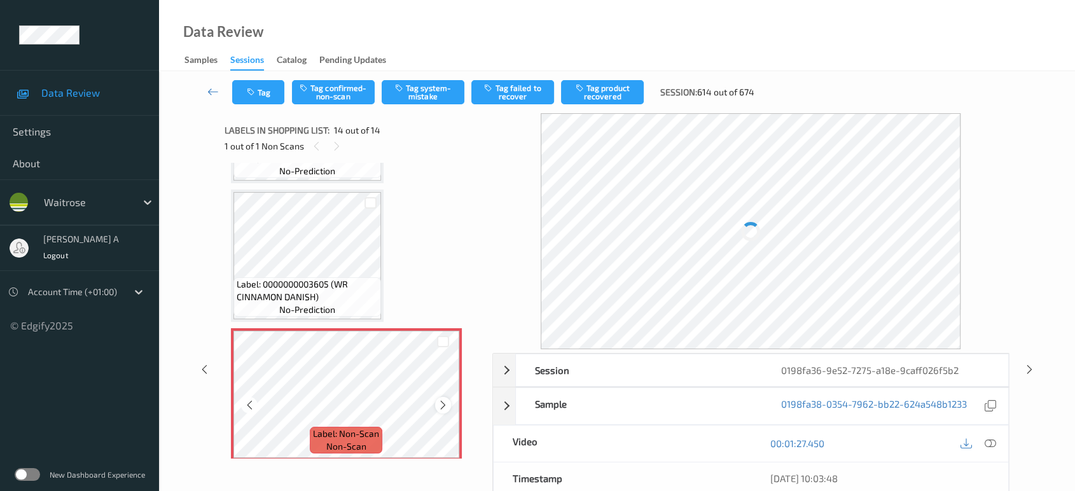
click at [443, 399] on icon at bounding box center [443, 404] width 11 height 11
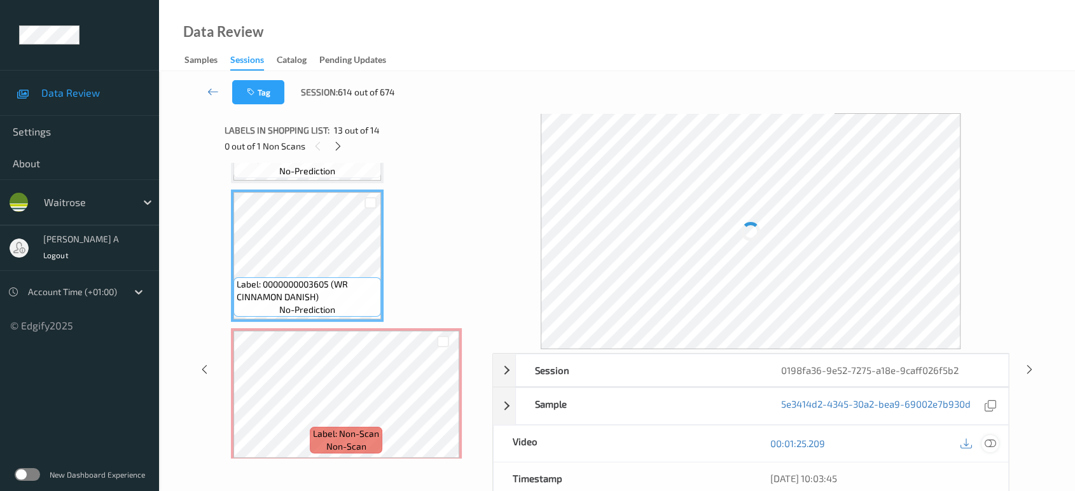
click at [994, 436] on div "Session 0198fa36-9e52-7275-a18e-9caff026f5b2 Session ID 0198fa36-9e52-7275-a18e…" at bounding box center [751, 489] width 518 height 272
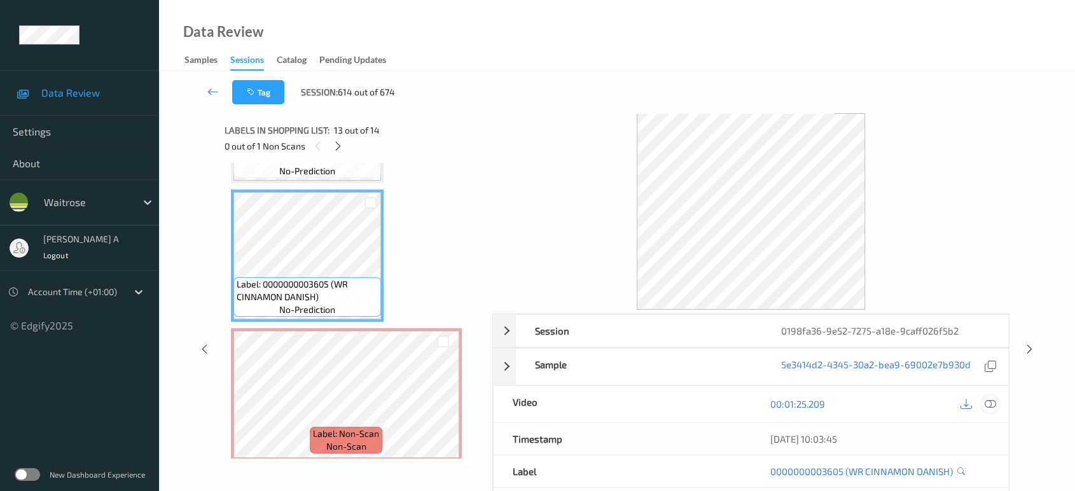
click at [987, 401] on icon at bounding box center [990, 403] width 11 height 11
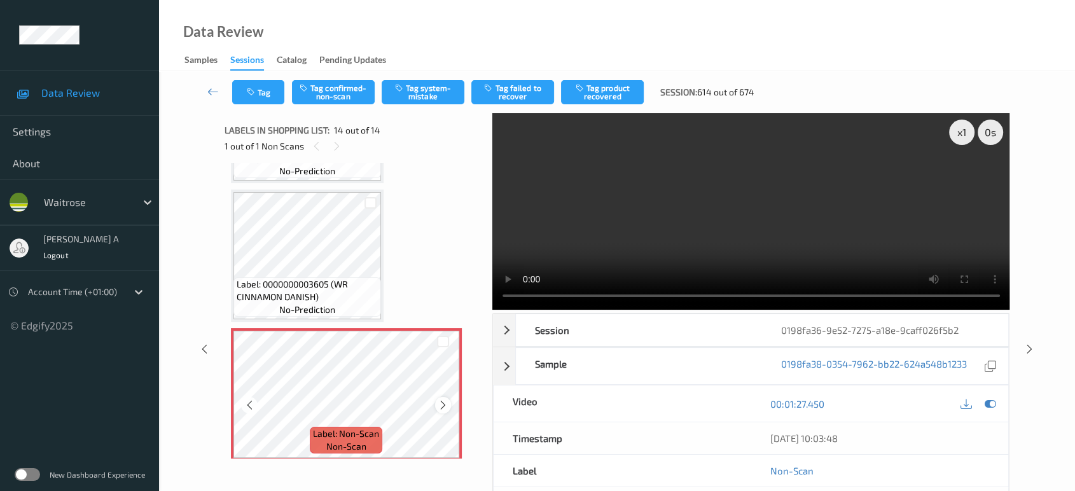
click at [444, 403] on icon at bounding box center [443, 404] width 11 height 11
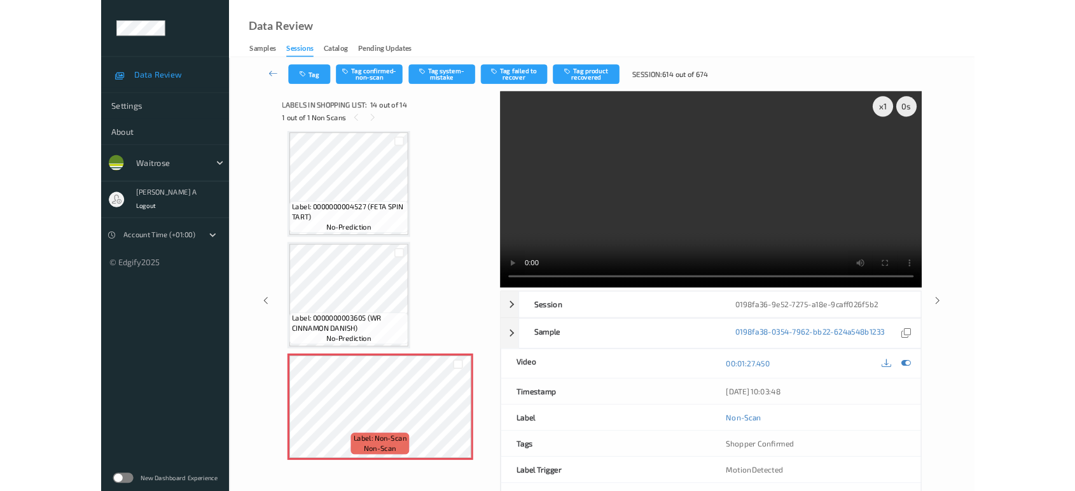
scroll to position [1524, 0]
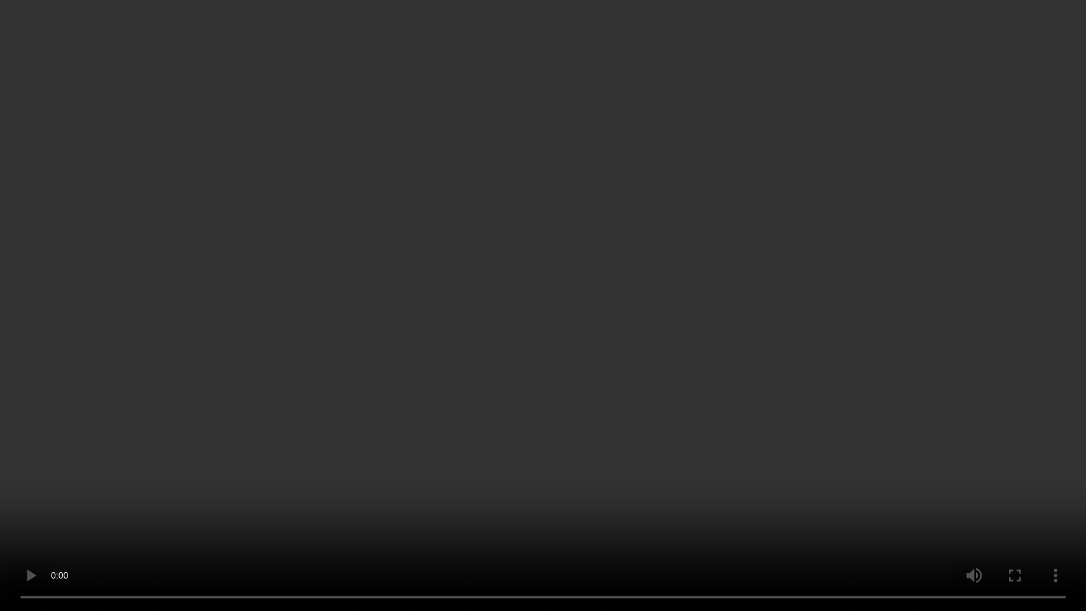
click at [539, 356] on video at bounding box center [543, 305] width 1086 height 611
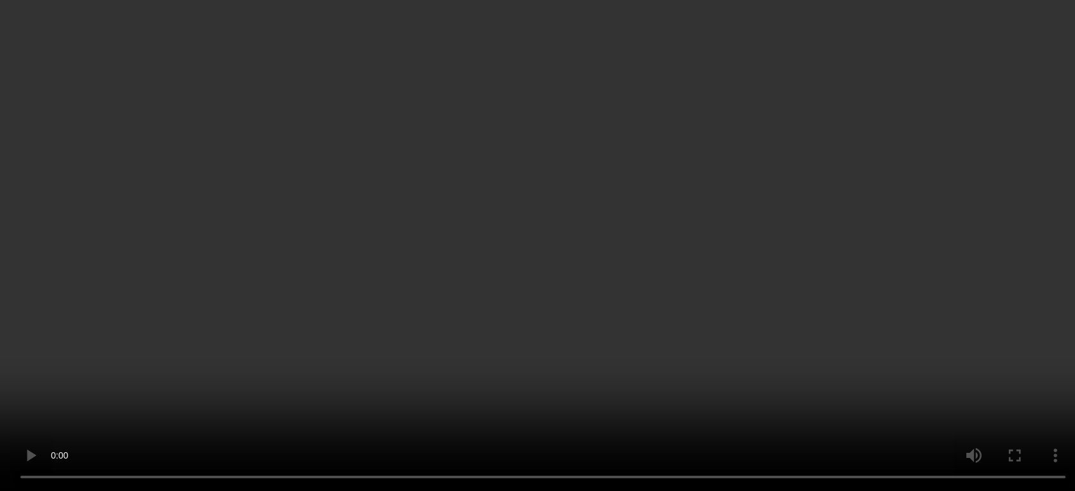
scroll to position [1644, 0]
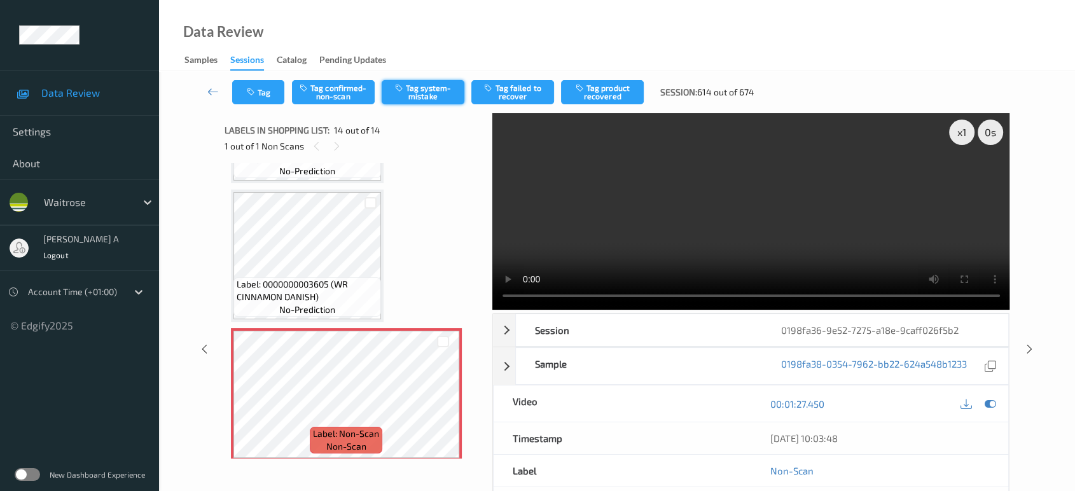
click at [427, 85] on button "Tag system-mistake" at bounding box center [423, 92] width 83 height 24
click at [253, 93] on icon "button" at bounding box center [252, 92] width 11 height 9
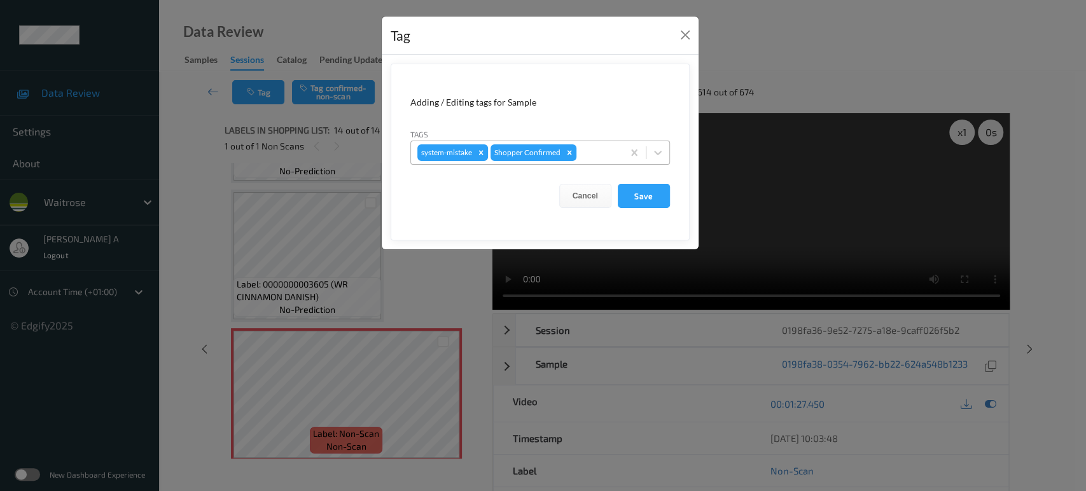
click at [604, 153] on div at bounding box center [598, 152] width 38 height 15
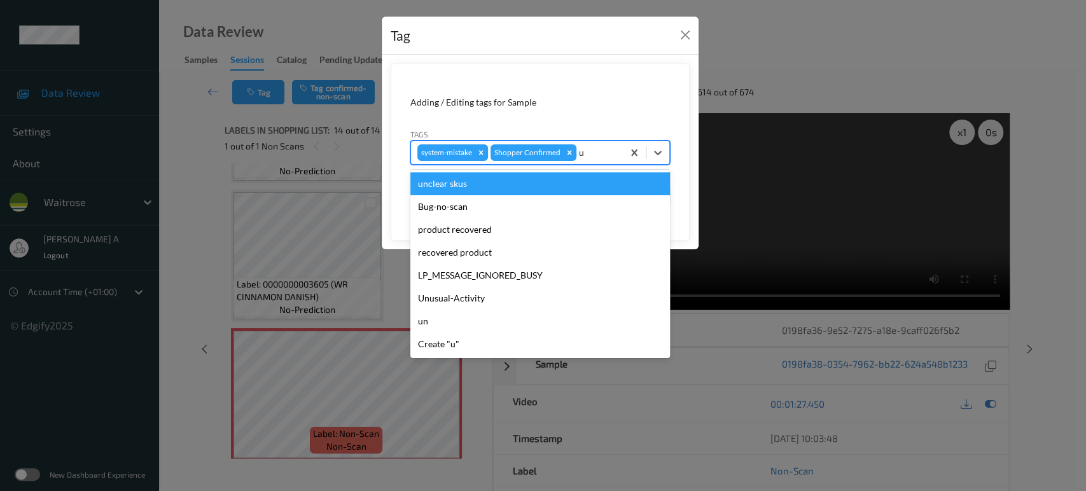
type input "un"
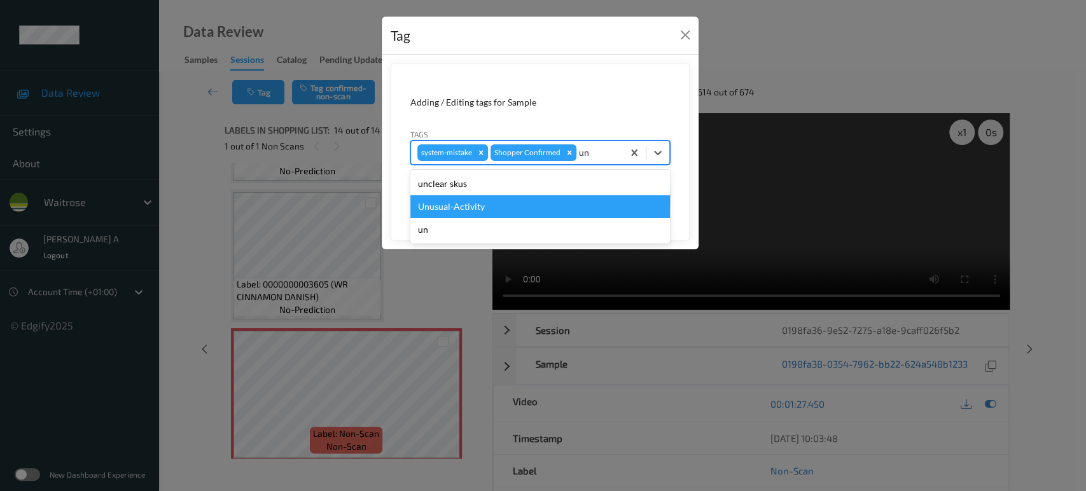
click at [527, 212] on div "Unusual-Activity" at bounding box center [540, 206] width 260 height 23
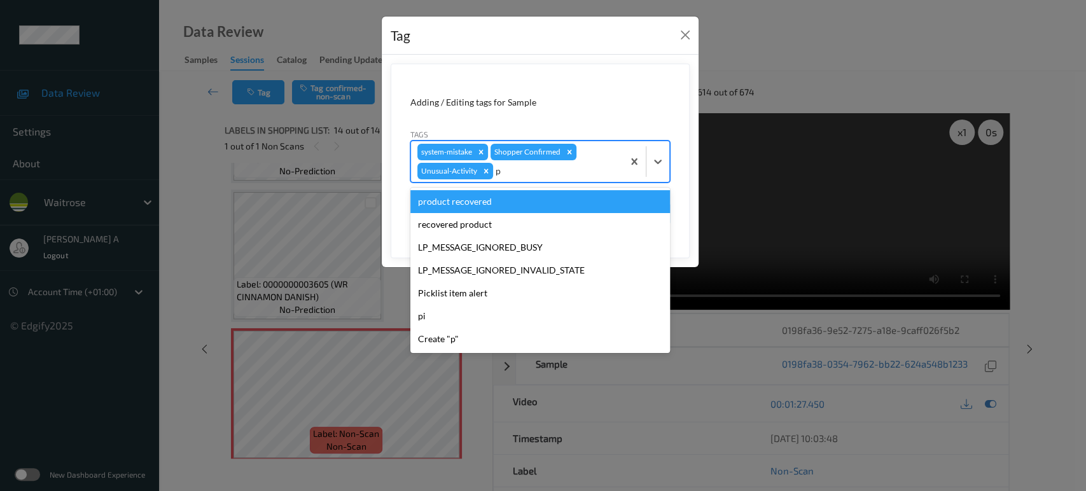
type input "pi"
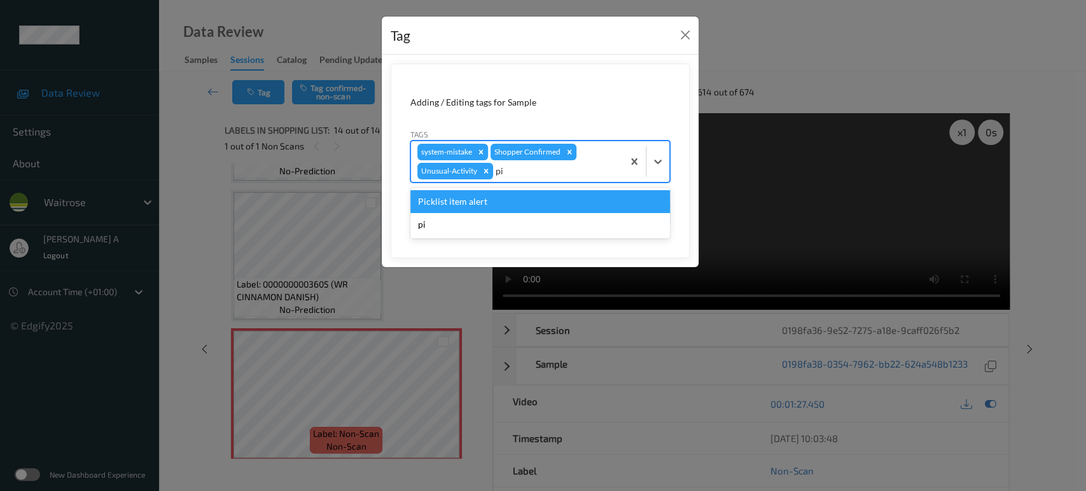
click at [518, 201] on div "Picklist item alert" at bounding box center [540, 201] width 260 height 23
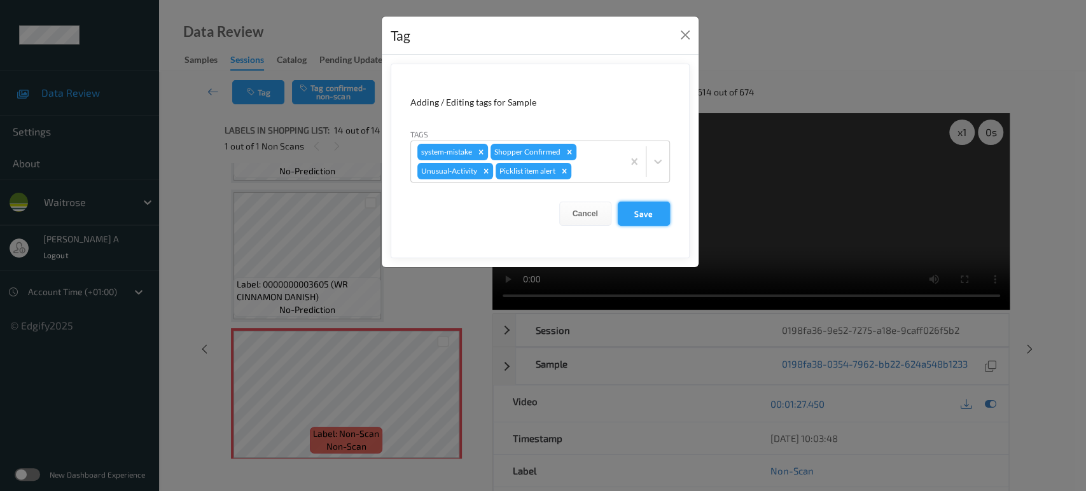
click at [639, 211] on button "Save" at bounding box center [644, 214] width 52 height 24
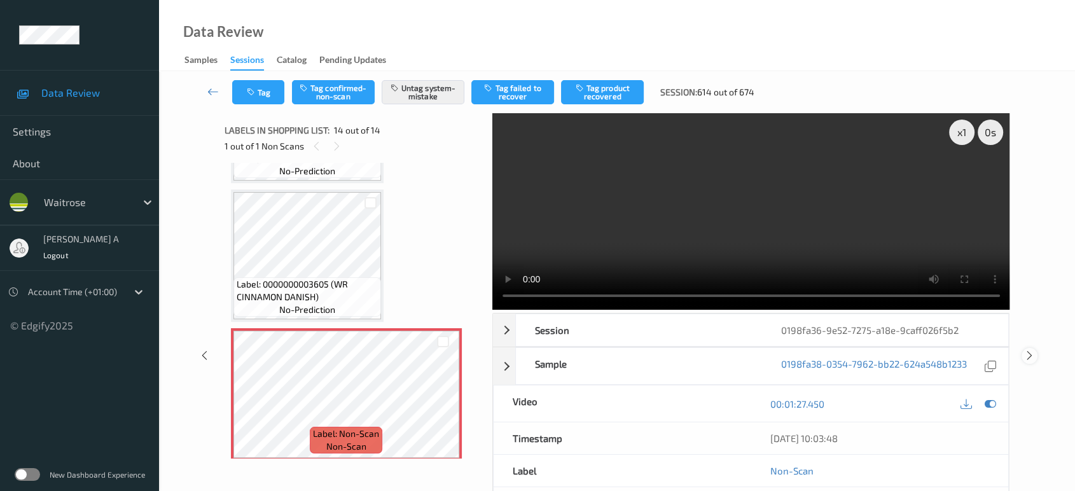
click at [1029, 350] on icon at bounding box center [1029, 355] width 11 height 11
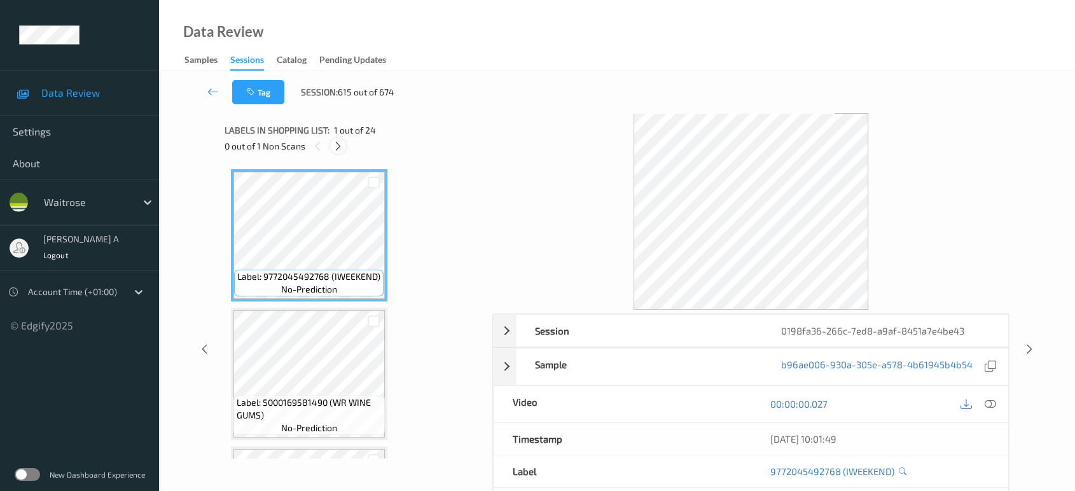
click at [333, 149] on icon at bounding box center [338, 146] width 11 height 11
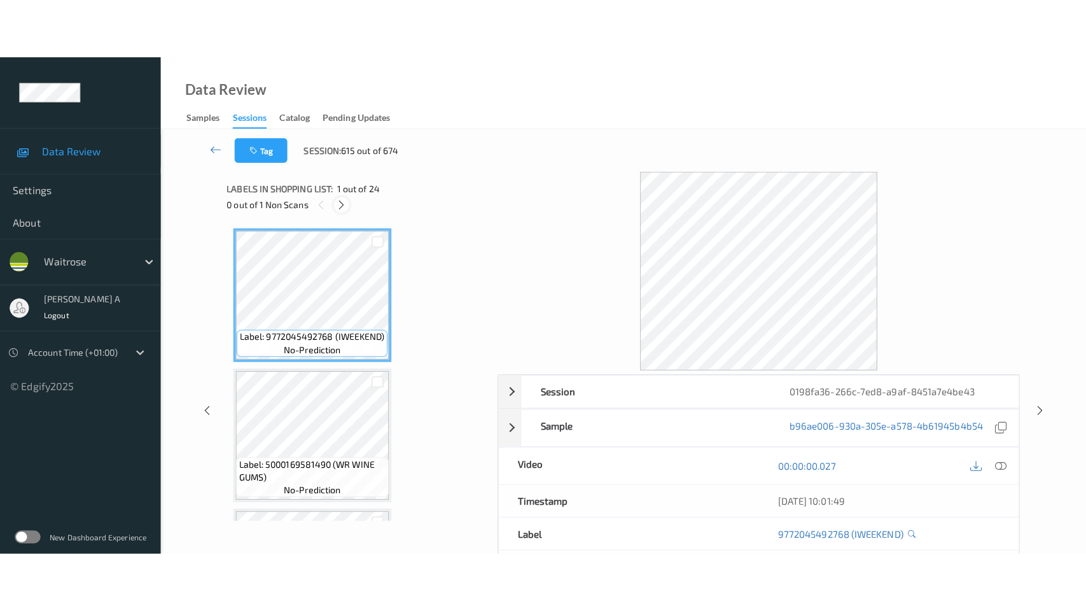
scroll to position [3024, 0]
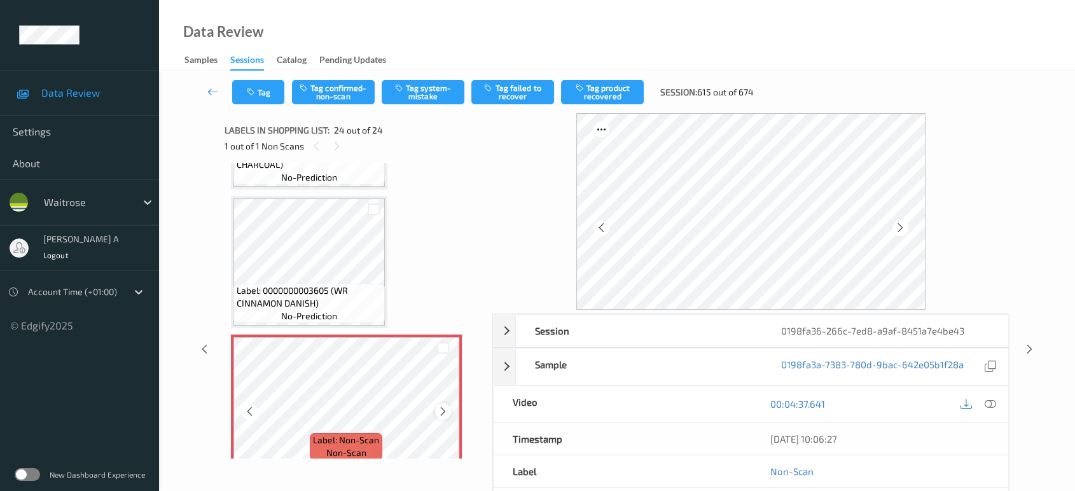
click at [441, 406] on icon at bounding box center [443, 411] width 11 height 11
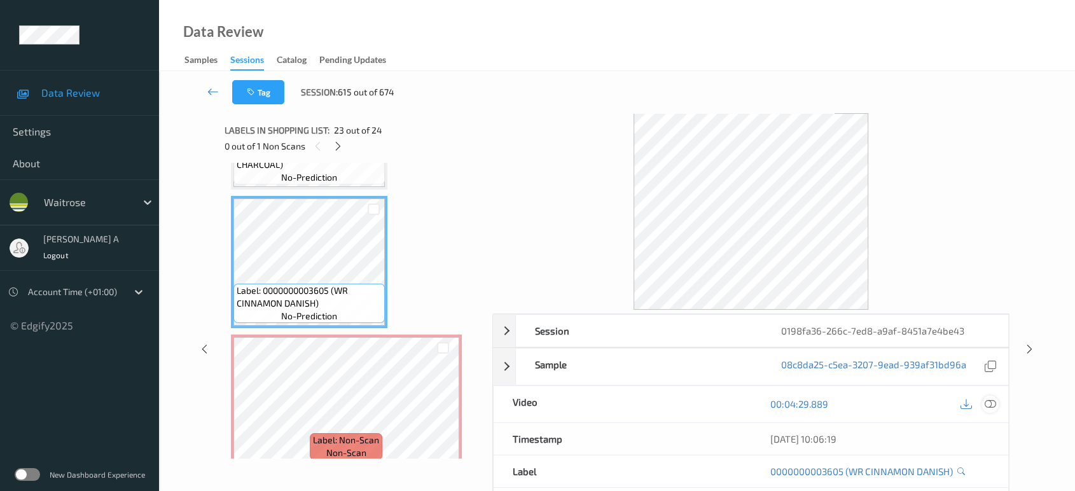
click at [994, 400] on icon at bounding box center [990, 403] width 11 height 11
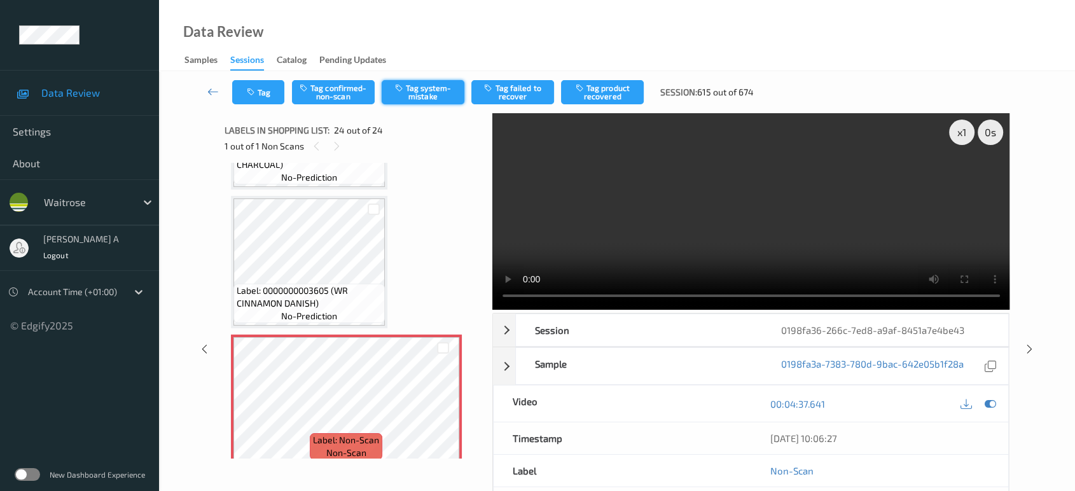
click at [433, 94] on button "Tag system-mistake" at bounding box center [423, 92] width 83 height 24
click at [259, 99] on button "Tag" at bounding box center [258, 92] width 52 height 24
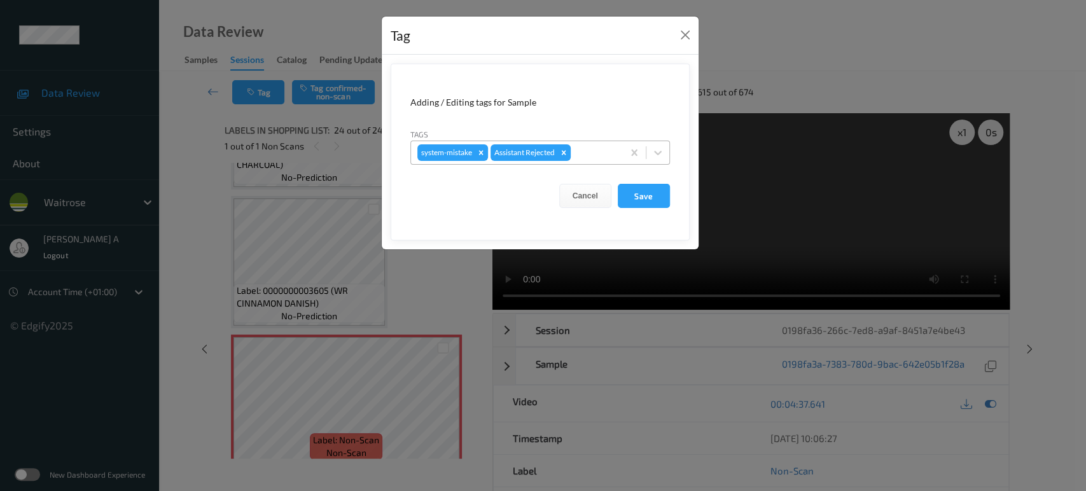
click at [595, 152] on div at bounding box center [594, 152] width 43 height 15
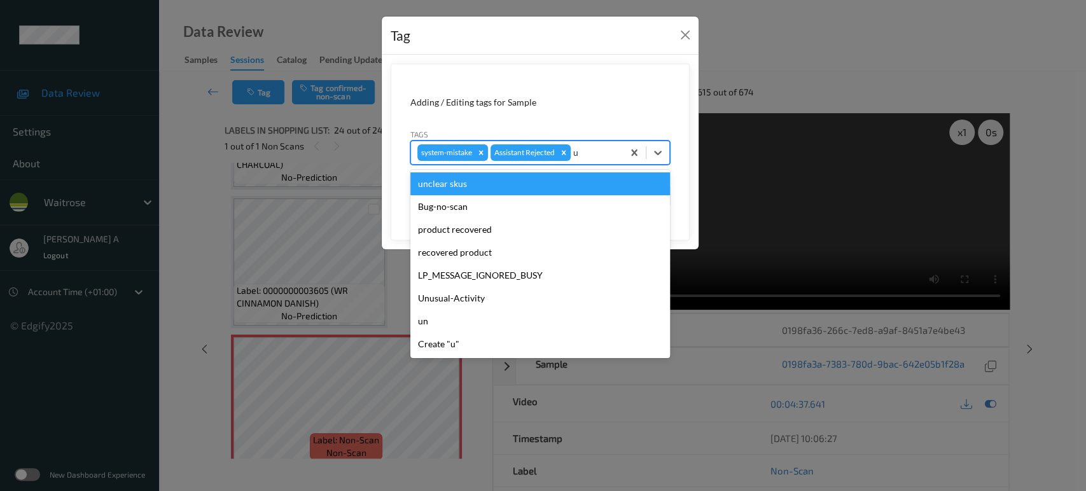
type input "un"
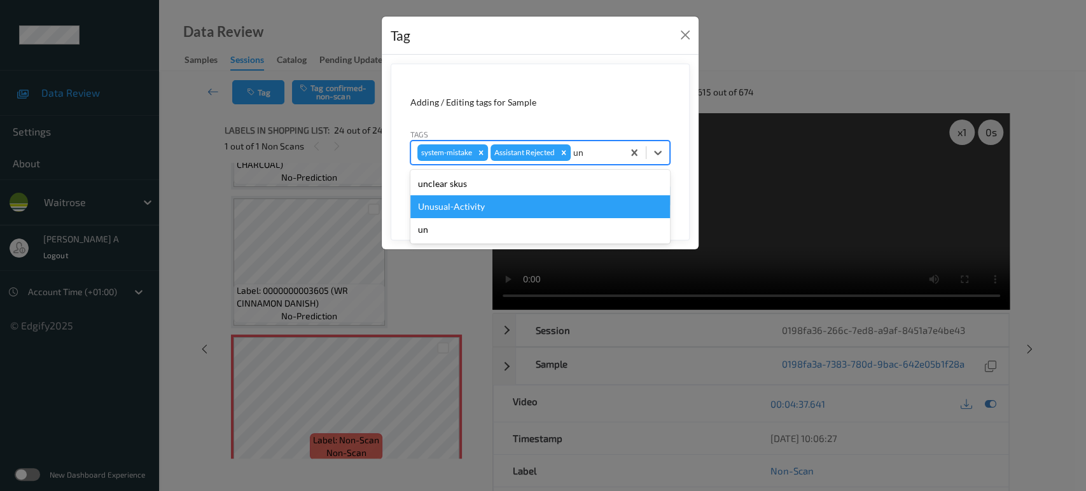
click at [511, 205] on div "Unusual-Activity" at bounding box center [540, 206] width 260 height 23
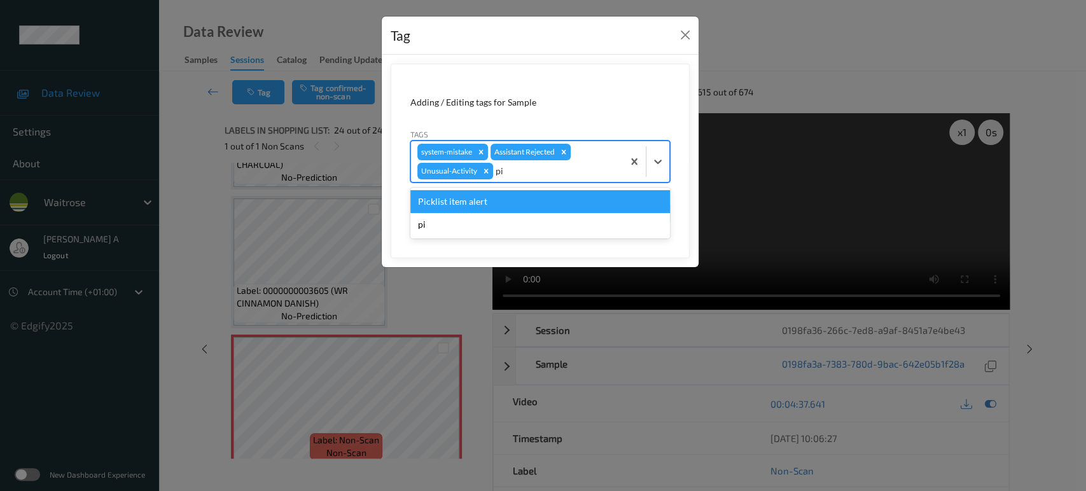
type input "pic"
click at [511, 205] on div "Picklist item alert" at bounding box center [540, 201] width 260 height 23
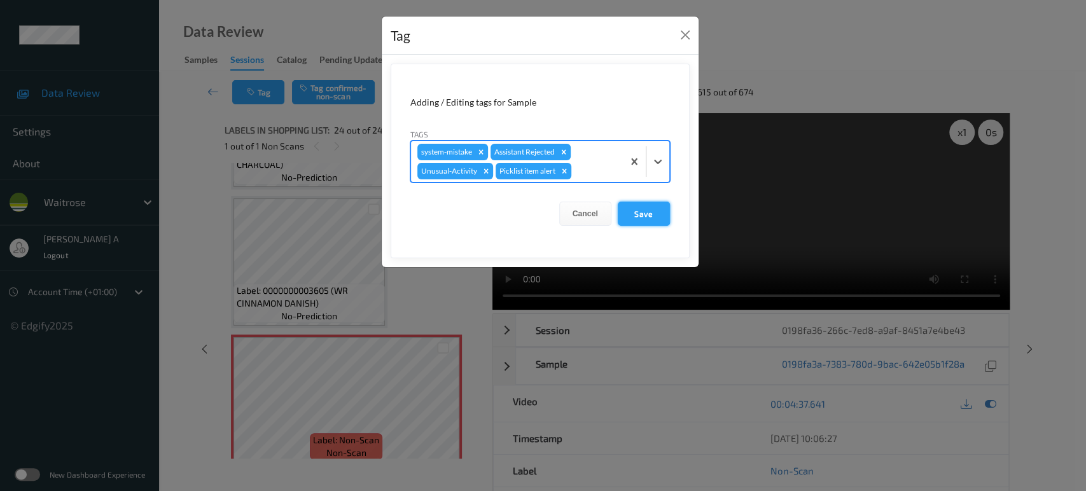
click at [637, 207] on button "Save" at bounding box center [644, 214] width 52 height 24
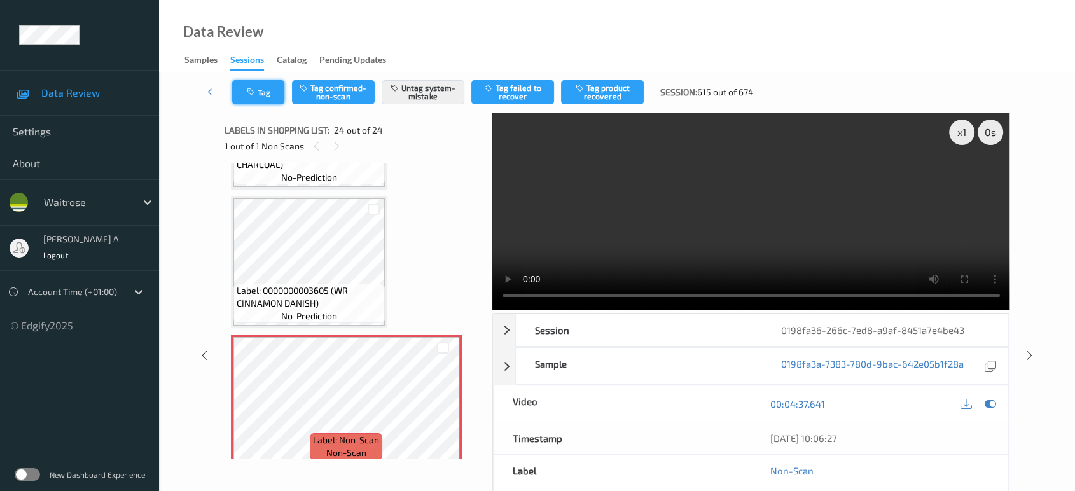
click at [246, 86] on button "Tag" at bounding box center [258, 92] width 52 height 24
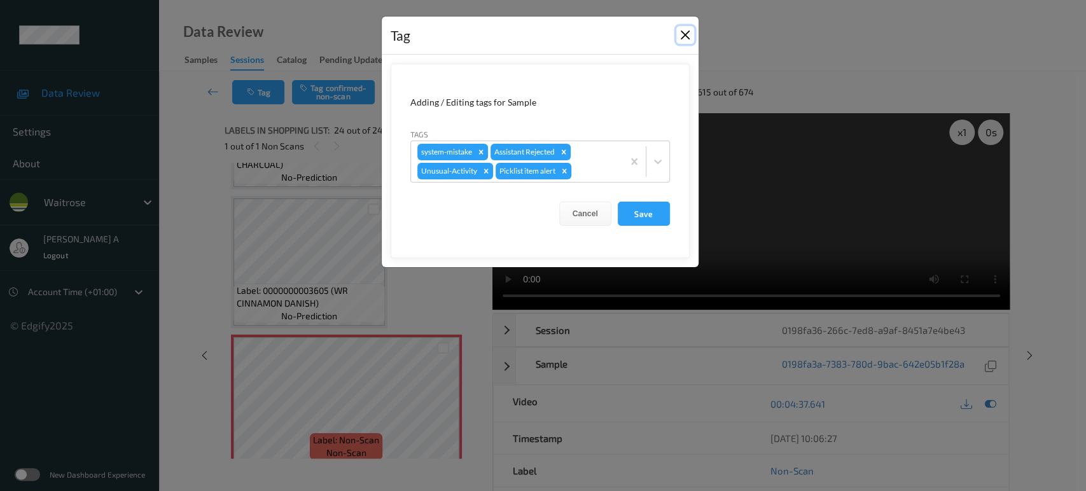
click at [680, 33] on button "Close" at bounding box center [685, 35] width 18 height 18
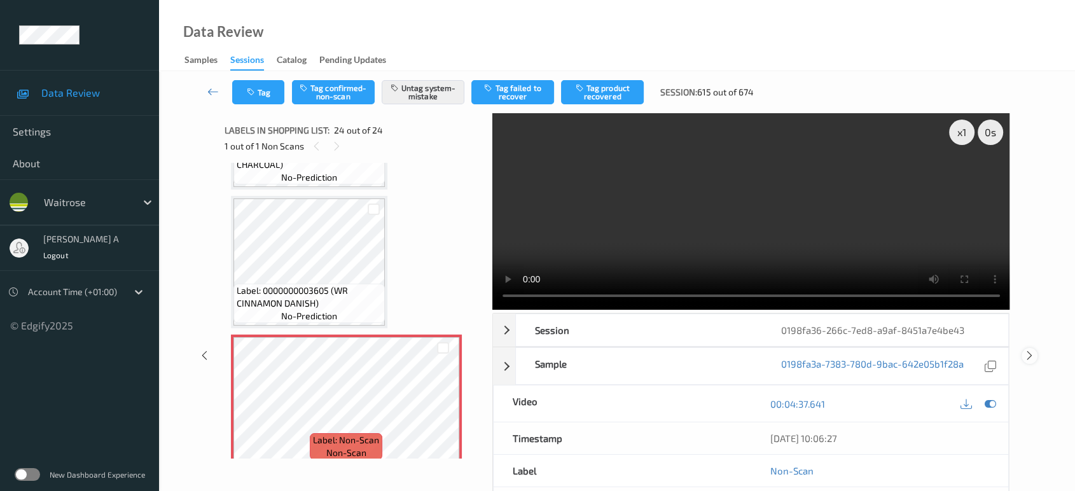
click at [1028, 356] on icon at bounding box center [1029, 355] width 11 height 11
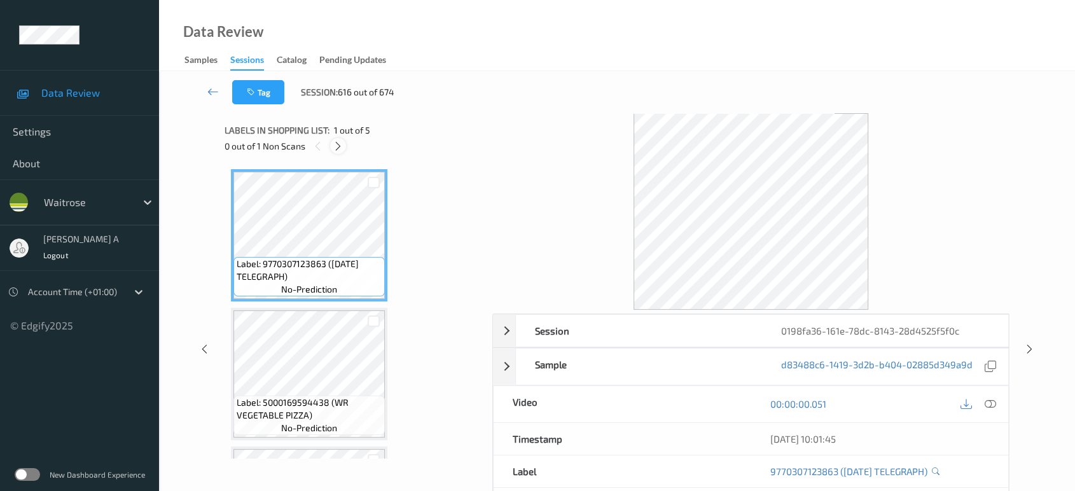
click at [342, 151] on div at bounding box center [338, 146] width 16 height 16
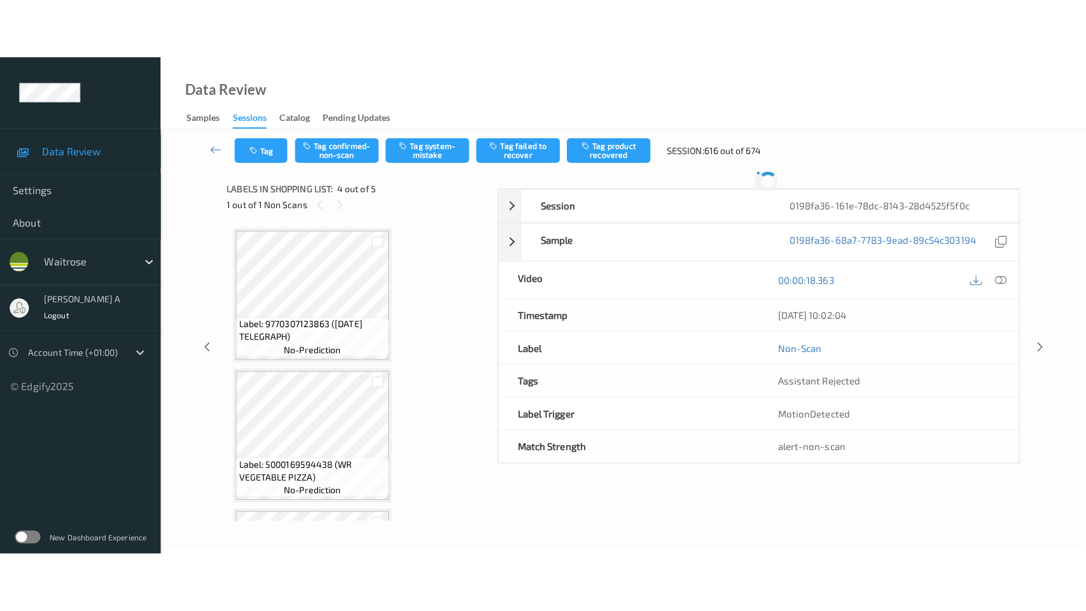
scroll to position [282, 0]
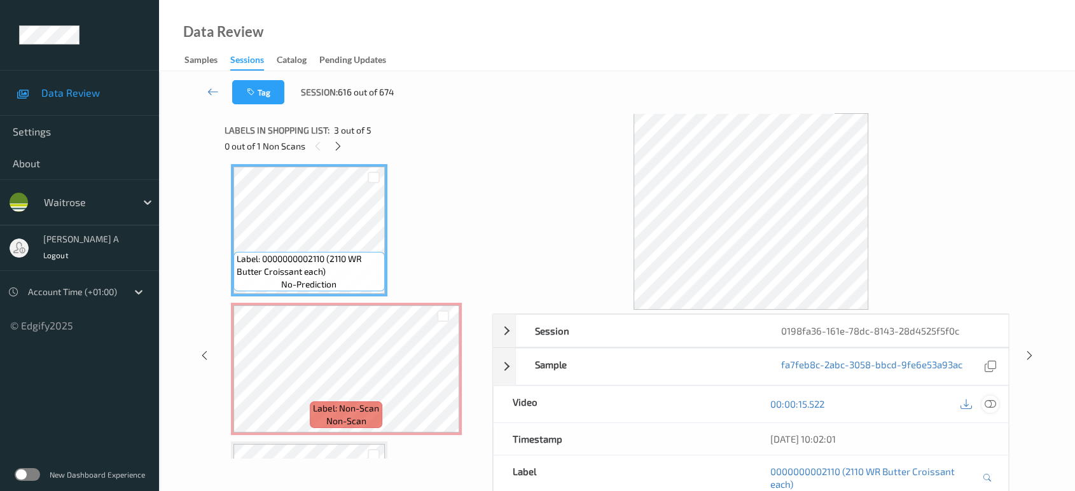
click at [997, 403] on div at bounding box center [989, 404] width 17 height 17
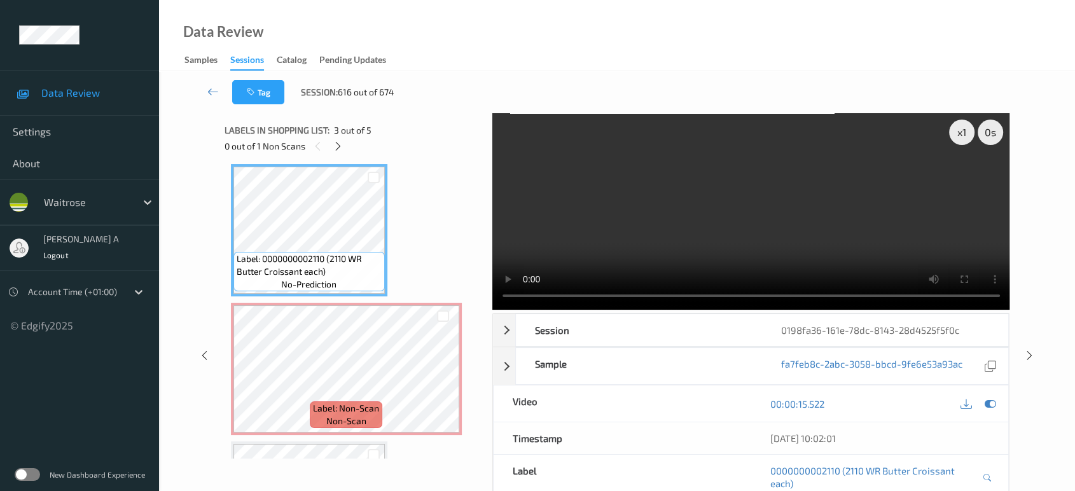
scroll to position [281, 0]
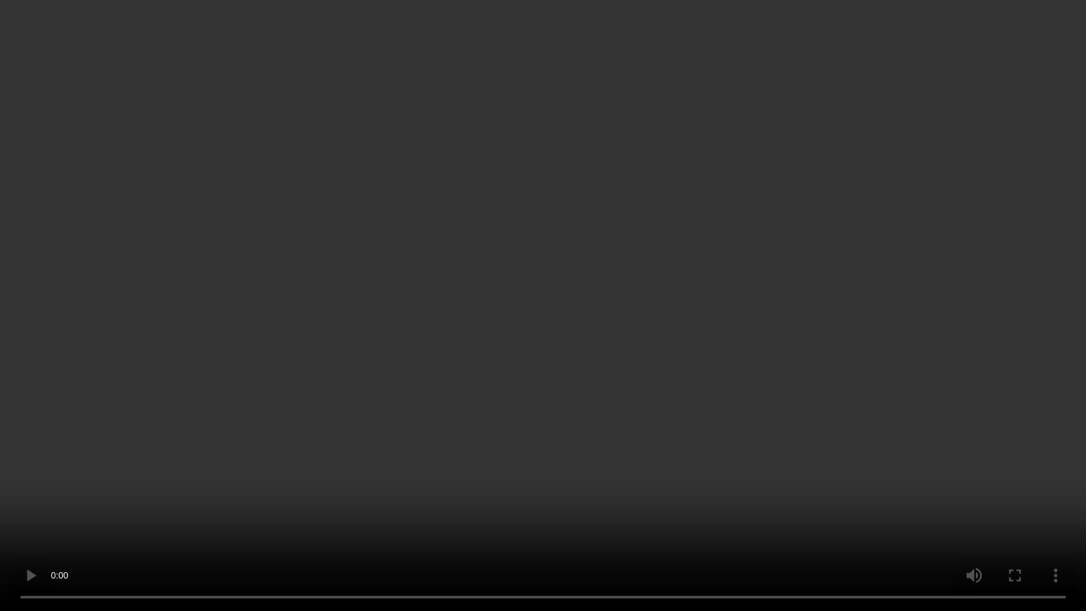
click at [719, 298] on video at bounding box center [543, 305] width 1086 height 611
click at [542, 406] on video at bounding box center [543, 305] width 1086 height 611
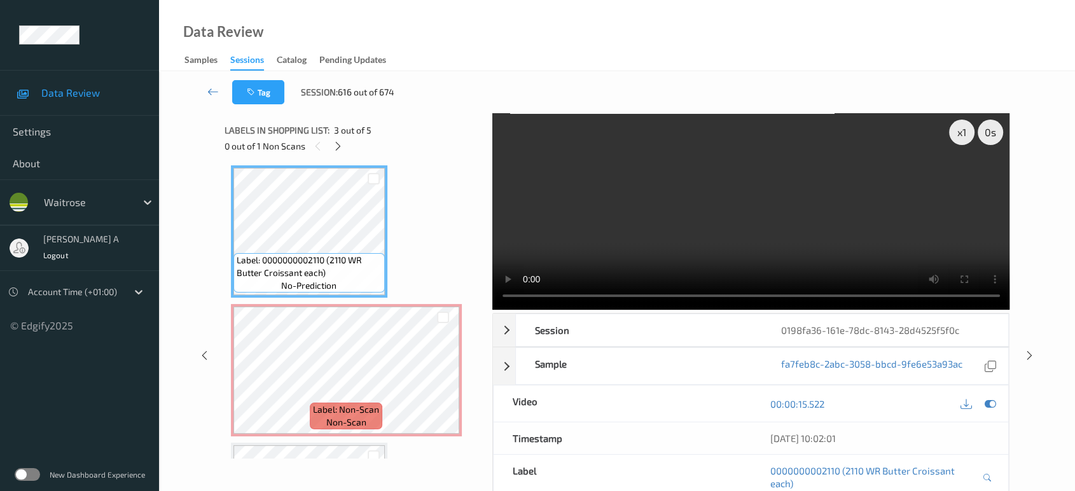
click at [748, 199] on video at bounding box center [751, 211] width 518 height 197
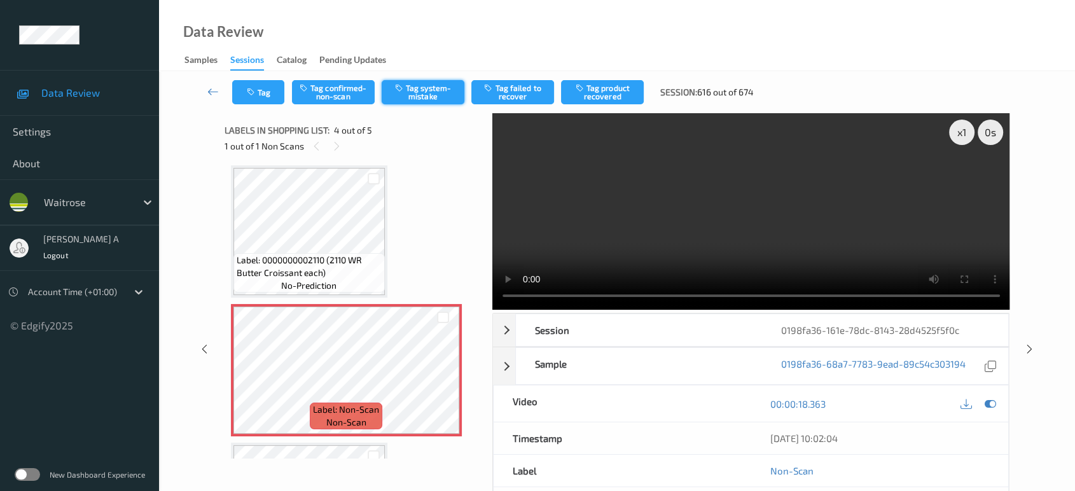
click at [437, 102] on button "Tag system-mistake" at bounding box center [423, 92] width 83 height 24
click at [264, 86] on button "Tag" at bounding box center [258, 92] width 52 height 24
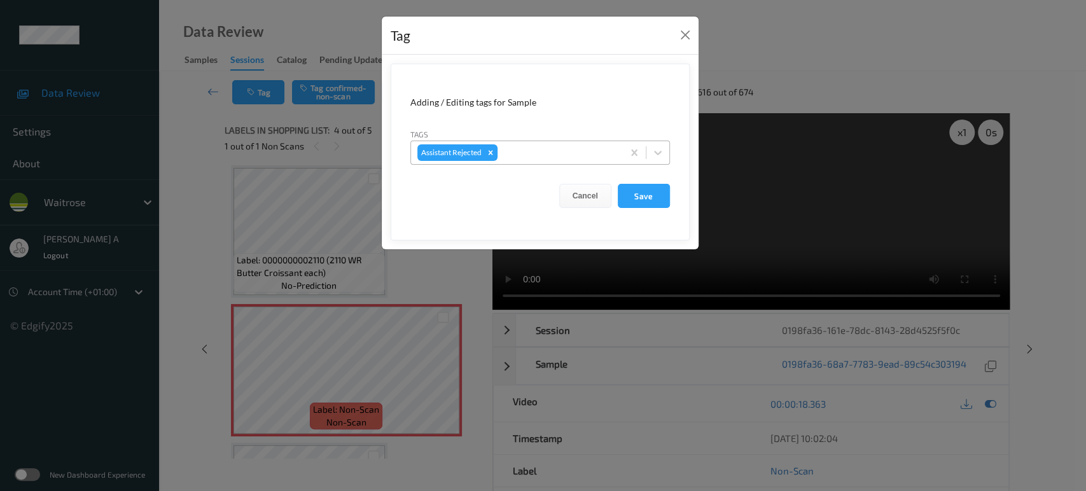
click at [546, 153] on div at bounding box center [558, 152] width 116 height 15
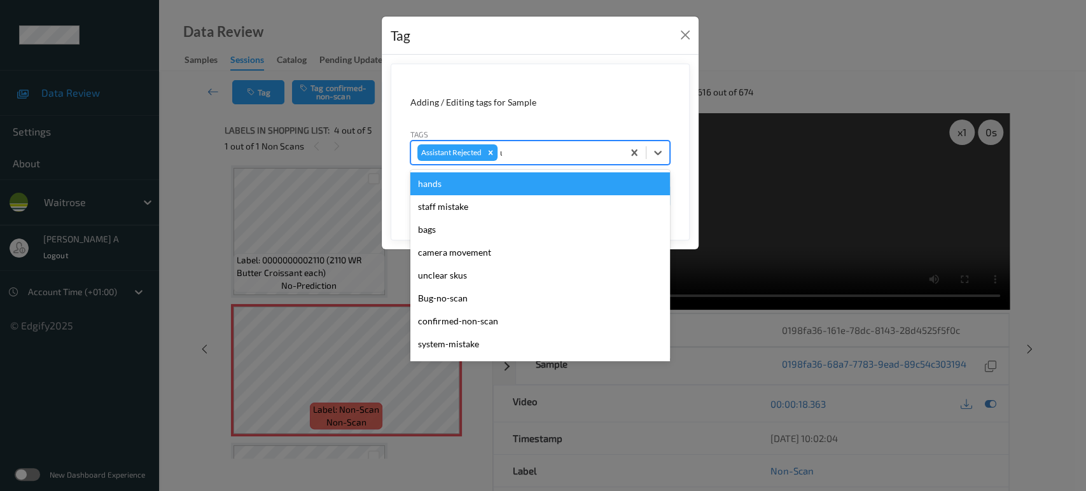
type input "un"
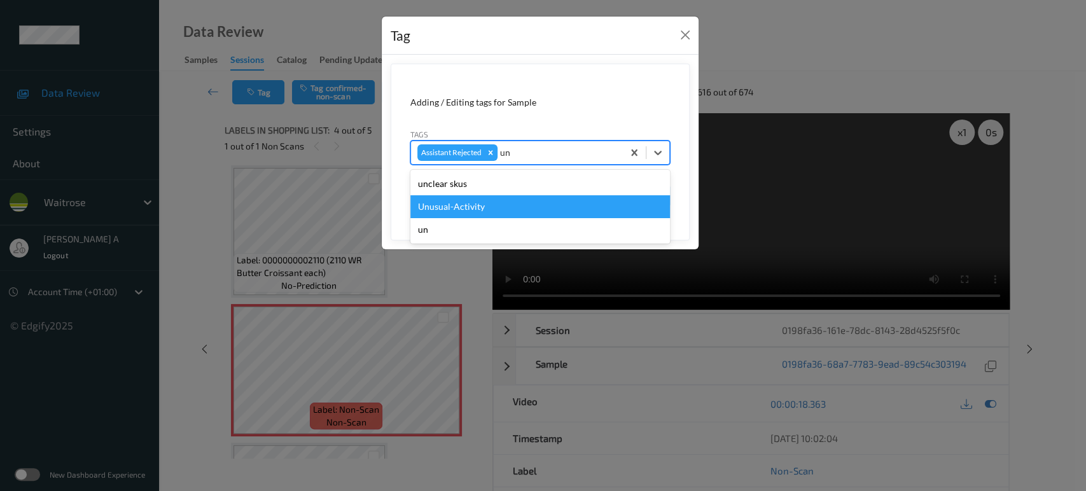
click at [519, 200] on div "Unusual-Activity" at bounding box center [540, 206] width 260 height 23
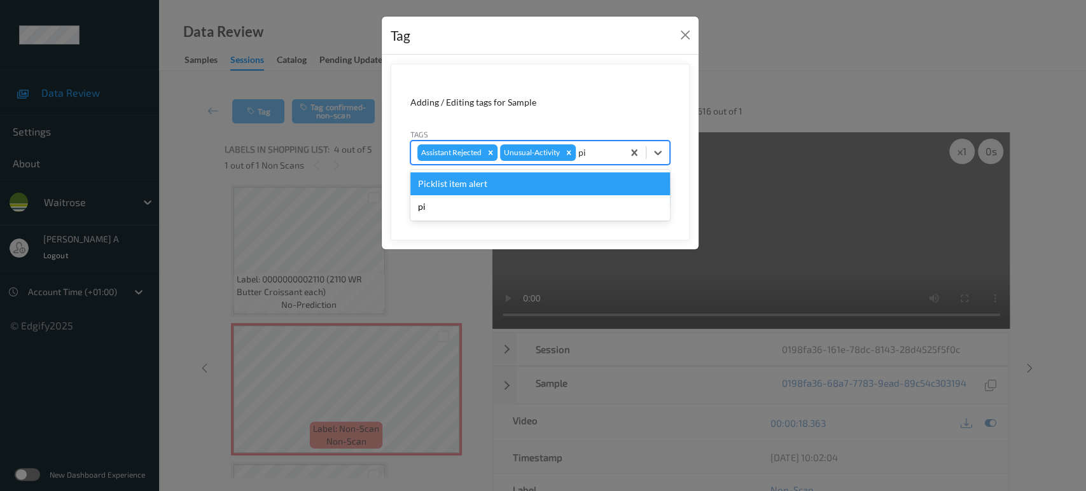
type input "pic"
click at [578, 190] on div "Picklist item alert" at bounding box center [540, 183] width 260 height 23
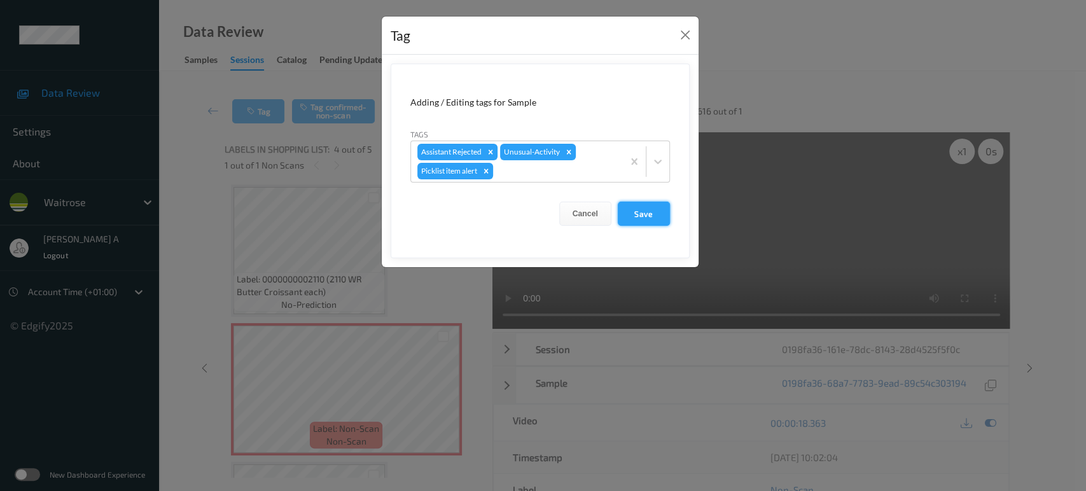
click at [649, 211] on button "Save" at bounding box center [644, 214] width 52 height 24
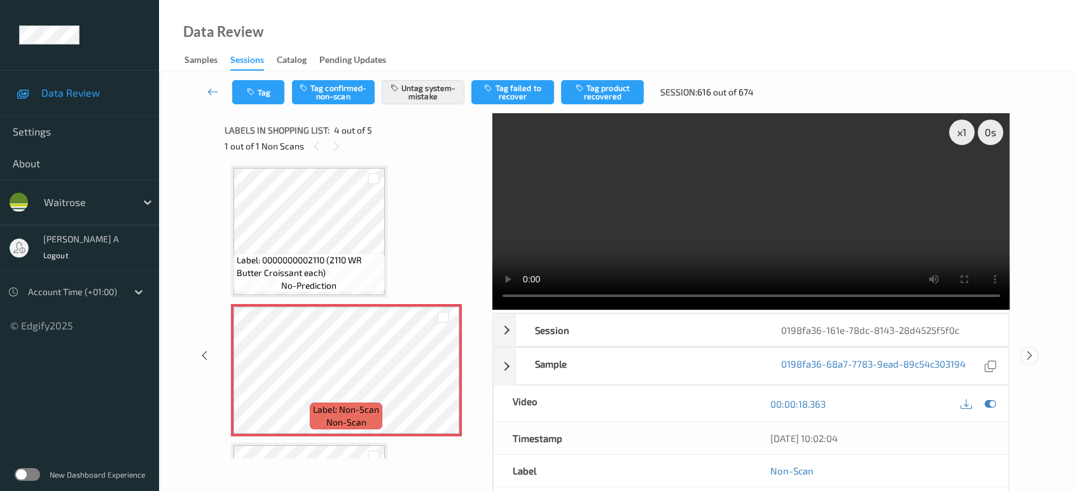
click at [1030, 350] on icon at bounding box center [1029, 355] width 11 height 11
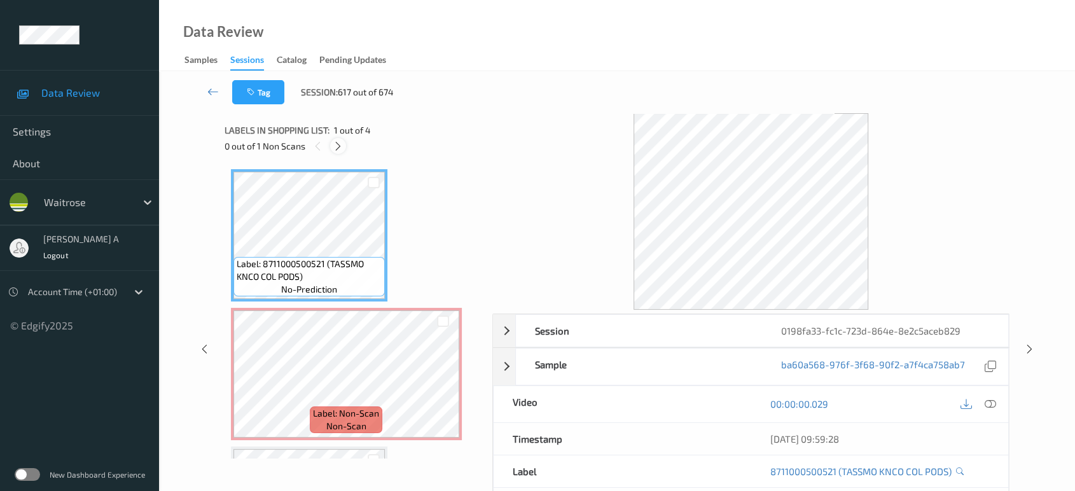
click at [338, 141] on icon at bounding box center [338, 146] width 11 height 11
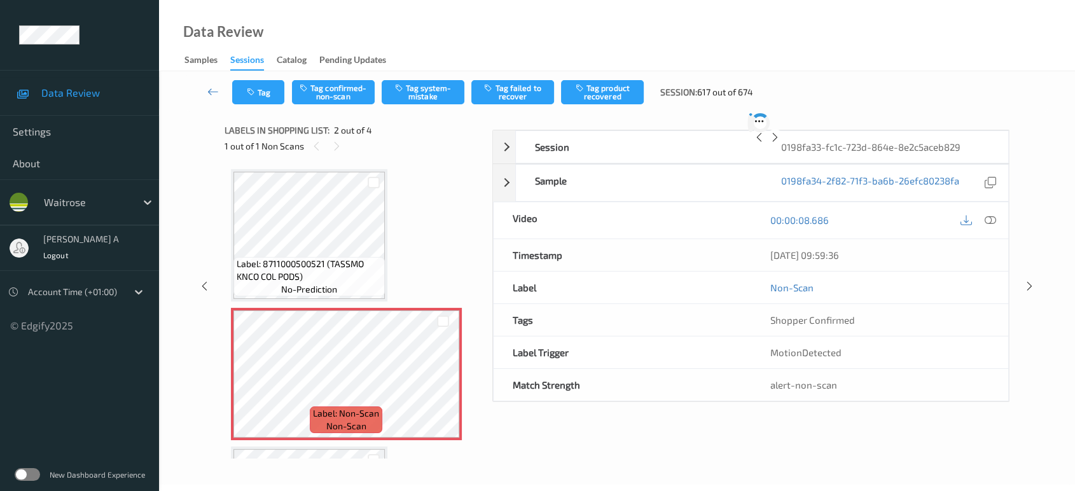
scroll to position [6, 0]
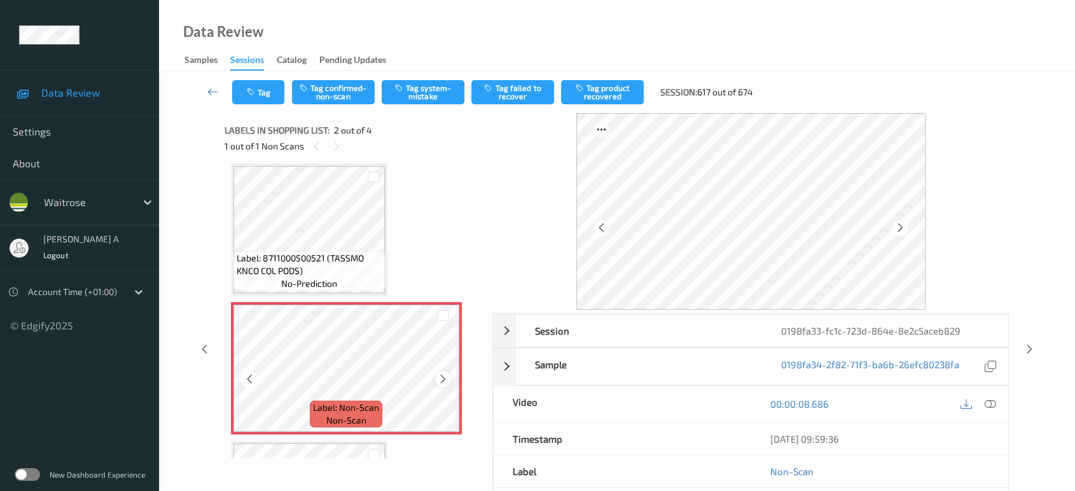
click at [441, 377] on icon at bounding box center [443, 378] width 11 height 11
click at [439, 375] on icon at bounding box center [443, 378] width 11 height 11
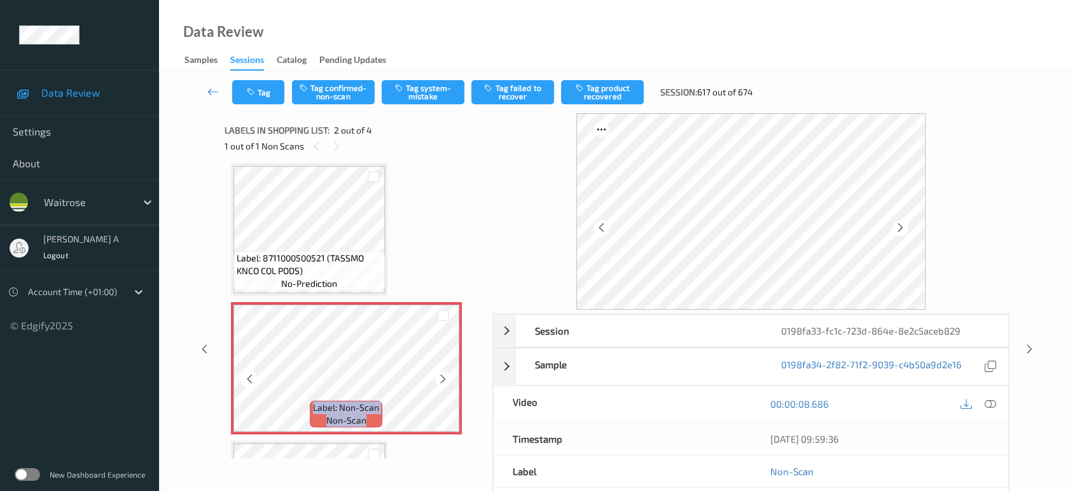
click at [439, 375] on icon at bounding box center [443, 378] width 11 height 11
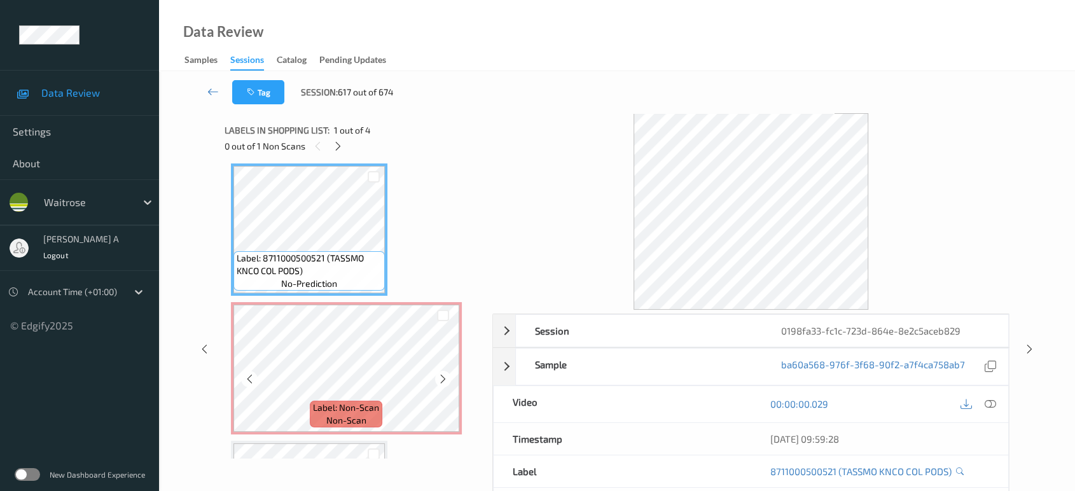
scroll to position [0, 0]
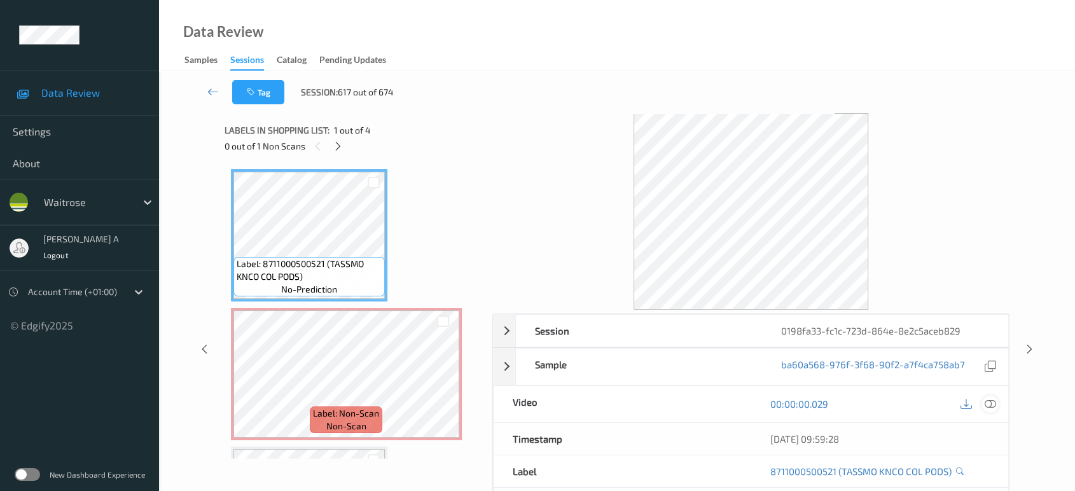
click at [989, 405] on icon at bounding box center [990, 403] width 11 height 11
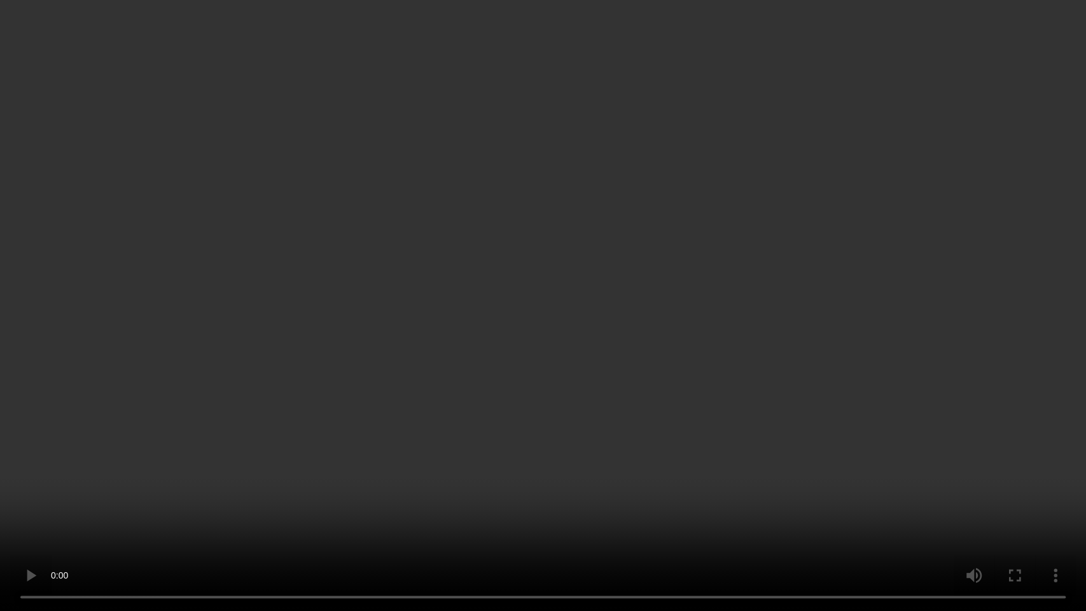
click at [526, 454] on video at bounding box center [543, 305] width 1086 height 611
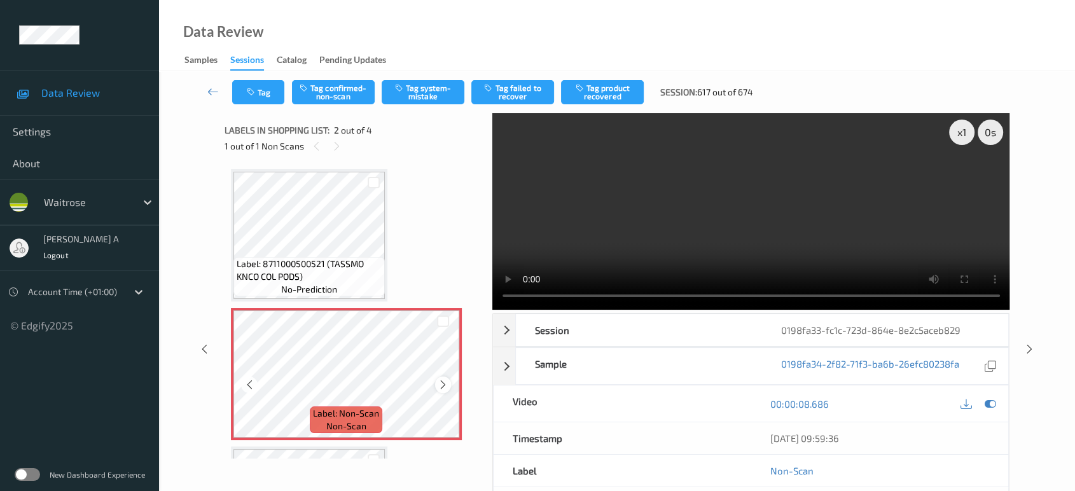
click at [441, 385] on icon at bounding box center [443, 384] width 11 height 11
click at [424, 83] on button "Tag system-mistake" at bounding box center [423, 92] width 83 height 24
click at [256, 97] on button "Tag" at bounding box center [258, 92] width 52 height 24
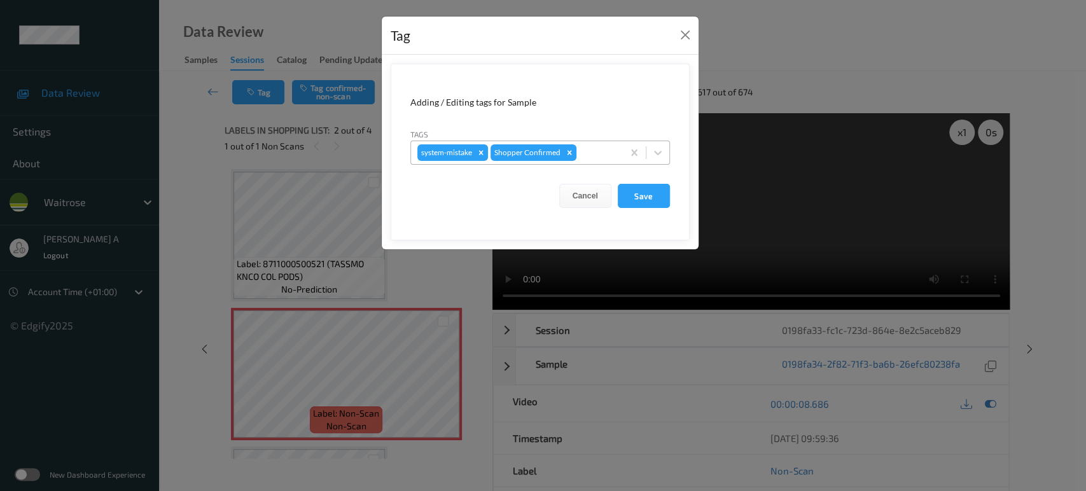
click at [602, 154] on div at bounding box center [598, 152] width 38 height 15
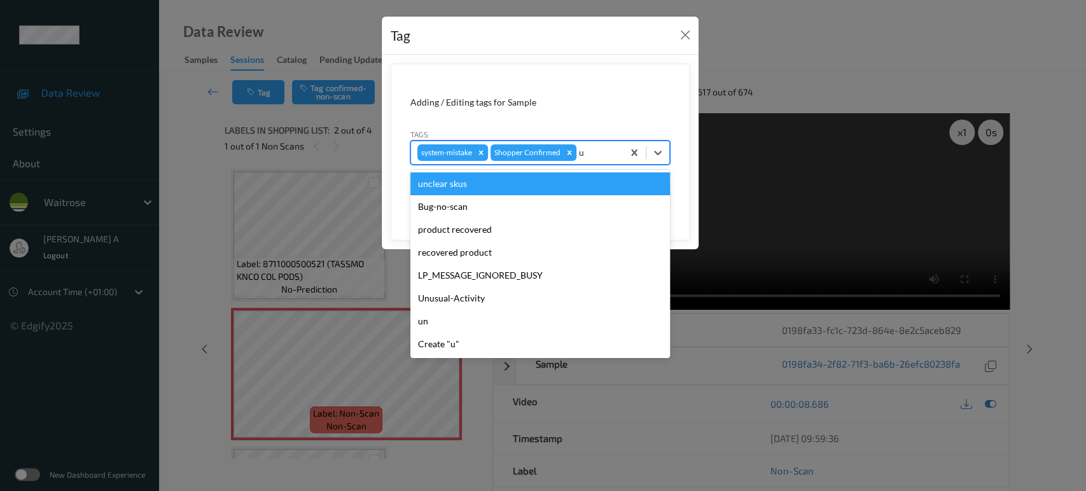
type input "un"
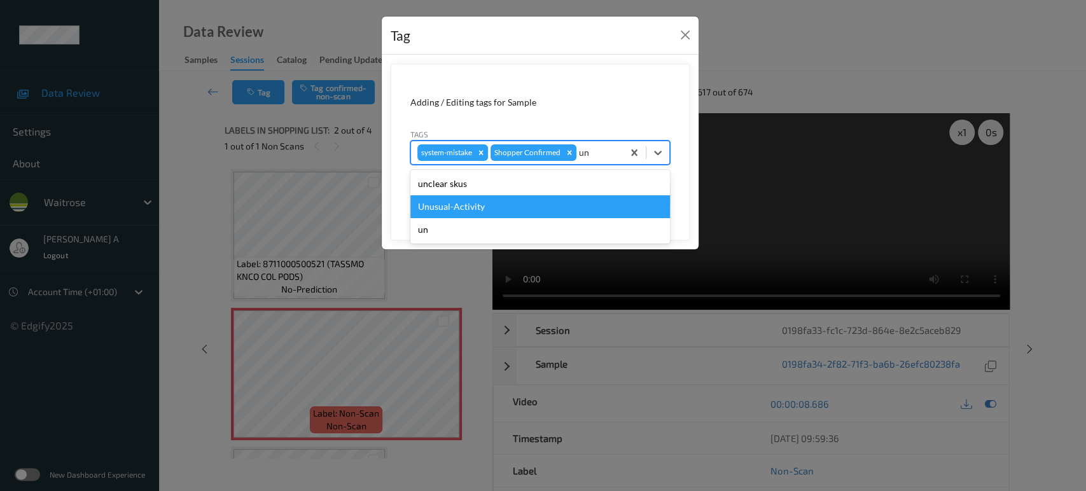
click at [534, 203] on div "Unusual-Activity" at bounding box center [540, 206] width 260 height 23
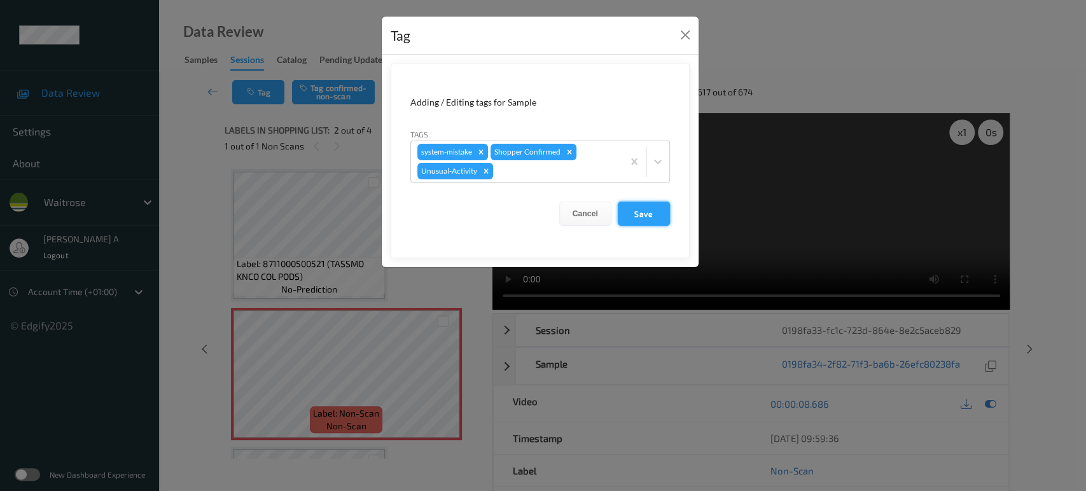
click at [643, 209] on button "Save" at bounding box center [644, 214] width 52 height 24
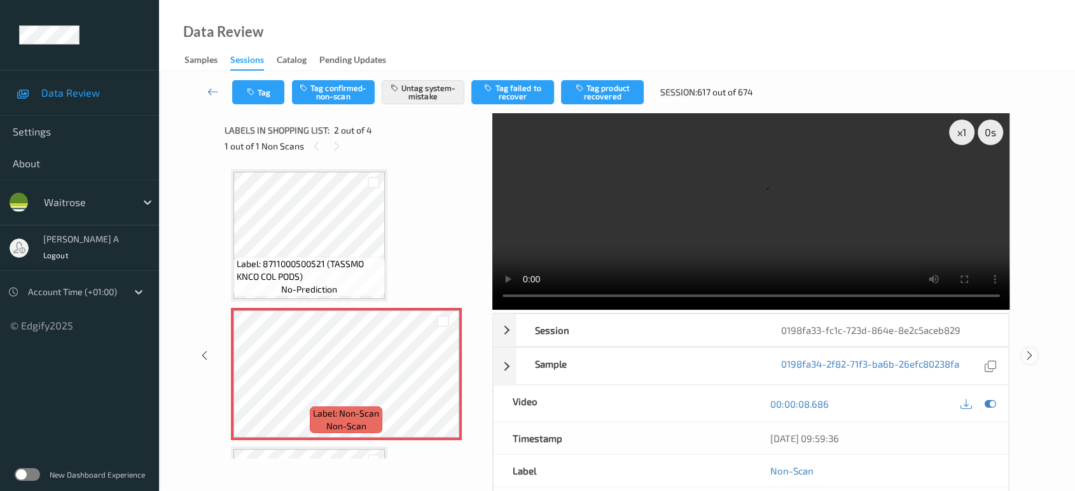
click at [1032, 350] on icon at bounding box center [1029, 355] width 11 height 11
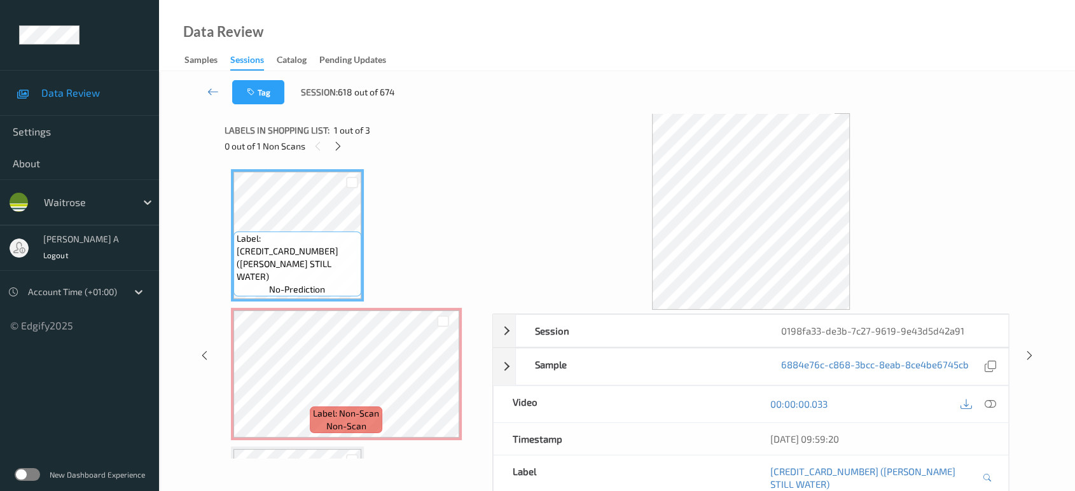
drag, startPoint x: 339, startPoint y: 153, endPoint x: 340, endPoint y: 160, distance: 6.5
click at [339, 153] on div at bounding box center [338, 146] width 16 height 16
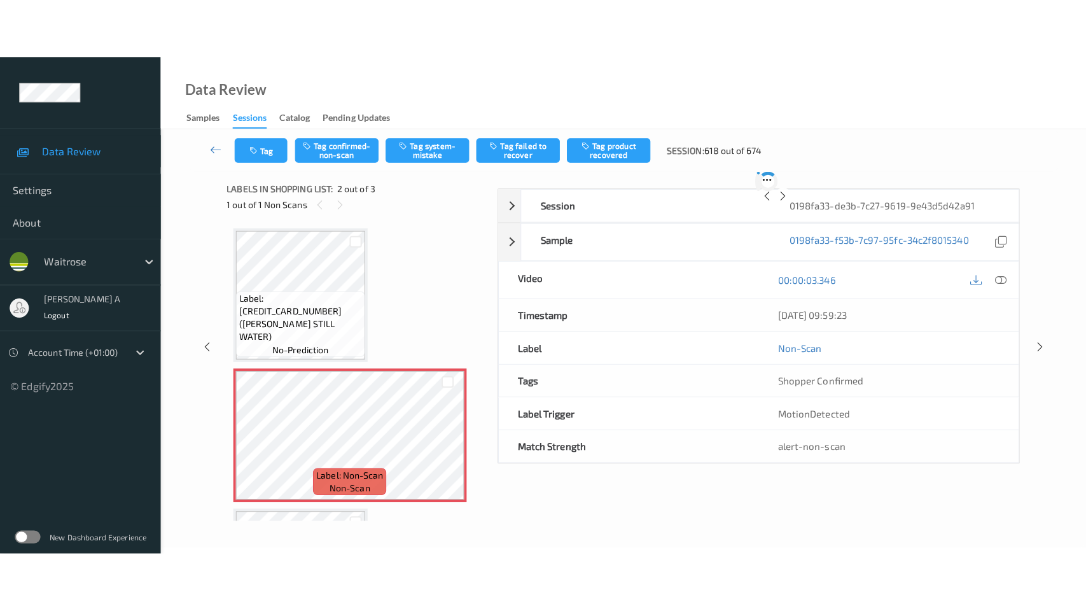
scroll to position [6, 0]
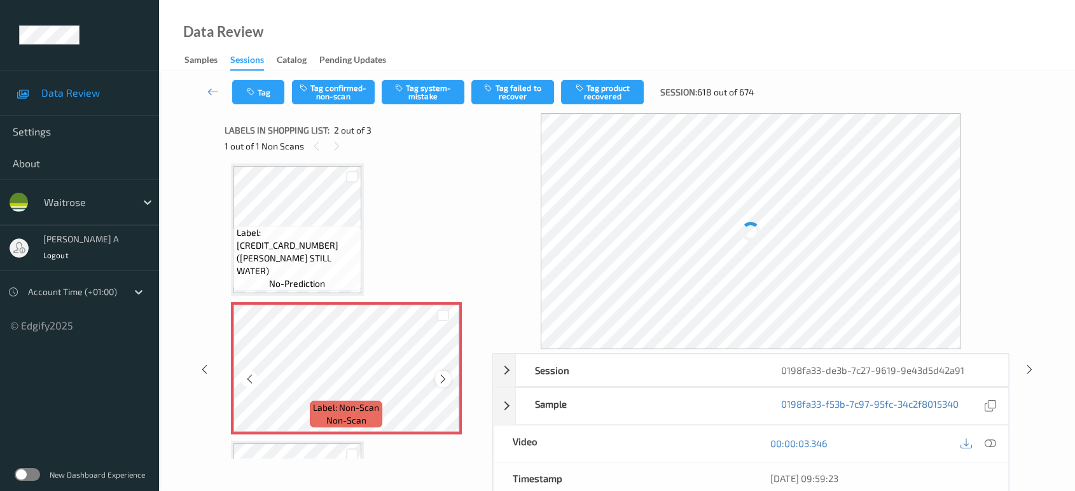
click at [440, 375] on icon at bounding box center [443, 378] width 11 height 11
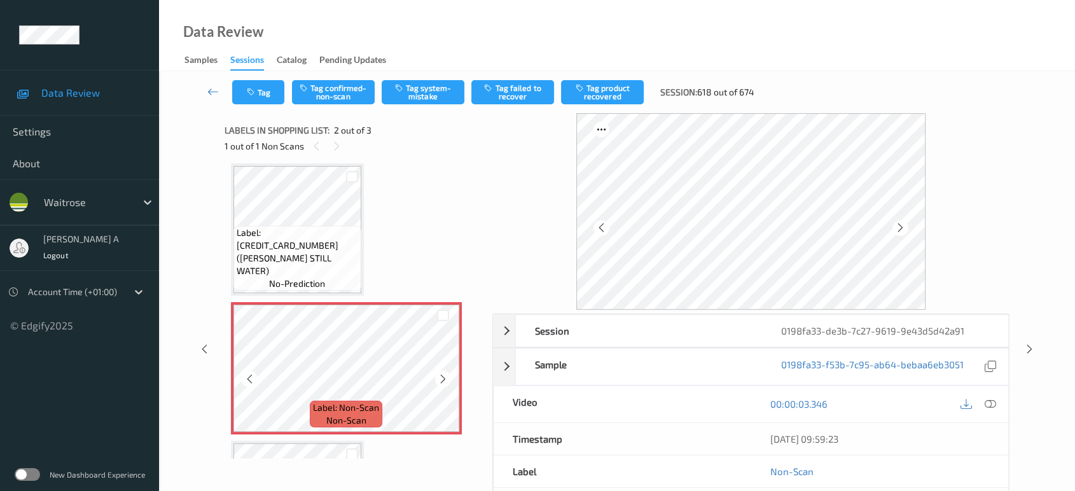
click at [440, 375] on icon at bounding box center [443, 378] width 11 height 11
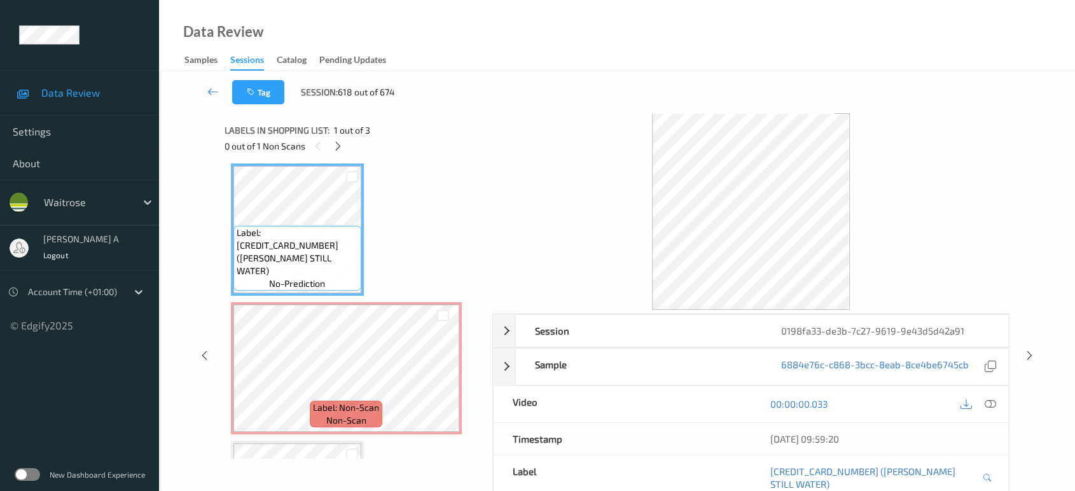
click at [1001, 401] on div "00:00:00.033" at bounding box center [880, 404] width 258 height 36
click at [995, 403] on icon at bounding box center [990, 403] width 11 height 11
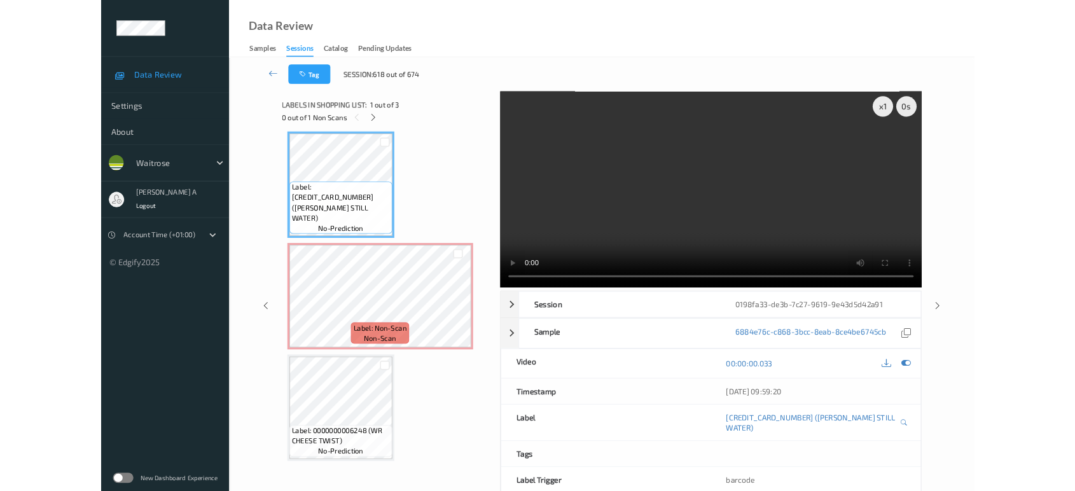
scroll to position [5, 0]
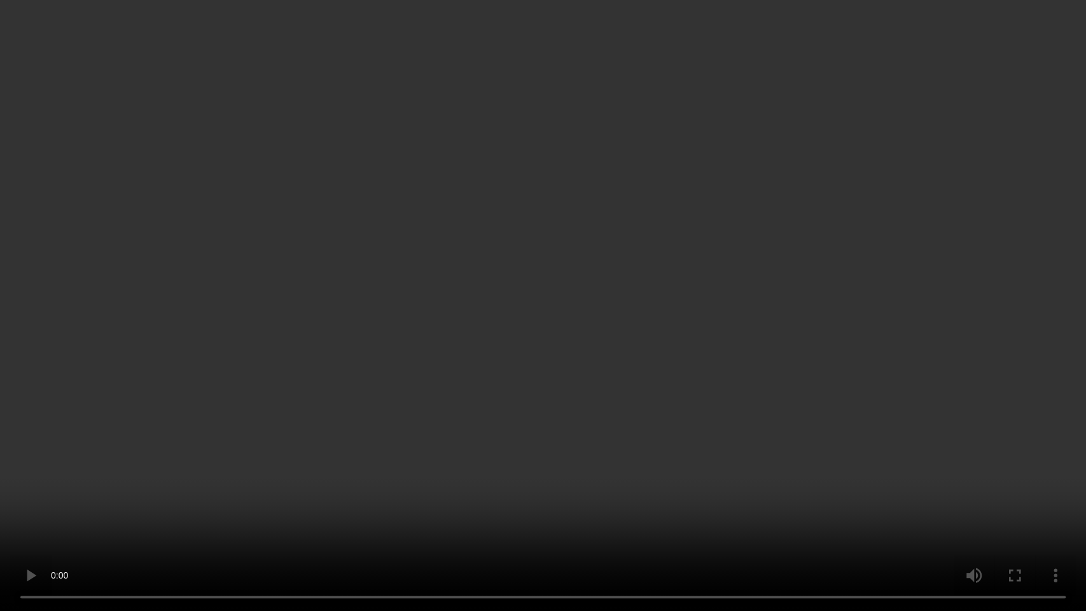
click at [733, 490] on video at bounding box center [543, 305] width 1086 height 611
click at [636, 246] on video at bounding box center [543, 305] width 1086 height 611
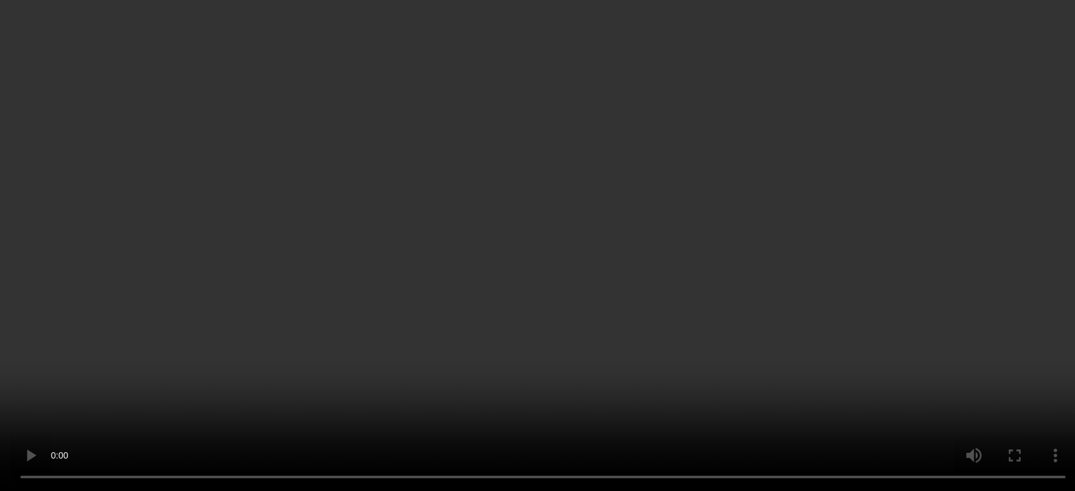
scroll to position [71, 0]
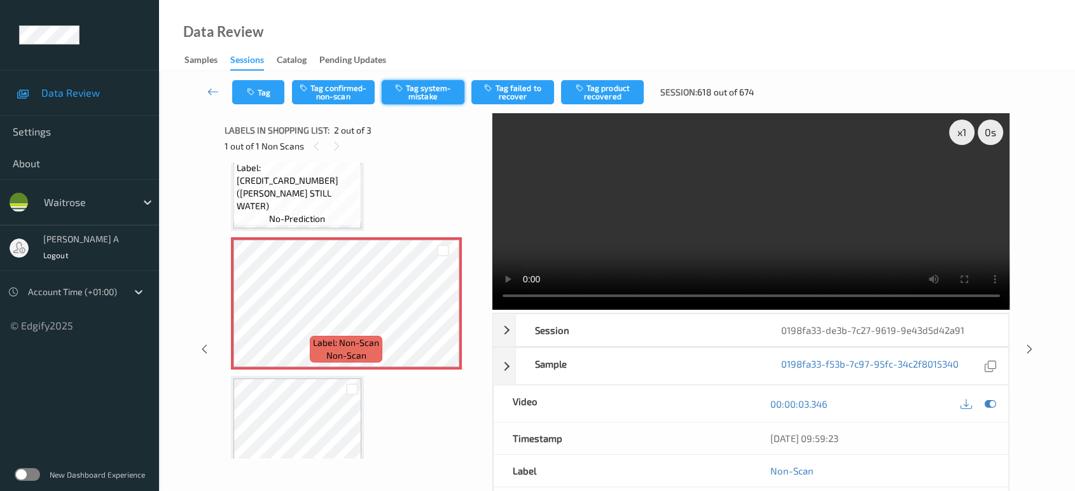
click at [422, 94] on button "Tag system-mistake" at bounding box center [423, 92] width 83 height 24
click at [268, 95] on button "Tag" at bounding box center [258, 92] width 52 height 24
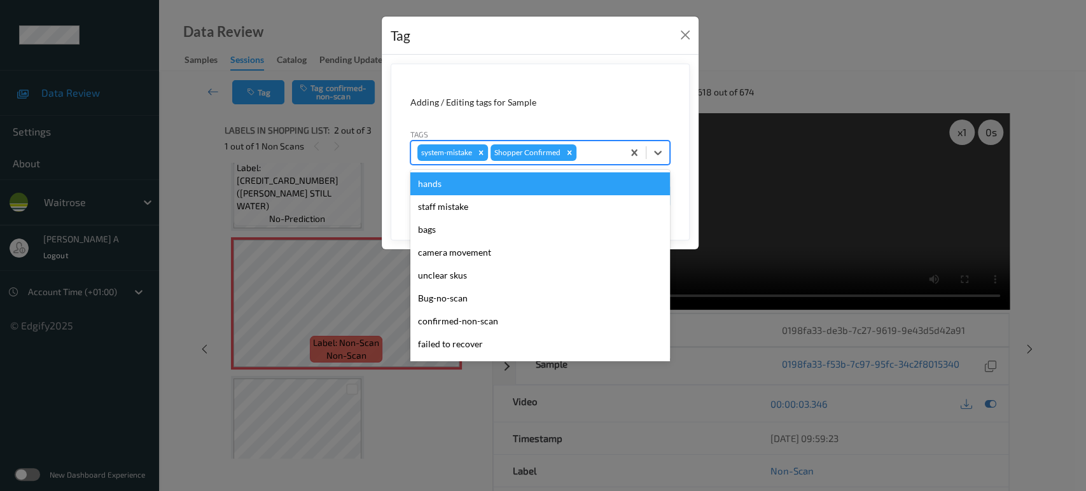
click at [614, 153] on div at bounding box center [598, 152] width 38 height 15
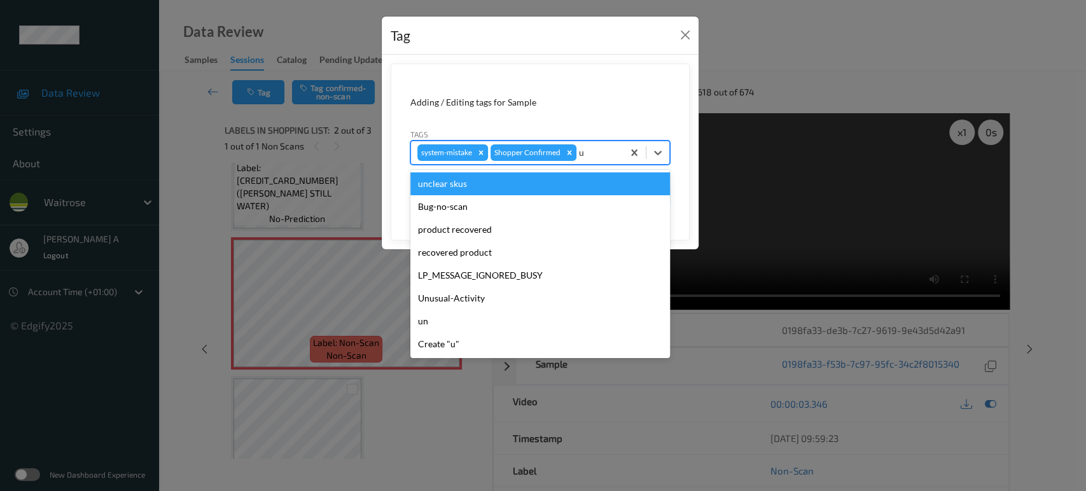
type input "un"
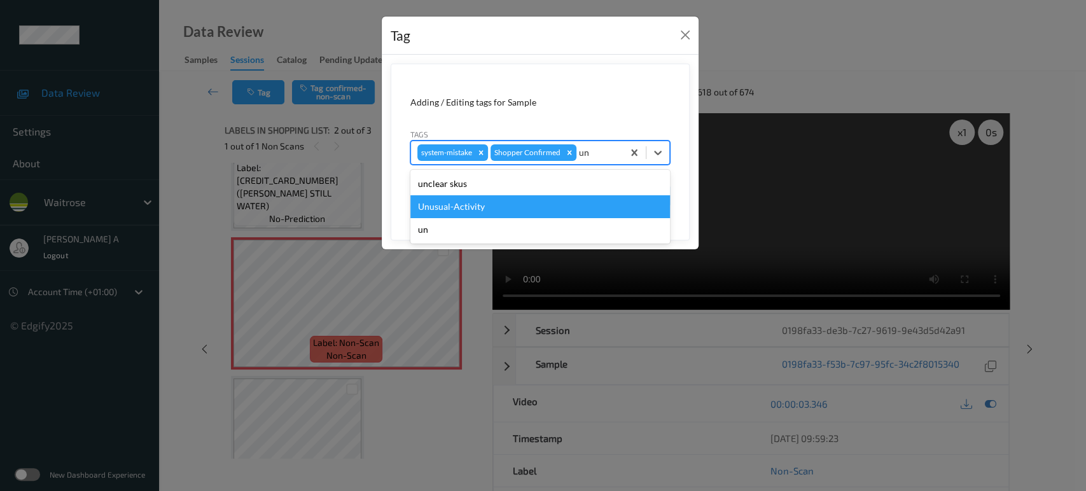
click at [542, 197] on div "Unusual-Activity" at bounding box center [540, 206] width 260 height 23
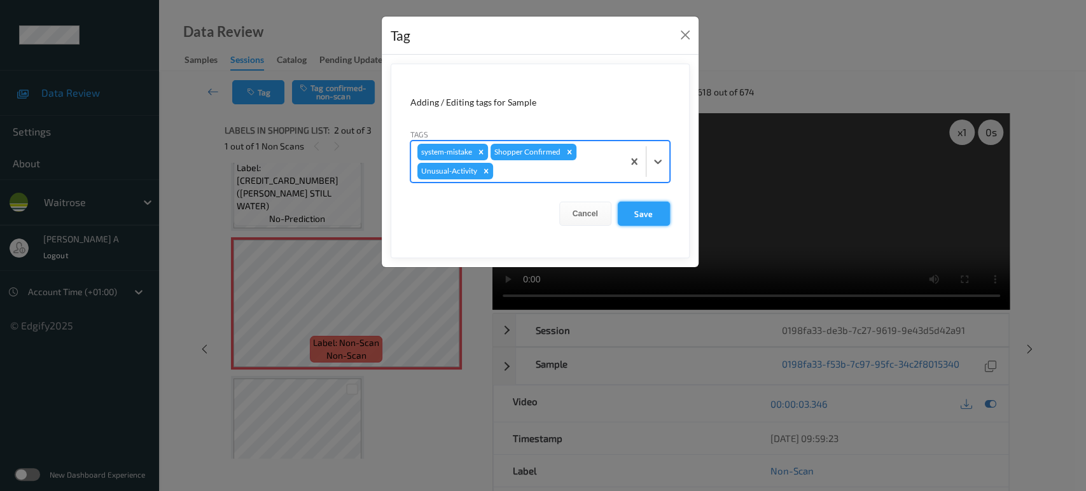
click at [651, 214] on button "Save" at bounding box center [644, 214] width 52 height 24
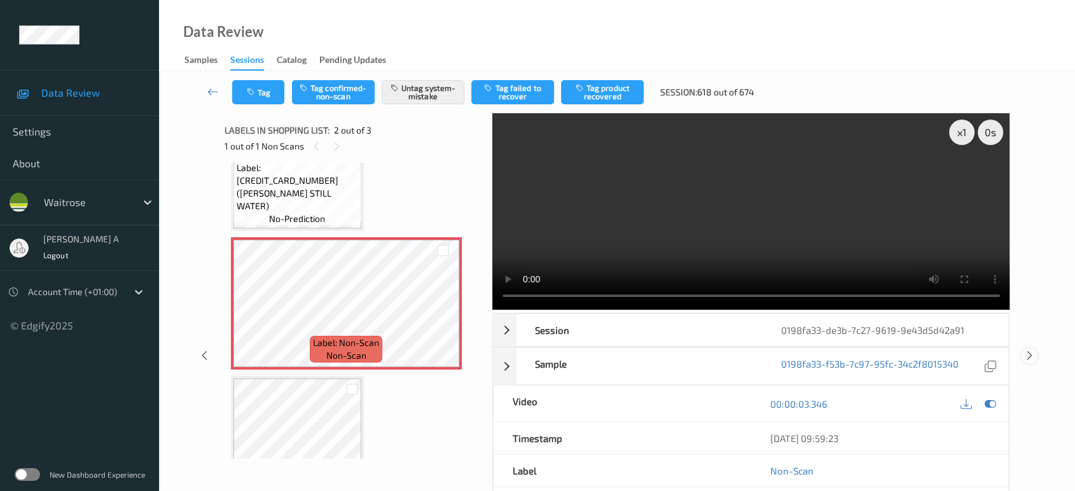
click at [1025, 350] on icon at bounding box center [1029, 355] width 11 height 11
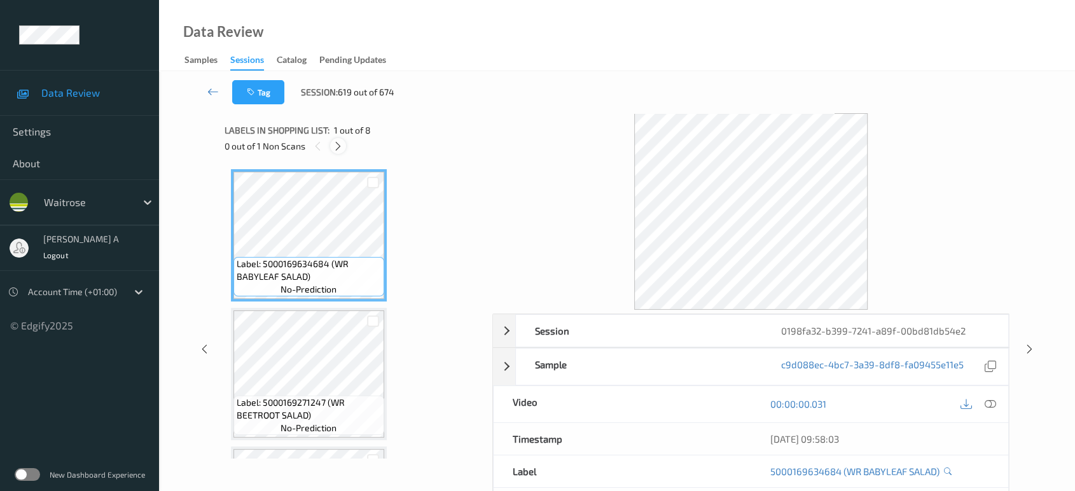
click at [342, 150] on icon at bounding box center [338, 146] width 11 height 11
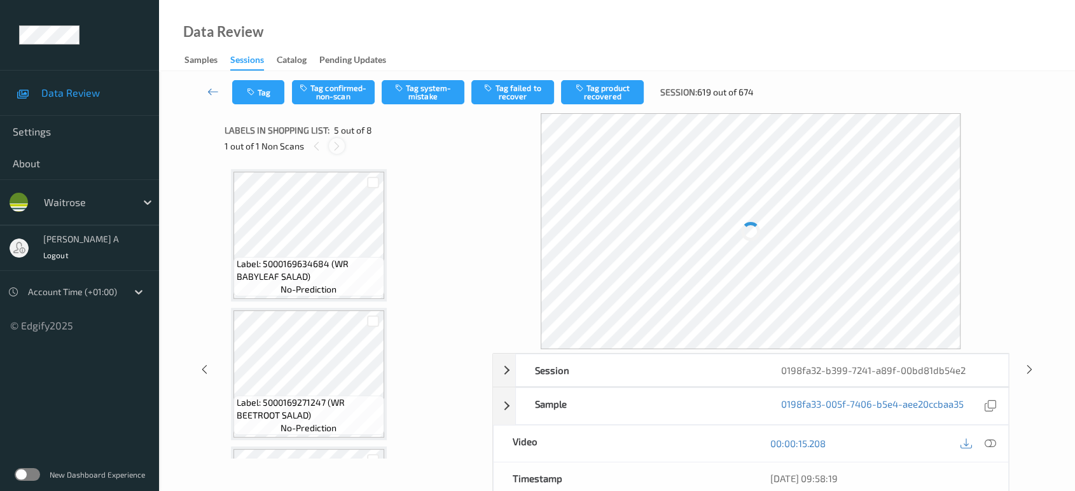
scroll to position [420, 0]
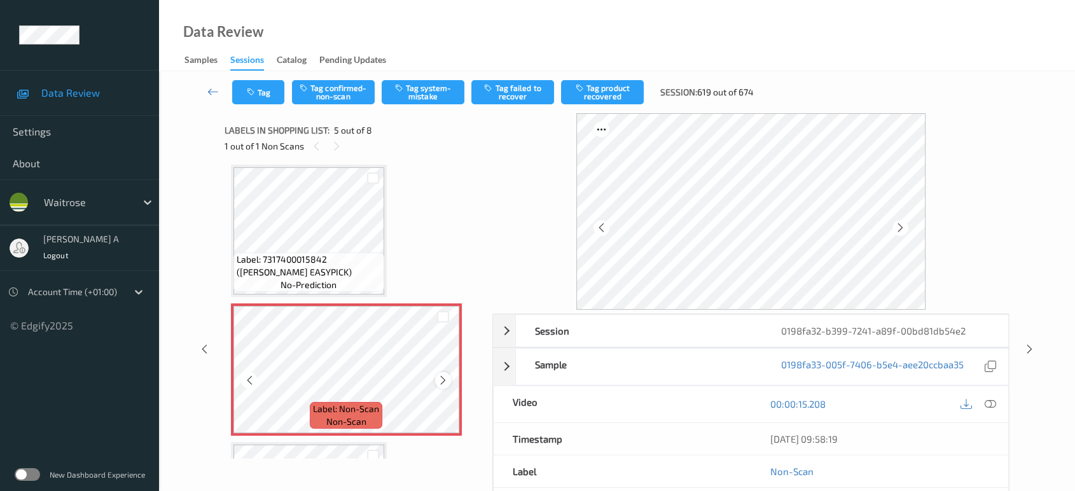
click at [445, 377] on icon at bounding box center [443, 380] width 11 height 11
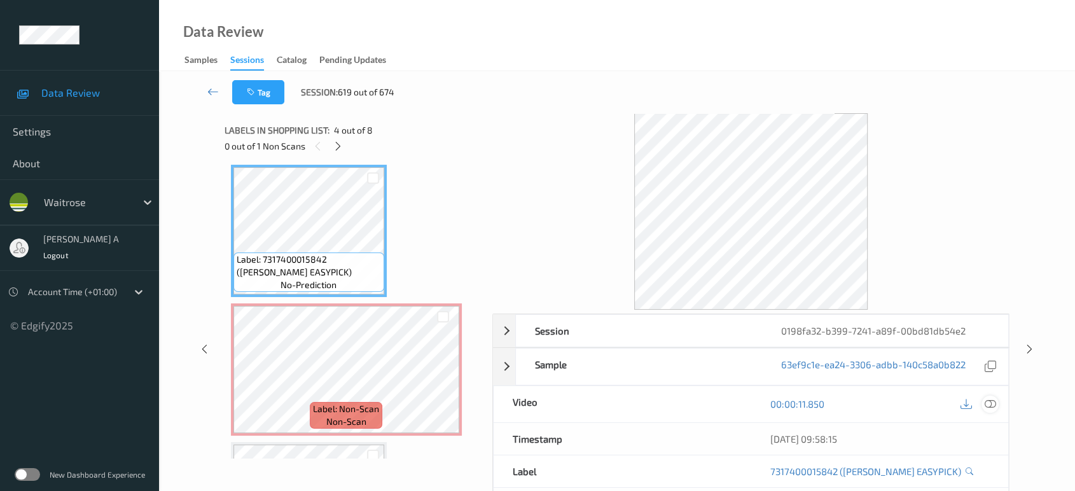
click at [991, 407] on icon at bounding box center [990, 403] width 11 height 11
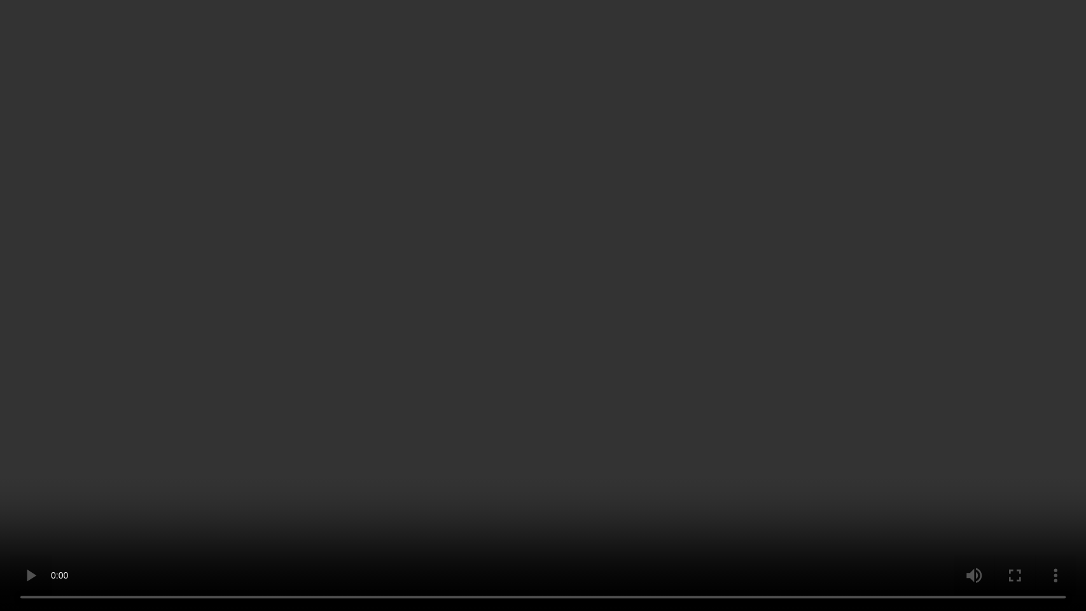
click at [584, 282] on video at bounding box center [543, 305] width 1086 height 611
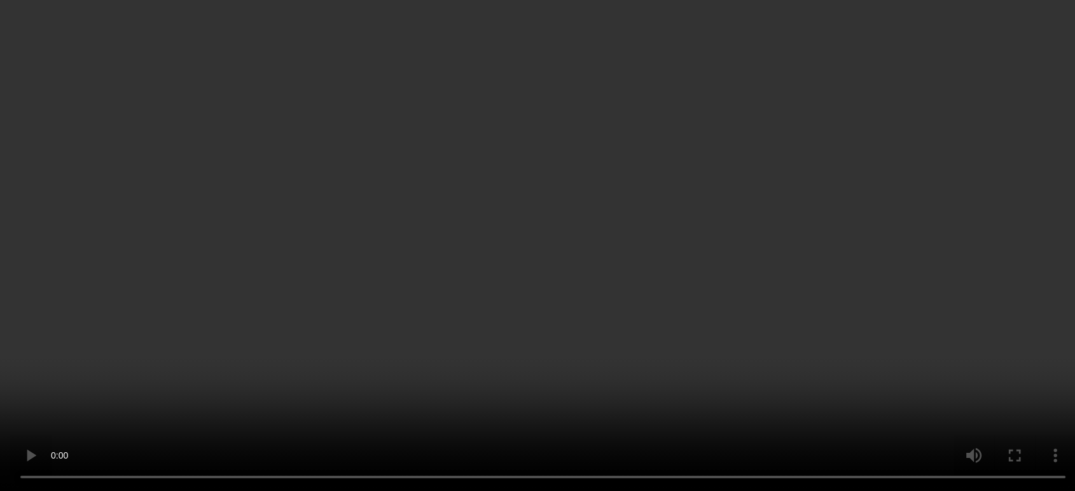
scroll to position [562, 0]
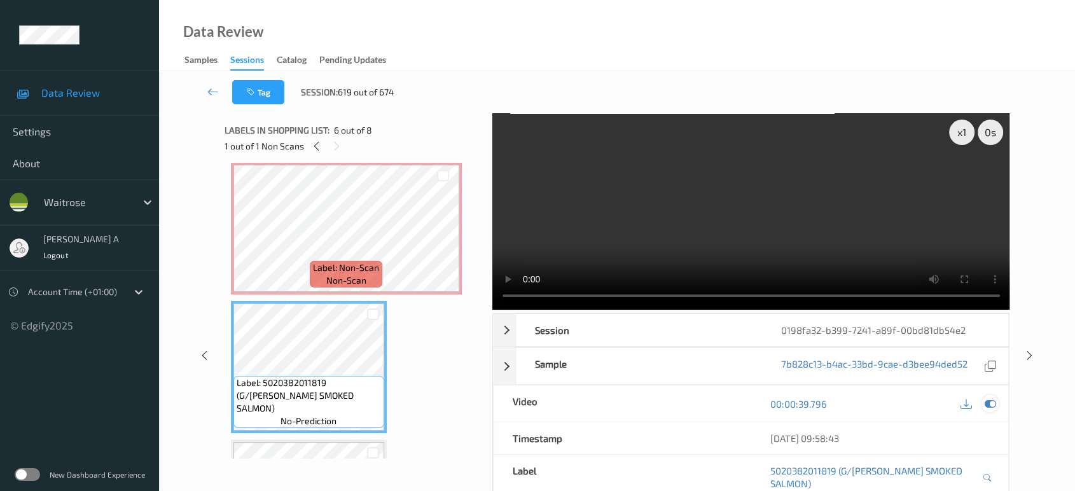
click at [990, 406] on icon at bounding box center [990, 403] width 11 height 11
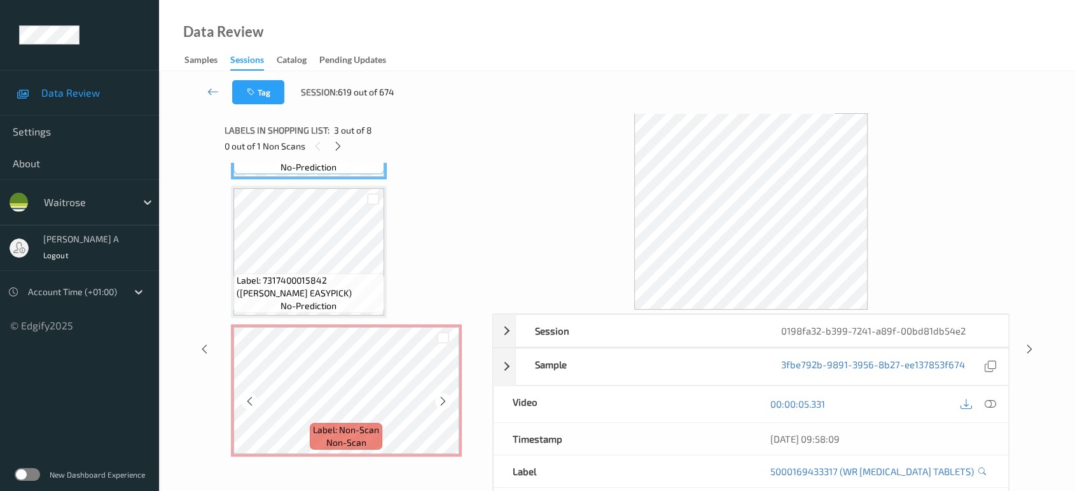
scroll to position [420, 0]
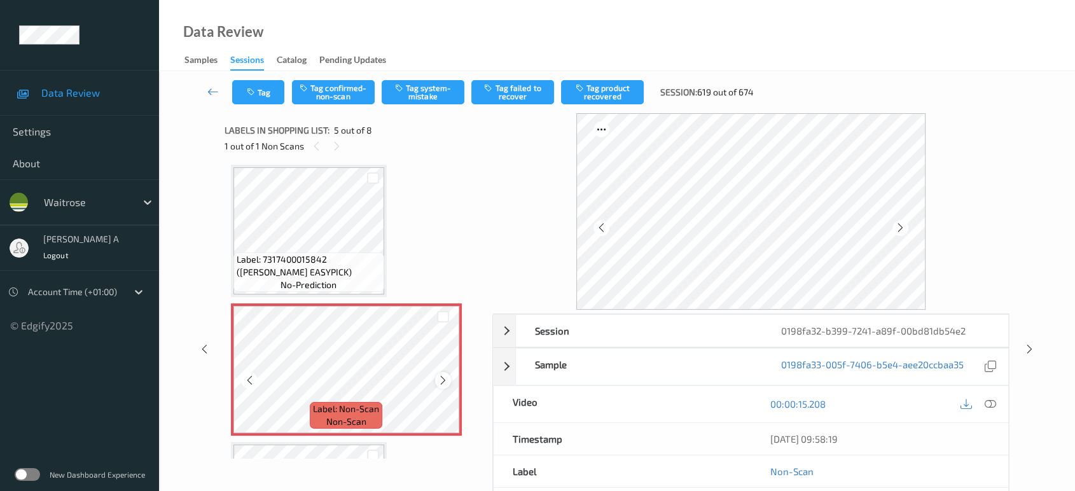
click at [441, 376] on icon at bounding box center [443, 380] width 11 height 11
click at [440, 99] on button "Tag system-mistake" at bounding box center [423, 92] width 83 height 24
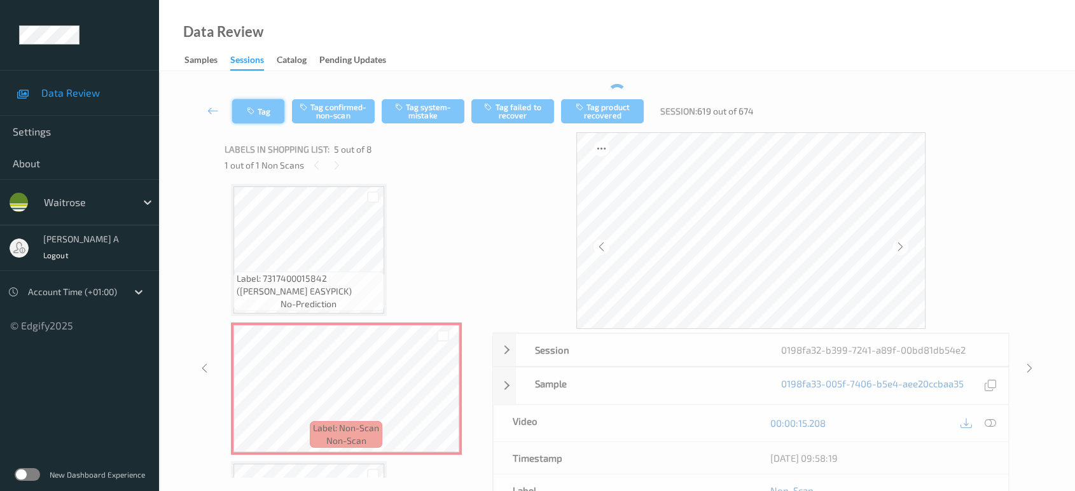
click at [268, 106] on button "Tag" at bounding box center [258, 111] width 52 height 24
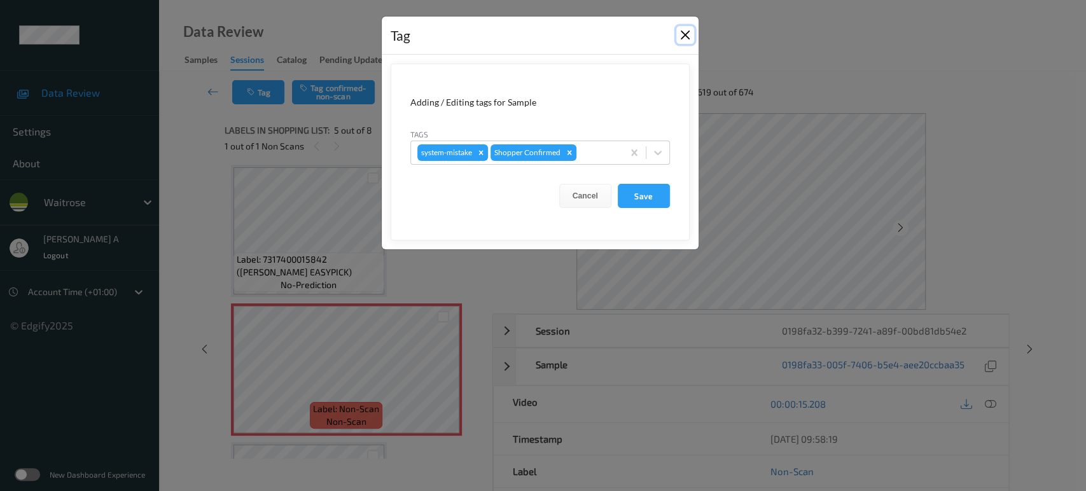
click at [690, 41] on button "Close" at bounding box center [685, 35] width 18 height 18
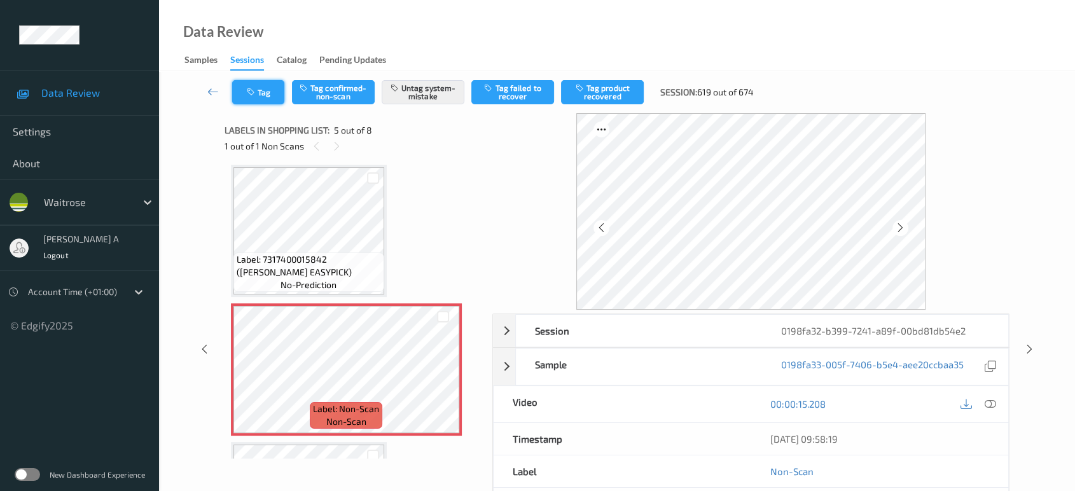
click at [269, 100] on button "Tag" at bounding box center [258, 92] width 52 height 24
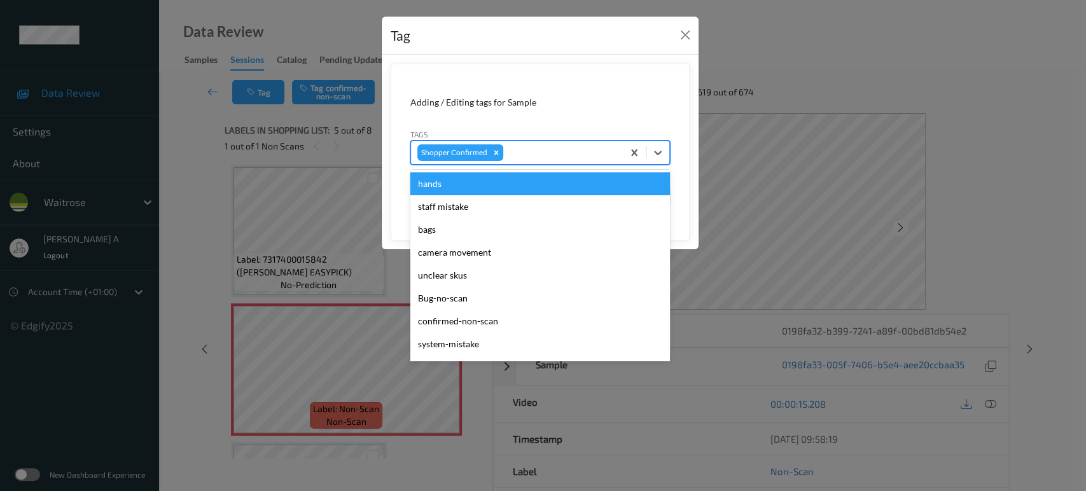
click at [534, 147] on div at bounding box center [561, 152] width 111 height 15
type input "un"
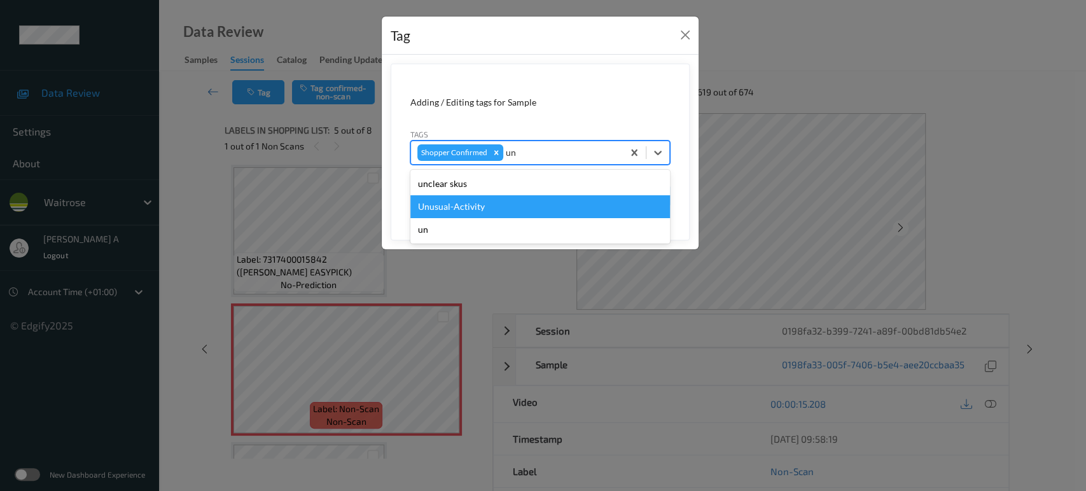
click at [485, 202] on div "Unusual-Activity" at bounding box center [540, 206] width 260 height 23
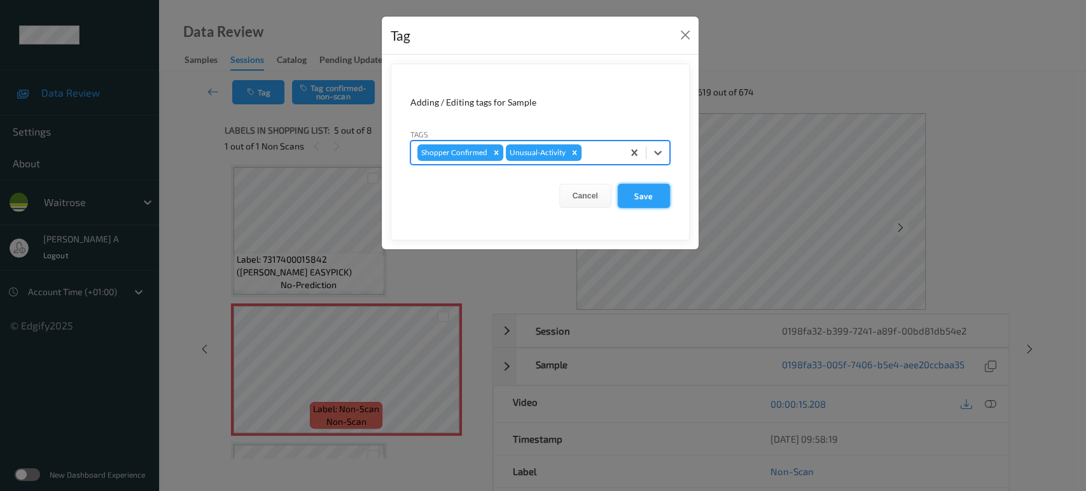
click at [653, 202] on button "Save" at bounding box center [644, 196] width 52 height 24
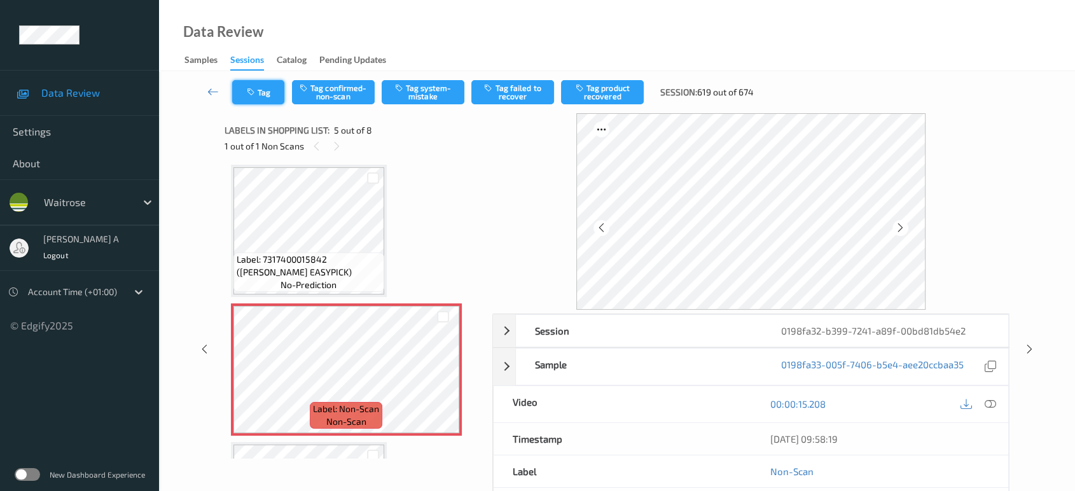
click at [270, 95] on button "Tag" at bounding box center [258, 92] width 52 height 24
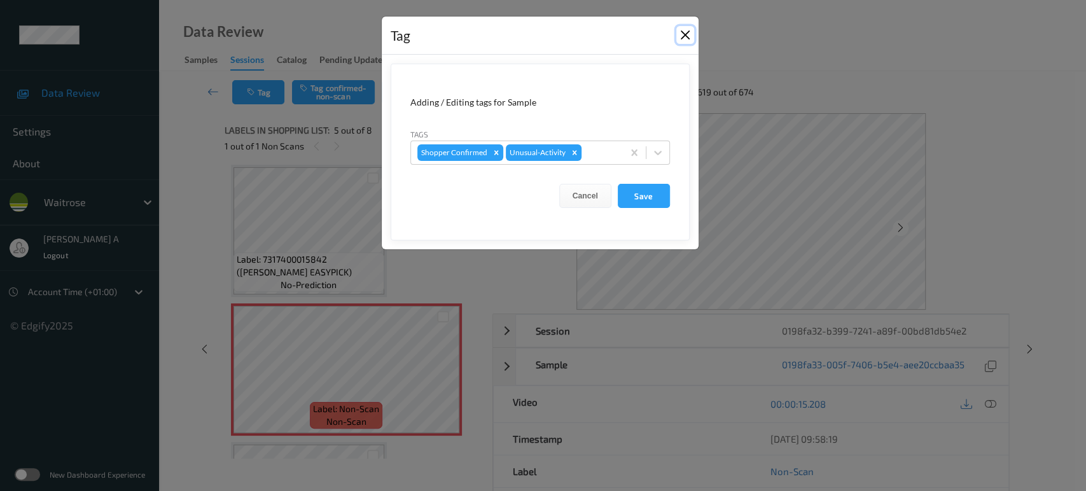
click at [687, 36] on button "Close" at bounding box center [685, 35] width 18 height 18
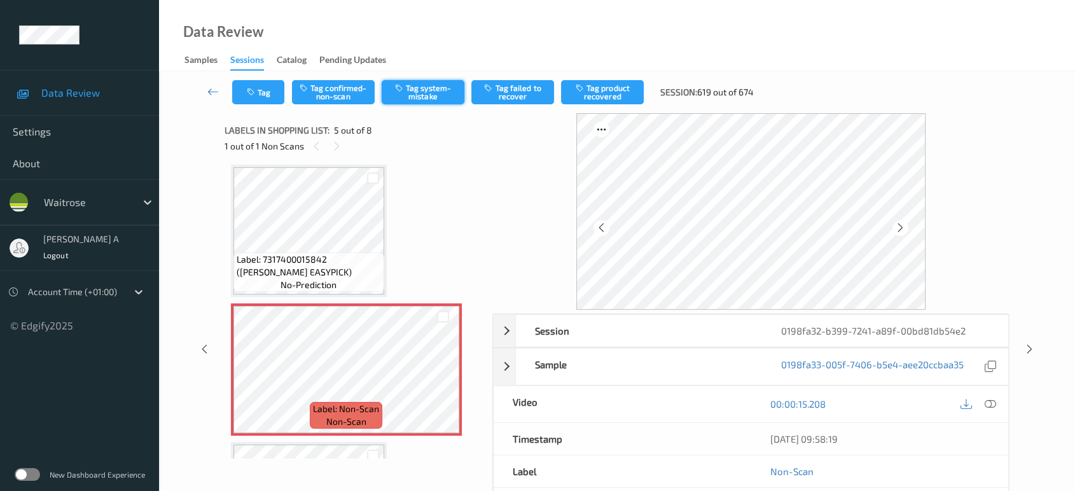
click at [406, 90] on button "Tag system-mistake" at bounding box center [423, 92] width 83 height 24
click at [265, 92] on button "Tag" at bounding box center [258, 92] width 52 height 24
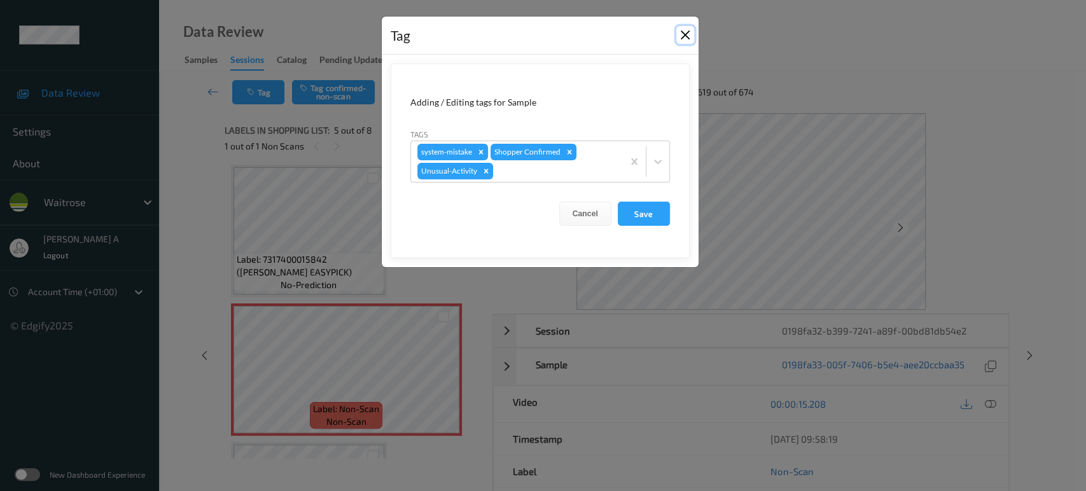
click at [685, 36] on button "Close" at bounding box center [685, 35] width 18 height 18
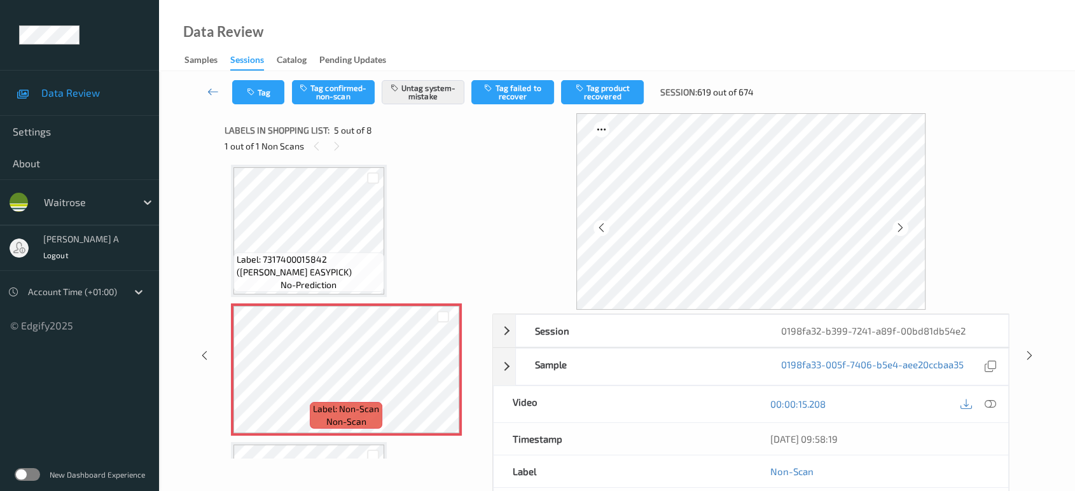
click at [1029, 358] on icon at bounding box center [1029, 355] width 11 height 11
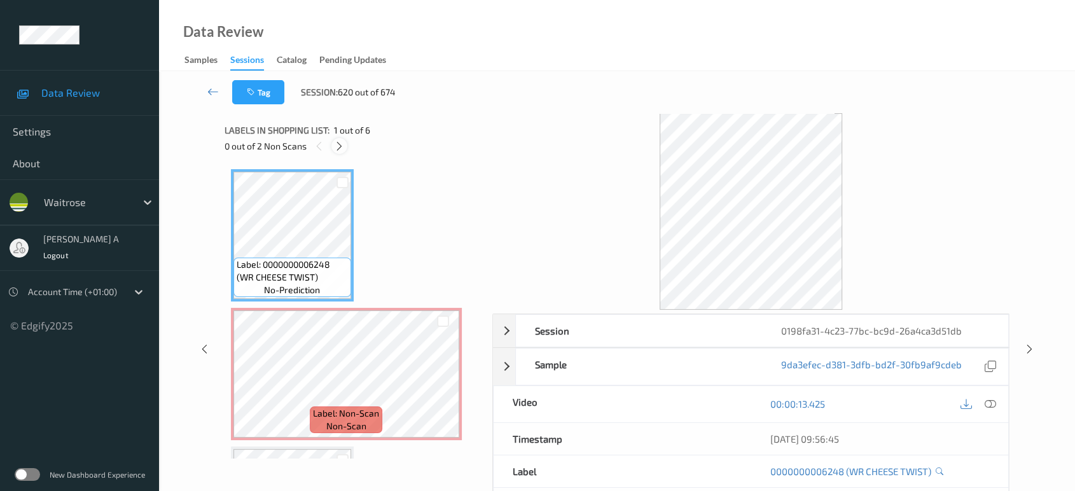
click at [343, 147] on icon at bounding box center [339, 146] width 11 height 11
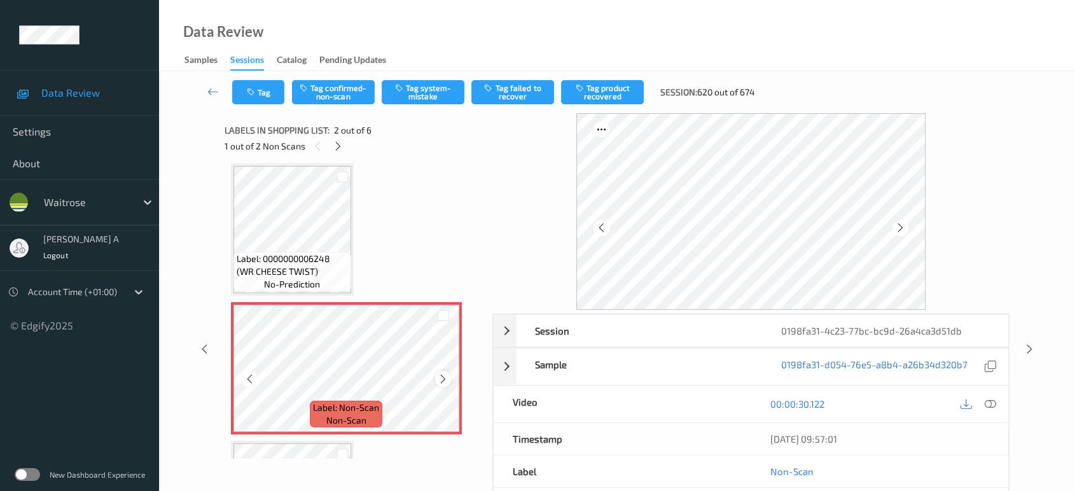
click at [443, 378] on icon at bounding box center [443, 378] width 11 height 11
click at [441, 377] on icon at bounding box center [443, 378] width 11 height 11
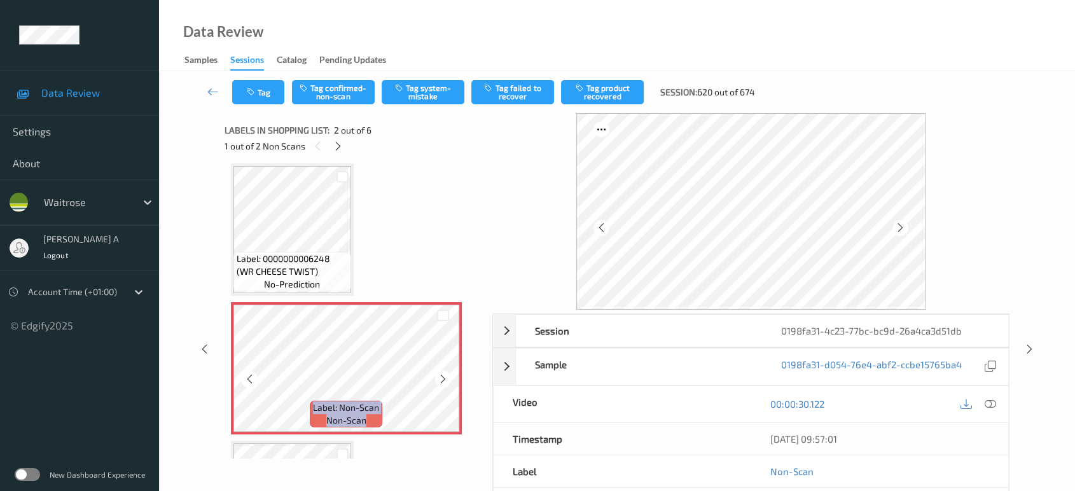
click at [441, 377] on icon at bounding box center [443, 378] width 11 height 11
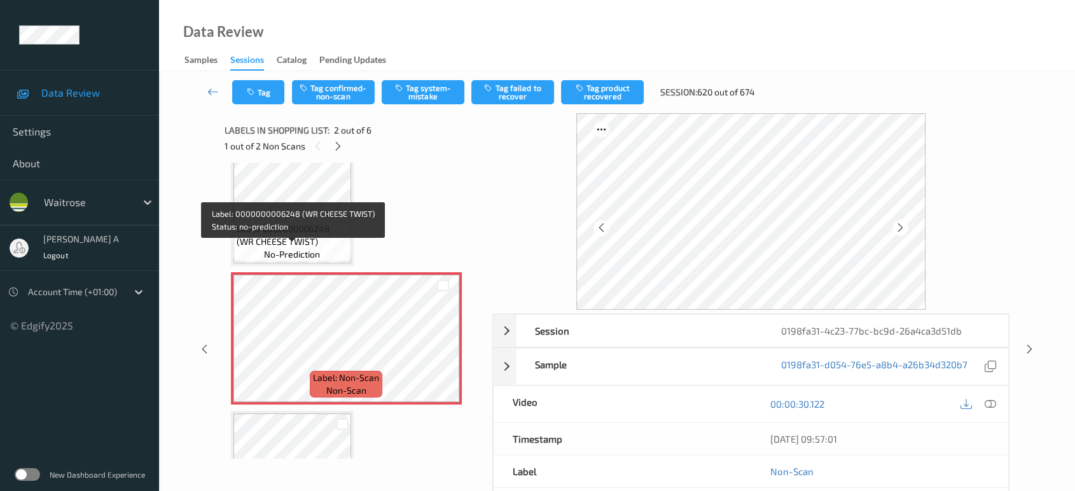
scroll to position [0, 0]
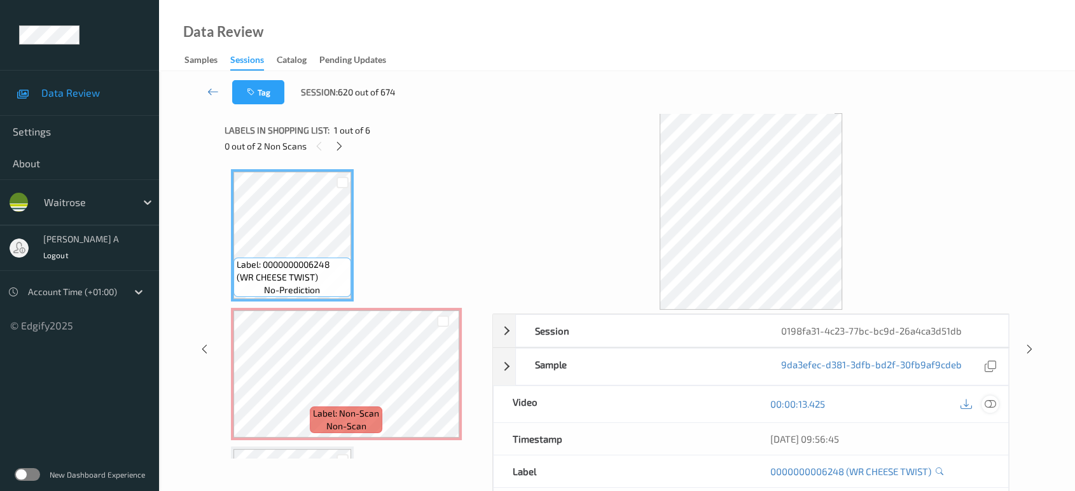
click at [987, 401] on icon at bounding box center [990, 403] width 11 height 11
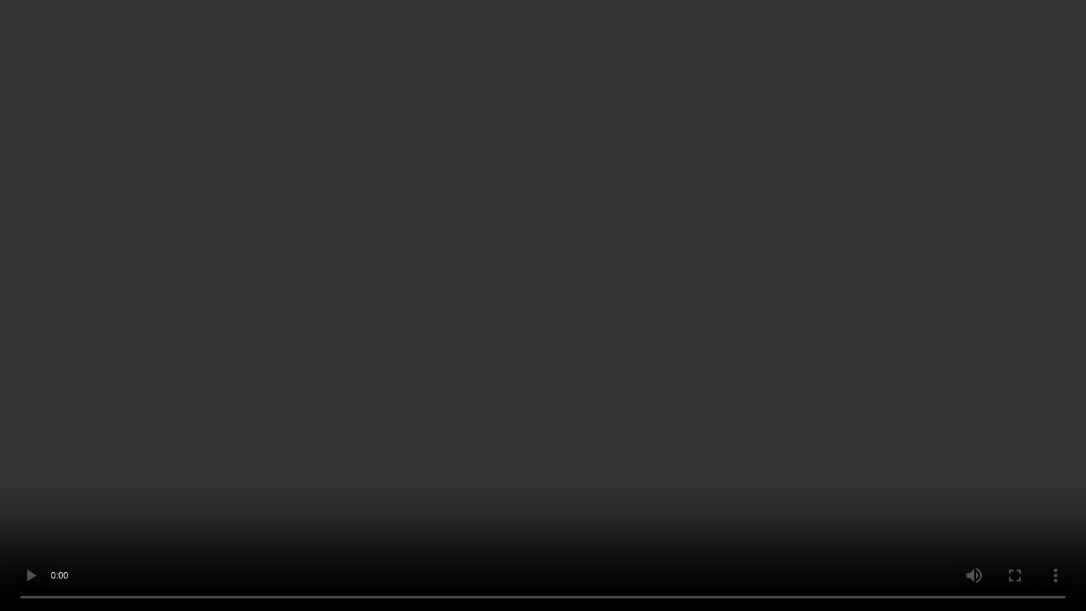
click at [499, 249] on video at bounding box center [543, 305] width 1086 height 611
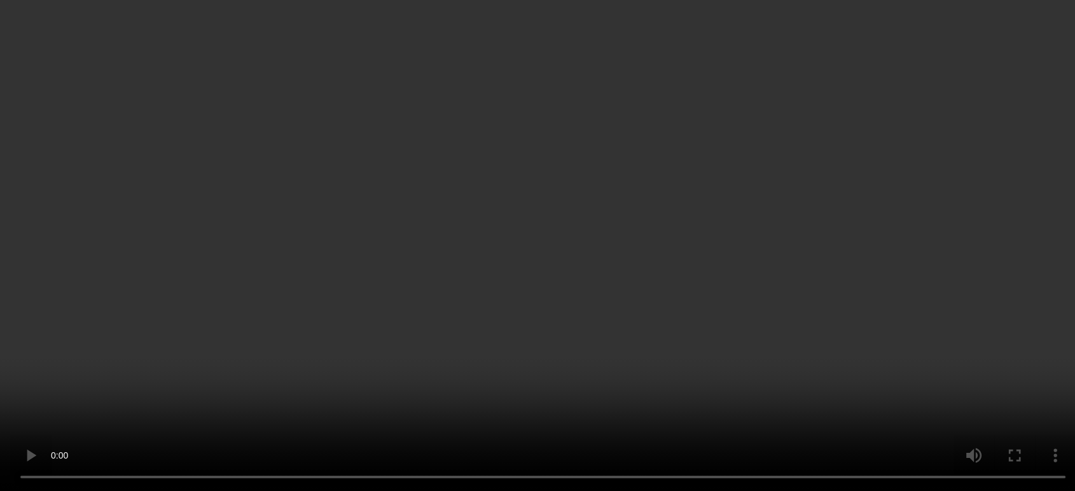
scroll to position [282, 0]
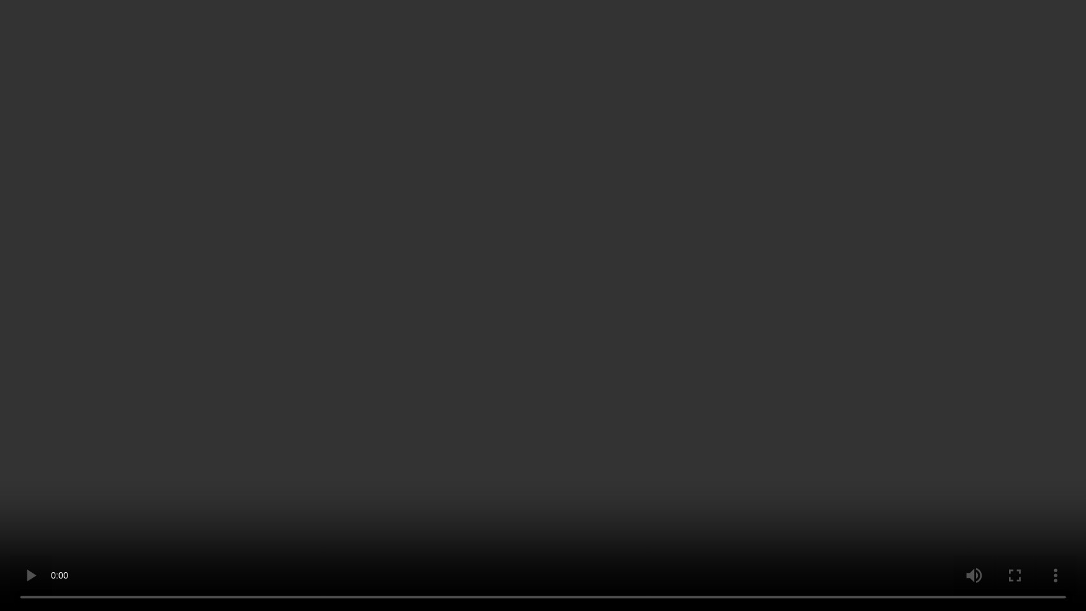
click at [469, 277] on video at bounding box center [543, 305] width 1086 height 611
click at [555, 270] on video at bounding box center [543, 305] width 1086 height 611
click at [506, 490] on video at bounding box center [543, 305] width 1086 height 611
click at [577, 309] on video at bounding box center [543, 305] width 1086 height 611
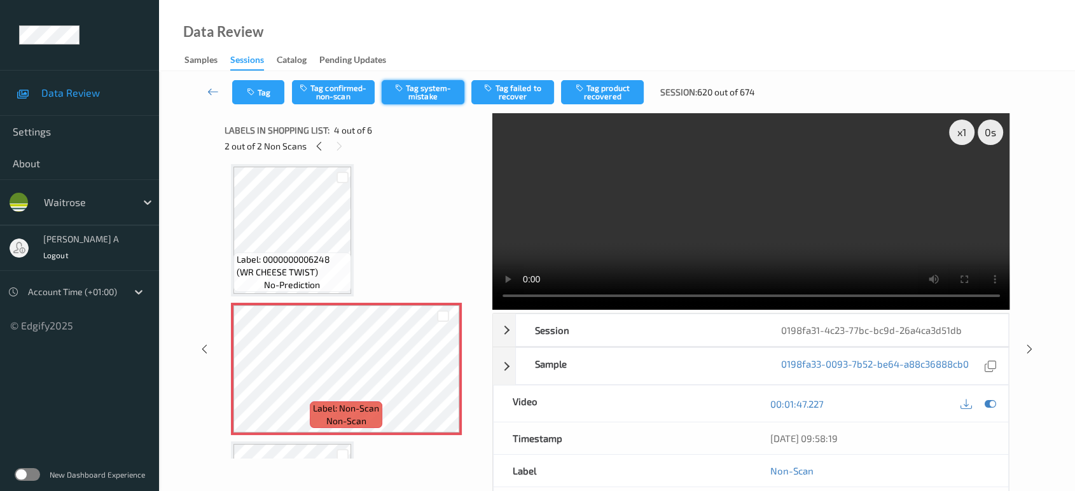
click at [427, 87] on button "Tag system-mistake" at bounding box center [423, 92] width 83 height 24
click at [272, 103] on button "Tag" at bounding box center [258, 92] width 52 height 24
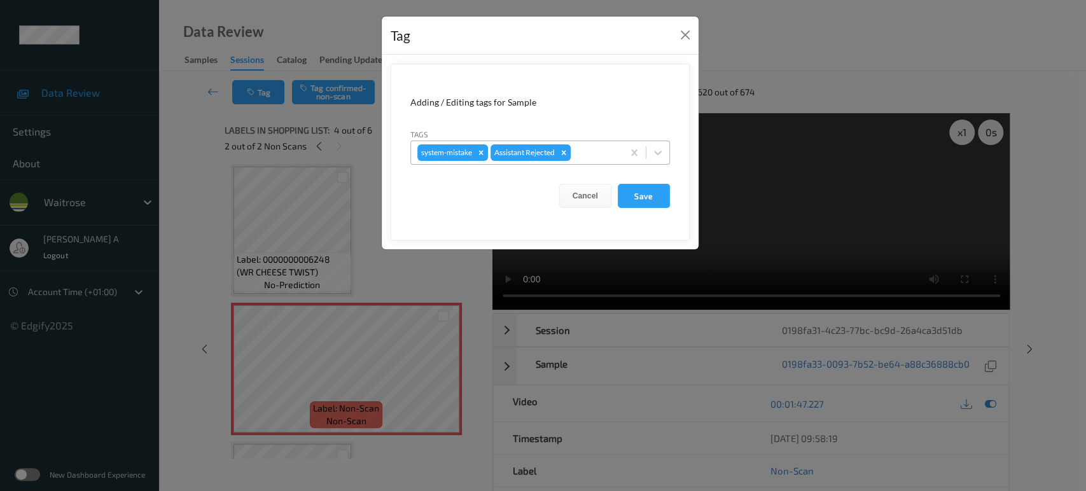
click at [593, 148] on div at bounding box center [594, 152] width 43 height 15
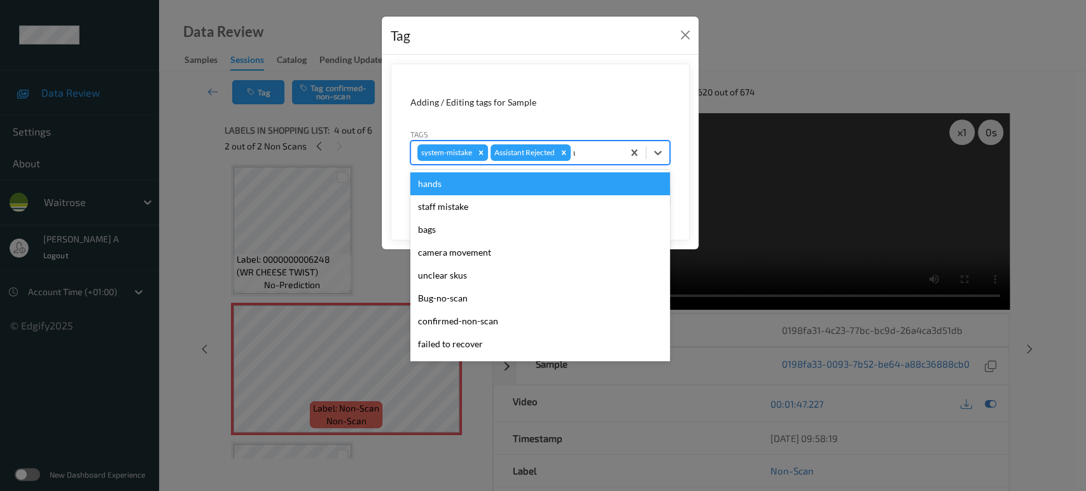
type input "un"
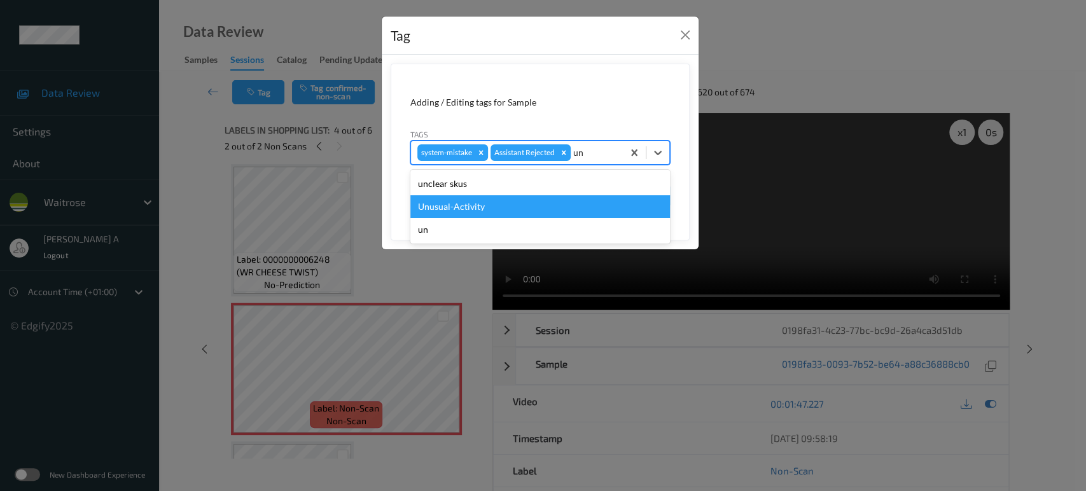
click at [534, 204] on div "Unusual-Activity" at bounding box center [540, 206] width 260 height 23
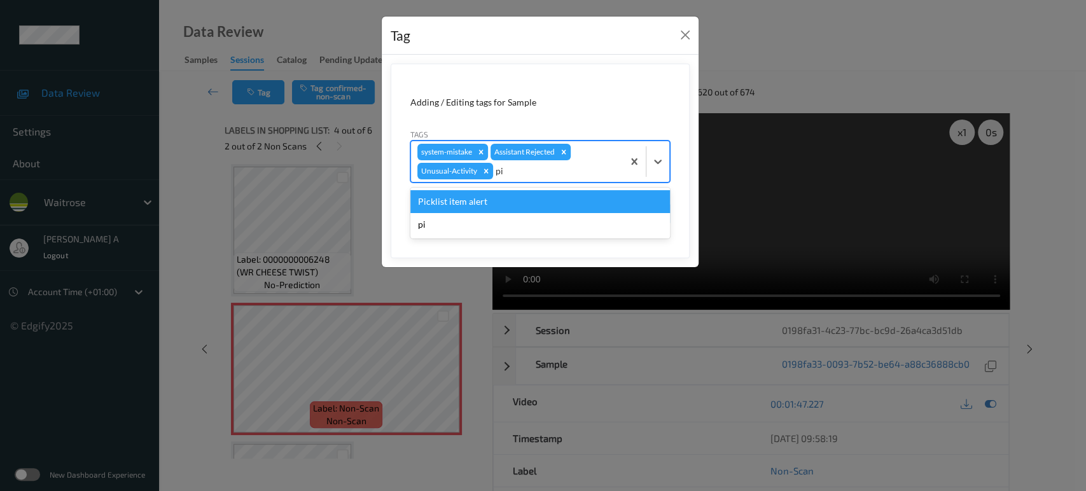
type input "pic"
click at [534, 204] on div "Picklist item alert" at bounding box center [540, 201] width 260 height 23
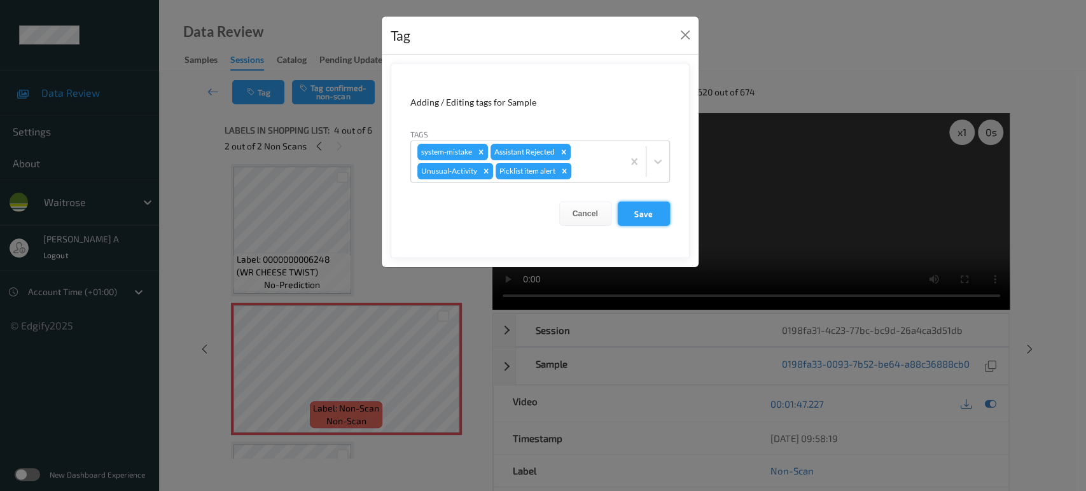
click at [642, 211] on button "Save" at bounding box center [644, 214] width 52 height 24
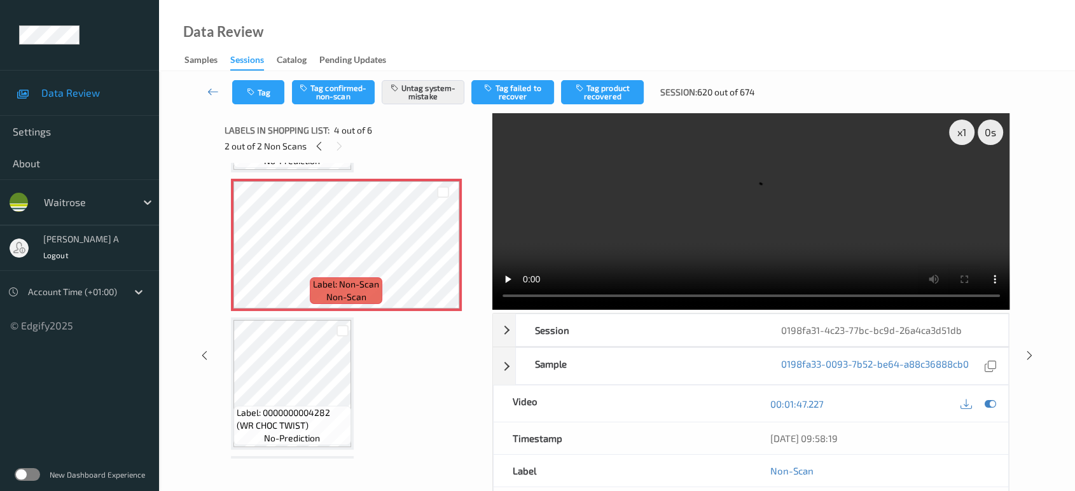
scroll to position [397, 0]
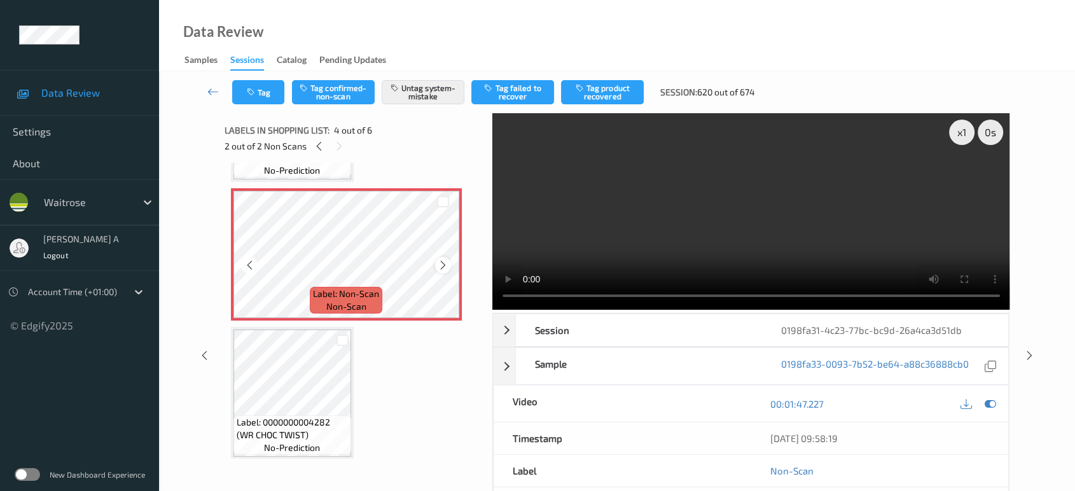
click at [440, 263] on icon at bounding box center [443, 265] width 11 height 11
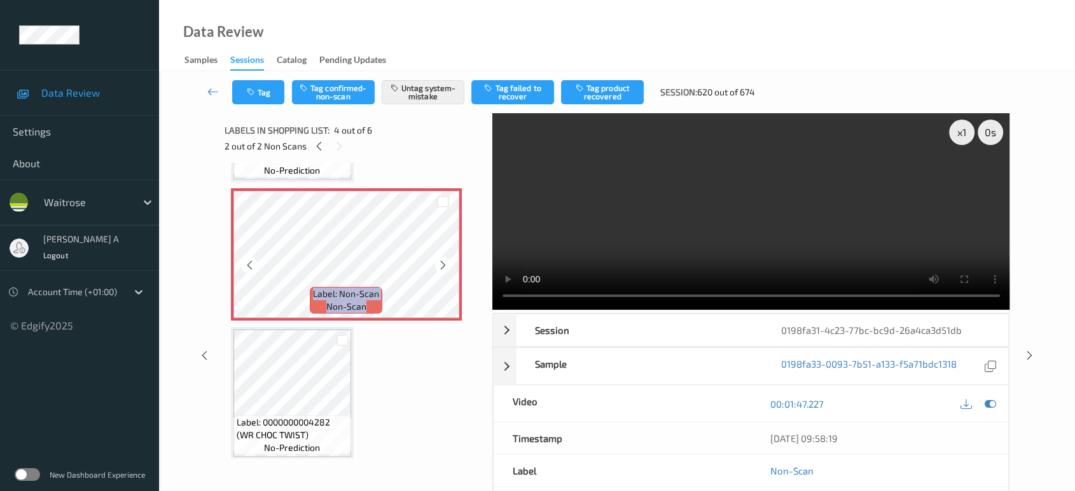
click at [440, 263] on icon at bounding box center [443, 265] width 11 height 11
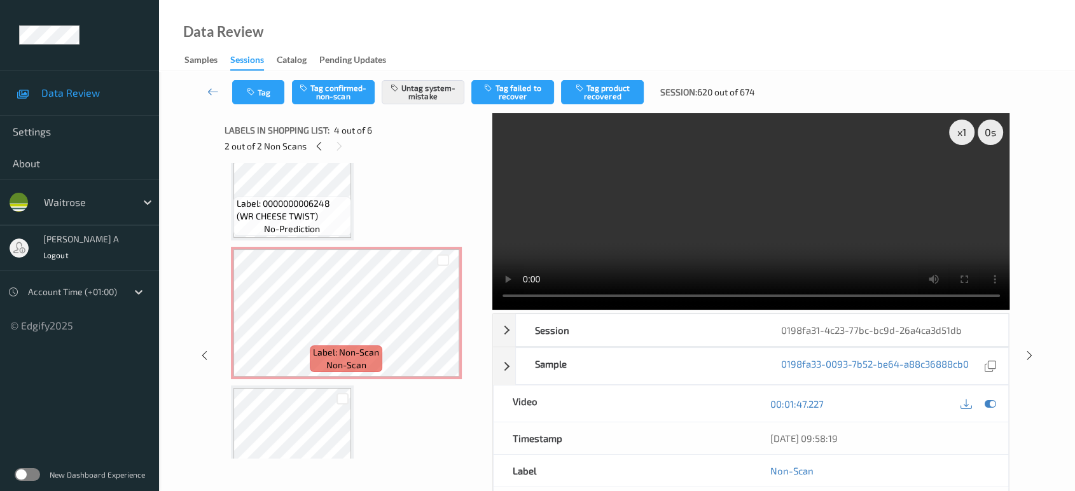
scroll to position [0, 0]
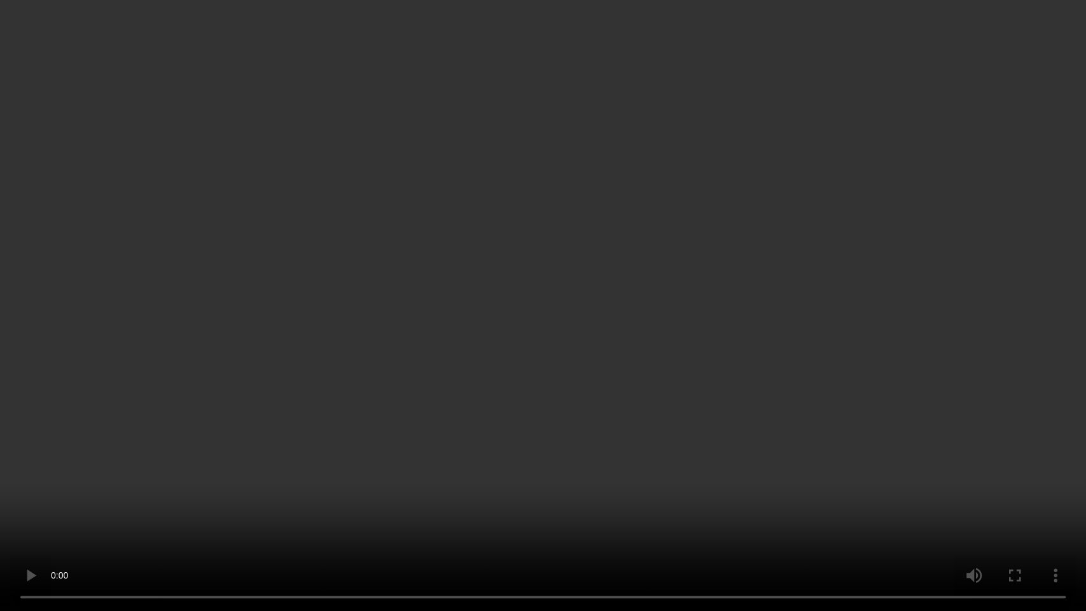
click at [773, 362] on video at bounding box center [543, 305] width 1086 height 611
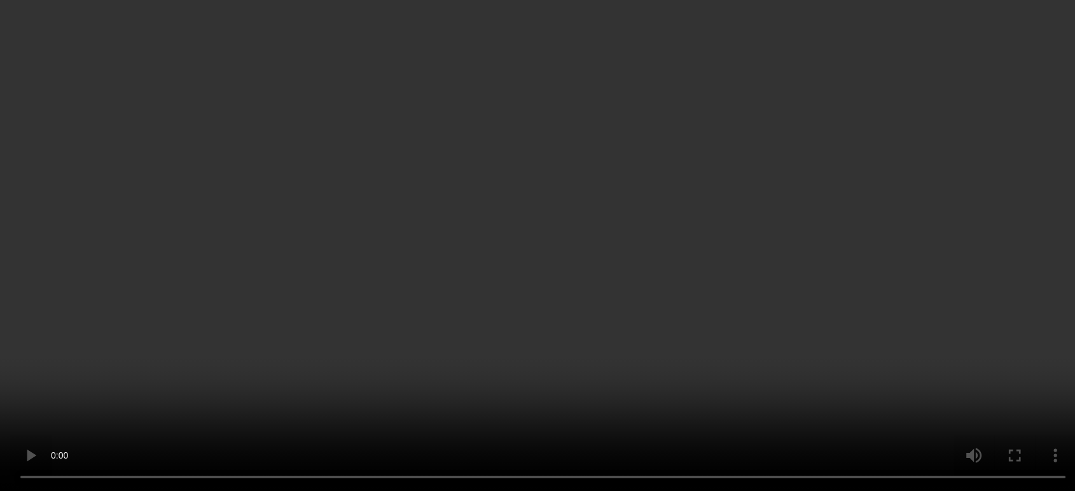
scroll to position [44, 0]
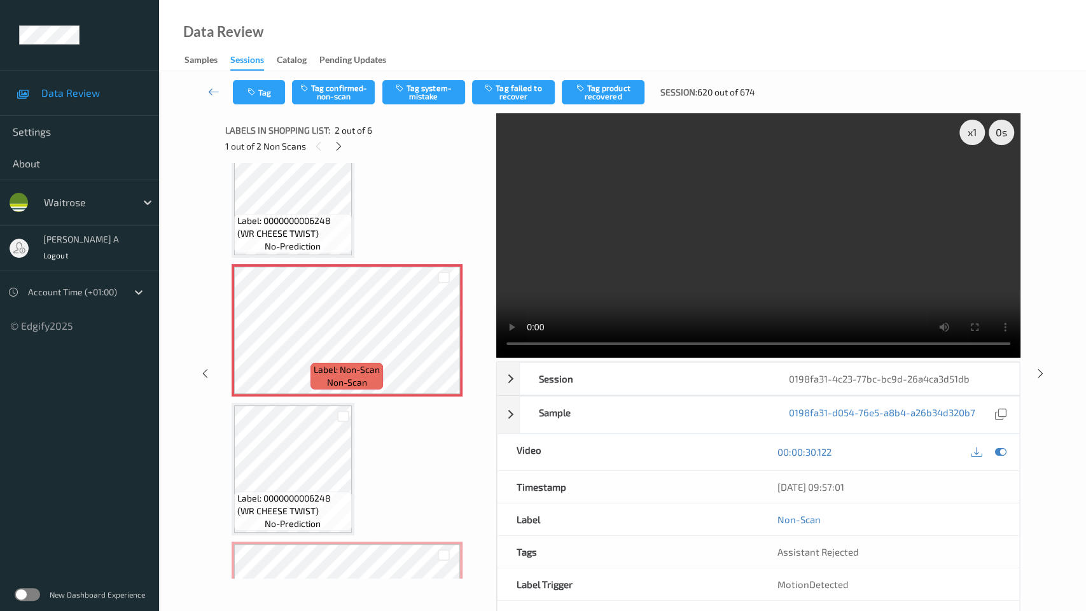
click at [496, 357] on video at bounding box center [758, 235] width 524 height 244
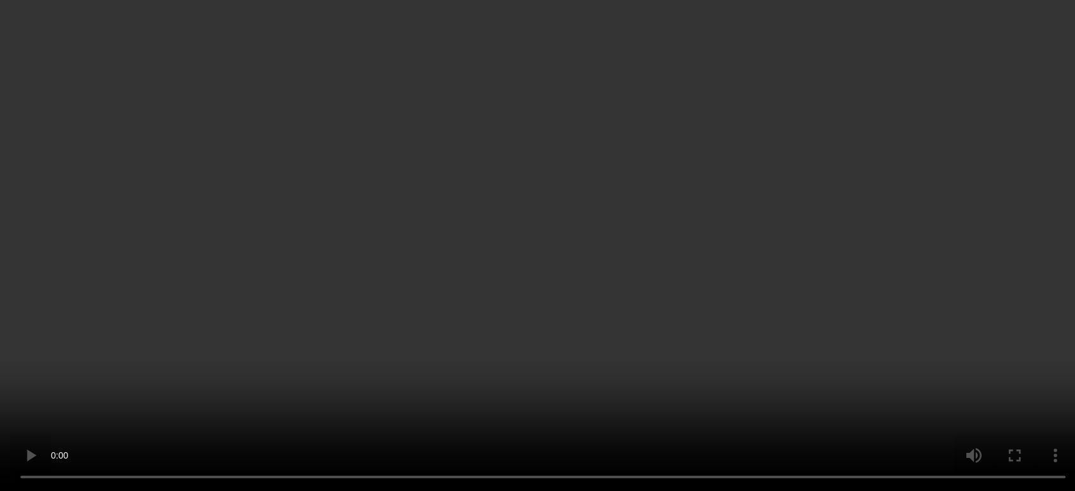
scroll to position [326, 0]
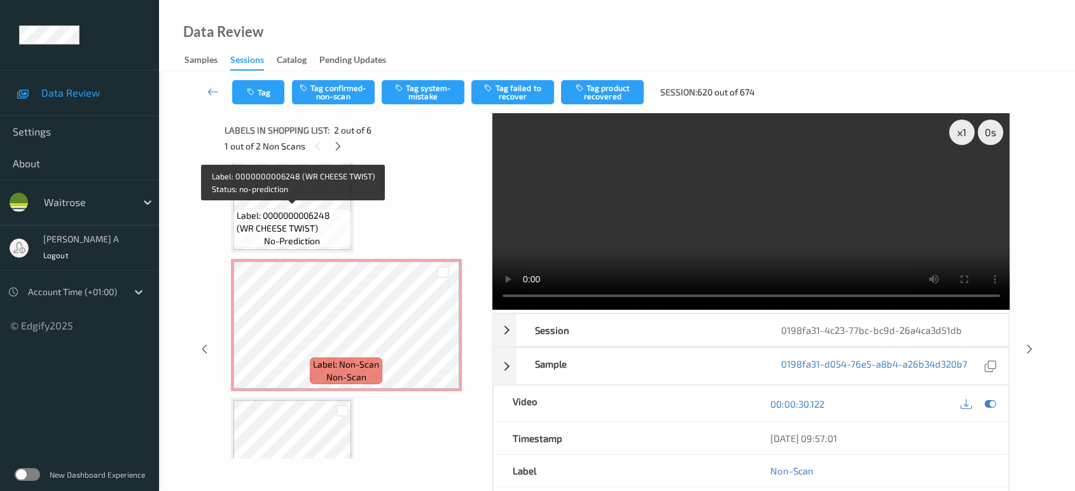
click at [291, 231] on span "Label: 0000000006248 (WR CHEESE TWIST)" at bounding box center [292, 221] width 111 height 25
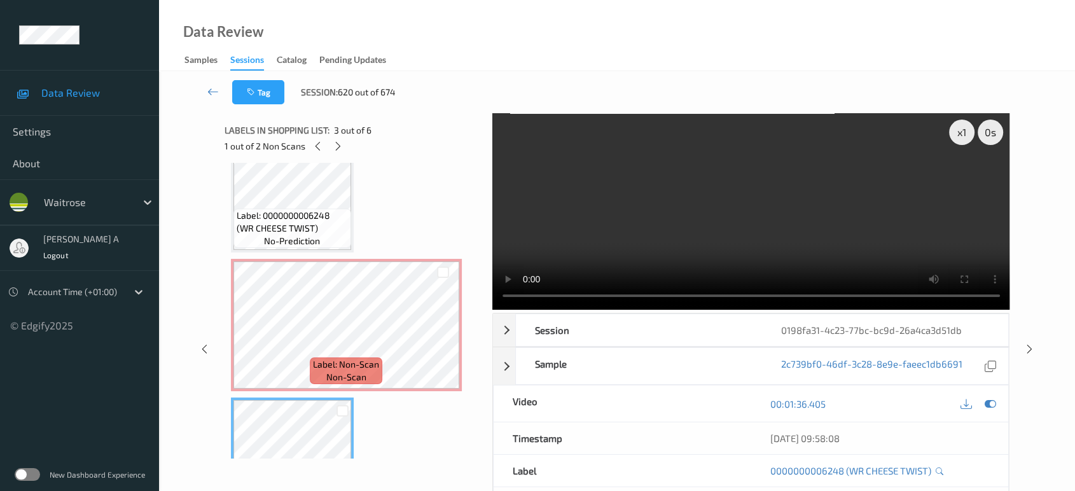
scroll to position [0, 0]
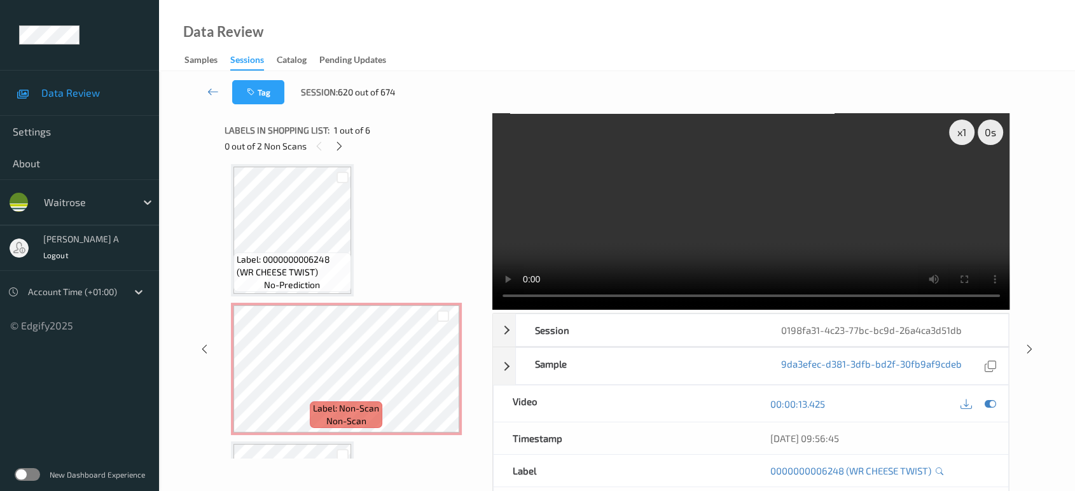
click at [284, 254] on span "Label: 0000000006248 (WR CHEESE TWIST)" at bounding box center [292, 265] width 111 height 25
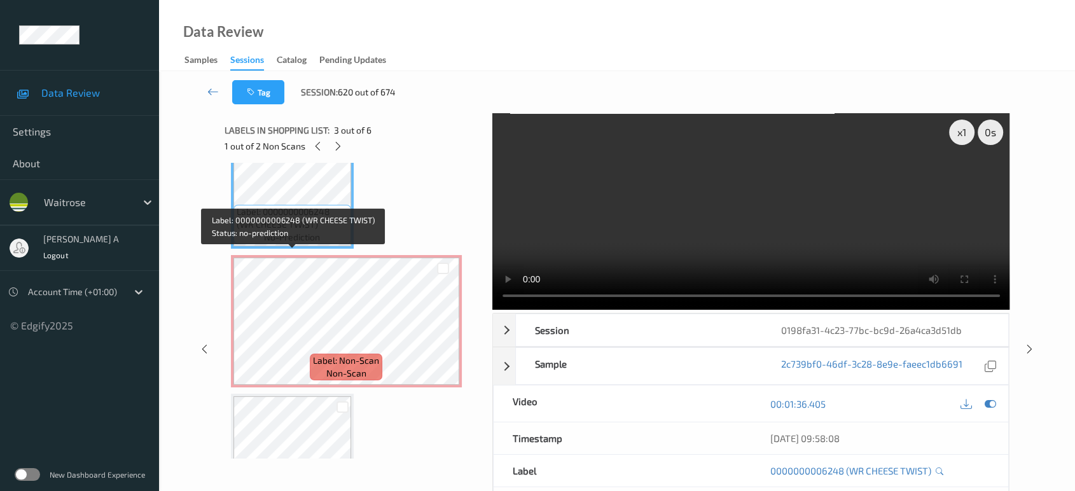
scroll to position [353, 0]
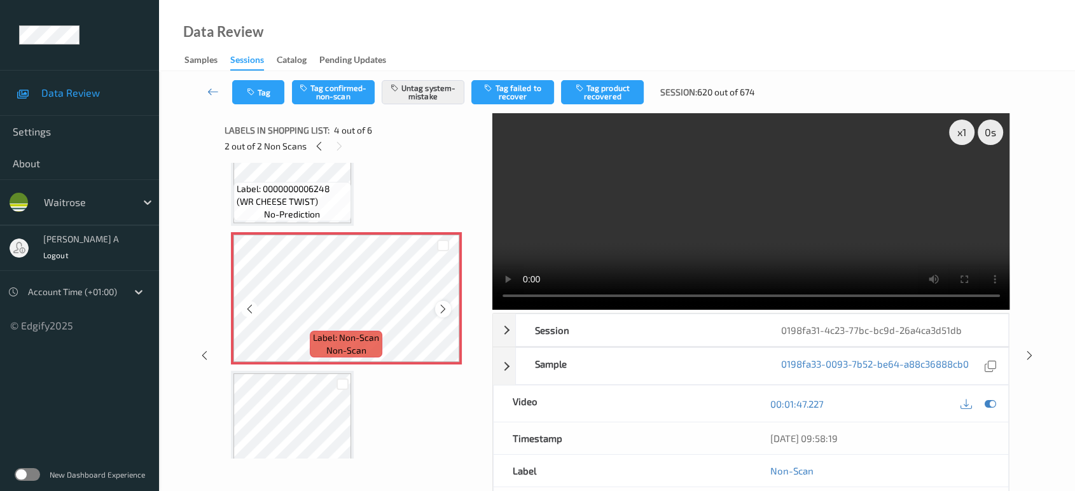
click at [442, 303] on icon at bounding box center [443, 308] width 11 height 11
click at [445, 304] on icon at bounding box center [443, 308] width 11 height 11
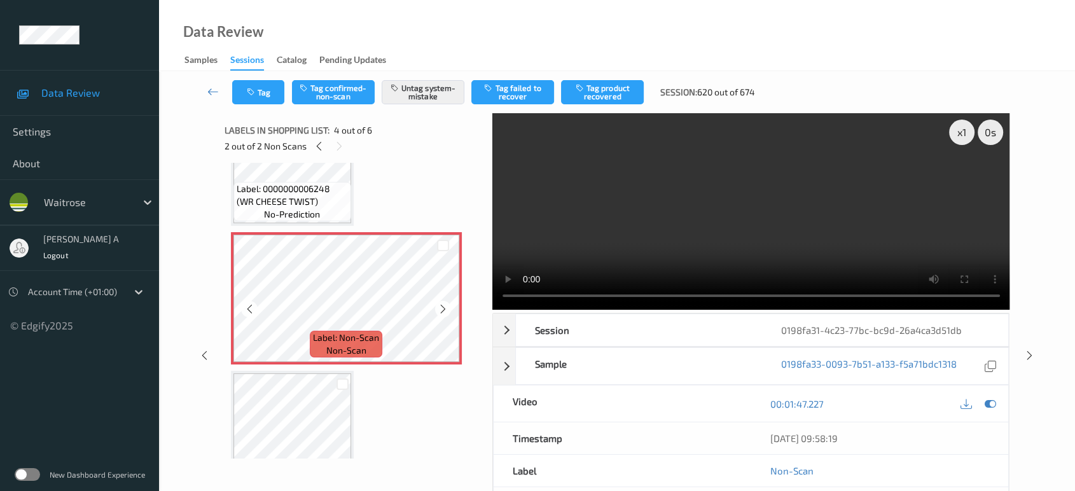
click at [445, 304] on icon at bounding box center [443, 308] width 11 height 11
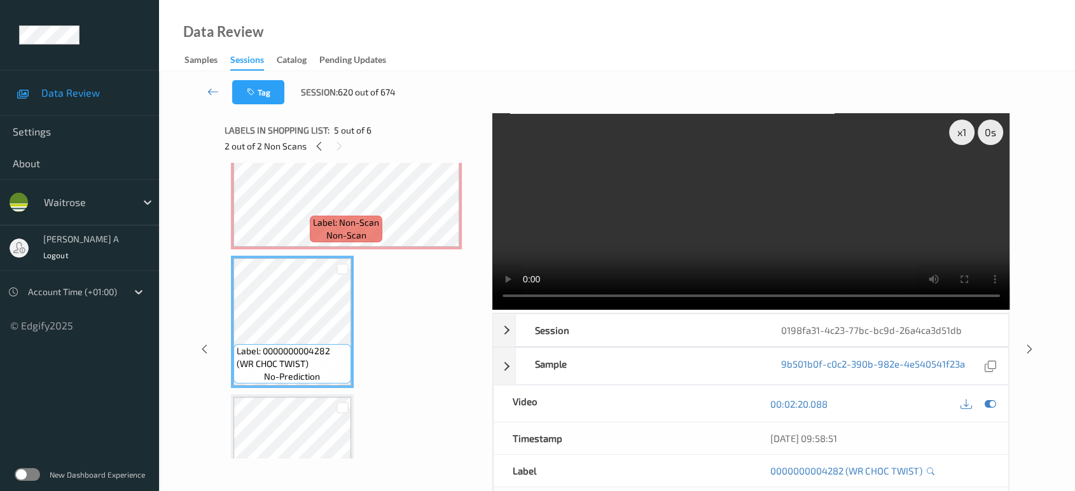
scroll to position [397, 0]
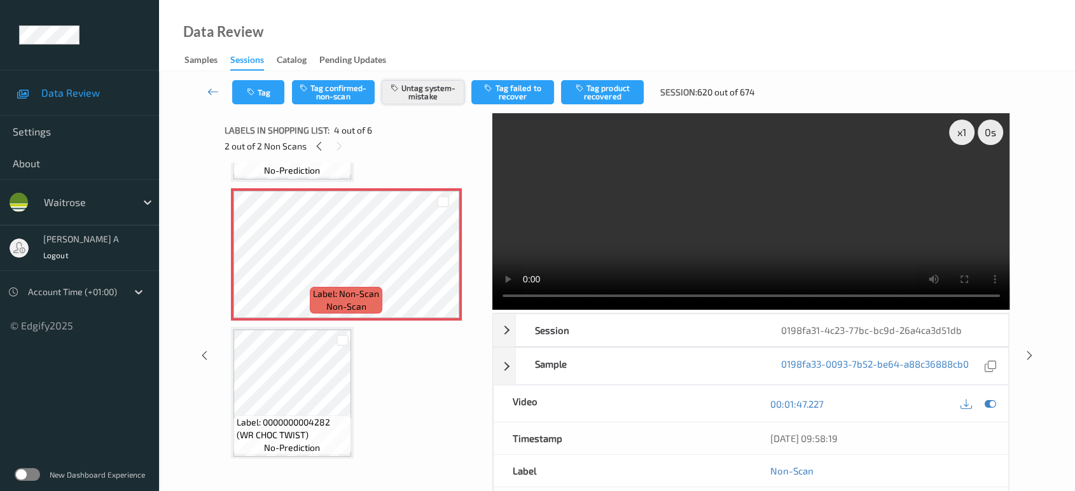
click at [435, 86] on button "Untag system-mistake" at bounding box center [423, 92] width 83 height 24
click at [260, 85] on button "Tag" at bounding box center [258, 92] width 52 height 24
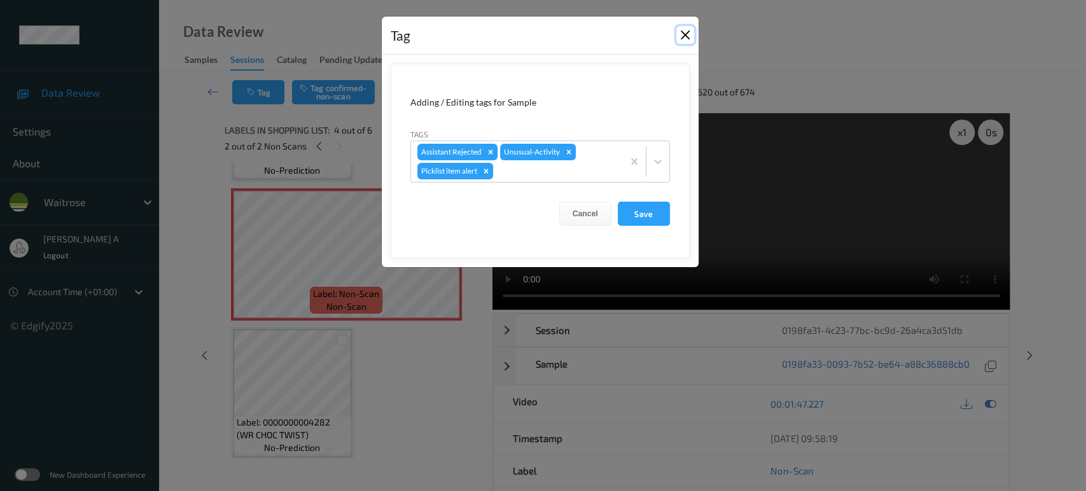
click at [679, 34] on button "Close" at bounding box center [685, 35] width 18 height 18
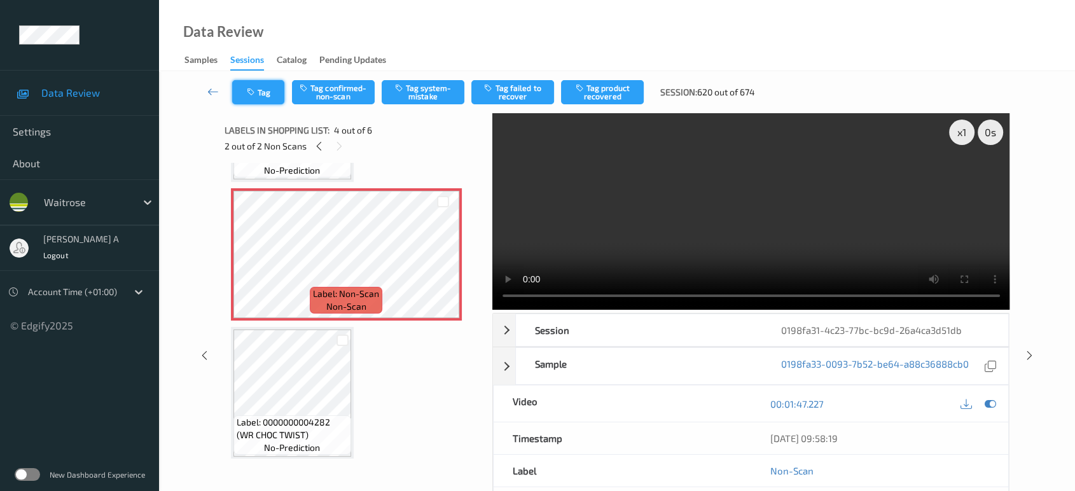
click at [270, 101] on button "Tag" at bounding box center [258, 92] width 52 height 24
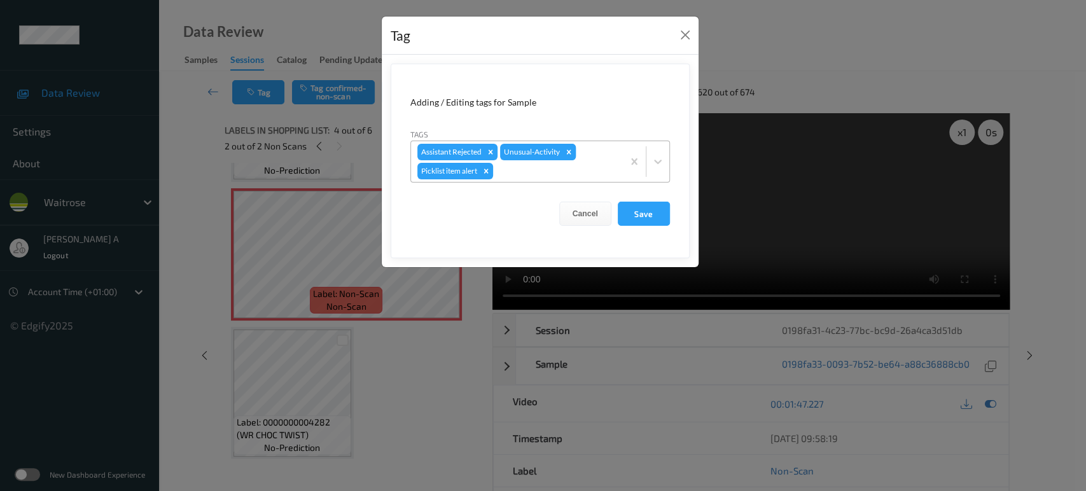
click at [566, 150] on icon "Remove Unusual-Activity" at bounding box center [568, 151] width 4 height 4
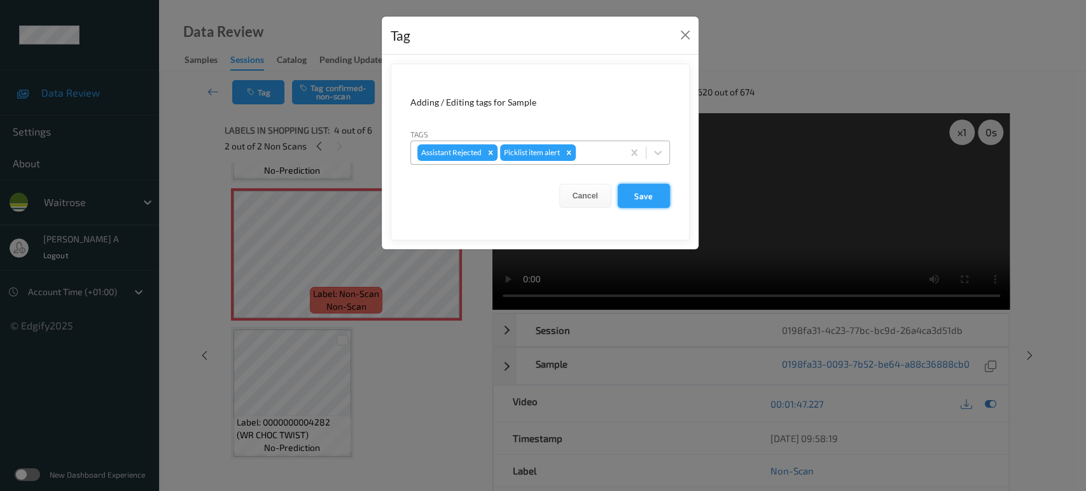
click at [655, 196] on button "Save" at bounding box center [644, 196] width 52 height 24
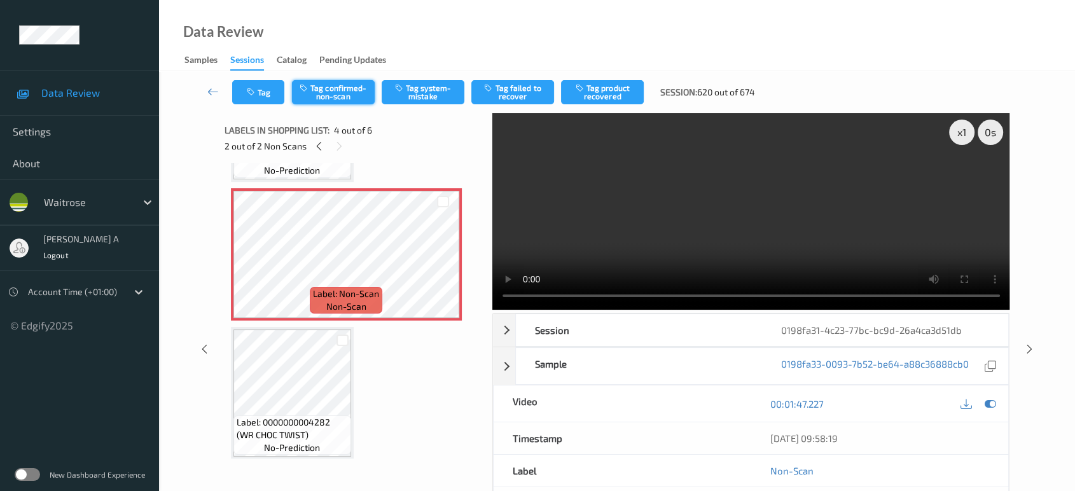
click at [342, 92] on button "Tag confirmed-non-scan" at bounding box center [333, 92] width 83 height 24
click at [621, 88] on button "Tag product recovered" at bounding box center [602, 92] width 83 height 24
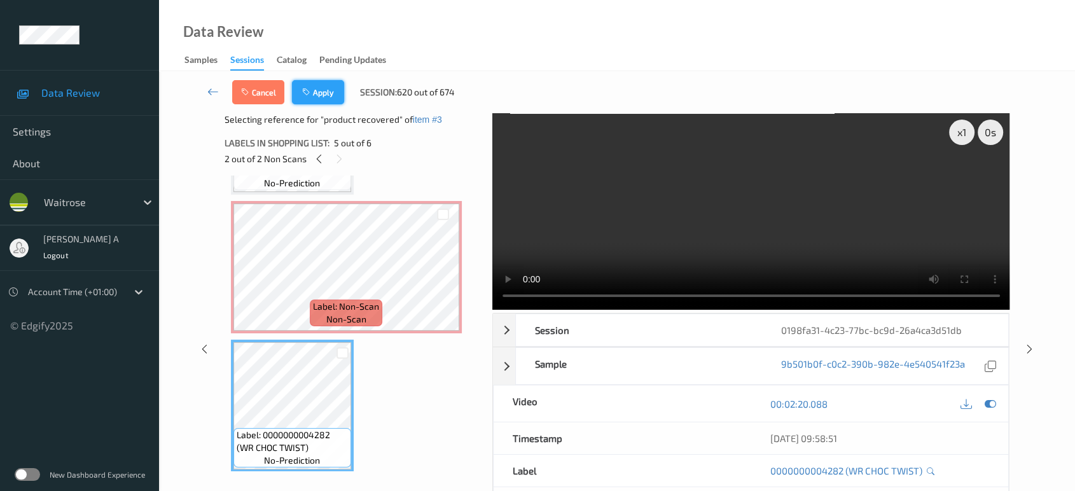
click at [319, 95] on button "Apply" at bounding box center [318, 92] width 52 height 24
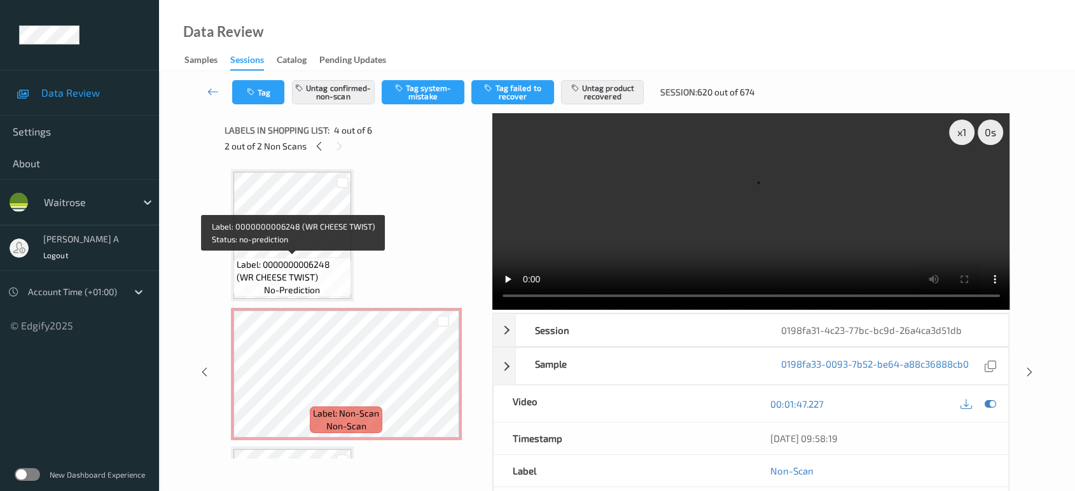
scroll to position [71, 0]
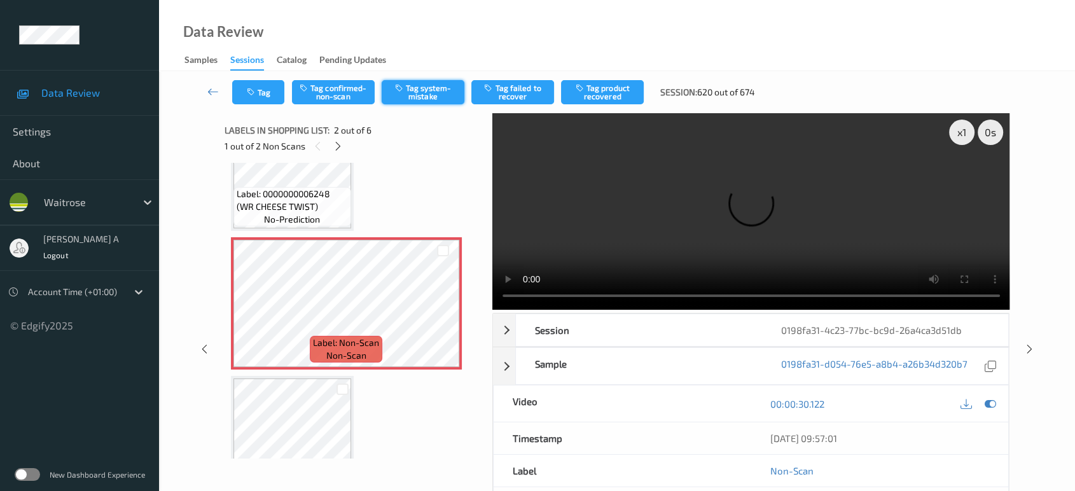
click at [434, 95] on button "Tag system-mistake" at bounding box center [423, 92] width 83 height 24
click at [261, 83] on button "Tag" at bounding box center [258, 92] width 52 height 24
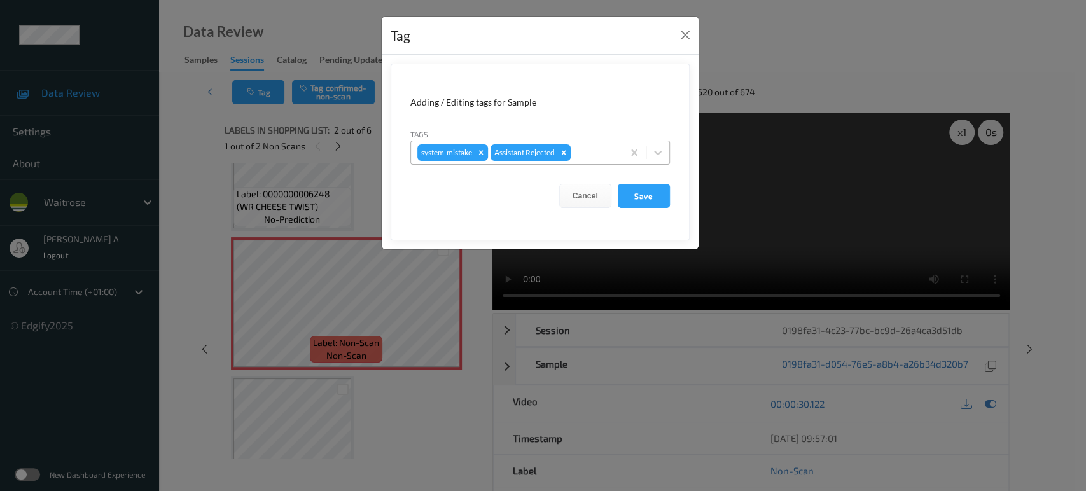
click at [586, 145] on div at bounding box center [594, 152] width 43 height 15
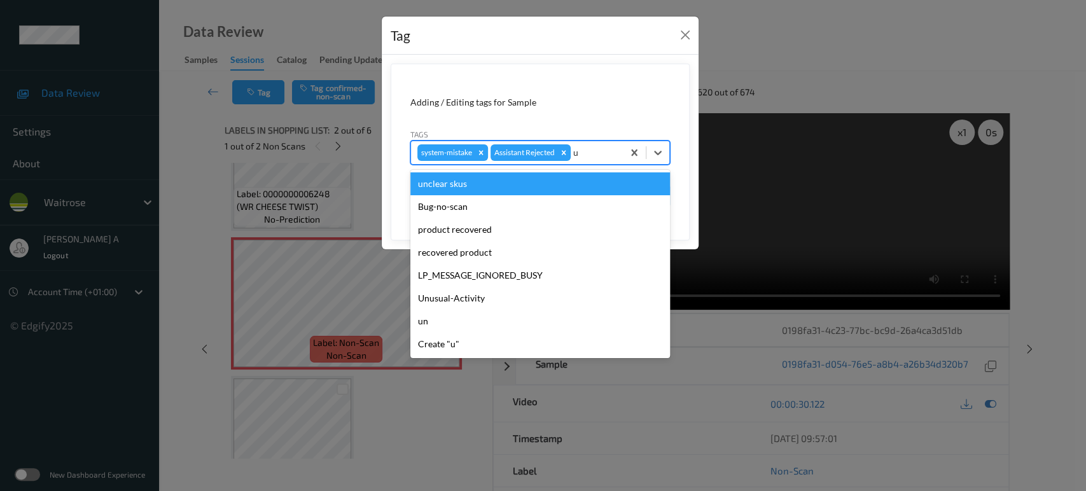
type input "un"
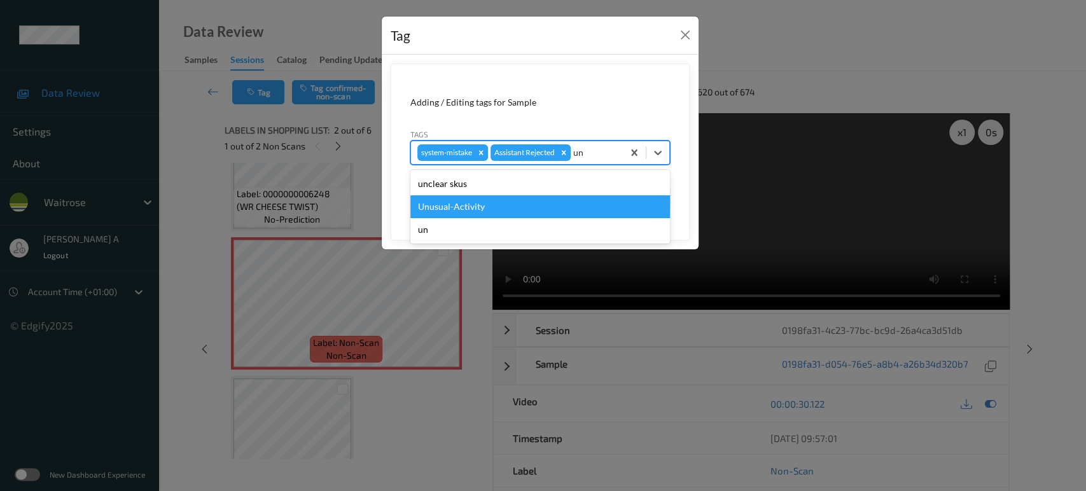
click at [491, 202] on div "Unusual-Activity" at bounding box center [540, 206] width 260 height 23
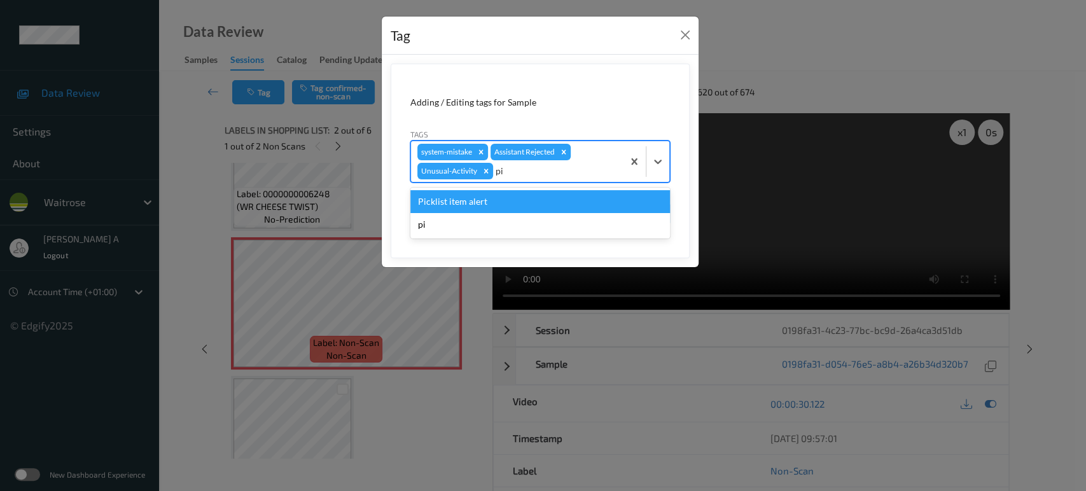
type input "pic"
click at [491, 202] on div "Picklist item alert" at bounding box center [540, 201] width 260 height 23
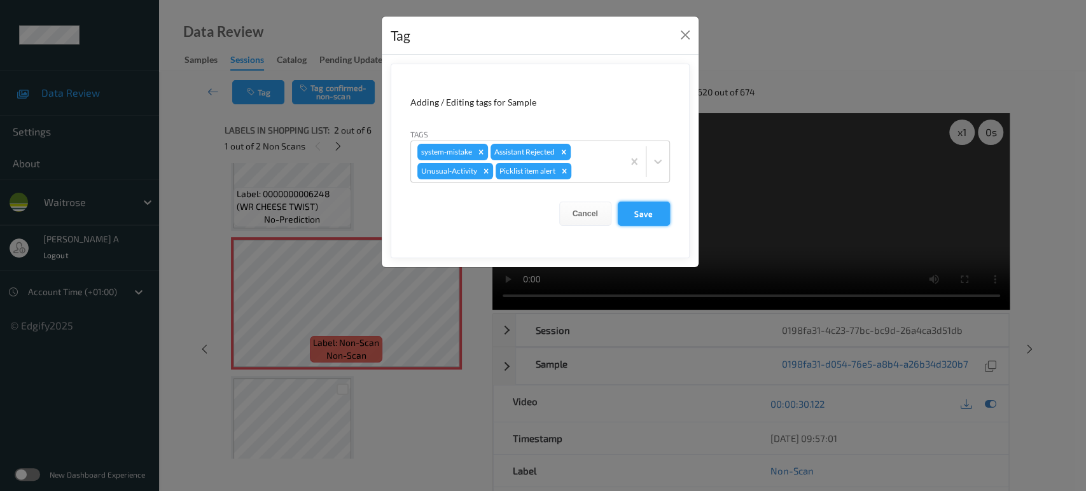
click at [640, 216] on button "Save" at bounding box center [644, 214] width 52 height 24
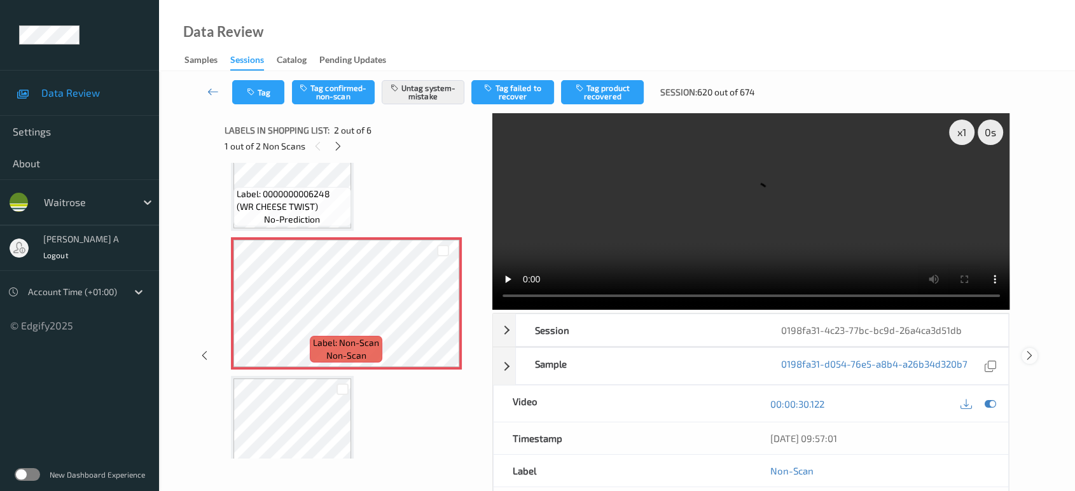
click at [1029, 350] on icon at bounding box center [1029, 355] width 11 height 11
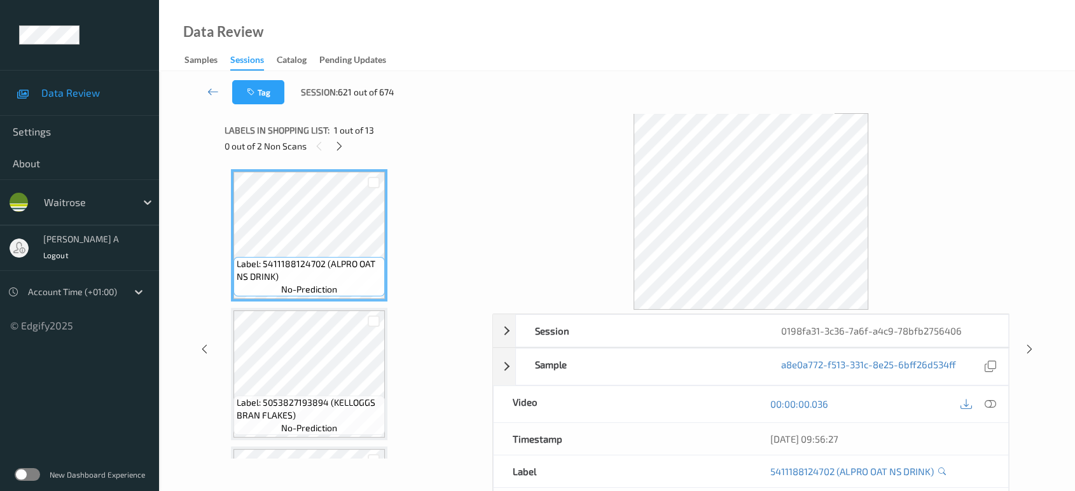
drag, startPoint x: 213, startPoint y: 83, endPoint x: 190, endPoint y: 4, distance: 82.3
click at [213, 83] on link at bounding box center [213, 92] width 38 height 24
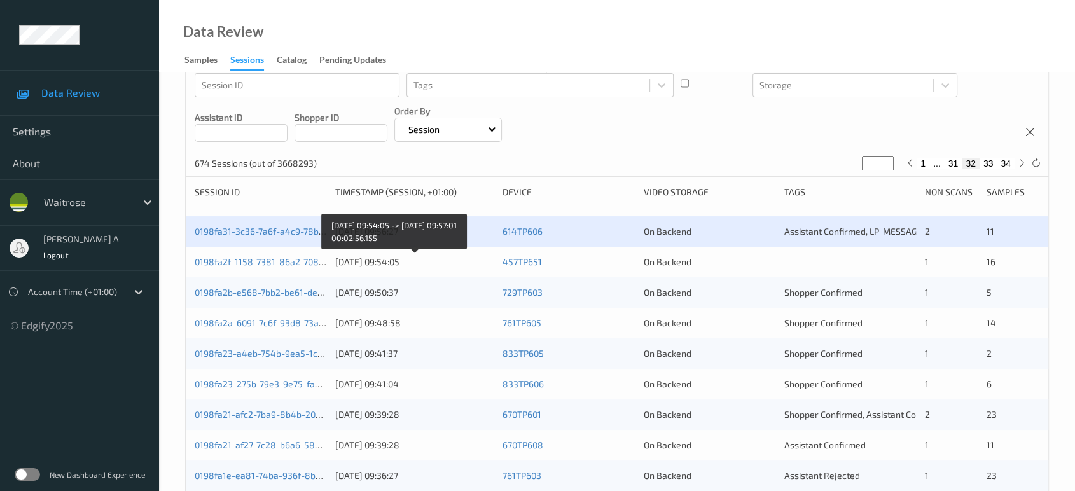
scroll to position [85, 0]
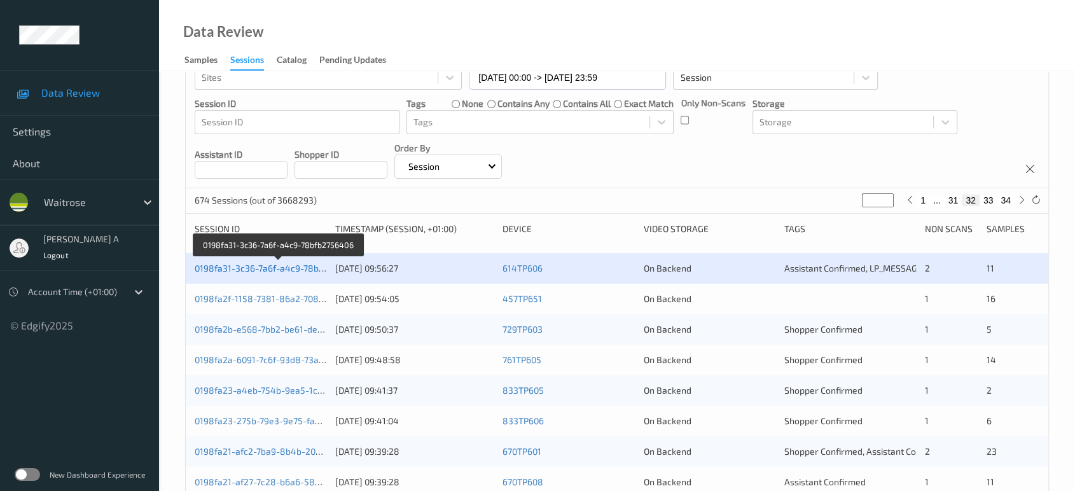
click at [271, 267] on link "0198fa31-3c36-7a6f-a4c9-78bfb2756406" at bounding box center [279, 268] width 168 height 11
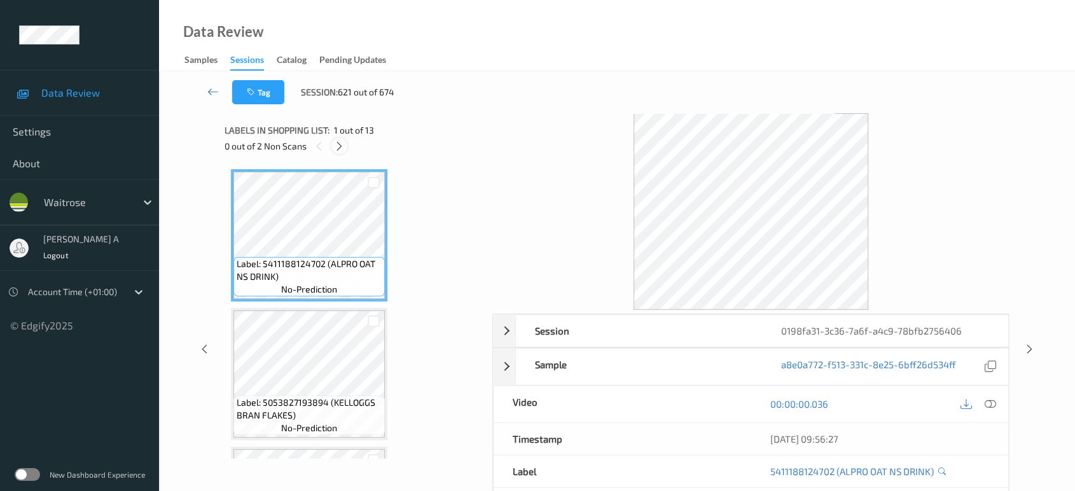
click at [340, 144] on icon at bounding box center [339, 146] width 11 height 11
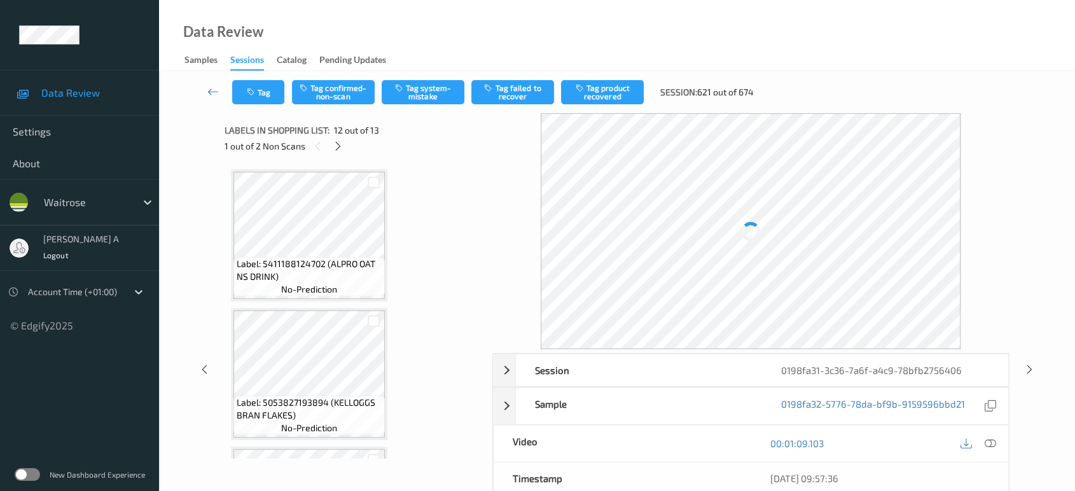
scroll to position [1387, 0]
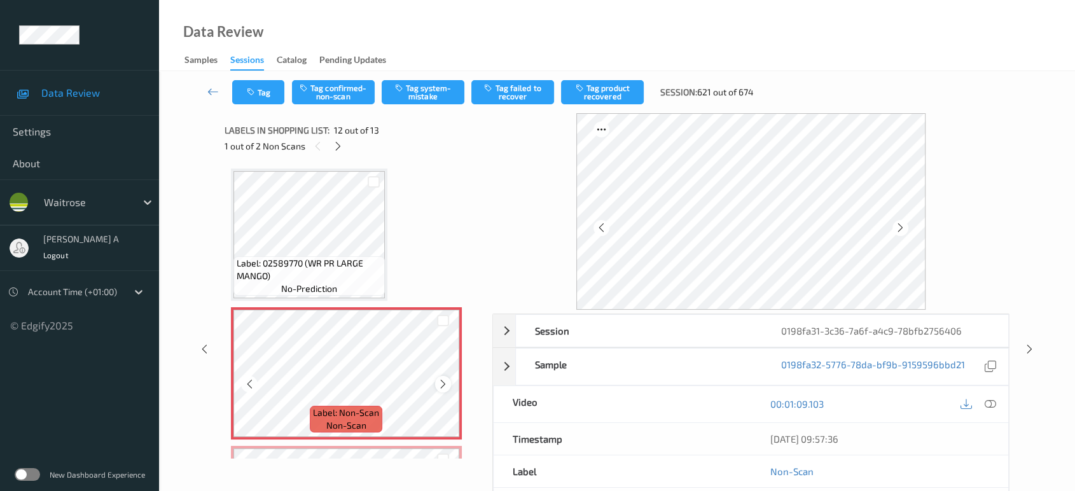
click at [445, 378] on icon at bounding box center [443, 383] width 11 height 11
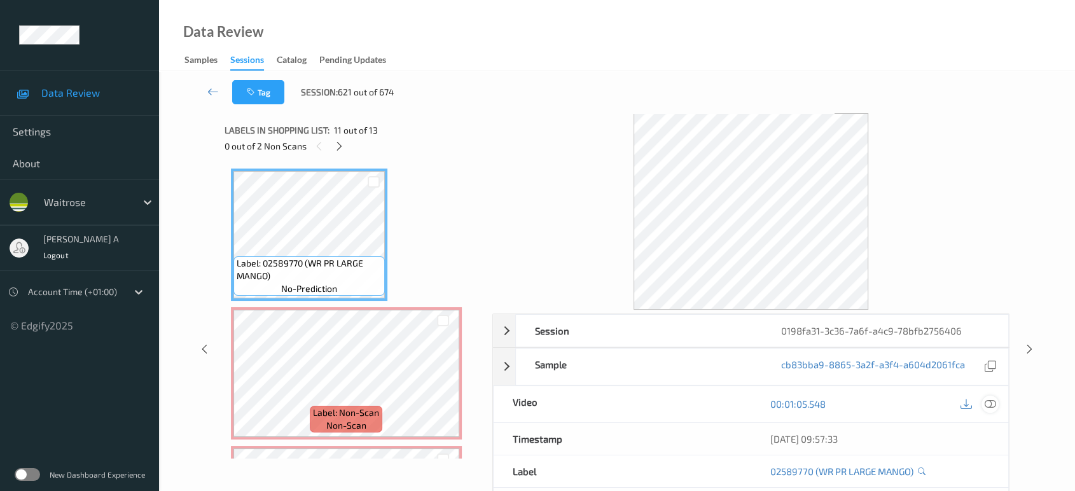
click at [988, 403] on icon at bounding box center [990, 403] width 11 height 11
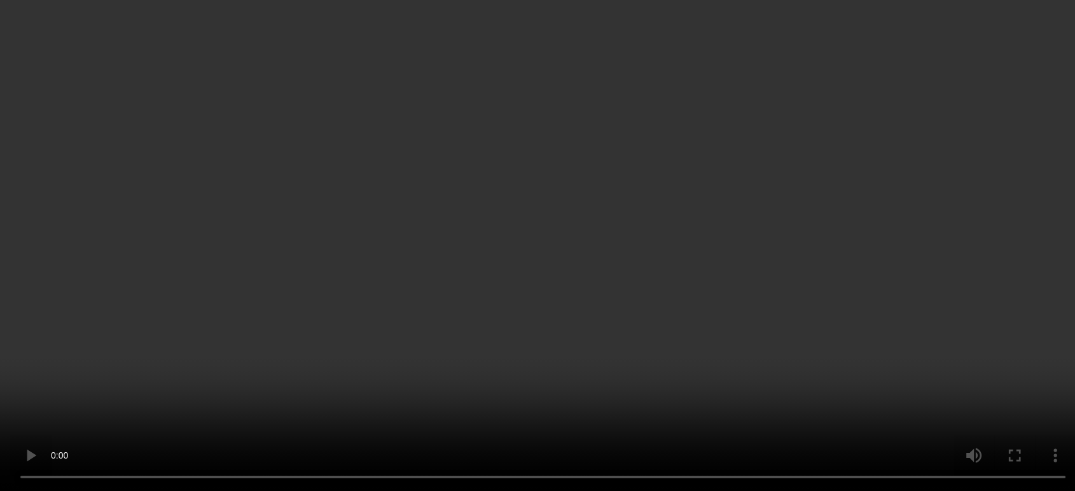
scroll to position [1386, 0]
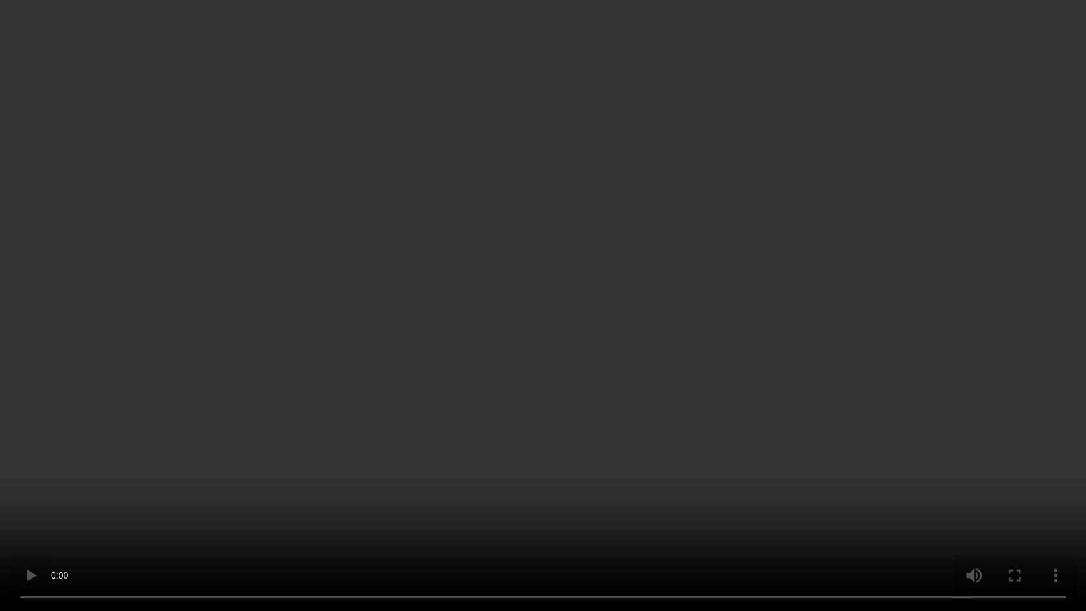
click at [639, 249] on video at bounding box center [543, 305] width 1086 height 611
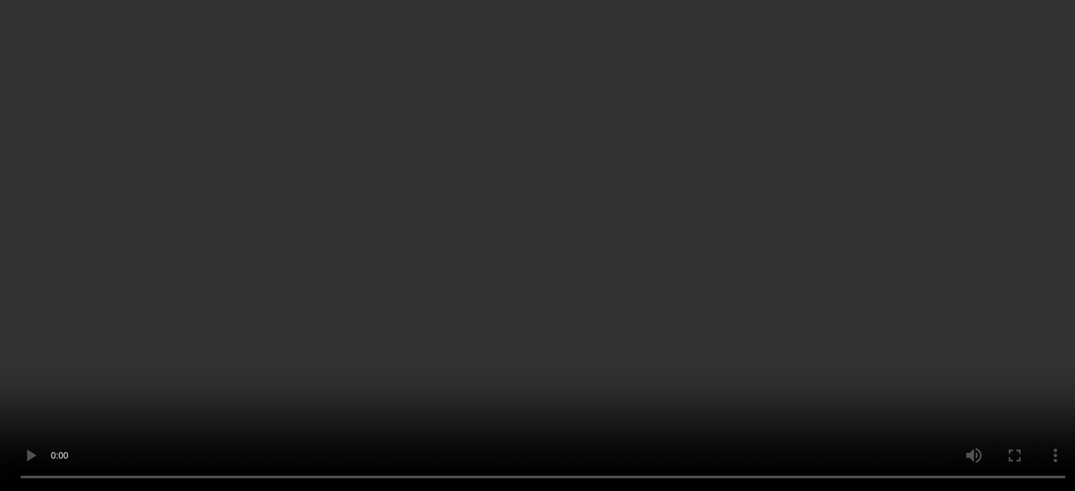
scroll to position [1506, 0]
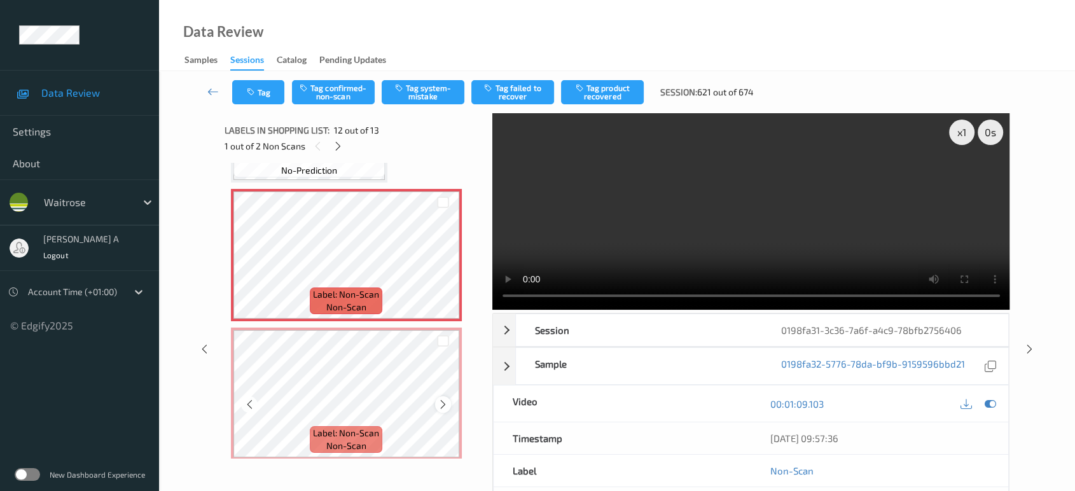
click at [445, 399] on icon at bounding box center [443, 404] width 11 height 11
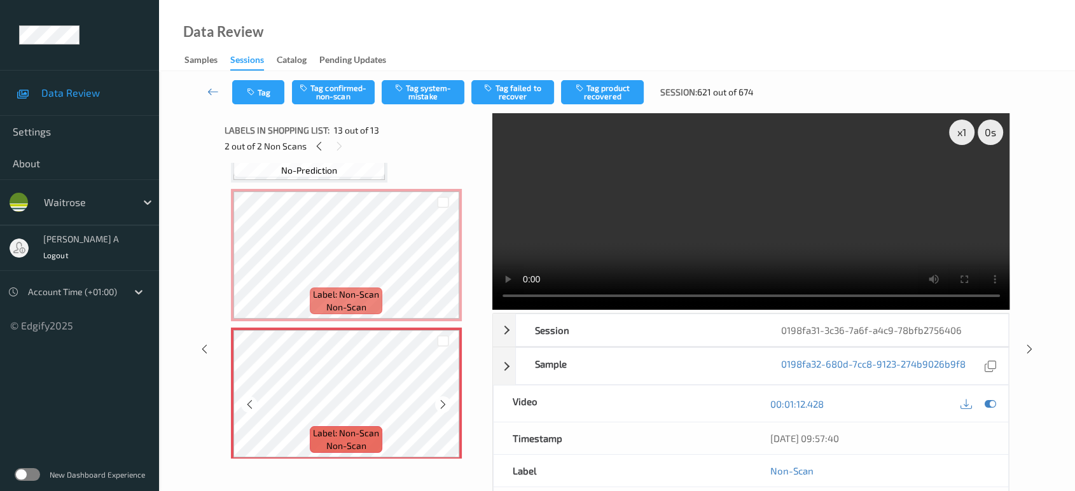
click at [445, 399] on icon at bounding box center [443, 404] width 11 height 11
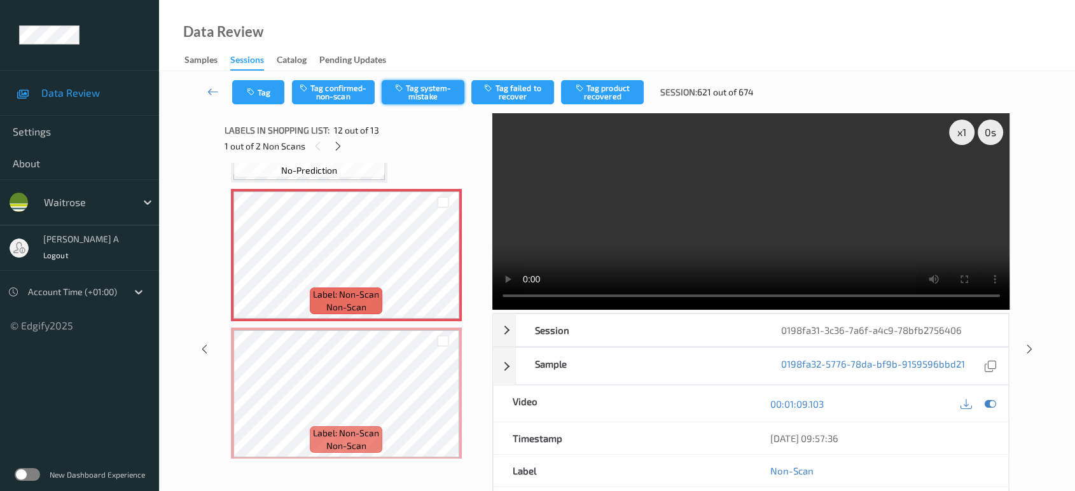
click at [399, 87] on icon "button" at bounding box center [400, 87] width 11 height 9
click at [259, 99] on button "Tag" at bounding box center [258, 92] width 52 height 24
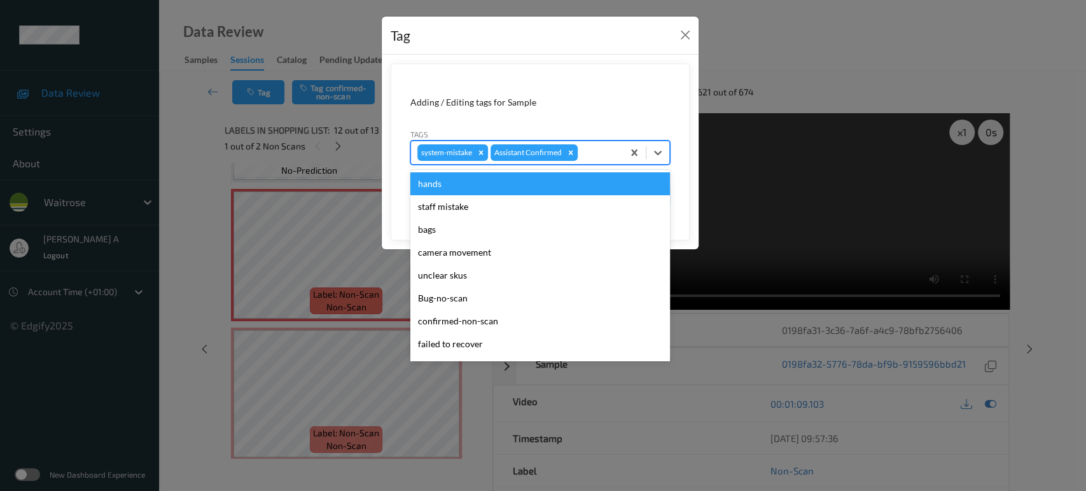
click at [585, 142] on div "system-mistake Assistant Confirmed" at bounding box center [517, 153] width 212 height 22
type input "un"
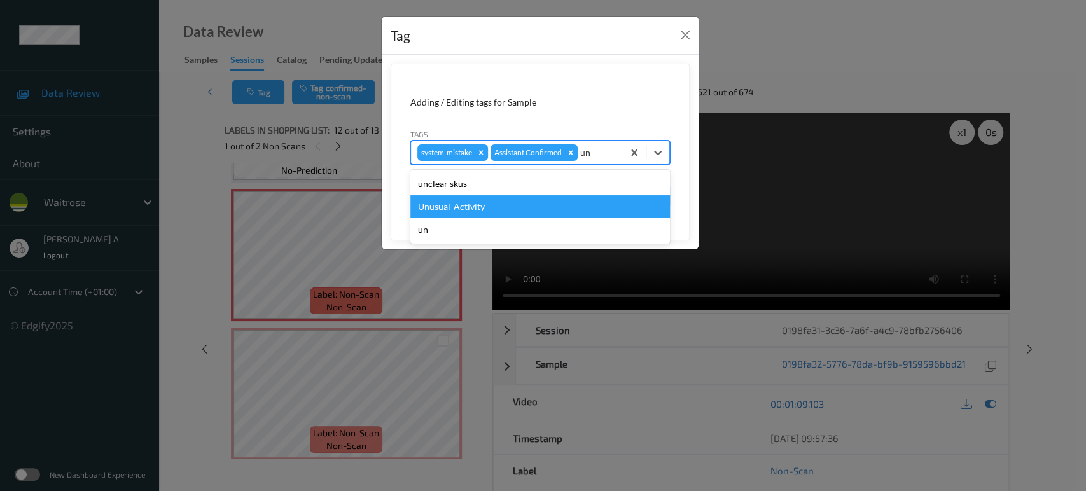
click at [457, 204] on div "Unusual-Activity" at bounding box center [540, 206] width 260 height 23
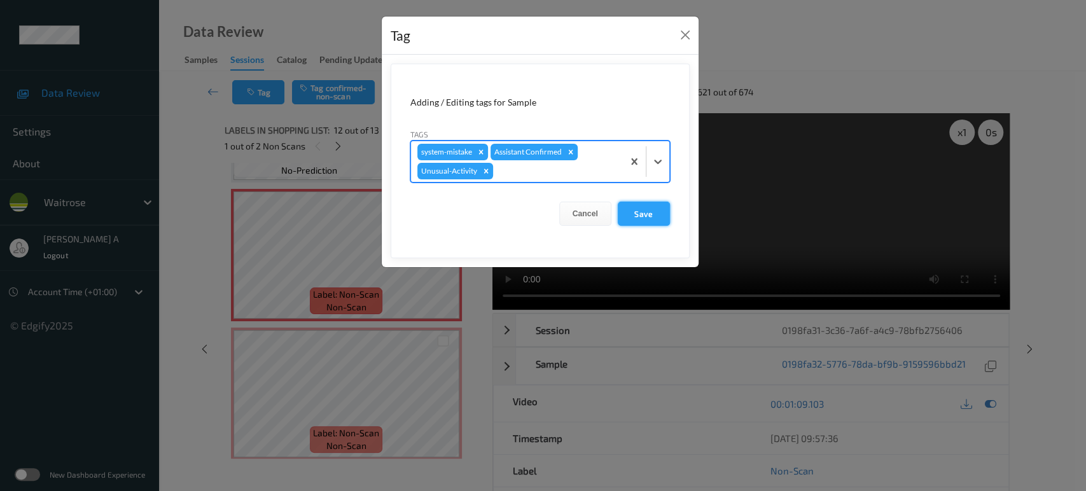
click at [645, 209] on button "Save" at bounding box center [644, 214] width 52 height 24
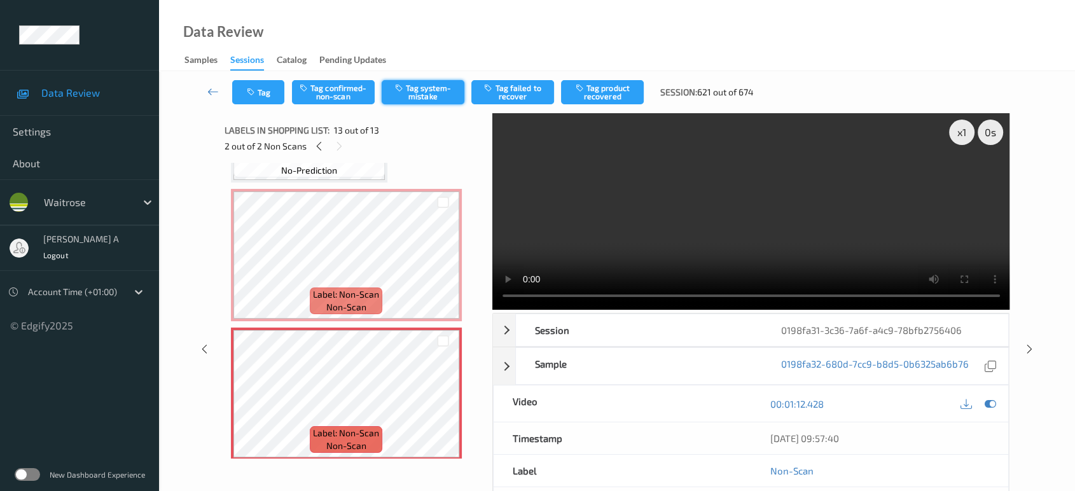
click at [431, 97] on button "Tag system-mistake" at bounding box center [423, 92] width 83 height 24
click at [256, 95] on icon "button" at bounding box center [252, 92] width 11 height 9
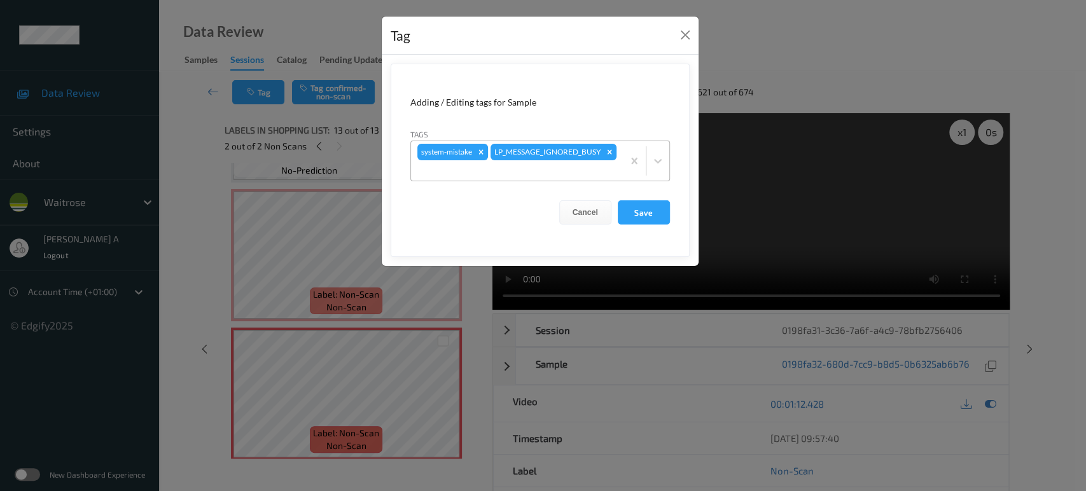
click at [596, 174] on div at bounding box center [516, 170] width 199 height 15
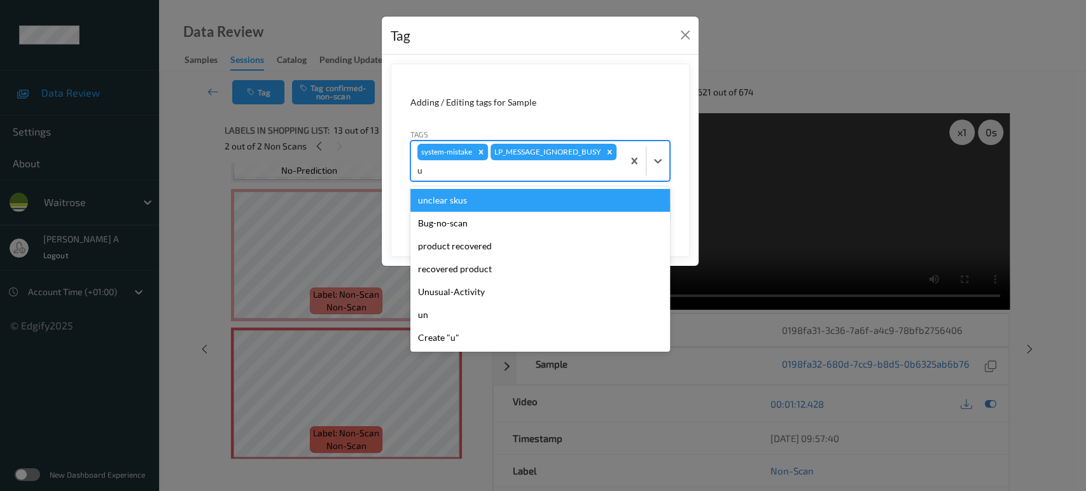
type input "un"
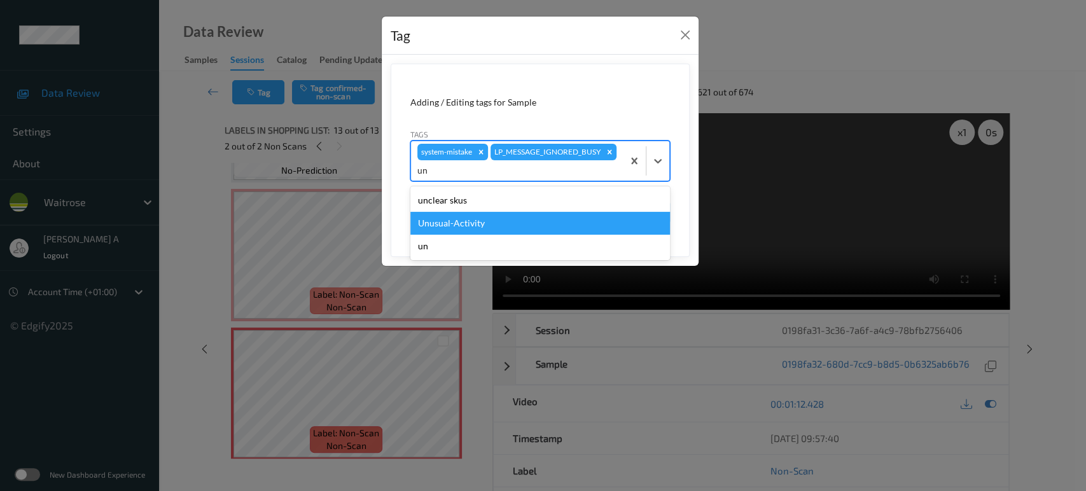
click at [497, 214] on div "Unusual-Activity" at bounding box center [540, 223] width 260 height 23
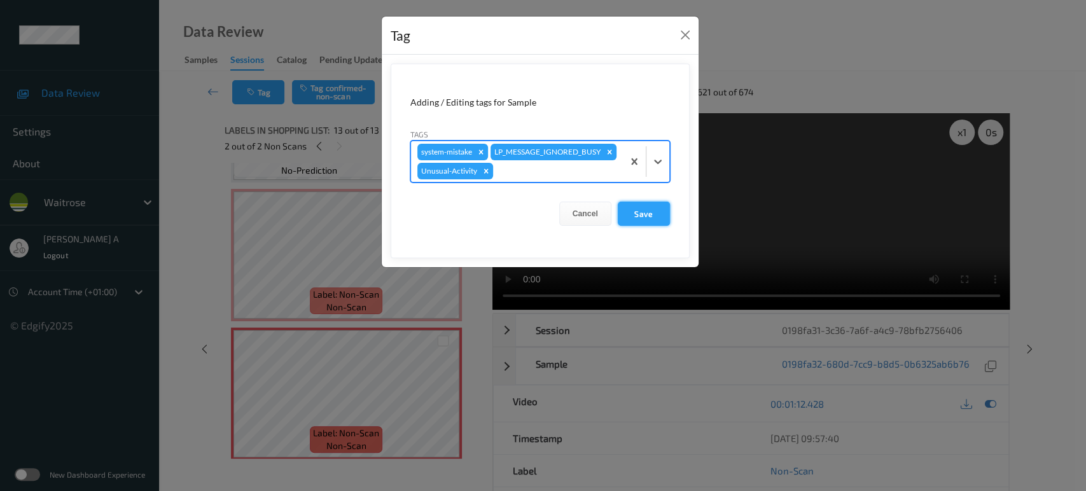
click at [636, 212] on button "Save" at bounding box center [644, 214] width 52 height 24
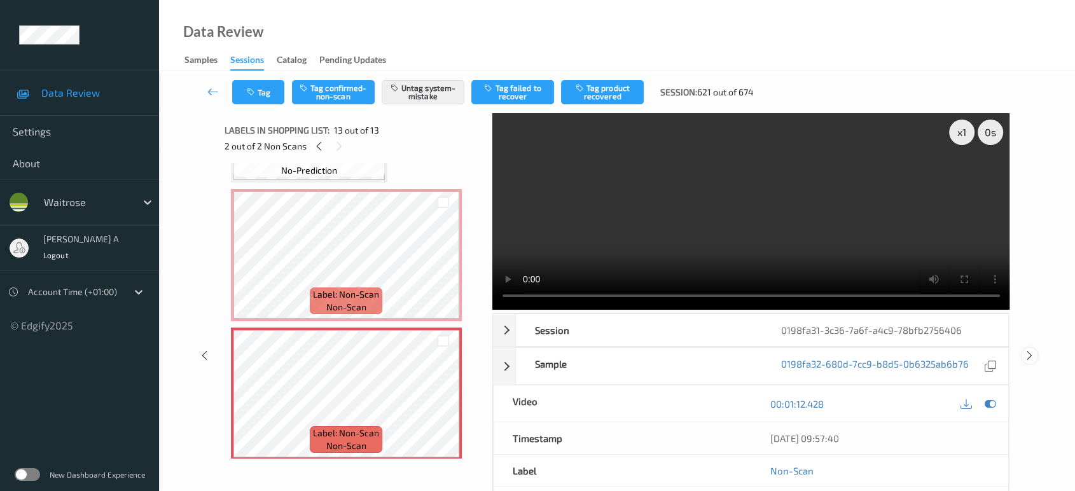
click at [1028, 356] on icon at bounding box center [1029, 355] width 11 height 11
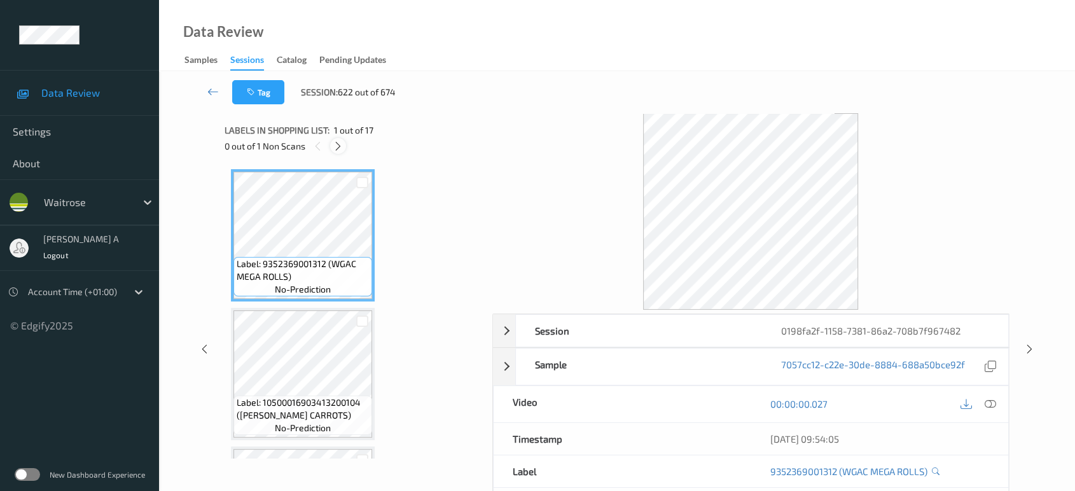
click at [336, 148] on icon at bounding box center [338, 146] width 11 height 11
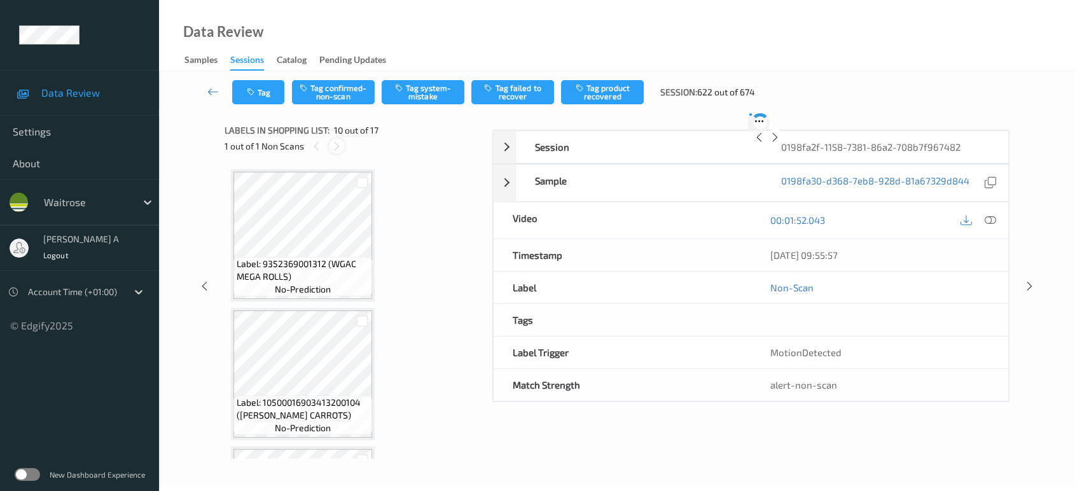
scroll to position [1111, 0]
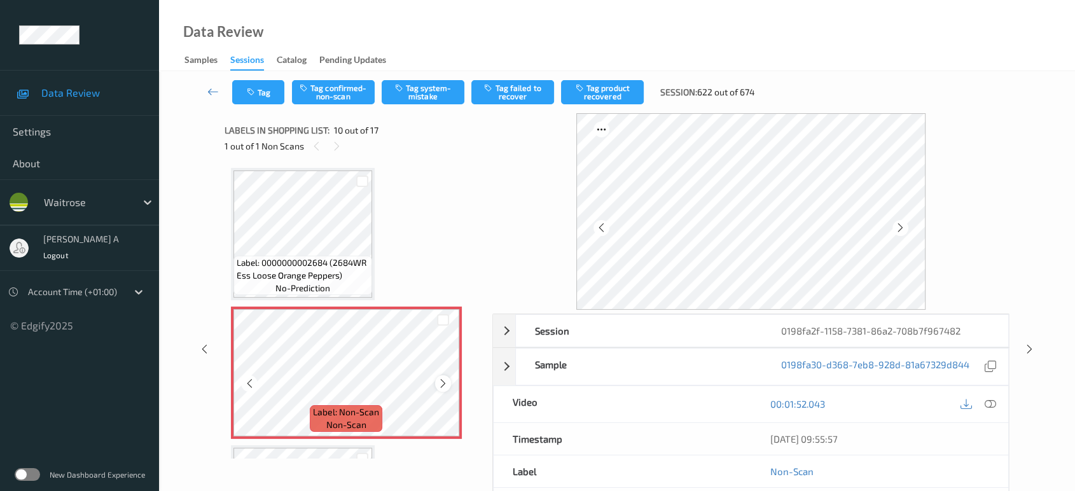
click at [443, 380] on icon at bounding box center [443, 383] width 11 height 11
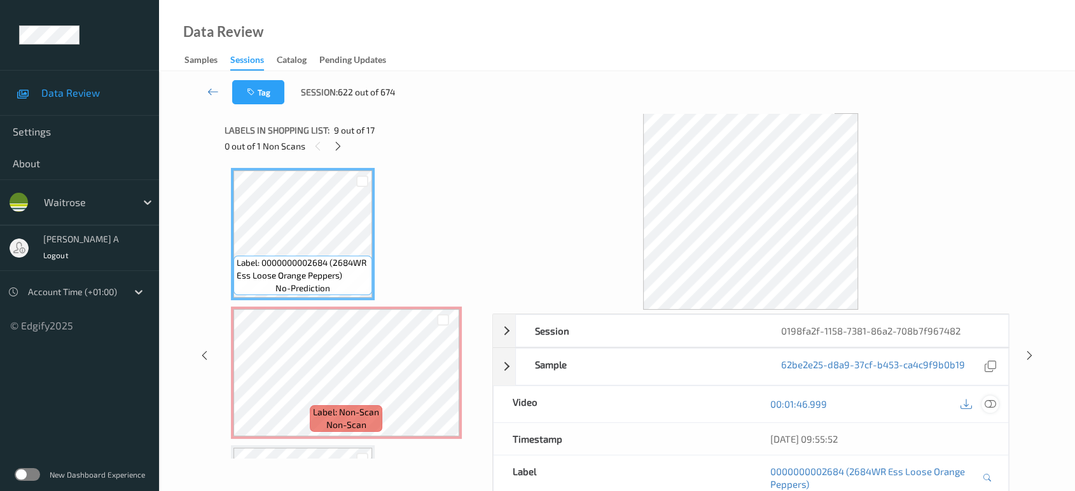
click at [988, 407] on icon at bounding box center [990, 403] width 11 height 11
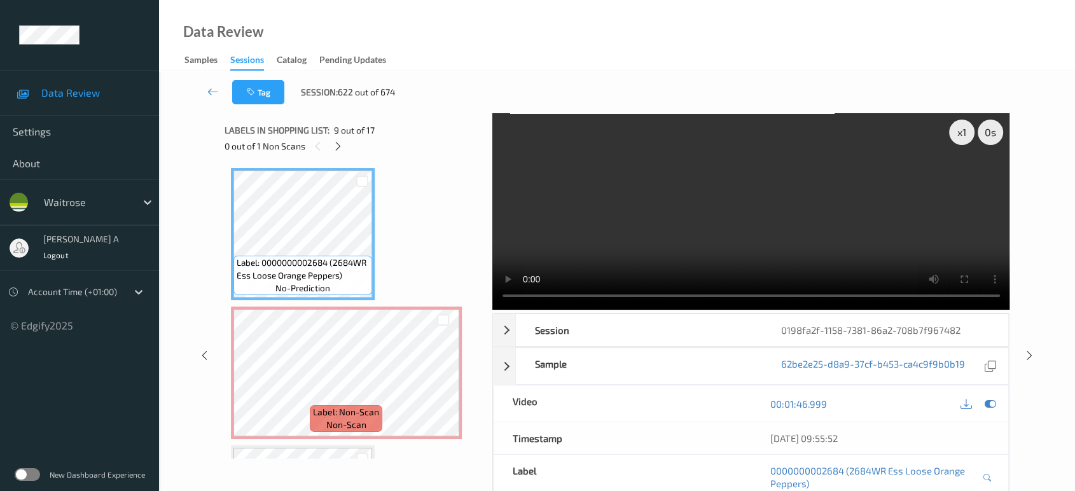
click at [857, 214] on video at bounding box center [751, 211] width 518 height 197
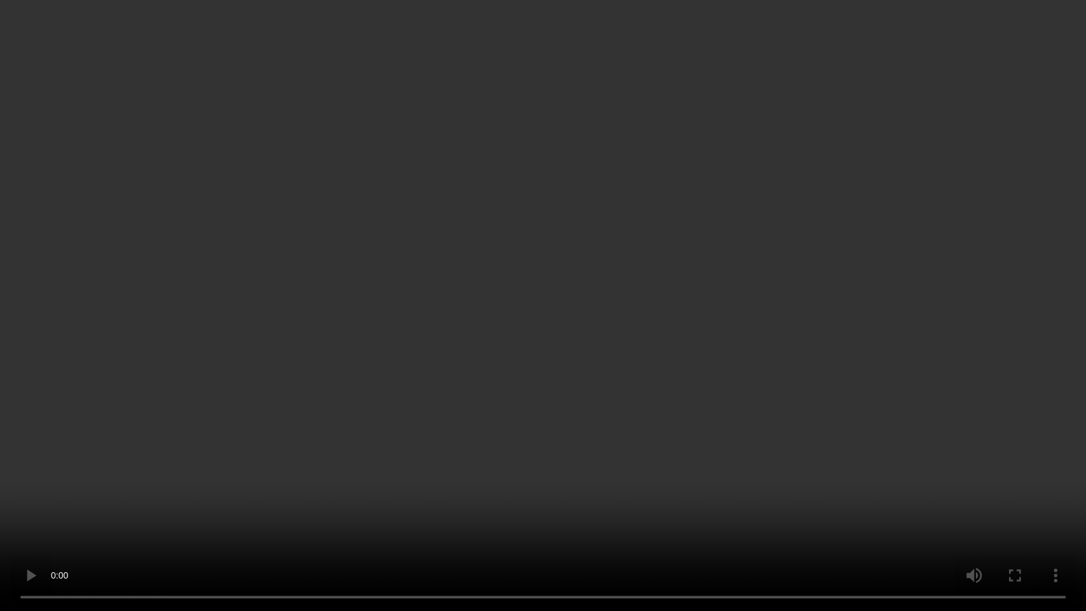
click at [503, 323] on video at bounding box center [543, 305] width 1086 height 611
click at [507, 352] on video at bounding box center [543, 305] width 1086 height 611
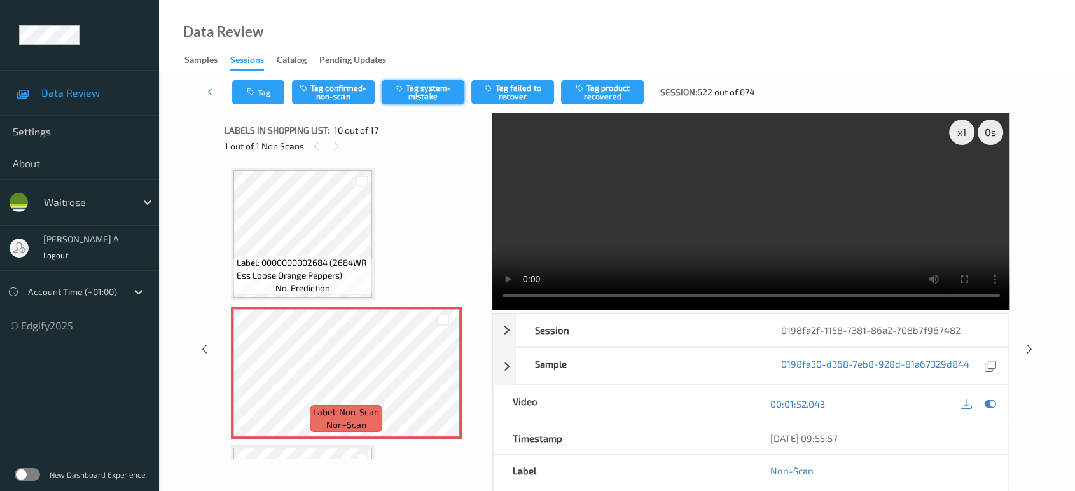
click at [416, 94] on button "Tag system-mistake" at bounding box center [423, 92] width 83 height 24
click at [261, 92] on button "Tag" at bounding box center [258, 92] width 52 height 24
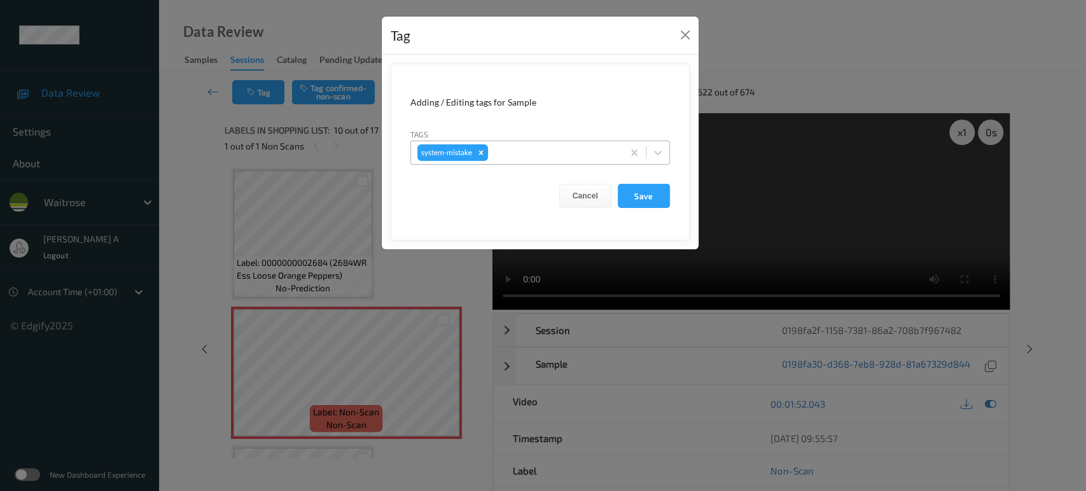
click at [516, 146] on div at bounding box center [553, 152] width 126 height 15
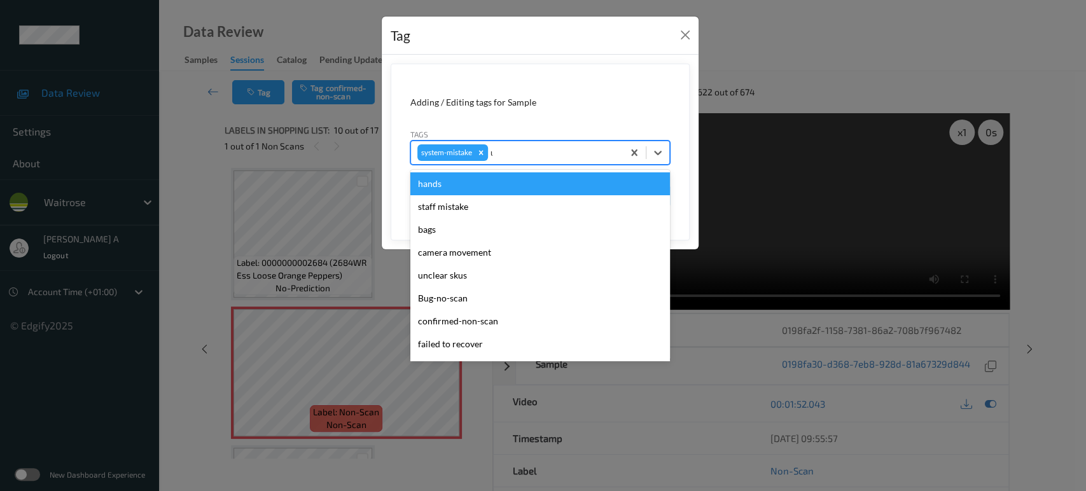
type input "un"
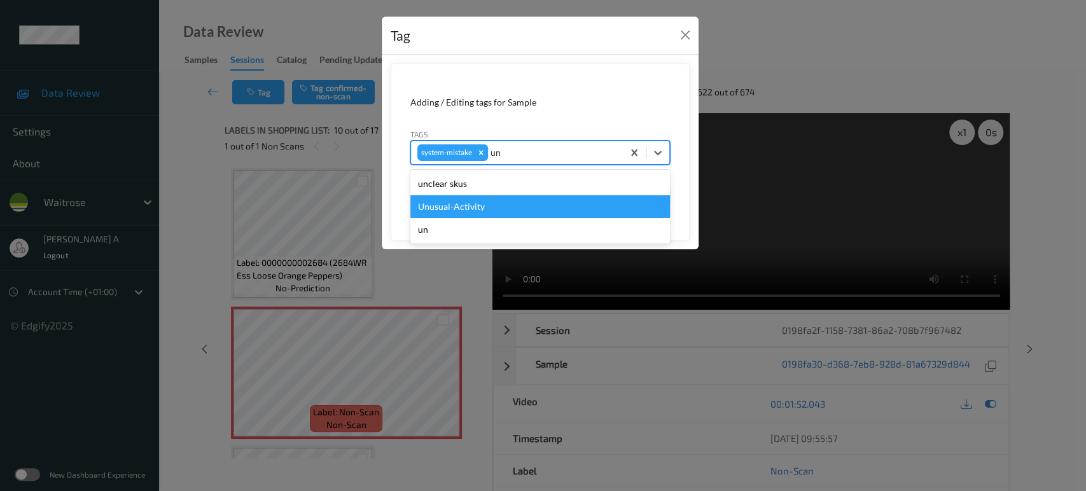
click at [466, 213] on div "Unusual-Activity" at bounding box center [540, 206] width 260 height 23
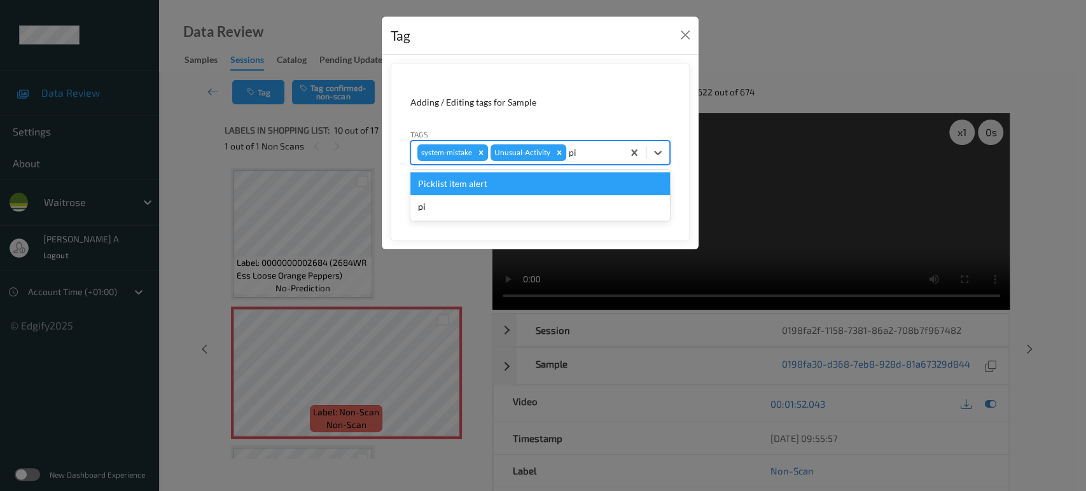
type input "pic"
click at [504, 190] on div "Picklist item alert" at bounding box center [540, 183] width 260 height 23
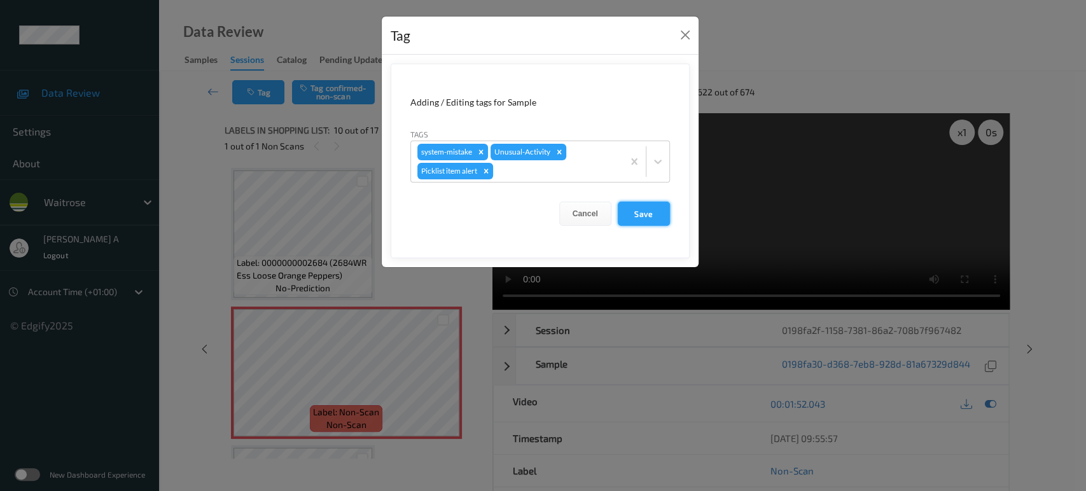
click at [648, 208] on button "Save" at bounding box center [644, 214] width 52 height 24
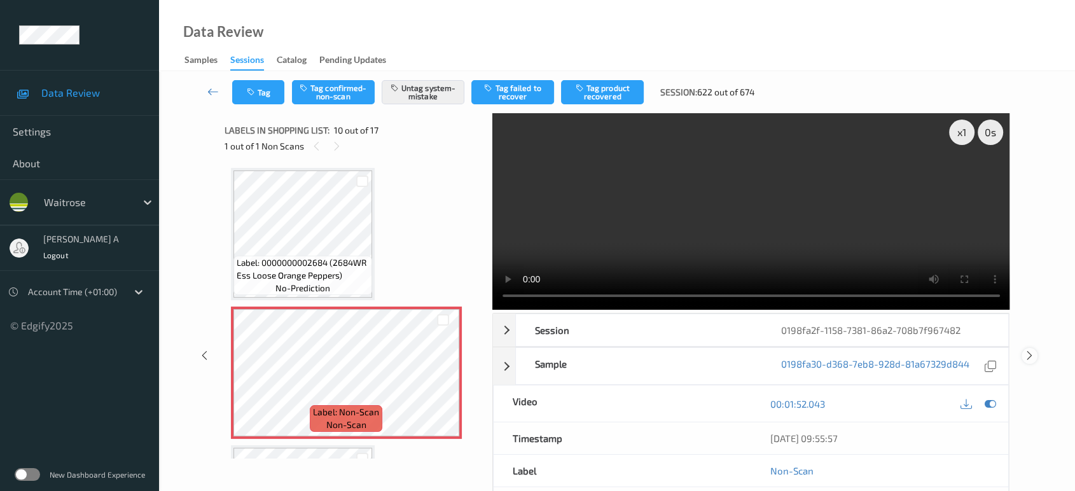
click at [1033, 350] on icon at bounding box center [1029, 355] width 11 height 11
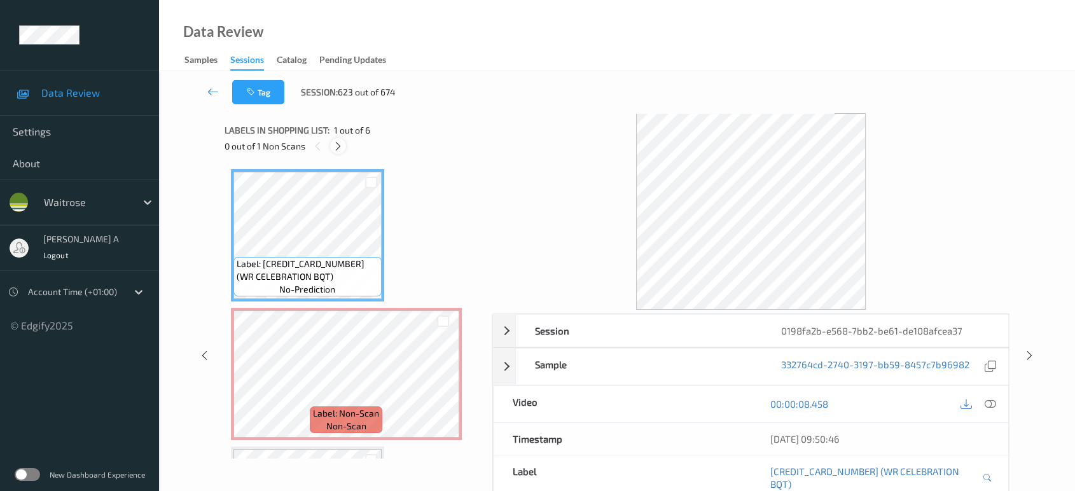
click at [332, 148] on div at bounding box center [338, 146] width 16 height 16
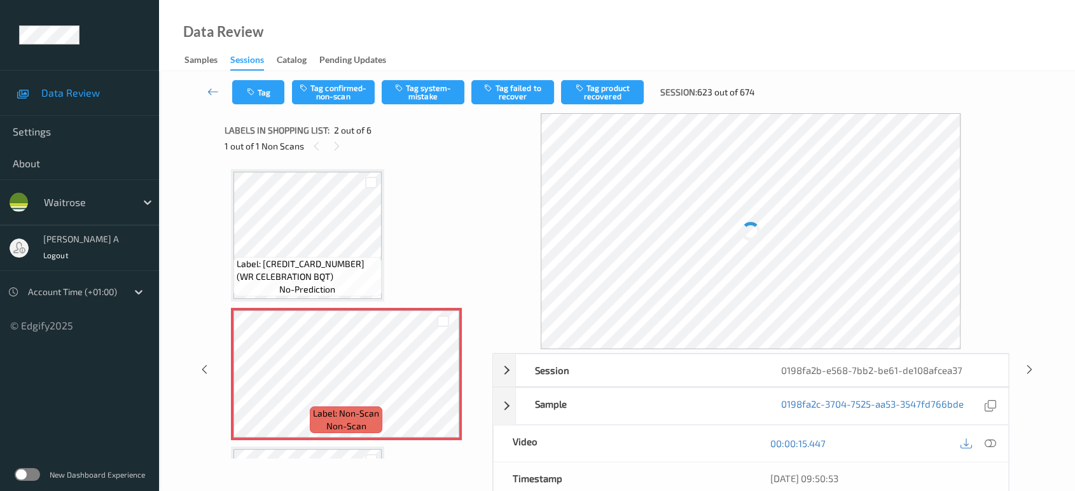
scroll to position [6, 0]
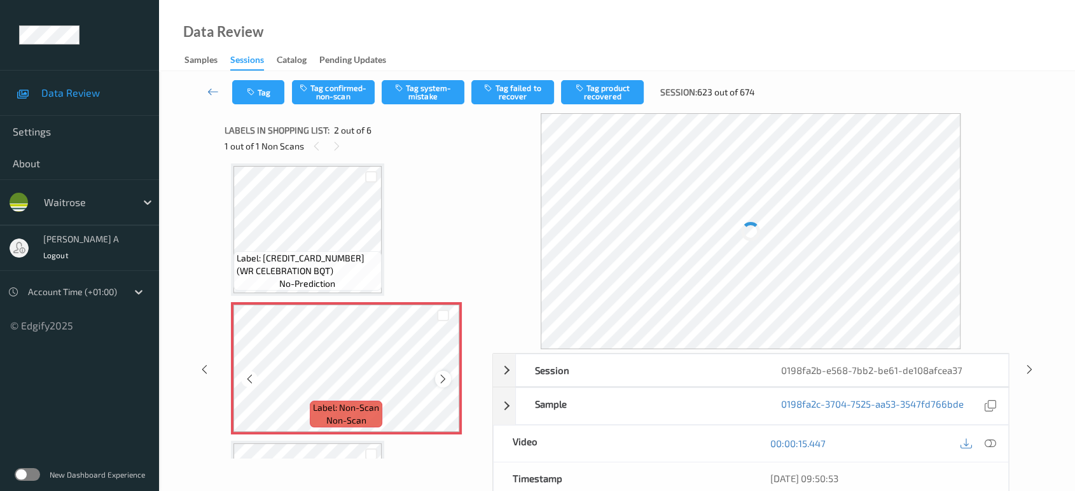
click at [448, 378] on icon at bounding box center [443, 378] width 11 height 11
click at [447, 378] on icon at bounding box center [443, 378] width 11 height 11
click at [446, 377] on icon at bounding box center [443, 378] width 11 height 11
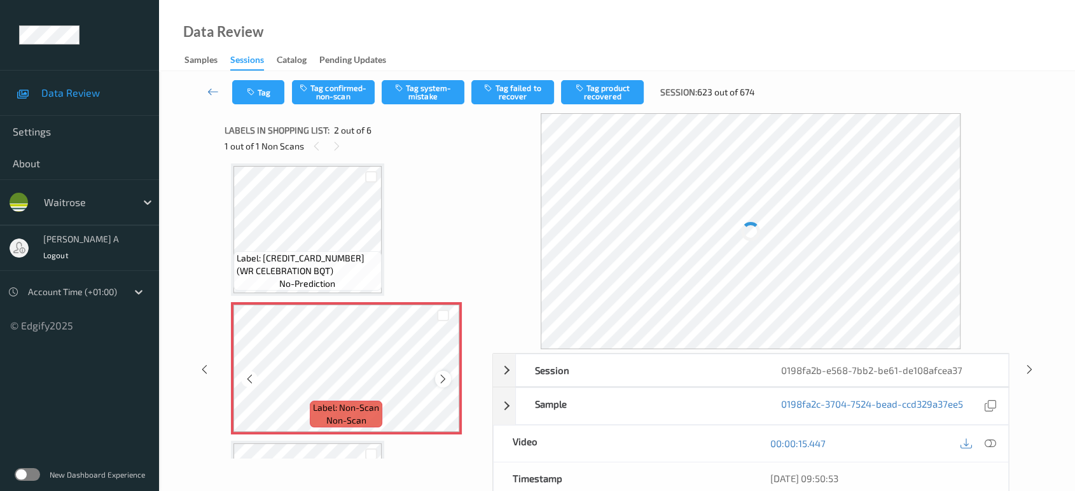
click at [447, 375] on icon at bounding box center [443, 378] width 11 height 11
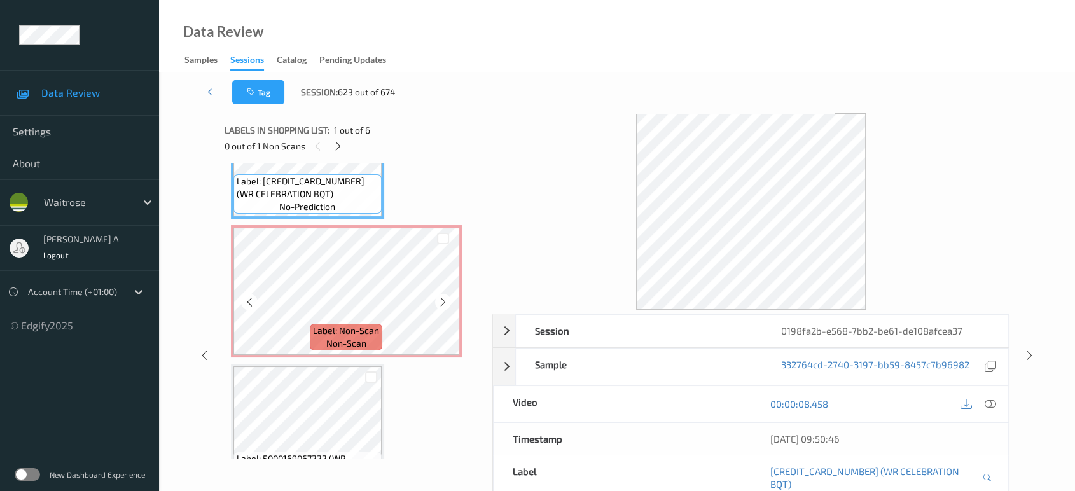
scroll to position [0, 0]
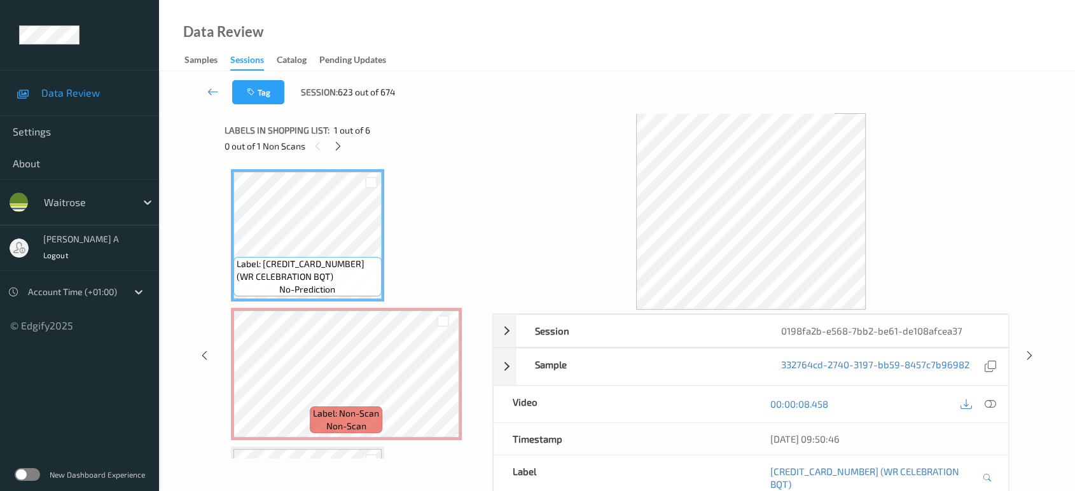
click at [991, 401] on icon at bounding box center [990, 403] width 11 height 11
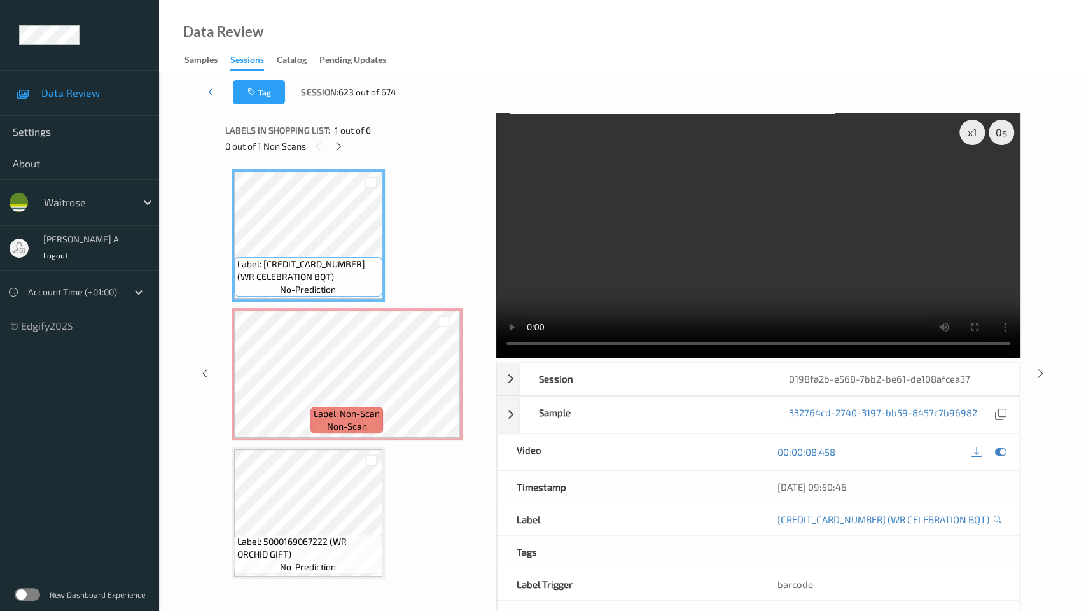
click at [496, 357] on video at bounding box center [758, 235] width 524 height 244
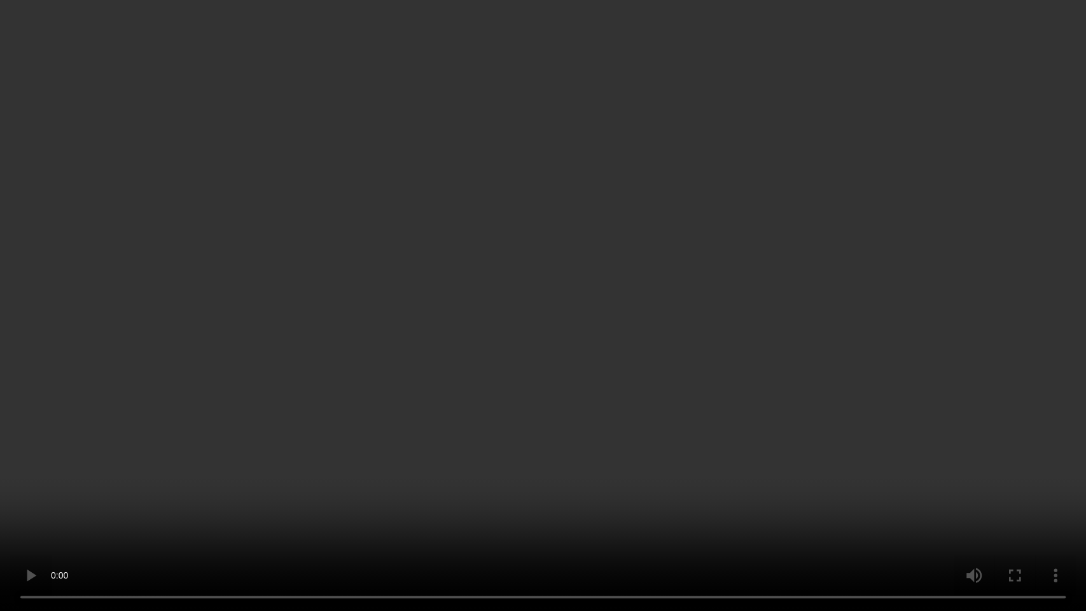
click at [479, 398] on video at bounding box center [543, 305] width 1086 height 611
click at [543, 374] on video at bounding box center [543, 305] width 1086 height 611
click at [538, 380] on video at bounding box center [543, 305] width 1086 height 611
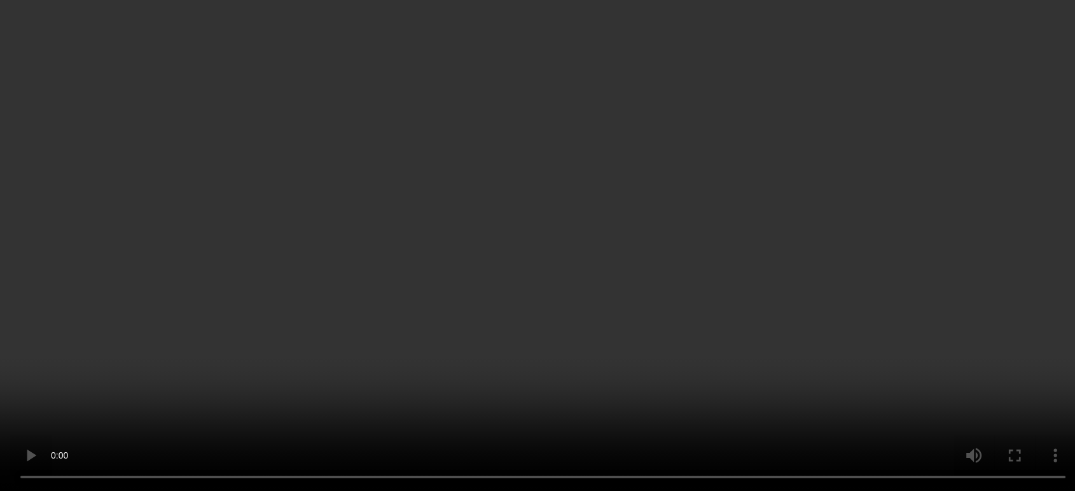
scroll to position [71, 0]
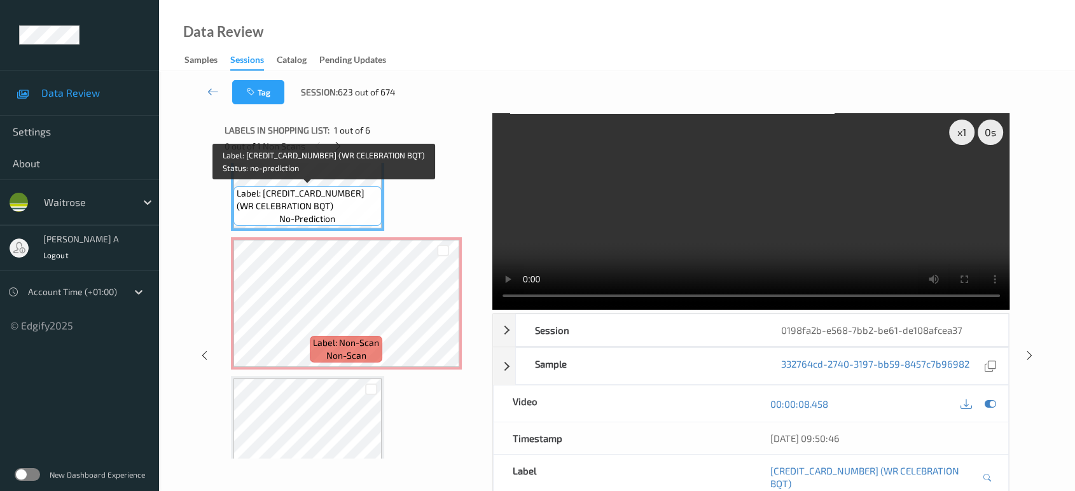
click at [356, 186] on div "Label: [CREDIT_CARD_NUMBER] (WR CELEBRATION BQT) no-prediction" at bounding box center [307, 205] width 148 height 39
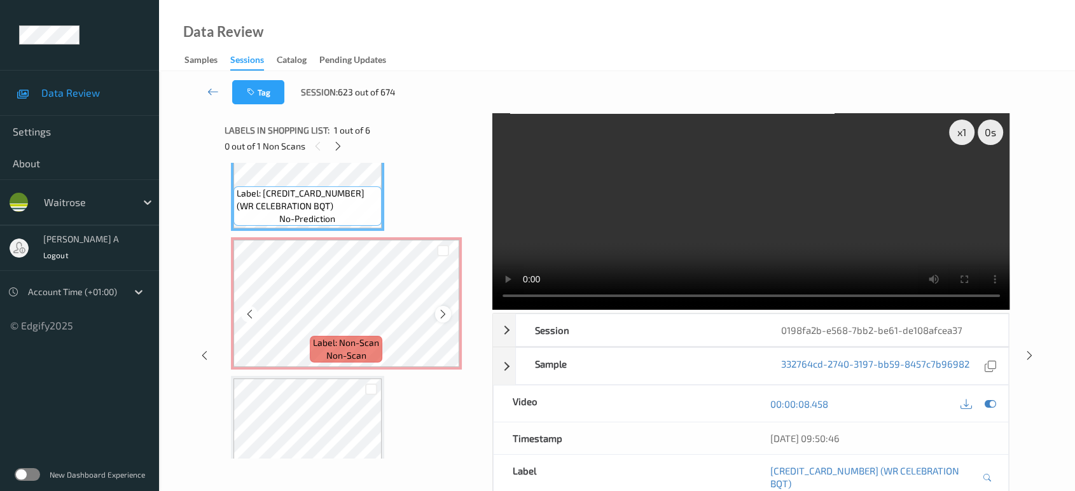
click at [443, 314] on icon at bounding box center [443, 314] width 11 height 11
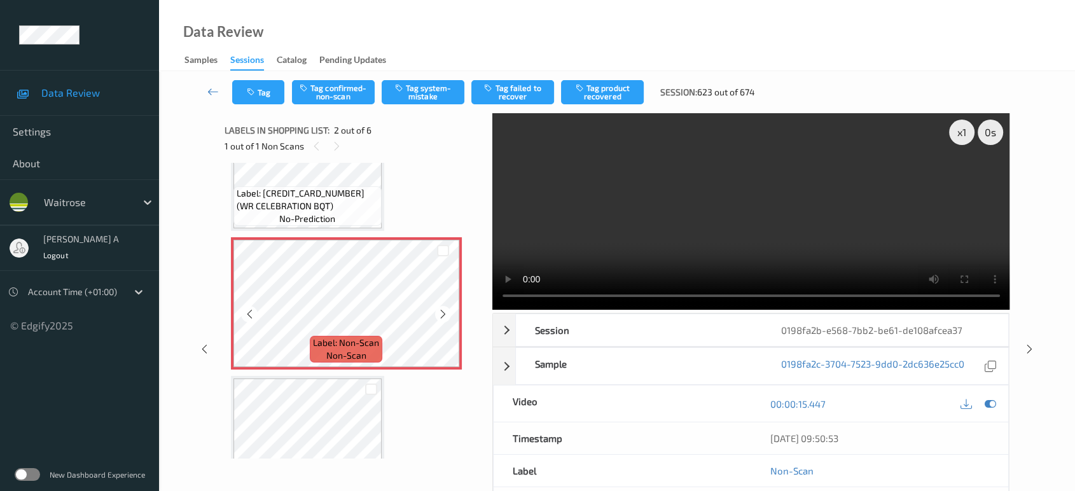
click at [443, 314] on icon at bounding box center [443, 314] width 11 height 11
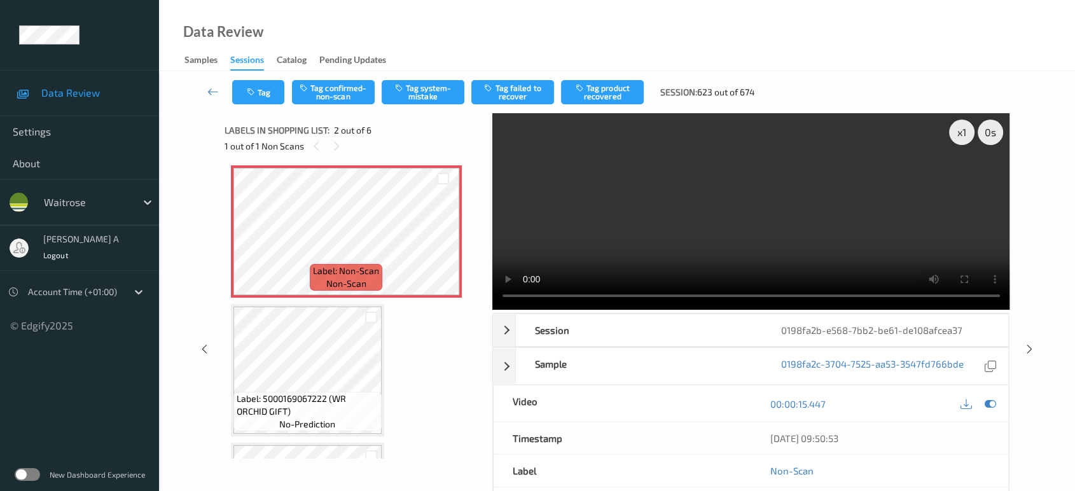
scroll to position [141, 0]
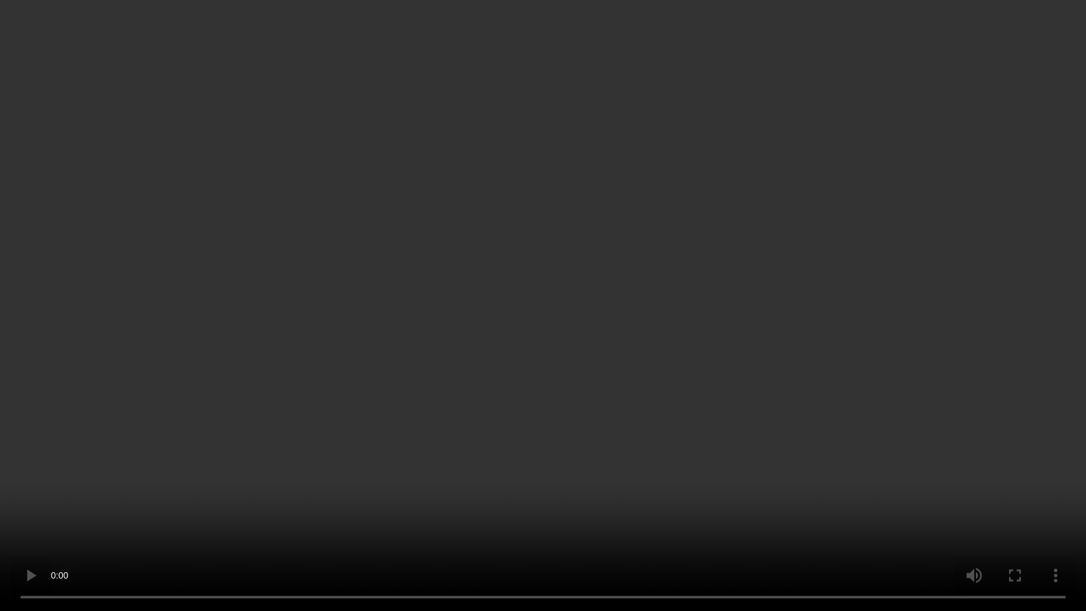
click at [597, 389] on video at bounding box center [543, 305] width 1086 height 611
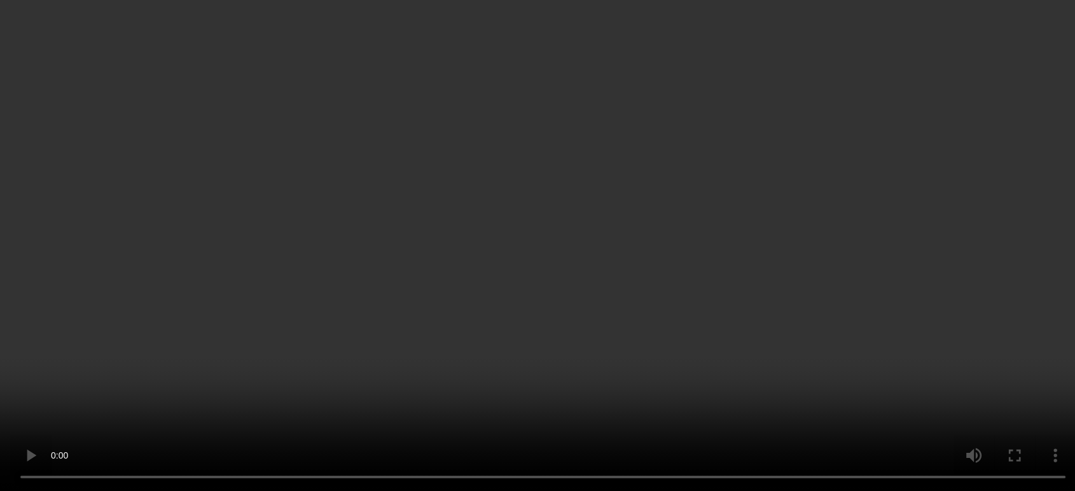
scroll to position [0, 0]
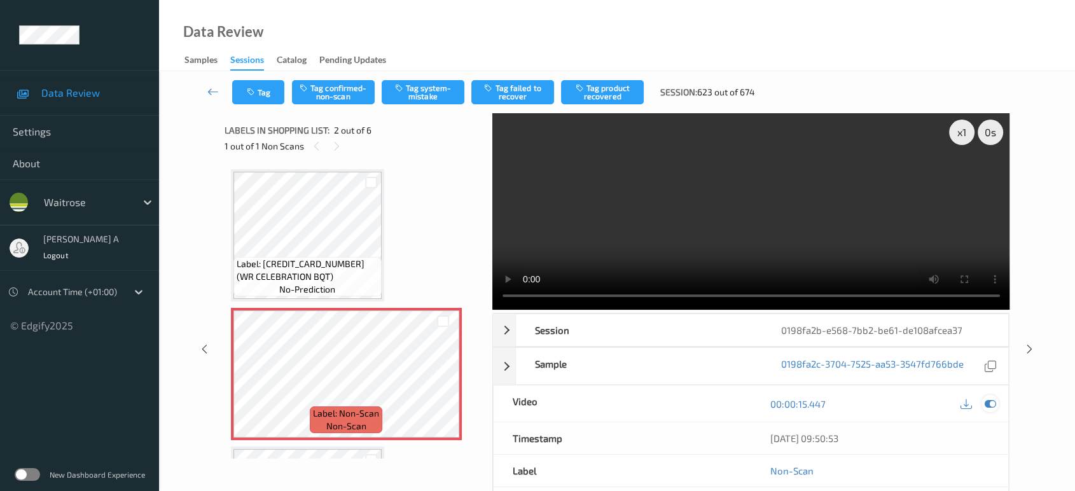
click at [990, 403] on icon at bounding box center [990, 403] width 11 height 11
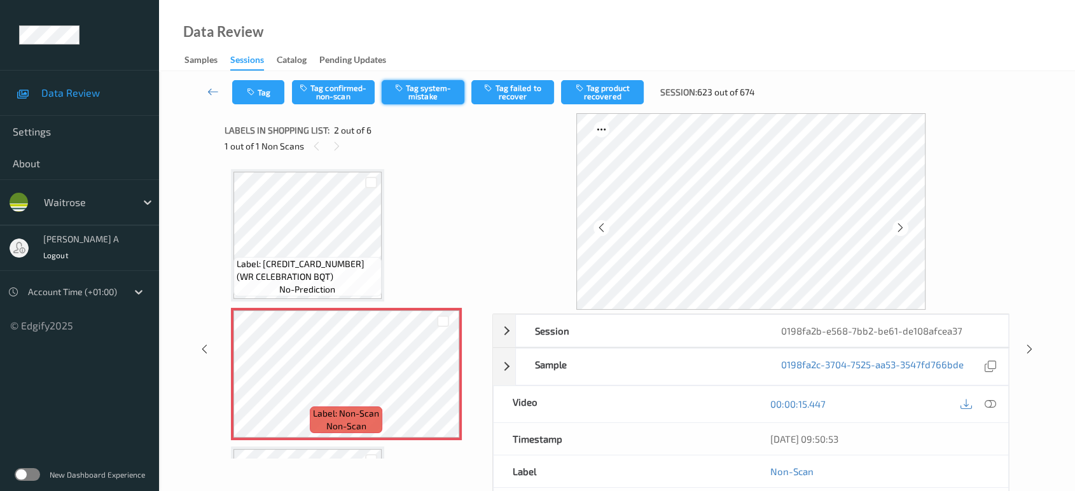
click at [417, 90] on button "Tag system-mistake" at bounding box center [423, 92] width 83 height 24
click at [258, 94] on button "Tag" at bounding box center [258, 92] width 52 height 24
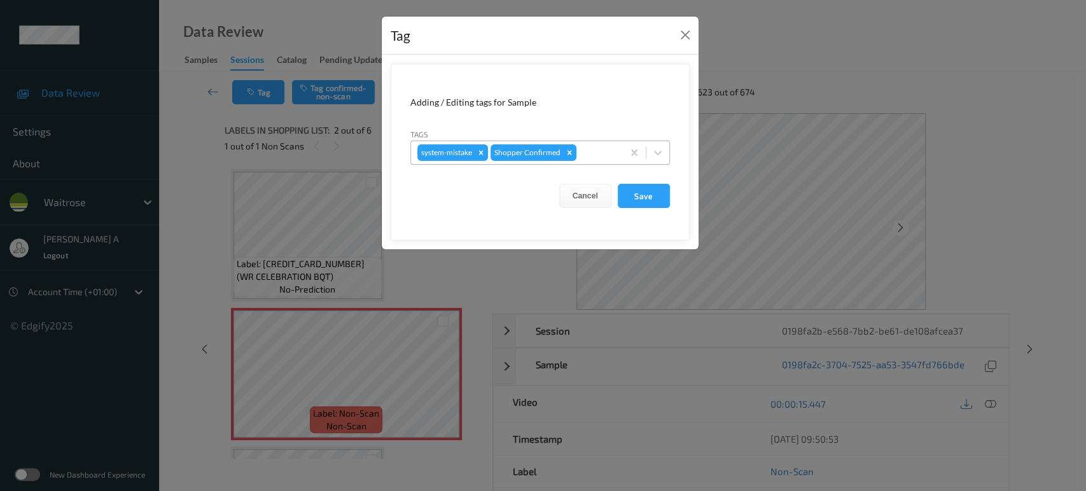
click at [590, 157] on div at bounding box center [598, 152] width 38 height 15
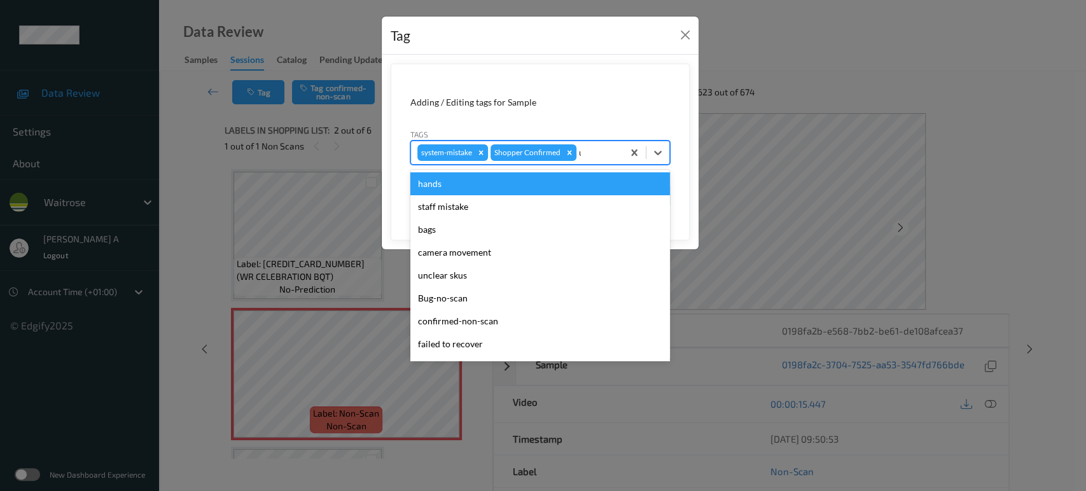
type input "un"
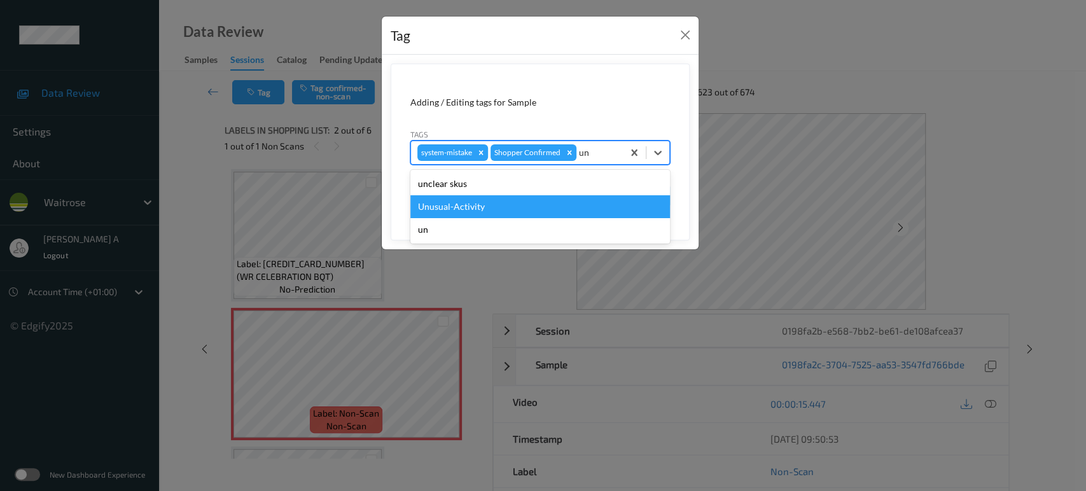
click at [494, 200] on div "Unusual-Activity" at bounding box center [540, 206] width 260 height 23
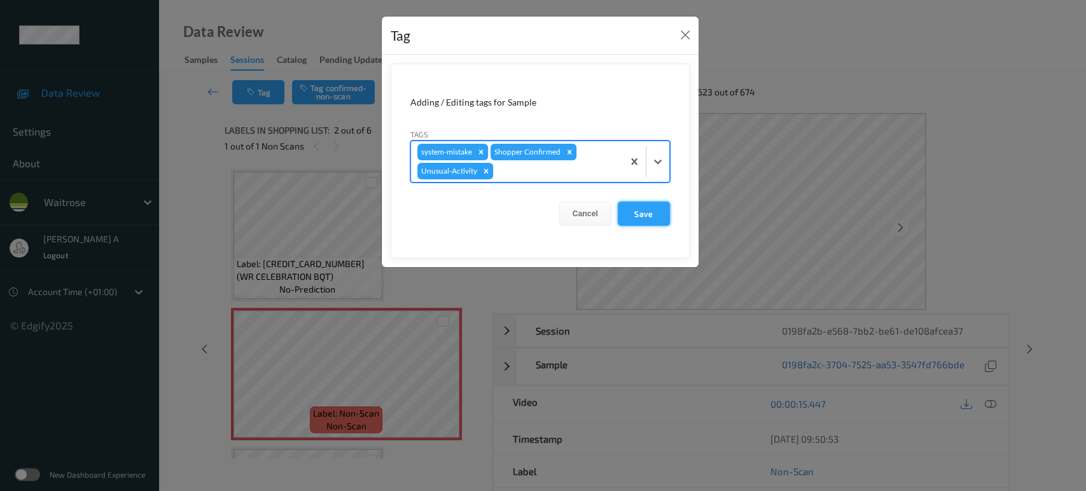
click at [634, 214] on button "Save" at bounding box center [644, 214] width 52 height 24
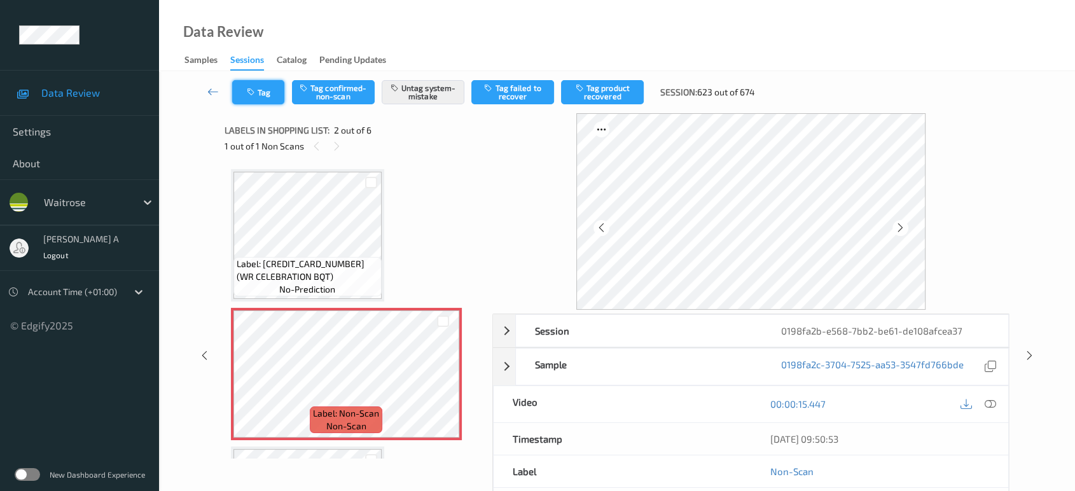
click at [266, 95] on button "Tag" at bounding box center [258, 92] width 52 height 24
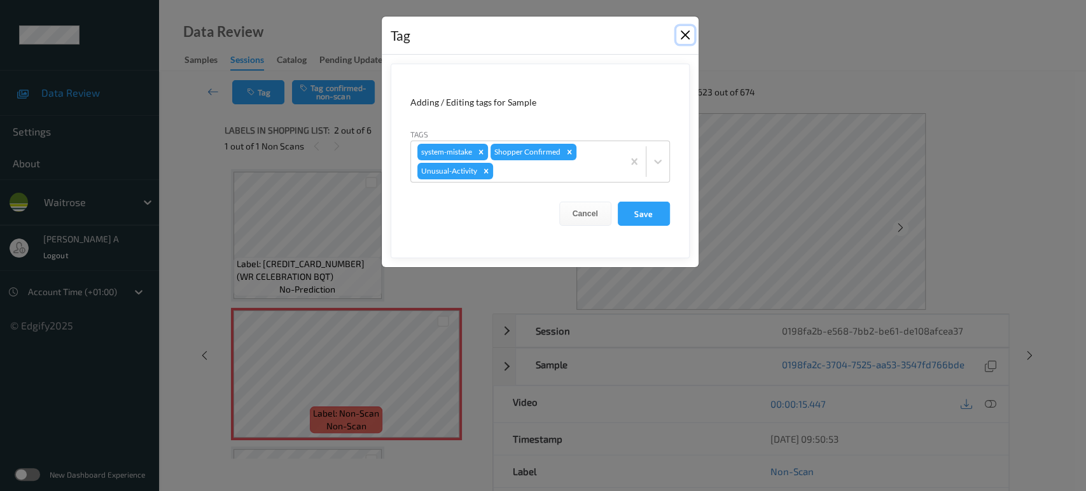
click at [682, 37] on button "Close" at bounding box center [685, 35] width 18 height 18
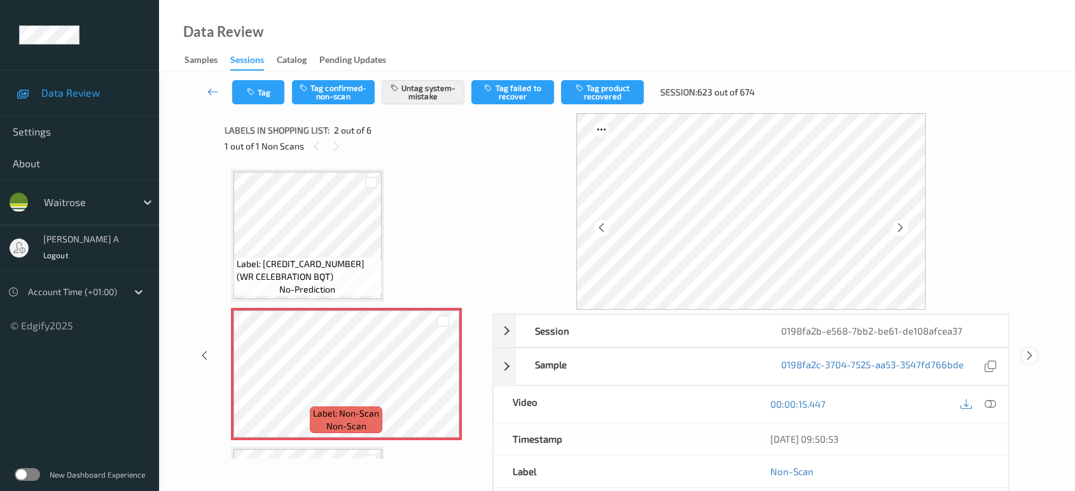
click at [1027, 356] on icon at bounding box center [1029, 355] width 11 height 11
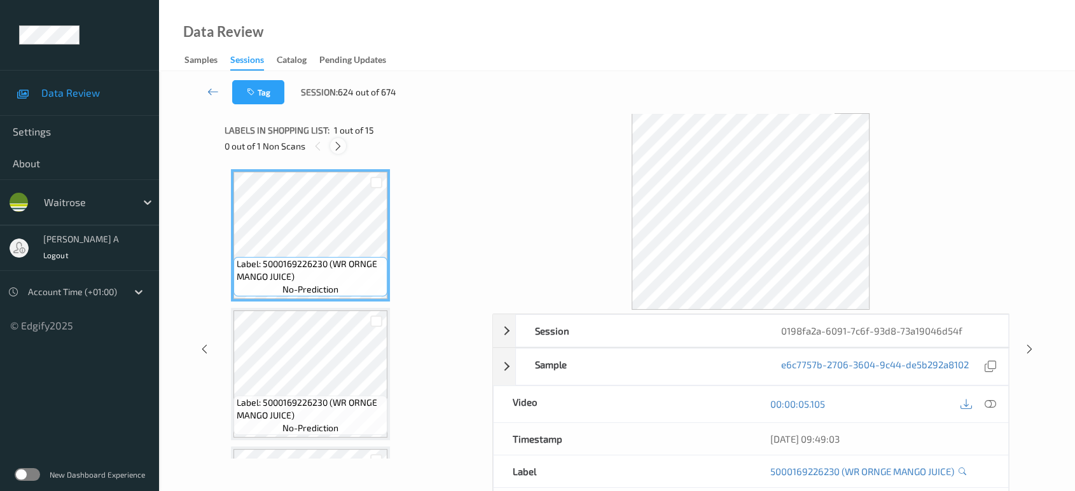
click at [331, 145] on div at bounding box center [338, 146] width 16 height 16
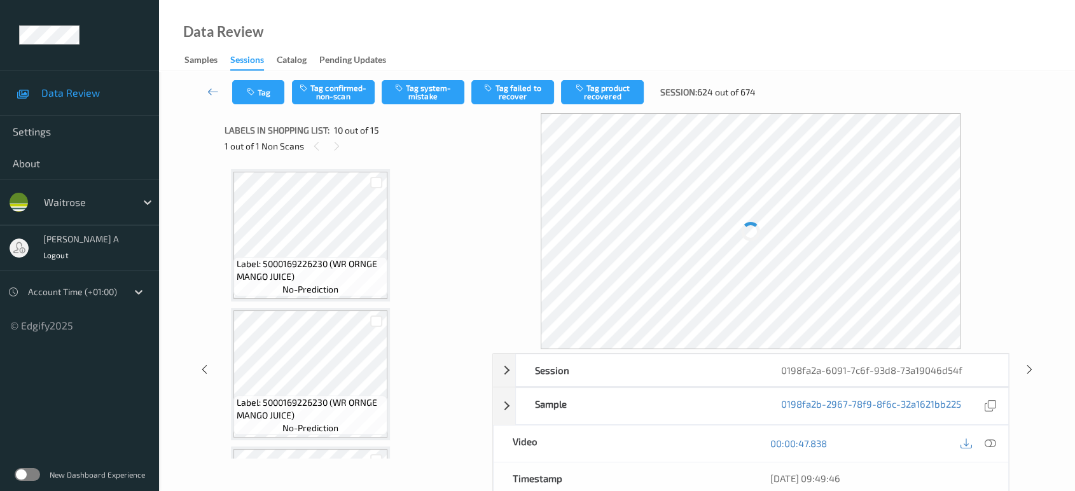
scroll to position [1111, 0]
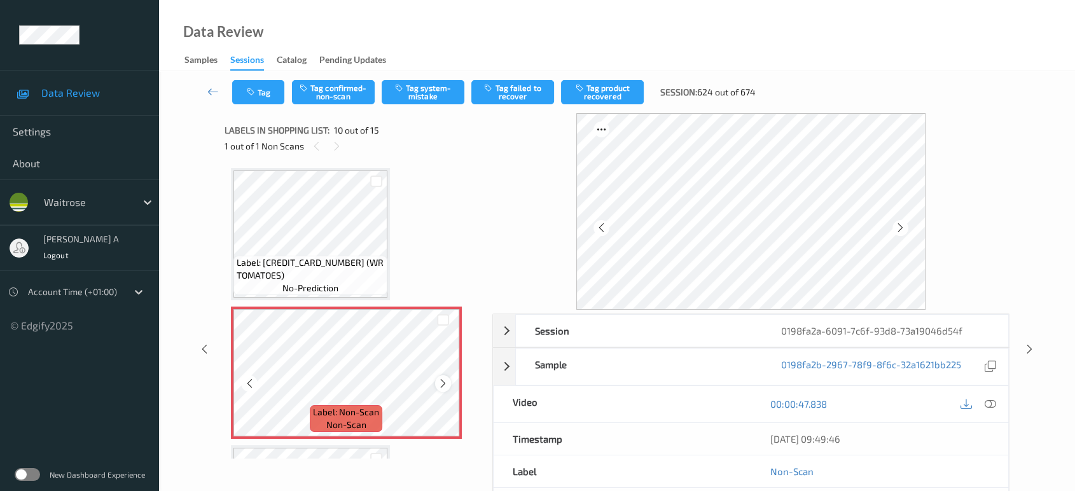
click at [443, 378] on icon at bounding box center [443, 383] width 11 height 11
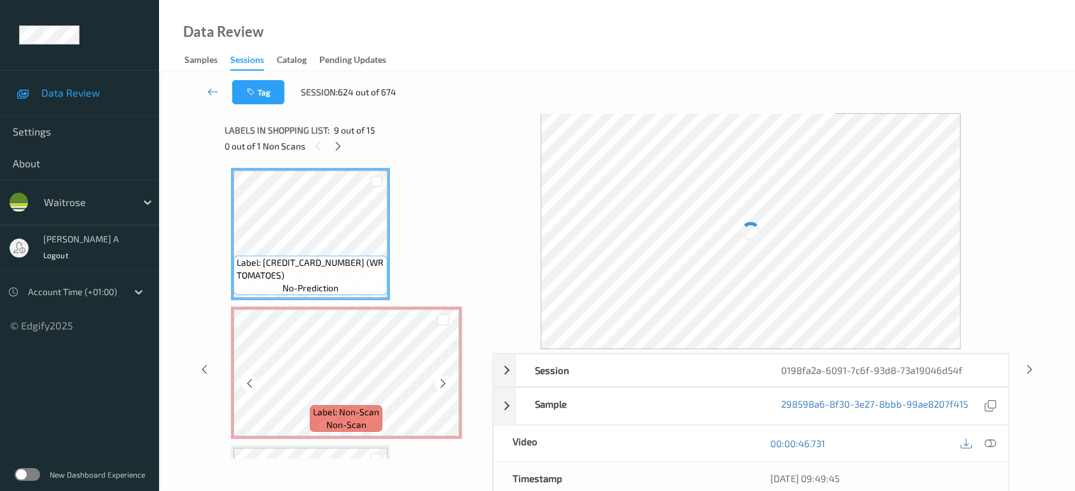
scroll to position [1040, 0]
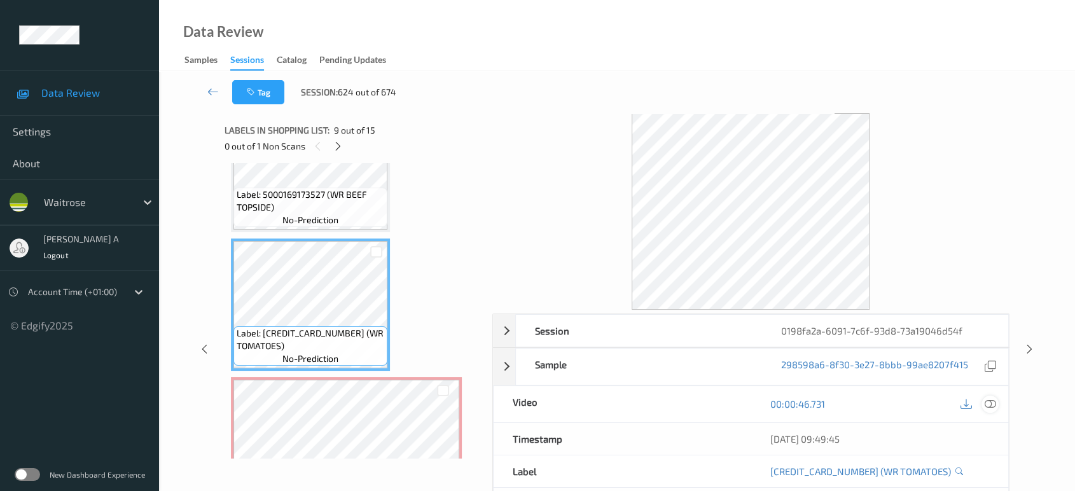
click at [995, 399] on icon at bounding box center [990, 403] width 11 height 11
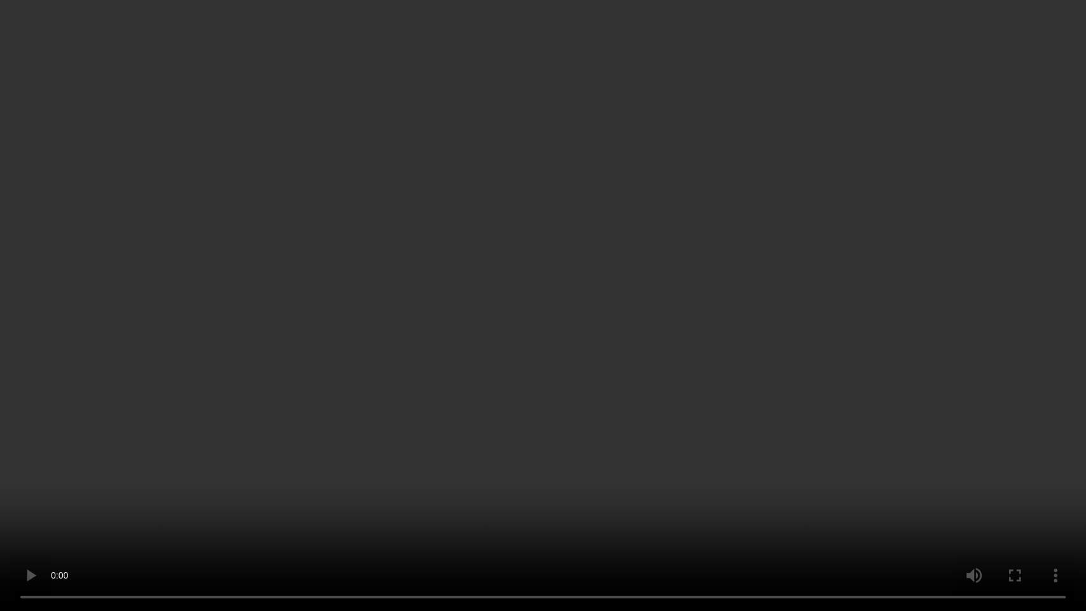
click at [484, 382] on video at bounding box center [543, 305] width 1086 height 611
click at [611, 398] on video at bounding box center [543, 305] width 1086 height 611
click at [541, 397] on video at bounding box center [543, 305] width 1086 height 611
click at [628, 334] on video at bounding box center [543, 305] width 1086 height 611
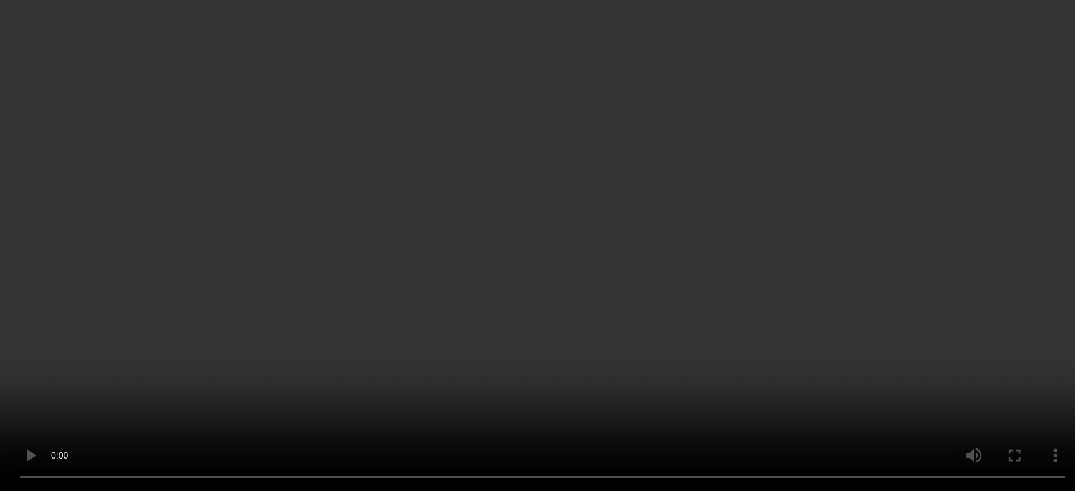
scroll to position [1181, 0]
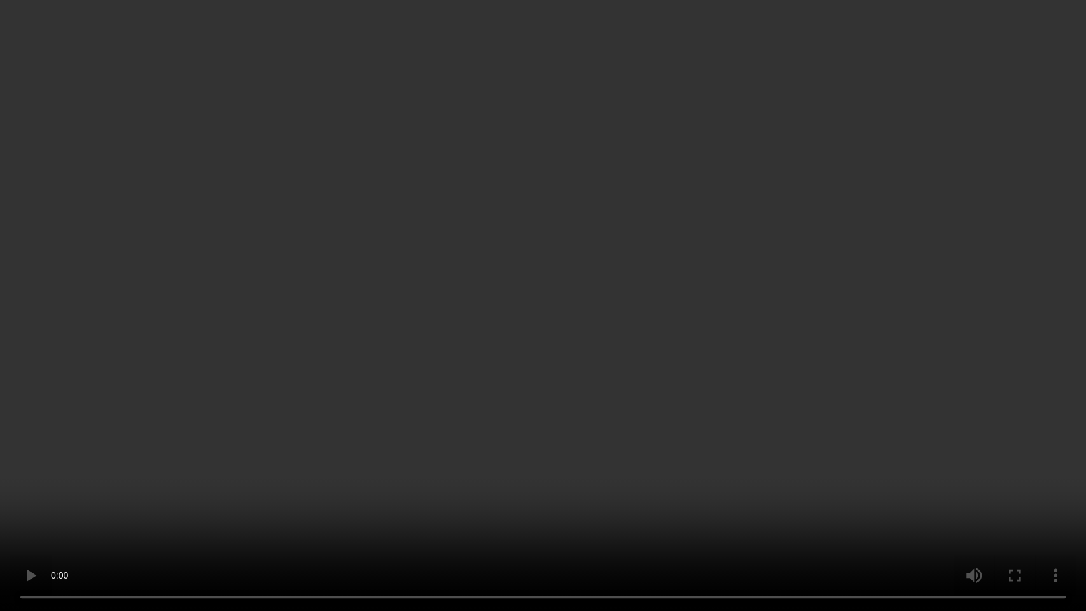
click at [642, 285] on video at bounding box center [543, 305] width 1086 height 611
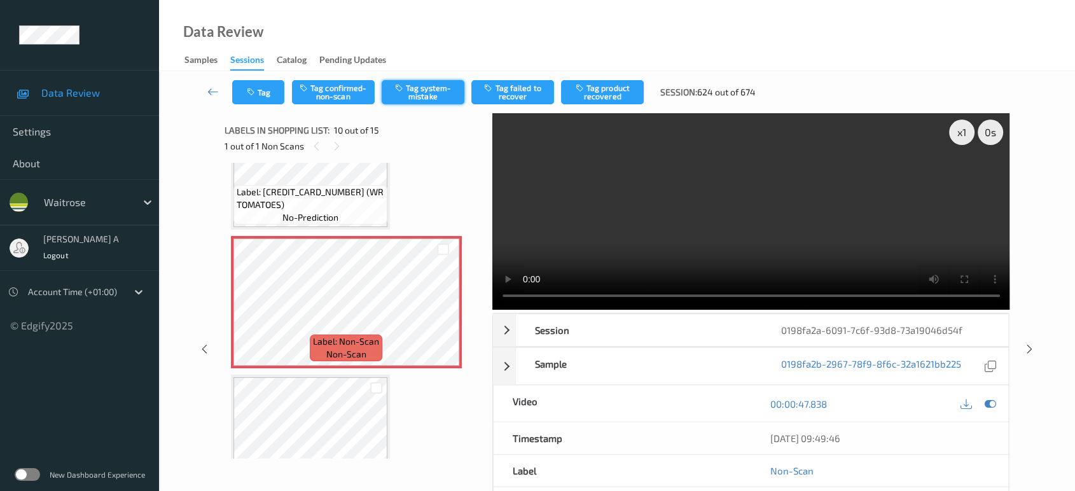
click at [426, 99] on button "Tag system-mistake" at bounding box center [423, 92] width 83 height 24
click at [1025, 343] on icon at bounding box center [1029, 348] width 11 height 11
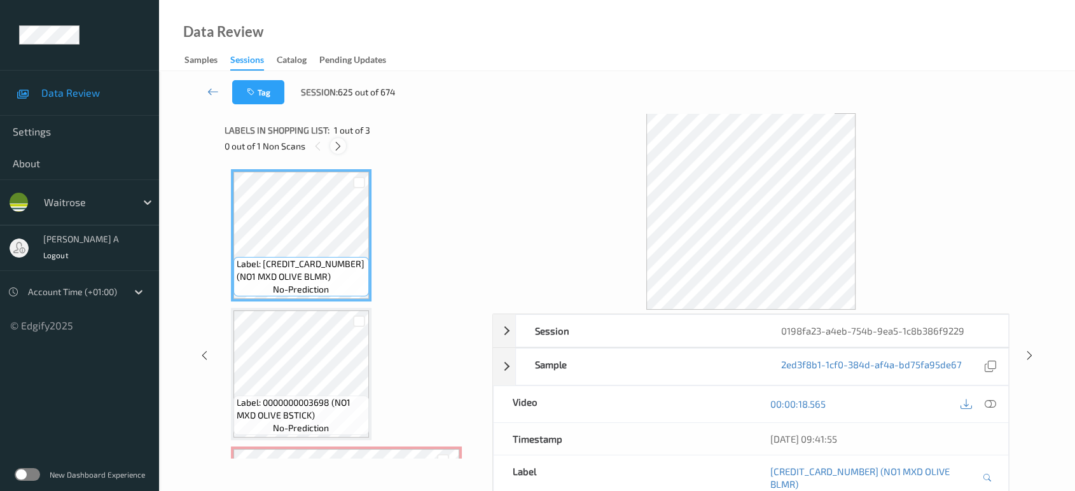
click at [340, 139] on div at bounding box center [338, 146] width 16 height 16
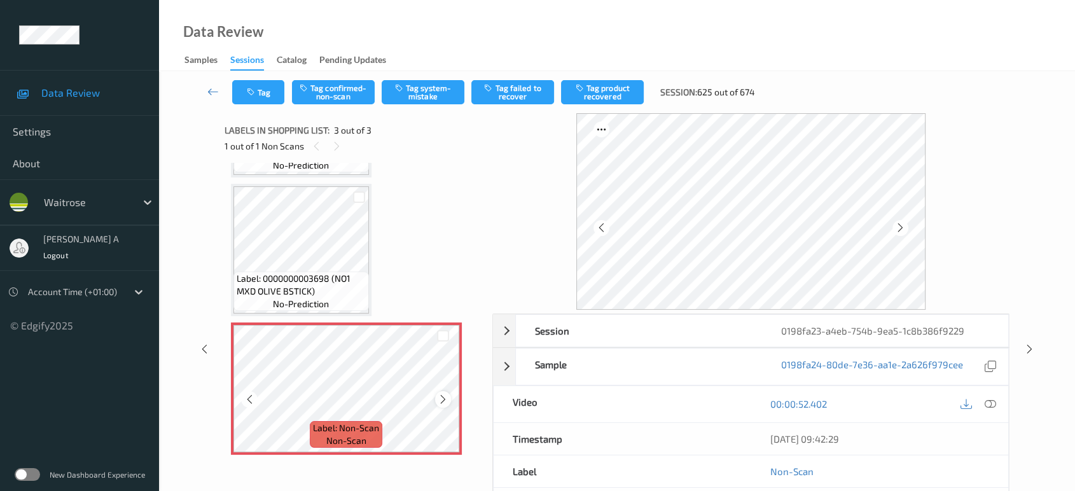
click at [447, 398] on icon at bounding box center [443, 399] width 11 height 11
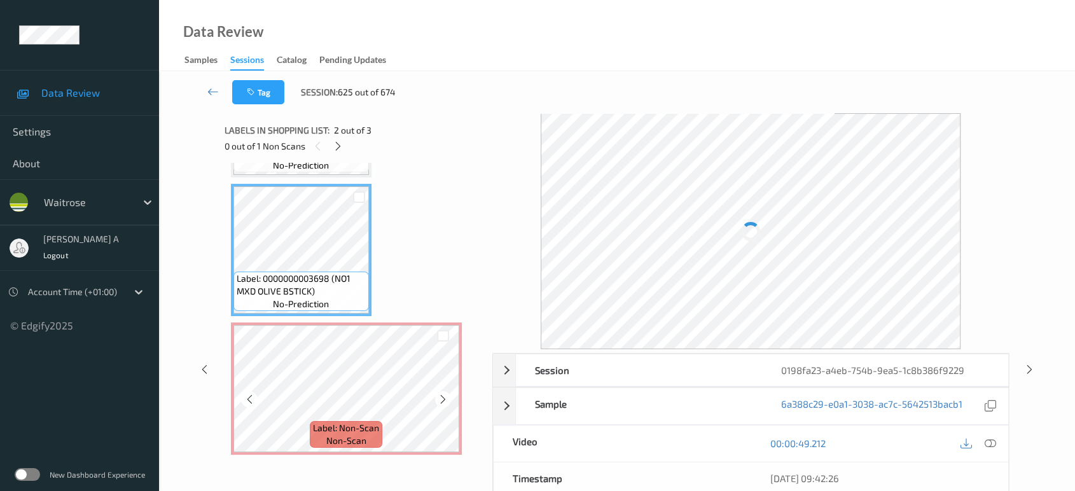
scroll to position [53, 0]
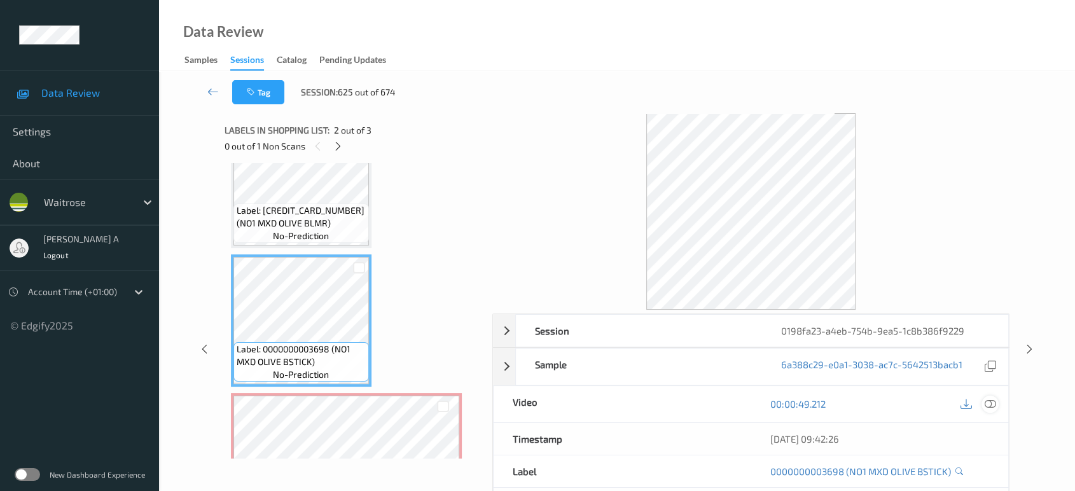
click at [987, 404] on icon at bounding box center [990, 403] width 11 height 11
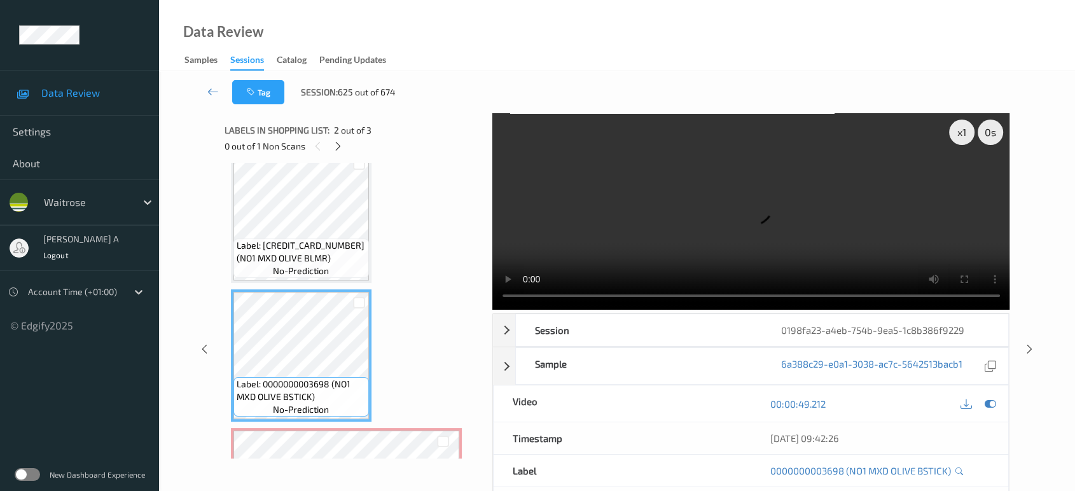
scroll to position [0, 0]
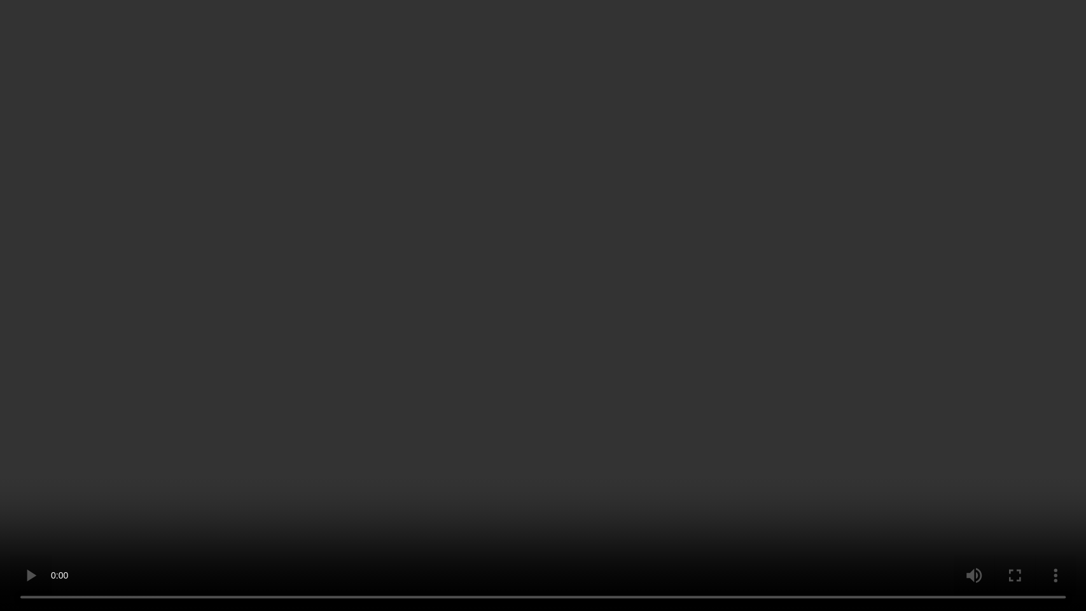
click at [424, 354] on video at bounding box center [543, 305] width 1086 height 611
click at [629, 375] on video at bounding box center [543, 305] width 1086 height 611
click at [667, 300] on video at bounding box center [543, 305] width 1086 height 611
click at [618, 307] on video at bounding box center [543, 305] width 1086 height 611
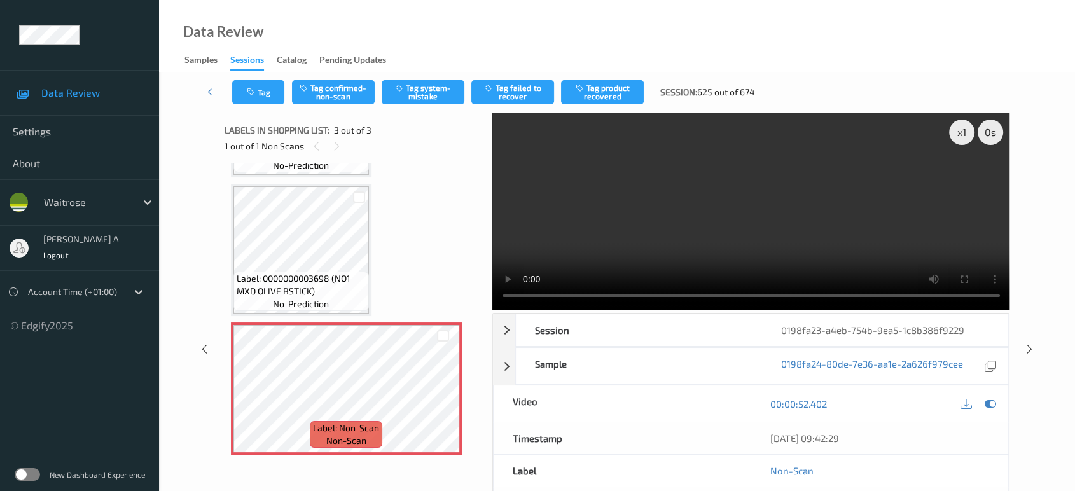
scroll to position [5, 0]
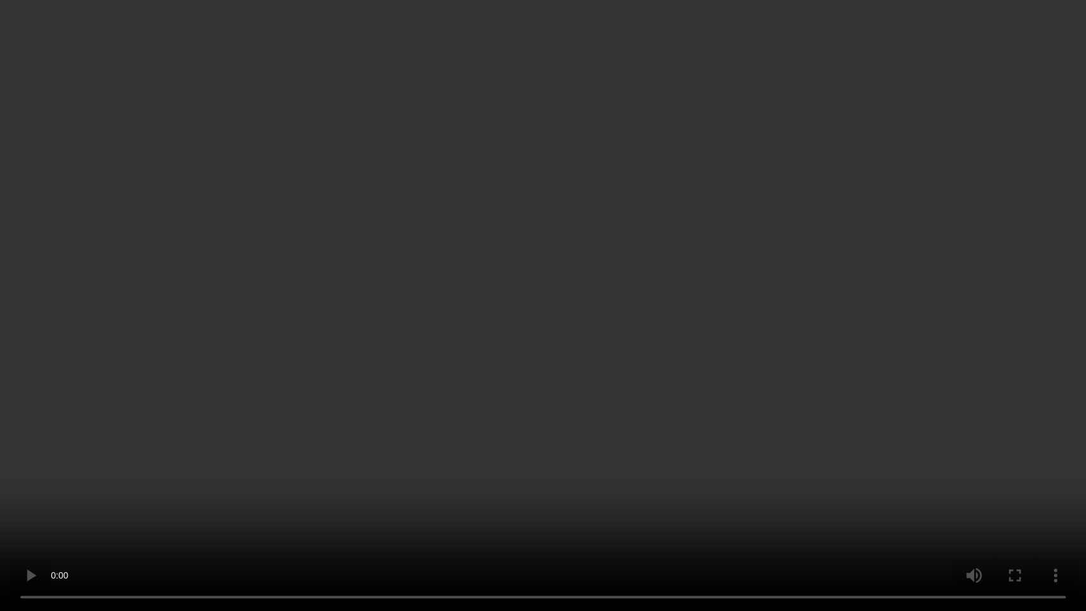
click at [539, 261] on video at bounding box center [543, 305] width 1086 height 611
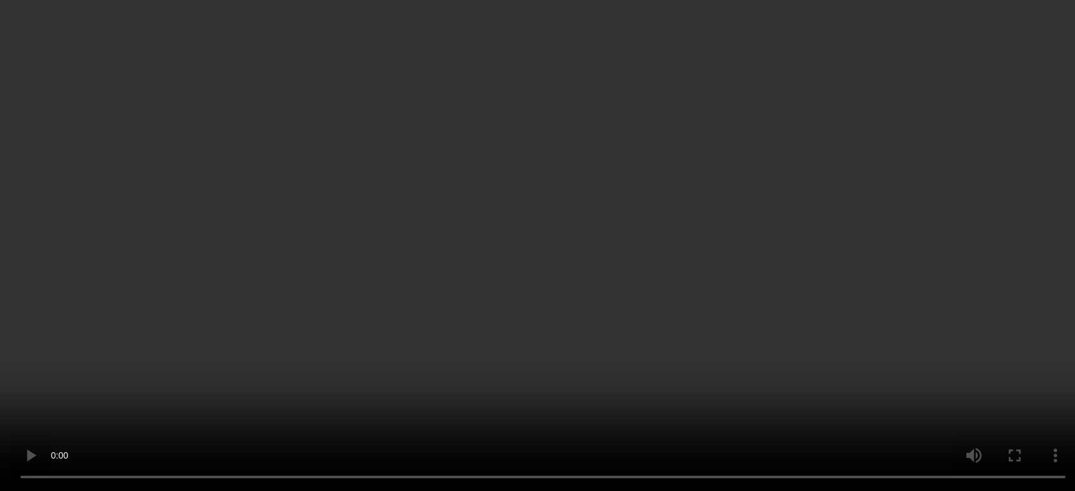
scroll to position [124, 0]
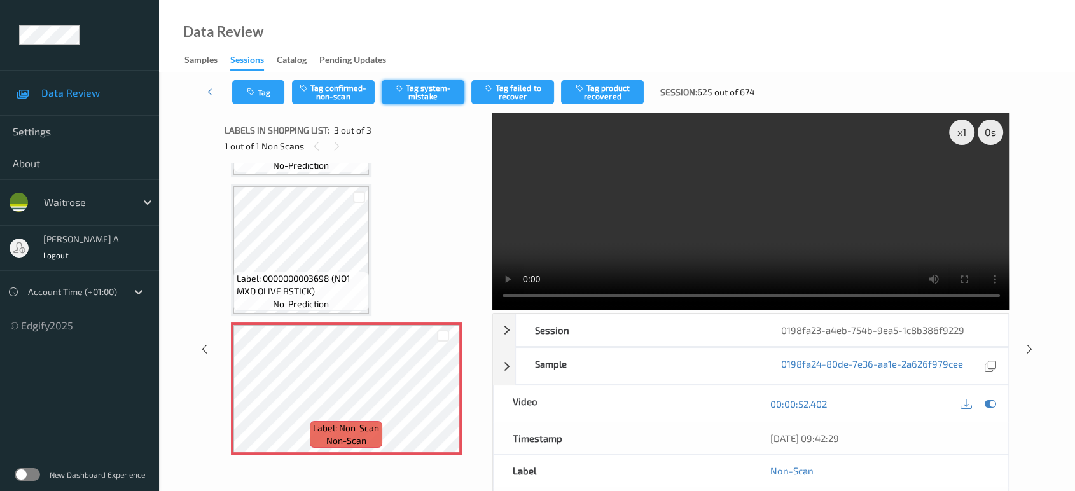
click at [420, 99] on button "Tag system-mistake" at bounding box center [423, 92] width 83 height 24
click at [247, 95] on icon "button" at bounding box center [252, 92] width 11 height 9
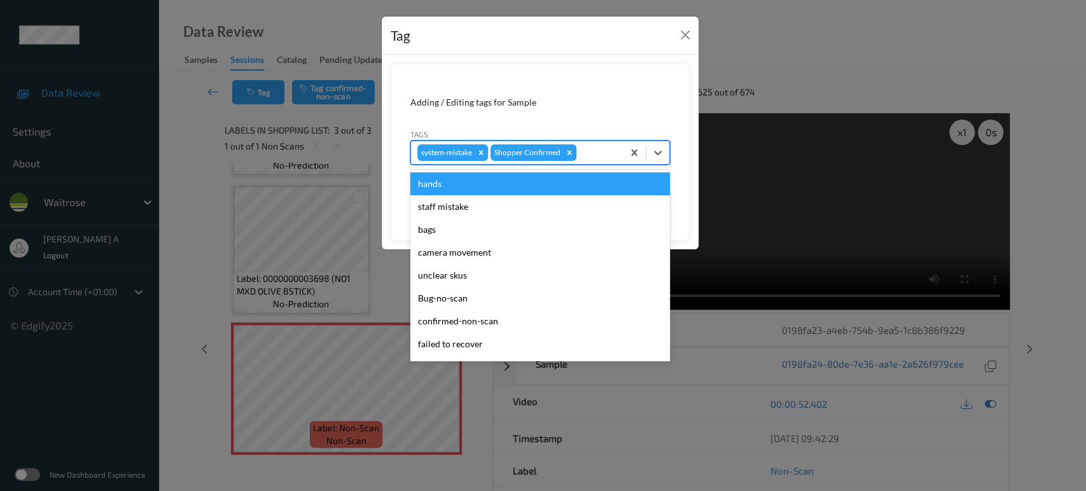
click at [600, 152] on div at bounding box center [598, 152] width 38 height 15
type input "un"
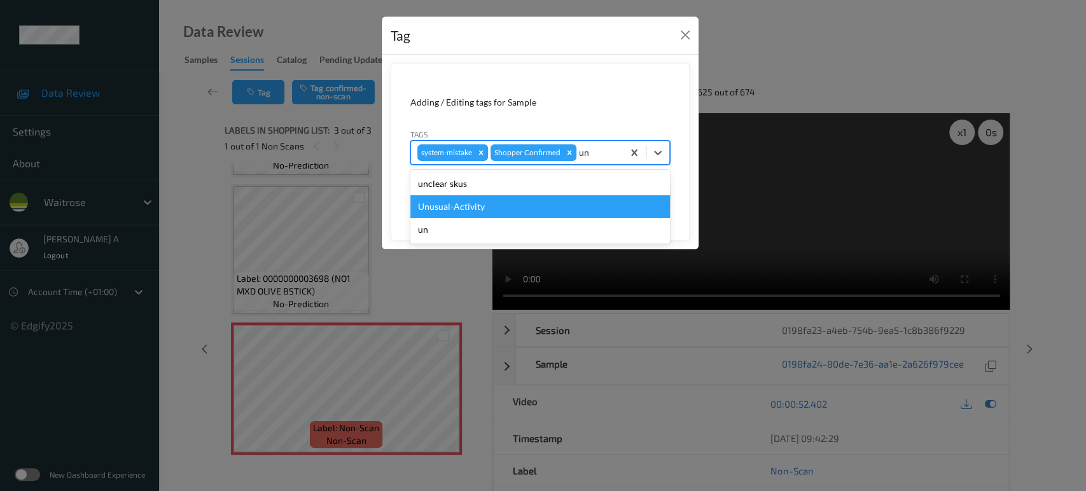
click at [497, 207] on div "Unusual-Activity" at bounding box center [540, 206] width 260 height 23
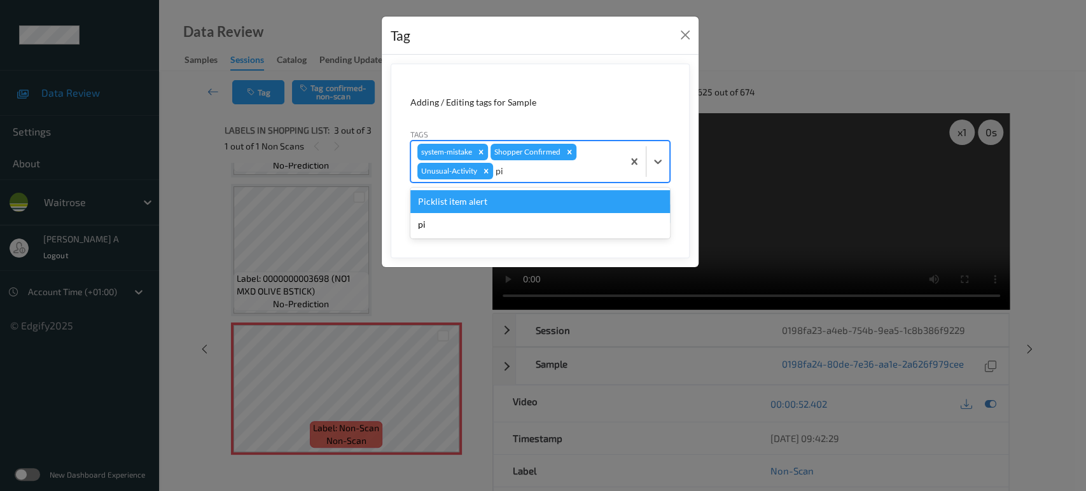
type input "pic"
click at [497, 207] on div "Picklist item alert" at bounding box center [540, 201] width 260 height 23
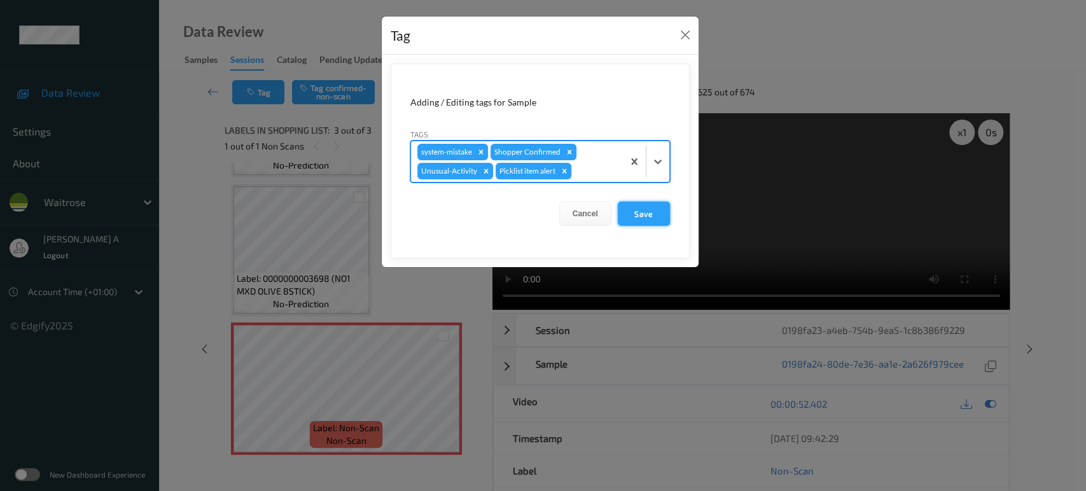
click at [640, 214] on button "Save" at bounding box center [644, 214] width 52 height 24
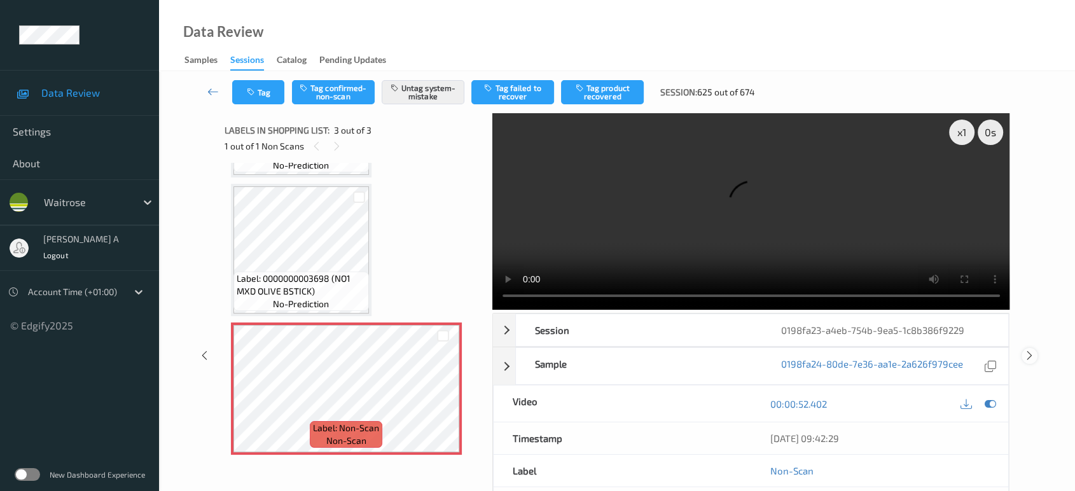
click at [1032, 354] on icon at bounding box center [1029, 355] width 11 height 11
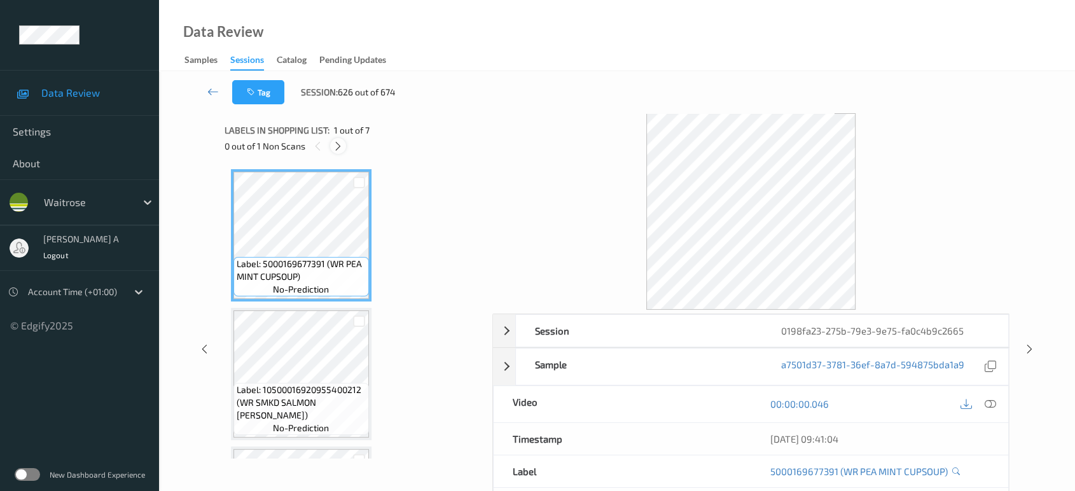
click at [340, 145] on icon at bounding box center [338, 146] width 11 height 11
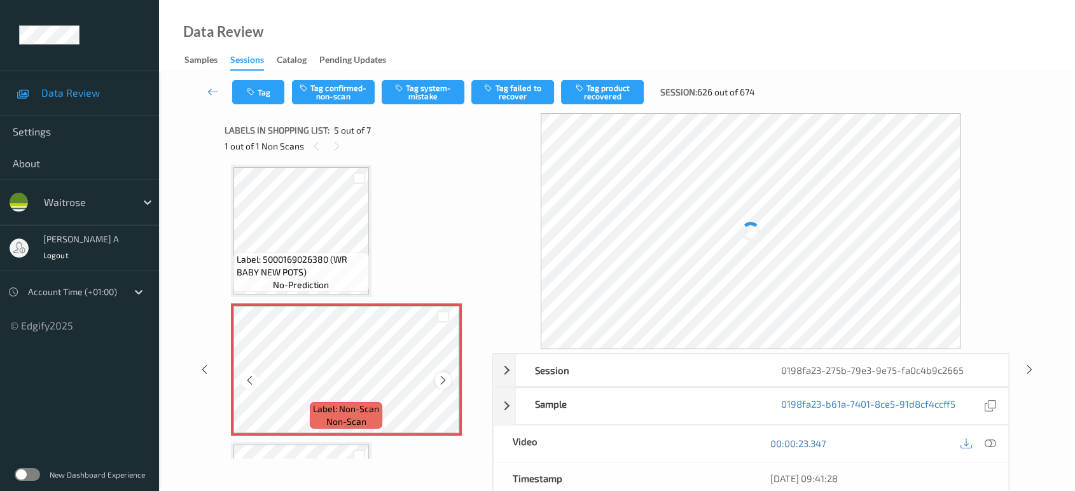
click at [443, 375] on icon at bounding box center [443, 380] width 11 height 11
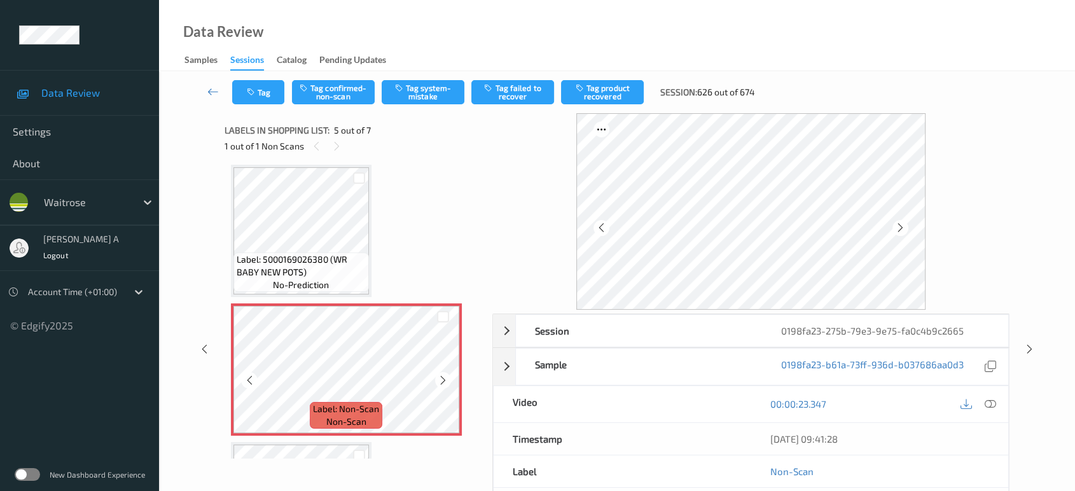
click at [443, 375] on icon at bounding box center [443, 380] width 11 height 11
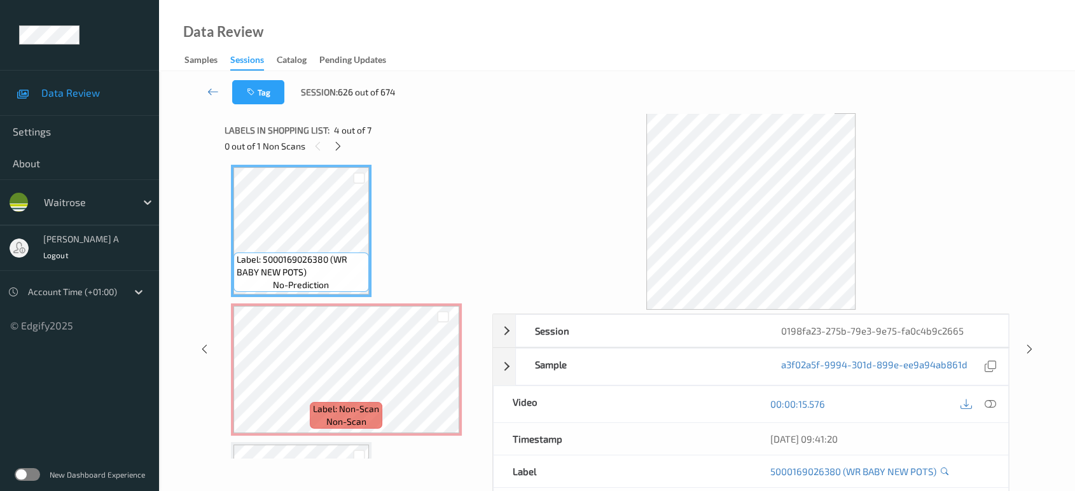
drag, startPoint x: 985, startPoint y: 399, endPoint x: 942, endPoint y: 370, distance: 51.9
click at [985, 399] on icon at bounding box center [990, 403] width 11 height 11
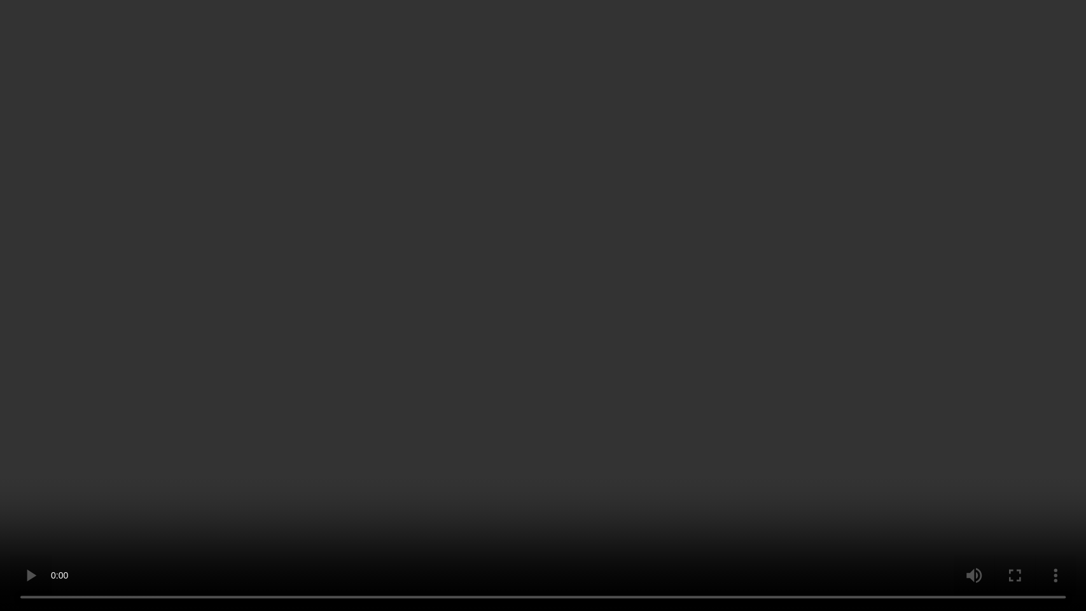
click at [569, 295] on video at bounding box center [543, 305] width 1086 height 611
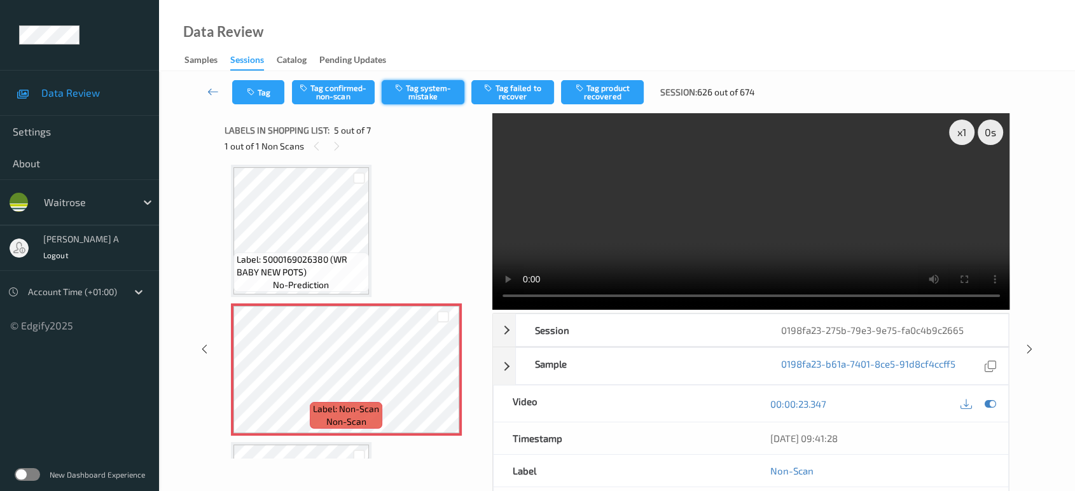
click at [415, 84] on button "Tag system-mistake" at bounding box center [423, 92] width 83 height 24
click at [263, 95] on button "Tag" at bounding box center [258, 92] width 52 height 24
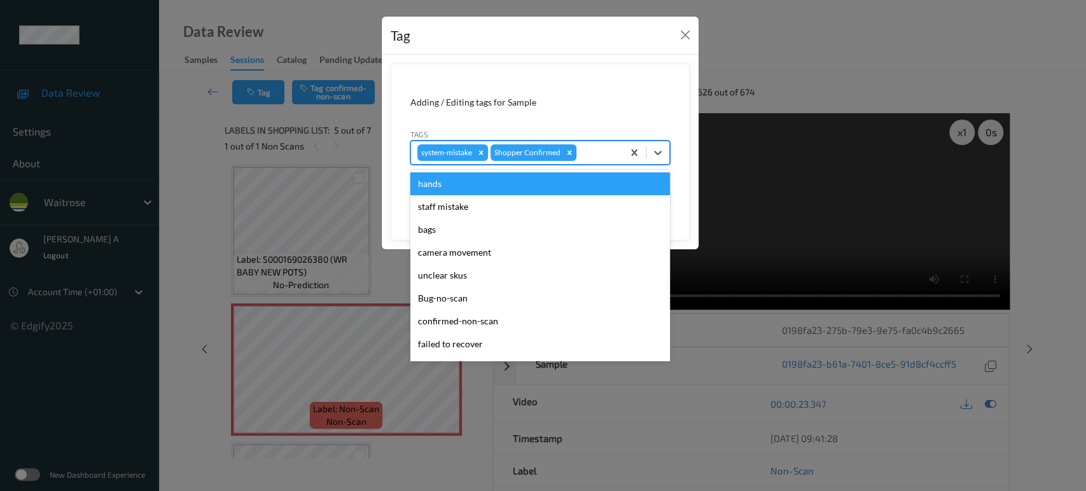
click at [585, 146] on div at bounding box center [598, 152] width 38 height 15
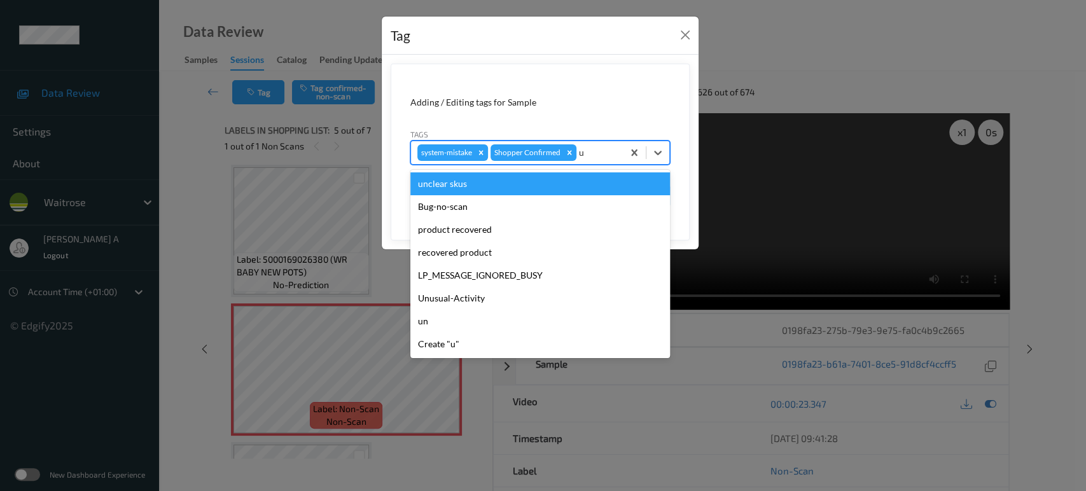
type input "un"
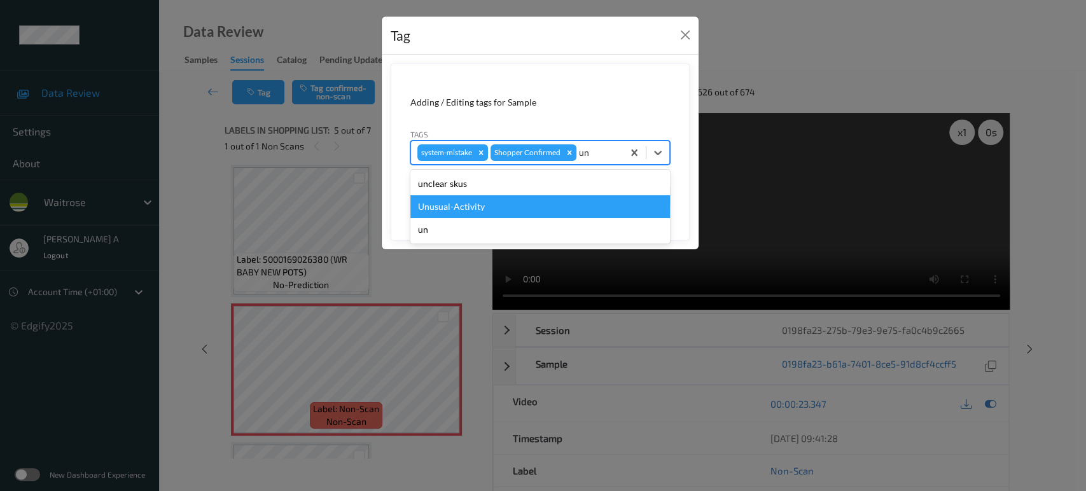
click at [492, 209] on div "Unusual-Activity" at bounding box center [540, 206] width 260 height 23
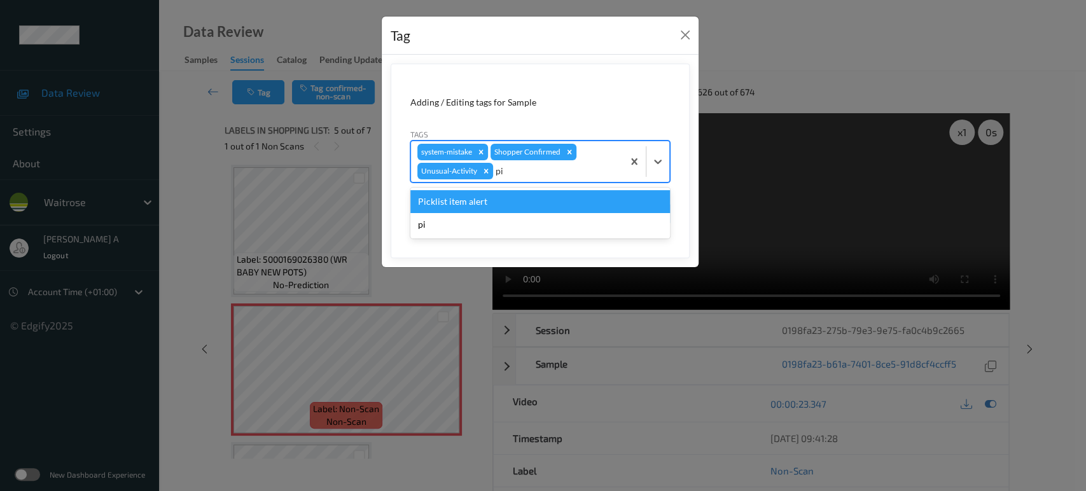
type input "pic"
click at [492, 209] on div "Picklist item alert" at bounding box center [540, 201] width 260 height 23
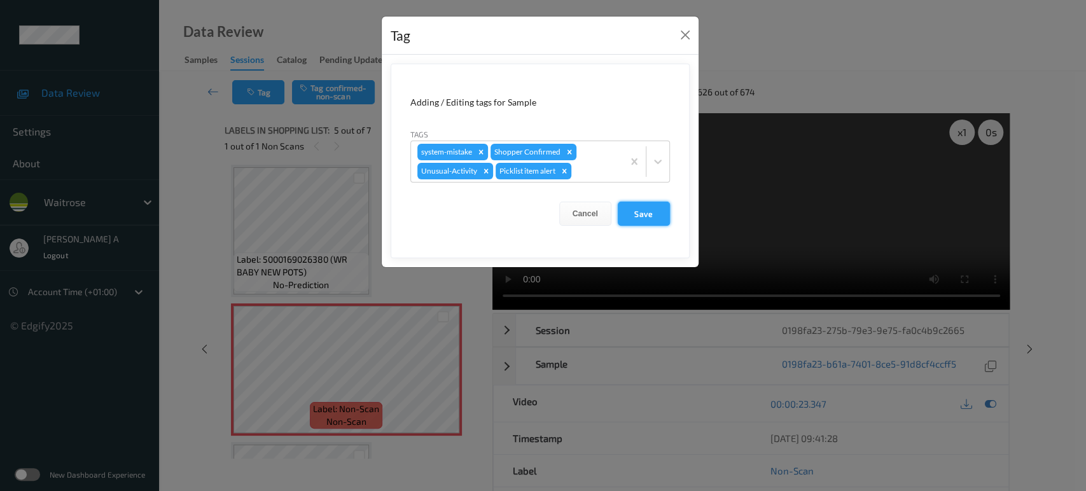
click at [650, 207] on button "Save" at bounding box center [644, 214] width 52 height 24
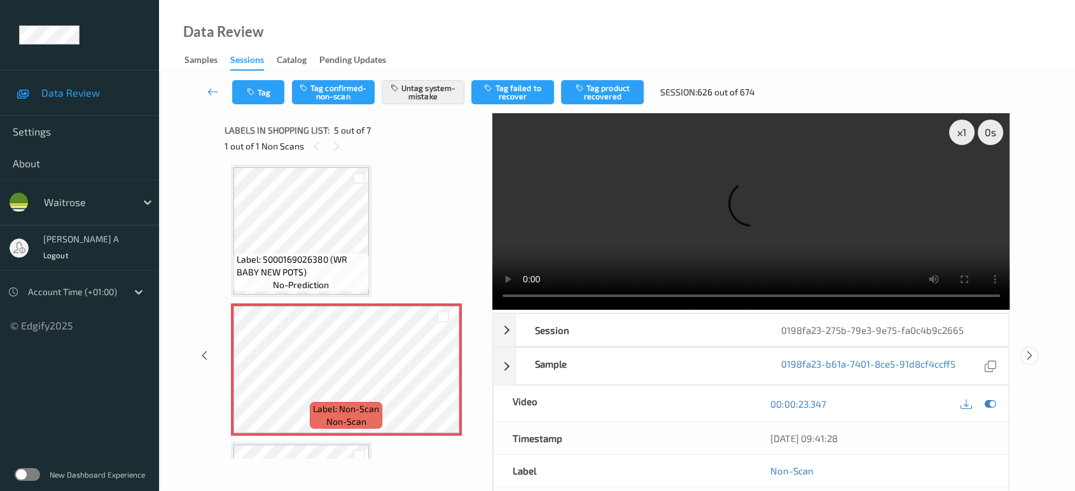
click at [1033, 350] on icon at bounding box center [1029, 355] width 11 height 11
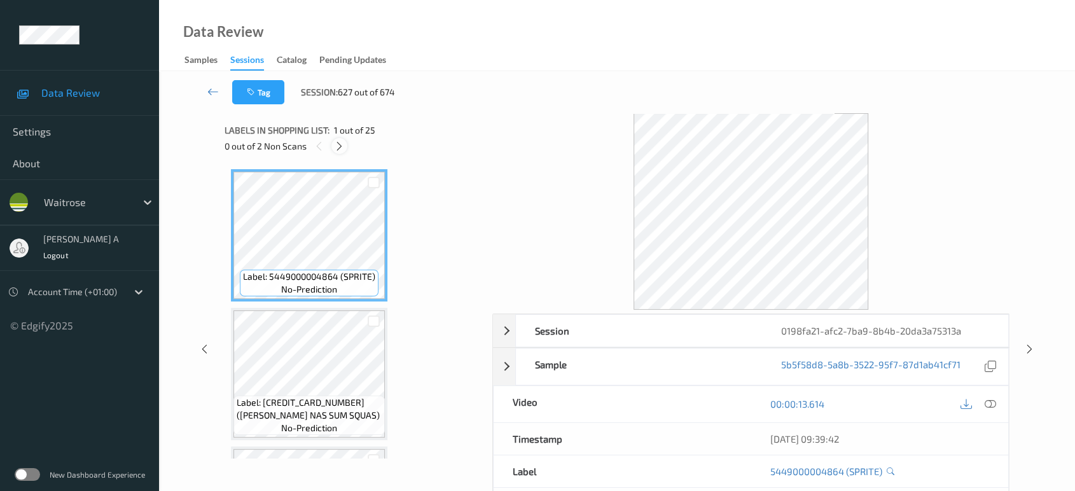
click at [343, 153] on div at bounding box center [339, 146] width 16 height 16
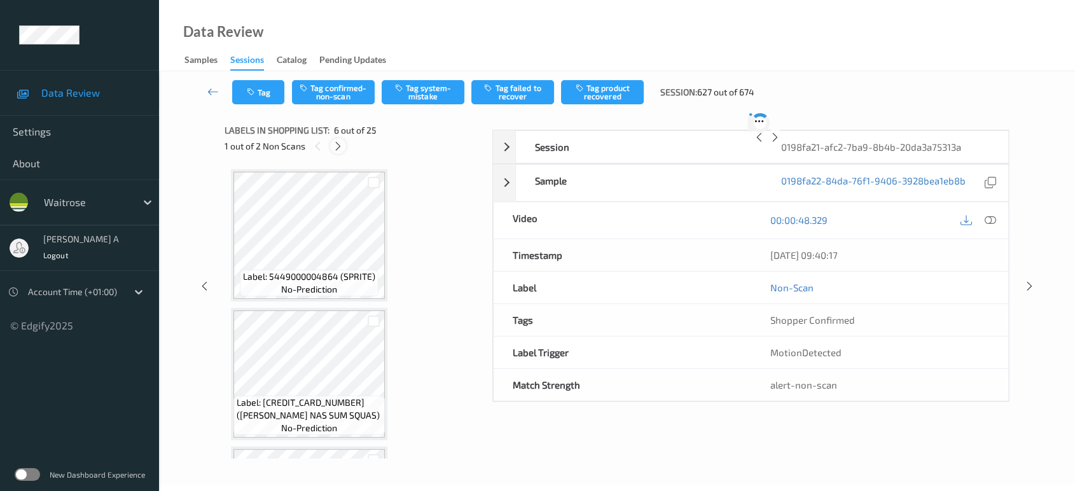
scroll to position [558, 0]
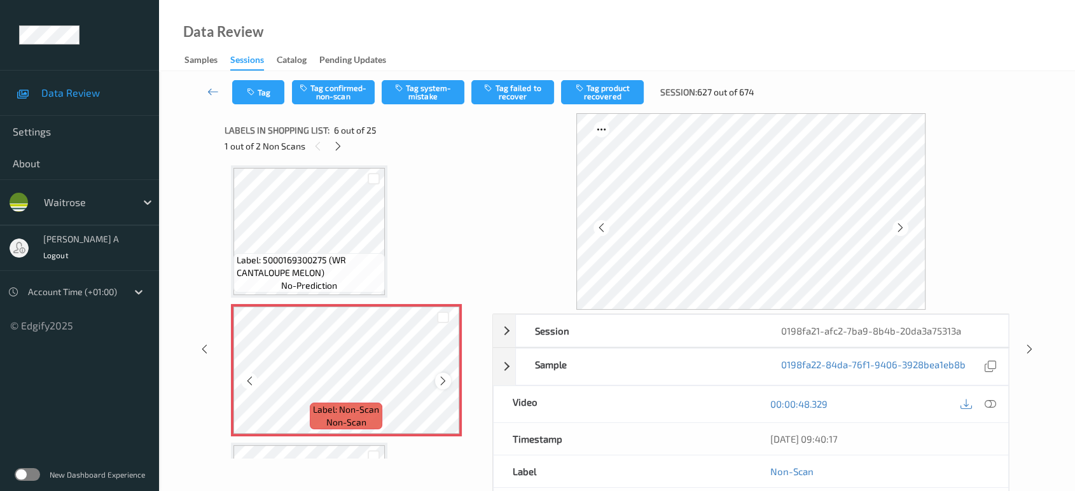
click at [443, 379] on icon at bounding box center [443, 380] width 11 height 11
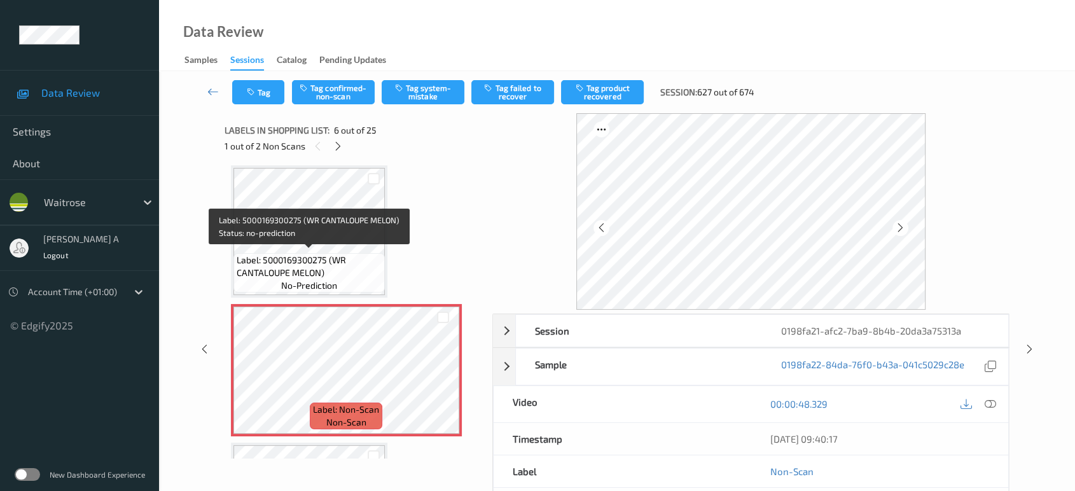
click at [366, 265] on span "Label: 5000169300275 (WR CANTALOUPE MELON)" at bounding box center [309, 266] width 145 height 25
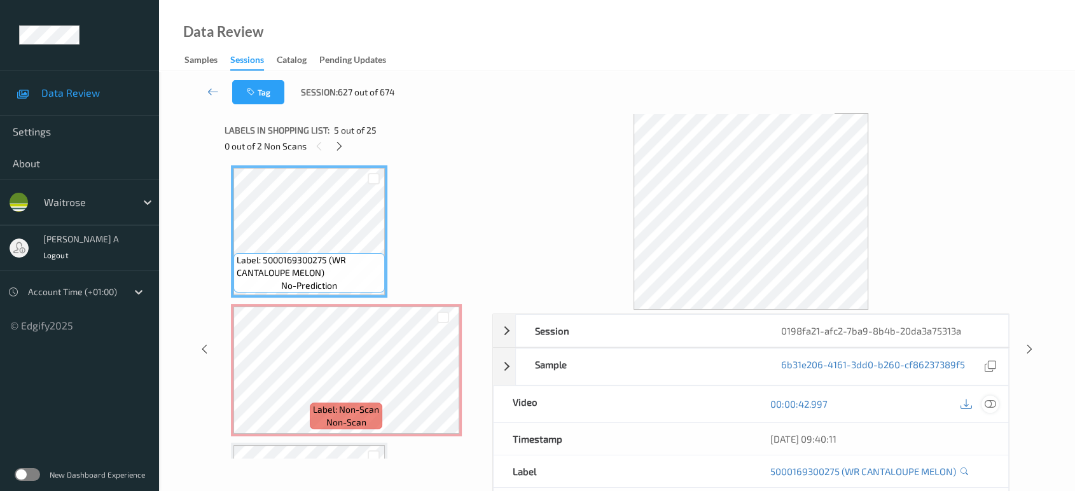
click at [989, 401] on icon at bounding box center [990, 403] width 11 height 11
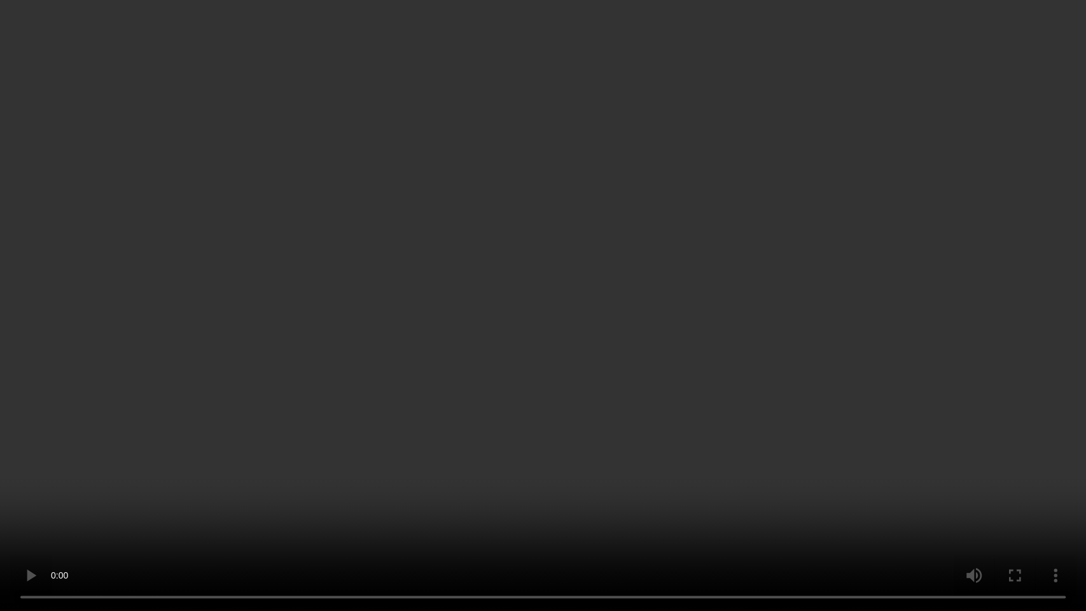
click at [508, 274] on video at bounding box center [543, 305] width 1086 height 611
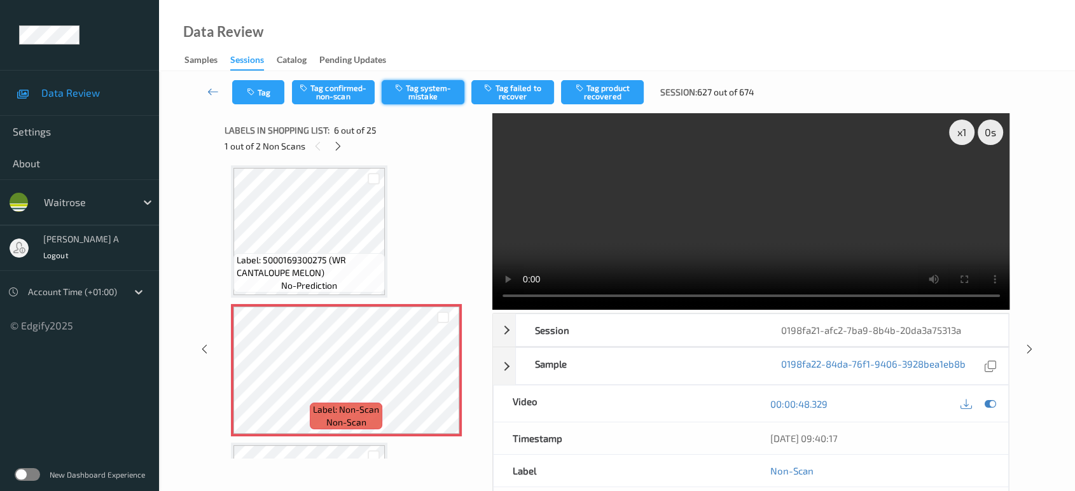
click at [426, 93] on button "Tag system-mistake" at bounding box center [423, 92] width 83 height 24
click at [260, 96] on button "Tag" at bounding box center [258, 92] width 52 height 24
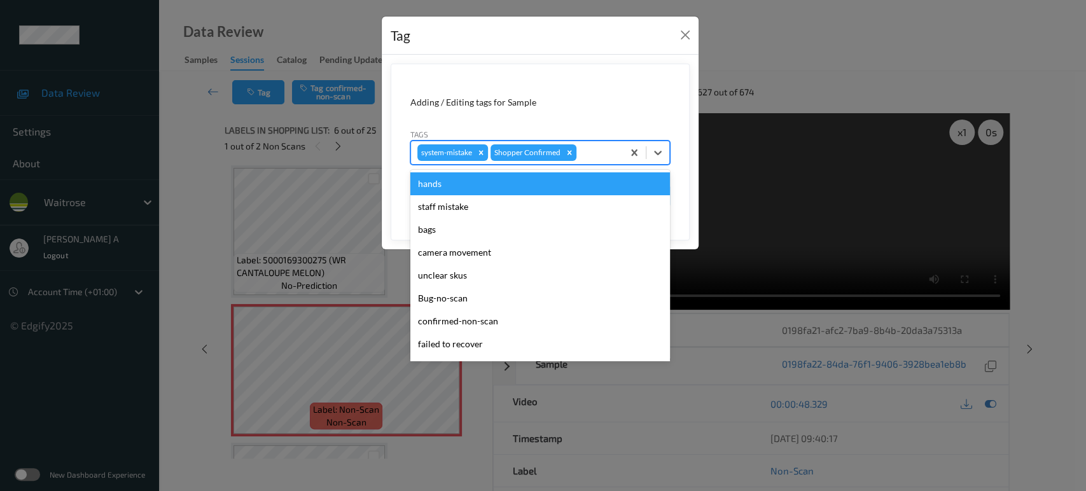
click at [579, 149] on input "text" at bounding box center [580, 152] width 2 height 13
type input "un"
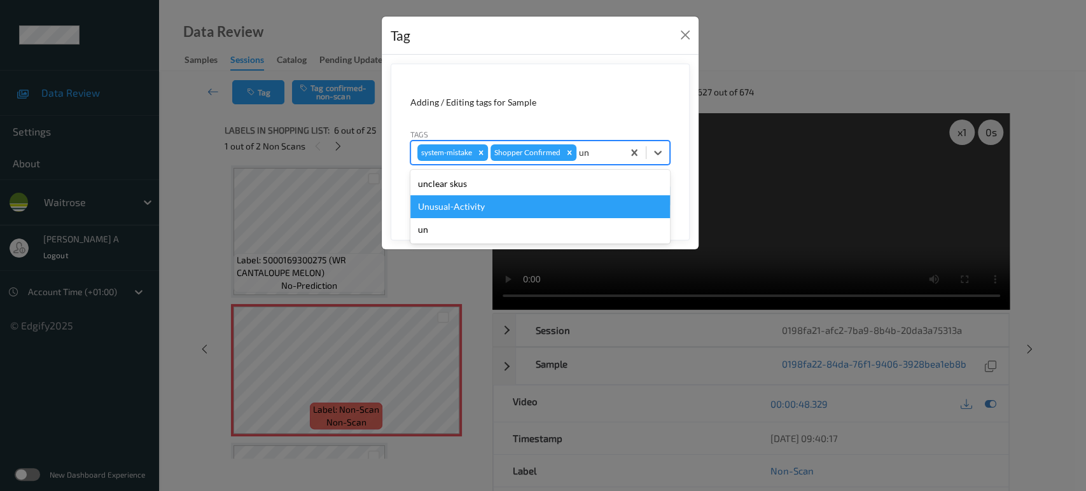
click at [487, 202] on div "Unusual-Activity" at bounding box center [540, 206] width 260 height 23
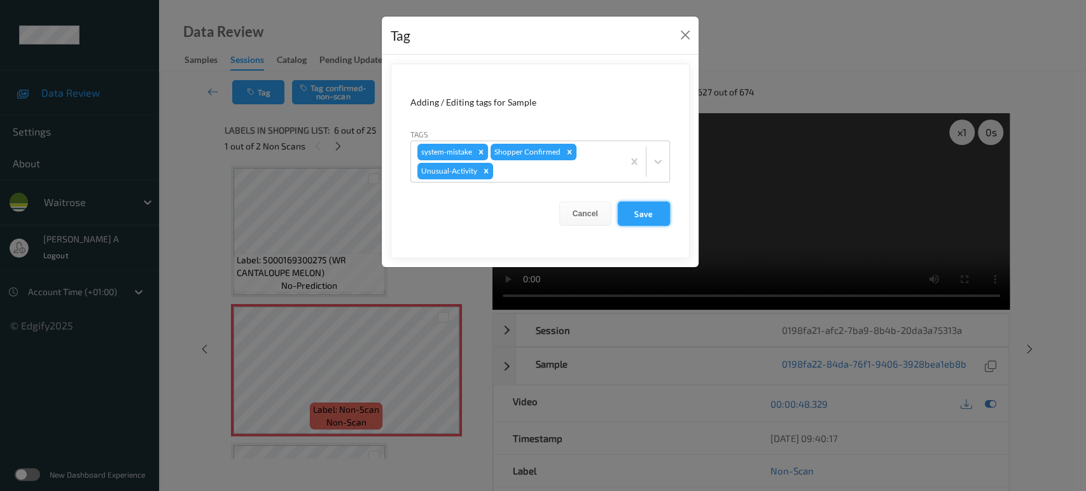
click at [645, 218] on button "Save" at bounding box center [644, 214] width 52 height 24
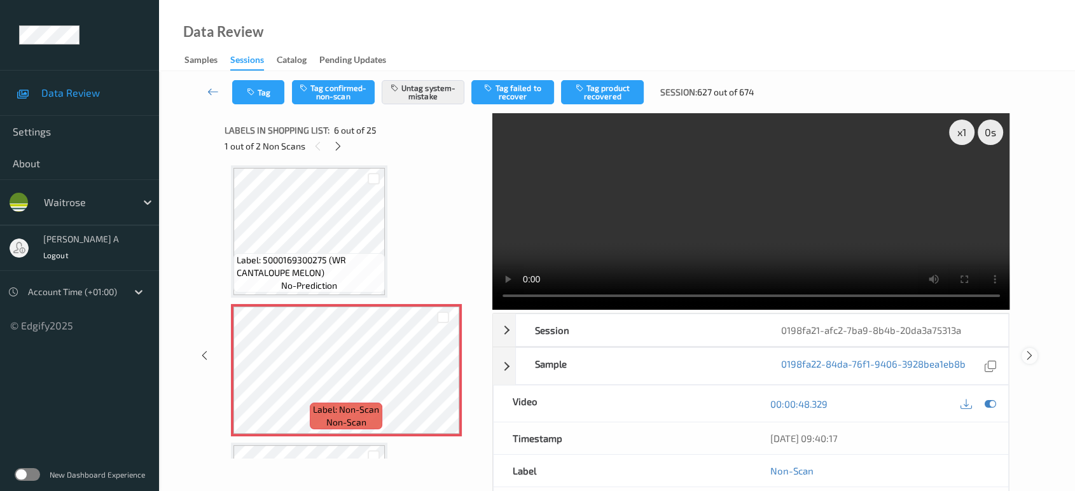
click at [1030, 350] on icon at bounding box center [1029, 355] width 11 height 11
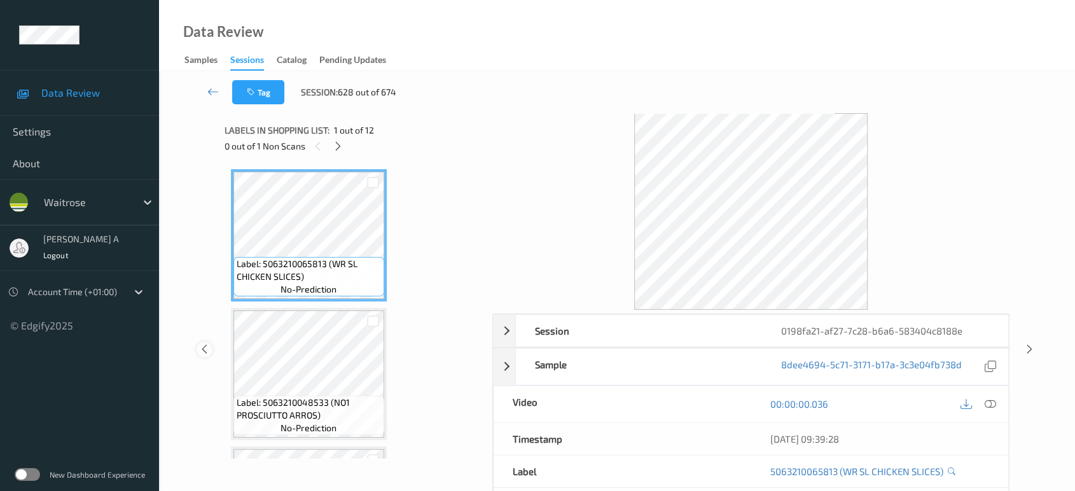
click at [205, 349] on icon at bounding box center [204, 348] width 11 height 11
click at [343, 143] on icon at bounding box center [339, 146] width 11 height 11
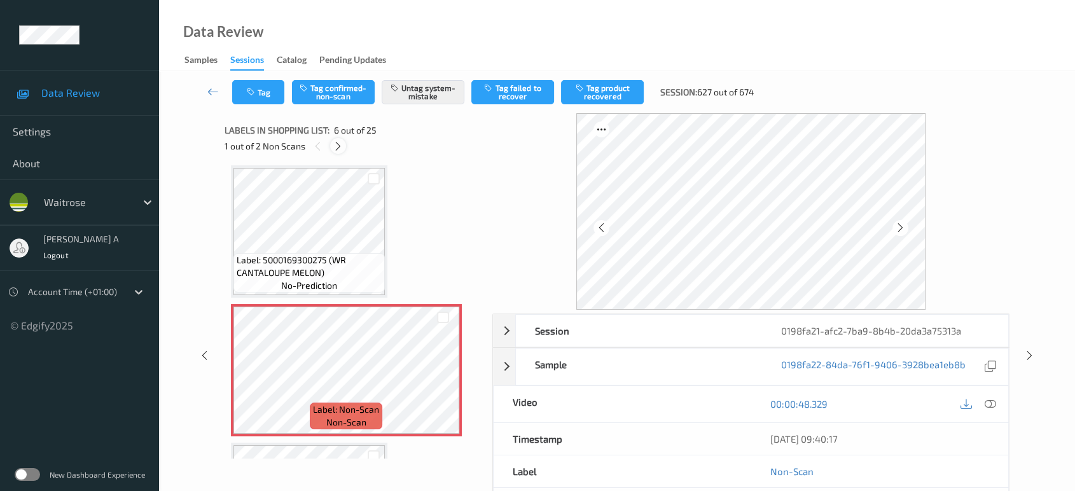
click at [343, 143] on div at bounding box center [338, 146] width 16 height 16
click at [442, 377] on icon at bounding box center [443, 382] width 11 height 11
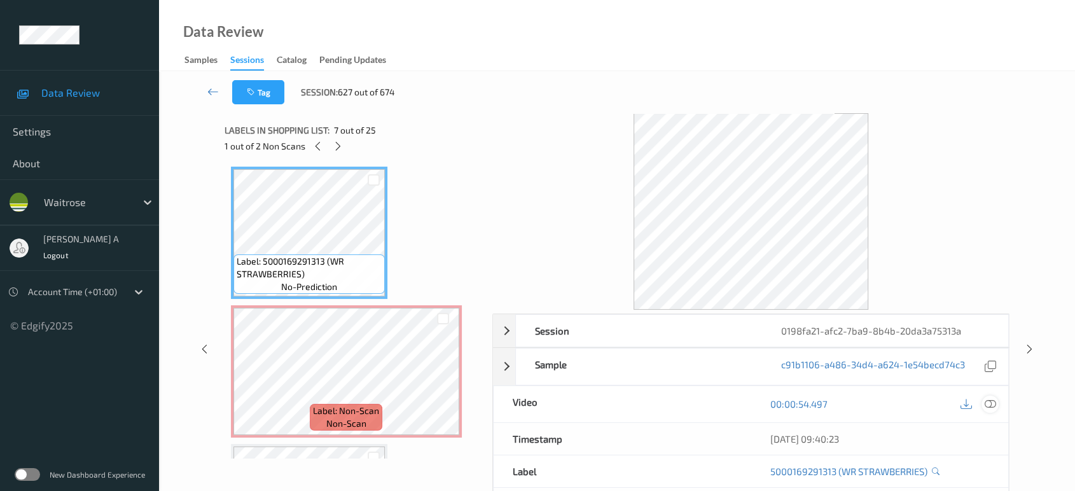
click at [992, 405] on icon at bounding box center [990, 403] width 11 height 11
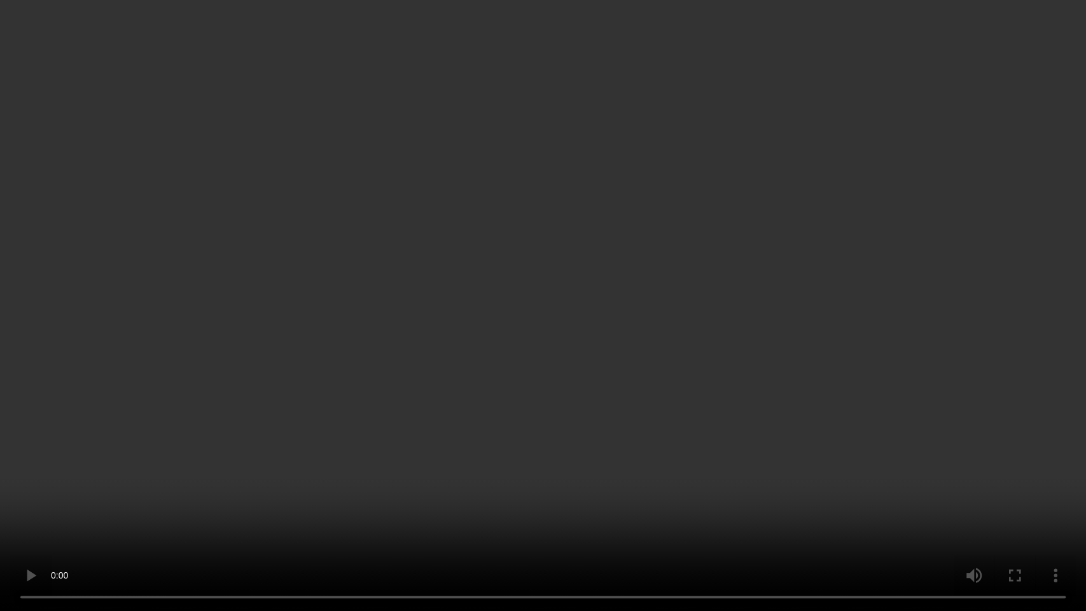
click at [590, 370] on video at bounding box center [543, 305] width 1086 height 611
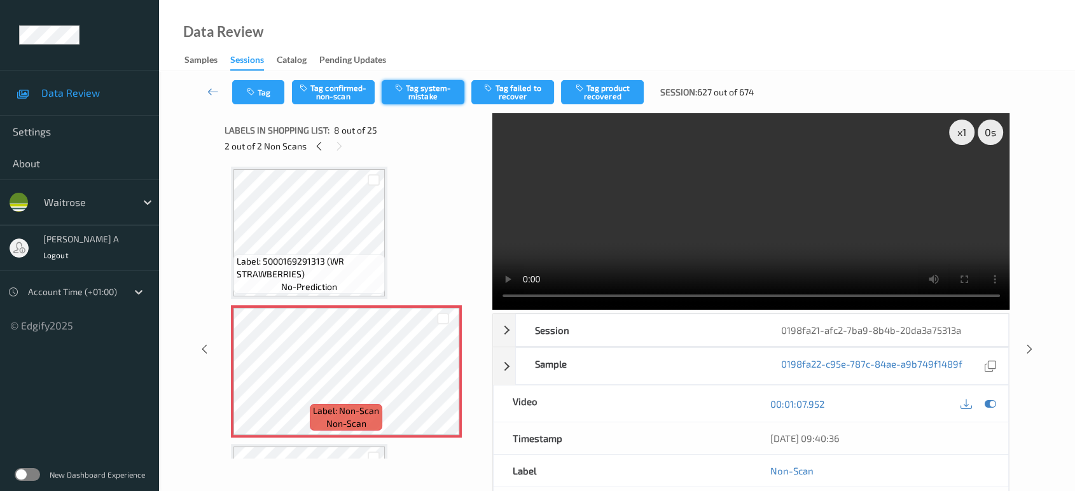
click at [417, 85] on button "Tag system-mistake" at bounding box center [423, 92] width 83 height 24
click at [258, 96] on button "Tag" at bounding box center [258, 92] width 52 height 24
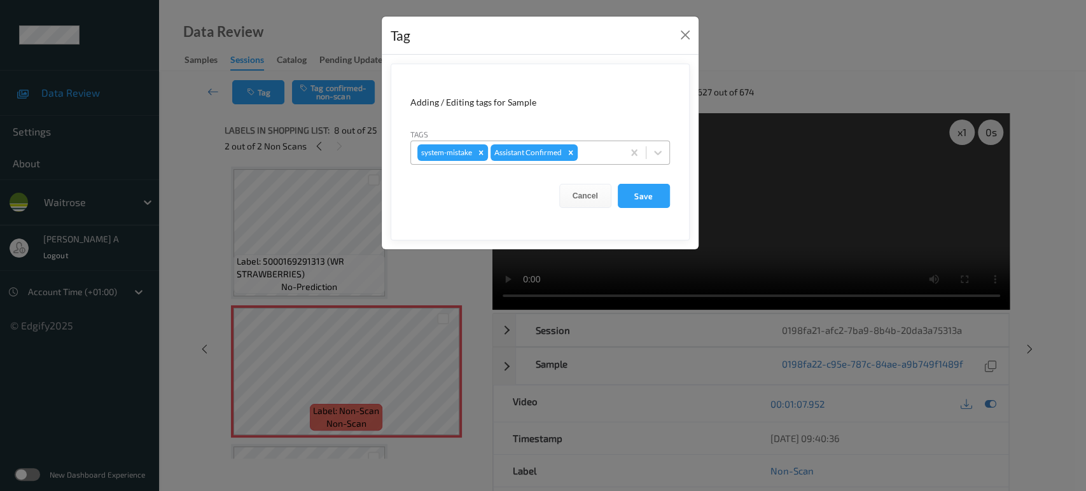
click at [599, 151] on div at bounding box center [598, 152] width 36 height 15
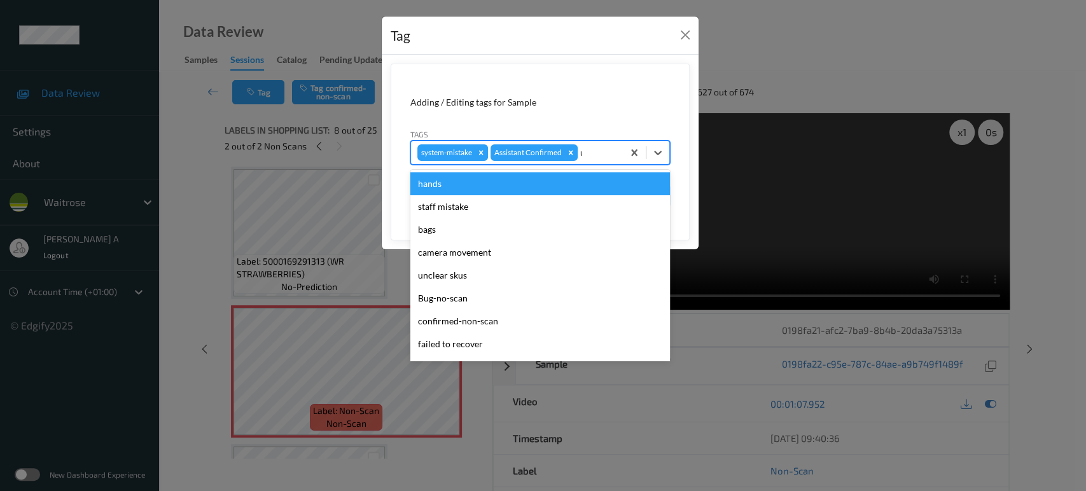
type input "un"
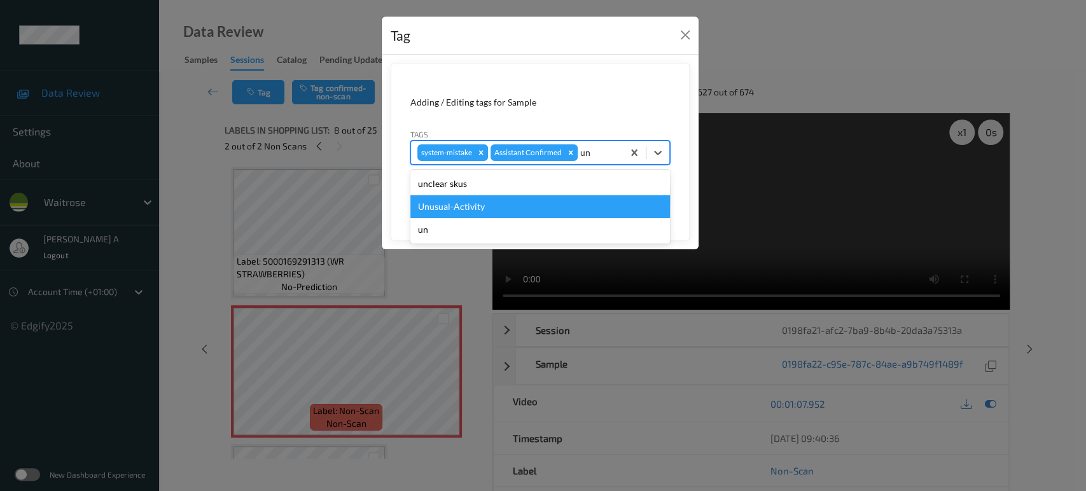
click at [490, 207] on div "Unusual-Activity" at bounding box center [540, 206] width 260 height 23
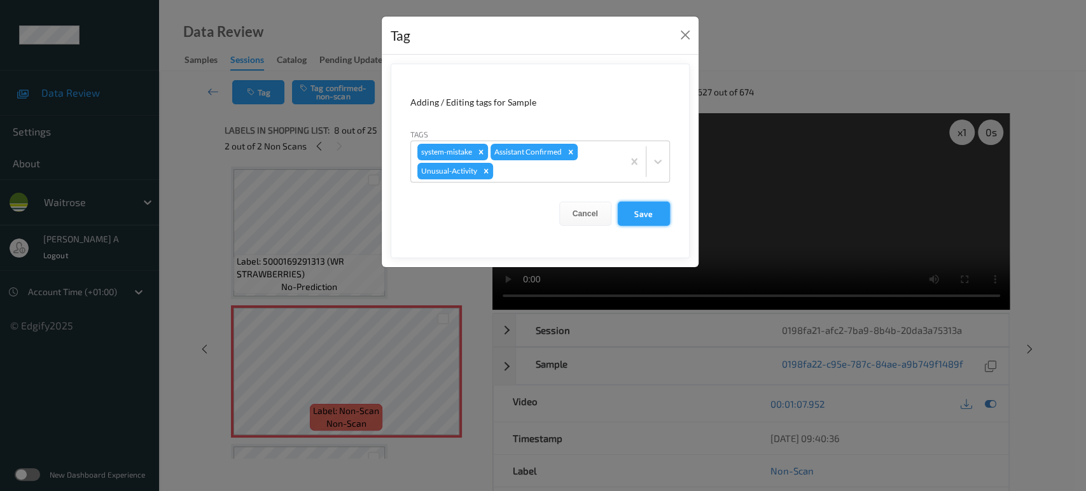
click at [654, 211] on button "Save" at bounding box center [644, 214] width 52 height 24
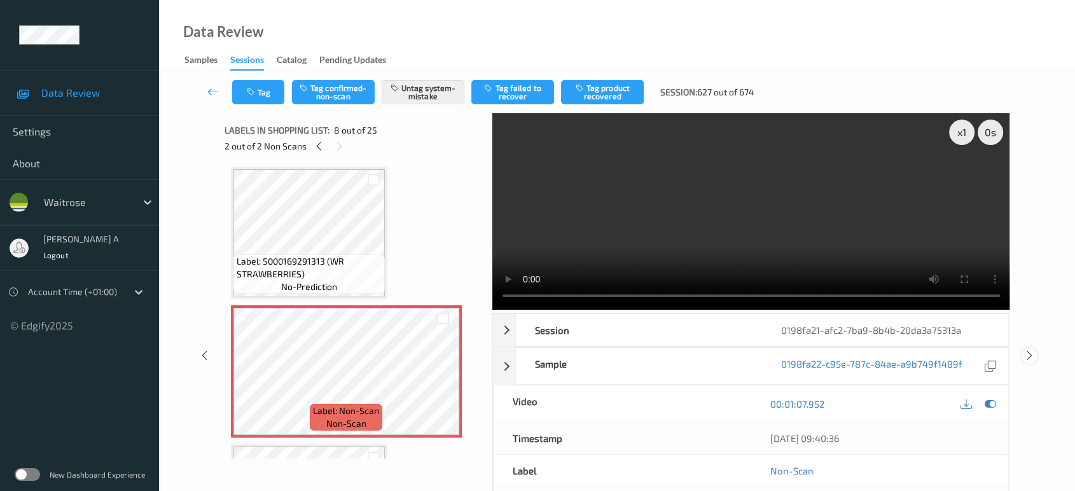
click at [1027, 350] on icon at bounding box center [1029, 355] width 11 height 11
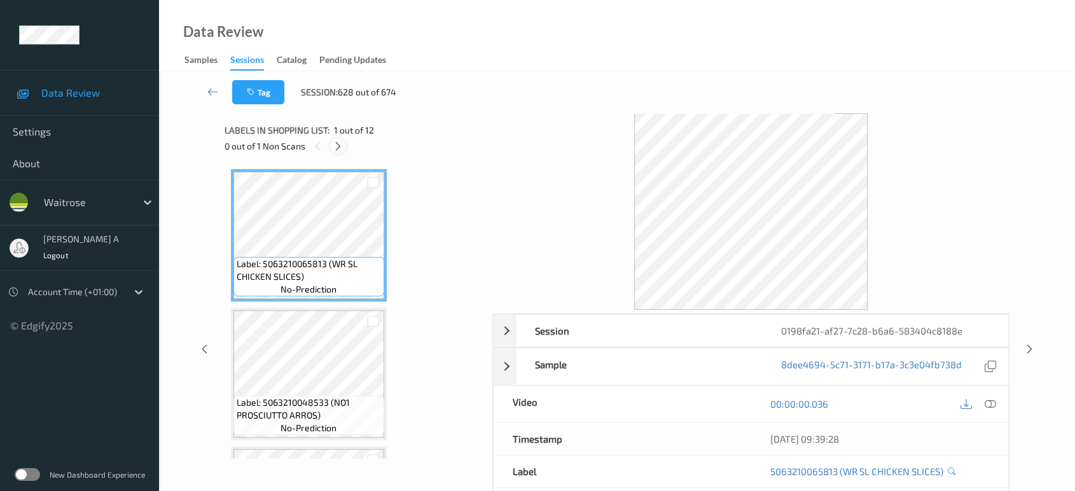
click at [338, 139] on div at bounding box center [338, 146] width 16 height 16
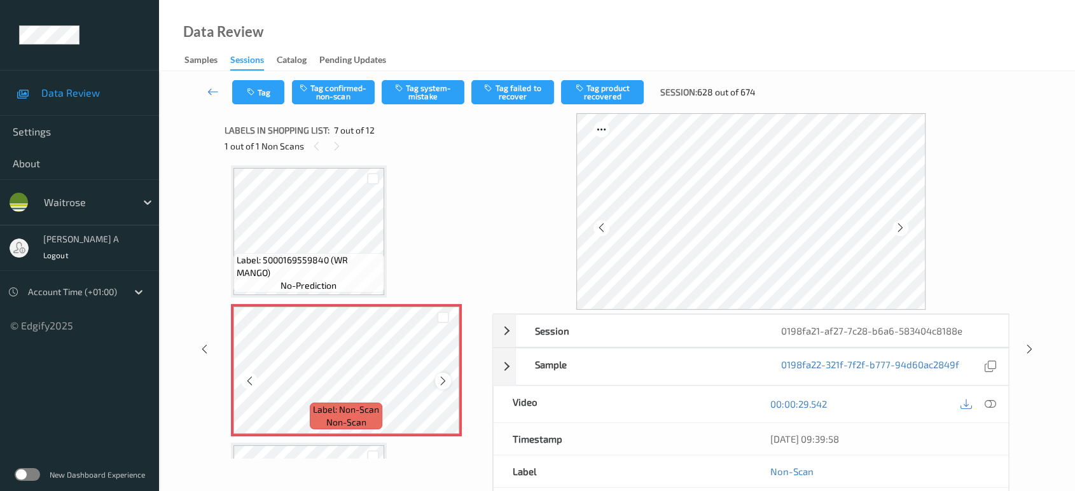
click at [447, 378] on icon at bounding box center [443, 380] width 11 height 11
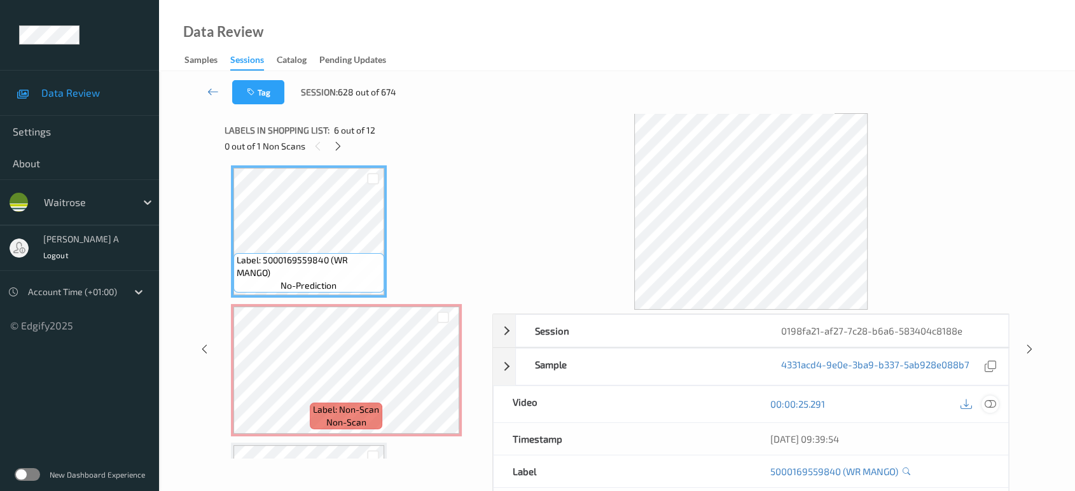
click at [990, 405] on icon at bounding box center [990, 403] width 11 height 11
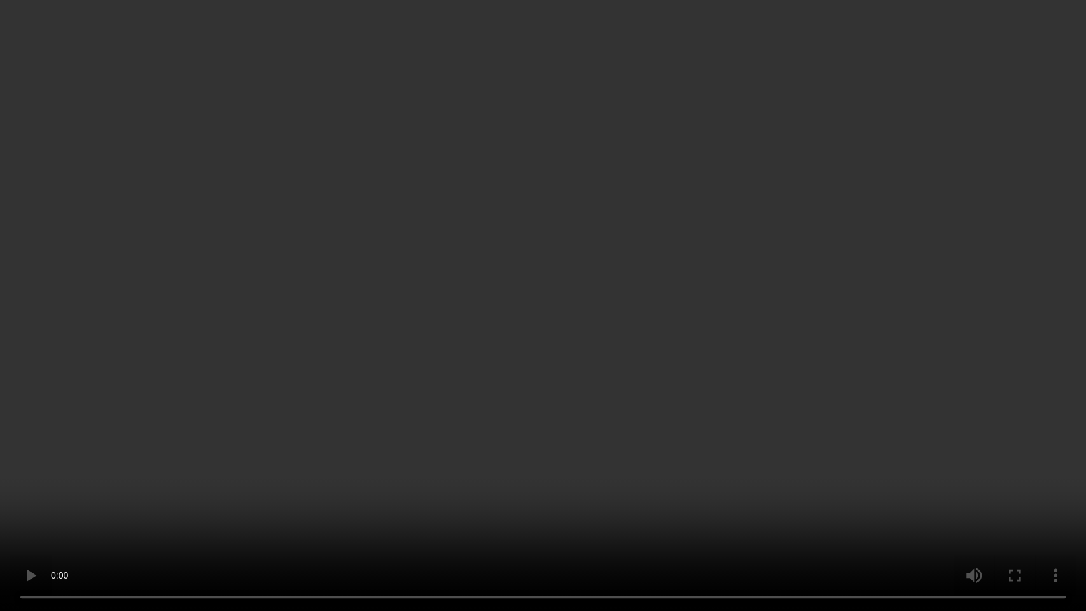
click at [570, 286] on video at bounding box center [543, 305] width 1086 height 611
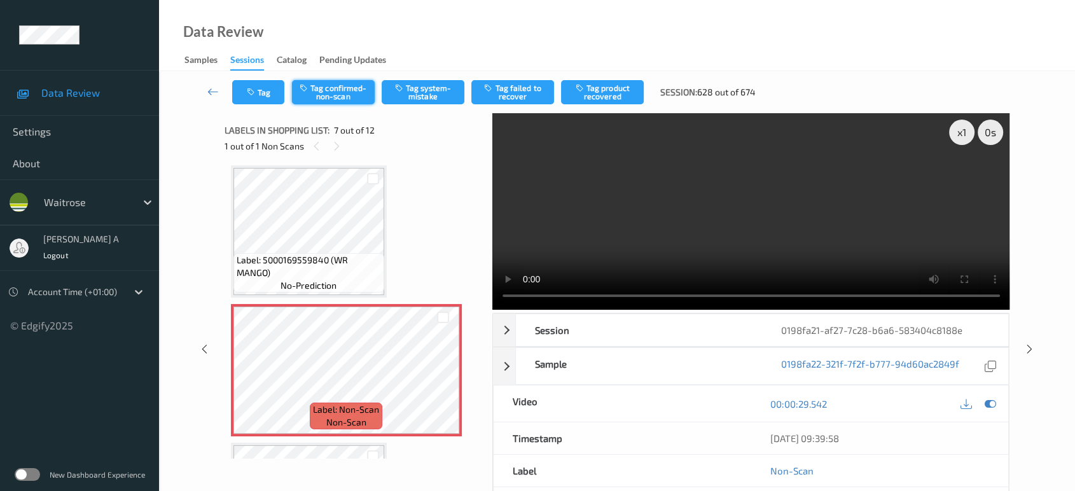
click at [345, 84] on button "Tag confirmed-non-scan" at bounding box center [333, 92] width 83 height 24
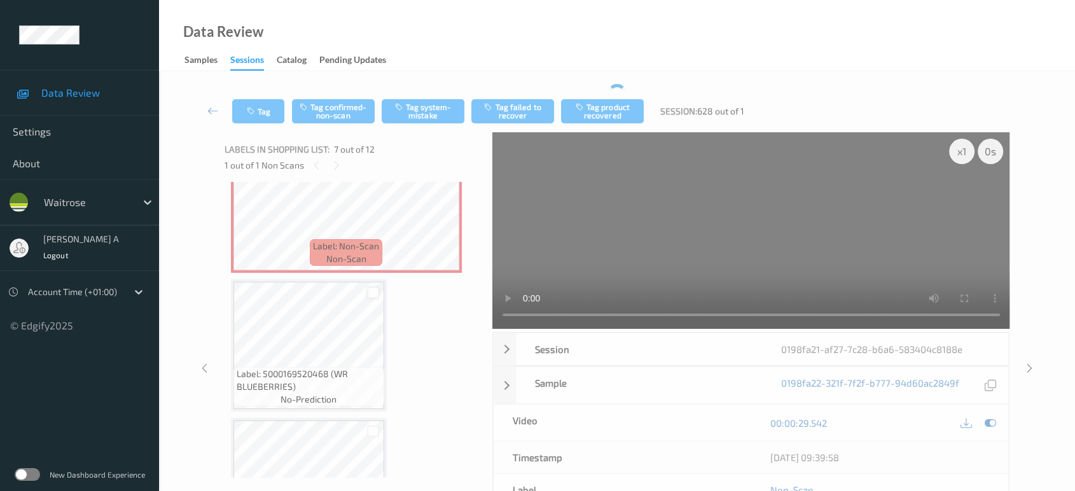
scroll to position [909, 0]
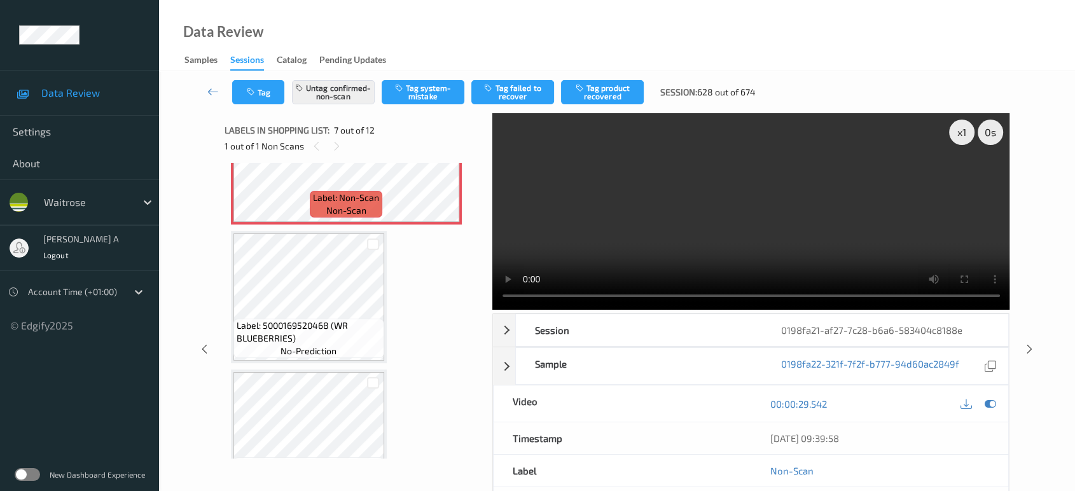
click at [592, 92] on button "Tag product recovered" at bounding box center [602, 92] width 83 height 24
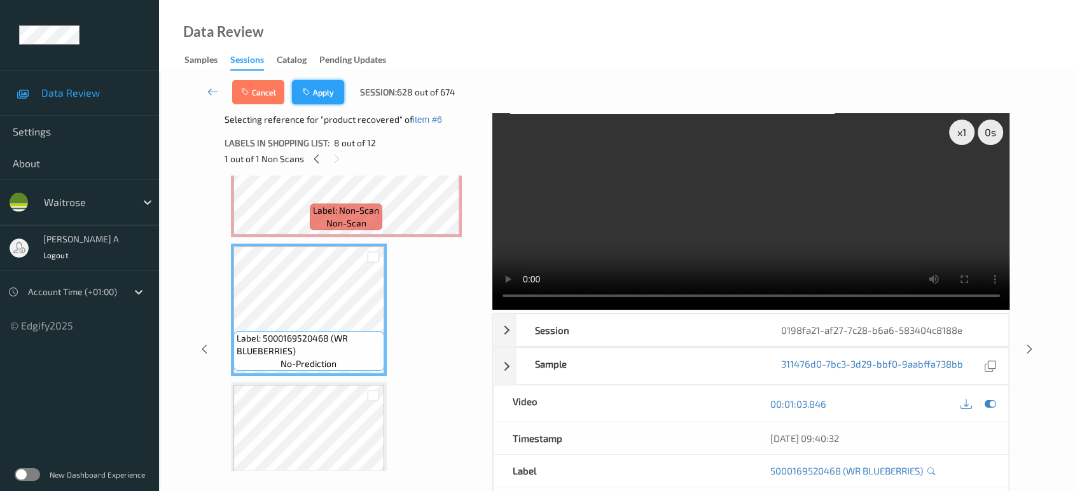
click at [314, 83] on button "Apply" at bounding box center [318, 92] width 52 height 24
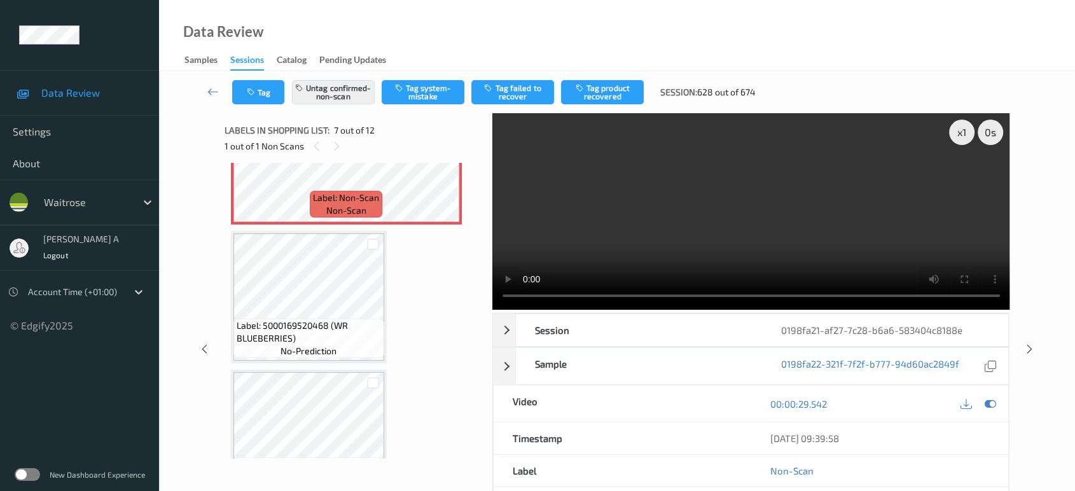
scroll to position [697, 0]
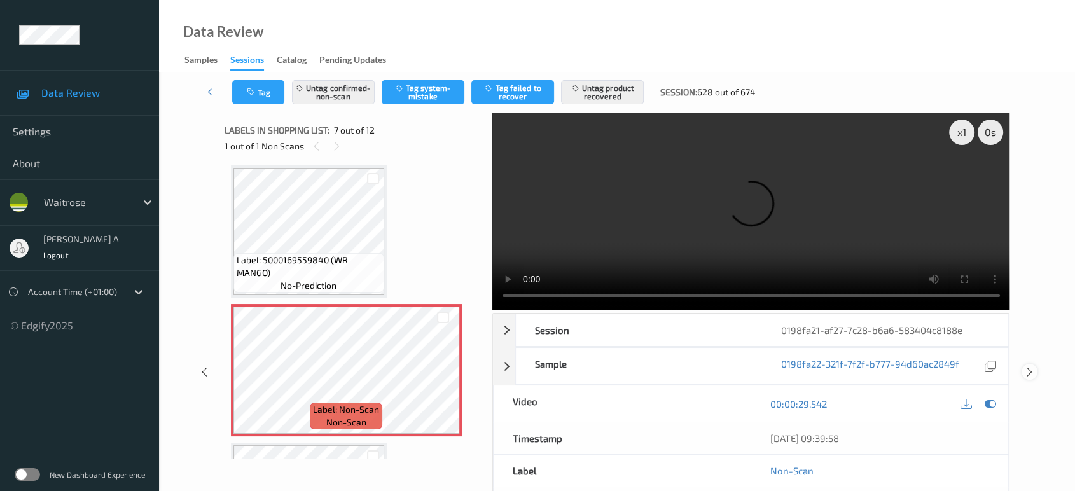
click at [1028, 366] on icon at bounding box center [1029, 371] width 11 height 11
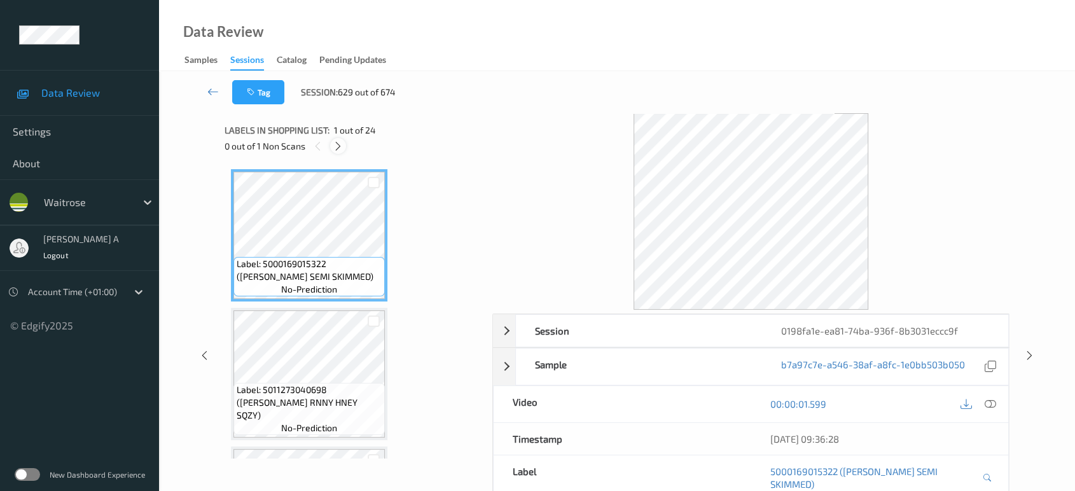
click at [338, 146] on icon at bounding box center [338, 146] width 11 height 11
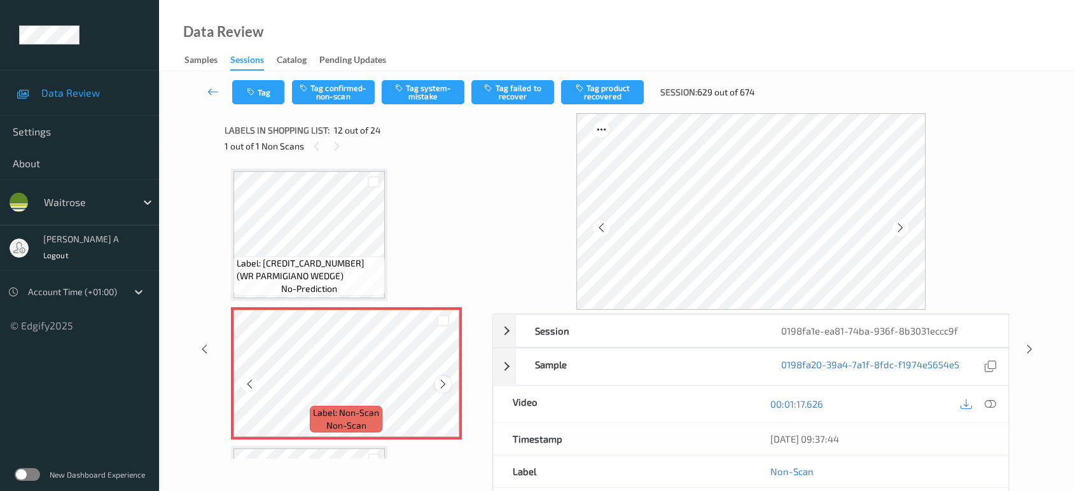
click at [444, 378] on icon at bounding box center [443, 383] width 11 height 11
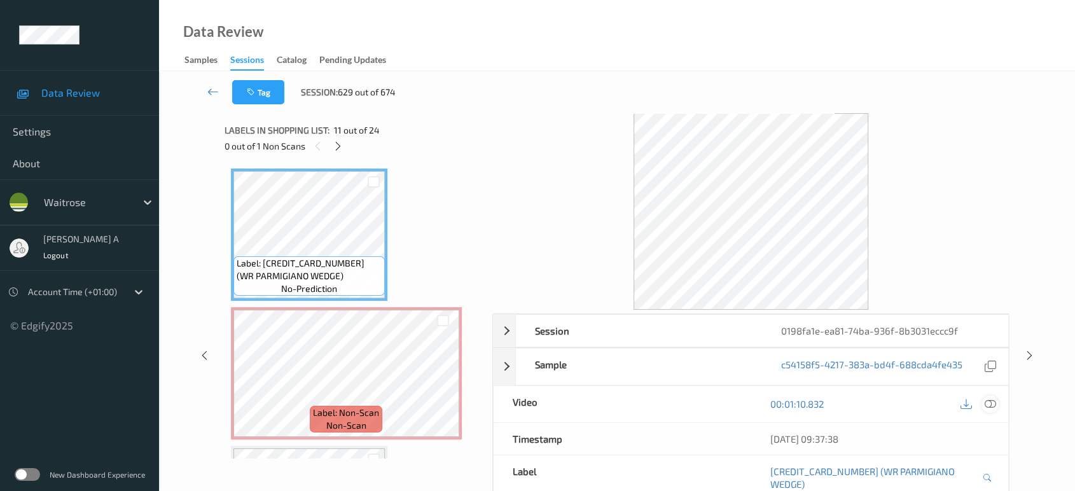
click at [987, 401] on icon at bounding box center [990, 403] width 11 height 11
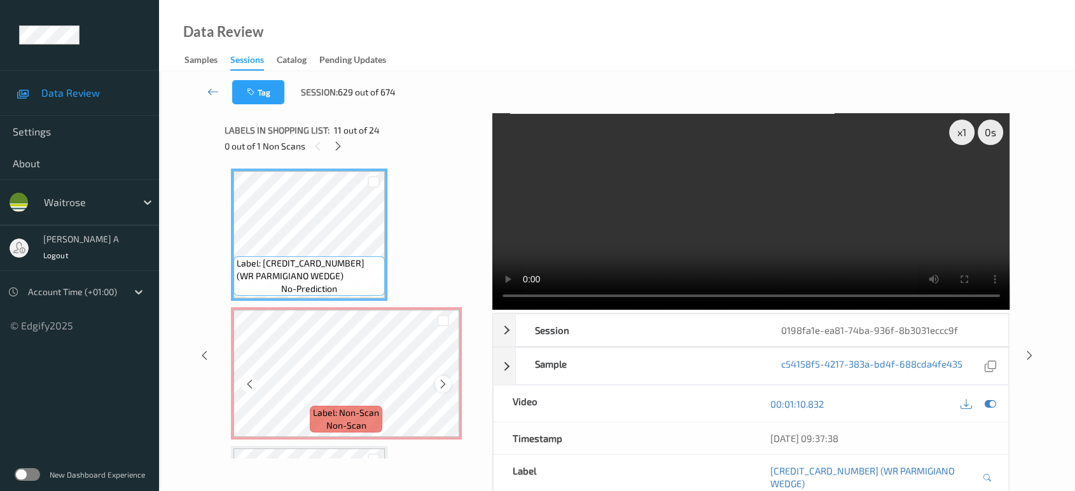
click at [443, 378] on icon at bounding box center [443, 383] width 11 height 11
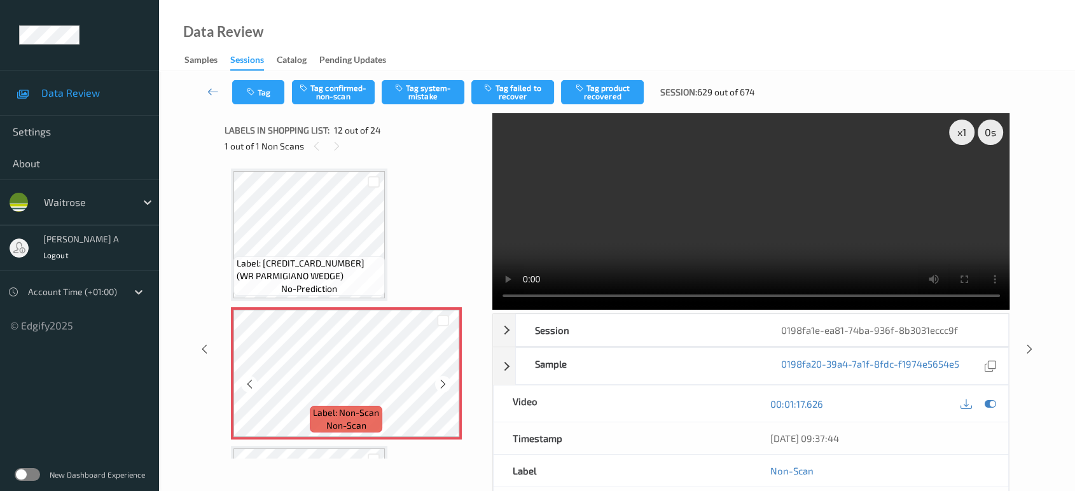
click at [443, 378] on icon at bounding box center [443, 383] width 11 height 11
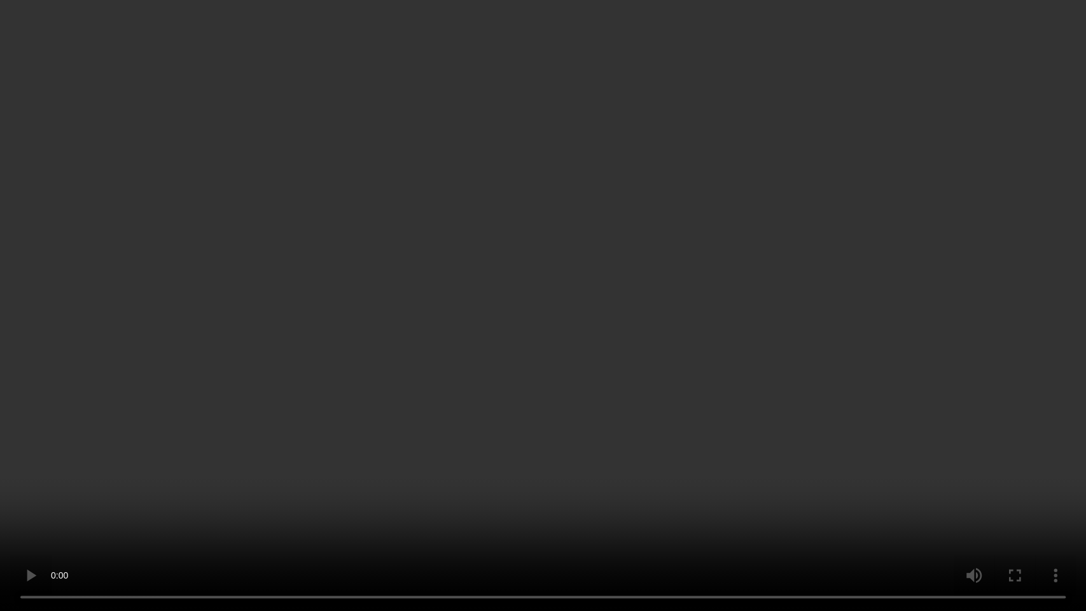
click at [584, 321] on video at bounding box center [543, 305] width 1086 height 611
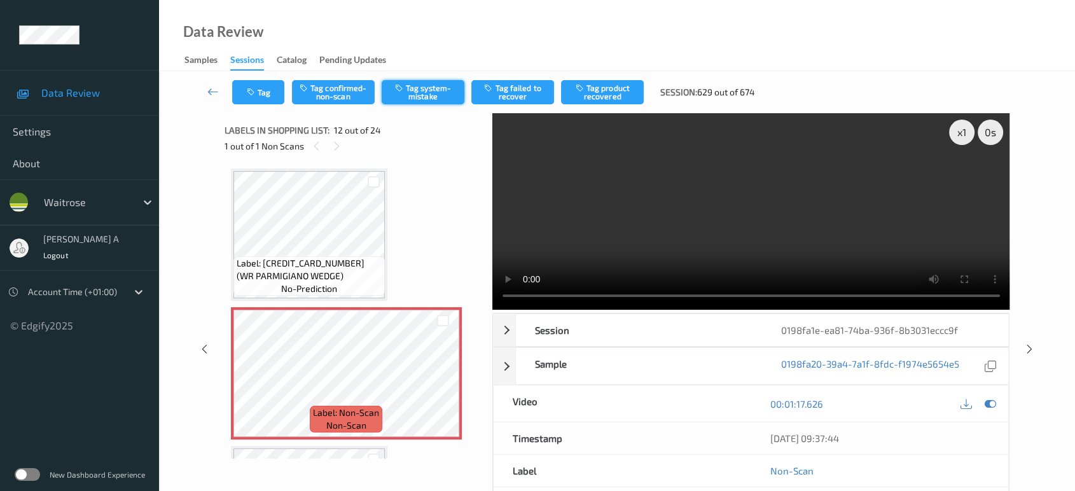
click at [411, 94] on button "Tag system-mistake" at bounding box center [423, 92] width 83 height 24
click at [248, 93] on icon "button" at bounding box center [252, 92] width 11 height 9
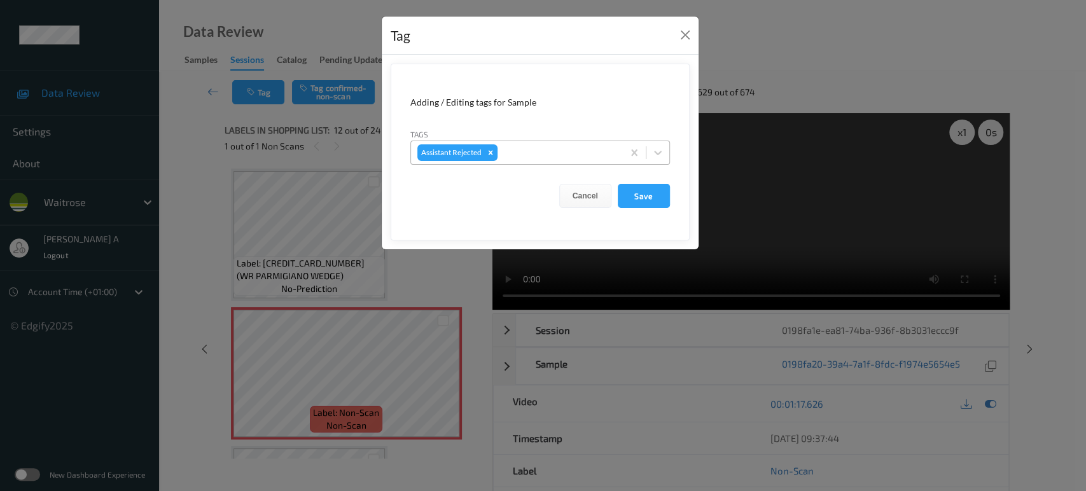
click at [553, 156] on div at bounding box center [558, 152] width 116 height 15
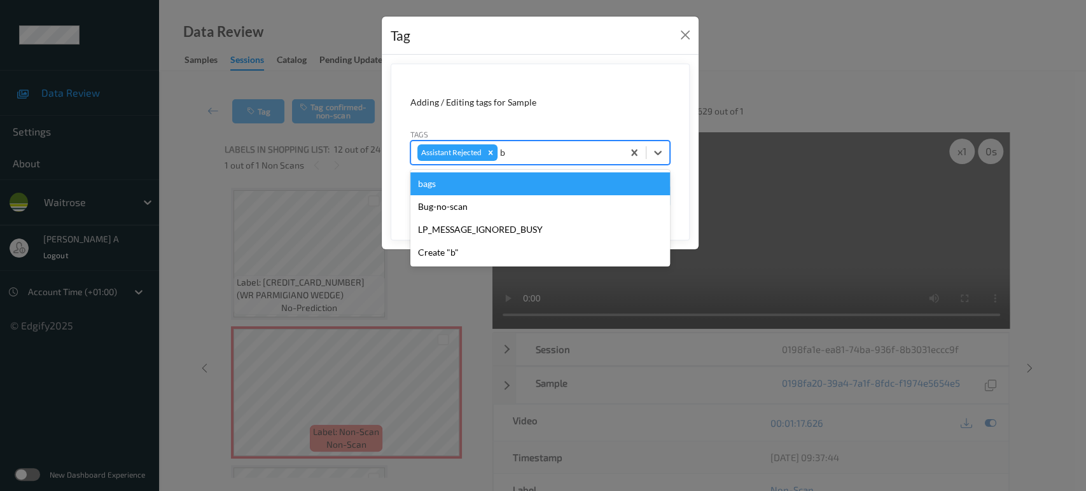
type input "ba"
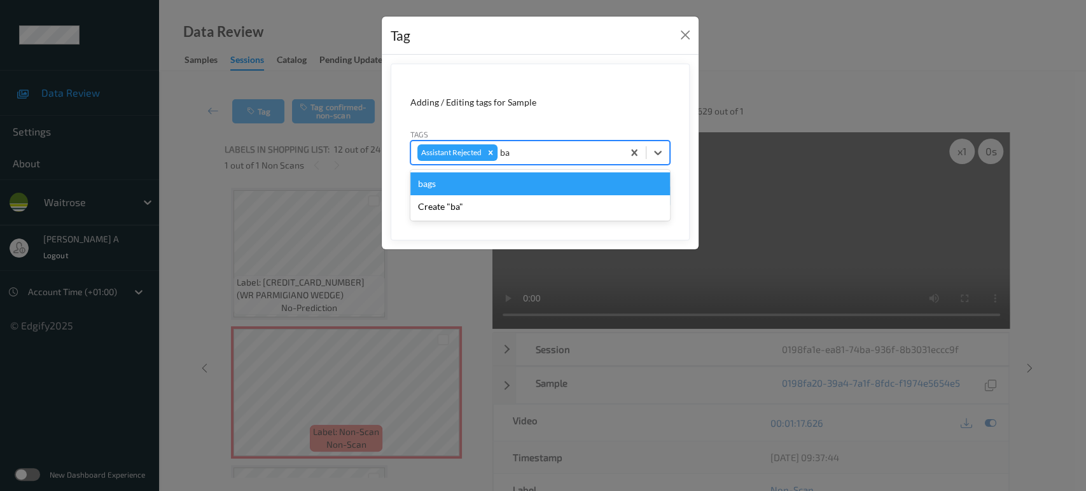
click at [496, 184] on div "bags" at bounding box center [540, 183] width 260 height 23
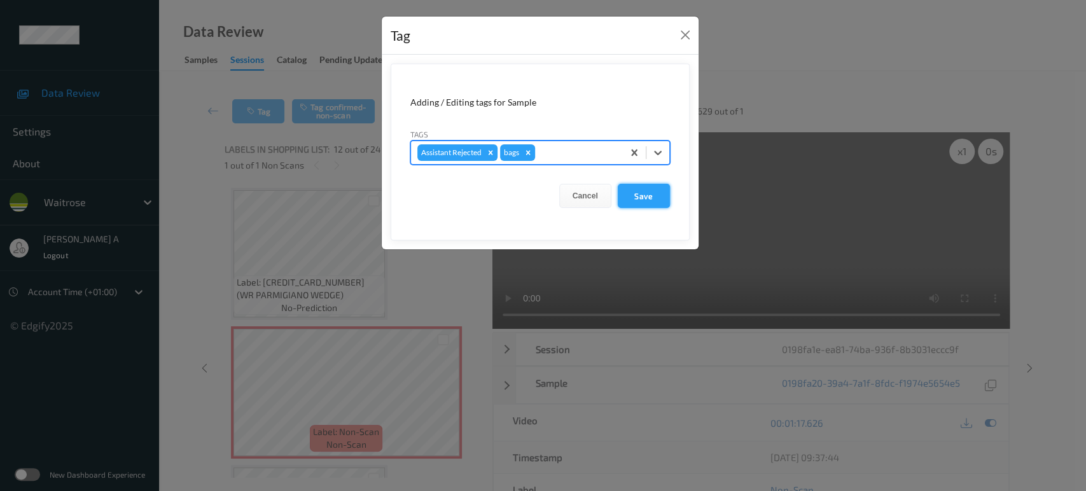
click at [634, 197] on button "Save" at bounding box center [644, 196] width 52 height 24
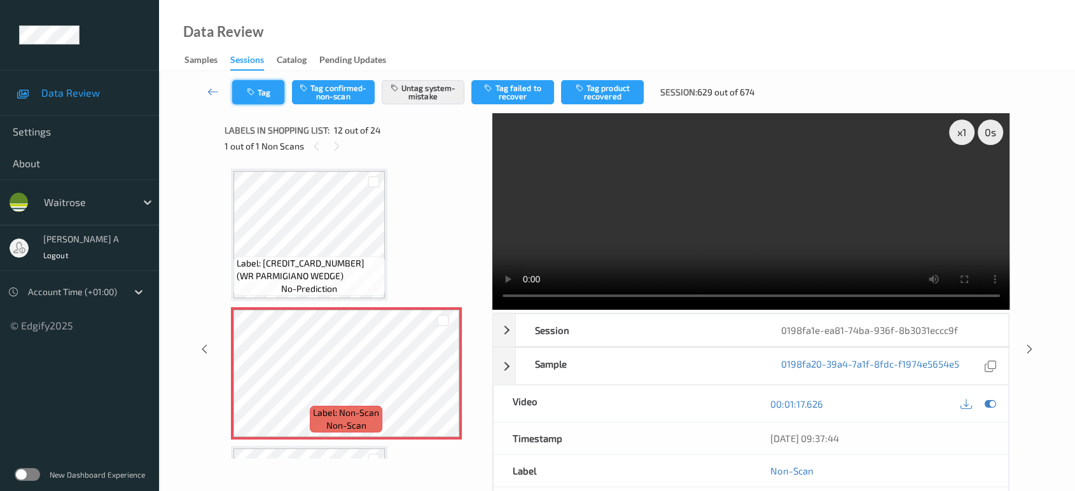
click at [247, 101] on button "Tag" at bounding box center [258, 92] width 52 height 24
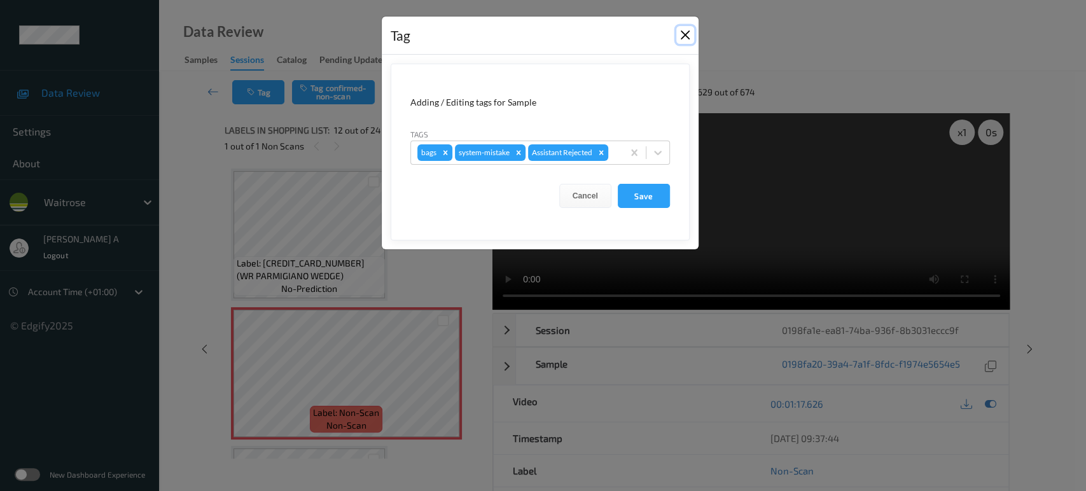
click at [679, 40] on button "Close" at bounding box center [685, 35] width 18 height 18
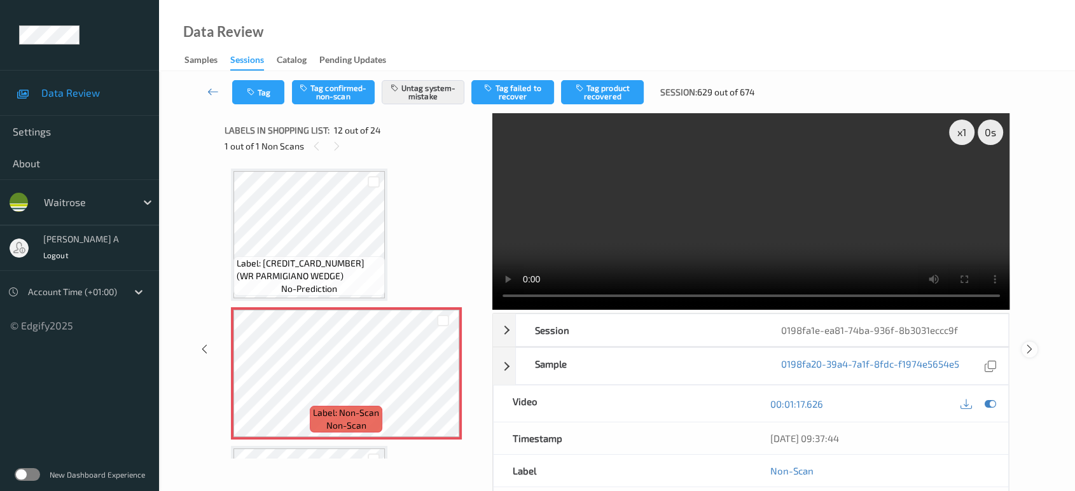
click at [1027, 351] on icon at bounding box center [1029, 348] width 11 height 11
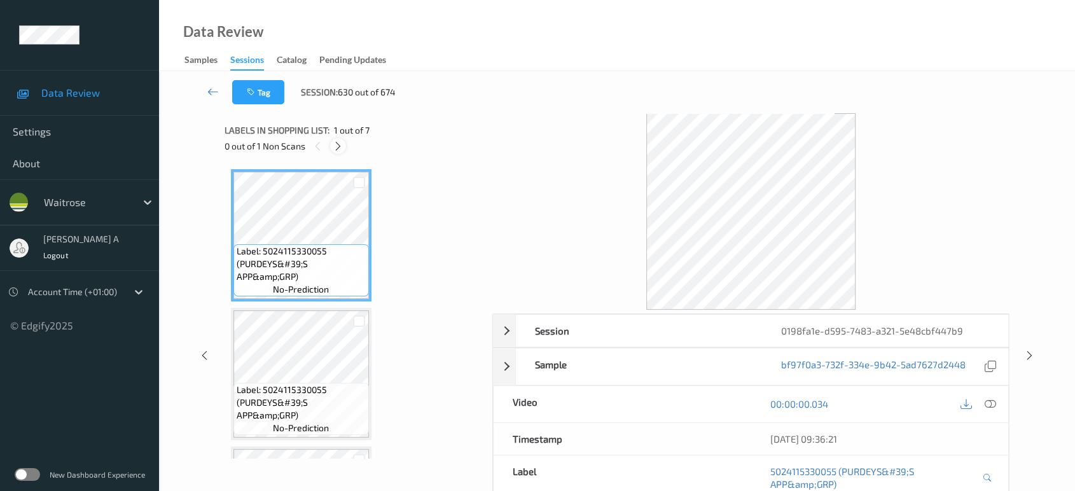
click at [340, 146] on icon at bounding box center [338, 146] width 11 height 11
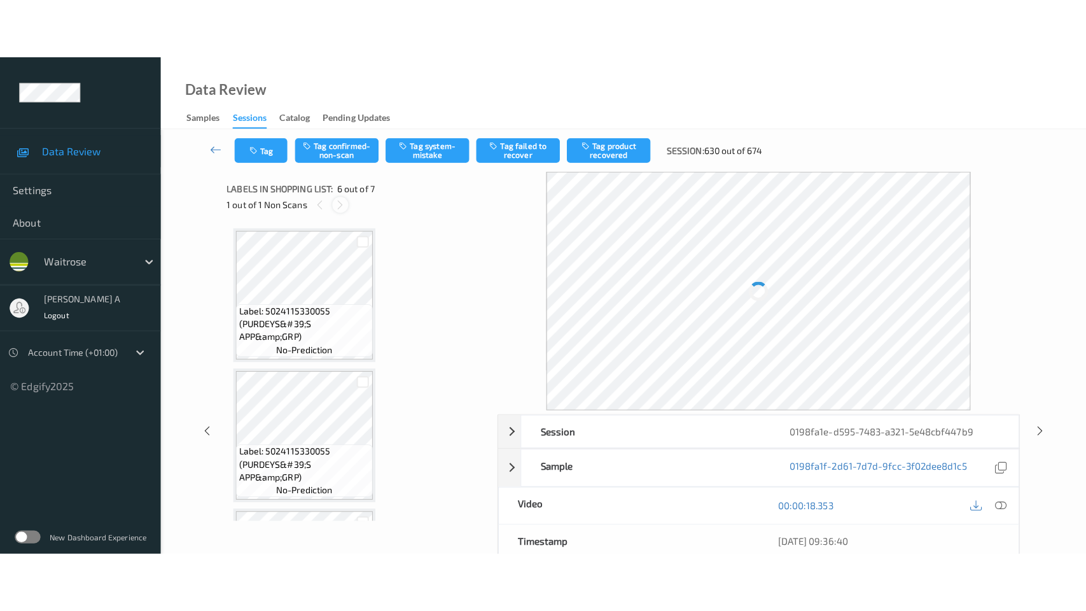
scroll to position [558, 0]
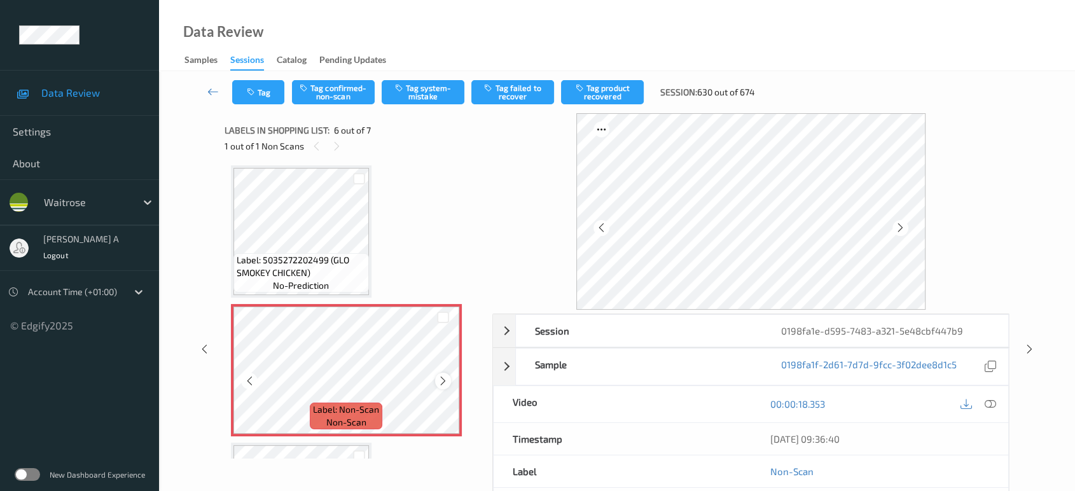
click at [443, 375] on icon at bounding box center [443, 380] width 11 height 11
click at [443, 380] on icon at bounding box center [443, 380] width 11 height 11
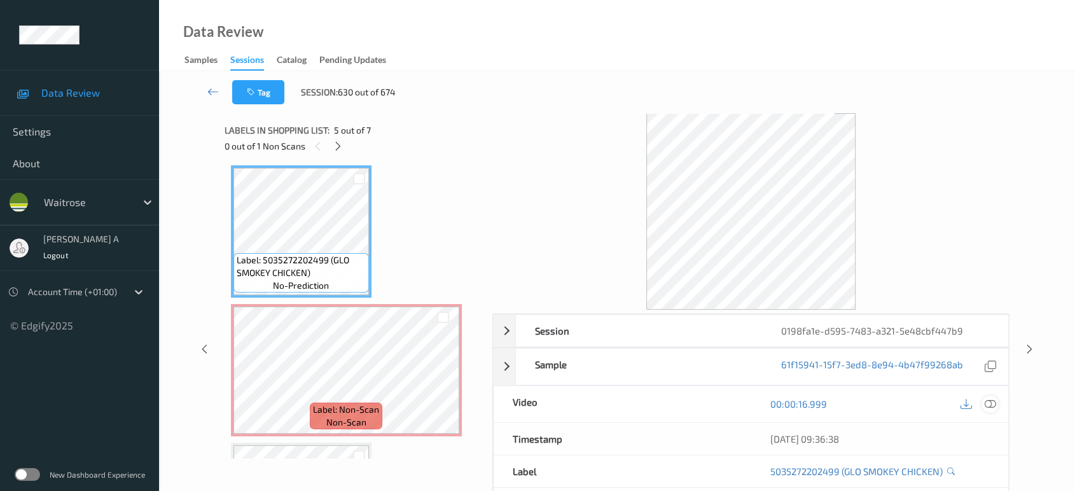
click at [998, 402] on div at bounding box center [989, 404] width 17 height 17
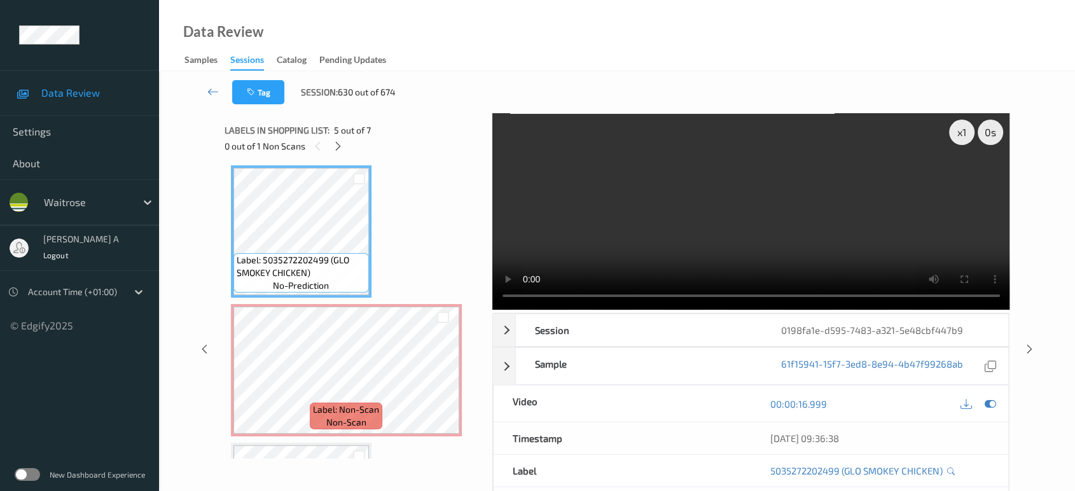
scroll to position [557, 0]
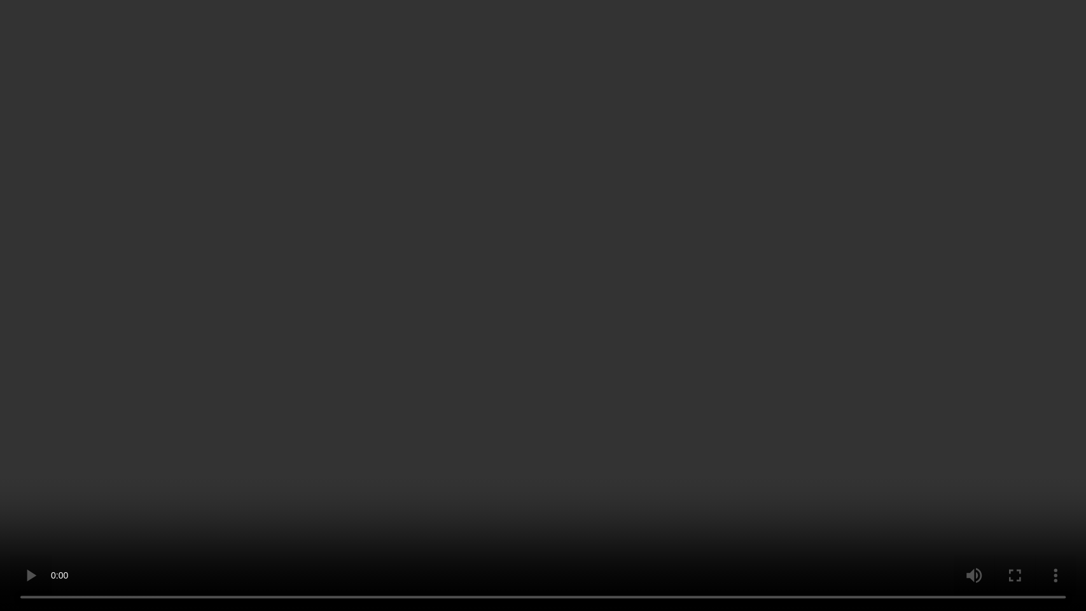
click at [586, 356] on video at bounding box center [543, 305] width 1086 height 611
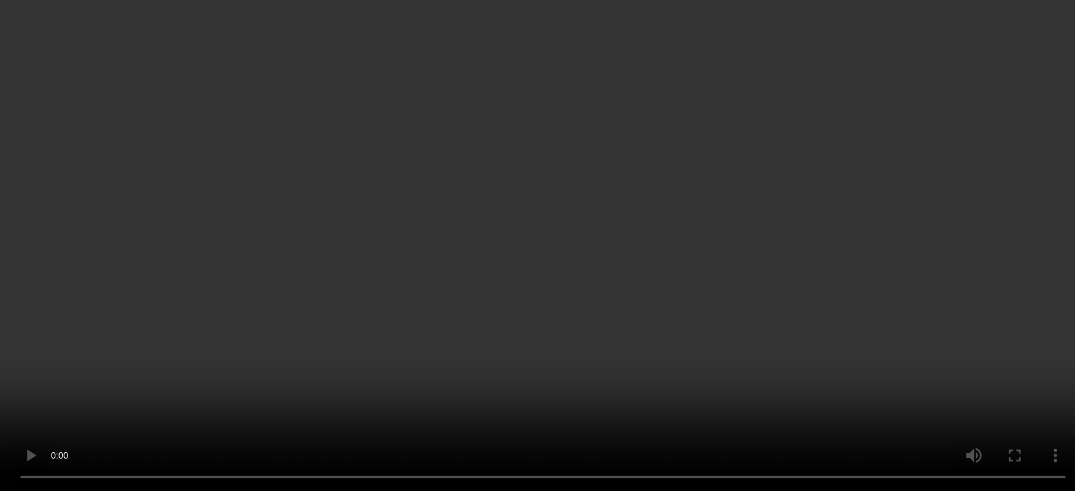
scroll to position [677, 0]
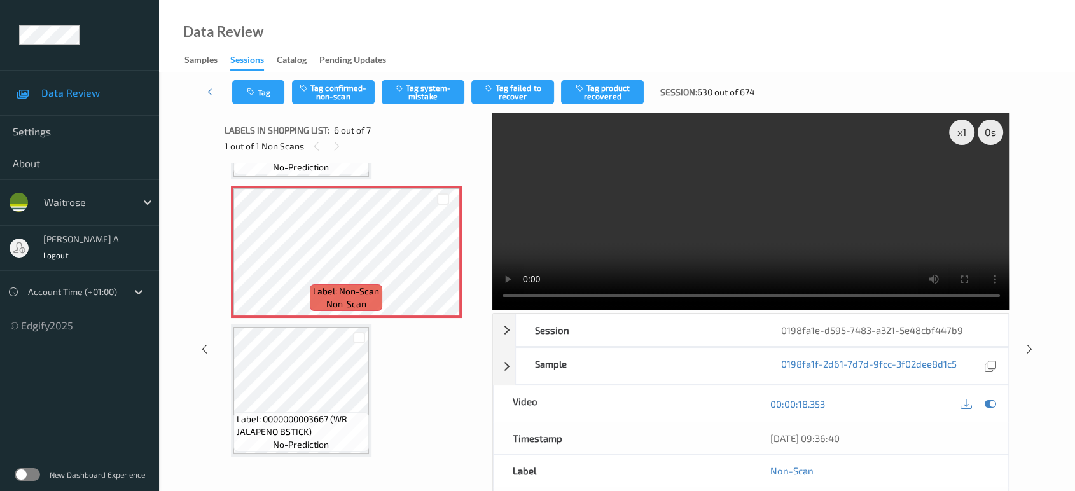
click at [350, 105] on div "Tag Tag confirmed-non-scan Tag system-mistake Tag failed to recover Tag product…" at bounding box center [617, 92] width 864 height 42
click at [349, 99] on button "Tag confirmed-non-scan" at bounding box center [333, 92] width 83 height 24
click at [618, 96] on button "Tag product recovered" at bounding box center [602, 92] width 83 height 24
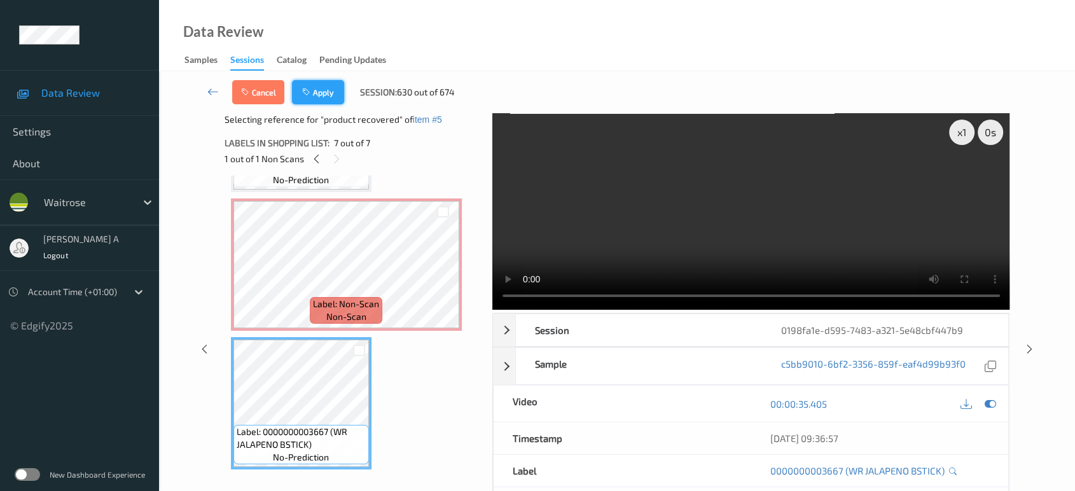
click at [331, 95] on button "Apply" at bounding box center [318, 92] width 52 height 24
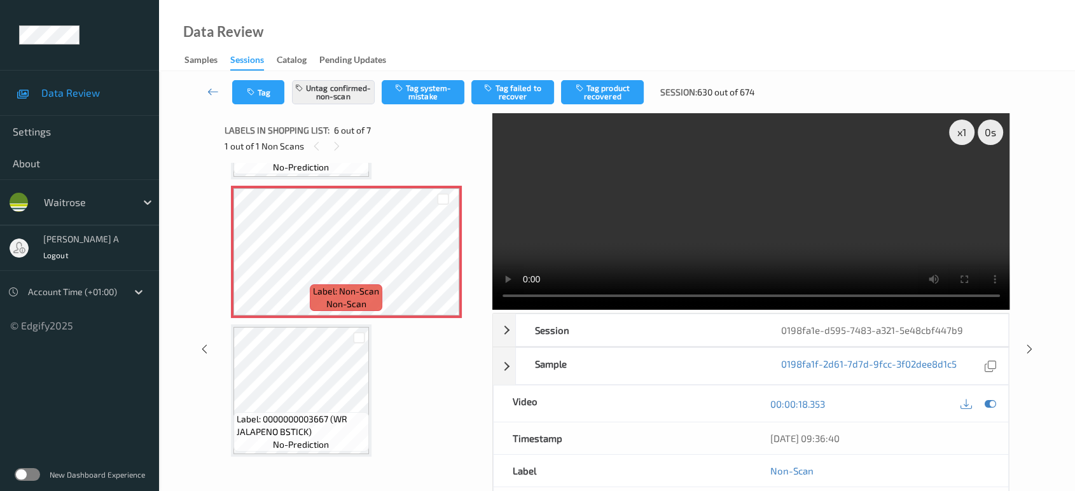
scroll to position [558, 0]
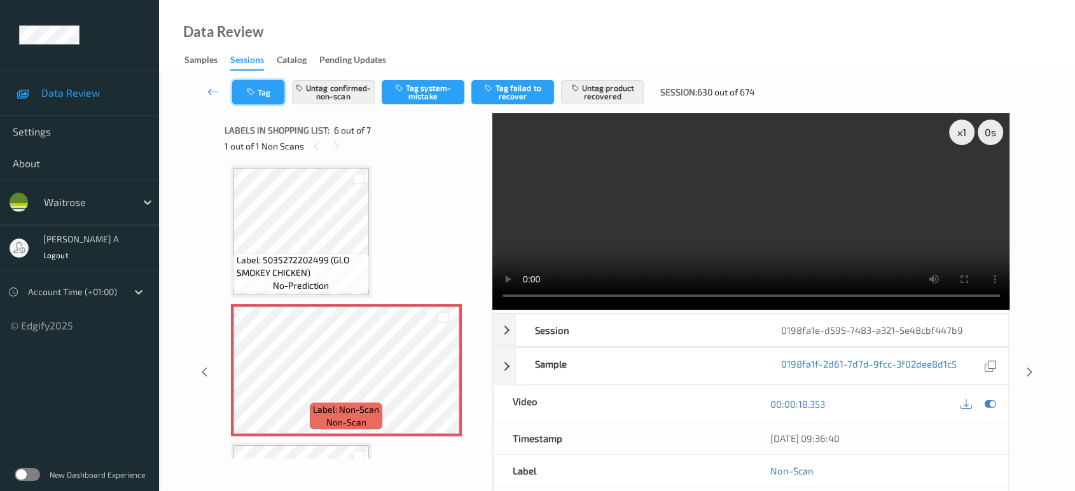
click at [248, 91] on icon "button" at bounding box center [252, 92] width 11 height 9
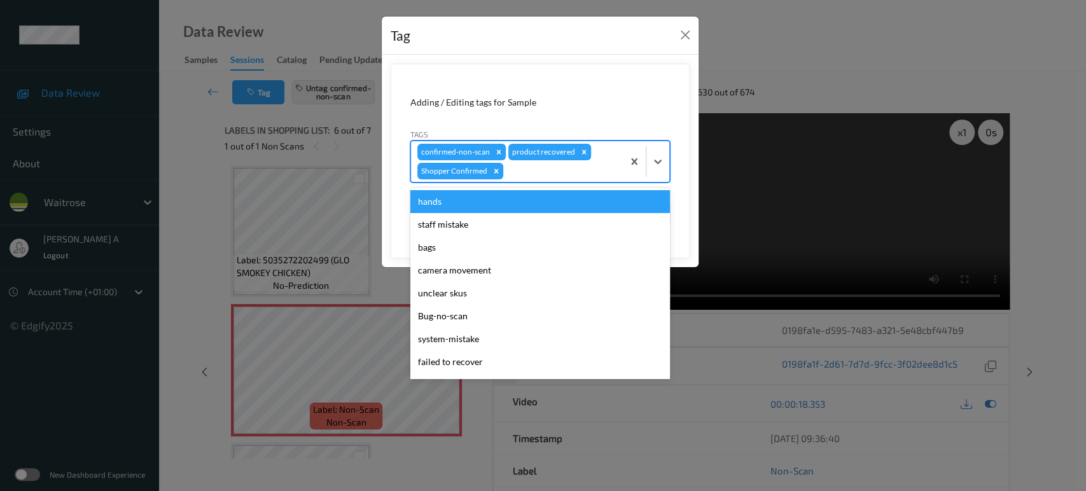
click at [527, 171] on div at bounding box center [561, 170] width 111 height 15
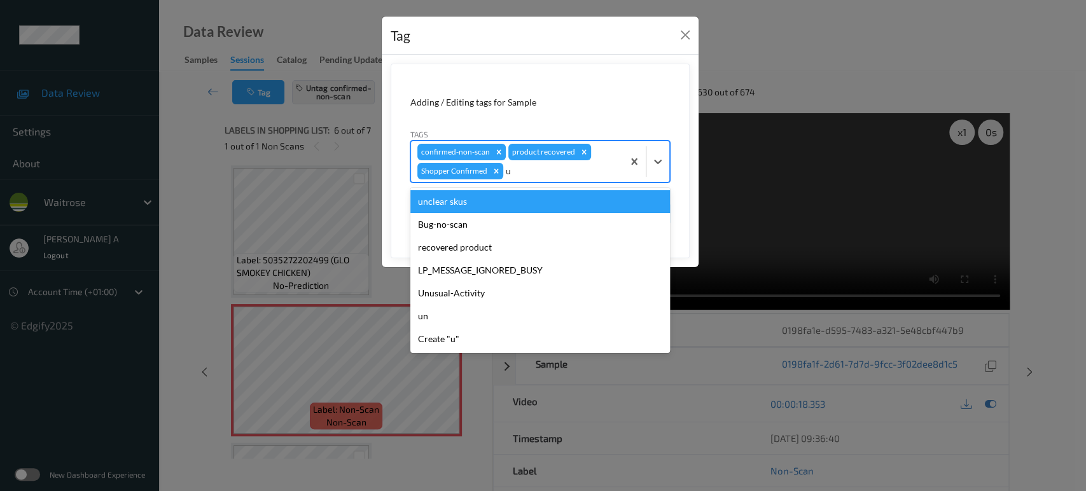
type input "un"
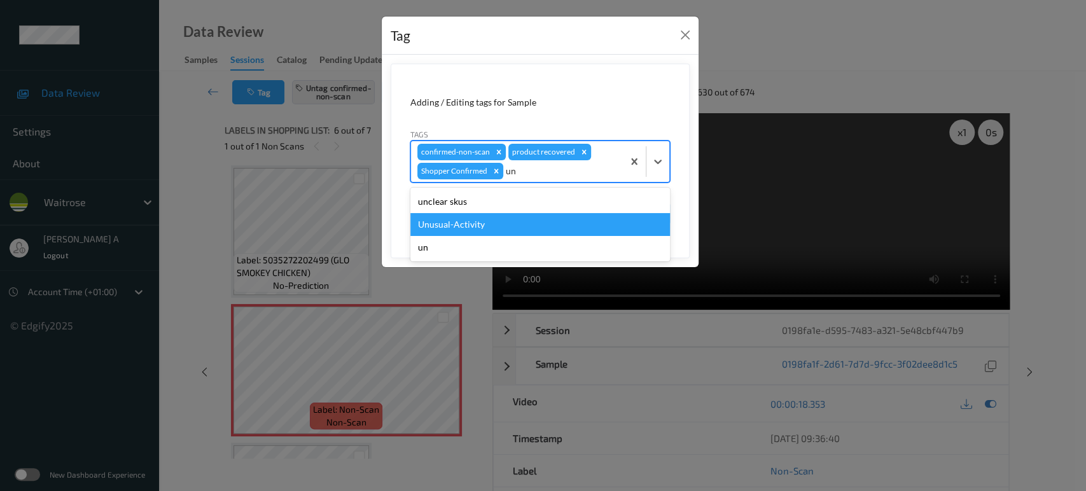
click at [466, 230] on div "Unusual-Activity" at bounding box center [540, 224] width 260 height 23
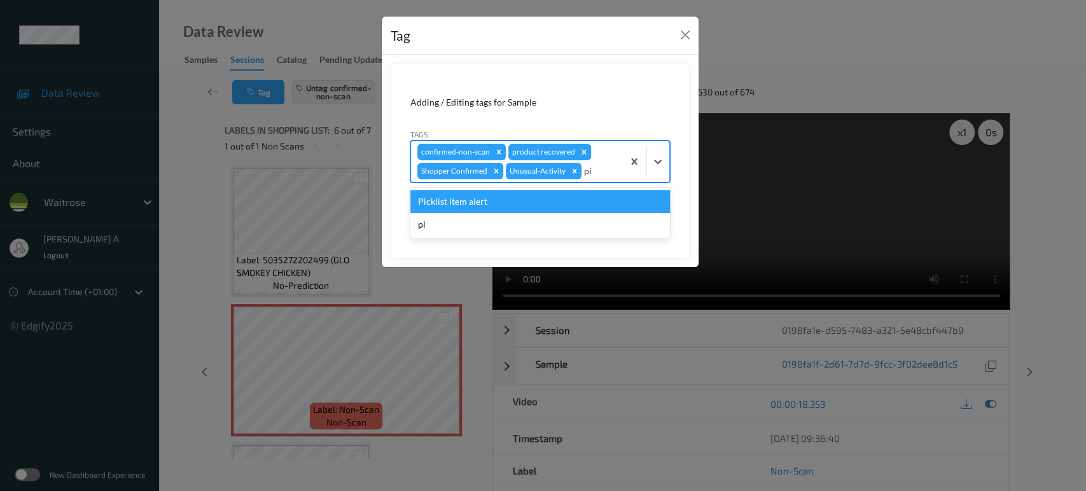
type input "pic"
click at [489, 195] on div "Picklist item alert" at bounding box center [540, 201] width 260 height 23
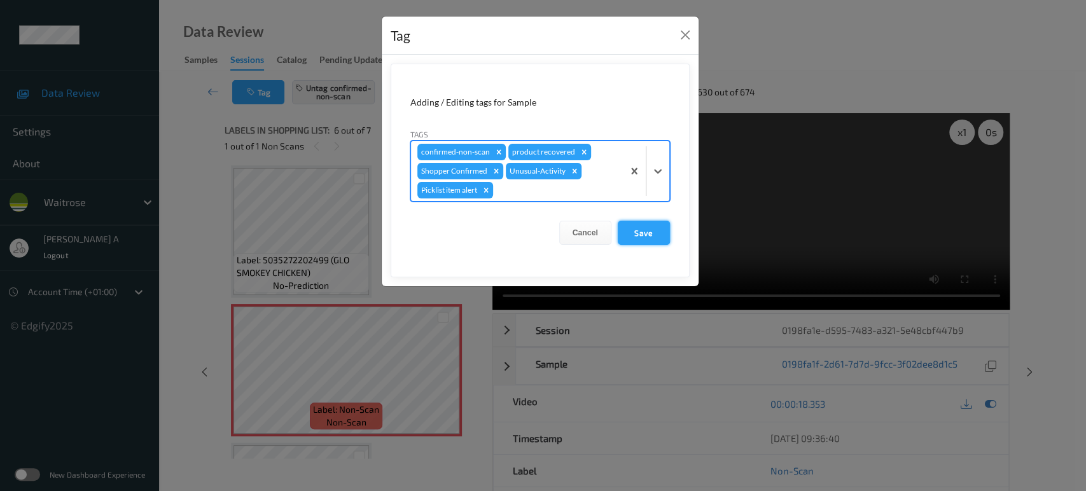
click at [653, 235] on button "Save" at bounding box center [644, 233] width 52 height 24
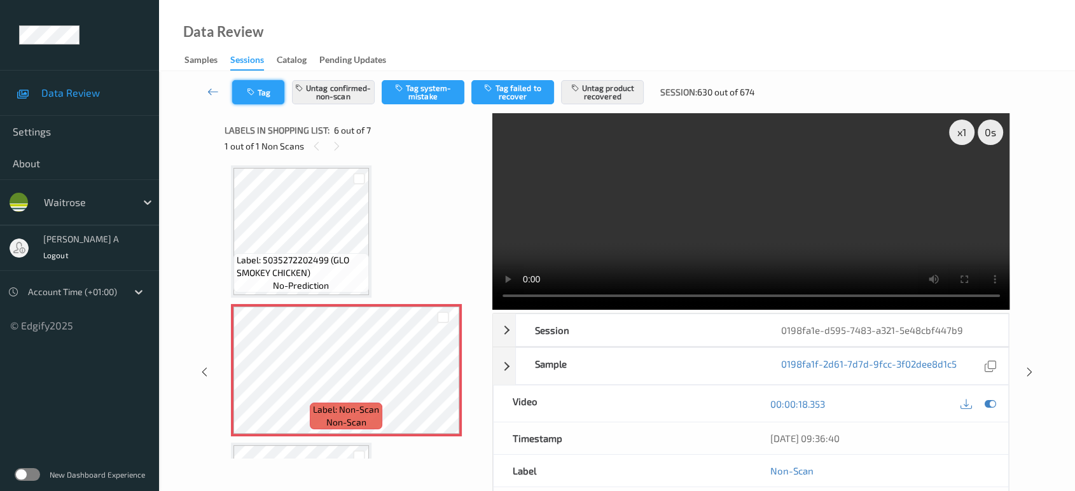
click at [273, 96] on button "Tag" at bounding box center [258, 92] width 52 height 24
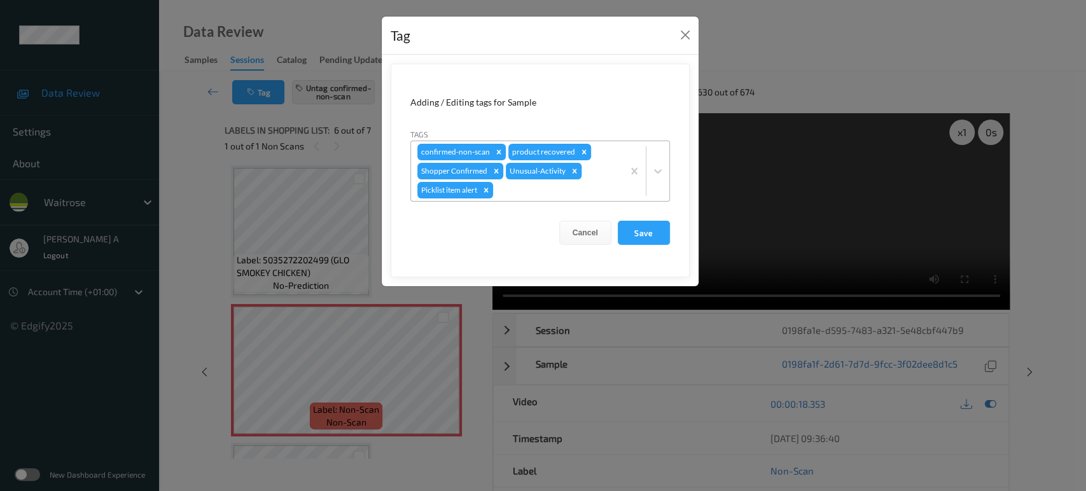
click at [572, 170] on icon "Remove Unusual-Activity" at bounding box center [574, 171] width 4 height 4
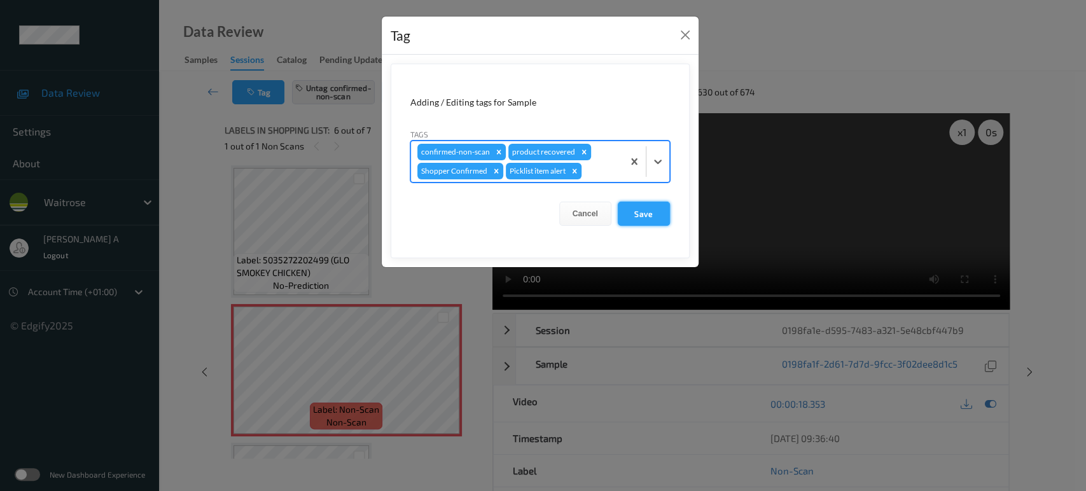
click at [657, 215] on button "Save" at bounding box center [644, 214] width 52 height 24
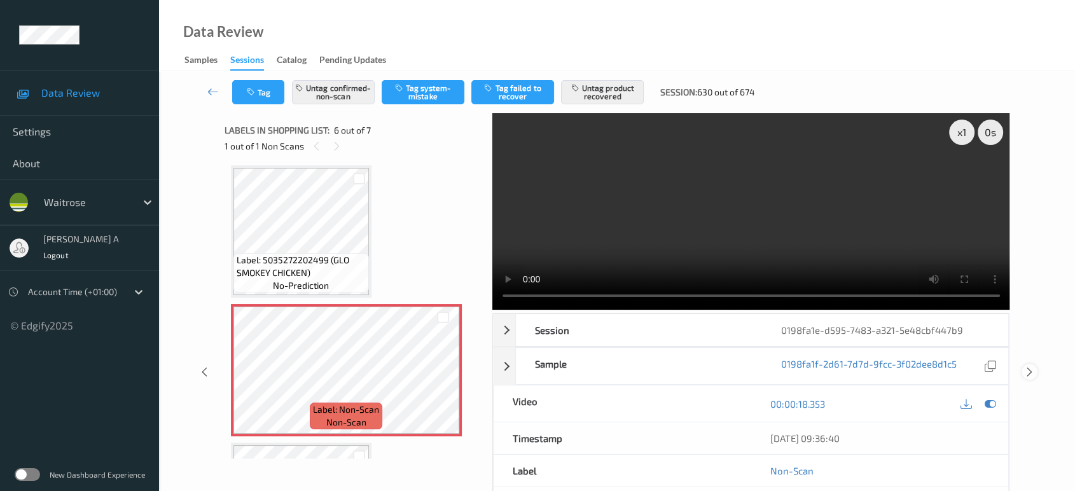
click at [1029, 366] on icon at bounding box center [1029, 371] width 11 height 11
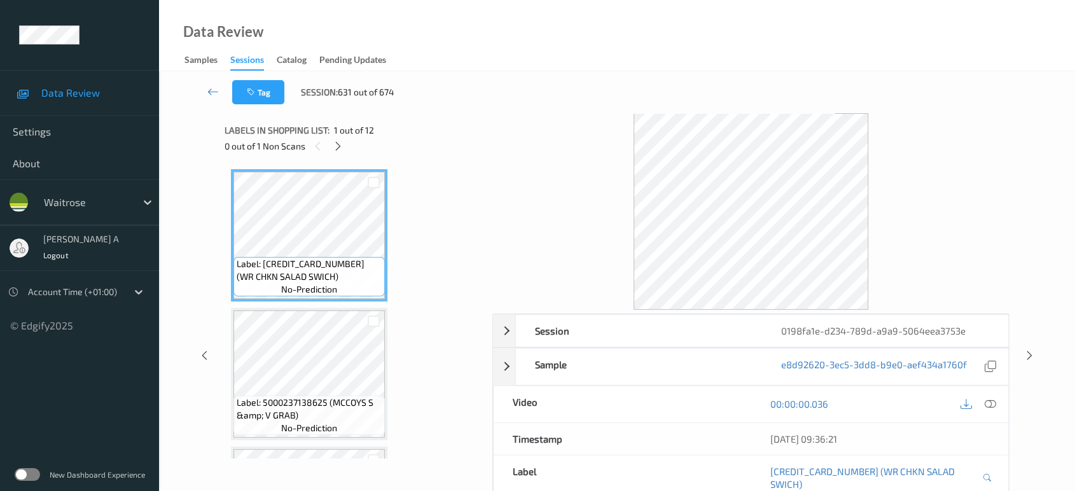
drag, startPoint x: 331, startPoint y: 143, endPoint x: 340, endPoint y: 160, distance: 19.1
click at [331, 143] on div at bounding box center [338, 146] width 16 height 16
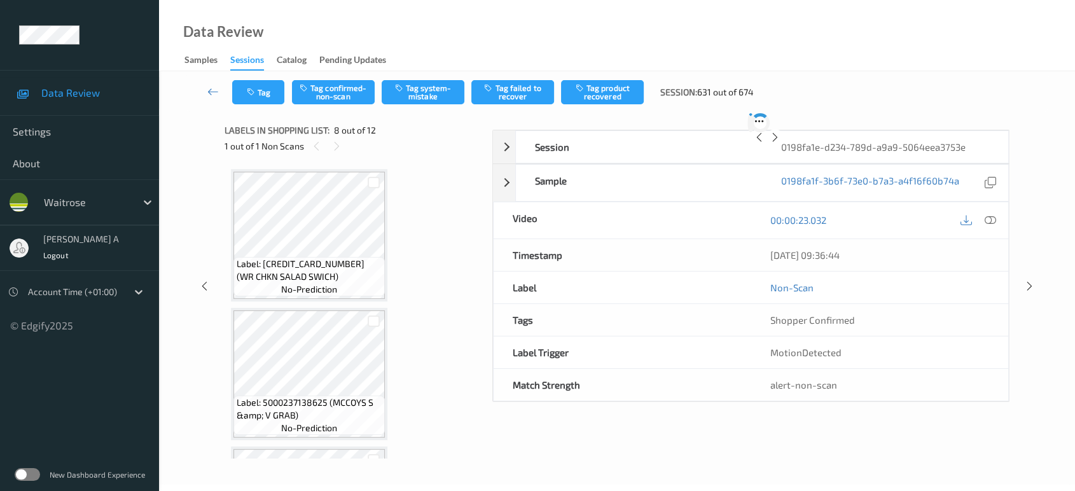
scroll to position [835, 0]
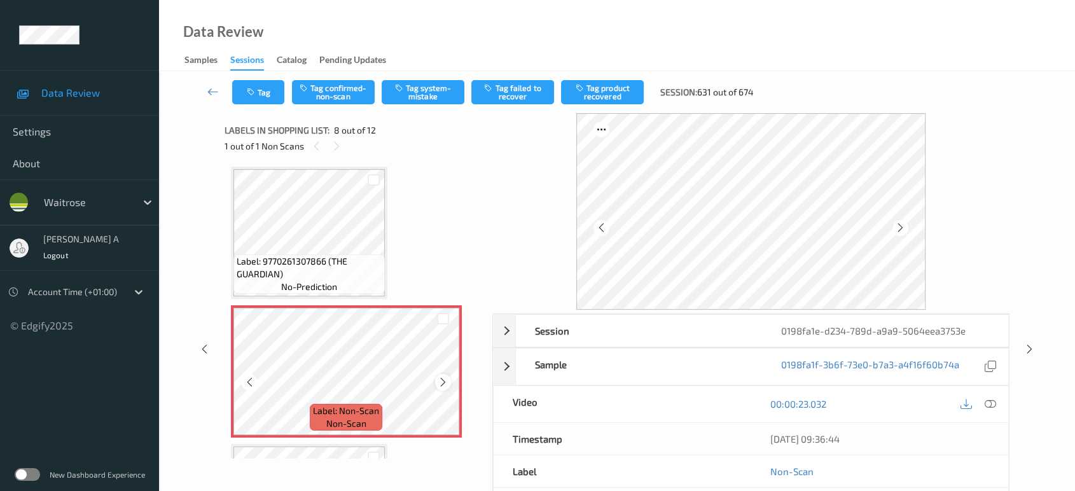
click at [442, 377] on icon at bounding box center [443, 382] width 11 height 11
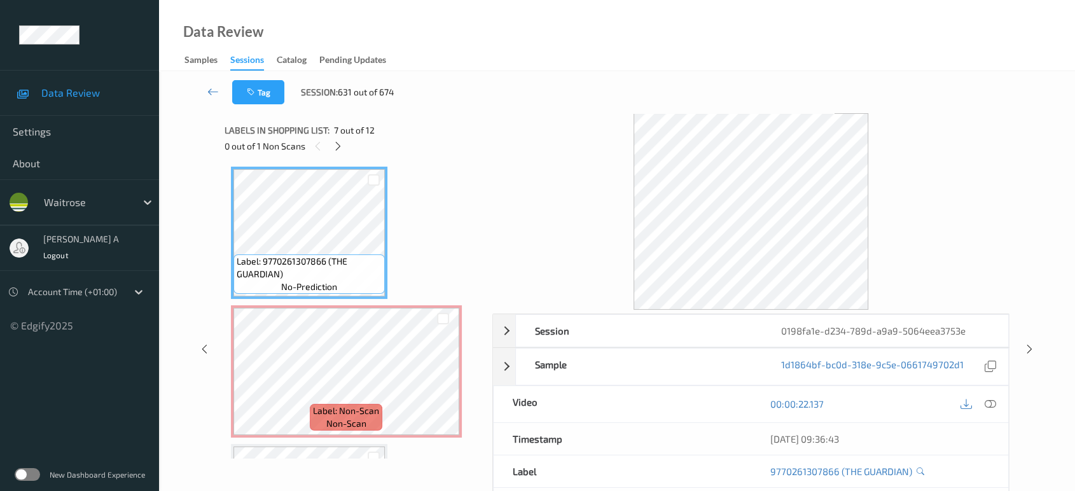
click at [998, 399] on div at bounding box center [977, 404] width 41 height 17
click at [988, 401] on icon at bounding box center [990, 403] width 11 height 11
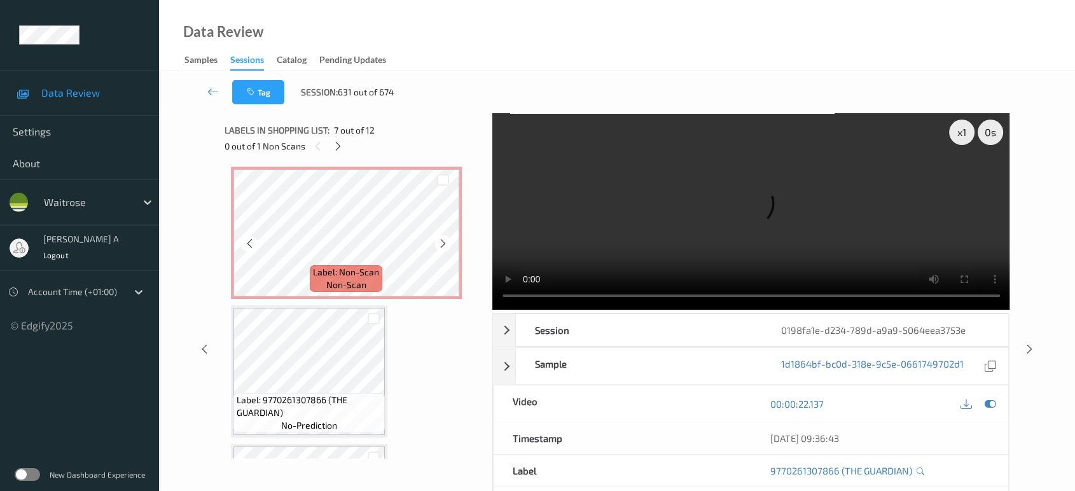
scroll to position [976, 0]
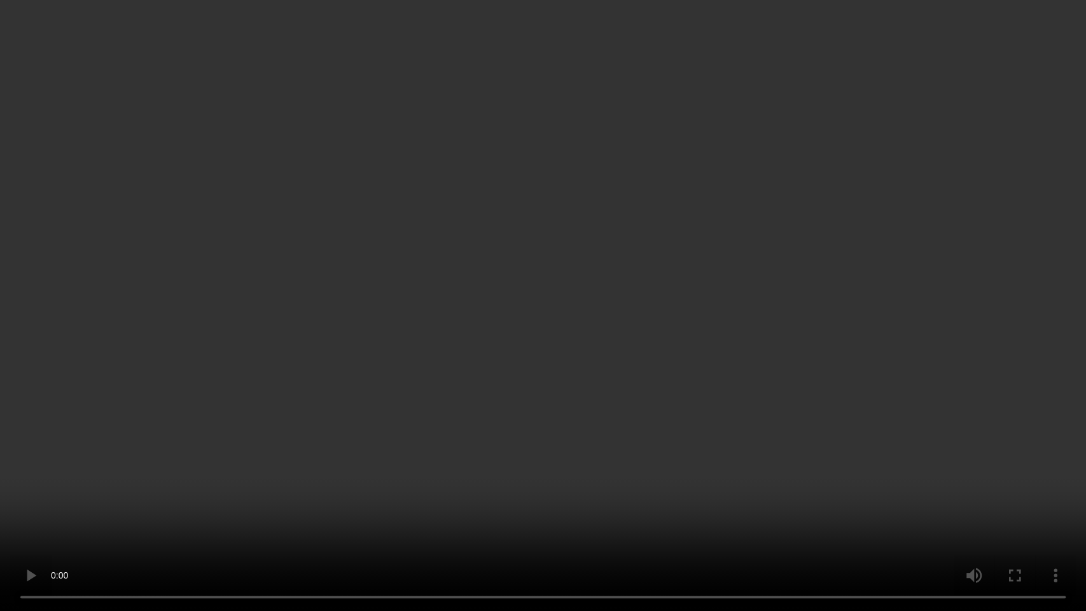
click at [573, 334] on video at bounding box center [543, 305] width 1086 height 611
click at [393, 444] on video at bounding box center [543, 305] width 1086 height 611
click at [581, 345] on video at bounding box center [543, 305] width 1086 height 611
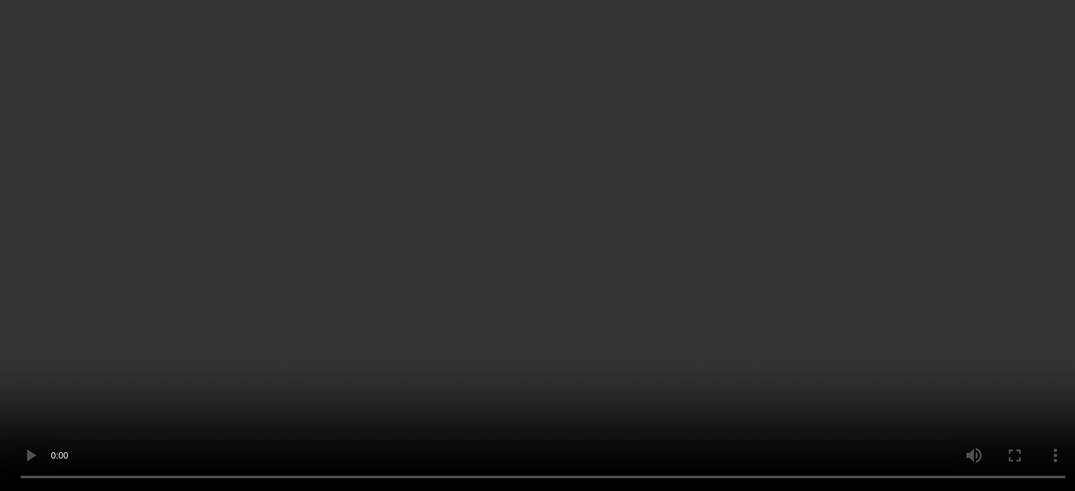
scroll to position [906, 0]
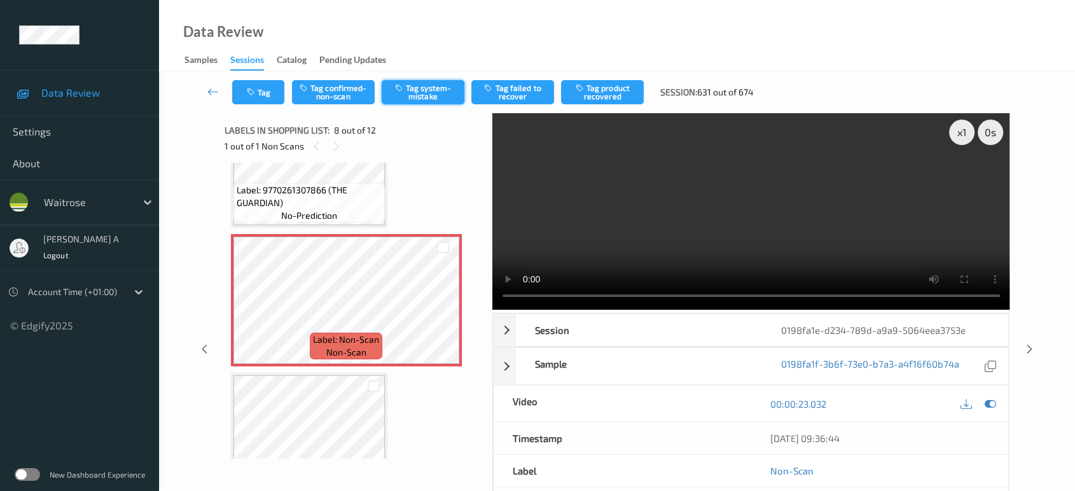
click at [429, 94] on button "Tag system-mistake" at bounding box center [423, 92] width 83 height 24
click at [253, 106] on div "Tag Tag confirmed-non-scan Untag system-mistake Tag failed to recover Tag produ…" at bounding box center [617, 92] width 864 height 42
click at [260, 99] on button "Tag" at bounding box center [258, 92] width 52 height 24
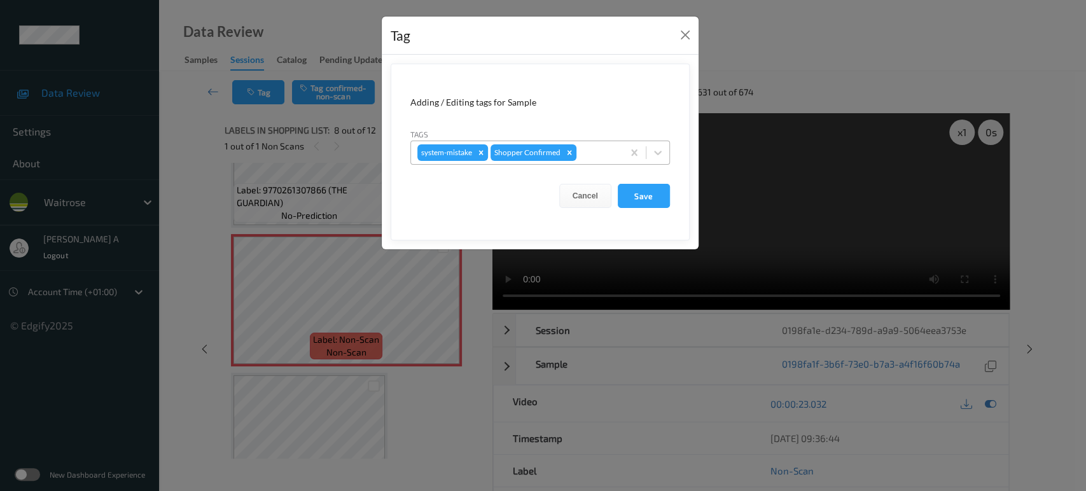
click at [592, 153] on div at bounding box center [598, 152] width 38 height 15
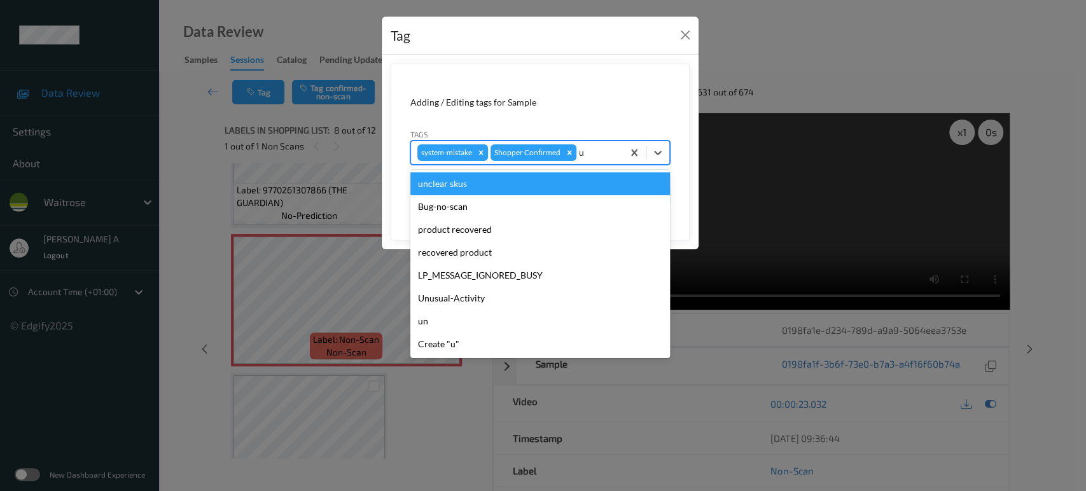
type input "un"
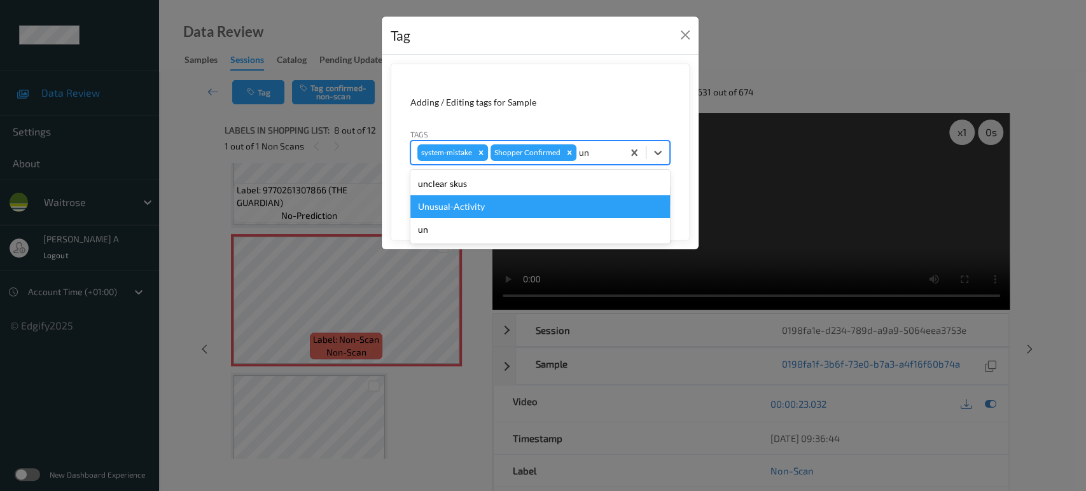
click at [489, 202] on div "Unusual-Activity" at bounding box center [540, 206] width 260 height 23
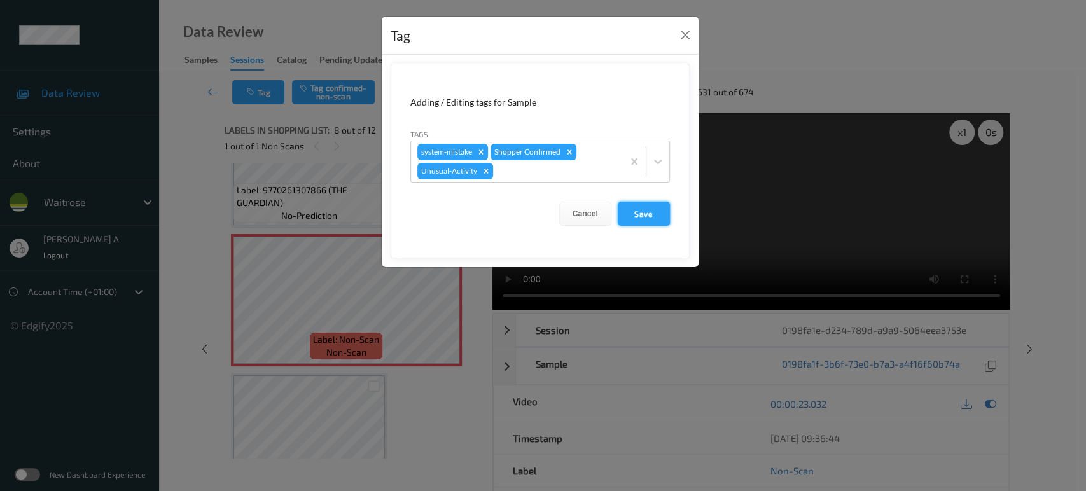
click at [641, 212] on button "Save" at bounding box center [644, 214] width 52 height 24
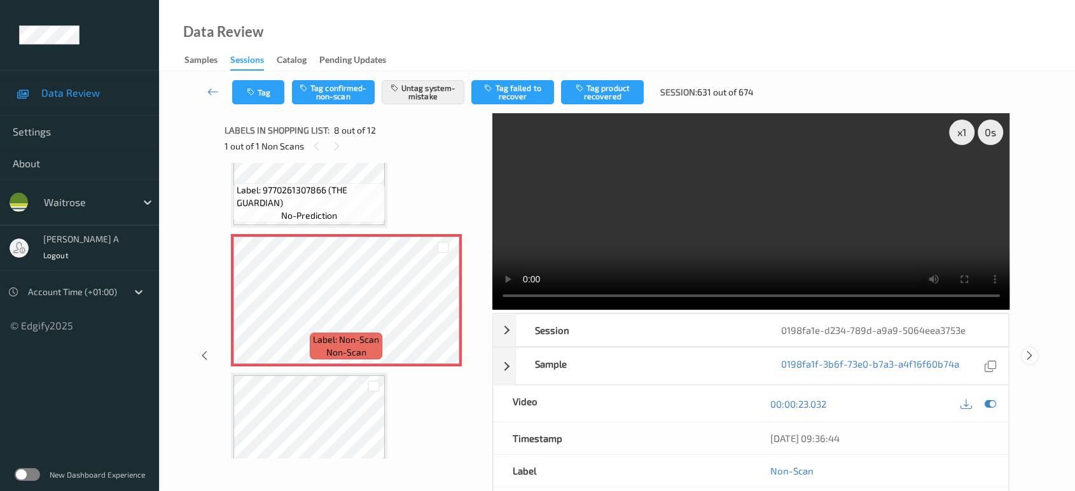
click at [1029, 350] on icon at bounding box center [1029, 355] width 11 height 11
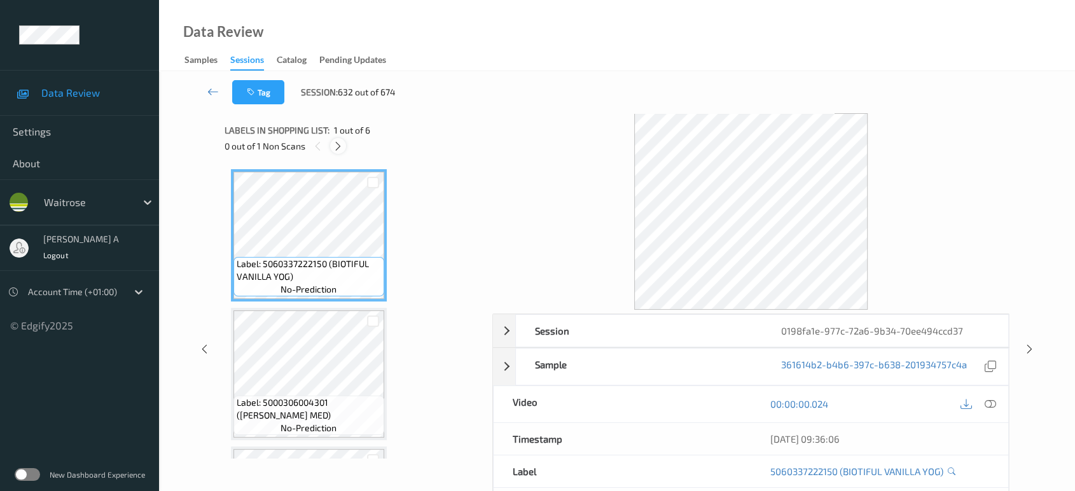
click at [343, 146] on icon at bounding box center [338, 146] width 11 height 11
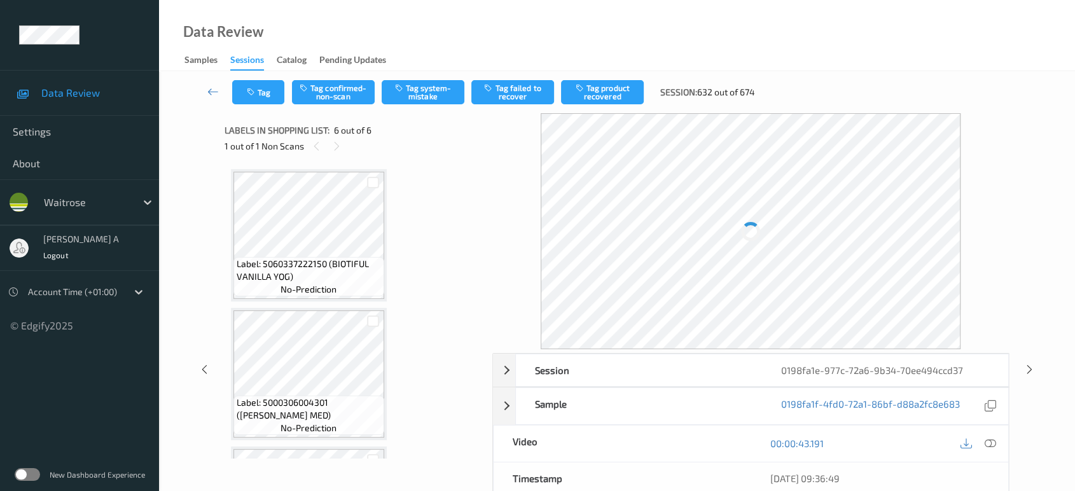
scroll to position [539, 0]
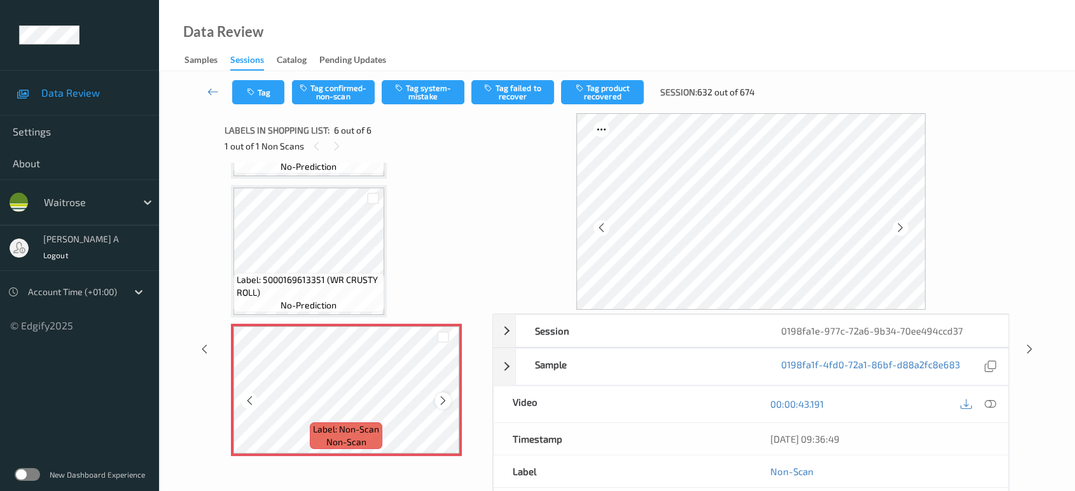
click at [448, 398] on div at bounding box center [443, 400] width 16 height 16
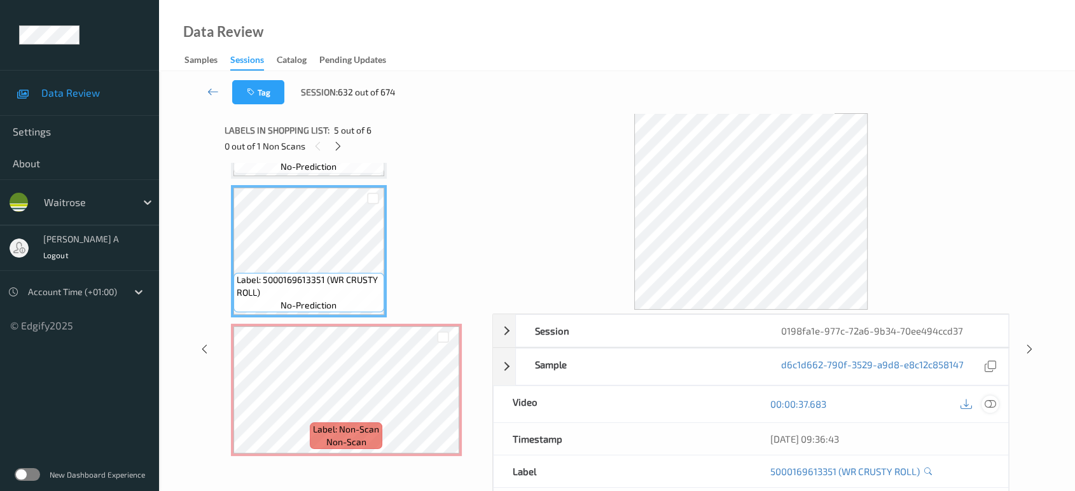
click at [989, 399] on icon at bounding box center [990, 403] width 11 height 11
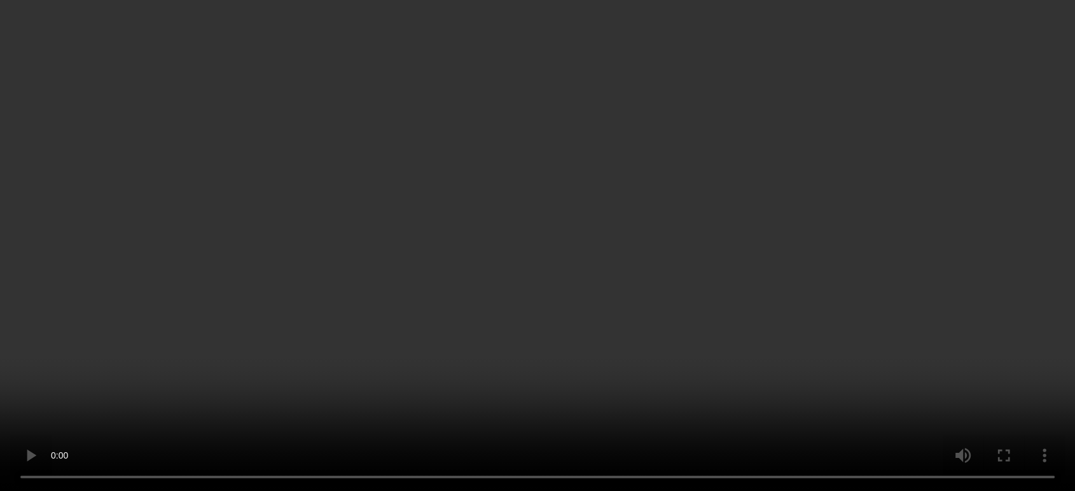
scroll to position [419, 0]
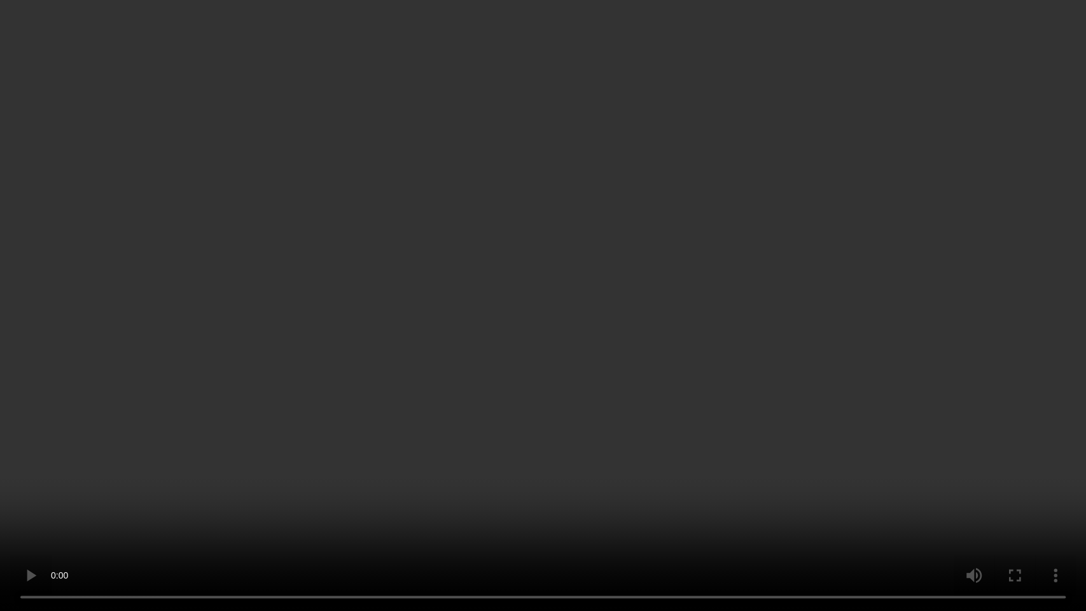
click at [370, 305] on video at bounding box center [543, 305] width 1086 height 611
click at [499, 311] on video at bounding box center [543, 305] width 1086 height 611
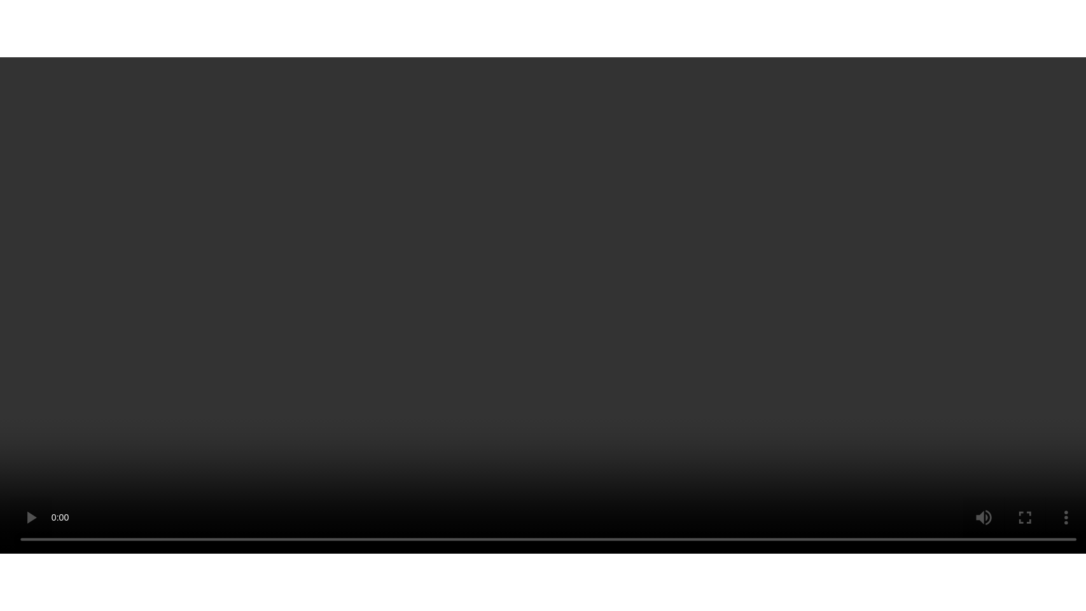
scroll to position [539, 0]
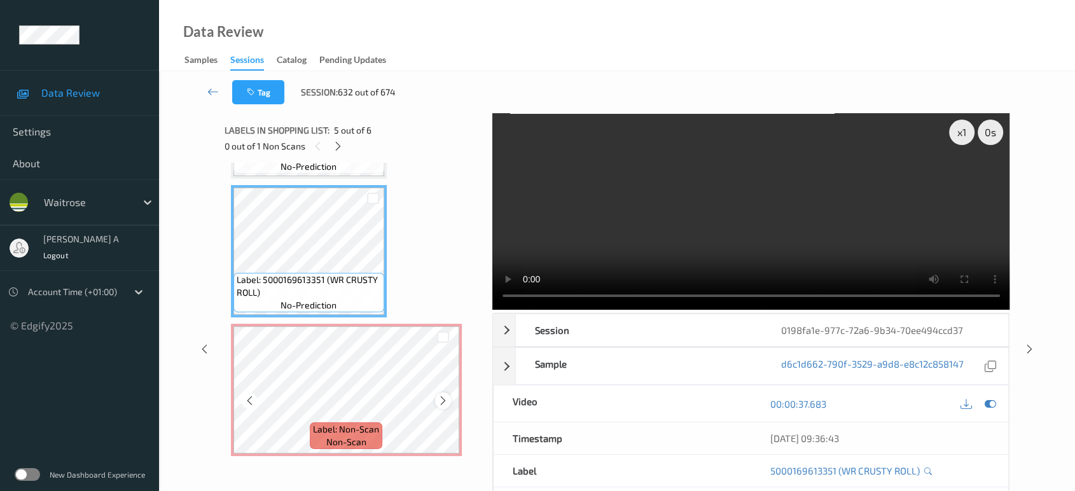
click at [442, 396] on icon at bounding box center [443, 400] width 11 height 11
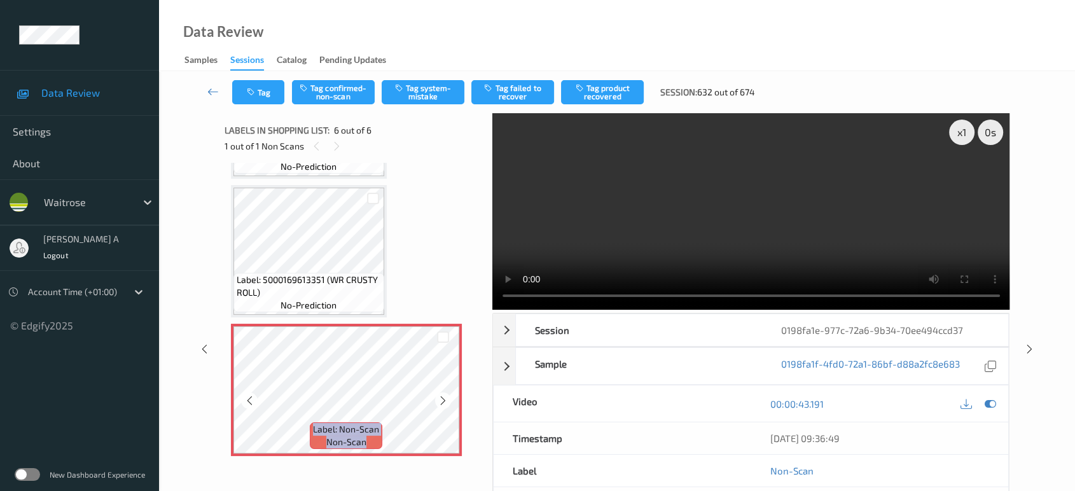
click at [442, 396] on icon at bounding box center [443, 400] width 11 height 11
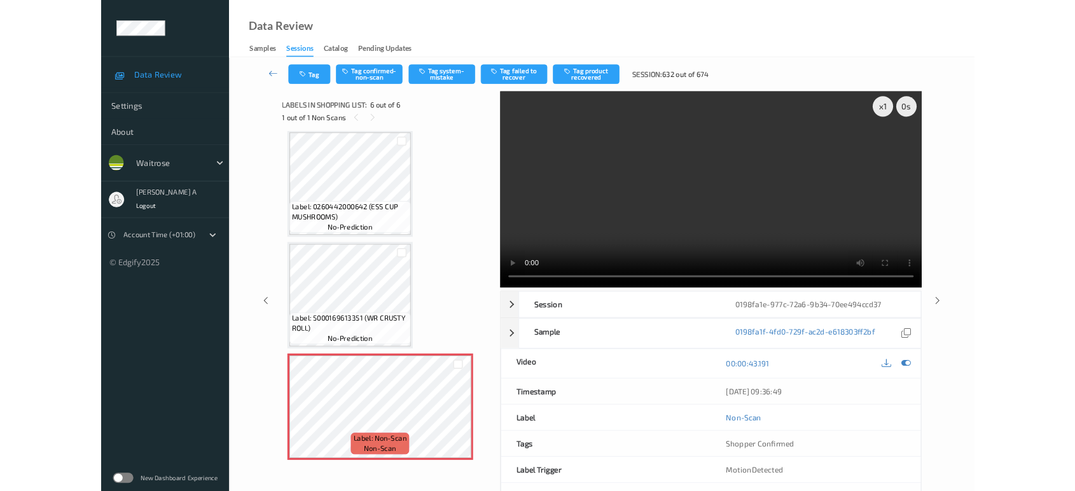
scroll to position [419, 0]
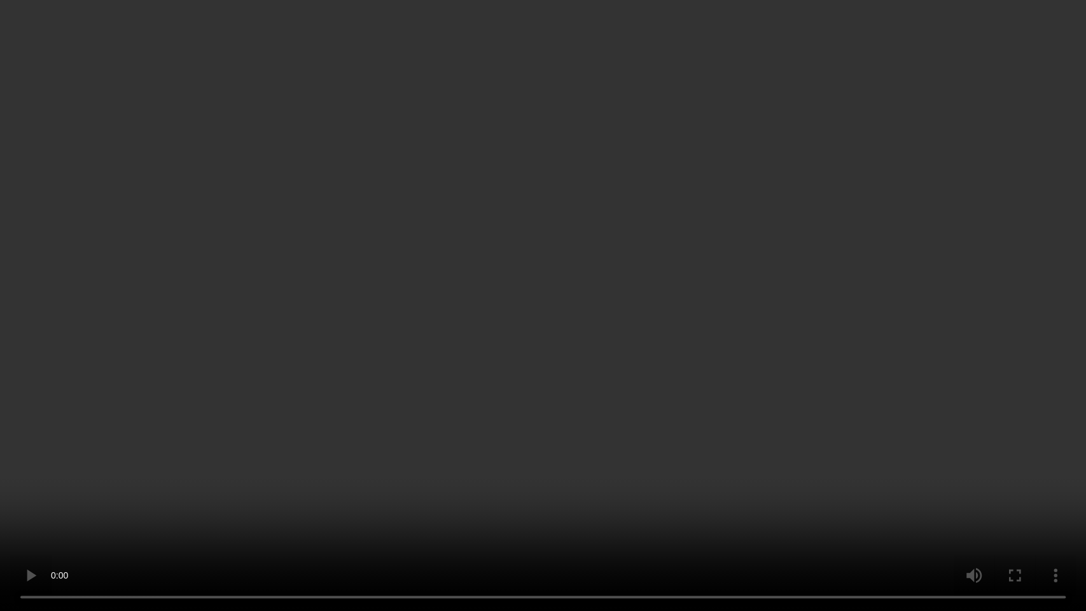
click at [651, 429] on video at bounding box center [543, 305] width 1086 height 611
click at [644, 333] on video at bounding box center [543, 305] width 1086 height 611
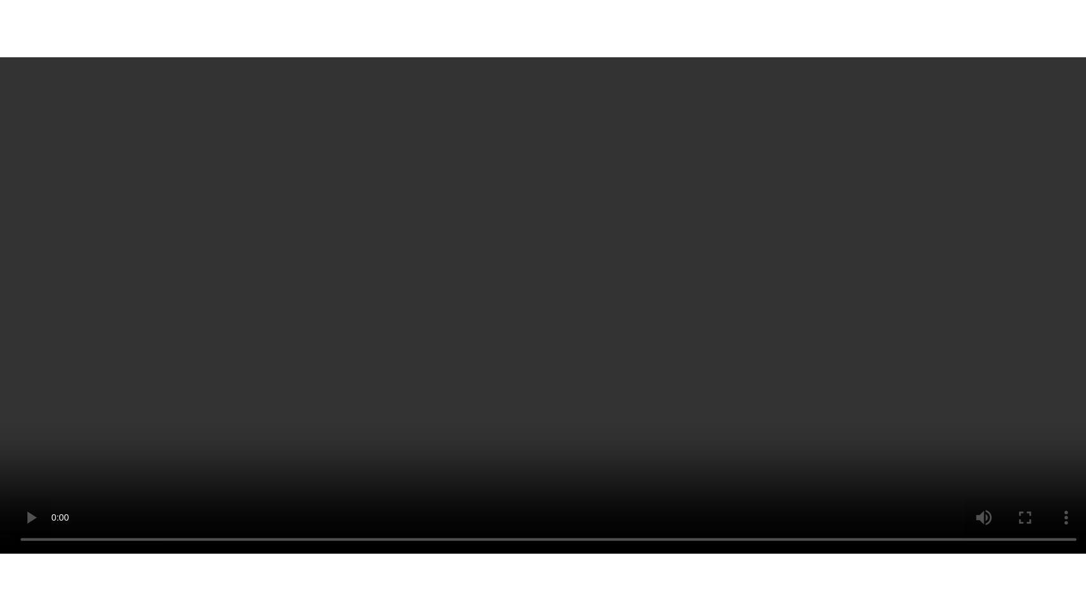
scroll to position [539, 0]
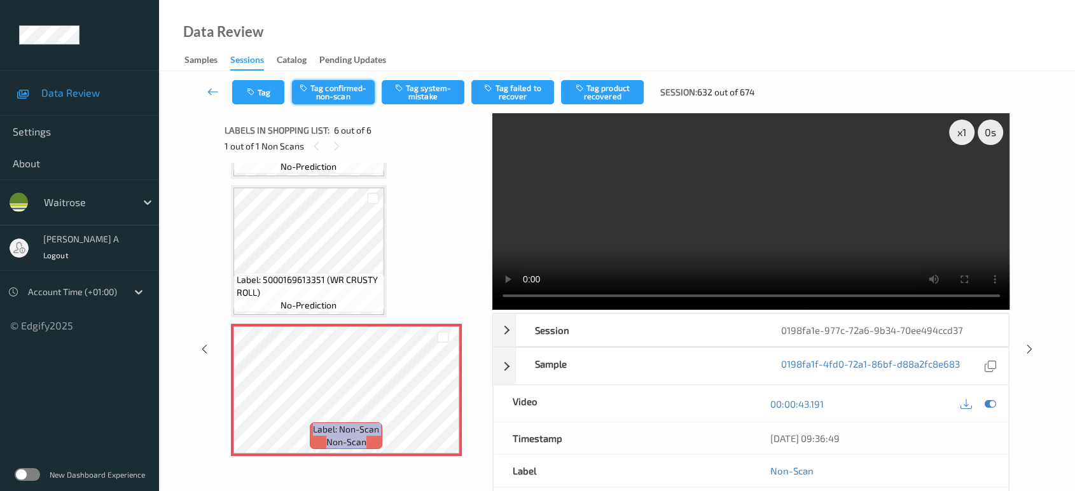
click at [316, 88] on button "Tag confirmed-non-scan" at bounding box center [333, 92] width 83 height 24
click at [524, 98] on button "Tag failed to recover" at bounding box center [512, 92] width 83 height 24
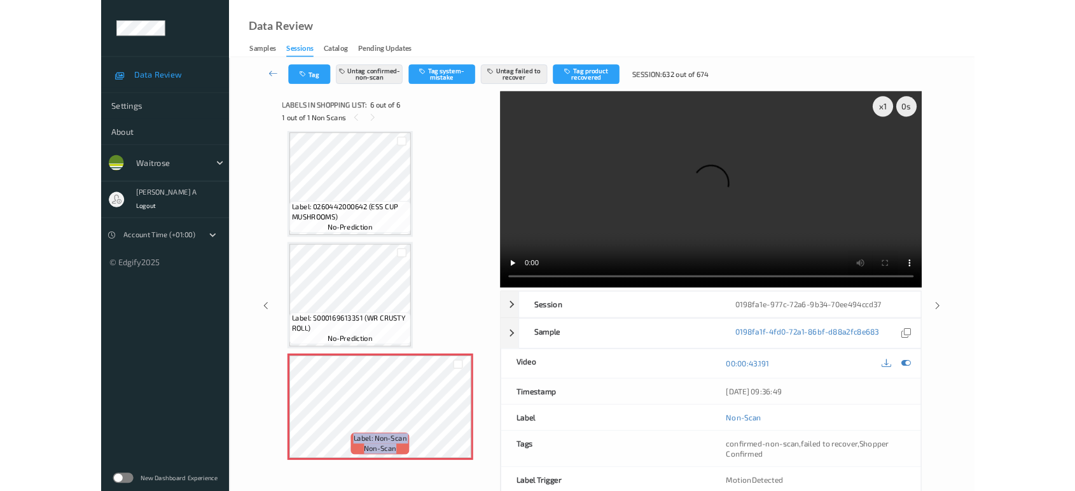
scroll to position [419, 0]
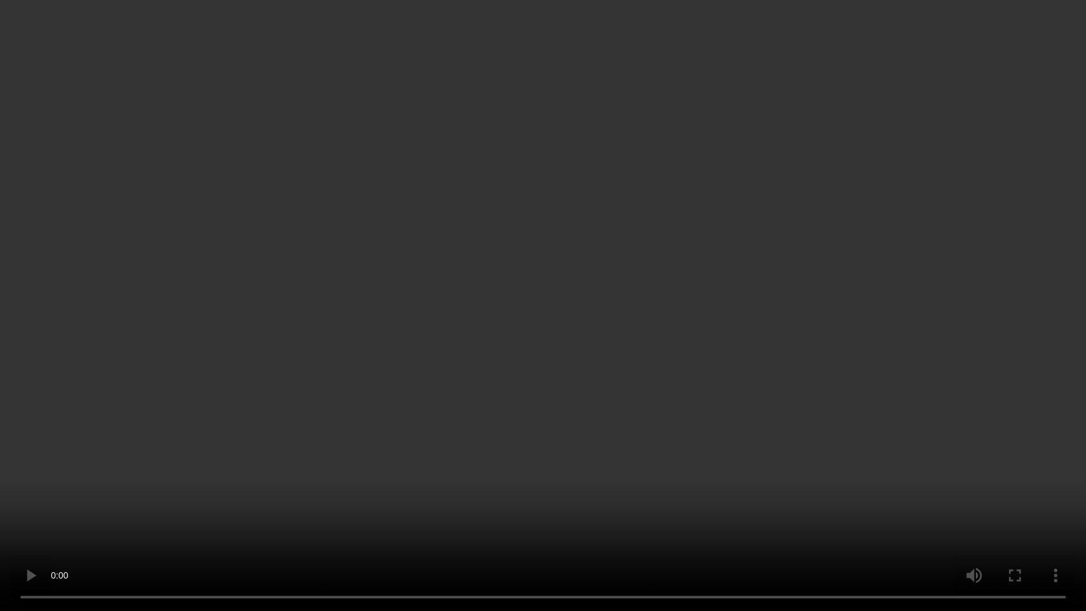
click at [433, 321] on video at bounding box center [543, 305] width 1086 height 611
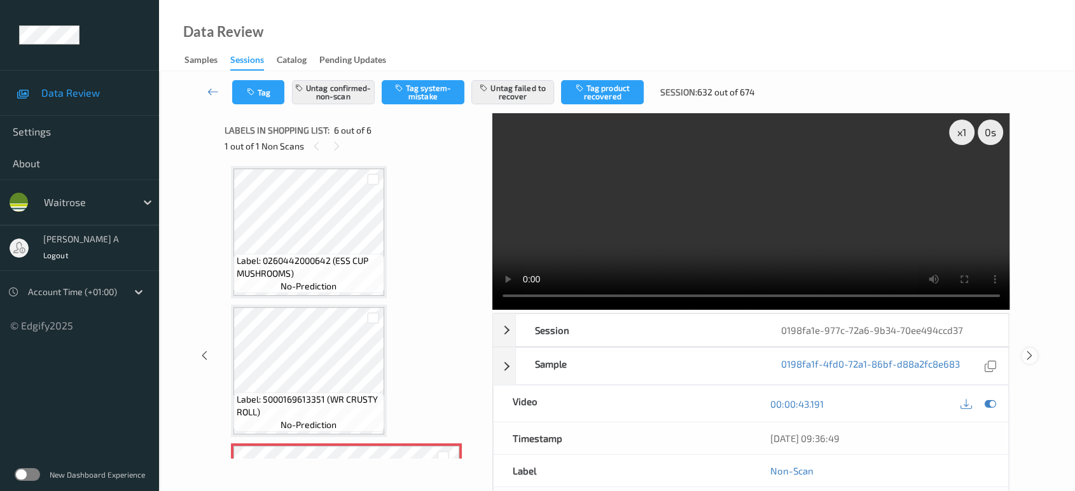
click at [1032, 354] on icon at bounding box center [1029, 355] width 11 height 11
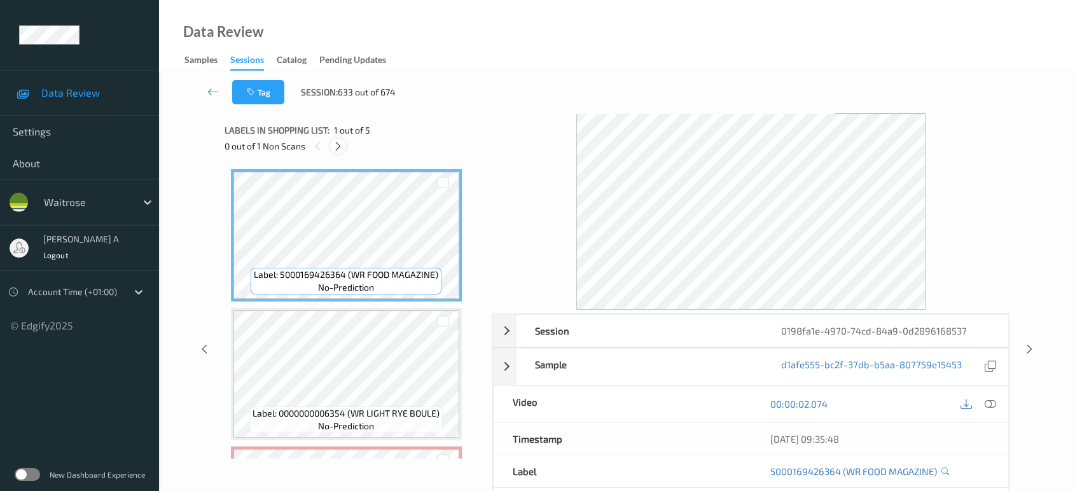
click at [336, 149] on icon at bounding box center [338, 146] width 11 height 11
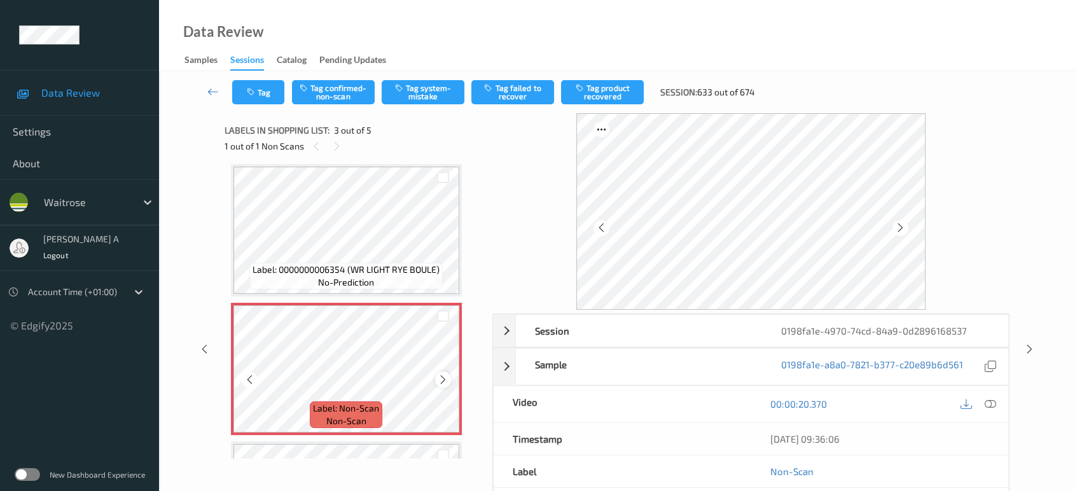
click at [441, 379] on icon at bounding box center [443, 379] width 11 height 11
click at [370, 268] on span "Label: 0000000006354 (WR LIGHT RYE BOULE)" at bounding box center [346, 269] width 187 height 13
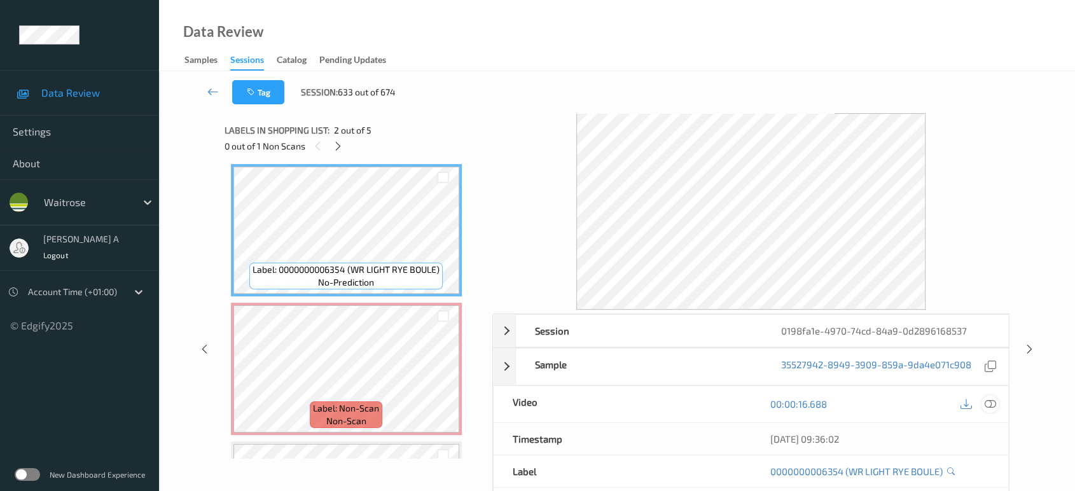
click at [994, 401] on icon at bounding box center [990, 403] width 11 height 11
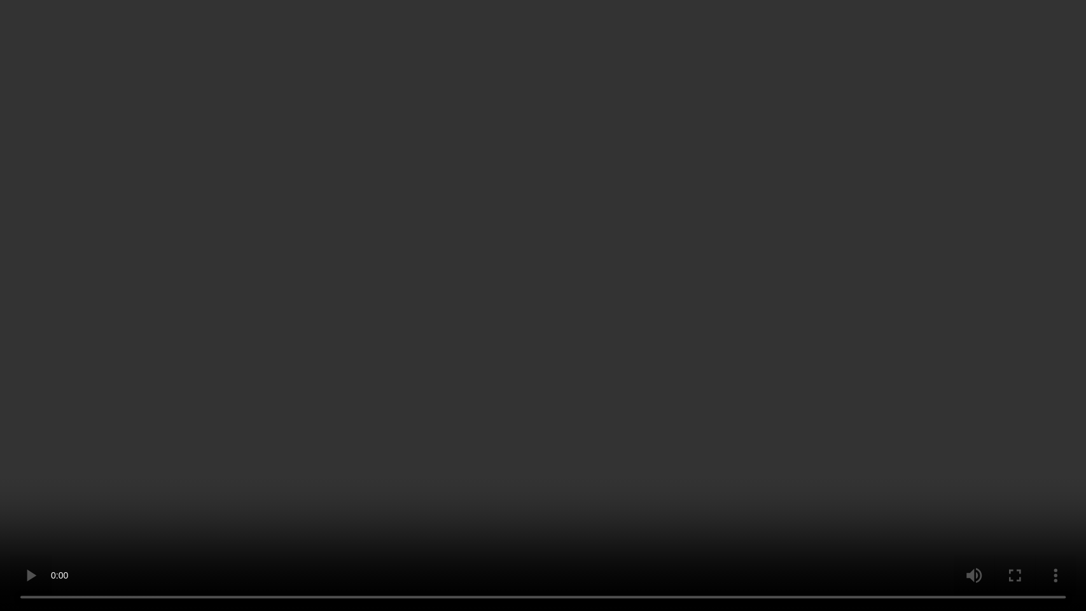
click at [547, 333] on video at bounding box center [543, 305] width 1086 height 611
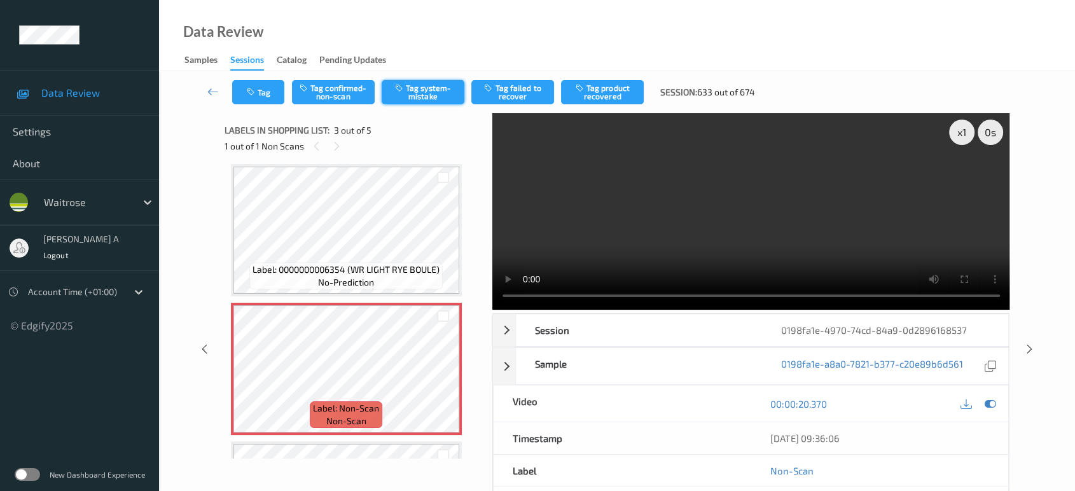
click at [432, 83] on button "Tag system-mistake" at bounding box center [423, 92] width 83 height 24
click at [270, 111] on div "Tag Tag confirmed-non-scan Untag system-mistake Tag failed to recover Tag produ…" at bounding box center [617, 92] width 864 height 42
click at [269, 99] on button "Tag" at bounding box center [258, 92] width 52 height 24
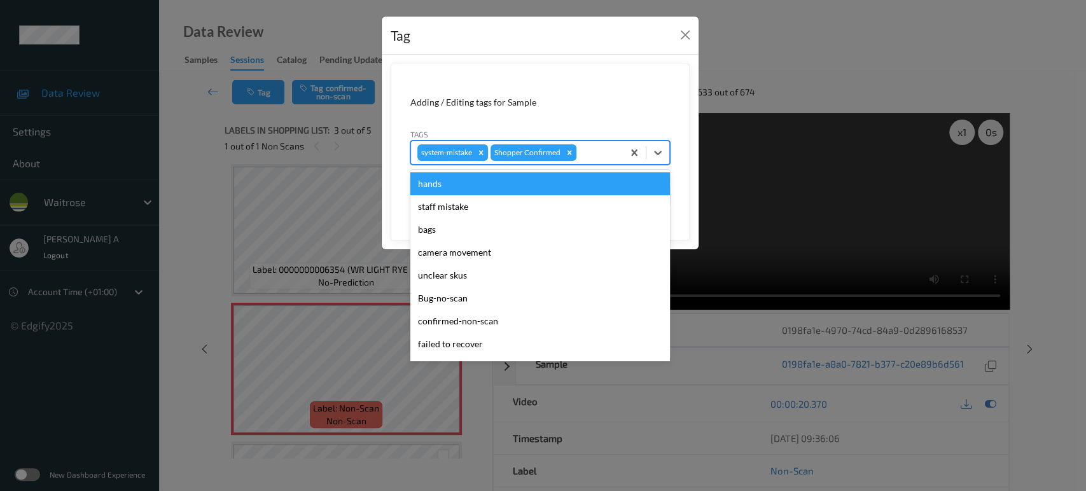
click at [607, 164] on div "system-mistake Shopper Confirmed" at bounding box center [540, 153] width 260 height 24
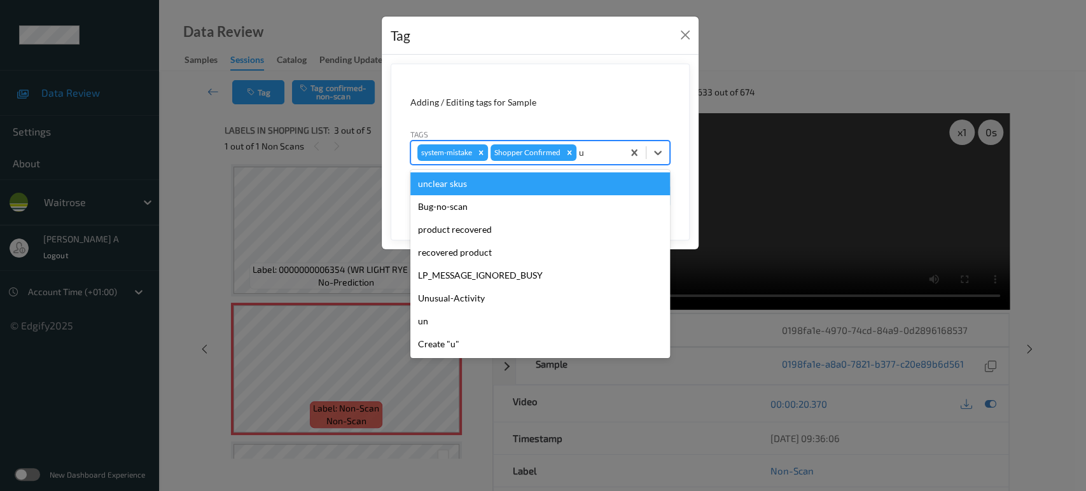
type input "un"
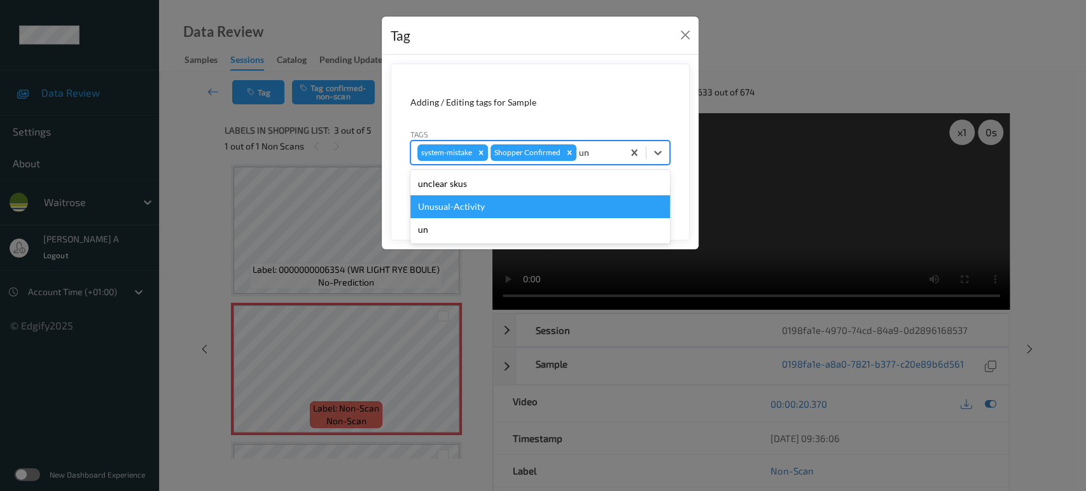
click at [517, 206] on div "Unusual-Activity" at bounding box center [540, 206] width 260 height 23
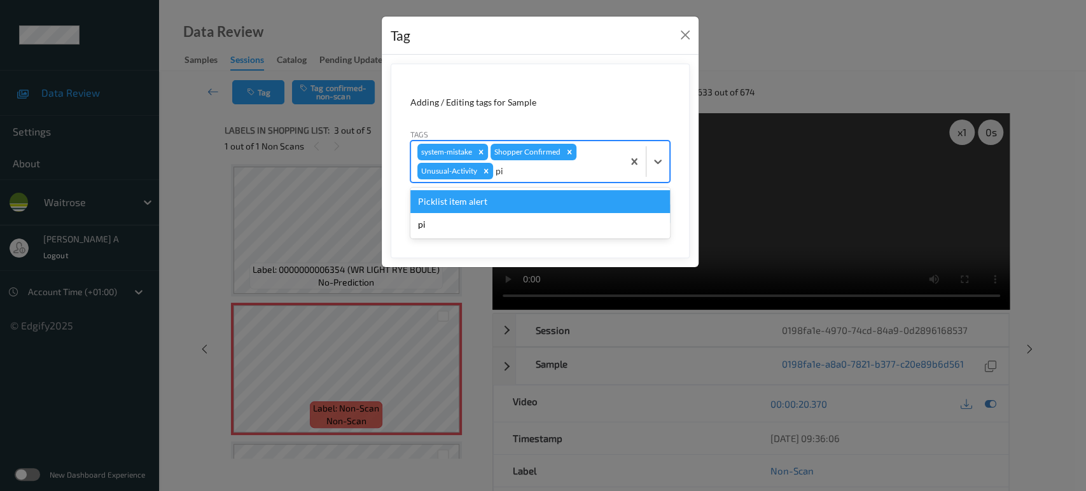
type input "pic"
click at [517, 206] on div "Picklist item alert" at bounding box center [540, 201] width 260 height 23
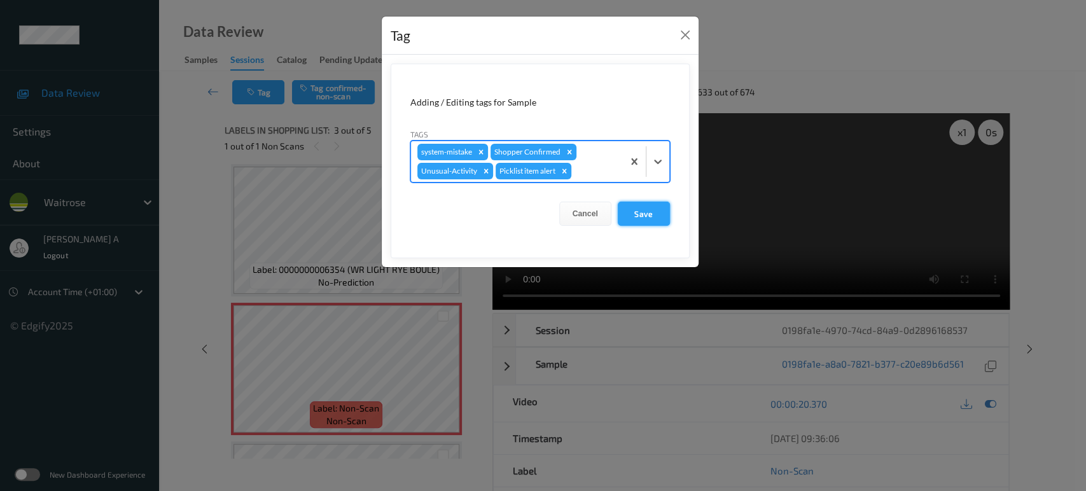
click at [630, 207] on button "Save" at bounding box center [644, 214] width 52 height 24
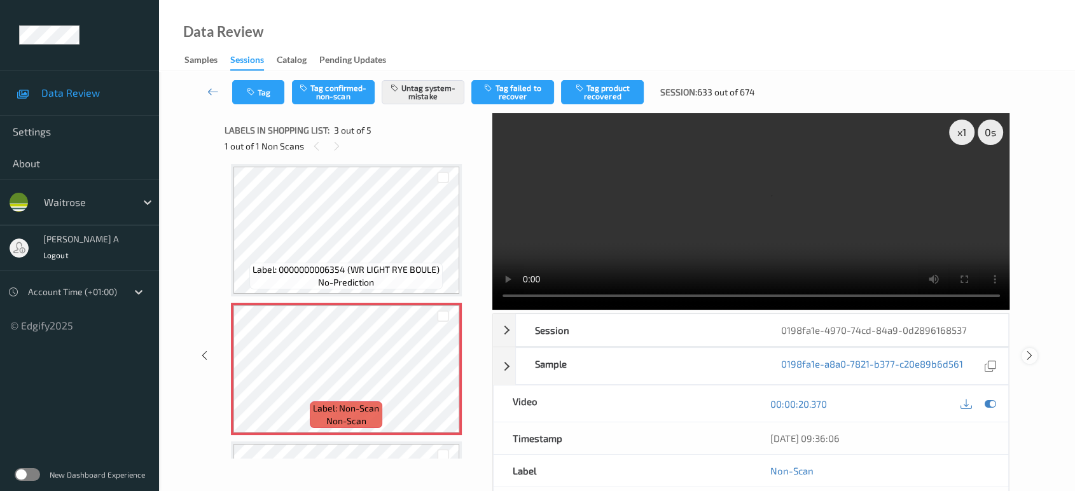
click at [1028, 350] on icon at bounding box center [1029, 355] width 11 height 11
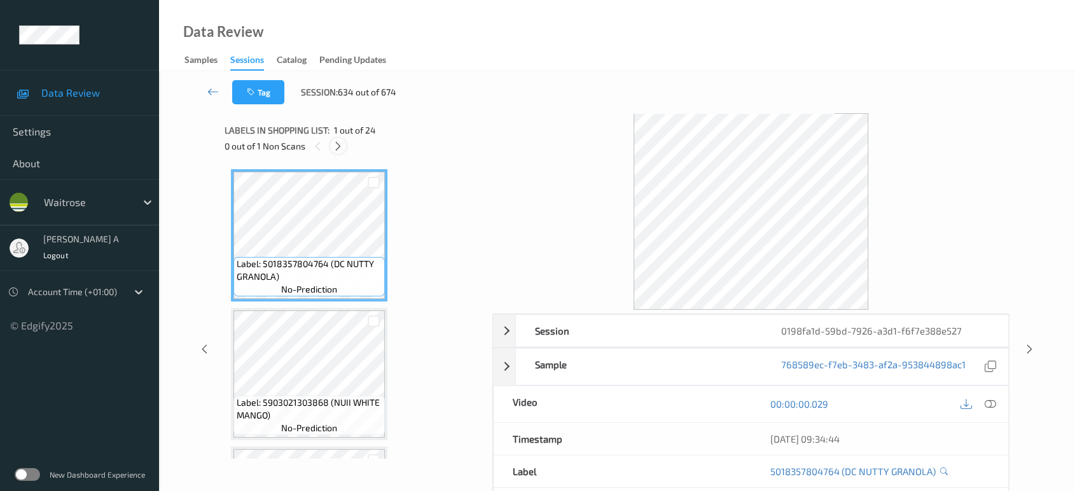
click at [344, 144] on div at bounding box center [338, 146] width 16 height 16
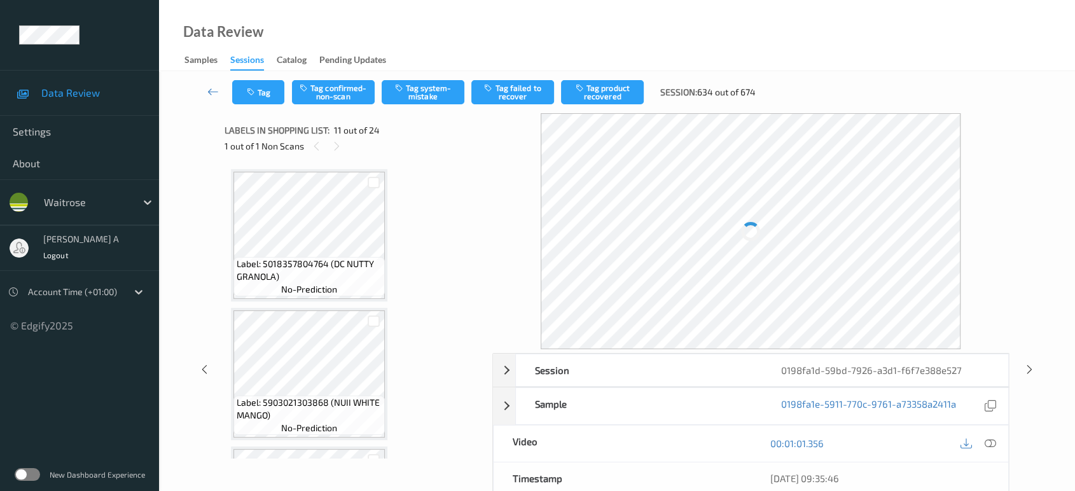
scroll to position [1249, 0]
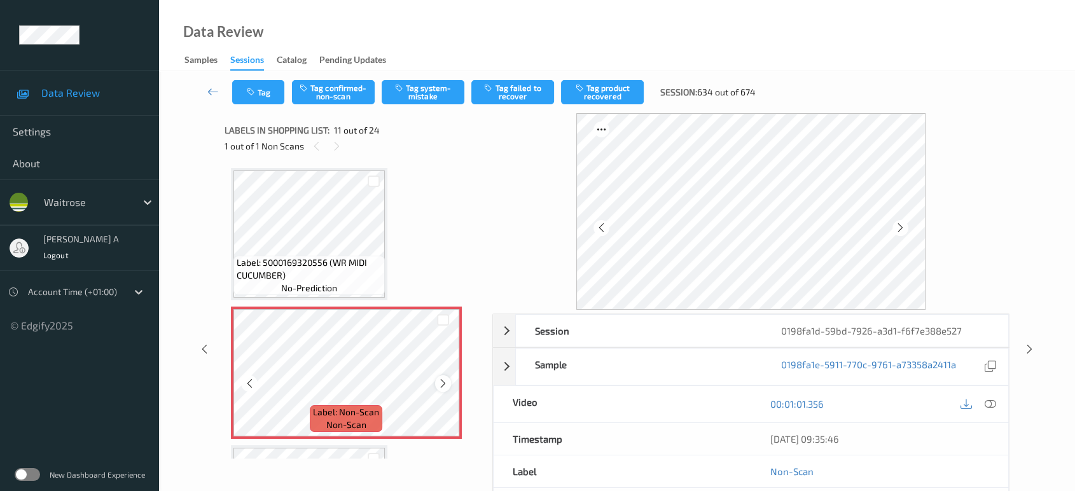
click at [449, 375] on div at bounding box center [443, 383] width 16 height 16
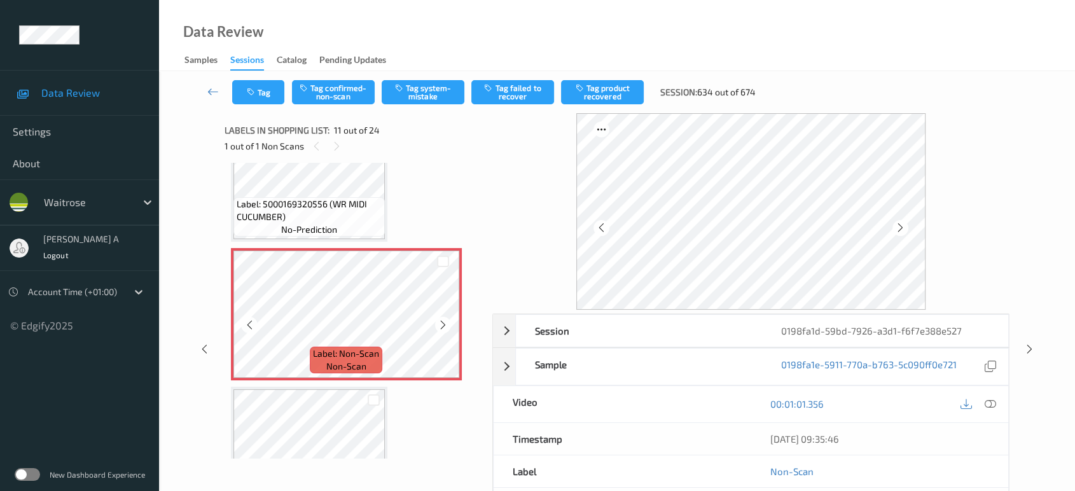
scroll to position [1391, 0]
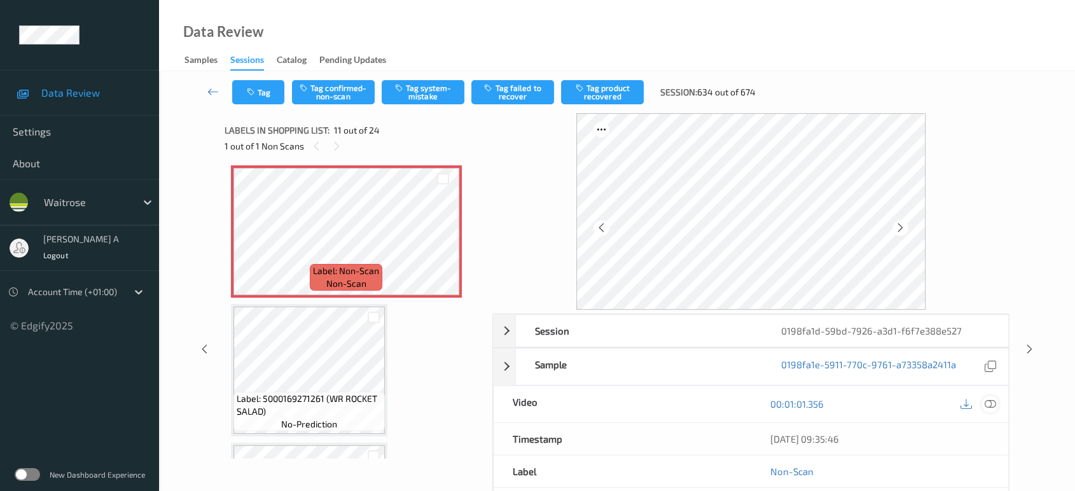
click at [994, 401] on icon at bounding box center [990, 403] width 11 height 11
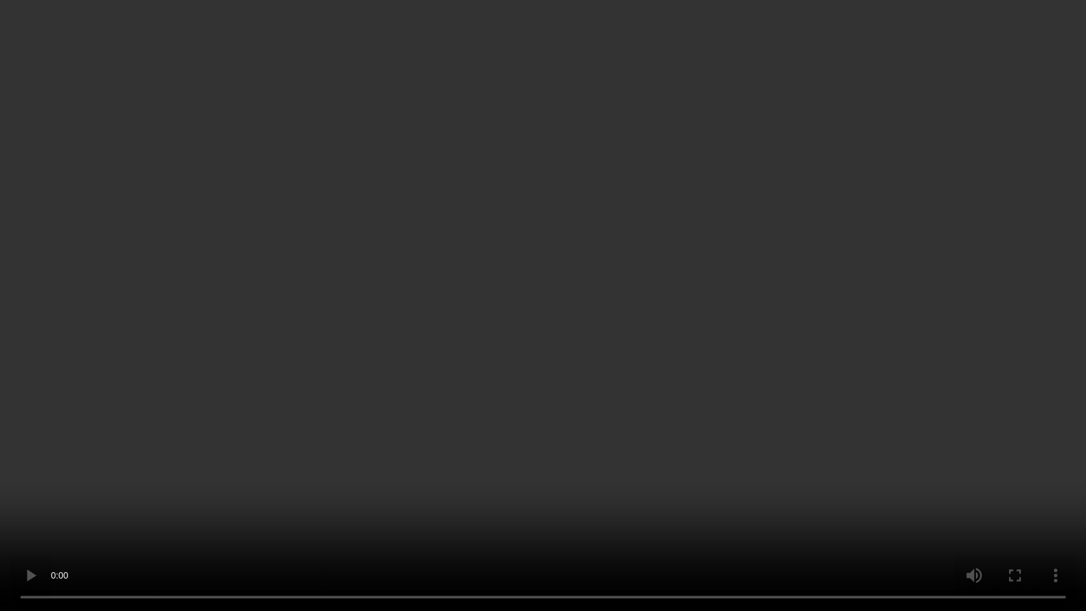
click at [463, 363] on video at bounding box center [543, 305] width 1086 height 611
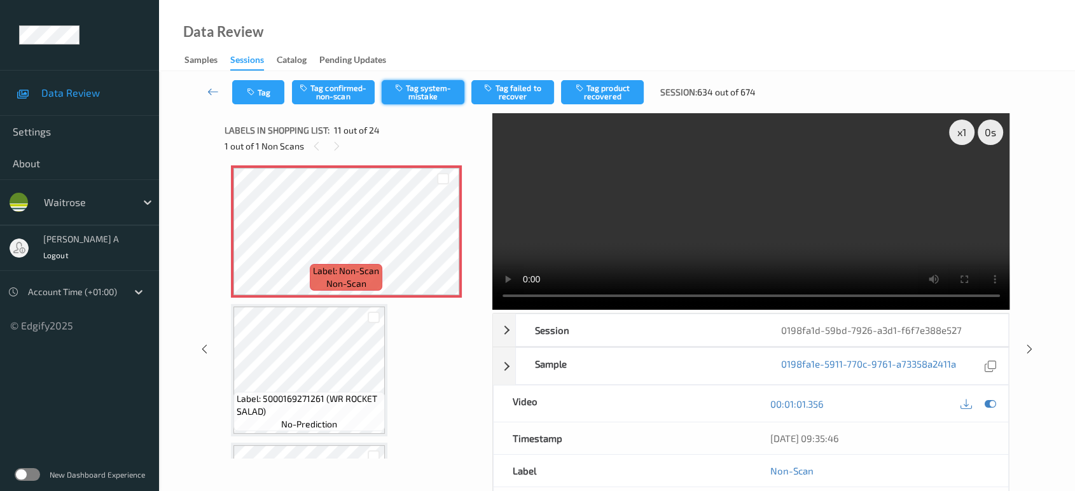
click at [414, 86] on button "Tag system-mistake" at bounding box center [423, 92] width 83 height 24
click at [251, 85] on button "Tag" at bounding box center [258, 92] width 52 height 24
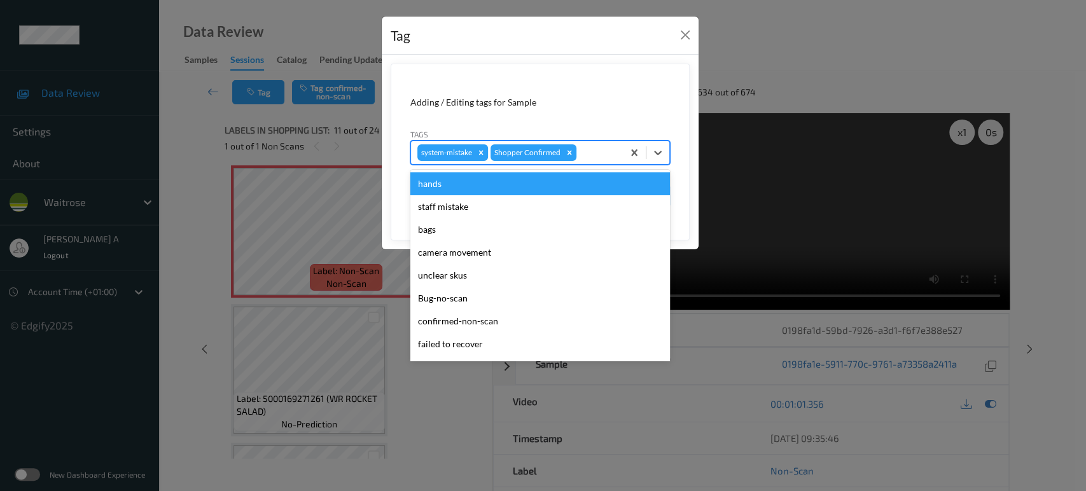
click at [587, 151] on div at bounding box center [598, 152] width 38 height 15
type input "un"
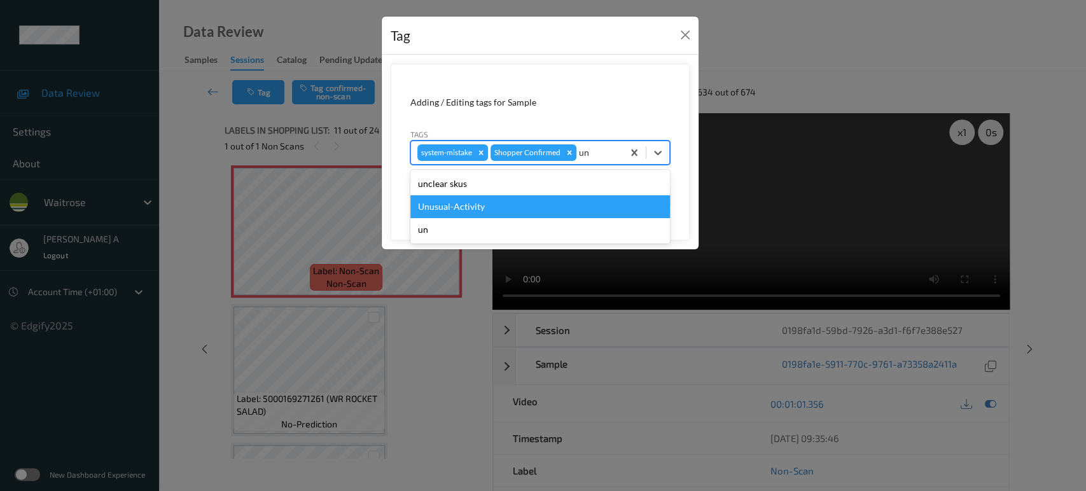
click at [499, 197] on div "Unusual-Activity" at bounding box center [540, 206] width 260 height 23
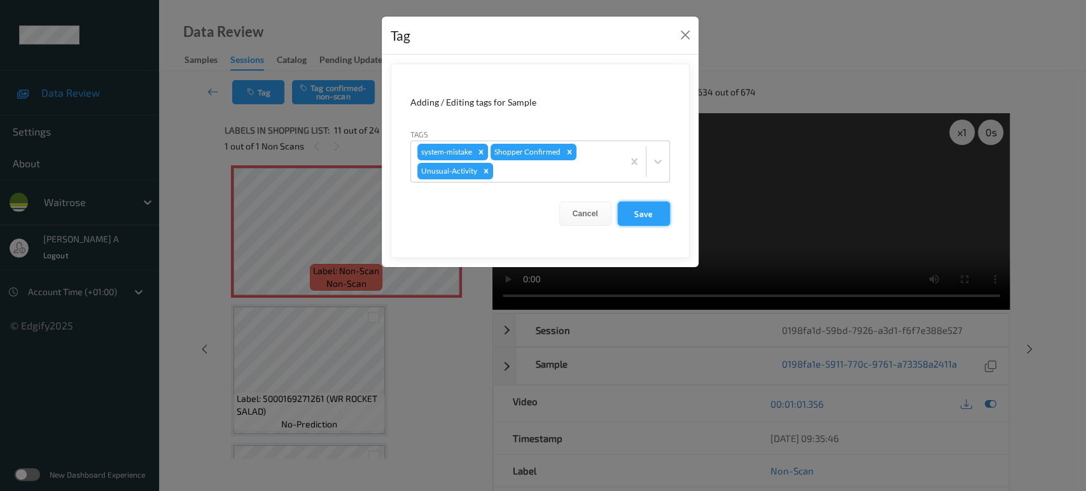
click at [641, 205] on button "Save" at bounding box center [644, 214] width 52 height 24
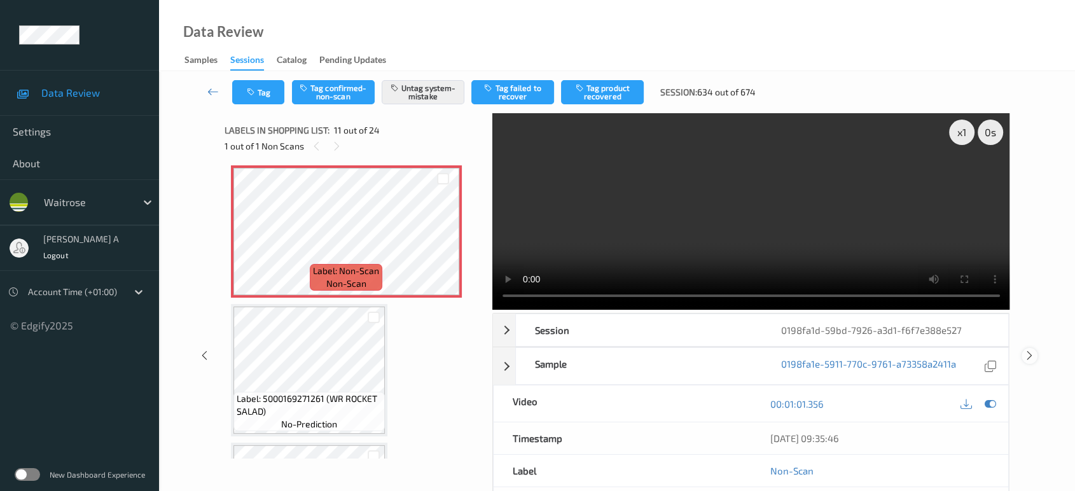
click at [1032, 350] on icon at bounding box center [1029, 355] width 11 height 11
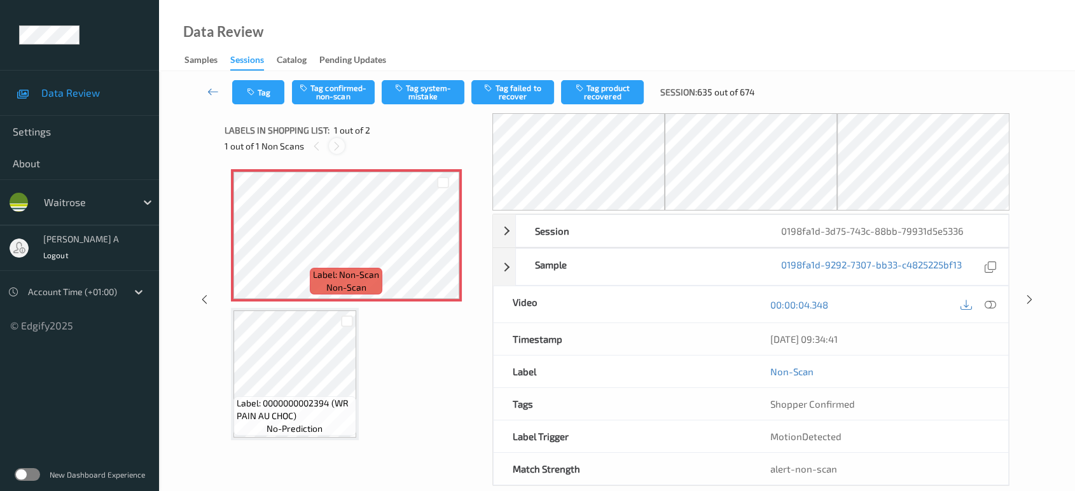
click at [342, 145] on div at bounding box center [337, 146] width 16 height 16
click at [447, 248] on icon at bounding box center [443, 245] width 11 height 11
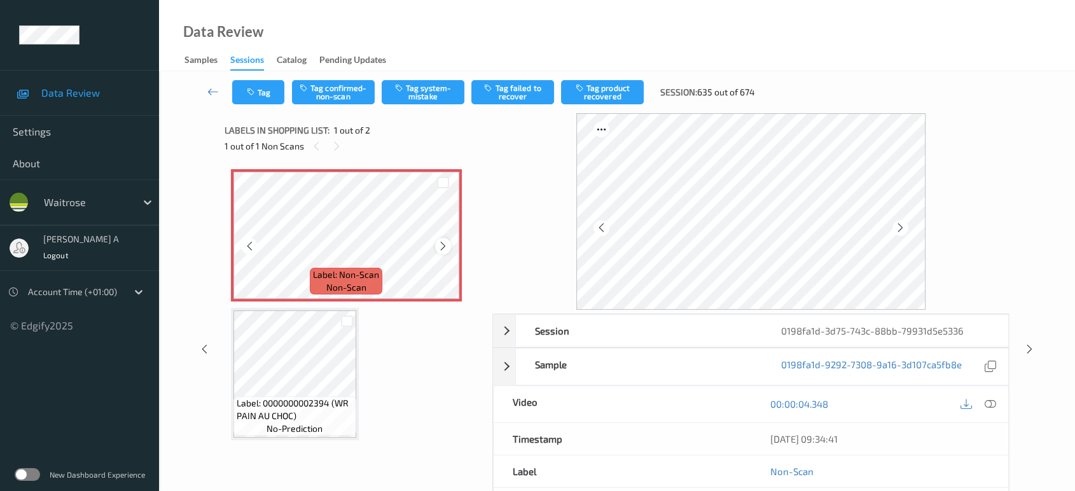
click at [446, 247] on icon at bounding box center [443, 245] width 11 height 11
click at [994, 406] on icon at bounding box center [990, 403] width 11 height 11
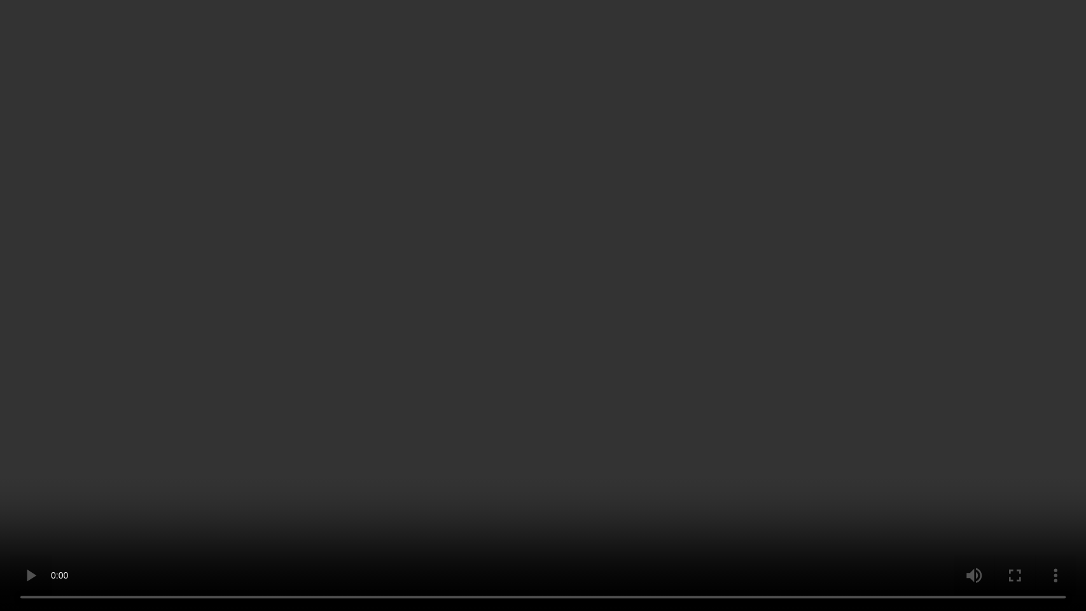
click at [637, 309] on video at bounding box center [543, 305] width 1086 height 611
click at [554, 325] on video at bounding box center [543, 305] width 1086 height 611
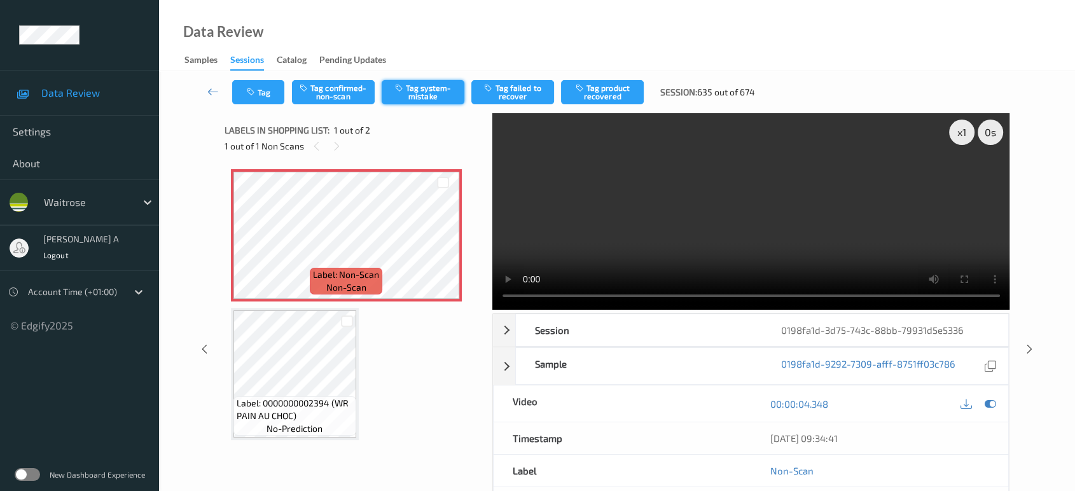
click at [422, 93] on button "Tag system-mistake" at bounding box center [423, 92] width 83 height 24
click at [264, 95] on button "Tag" at bounding box center [258, 92] width 52 height 24
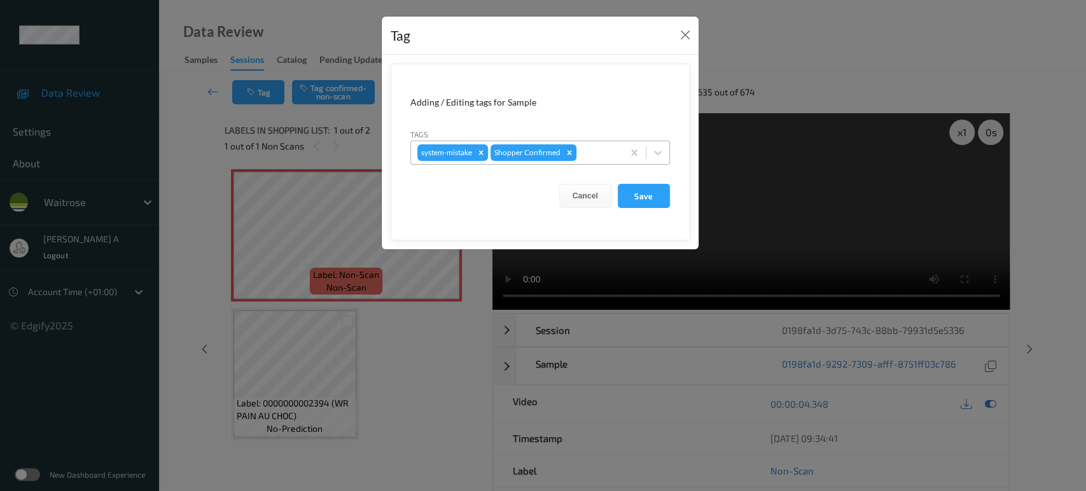
click at [602, 161] on div "system-mistake Shopper Confirmed" at bounding box center [517, 153] width 212 height 22
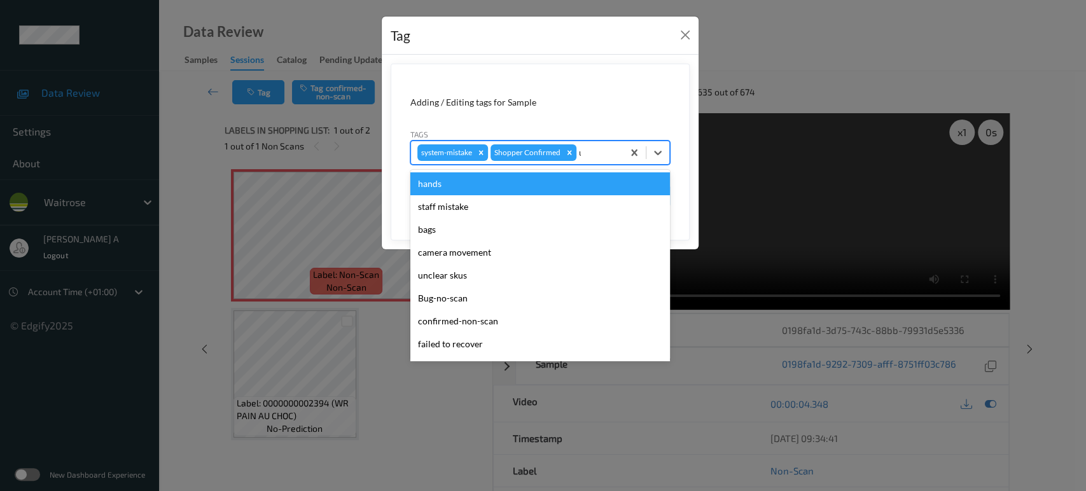
type input "un"
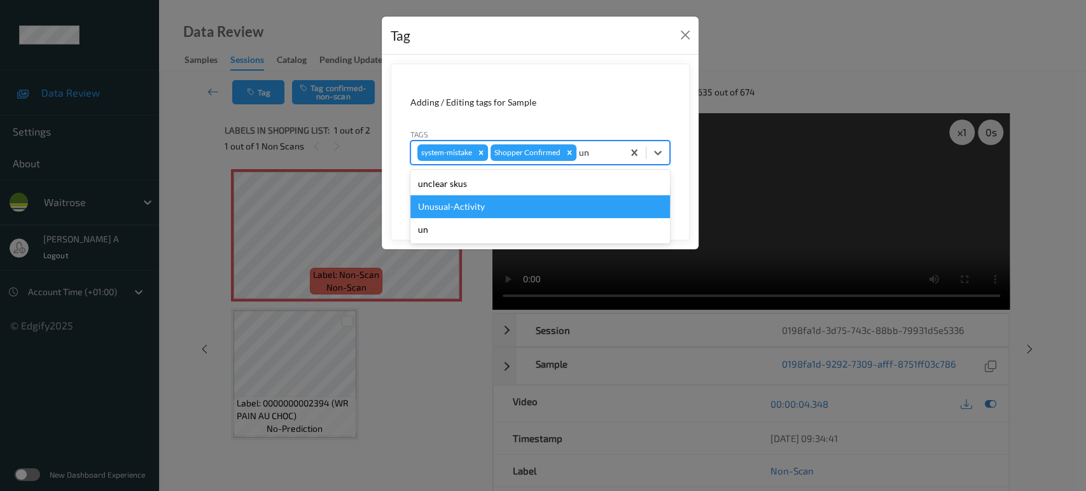
click at [511, 206] on div "Unusual-Activity" at bounding box center [540, 206] width 260 height 23
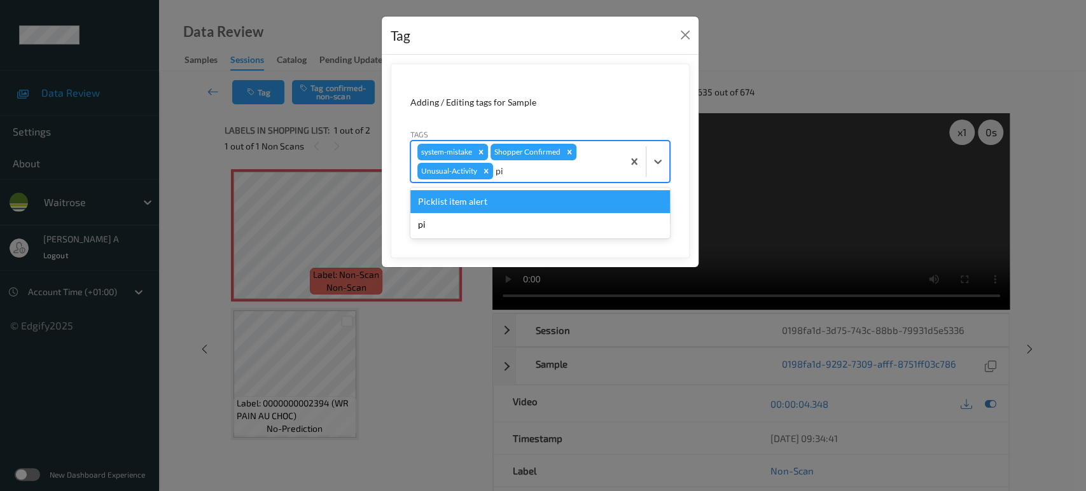
type input "pic"
click at [511, 206] on div "Picklist item alert" at bounding box center [540, 201] width 260 height 23
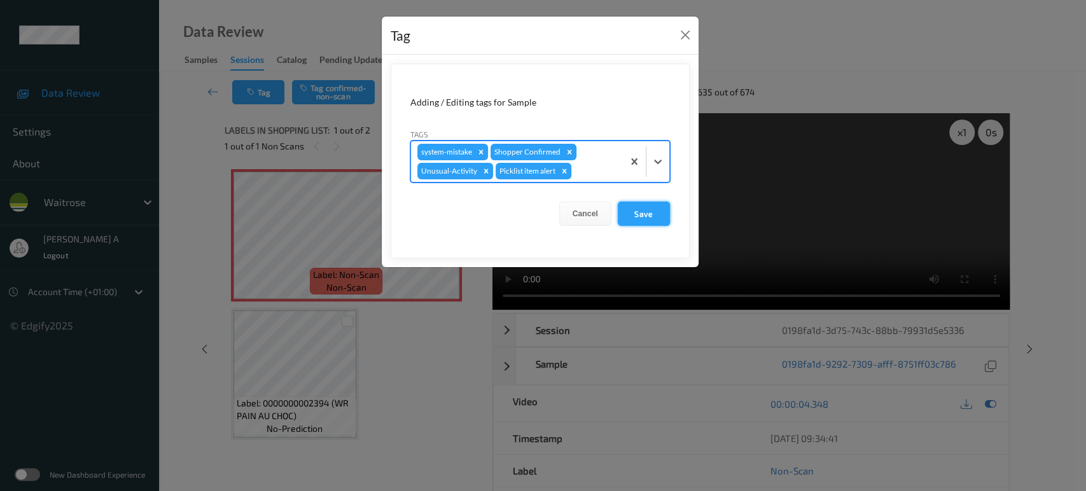
click at [625, 215] on button "Save" at bounding box center [644, 214] width 52 height 24
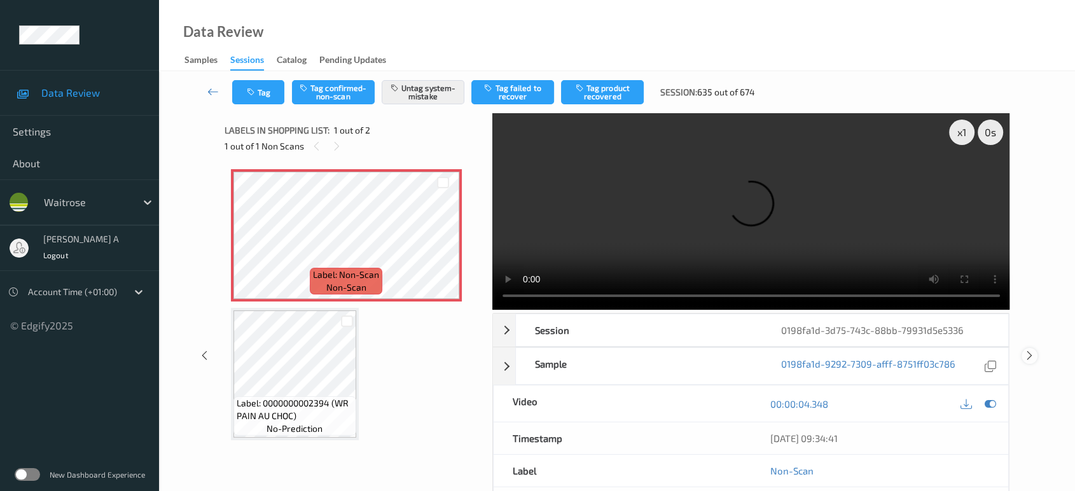
click at [1030, 350] on icon at bounding box center [1029, 355] width 11 height 11
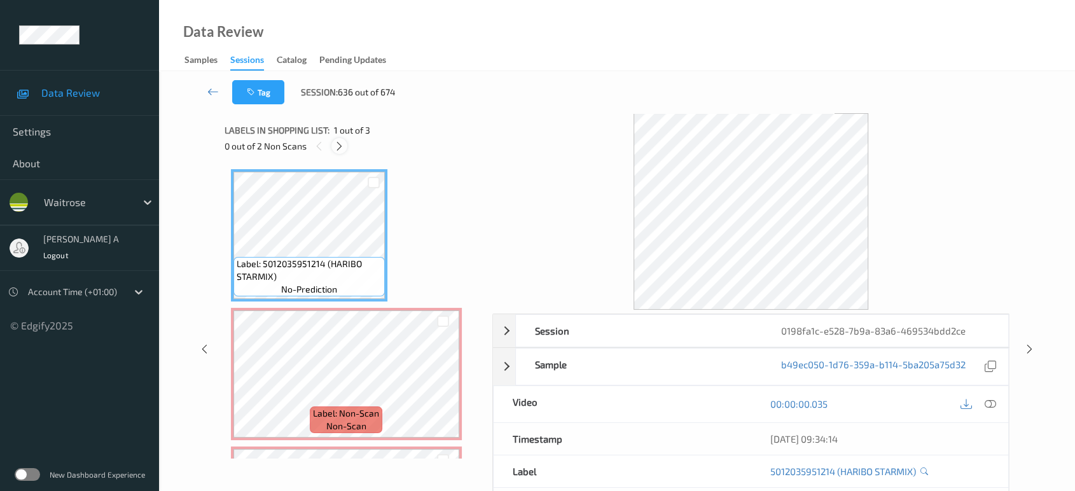
click at [340, 151] on icon at bounding box center [339, 146] width 11 height 11
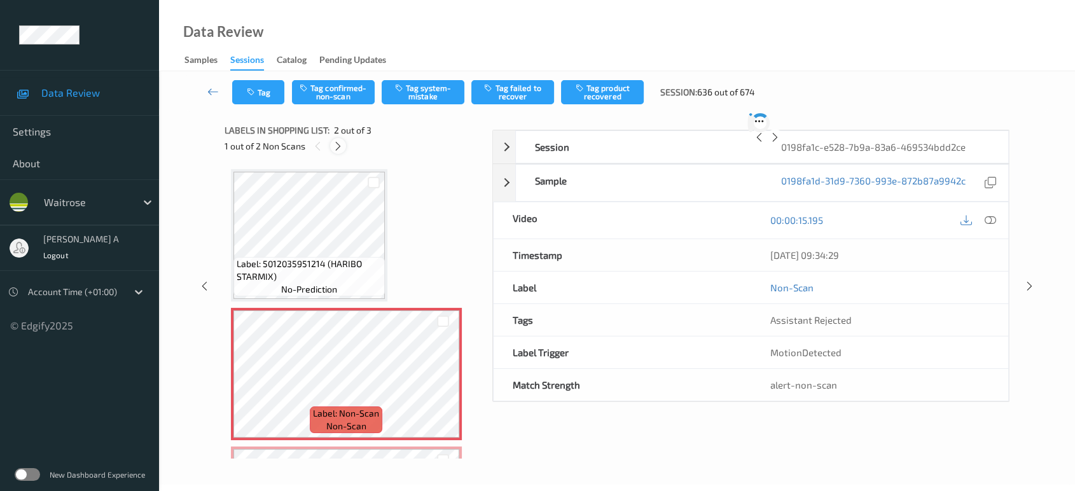
scroll to position [6, 0]
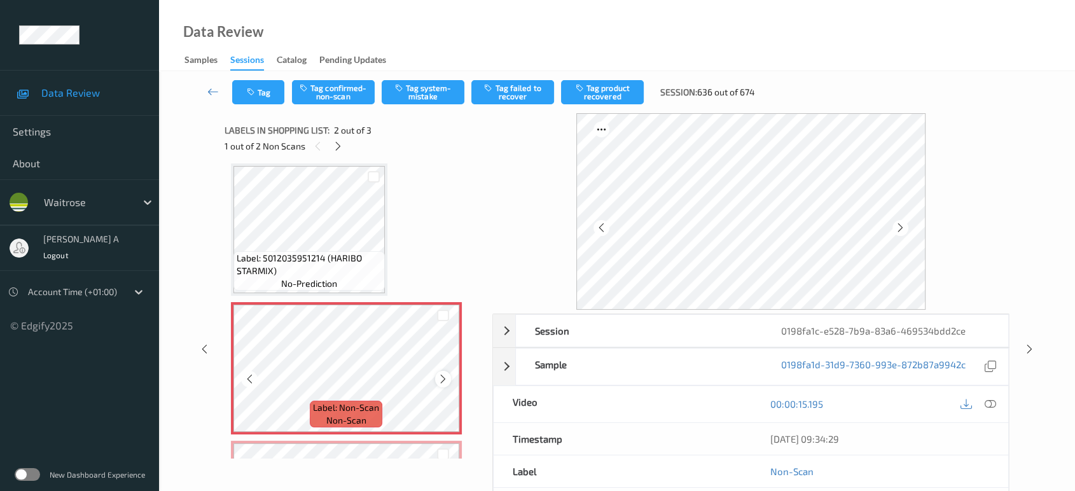
click at [443, 375] on icon at bounding box center [443, 378] width 11 height 11
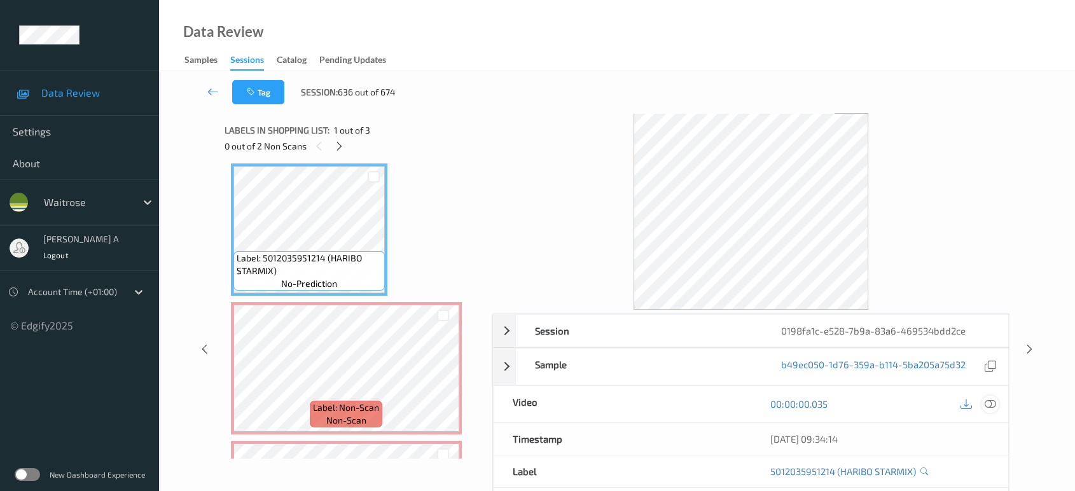
click at [985, 405] on icon at bounding box center [990, 403] width 11 height 11
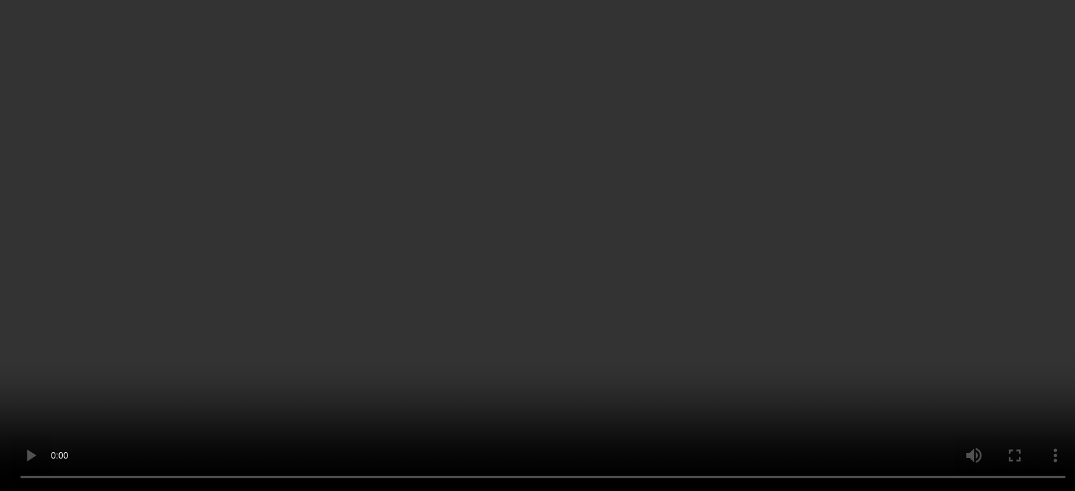
scroll to position [0, 0]
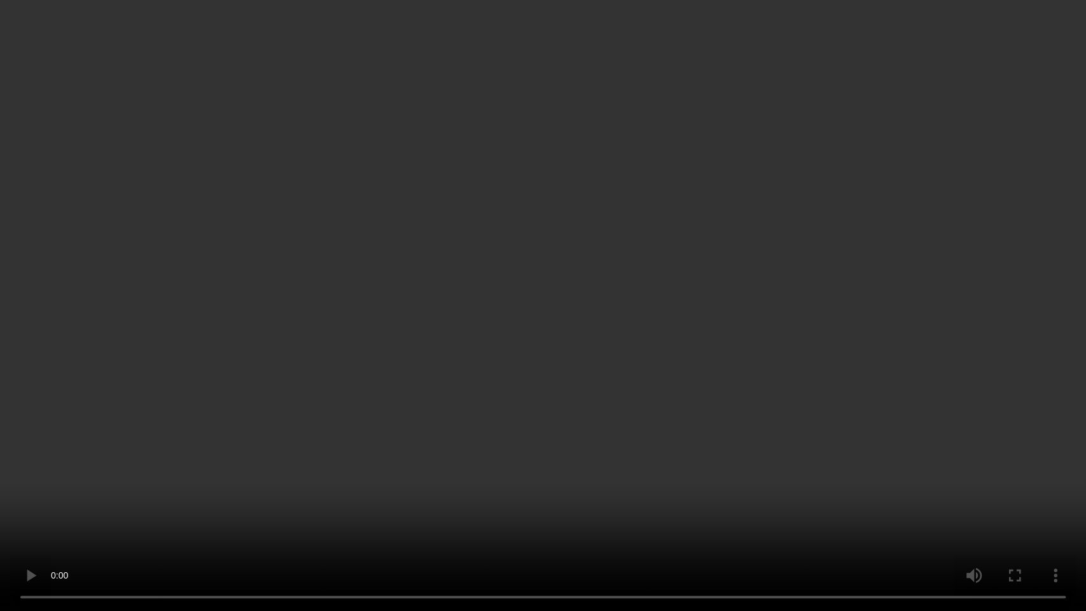
click at [618, 339] on video at bounding box center [543, 305] width 1086 height 611
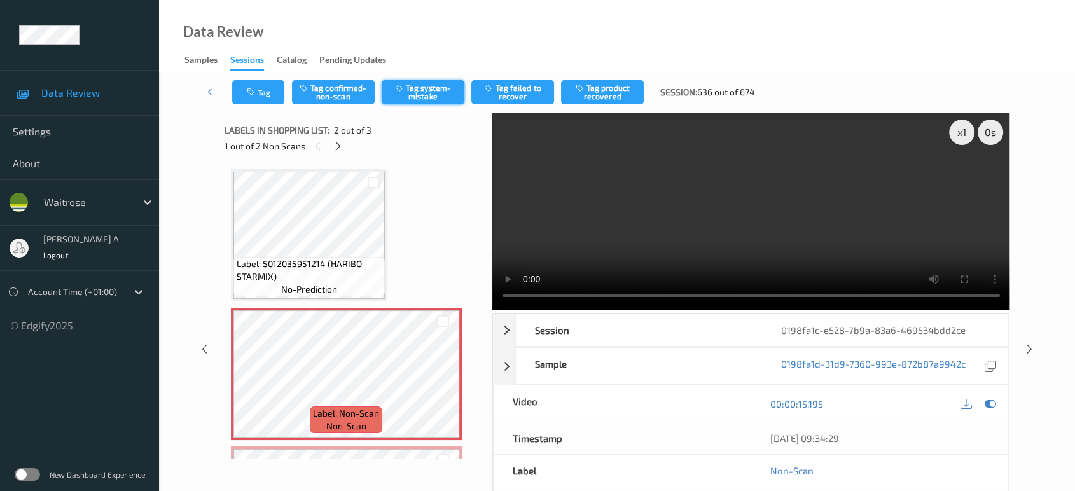
click at [447, 90] on button "Tag system-mistake" at bounding box center [423, 92] width 83 height 24
click at [241, 99] on button "Tag" at bounding box center [258, 92] width 52 height 24
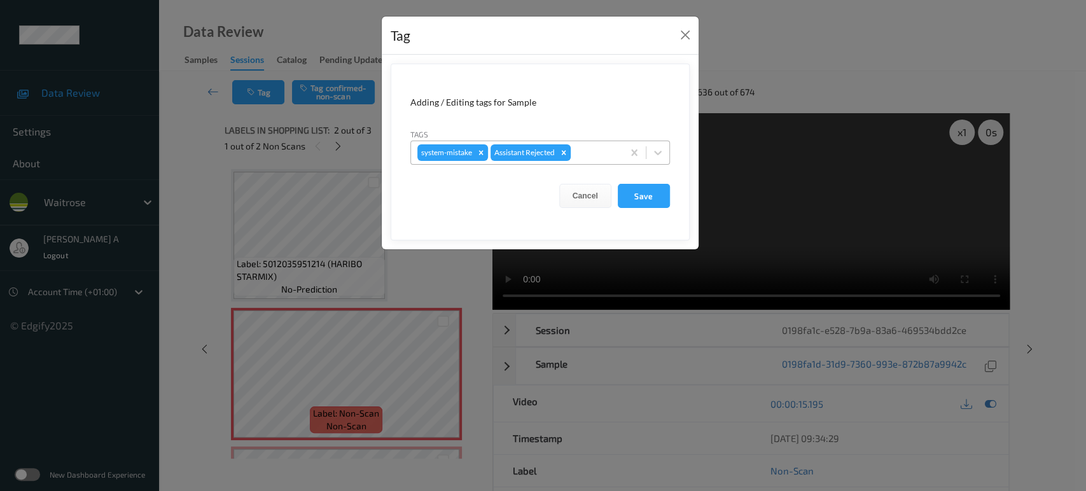
click at [592, 144] on div "system-mistake Assistant Rejected" at bounding box center [517, 153] width 212 height 22
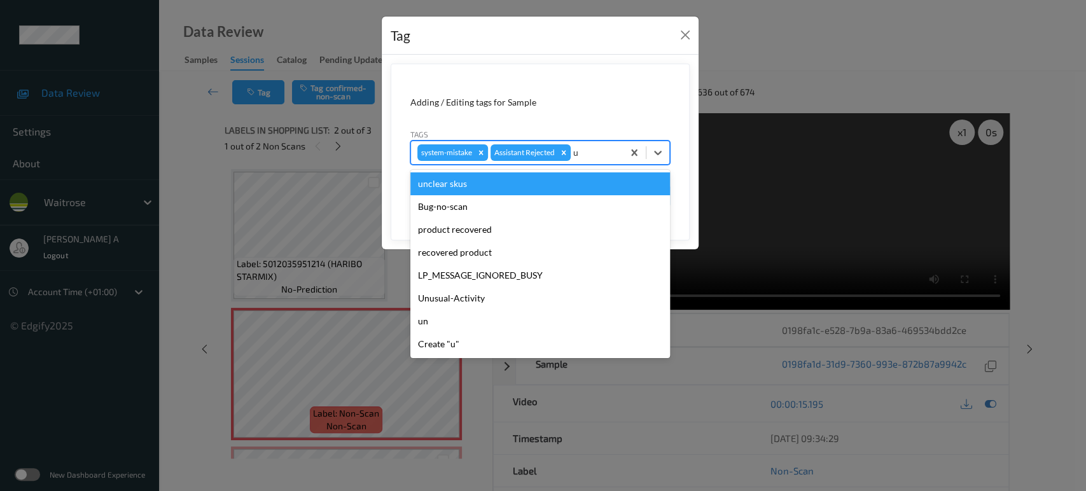
type input "un"
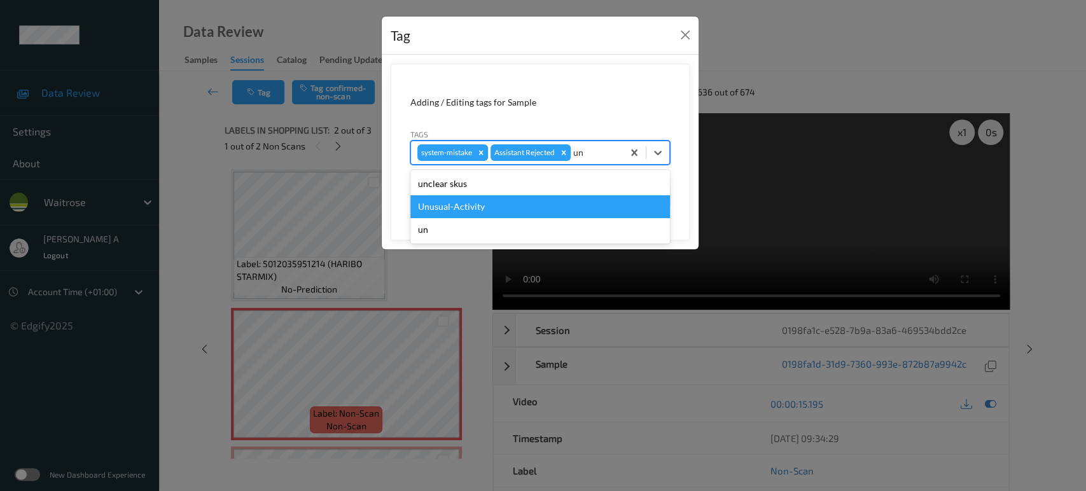
click at [477, 202] on div "Unusual-Activity" at bounding box center [540, 206] width 260 height 23
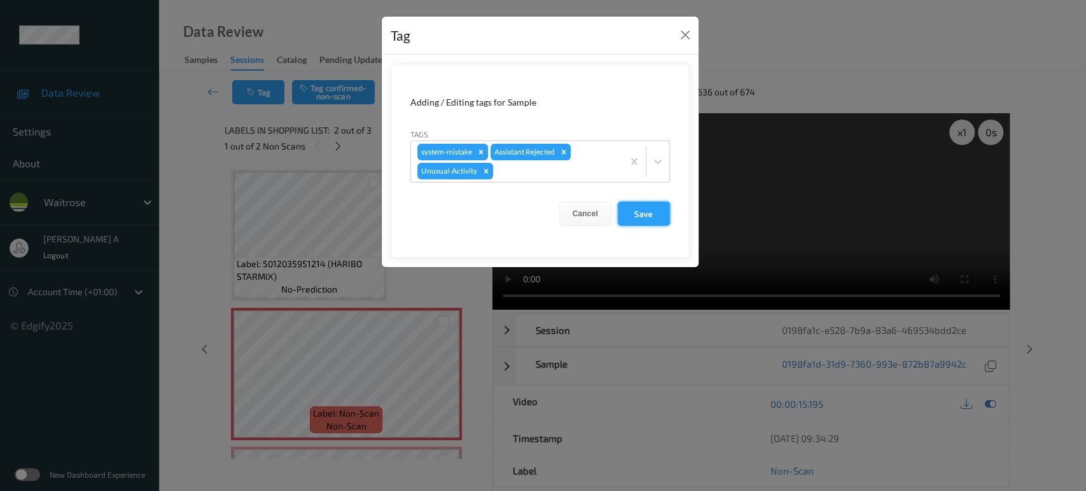
click at [658, 212] on button "Save" at bounding box center [644, 214] width 52 height 24
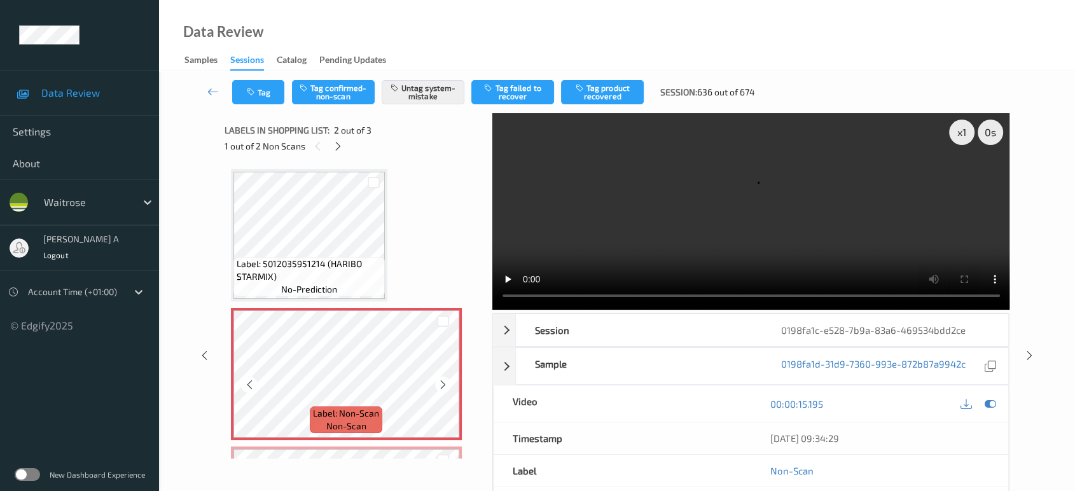
scroll to position [124, 0]
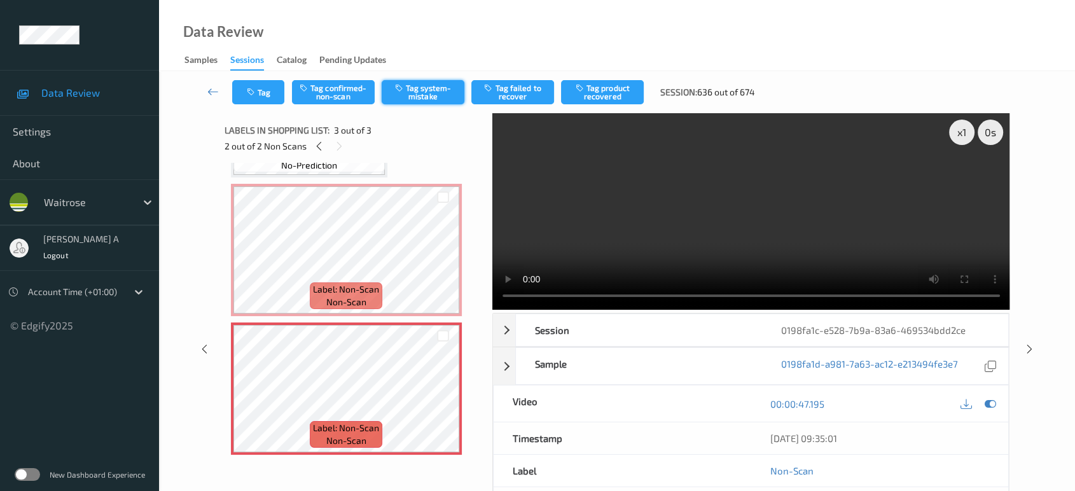
click at [445, 90] on button "Tag system-mistake" at bounding box center [423, 92] width 83 height 24
click at [275, 95] on button "Tag" at bounding box center [258, 92] width 52 height 24
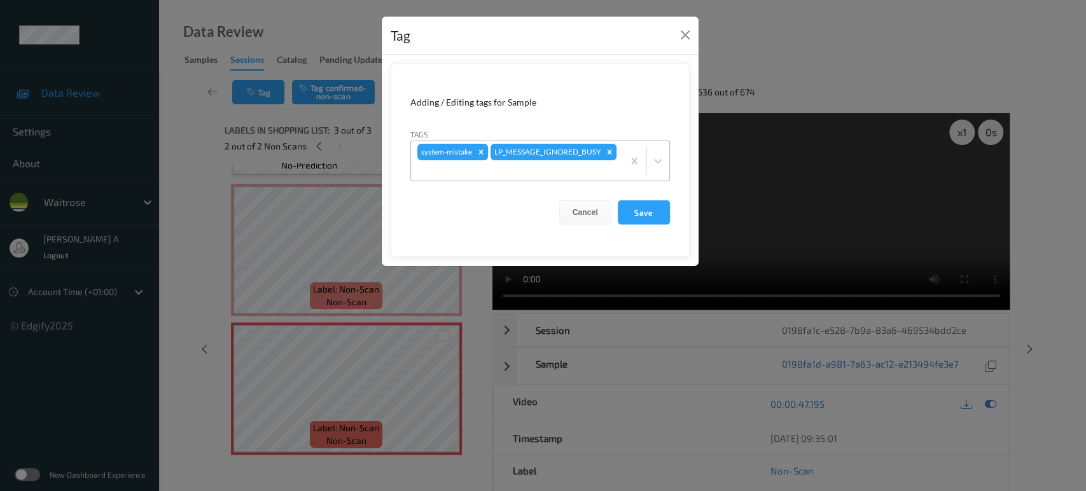
click at [529, 172] on div at bounding box center [516, 170] width 199 height 15
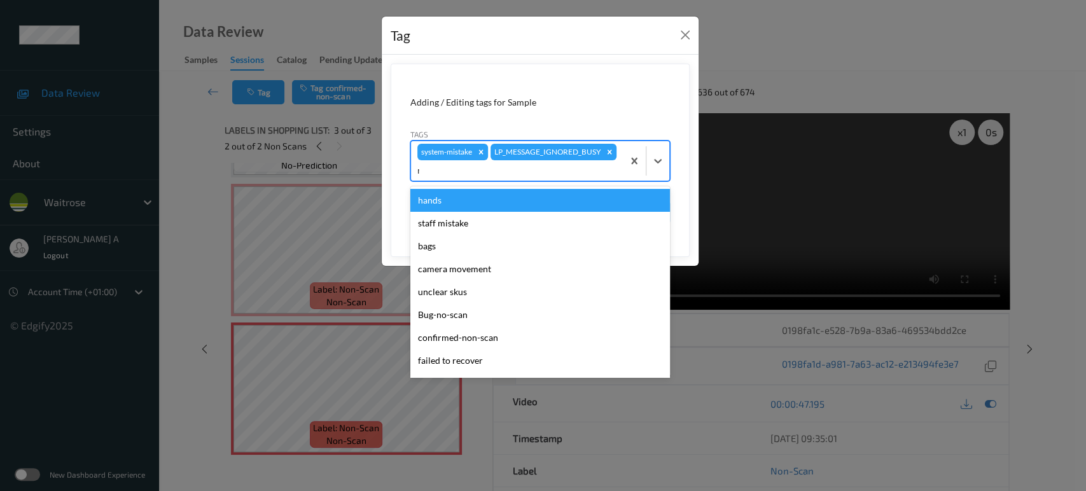
type input "nu"
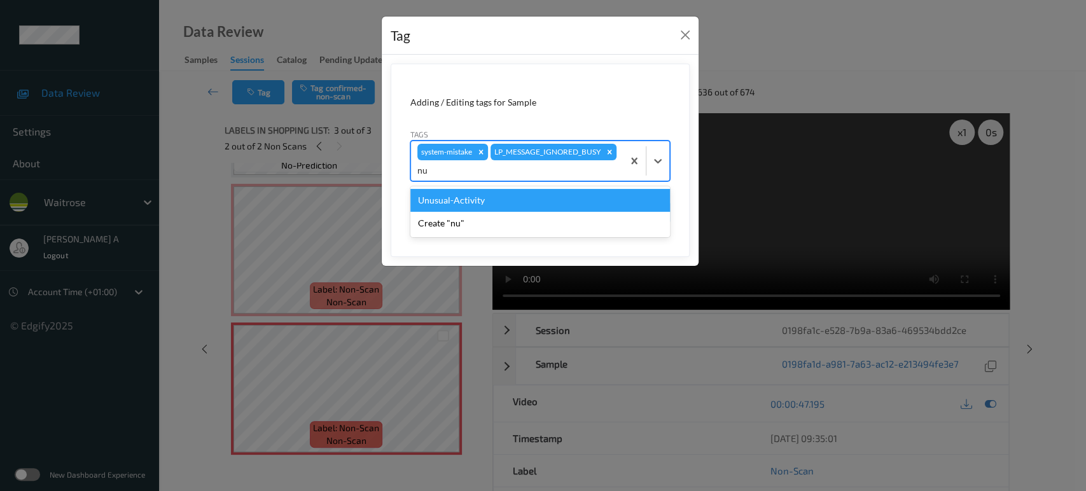
click at [478, 202] on div "Unusual-Activity" at bounding box center [540, 200] width 260 height 23
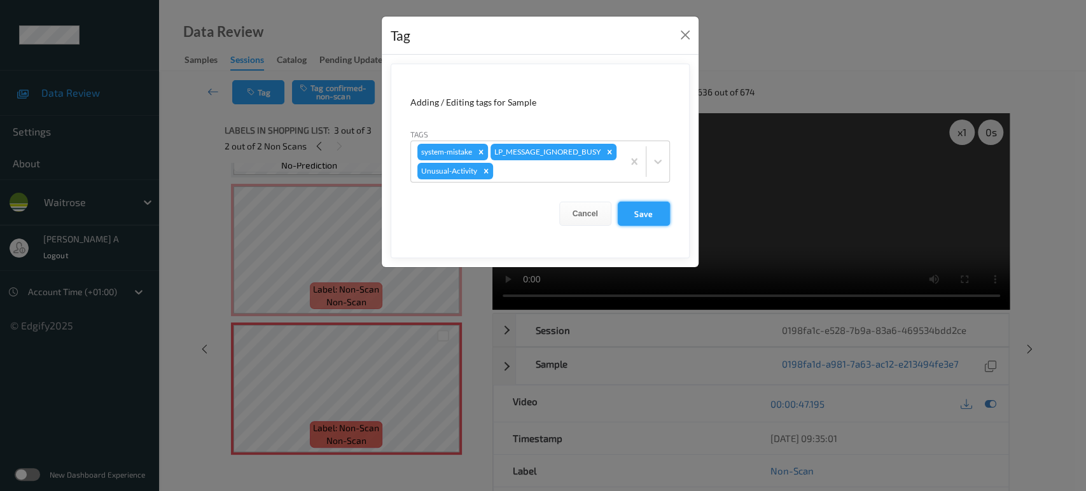
click at [658, 218] on button "Save" at bounding box center [644, 214] width 52 height 24
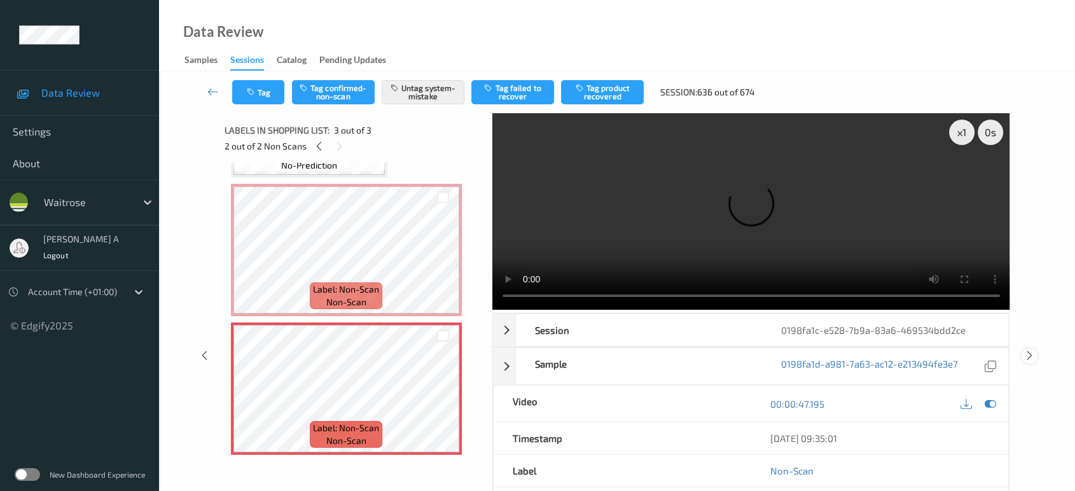
click at [1033, 350] on icon at bounding box center [1029, 355] width 11 height 11
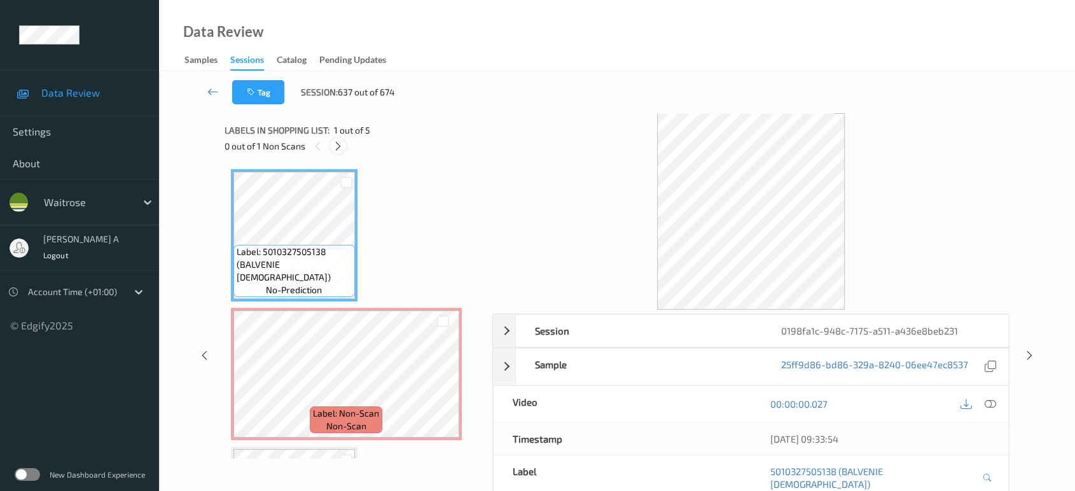
click at [334, 144] on icon at bounding box center [338, 146] width 11 height 11
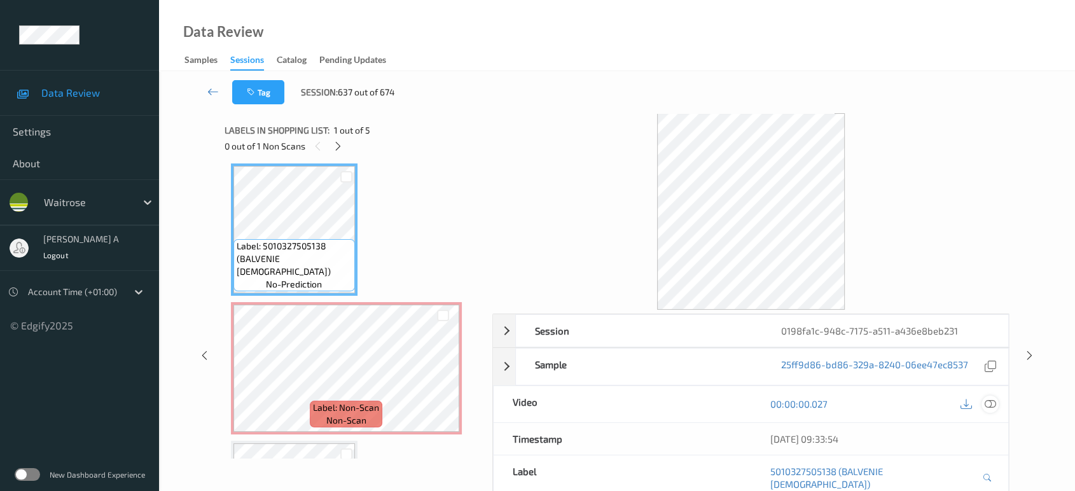
click at [995, 398] on icon at bounding box center [990, 403] width 11 height 11
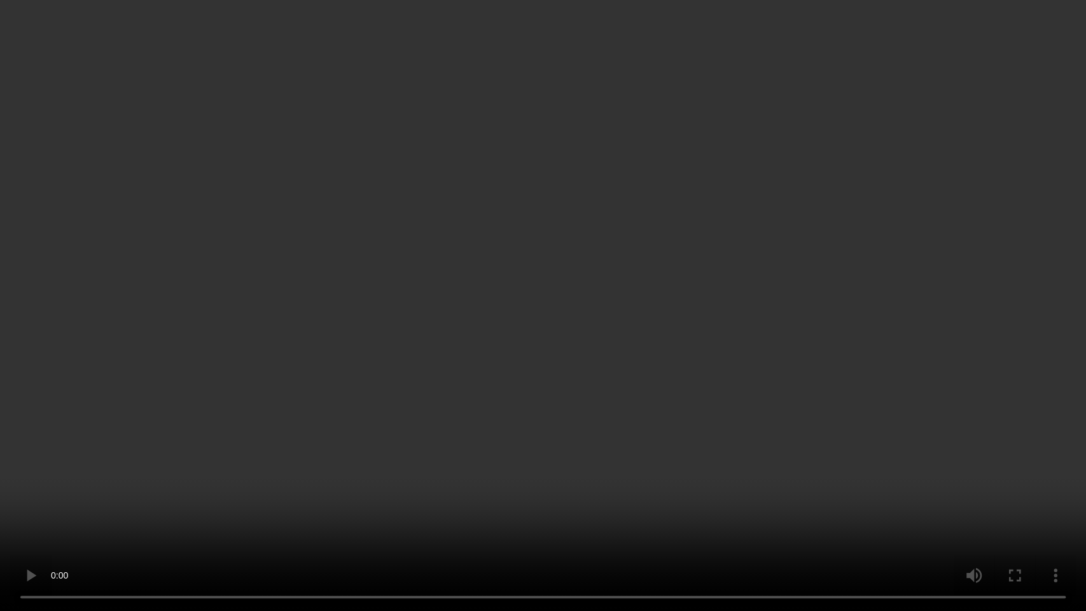
click at [700, 265] on video at bounding box center [543, 305] width 1086 height 611
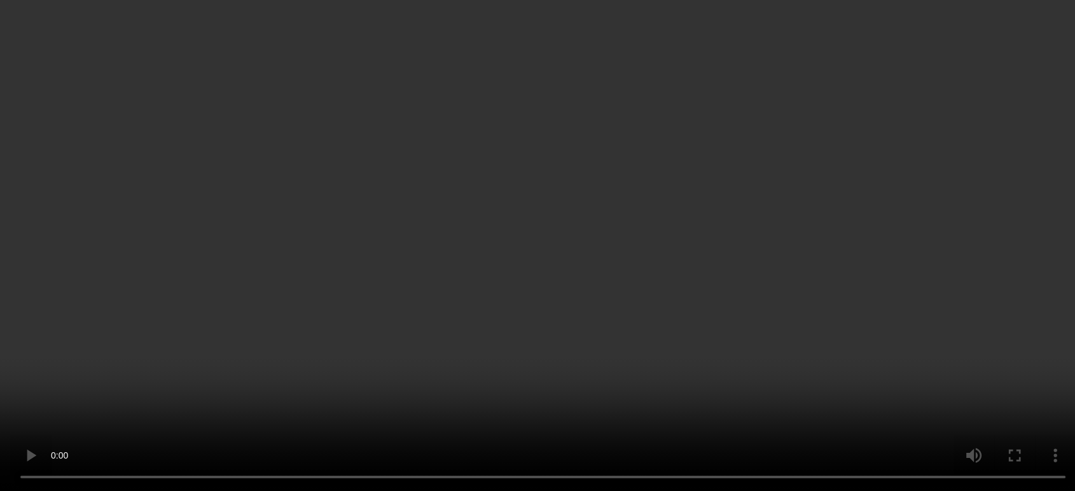
scroll to position [0, 0]
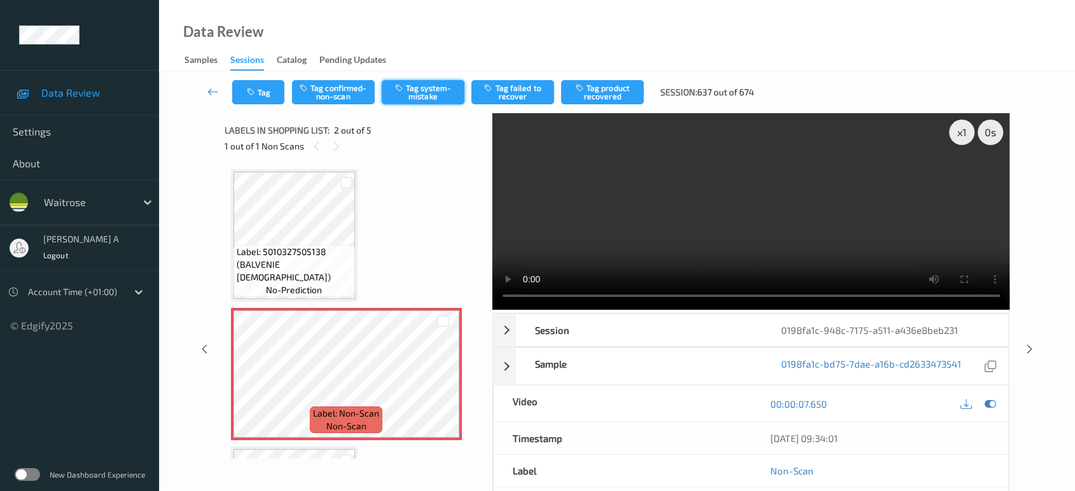
click at [443, 97] on button "Tag system-mistake" at bounding box center [423, 92] width 83 height 24
click at [265, 97] on button "Tag" at bounding box center [258, 92] width 52 height 24
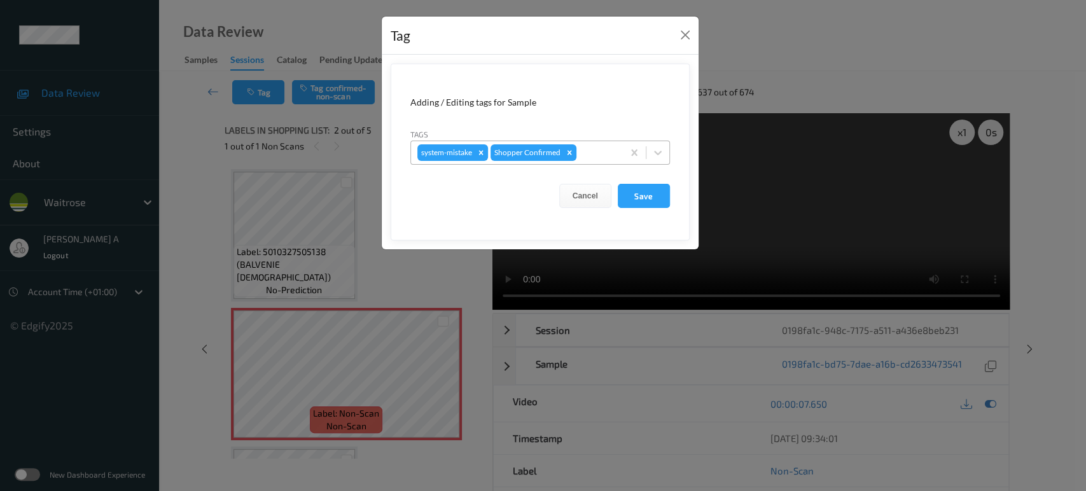
click at [597, 147] on div at bounding box center [598, 152] width 38 height 15
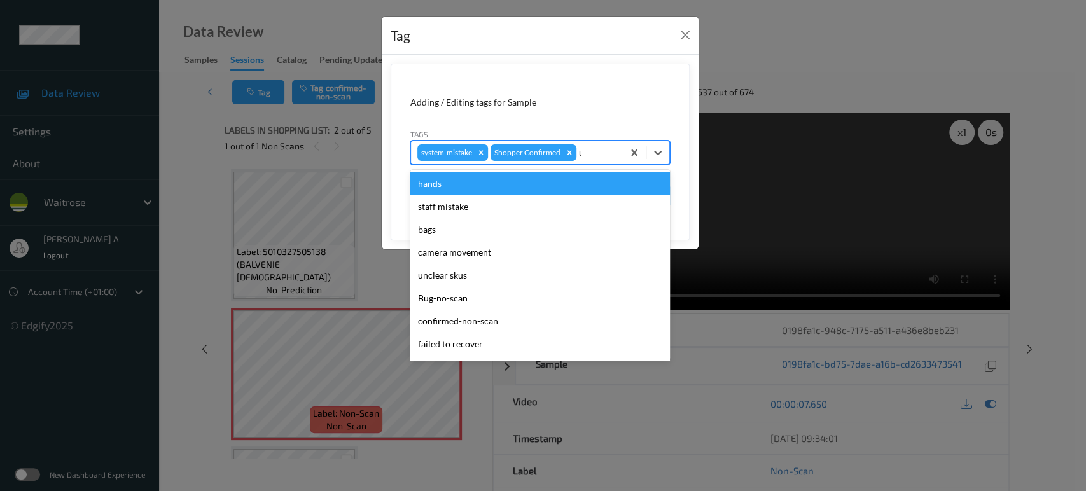
type input "un"
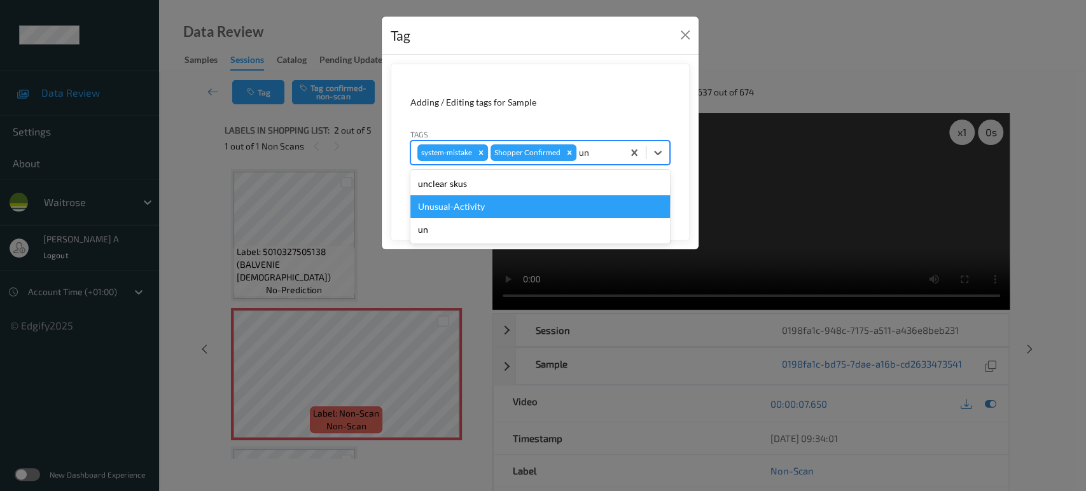
click at [504, 197] on div "Unusual-Activity" at bounding box center [540, 206] width 260 height 23
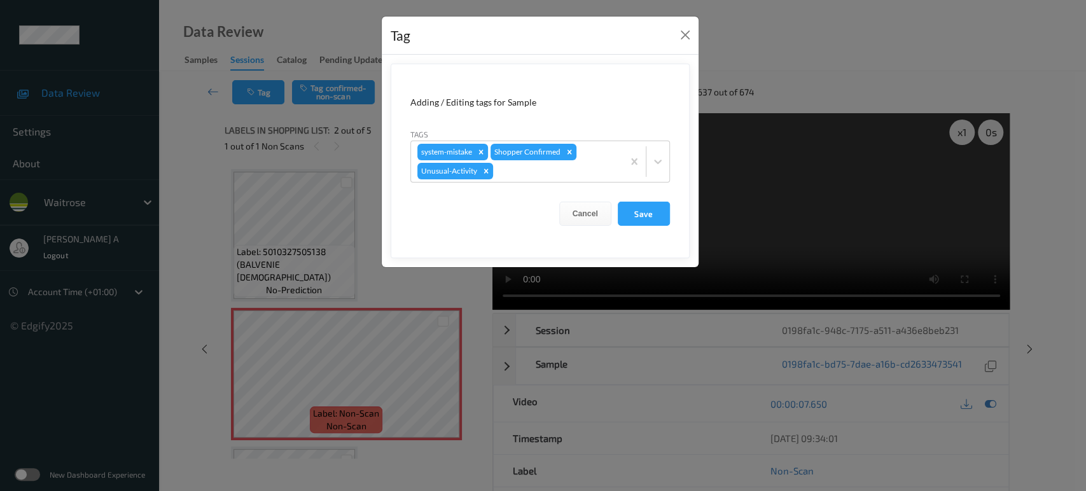
click at [650, 228] on form "Adding / Editing tags for Sample Tags system-mistake Shopper Confirmed Unusual-…" at bounding box center [540, 161] width 299 height 195
click at [653, 217] on button "Save" at bounding box center [644, 214] width 52 height 24
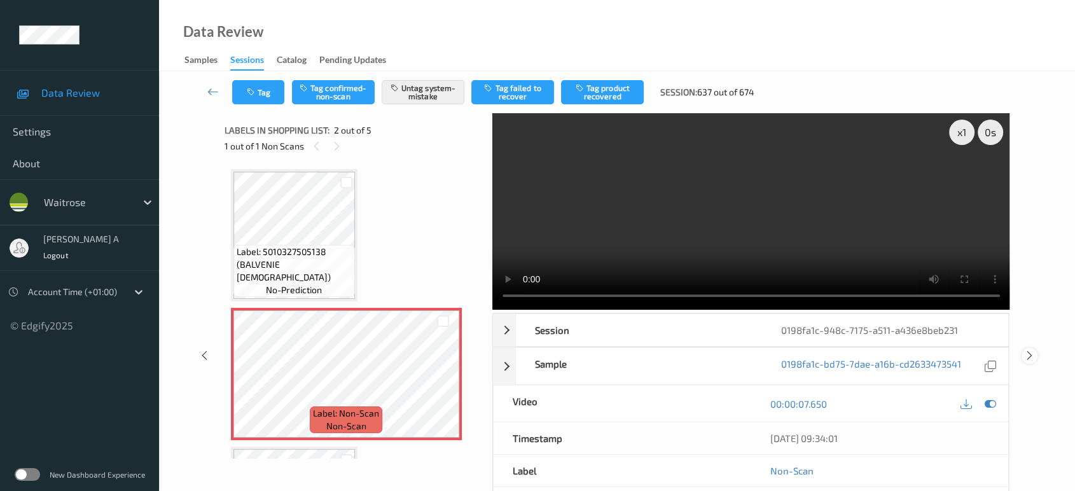
click at [1033, 350] on icon at bounding box center [1029, 355] width 11 height 11
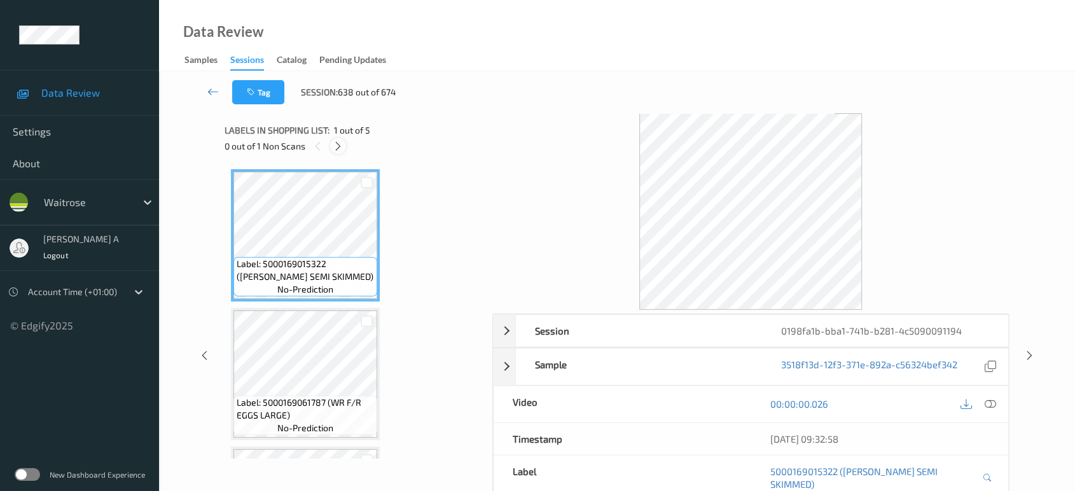
click at [341, 146] on icon at bounding box center [338, 146] width 11 height 11
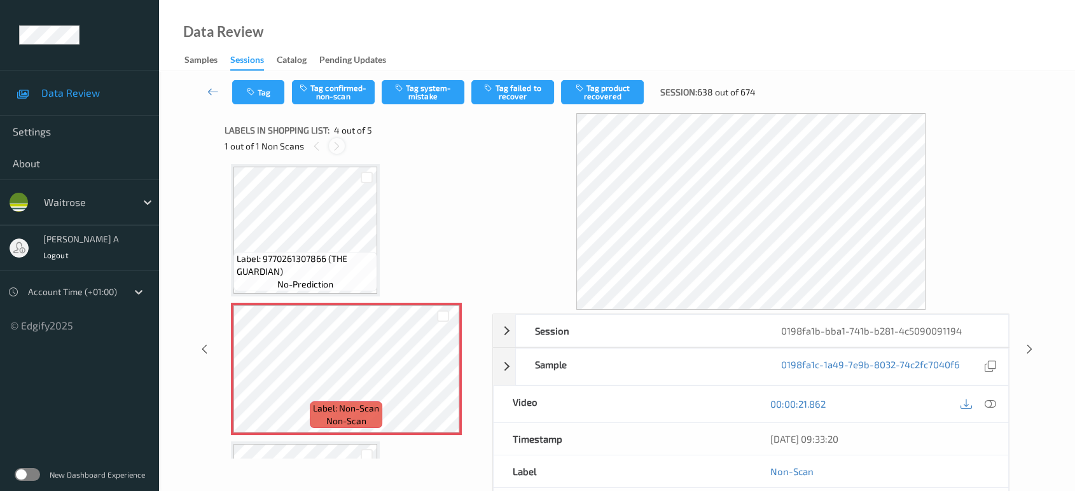
click at [336, 146] on icon at bounding box center [336, 146] width 11 height 11
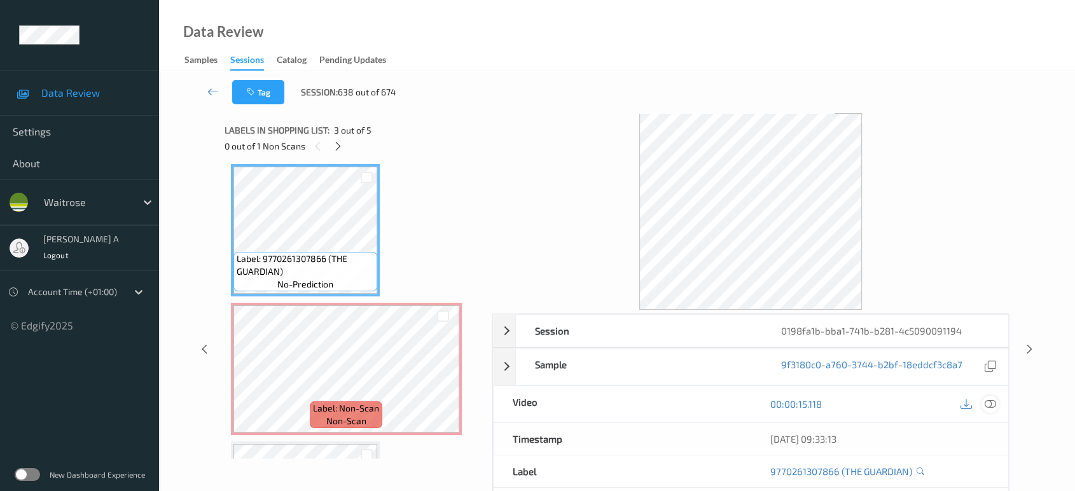
click at [988, 401] on icon at bounding box center [990, 403] width 11 height 11
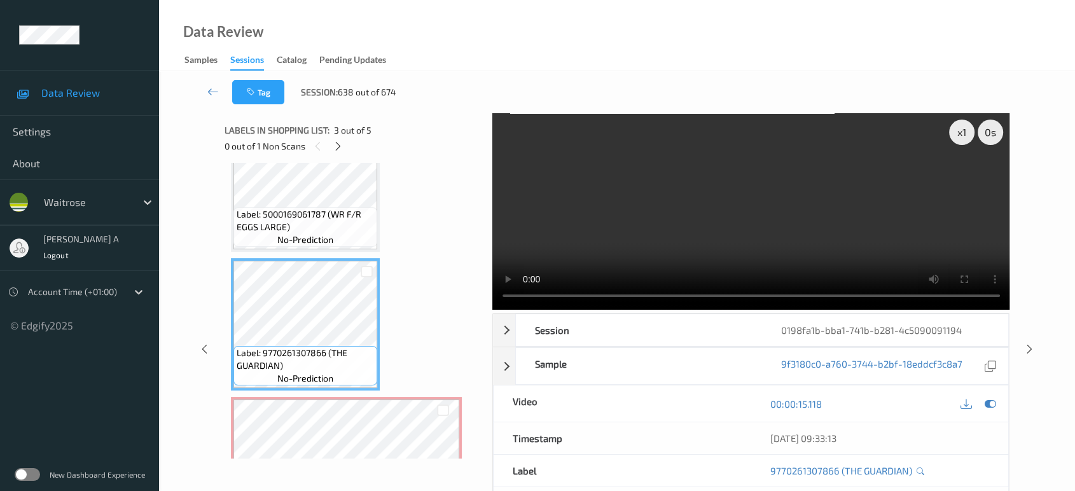
scroll to position [0, 0]
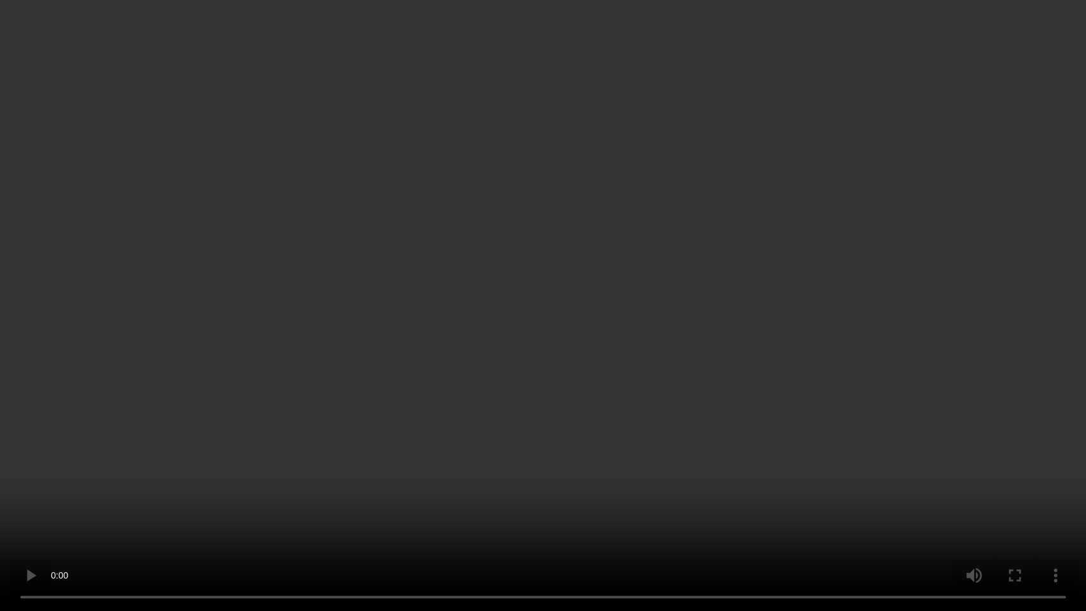
click at [542, 414] on video at bounding box center [543, 305] width 1086 height 611
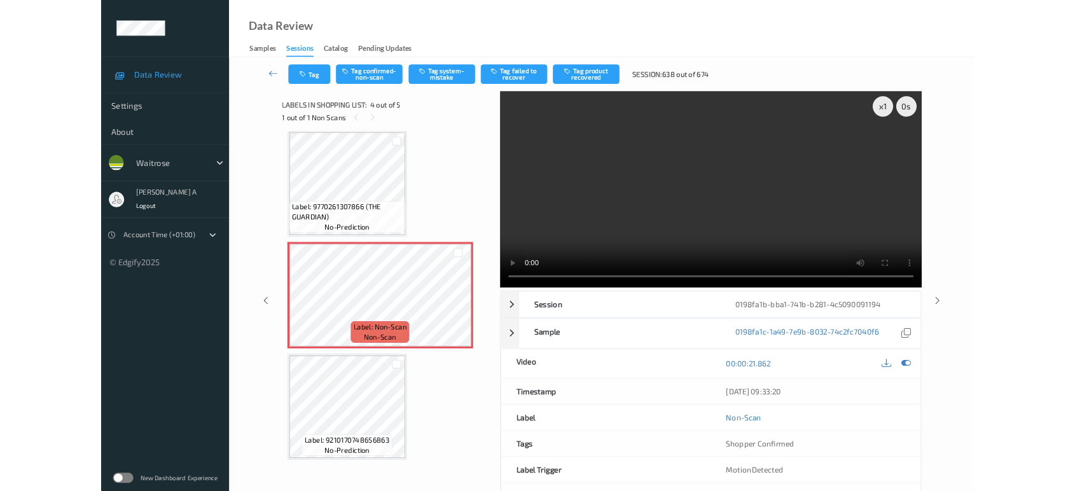
scroll to position [281, 0]
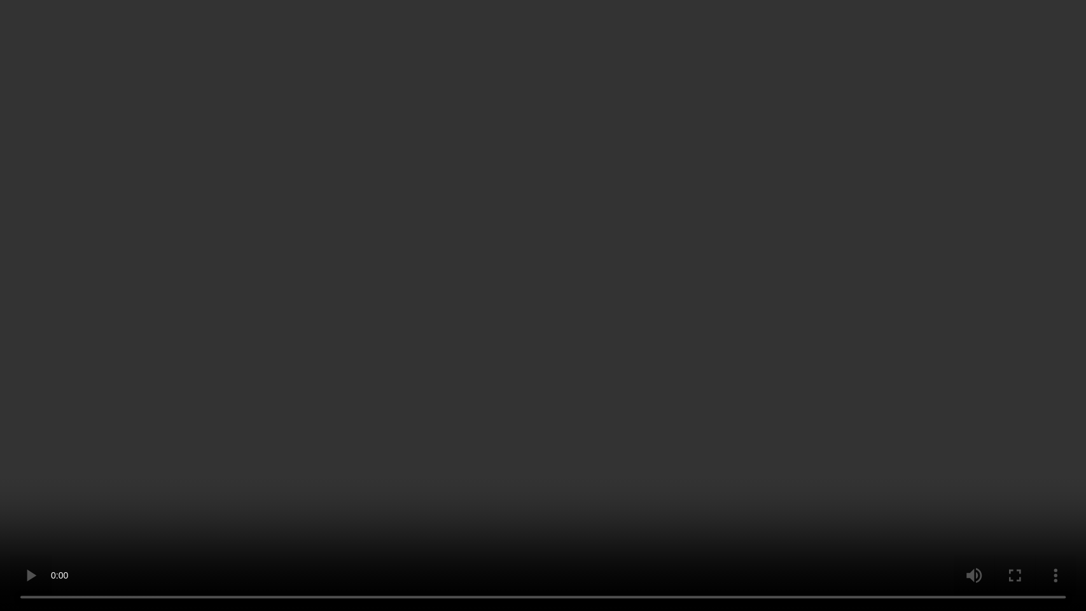
click at [558, 319] on video at bounding box center [543, 305] width 1086 height 611
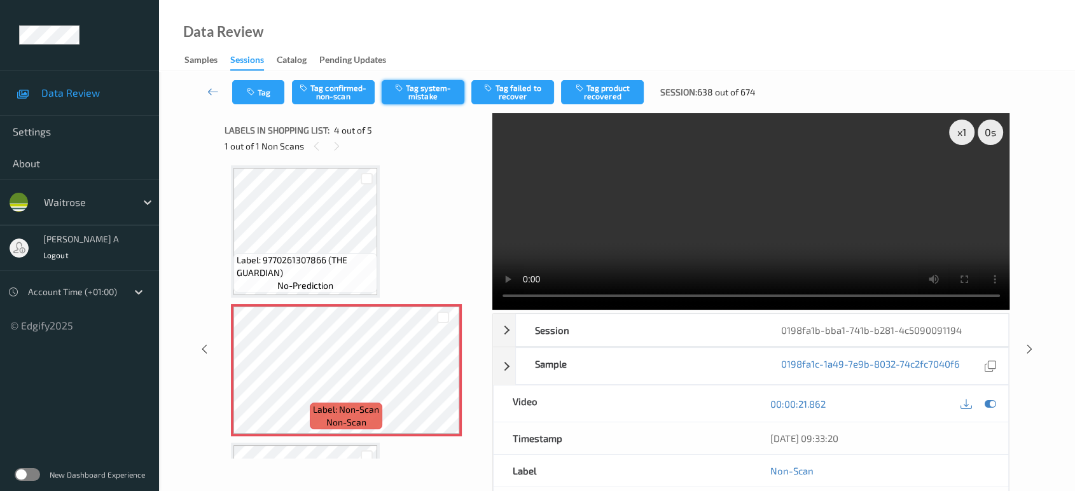
click at [413, 98] on button "Tag system-mistake" at bounding box center [423, 92] width 83 height 24
click at [1030, 343] on icon at bounding box center [1029, 348] width 11 height 11
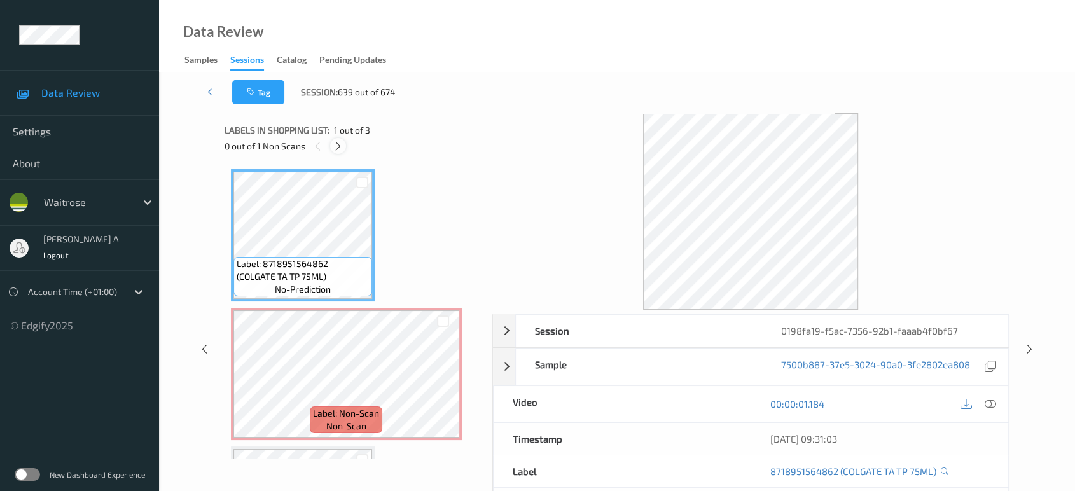
click at [343, 145] on div at bounding box center [338, 146] width 16 height 16
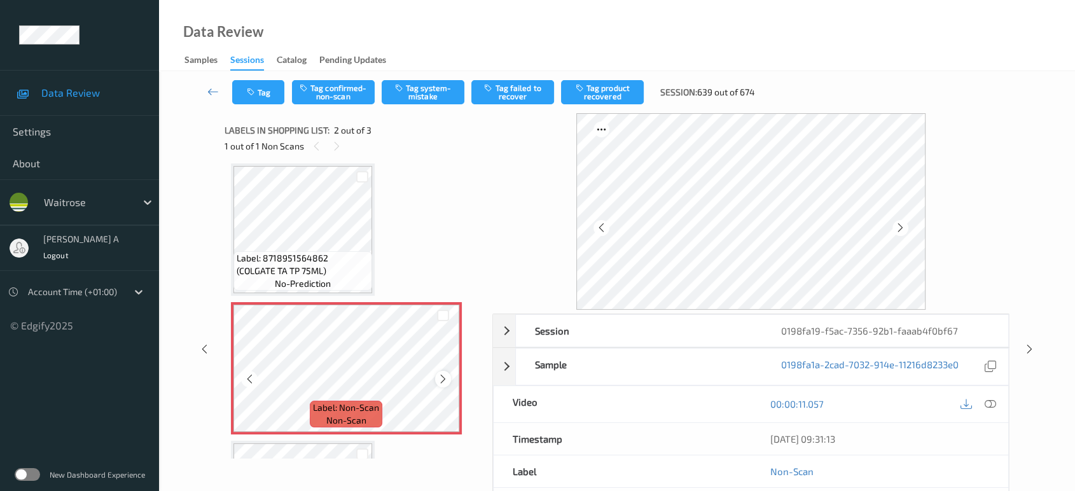
click at [442, 378] on icon at bounding box center [443, 378] width 11 height 11
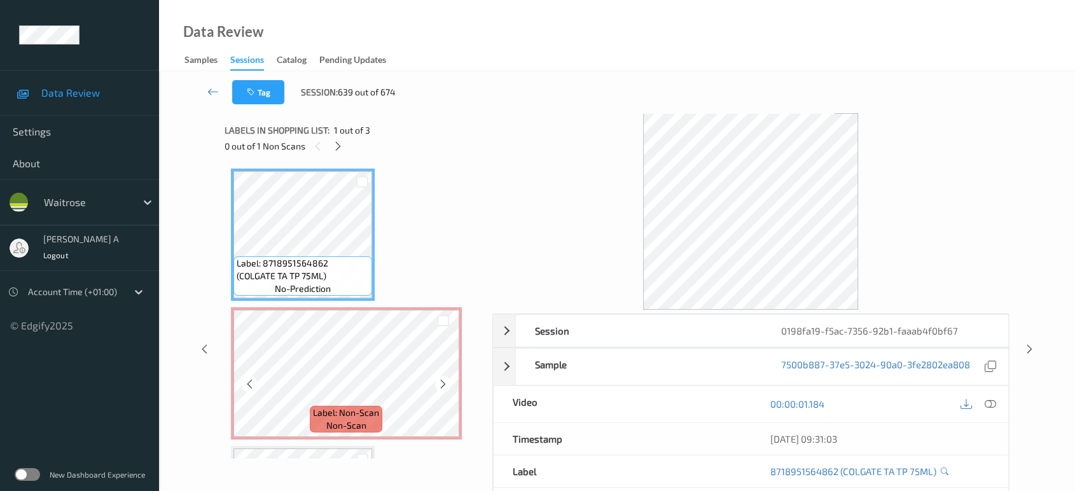
scroll to position [0, 0]
click at [1000, 406] on div "00:00:01.184" at bounding box center [880, 404] width 258 height 36
click at [999, 406] on div "00:00:01.184" at bounding box center [880, 404] width 258 height 36
click at [990, 405] on icon at bounding box center [990, 403] width 11 height 11
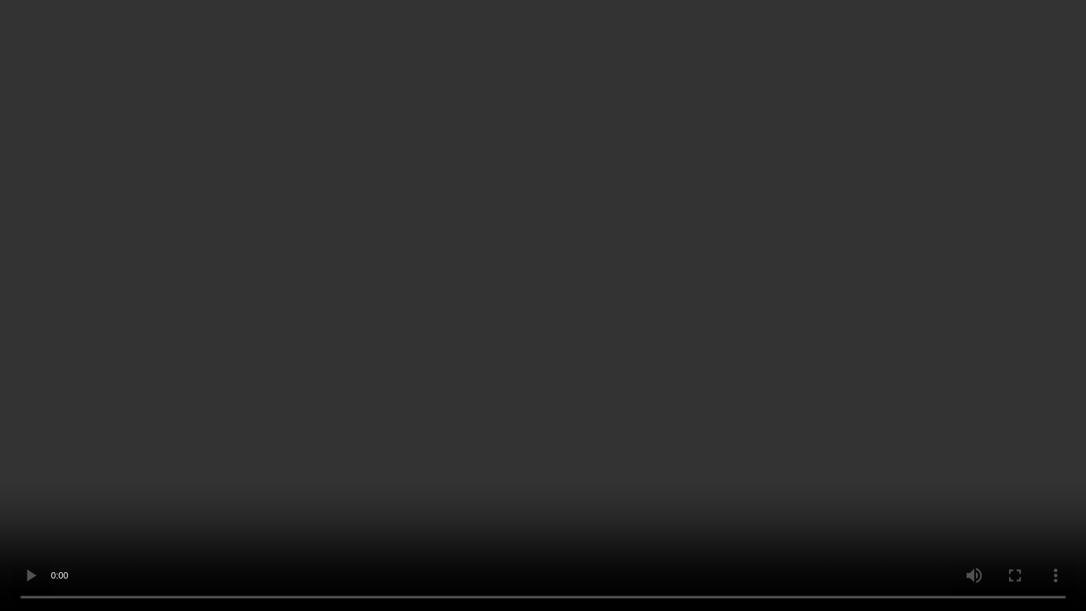
click at [594, 378] on video at bounding box center [543, 305] width 1086 height 611
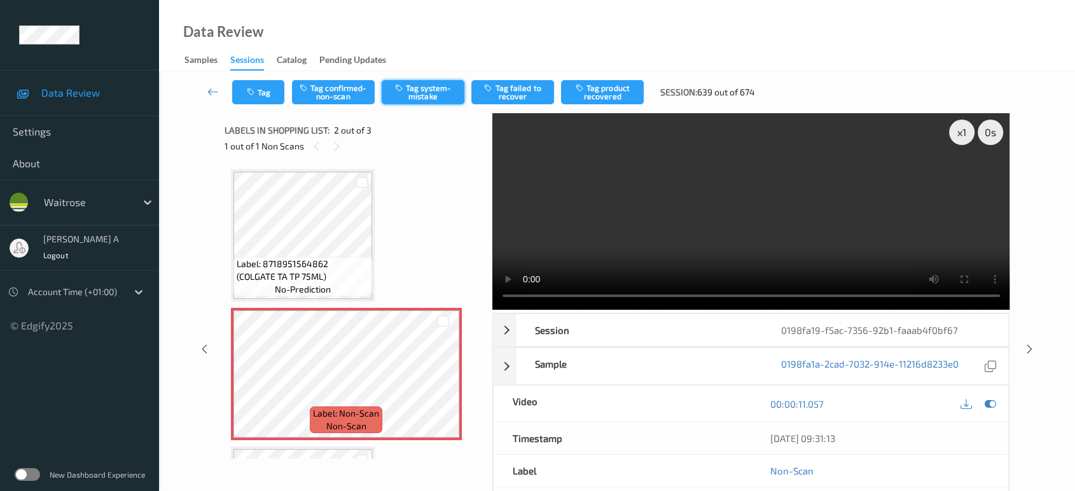
click at [413, 90] on button "Tag system-mistake" at bounding box center [423, 92] width 83 height 24
click at [263, 95] on button "Tag" at bounding box center [258, 92] width 52 height 24
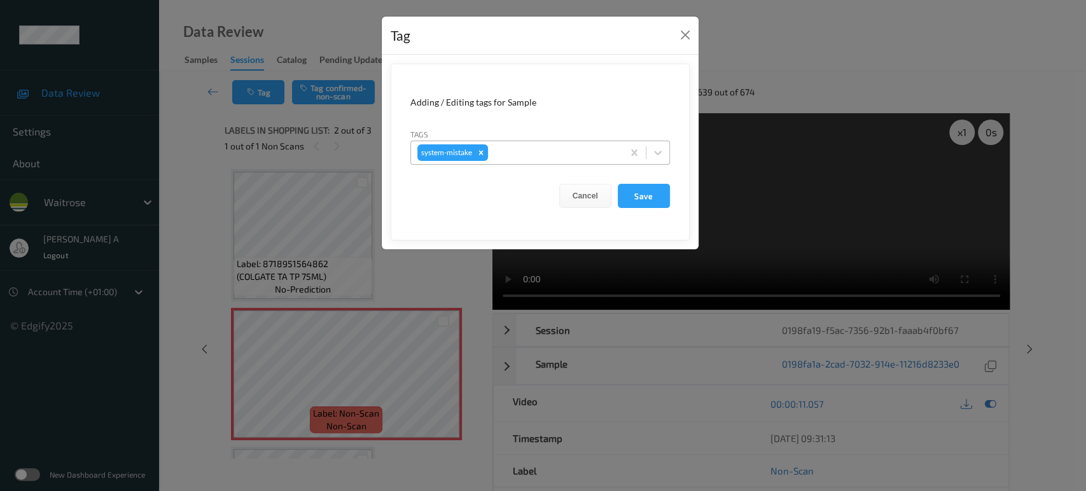
click at [534, 146] on div at bounding box center [553, 152] width 126 height 15
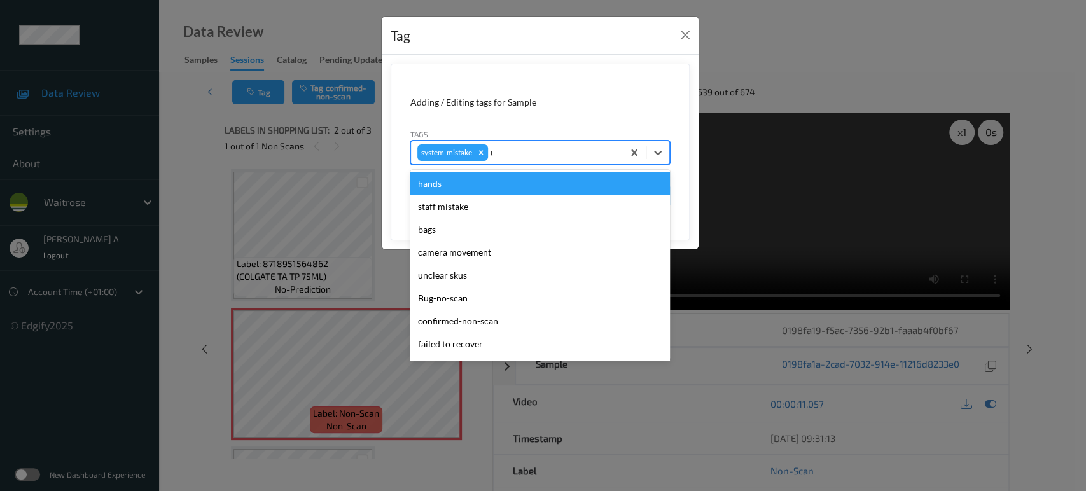
type input "un"
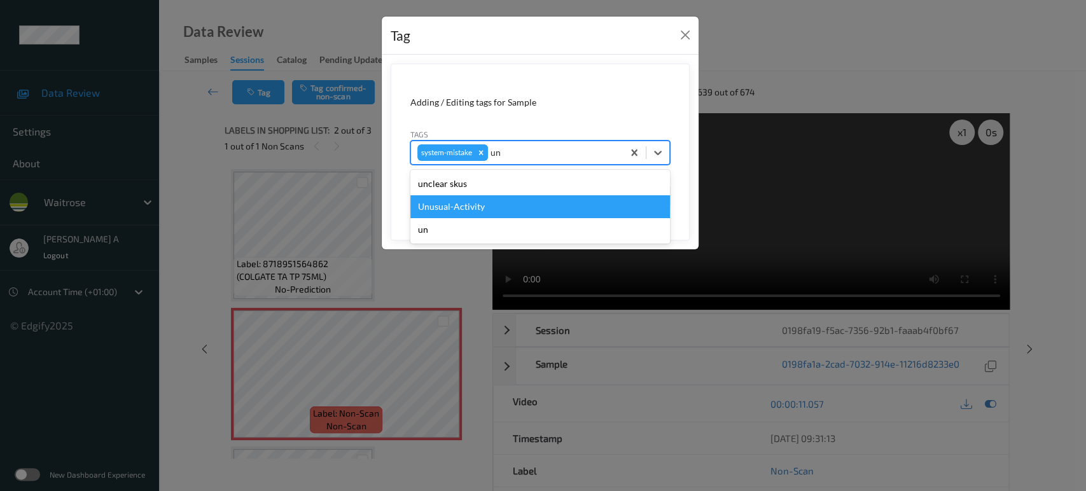
click at [505, 204] on div "Unusual-Activity" at bounding box center [540, 206] width 260 height 23
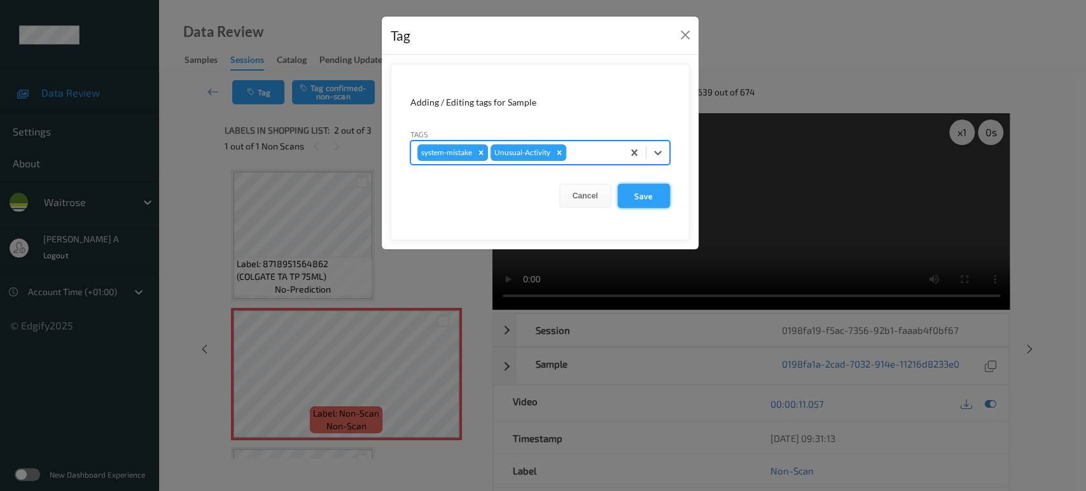
click at [626, 197] on button "Save" at bounding box center [644, 196] width 52 height 24
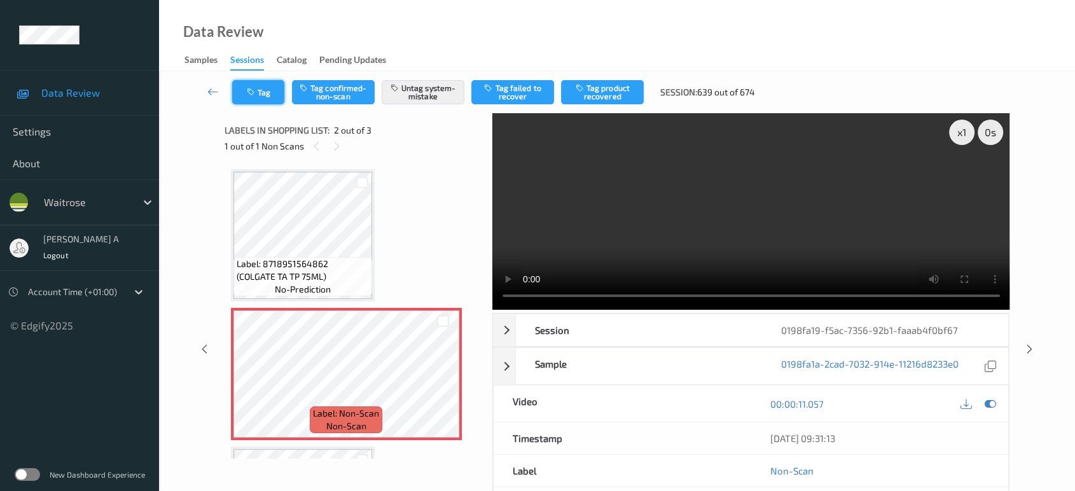
click at [264, 95] on button "Tag" at bounding box center [258, 92] width 52 height 24
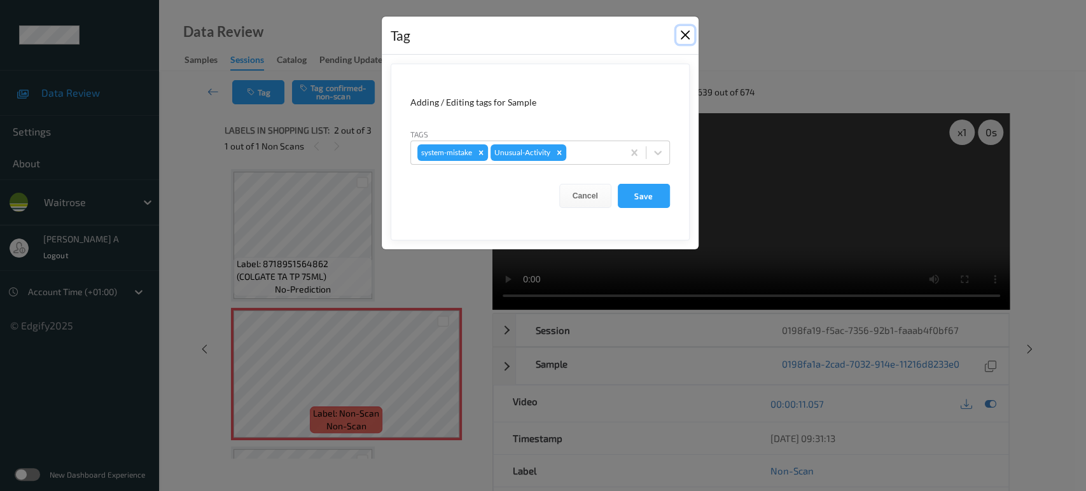
drag, startPoint x: 684, startPoint y: 36, endPoint x: 712, endPoint y: 55, distance: 33.4
click at [683, 36] on button "Close" at bounding box center [685, 35] width 18 height 18
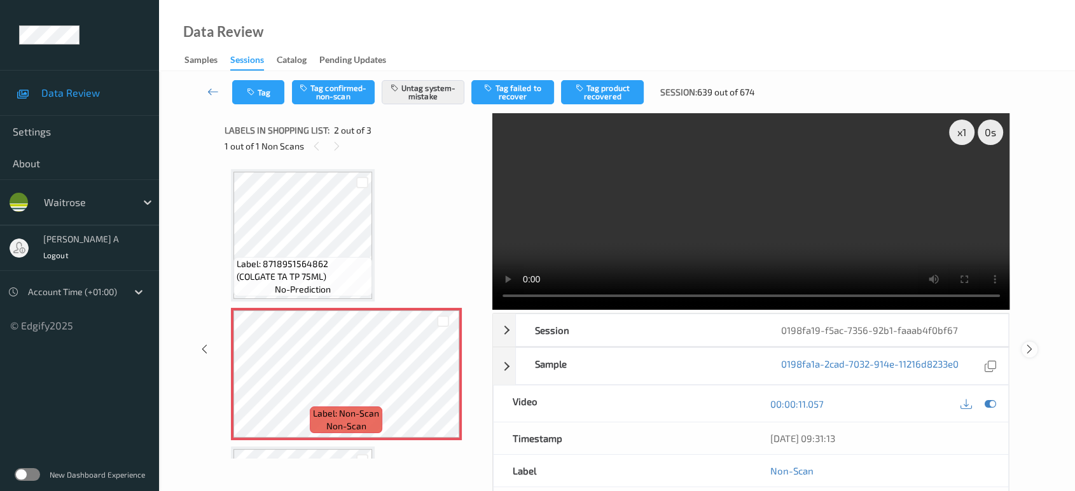
click at [1030, 347] on icon at bounding box center [1029, 348] width 11 height 11
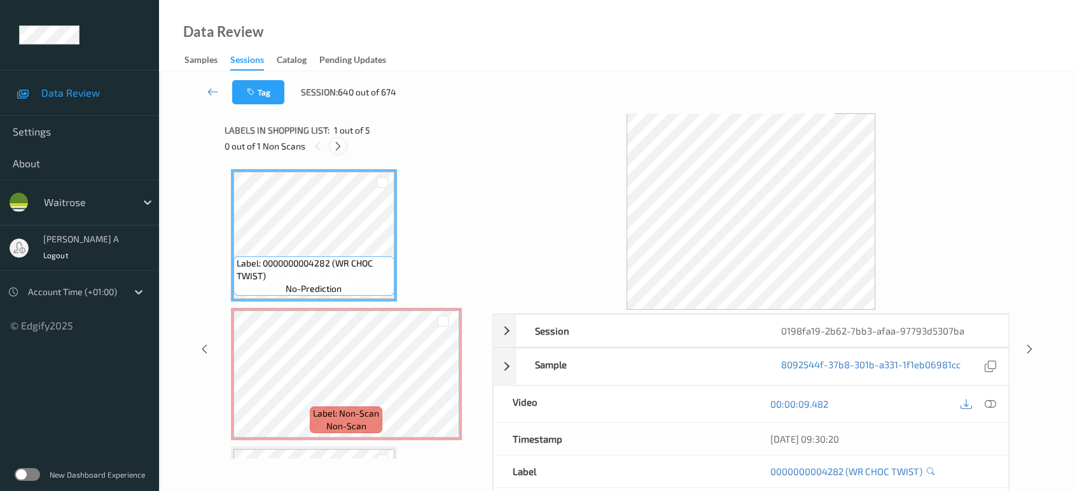
click at [342, 146] on icon at bounding box center [338, 146] width 11 height 11
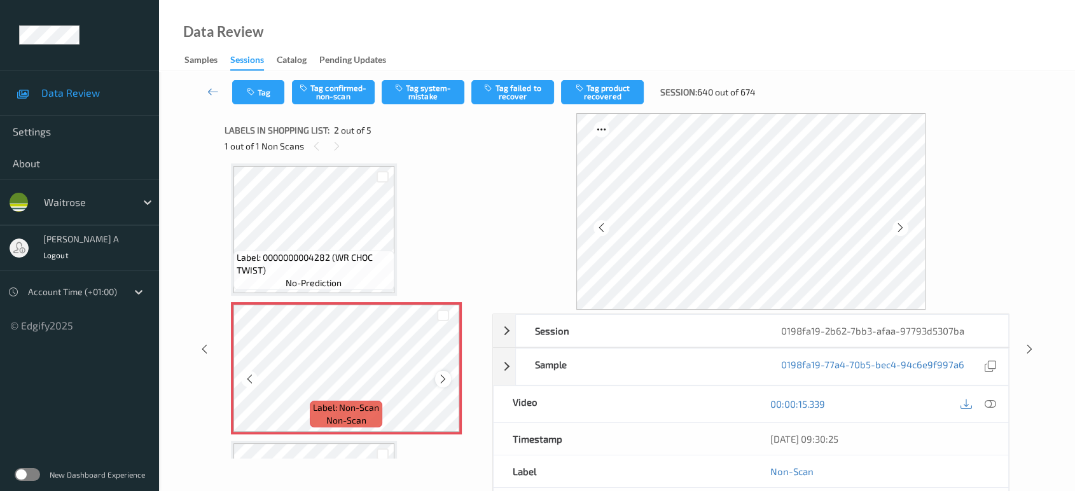
click at [438, 373] on icon at bounding box center [443, 378] width 11 height 11
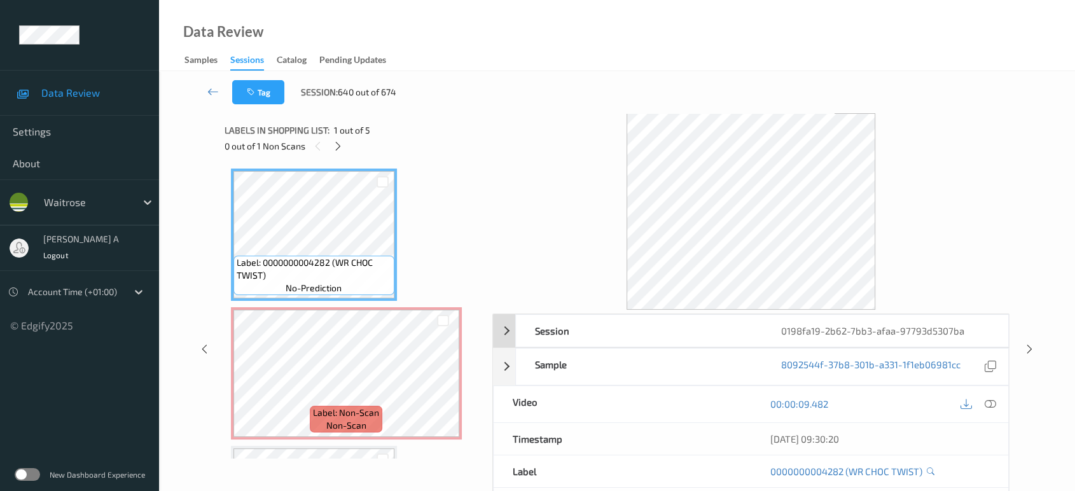
scroll to position [0, 0]
click at [985, 407] on icon at bounding box center [990, 403] width 11 height 11
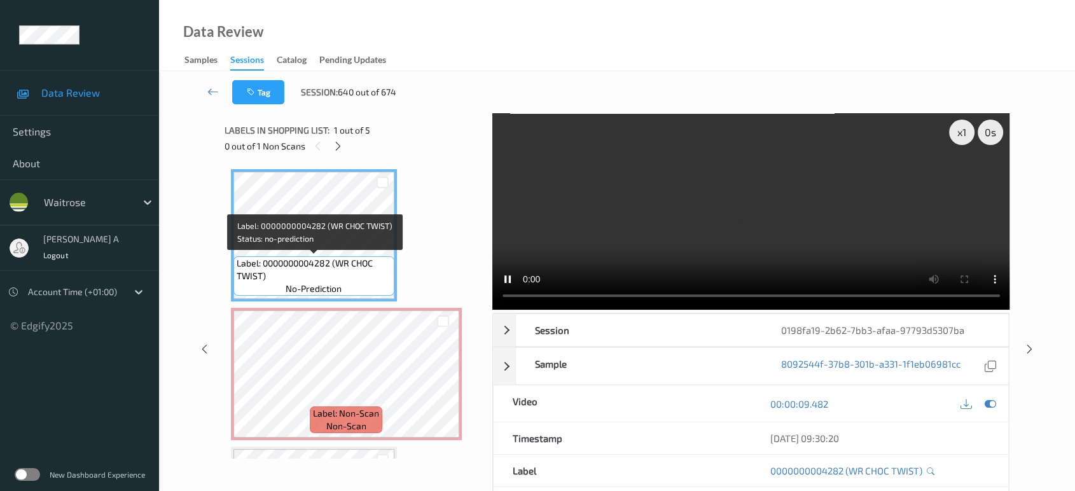
scroll to position [71, 0]
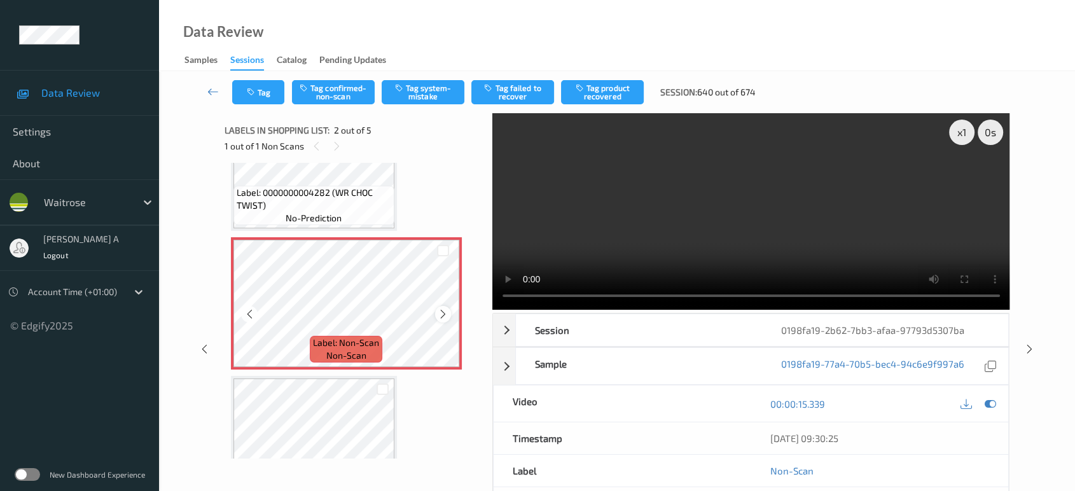
click at [446, 311] on icon at bounding box center [443, 314] width 11 height 11
click at [440, 92] on button "Tag system-mistake" at bounding box center [423, 92] width 83 height 24
click at [260, 101] on button "Tag" at bounding box center [258, 92] width 52 height 24
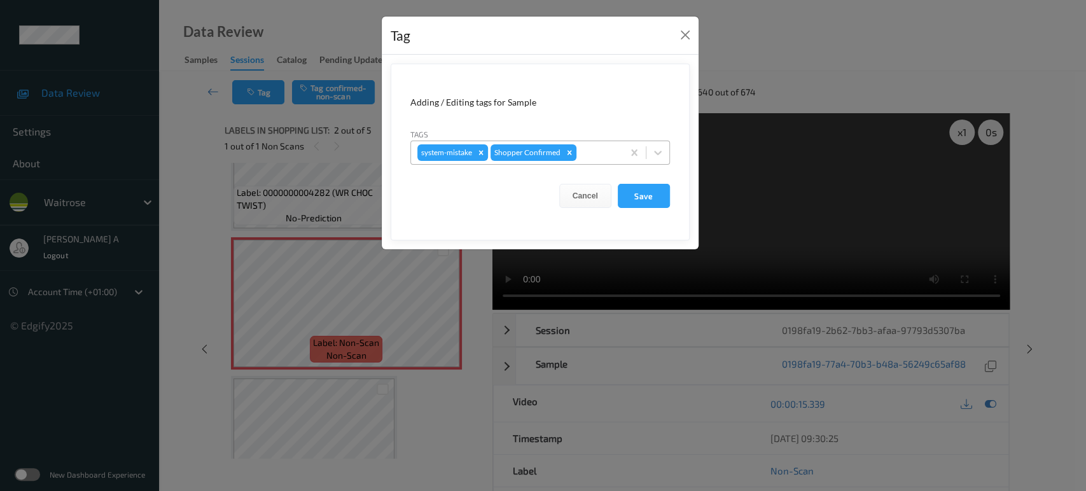
click at [600, 148] on div at bounding box center [598, 152] width 38 height 15
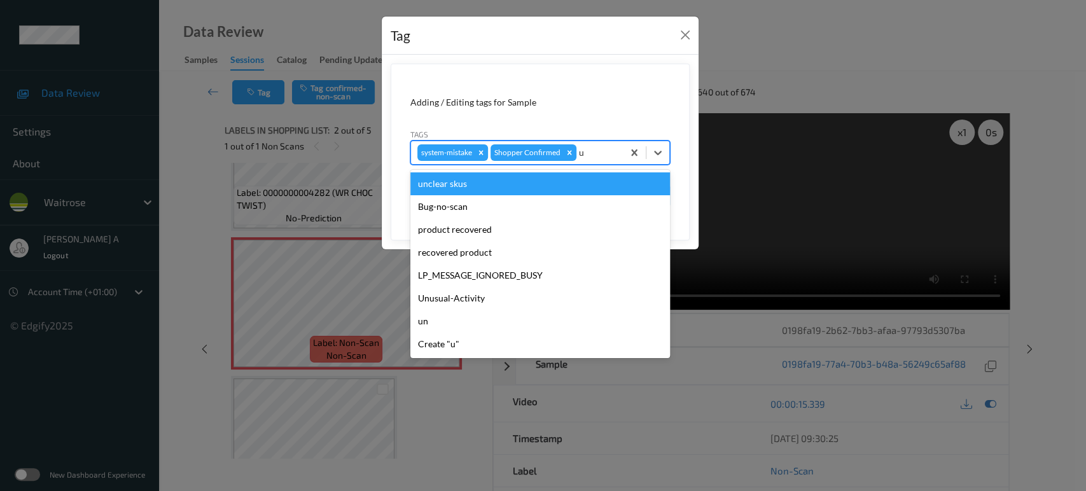
type input "un"
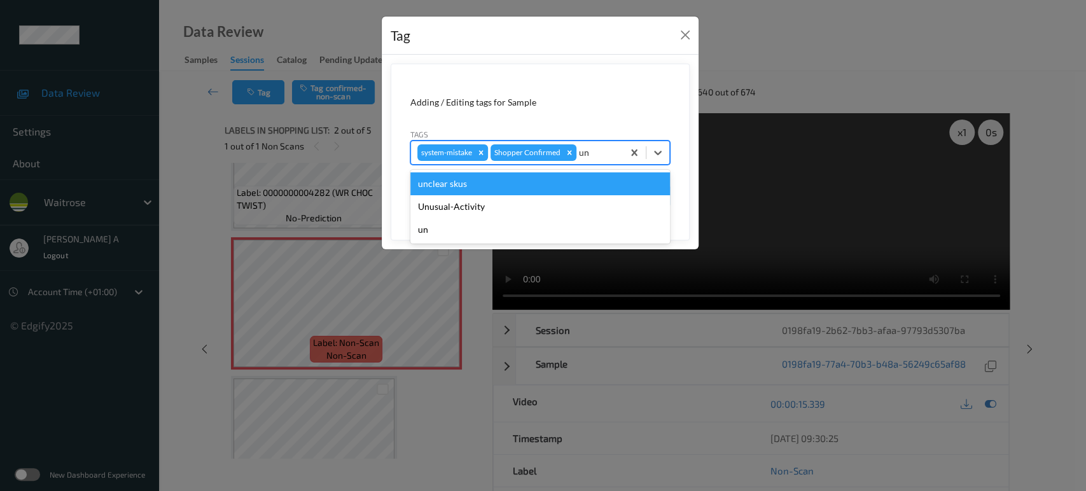
click at [519, 196] on div "Unusual-Activity" at bounding box center [540, 206] width 260 height 23
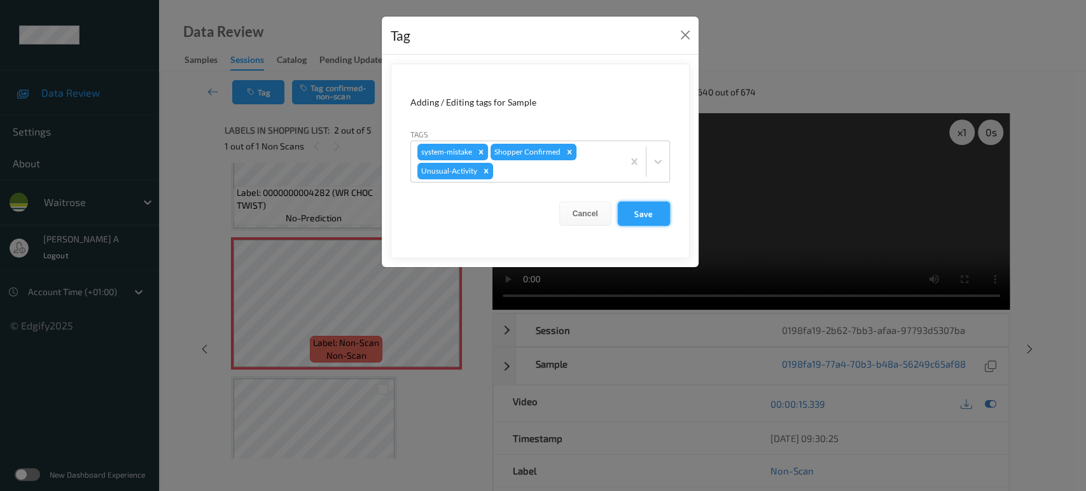
click at [651, 210] on button "Save" at bounding box center [644, 214] width 52 height 24
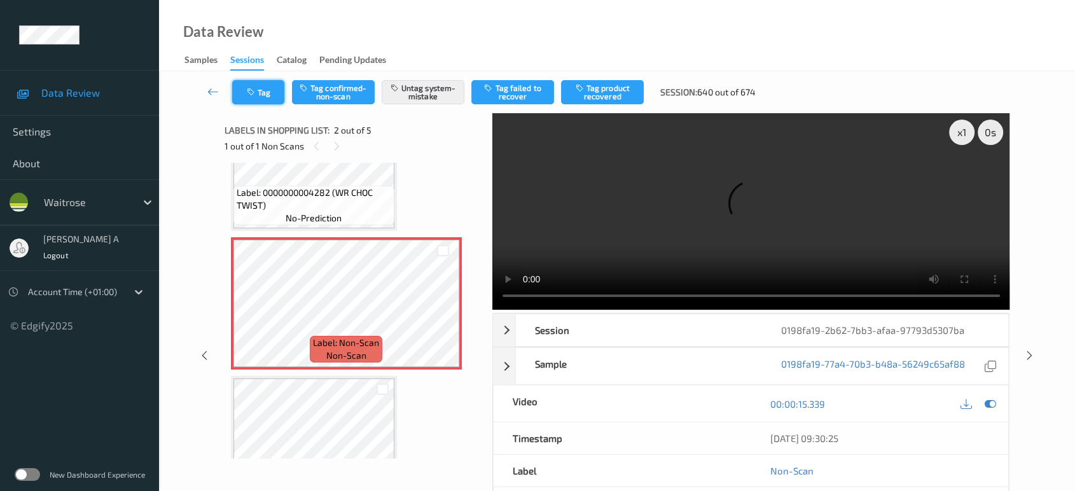
click at [242, 81] on button "Tag" at bounding box center [258, 92] width 52 height 24
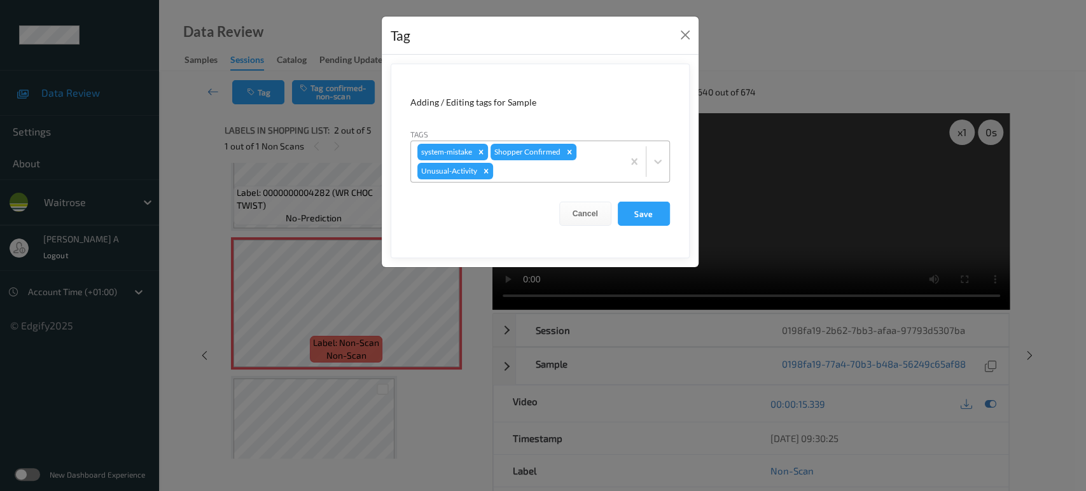
click at [513, 174] on div at bounding box center [556, 170] width 121 height 15
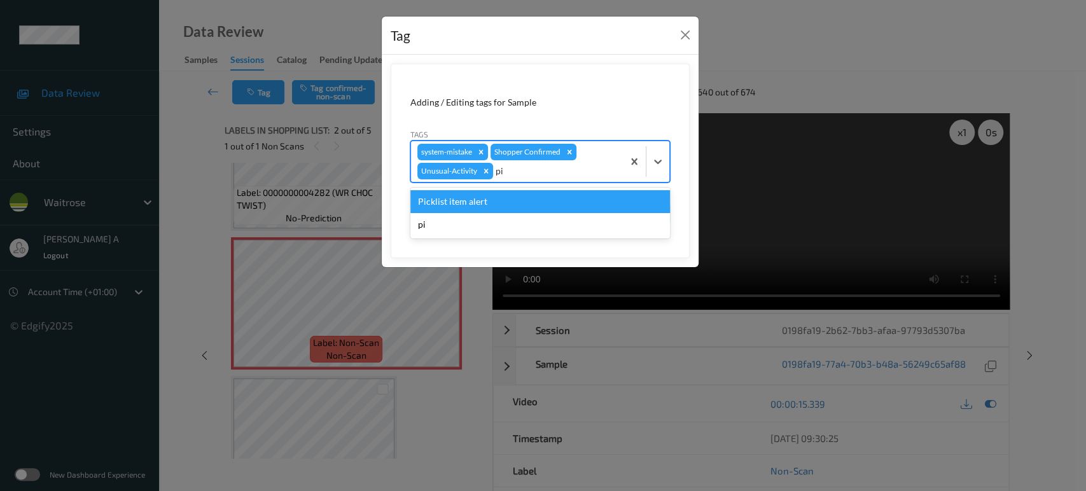
type input "pic"
click at [500, 202] on div "Picklist item alert" at bounding box center [540, 201] width 260 height 23
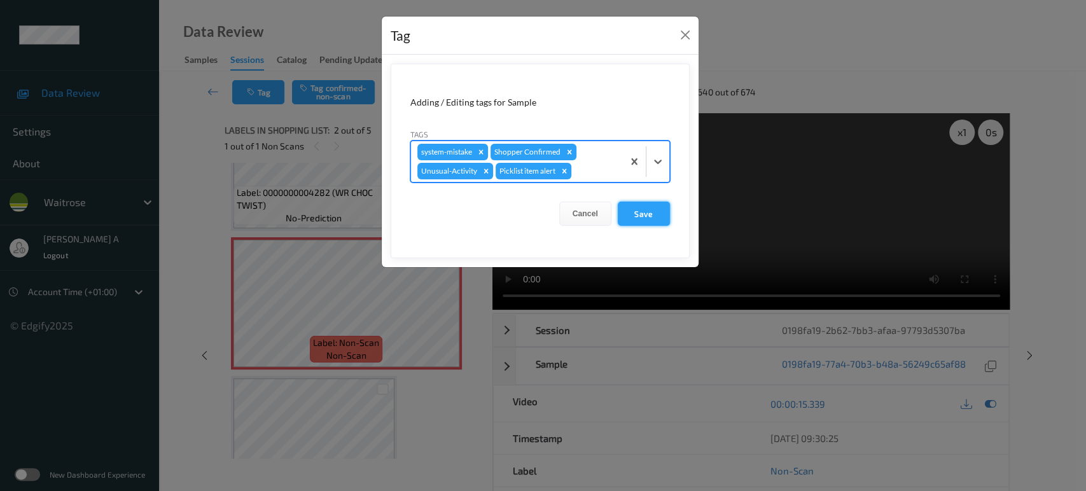
click at [638, 216] on button "Save" at bounding box center [644, 214] width 52 height 24
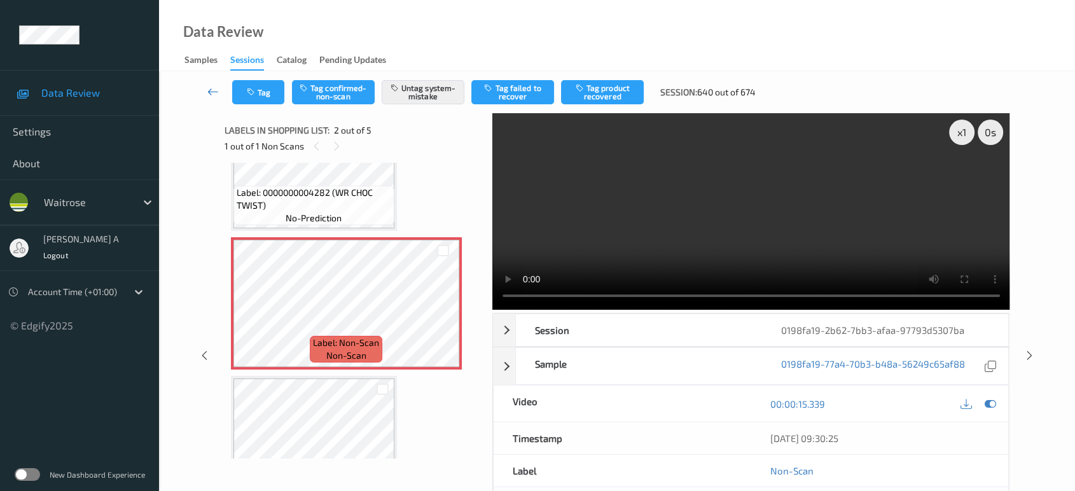
click at [218, 85] on icon at bounding box center [212, 91] width 11 height 13
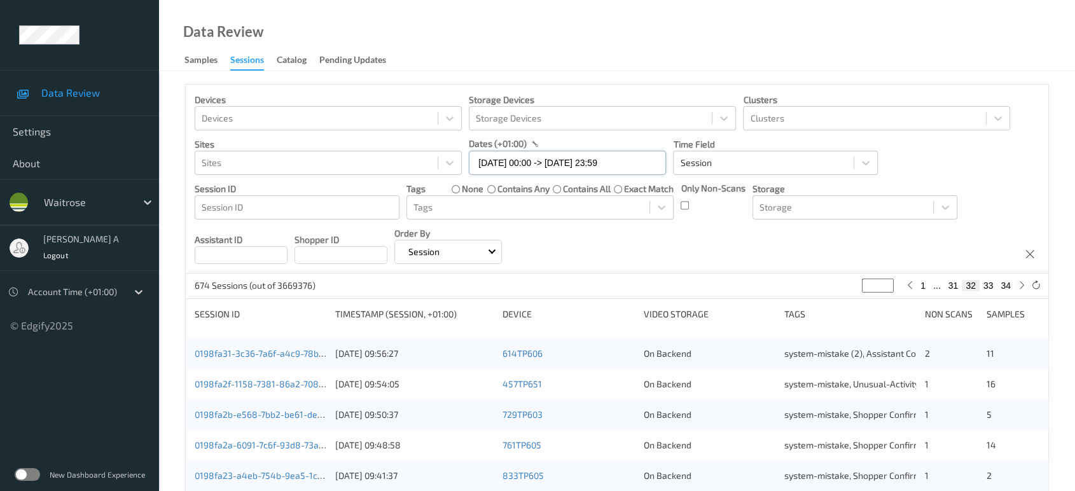
click at [593, 168] on input "[DATE] 00:00 -> [DATE] 23:59" at bounding box center [567, 163] width 197 height 24
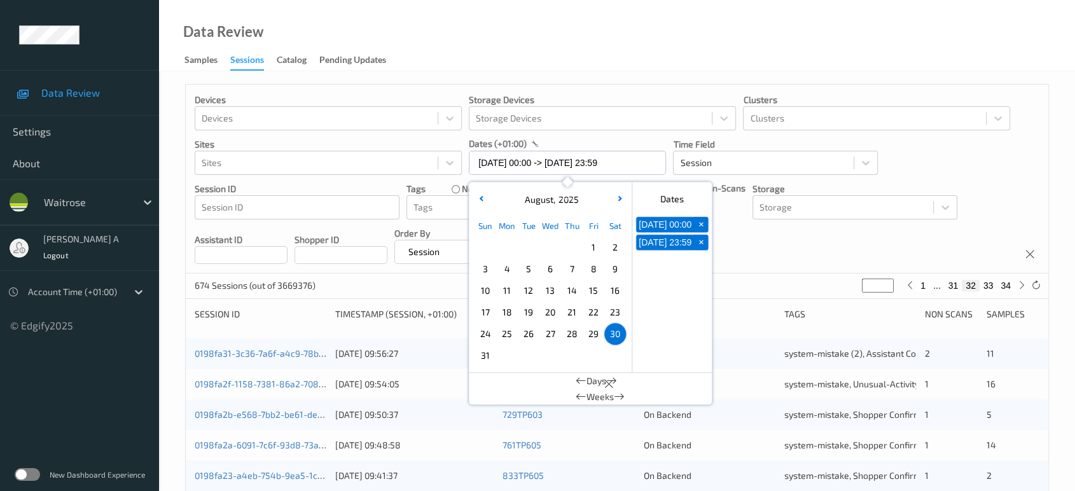
click at [489, 352] on span "31" at bounding box center [485, 356] width 18 height 18
type input "[DATE] 00:00"
type input "*"
click at [489, 352] on span "31" at bounding box center [485, 356] width 18 height 18
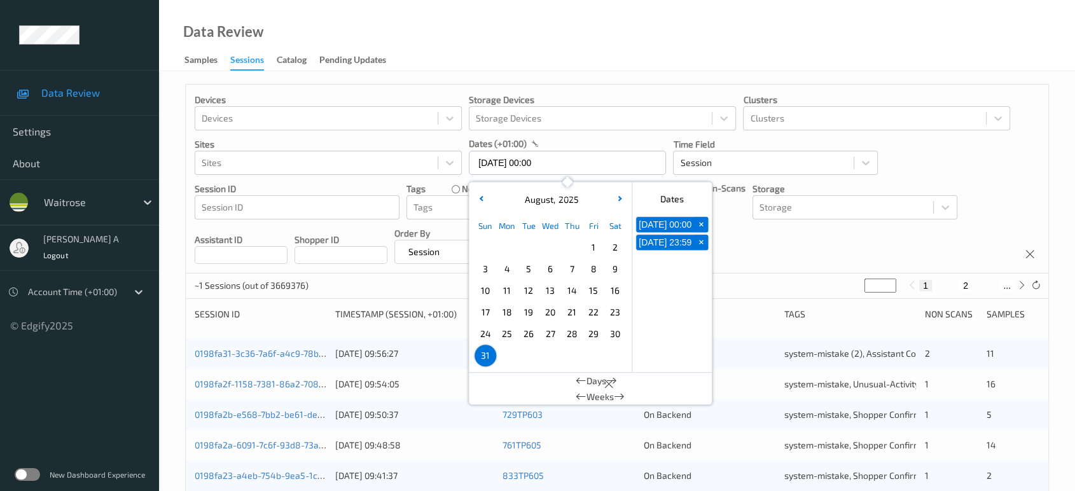
type input "[DATE] 00:00 -> [DATE] 23:59"
click at [775, 249] on div "Devices Devices Storage Devices Storage Devices Clusters Clusters Sites Sites d…" at bounding box center [617, 179] width 863 height 189
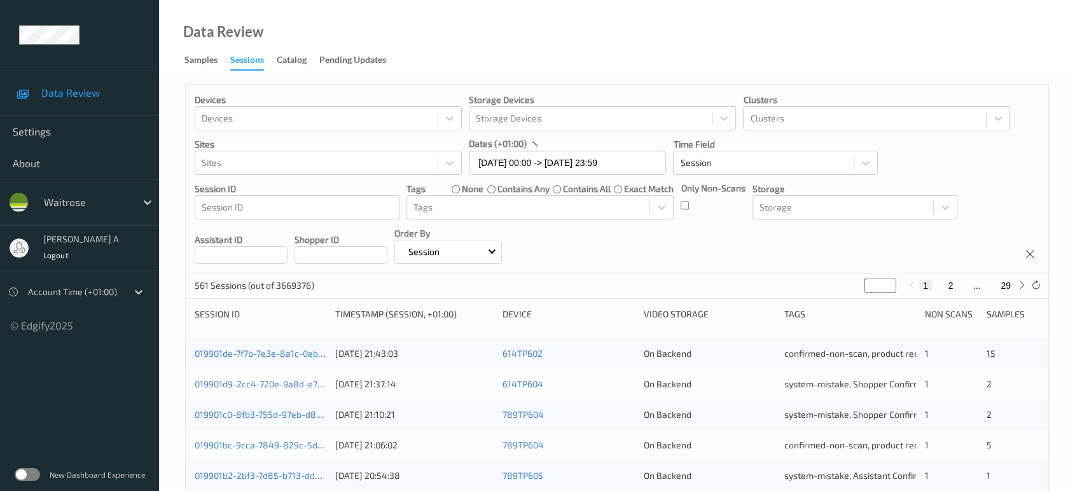
click at [882, 288] on input "*" at bounding box center [880, 286] width 32 height 14
type input "**"
click at [855, 290] on input "**" at bounding box center [863, 286] width 32 height 14
type input "*"
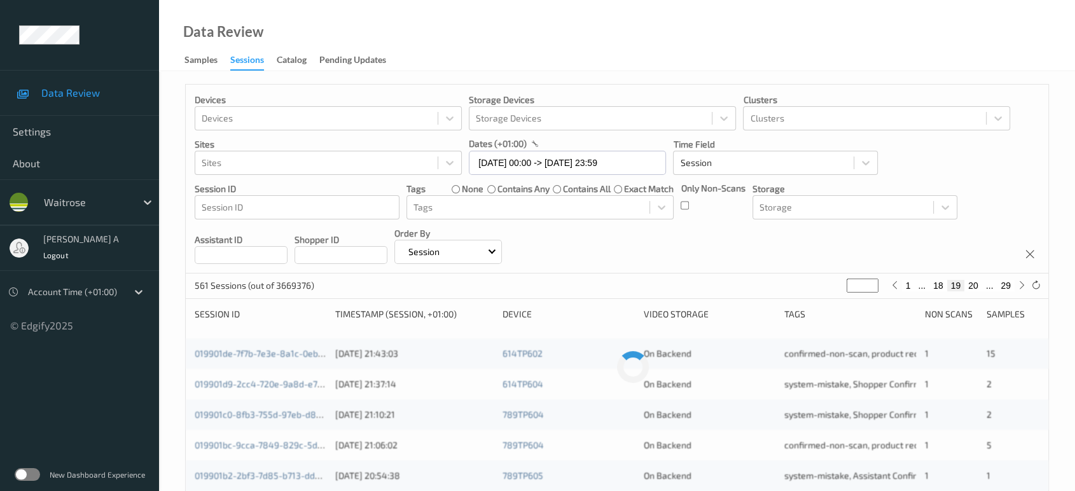
type input "*"
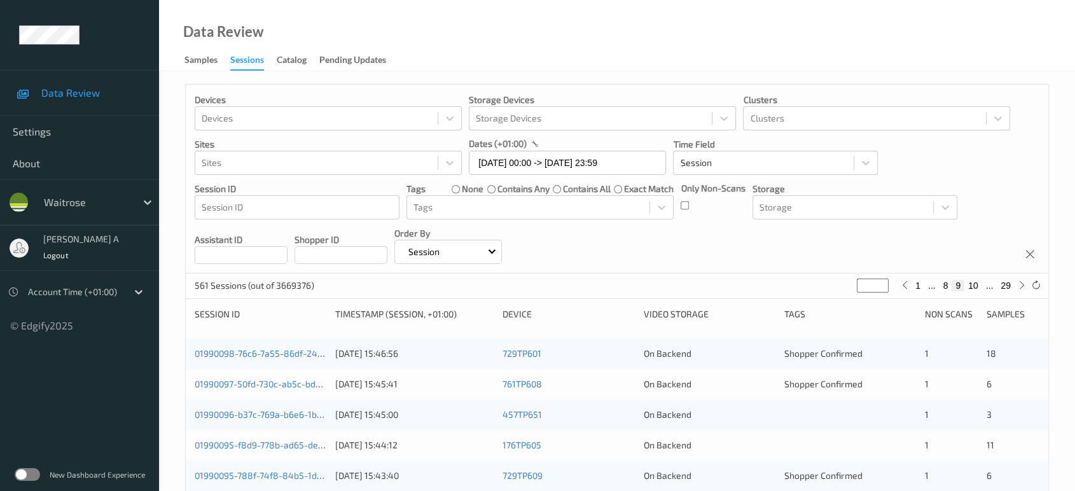
type input "*"
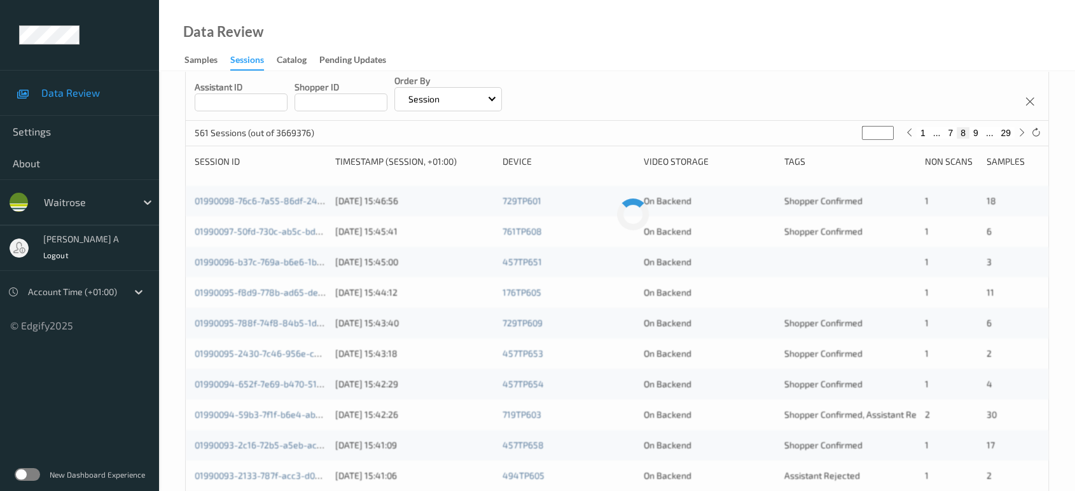
scroll to position [71, 0]
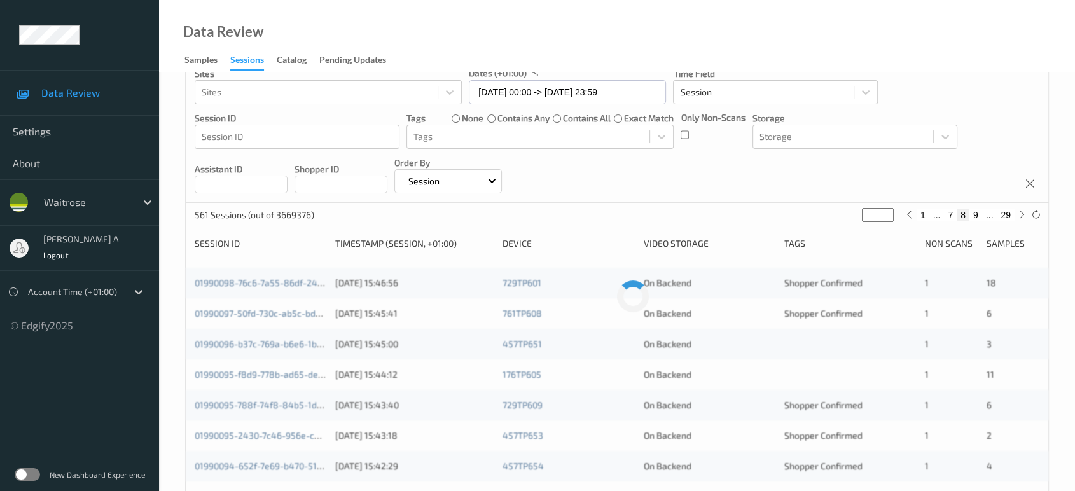
type input "*"
click at [889, 215] on input "*" at bounding box center [878, 215] width 32 height 14
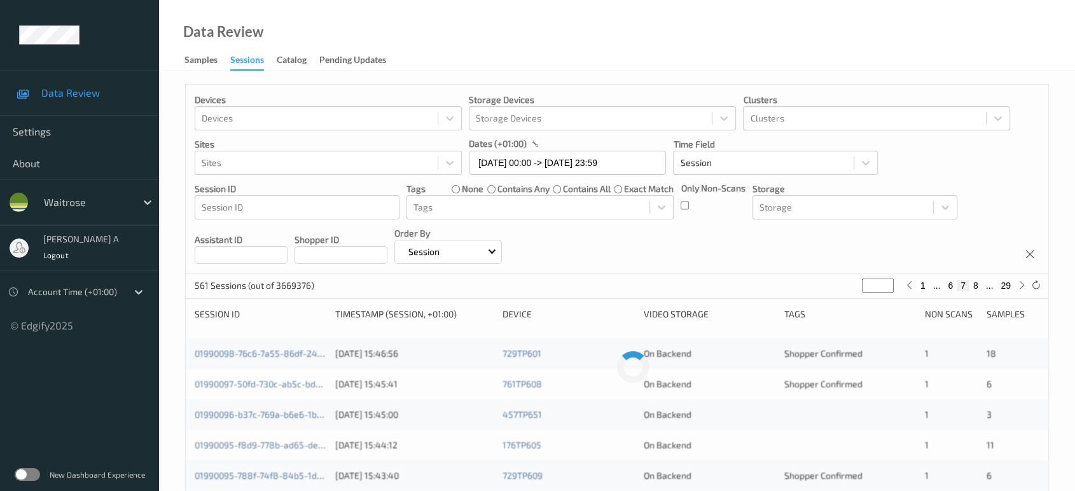
type input "*"
click at [889, 281] on input "*" at bounding box center [878, 286] width 32 height 14
type input "*"
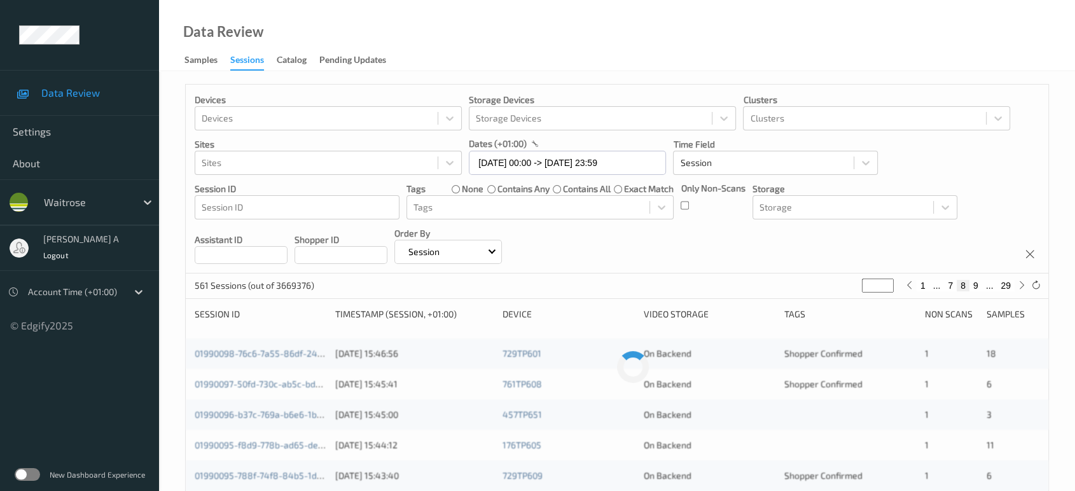
type input "*"
click at [889, 281] on input "*" at bounding box center [878, 286] width 32 height 14
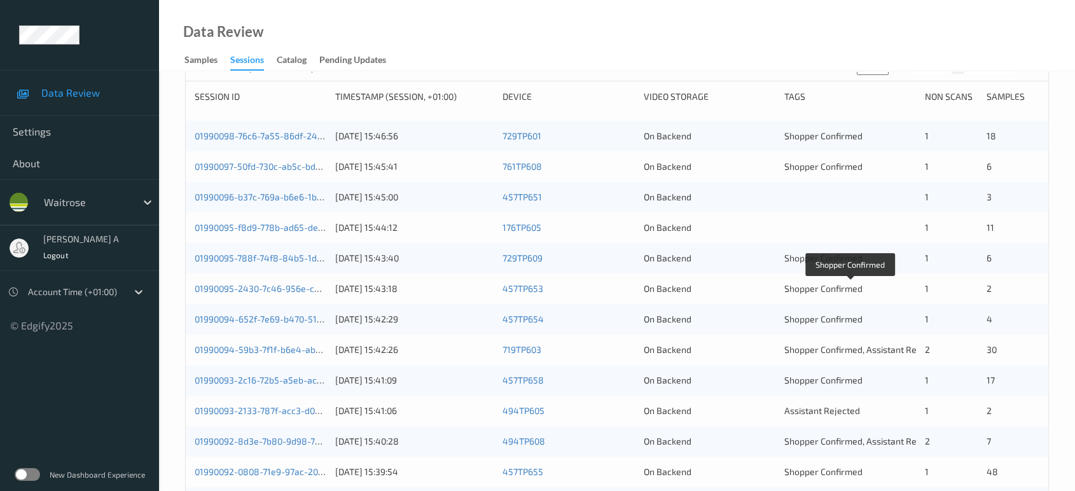
scroll to position [141, 0]
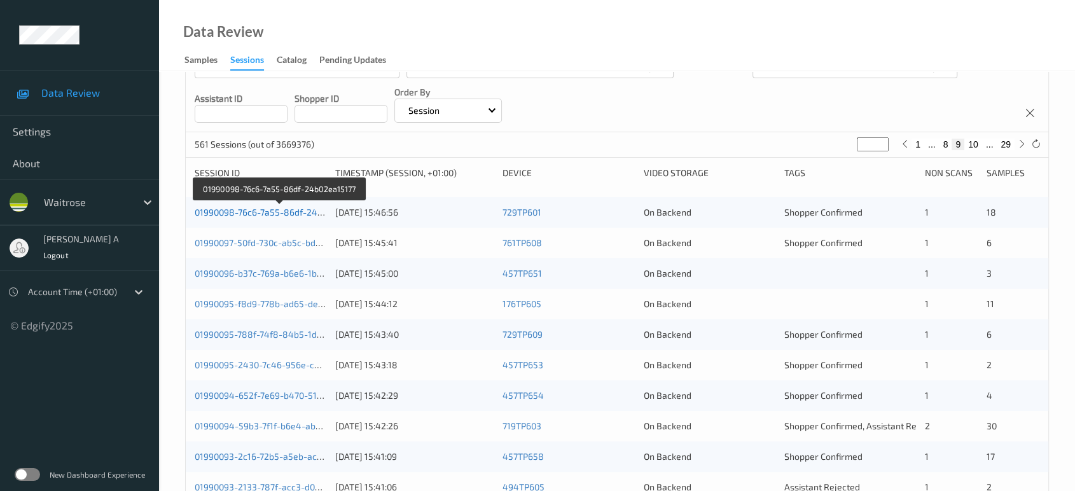
click at [278, 216] on link "01990098-76c6-7a55-86df-24b02ea15177" at bounding box center [280, 212] width 170 height 11
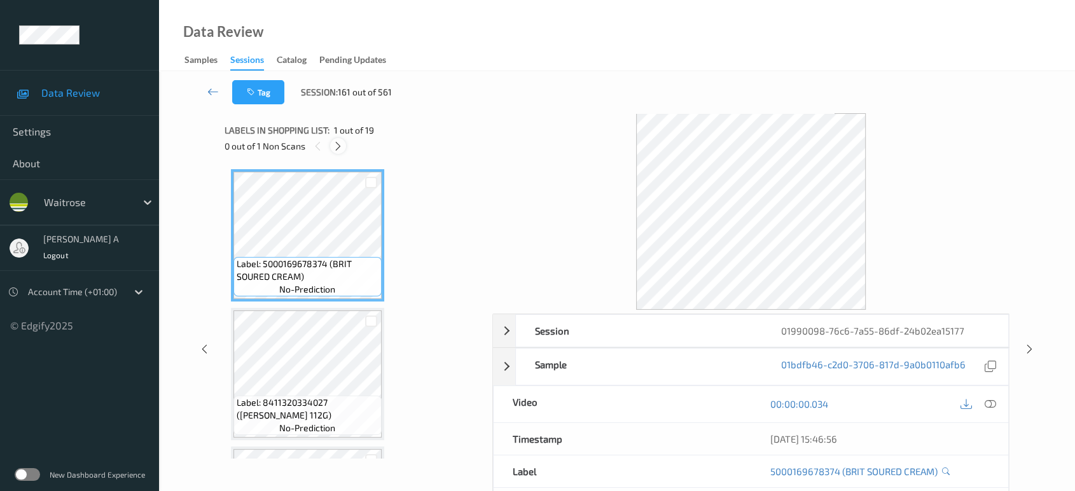
click at [338, 146] on icon at bounding box center [338, 146] width 11 height 11
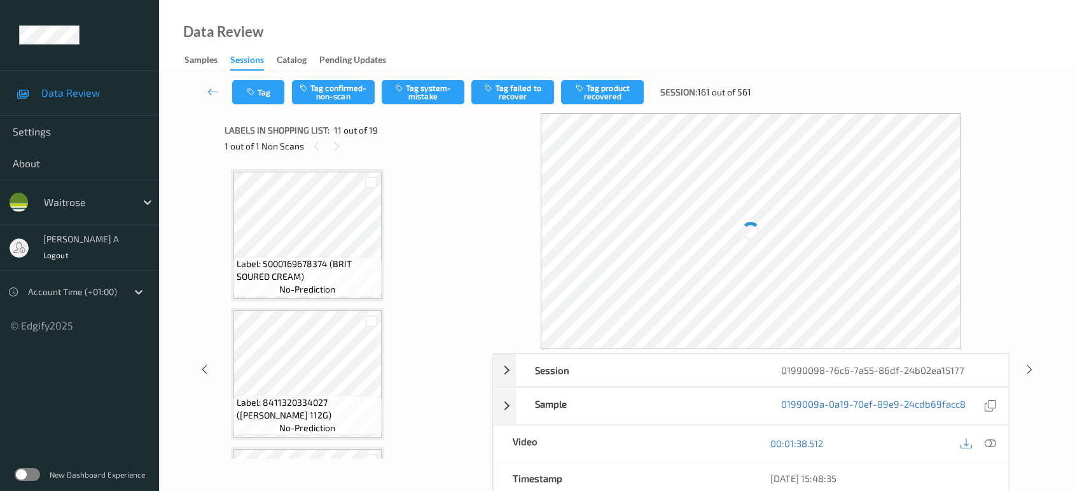
scroll to position [1249, 0]
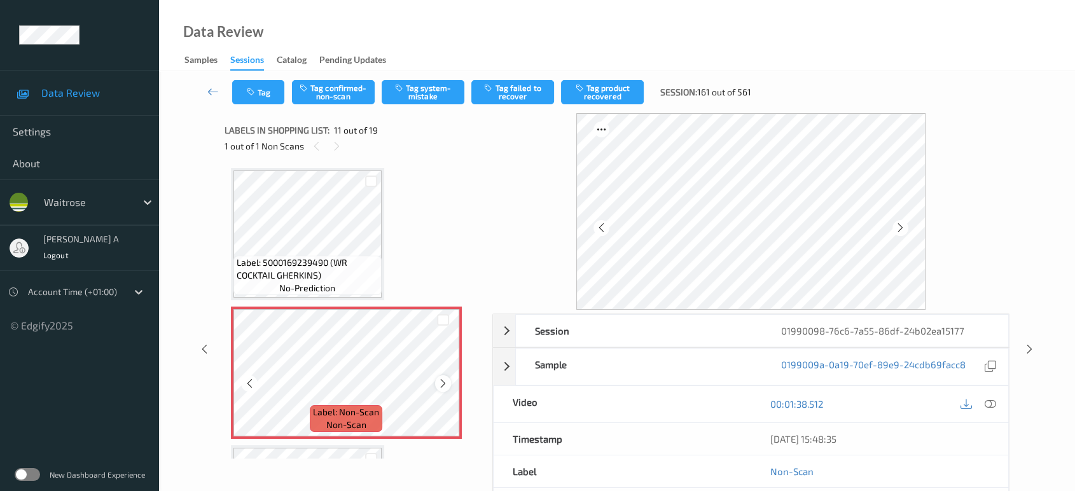
click at [440, 380] on icon at bounding box center [443, 383] width 11 height 11
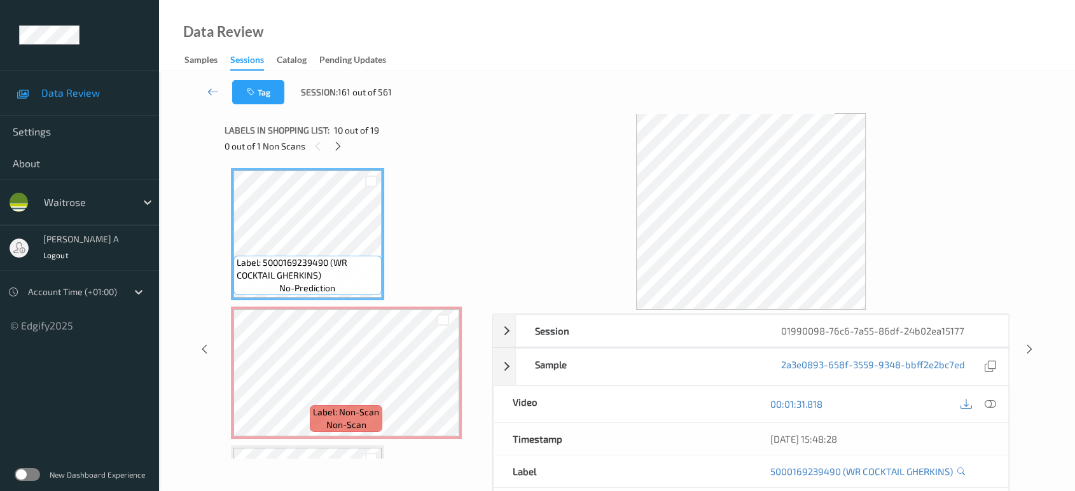
drag, startPoint x: 995, startPoint y: 404, endPoint x: 958, endPoint y: 361, distance: 56.4
click at [995, 404] on icon at bounding box center [990, 403] width 11 height 11
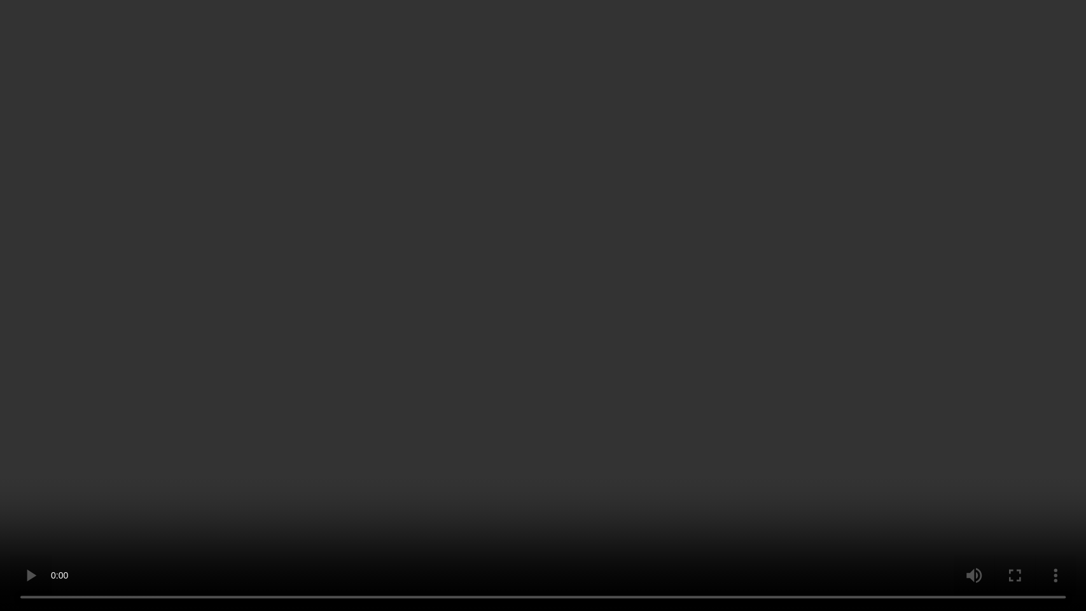
click at [577, 336] on video at bounding box center [543, 305] width 1086 height 611
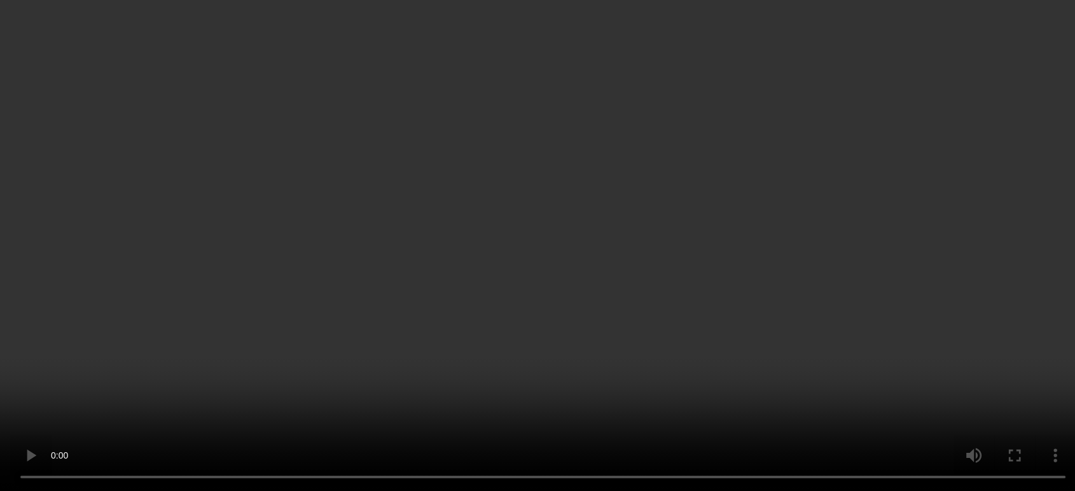
scroll to position [1391, 0]
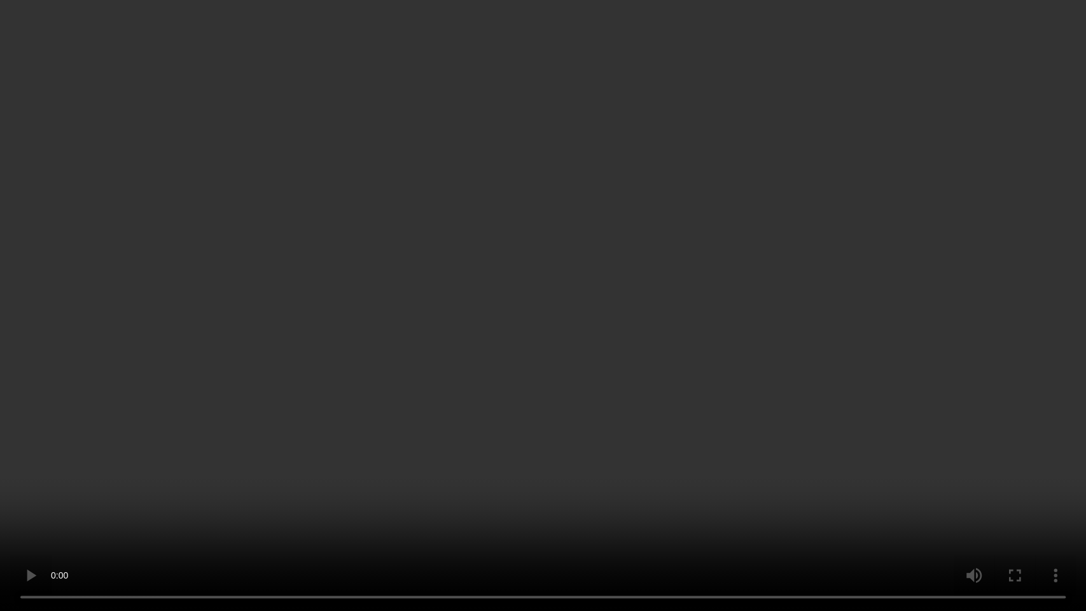
click at [656, 335] on video at bounding box center [543, 305] width 1086 height 611
click at [558, 424] on video at bounding box center [543, 305] width 1086 height 611
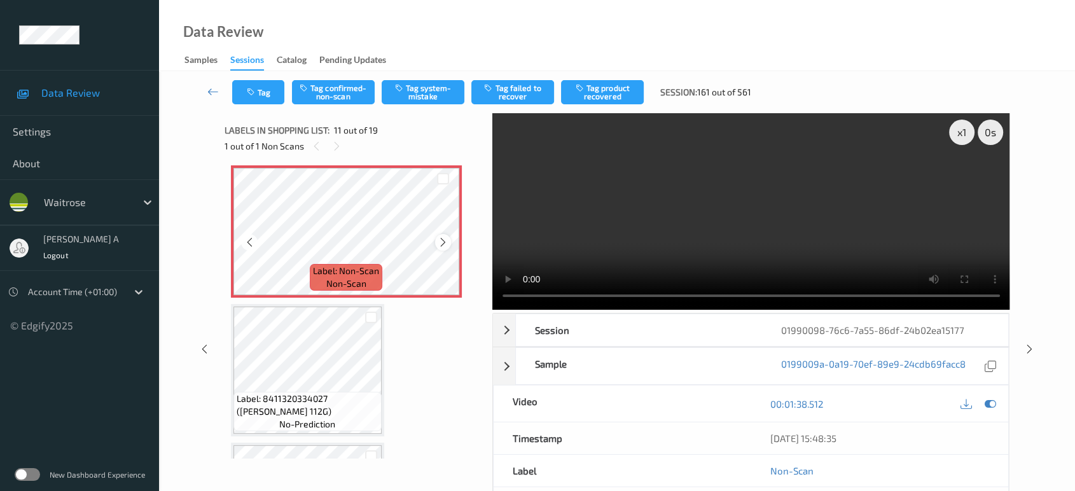
click at [441, 238] on icon at bounding box center [443, 242] width 11 height 11
click at [347, 95] on button "Tag confirmed-non-scan" at bounding box center [333, 92] width 83 height 24
click at [601, 94] on button "Tag product recovered" at bounding box center [602, 92] width 83 height 24
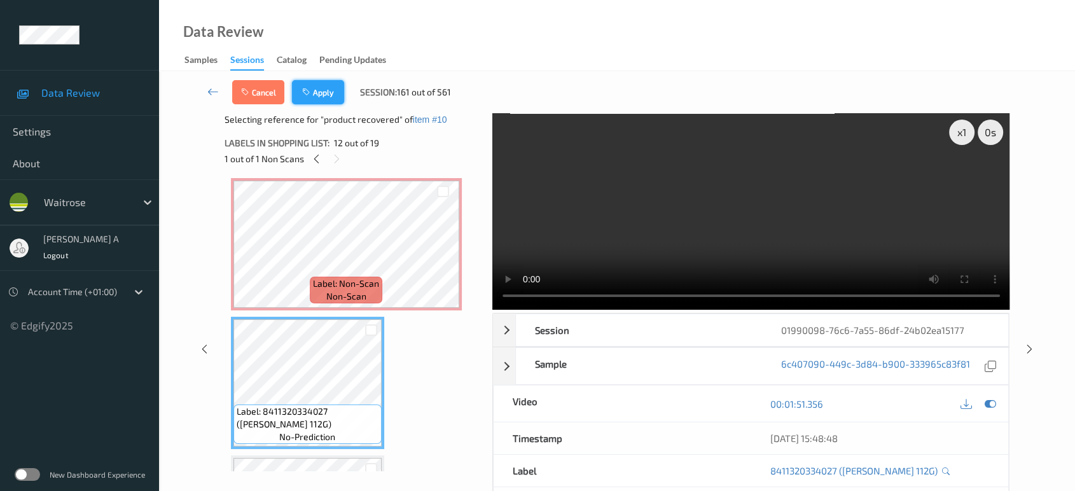
click at [330, 94] on button "Apply" at bounding box center [318, 92] width 52 height 24
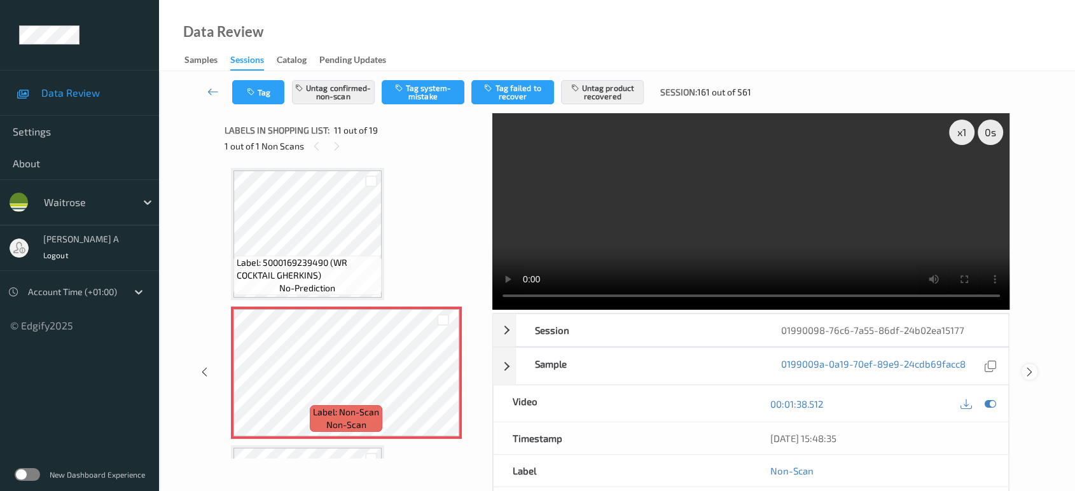
click at [1029, 366] on icon at bounding box center [1029, 371] width 11 height 11
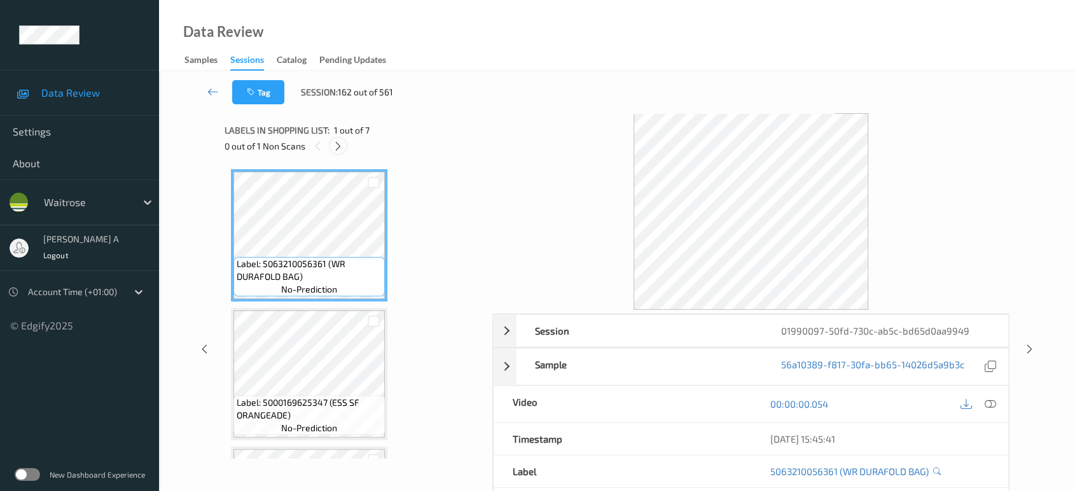
click at [335, 148] on icon at bounding box center [338, 146] width 11 height 11
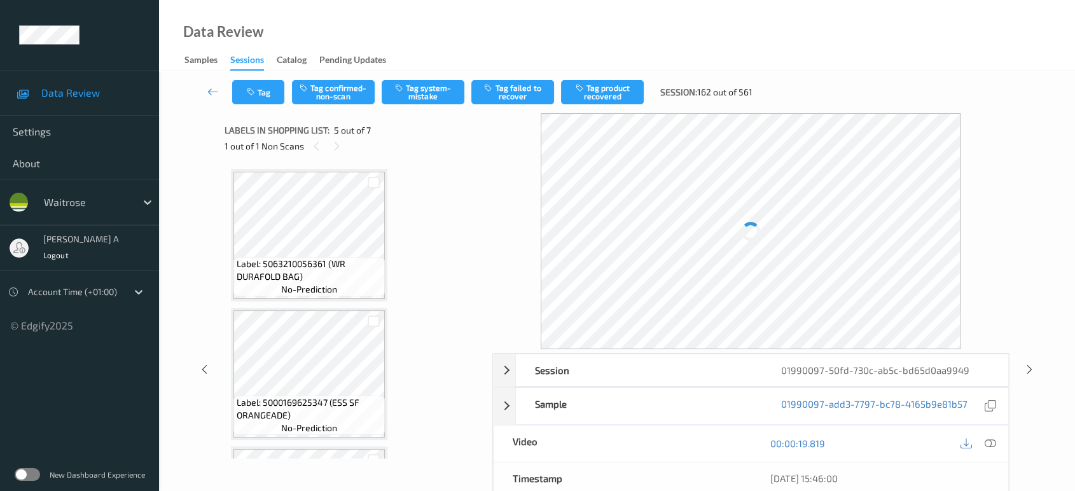
scroll to position [420, 0]
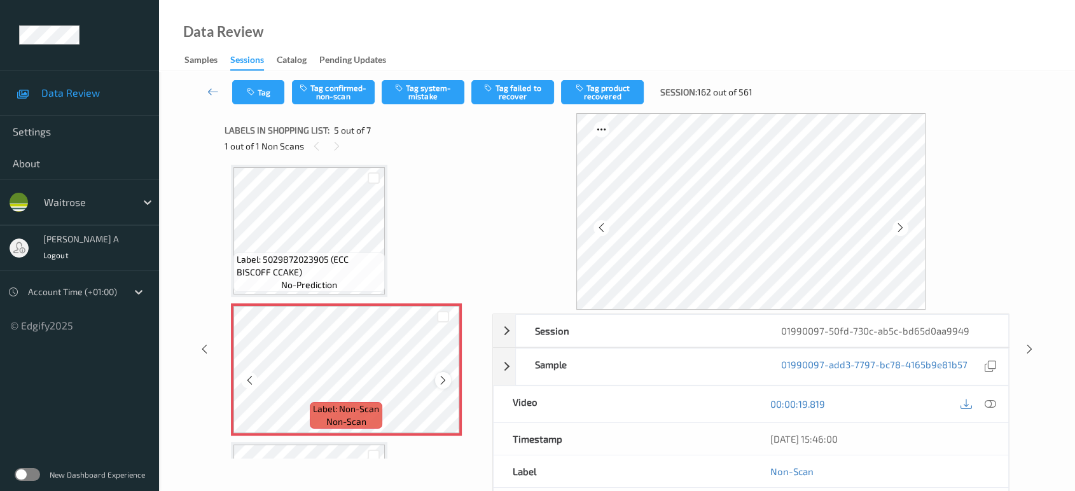
click at [442, 380] on icon at bounding box center [443, 380] width 11 height 11
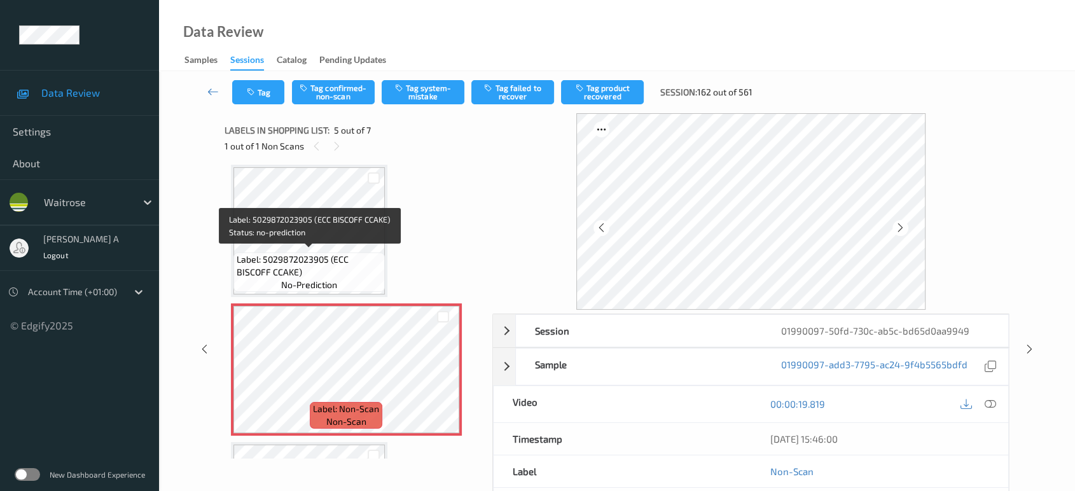
click at [303, 255] on span "Label: 5029872023905 (ECC BISCOFF CCAKE)" at bounding box center [309, 265] width 145 height 25
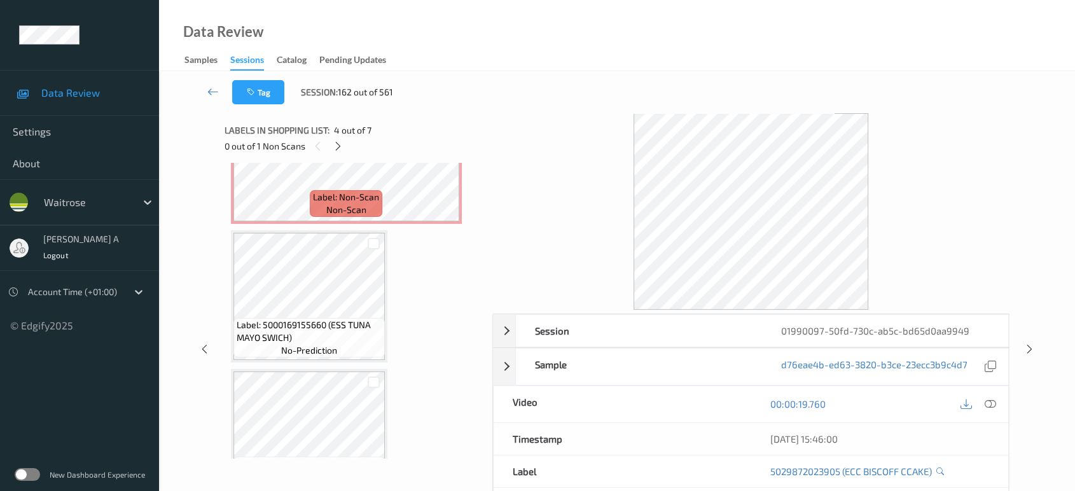
scroll to position [491, 0]
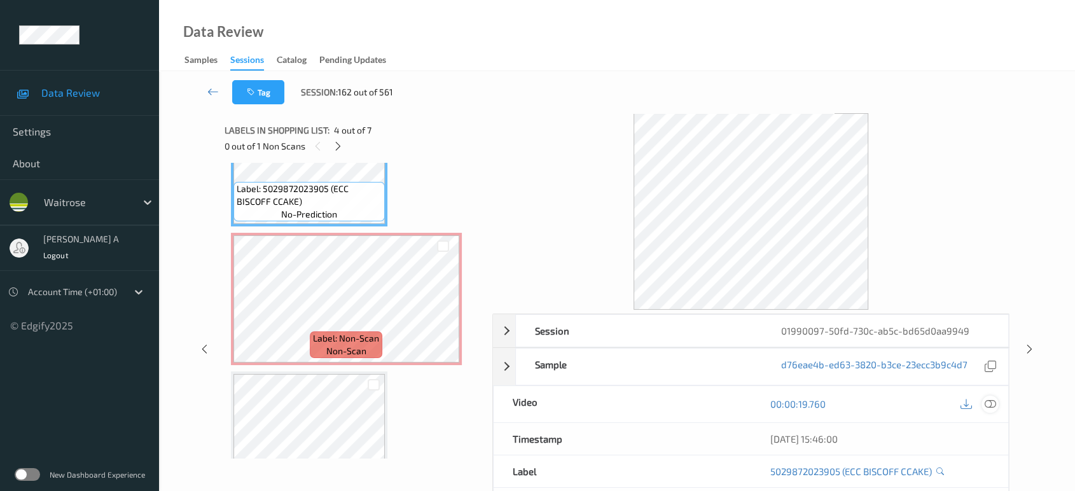
click at [988, 399] on icon at bounding box center [990, 403] width 11 height 11
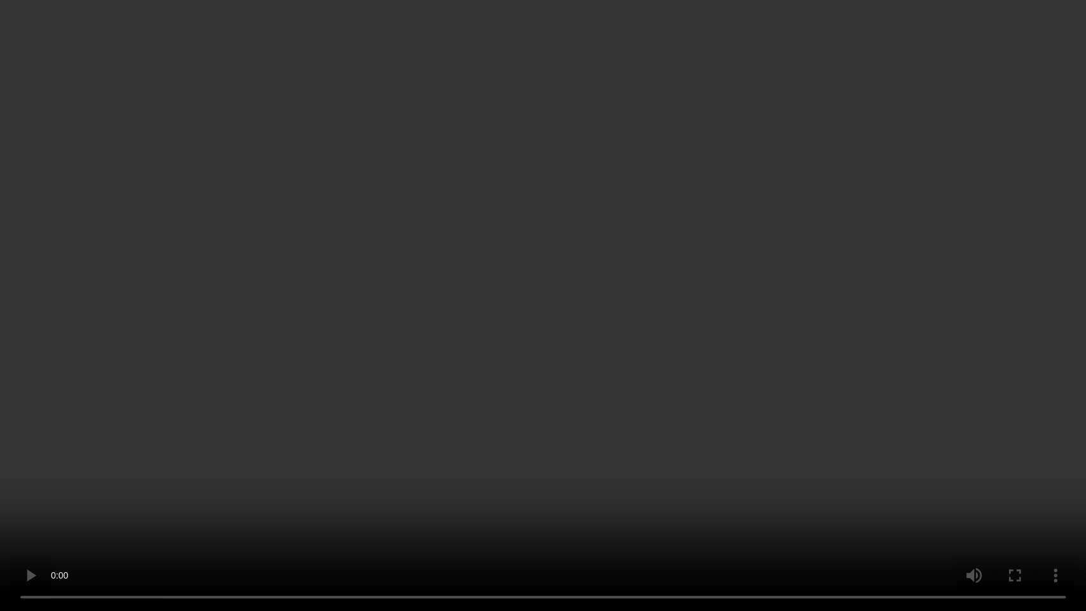
click at [688, 378] on video at bounding box center [543, 305] width 1086 height 611
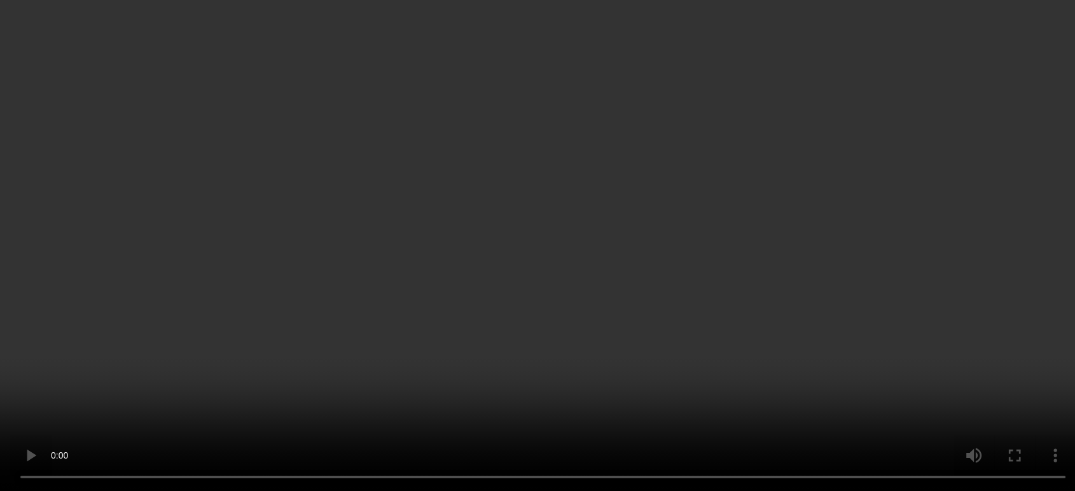
scroll to position [562, 0]
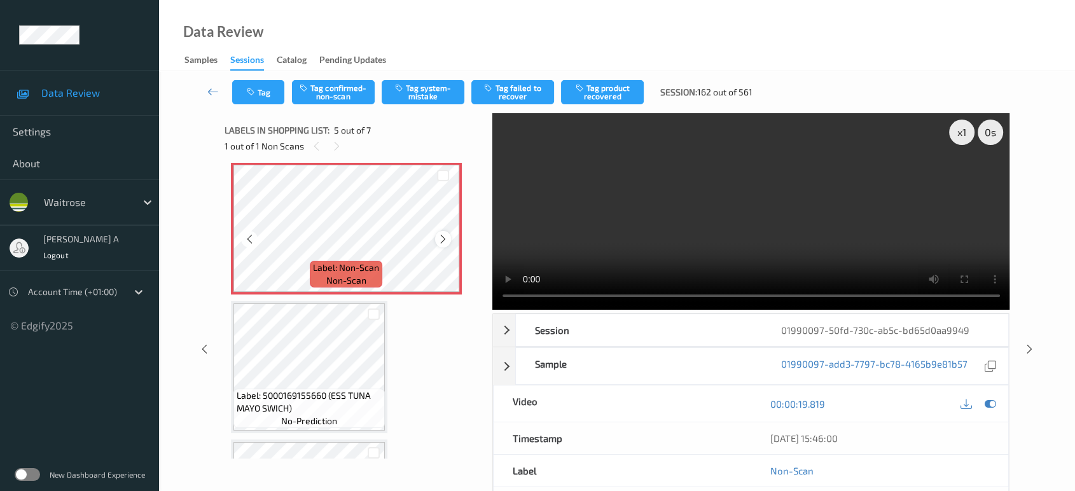
click at [447, 239] on icon at bounding box center [443, 238] width 11 height 11
click at [445, 239] on icon at bounding box center [443, 238] width 11 height 11
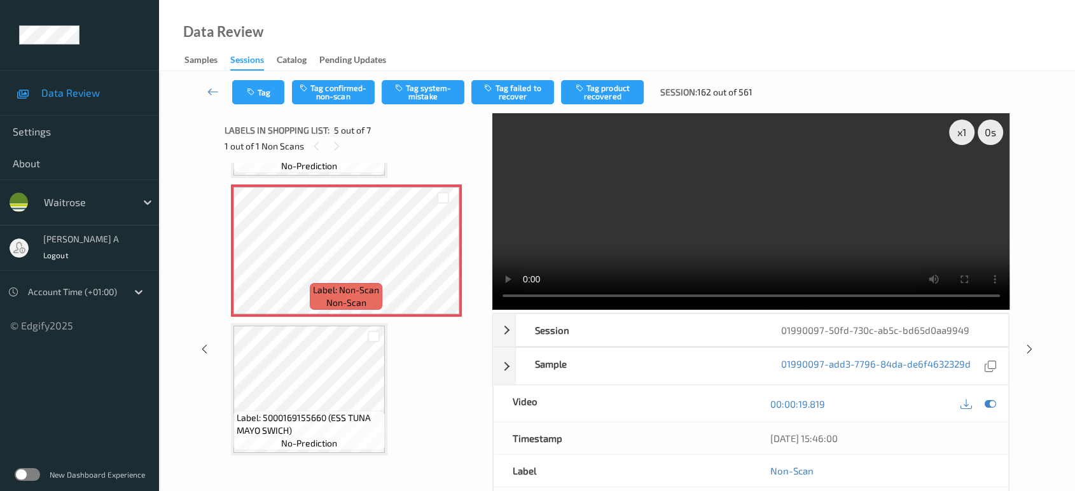
scroll to position [535, 0]
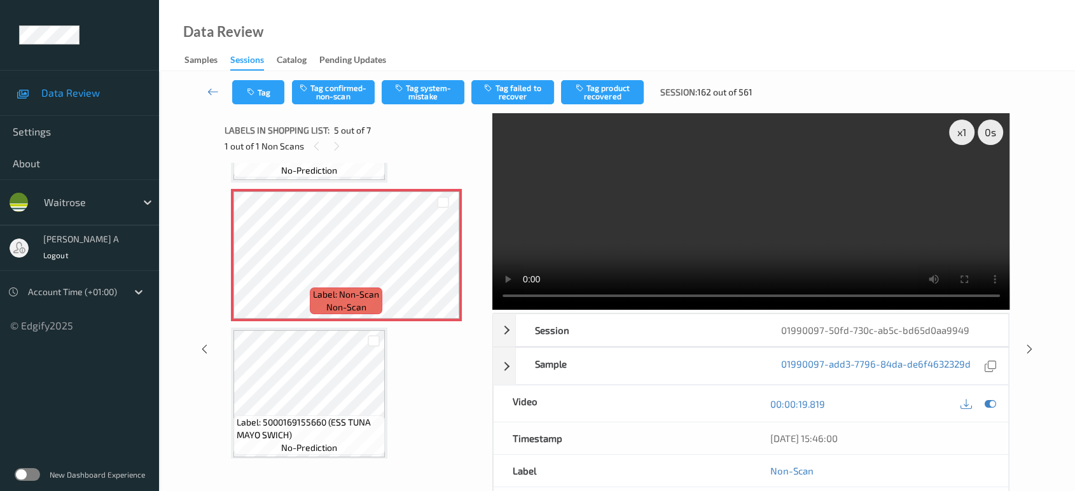
click at [417, 106] on div "Tag Tag confirmed-non-scan Tag system-mistake Tag failed to recover Tag product…" at bounding box center [617, 92] width 864 height 42
click at [431, 94] on button "Tag system-mistake" at bounding box center [423, 92] width 83 height 24
click at [282, 94] on button "Tag" at bounding box center [258, 92] width 52 height 24
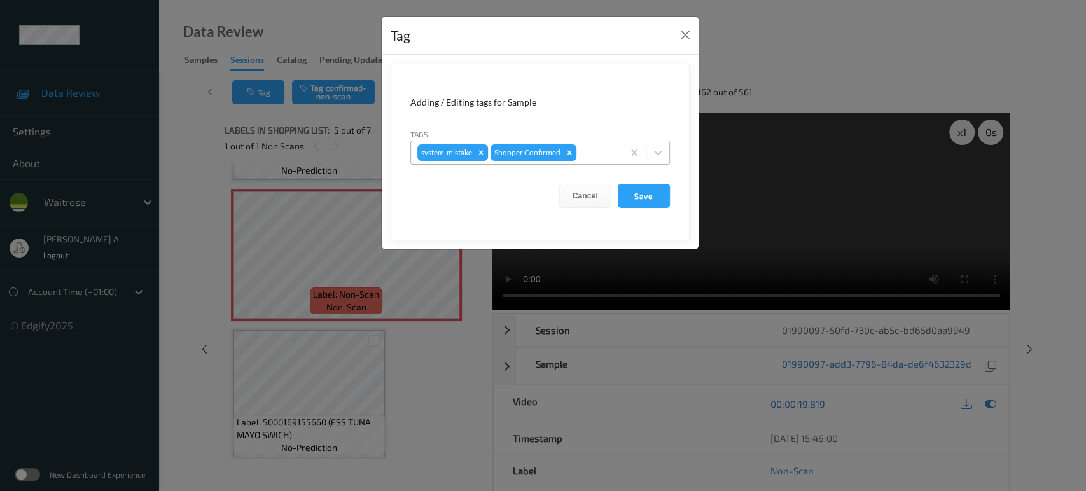
click at [595, 153] on div at bounding box center [598, 152] width 38 height 15
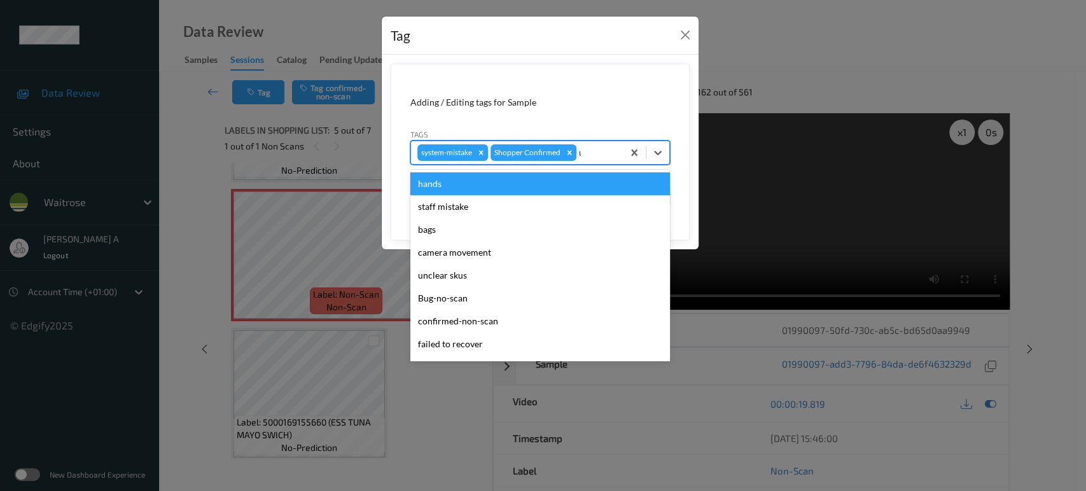
type input "un"
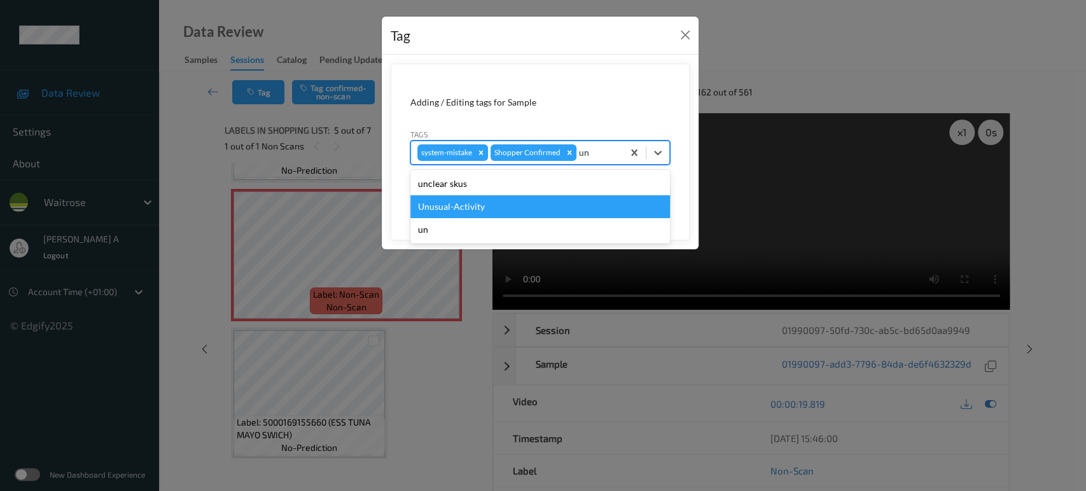
click at [508, 204] on div "Unusual-Activity" at bounding box center [540, 206] width 260 height 23
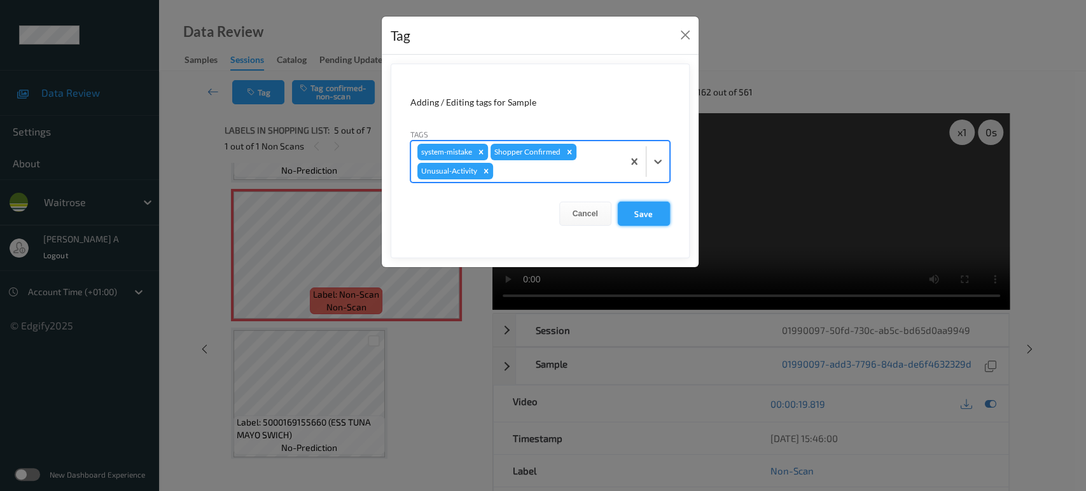
click at [632, 207] on button "Save" at bounding box center [644, 214] width 52 height 24
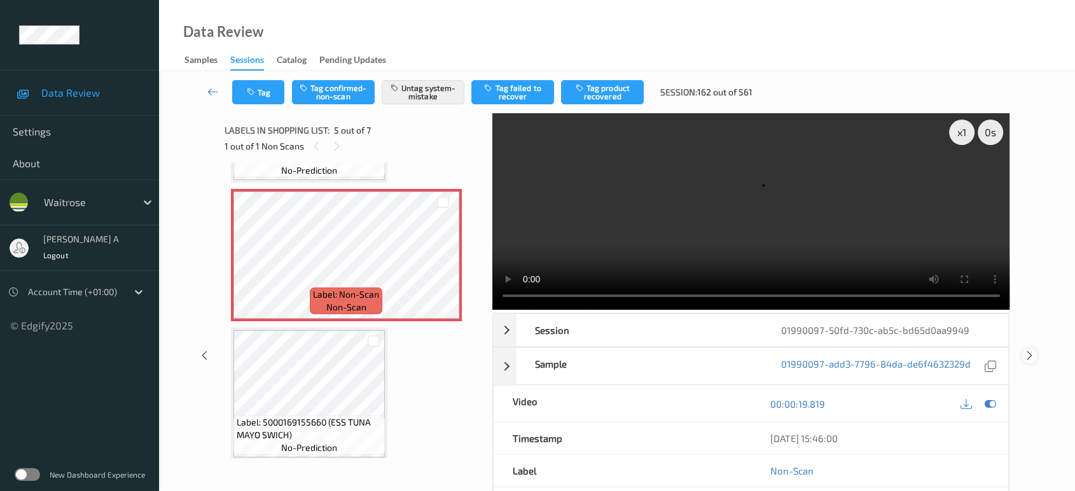
click at [1026, 350] on icon at bounding box center [1029, 355] width 11 height 11
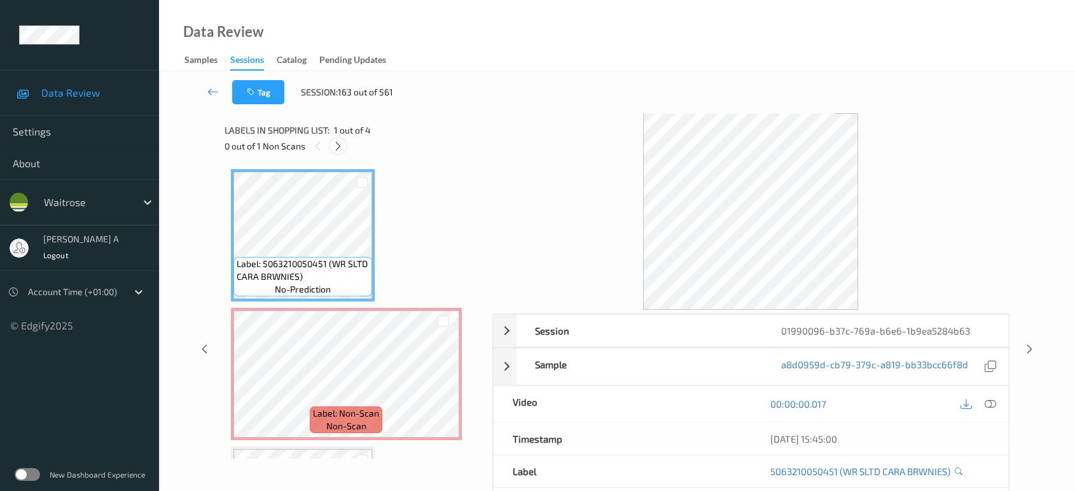
click at [338, 146] on icon at bounding box center [338, 146] width 11 height 11
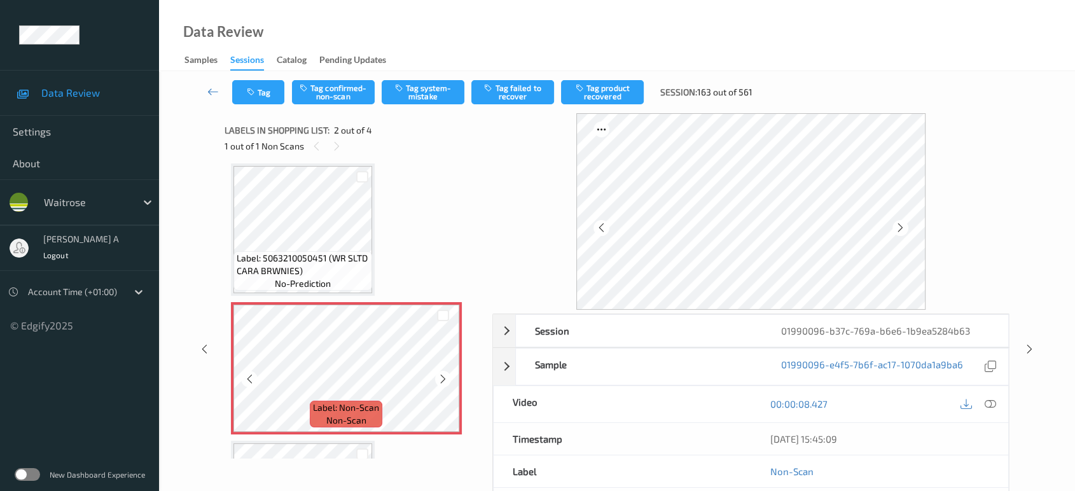
click at [441, 375] on icon at bounding box center [443, 378] width 11 height 11
click at [446, 380] on icon at bounding box center [443, 378] width 11 height 11
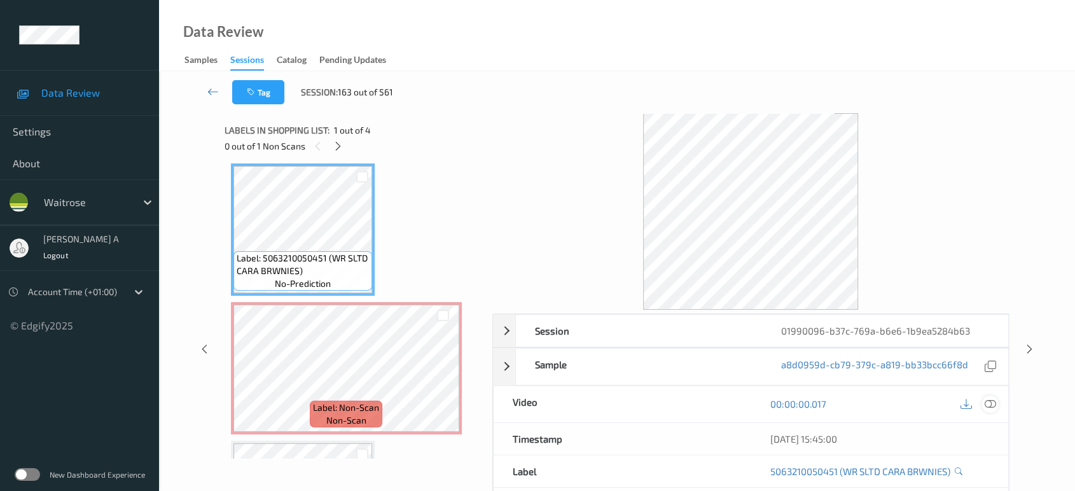
click at [985, 400] on icon at bounding box center [990, 403] width 11 height 11
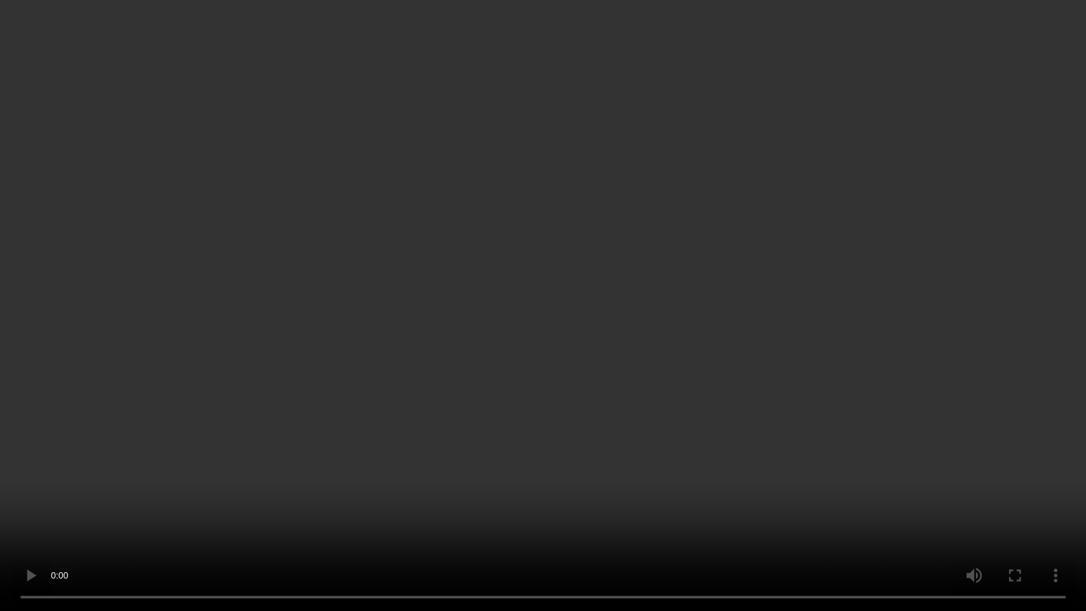
click at [515, 310] on video at bounding box center [543, 305] width 1086 height 611
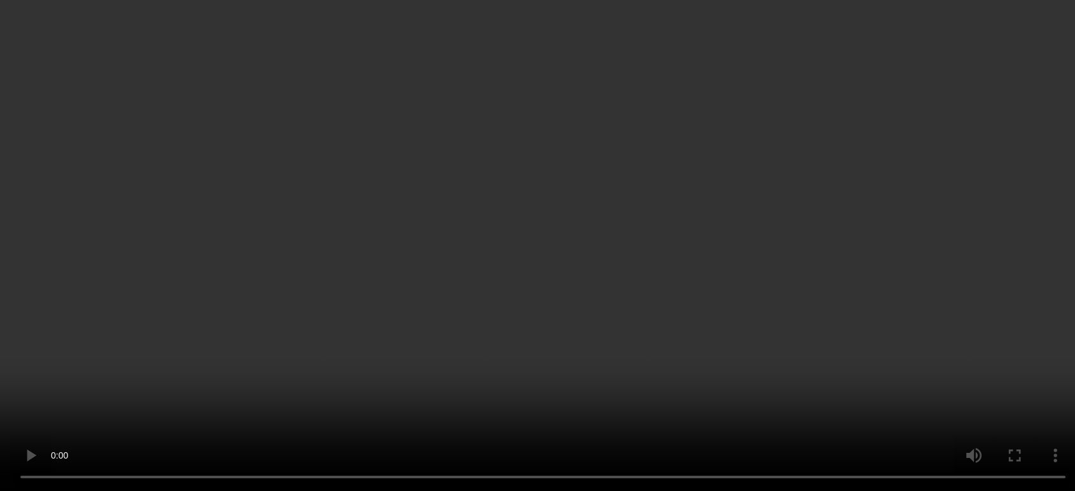
scroll to position [0, 0]
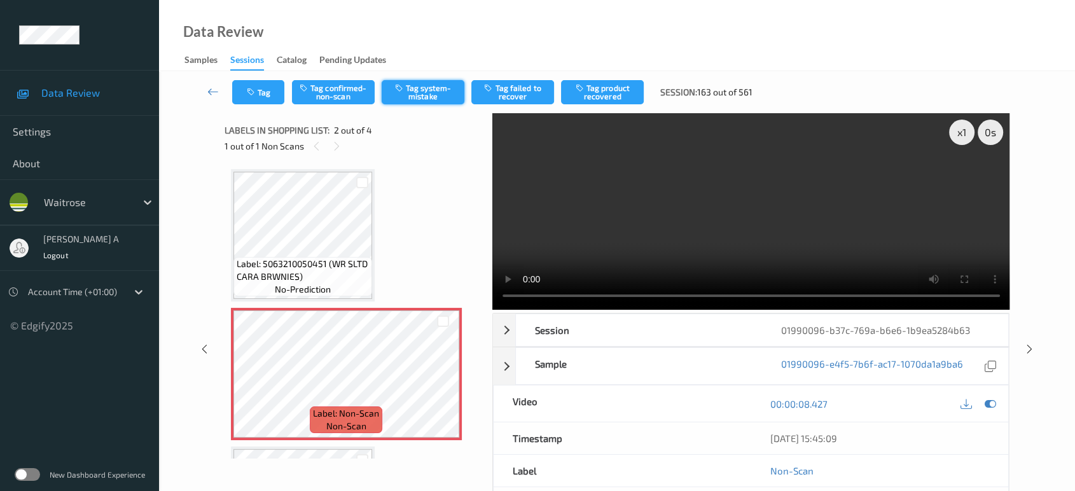
click at [413, 90] on button "Tag system-mistake" at bounding box center [423, 92] width 83 height 24
click at [265, 103] on button "Tag" at bounding box center [258, 92] width 52 height 24
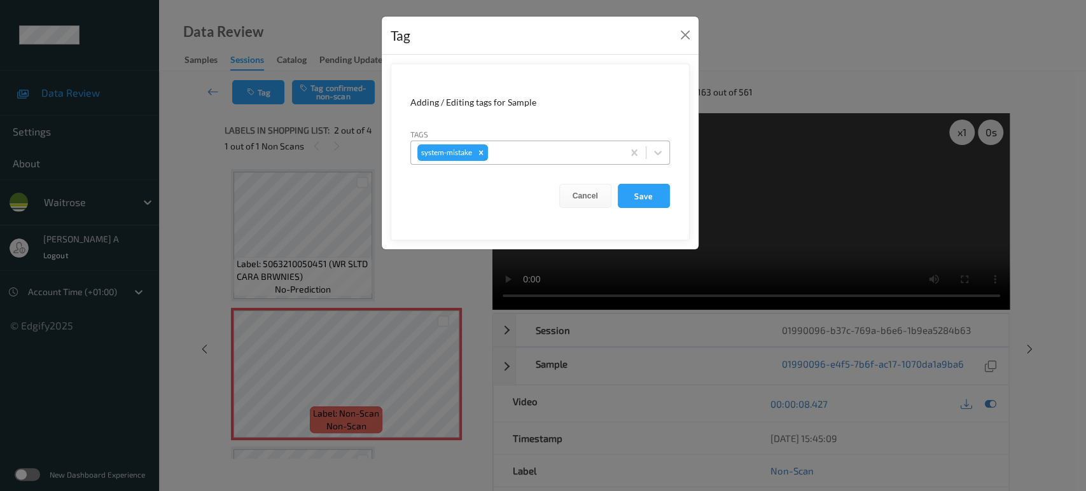
click at [539, 156] on div at bounding box center [553, 152] width 126 height 15
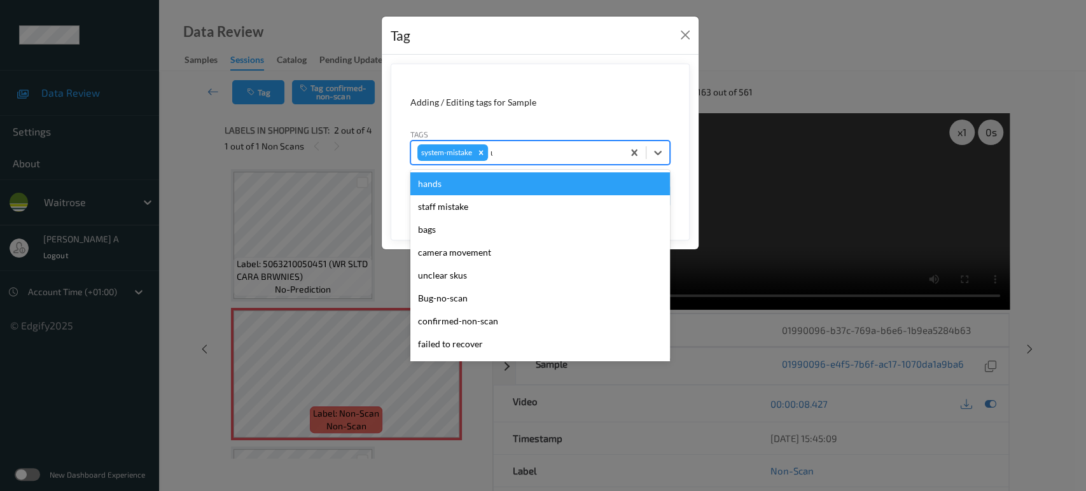
type input "un"
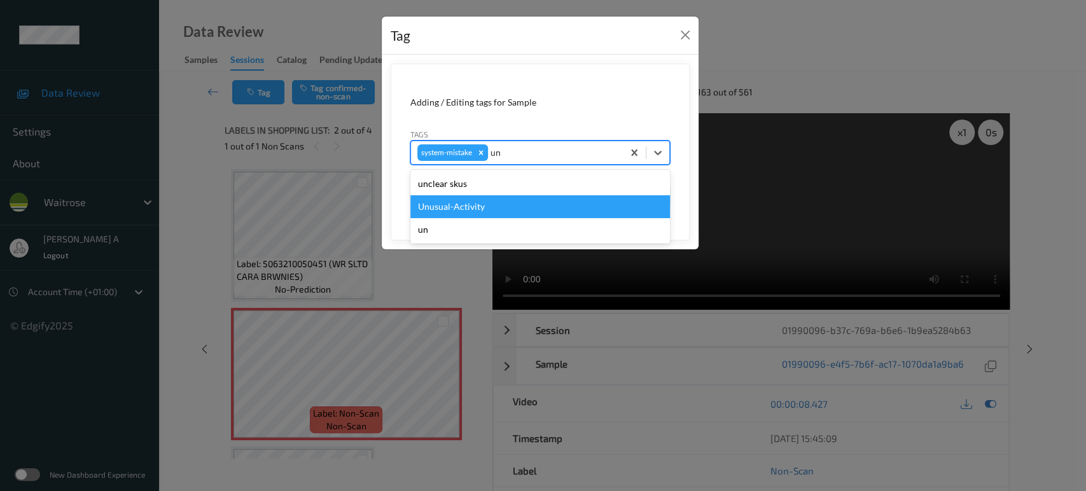
click at [483, 201] on div "Unusual-Activity" at bounding box center [540, 206] width 260 height 23
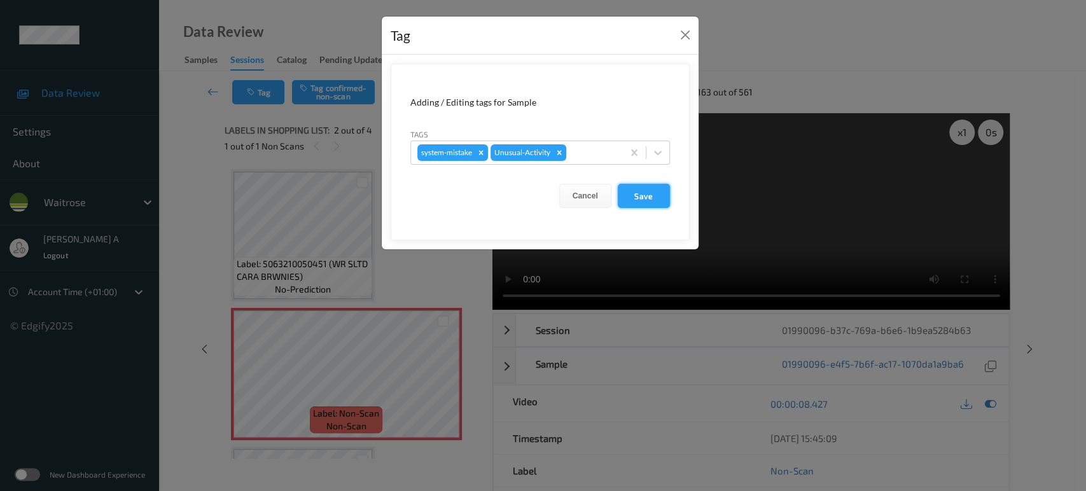
click at [649, 197] on button "Save" at bounding box center [644, 196] width 52 height 24
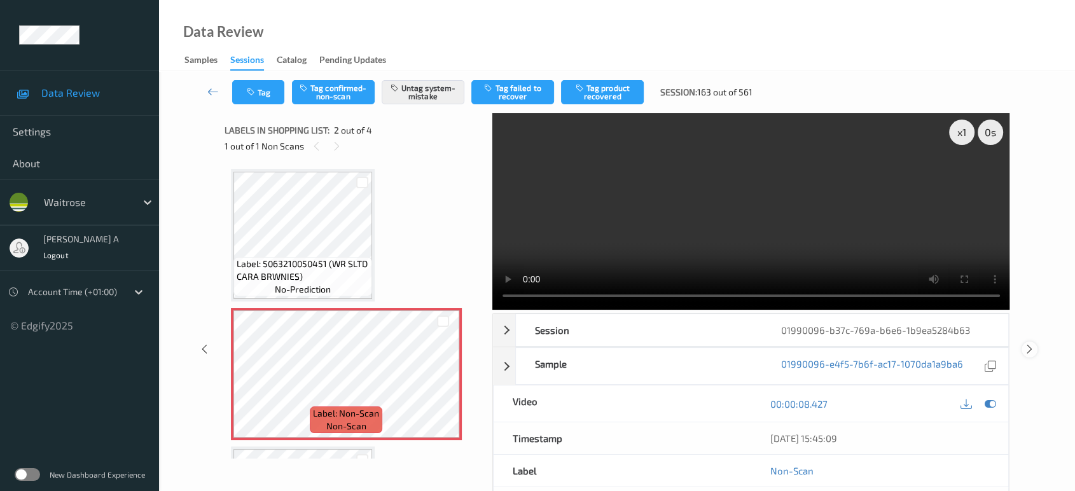
click at [1030, 343] on icon at bounding box center [1029, 348] width 11 height 11
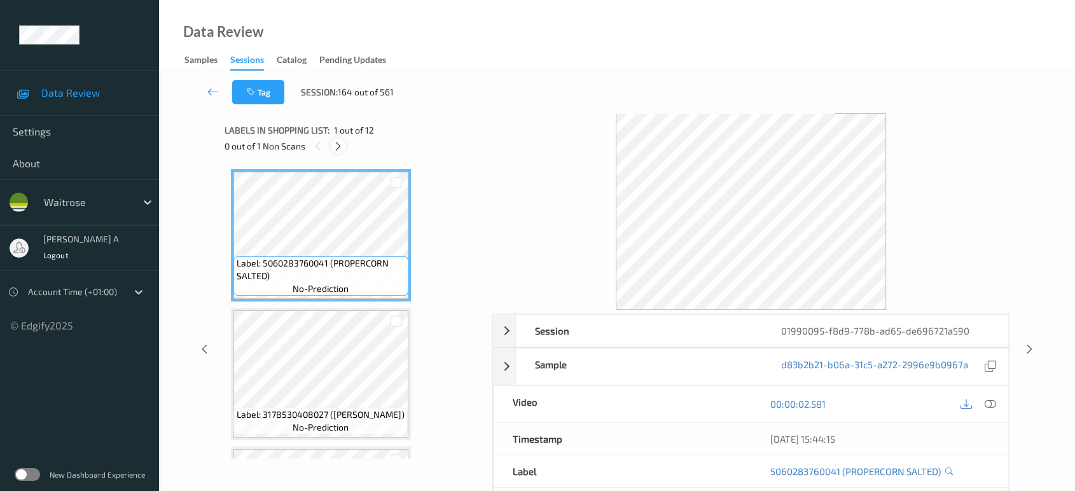
click at [339, 142] on icon at bounding box center [338, 146] width 11 height 11
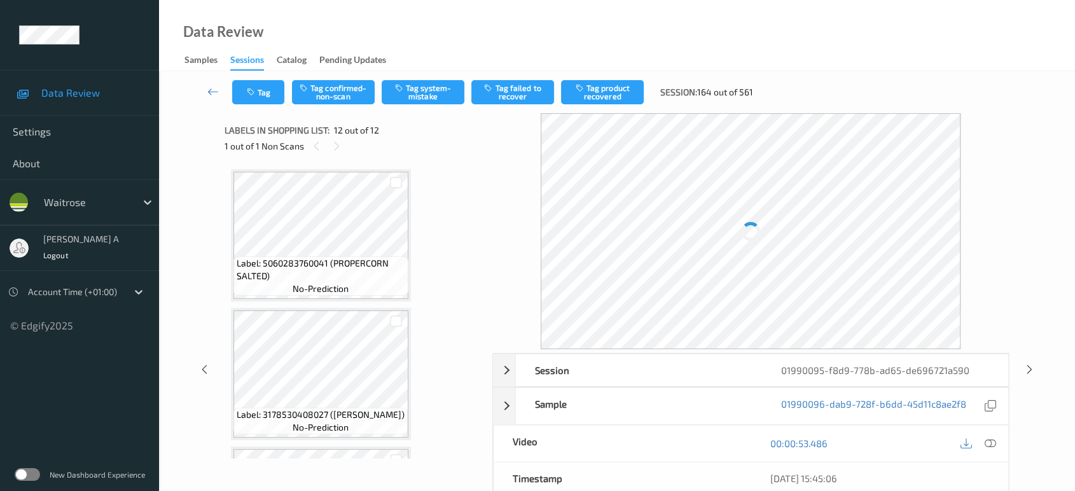
scroll to position [1367, 0]
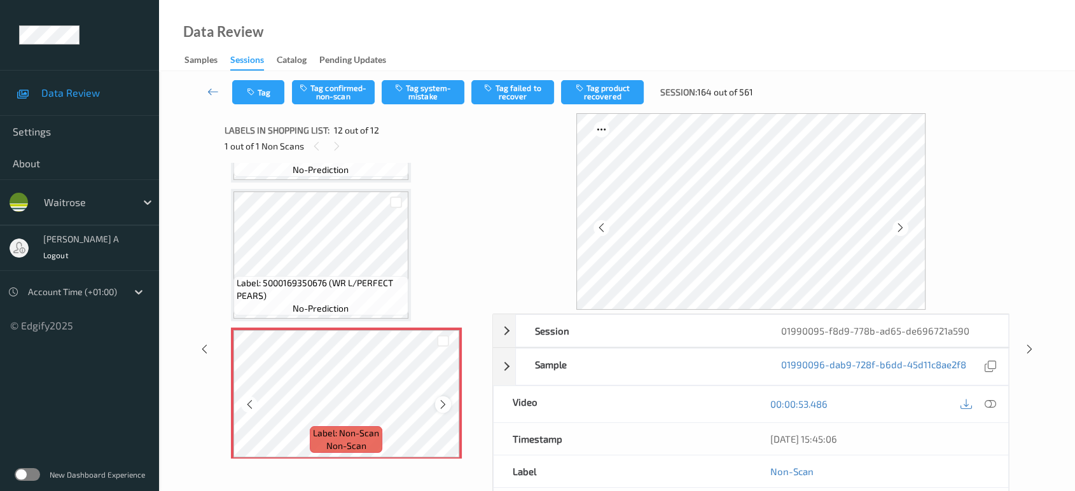
click at [440, 399] on icon at bounding box center [443, 404] width 11 height 11
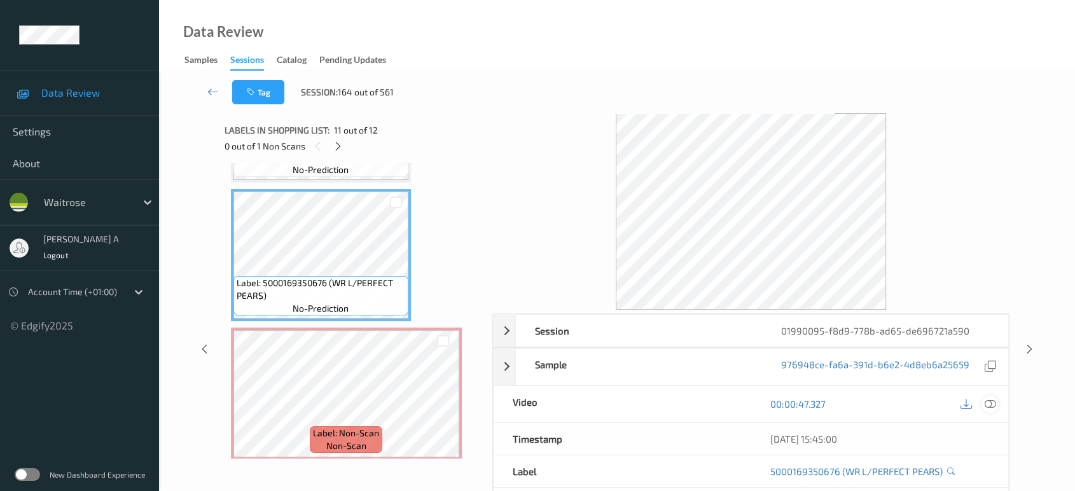
click at [988, 401] on icon at bounding box center [990, 403] width 11 height 11
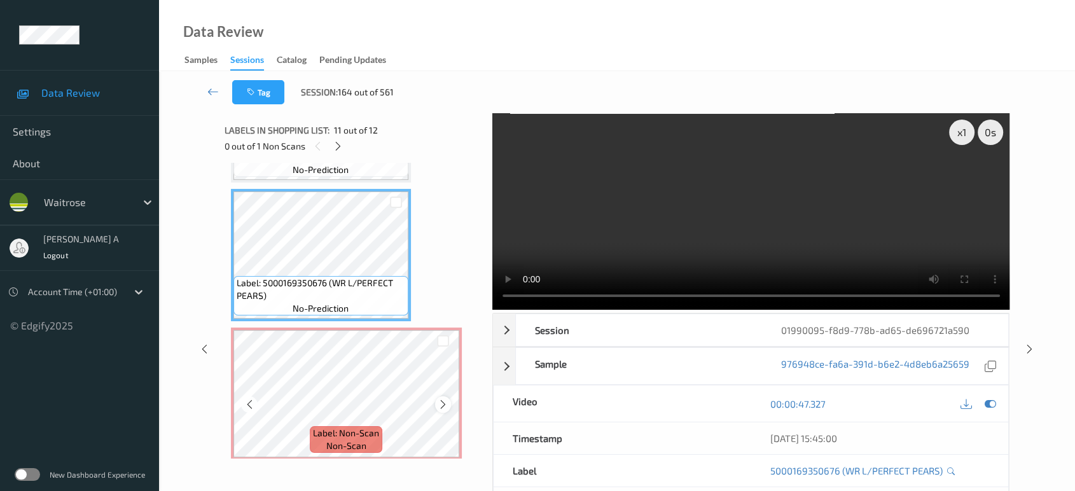
click at [443, 399] on icon at bounding box center [443, 404] width 11 height 11
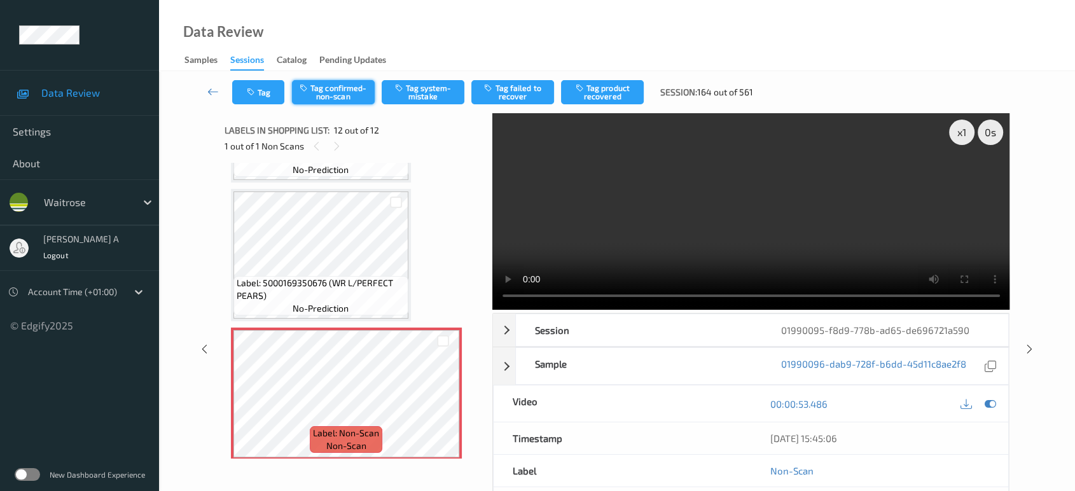
click at [336, 87] on button "Tag confirmed-non-scan" at bounding box center [333, 92] width 83 height 24
click at [1032, 343] on icon at bounding box center [1029, 348] width 11 height 11
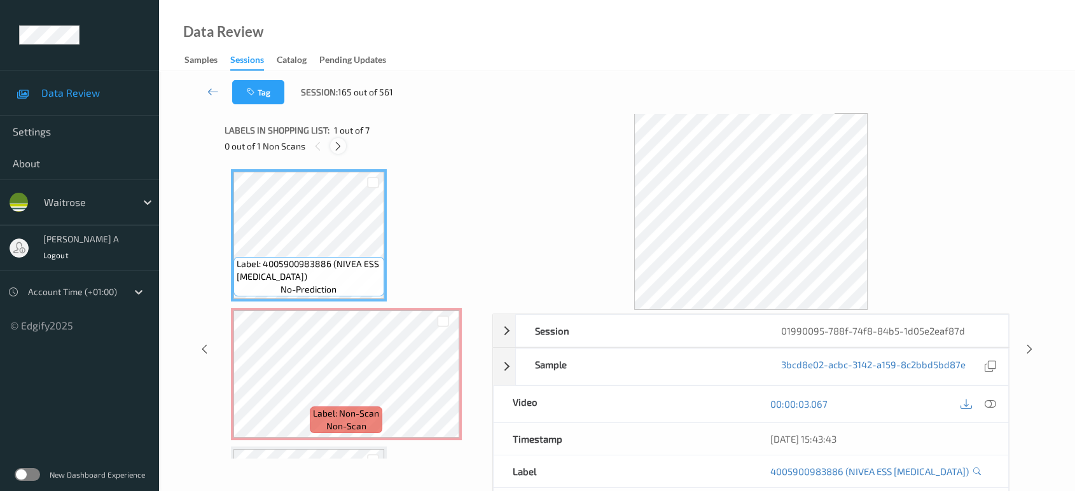
click at [333, 151] on icon at bounding box center [338, 146] width 11 height 11
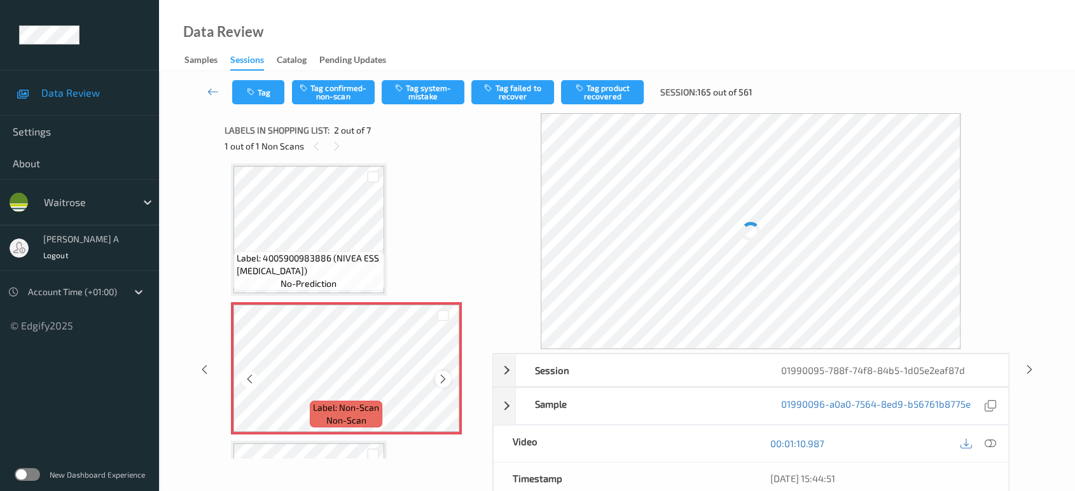
click at [440, 376] on icon at bounding box center [443, 378] width 11 height 11
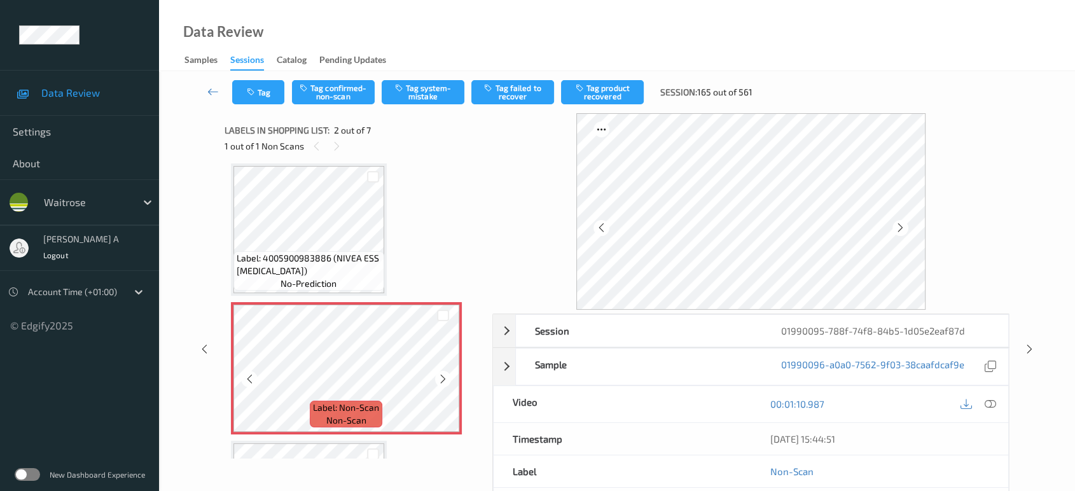
click at [440, 376] on icon at bounding box center [443, 378] width 11 height 11
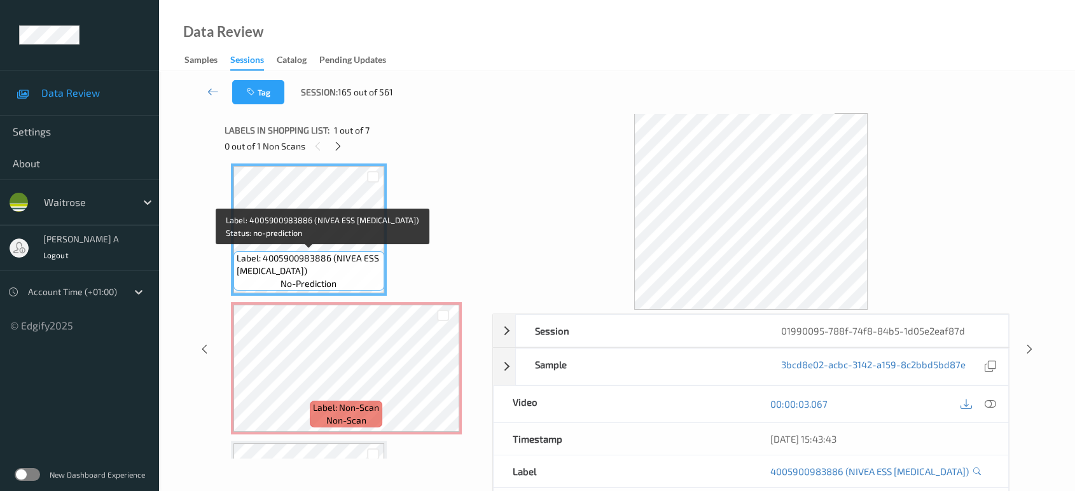
scroll to position [0, 0]
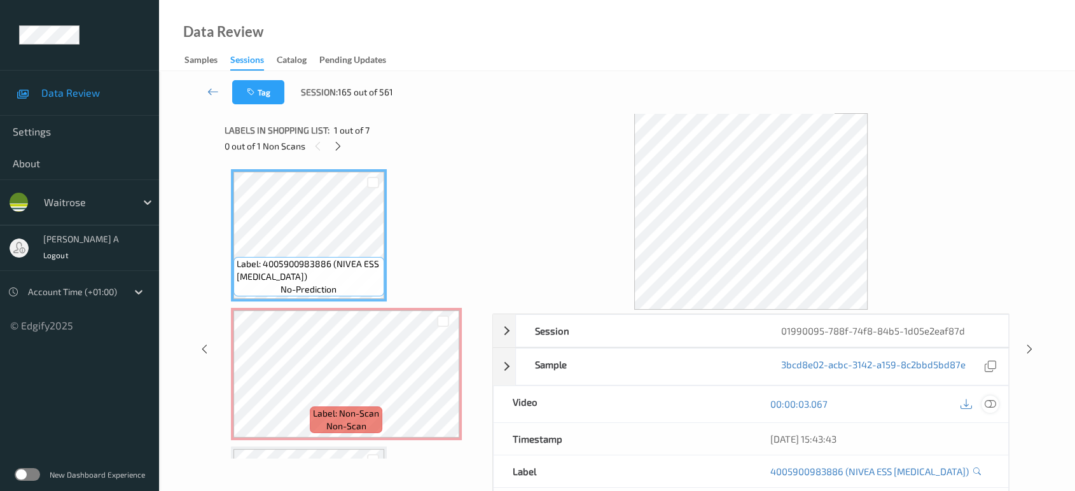
click at [989, 405] on icon at bounding box center [990, 403] width 11 height 11
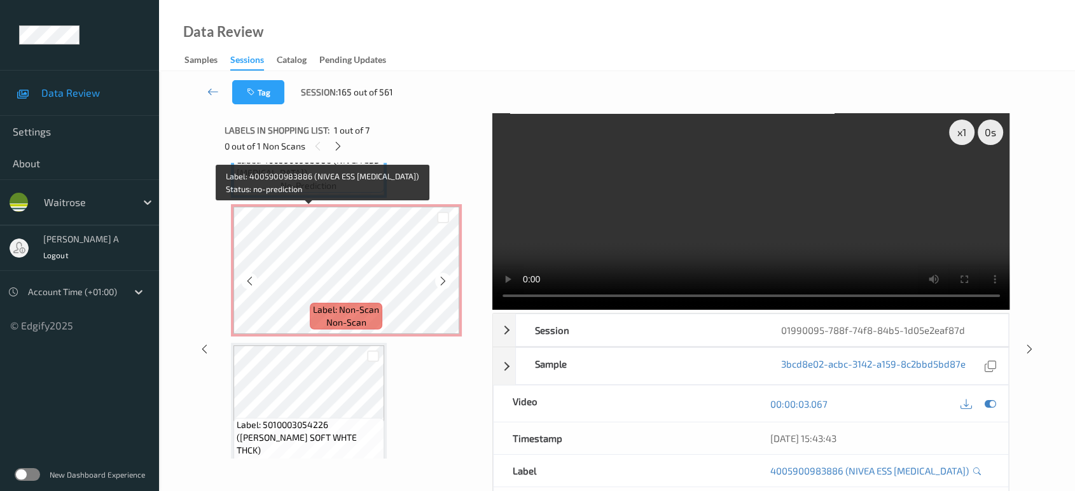
scroll to position [141, 0]
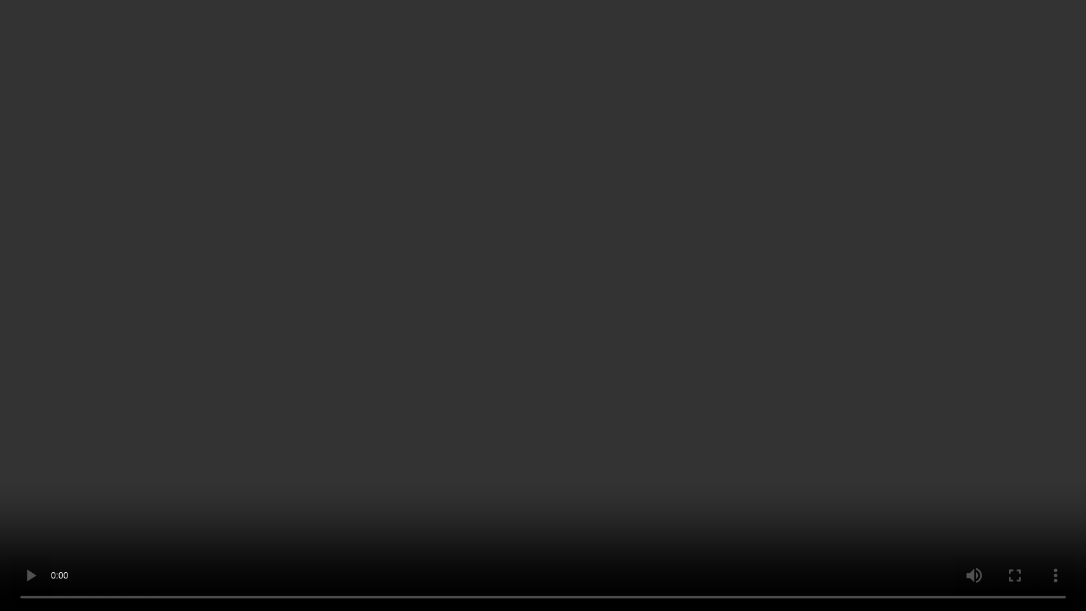
click at [434, 304] on video at bounding box center [543, 305] width 1086 height 611
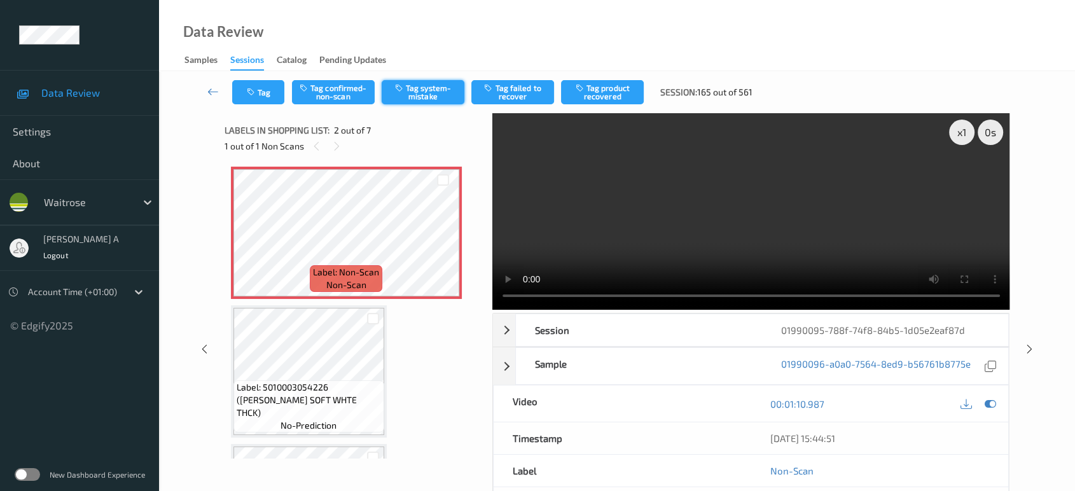
click at [410, 87] on button "Tag system-mistake" at bounding box center [423, 92] width 83 height 24
click at [261, 94] on button "Tag" at bounding box center [258, 92] width 52 height 24
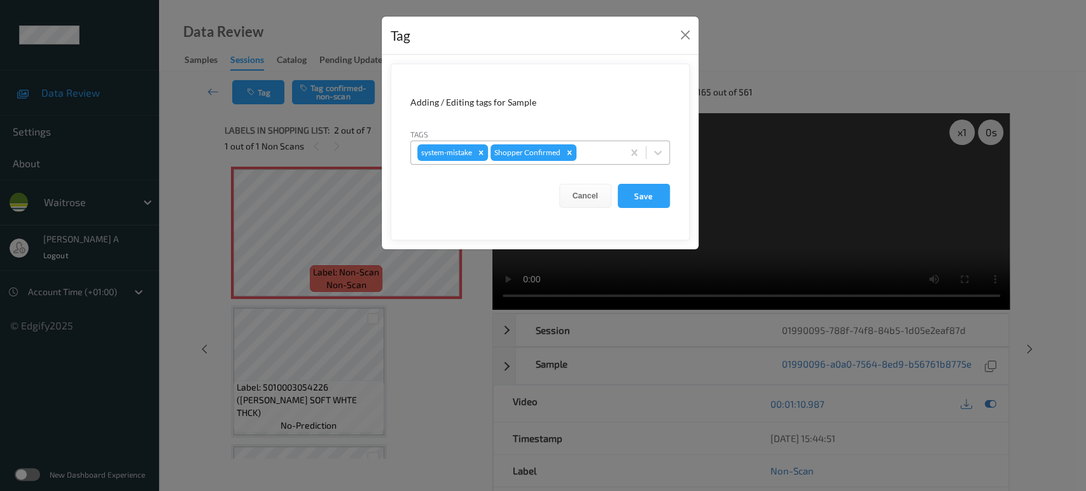
click at [590, 153] on div at bounding box center [598, 152] width 38 height 15
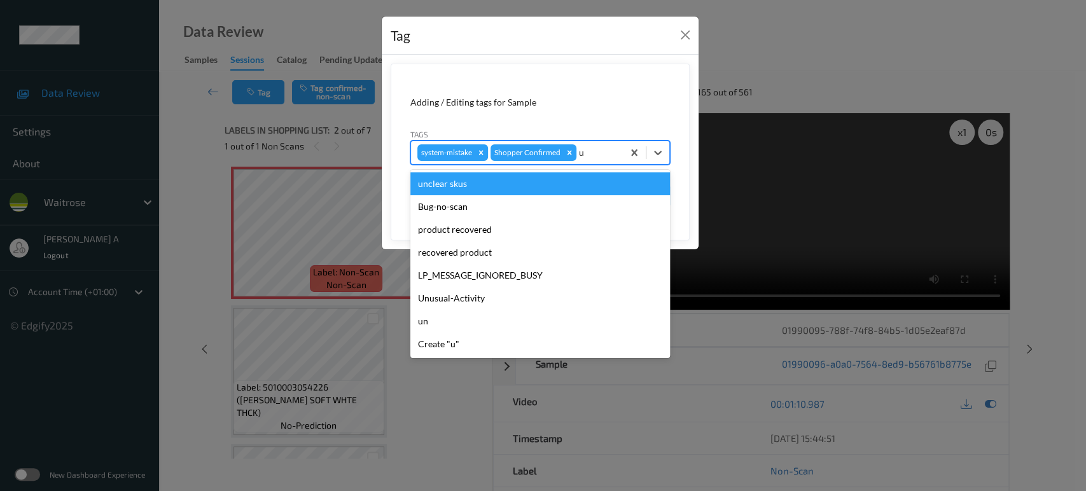
type input "un"
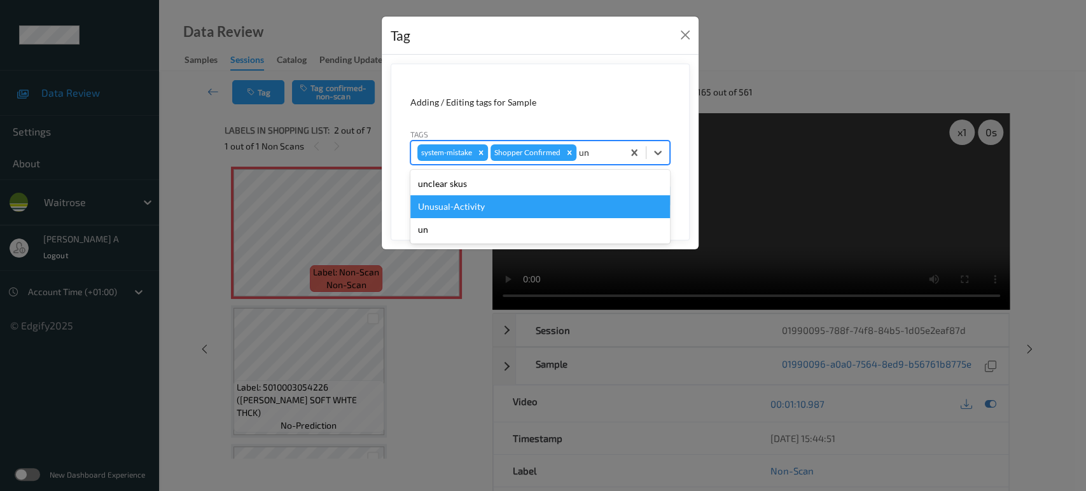
click at [499, 206] on div "Unusual-Activity" at bounding box center [540, 206] width 260 height 23
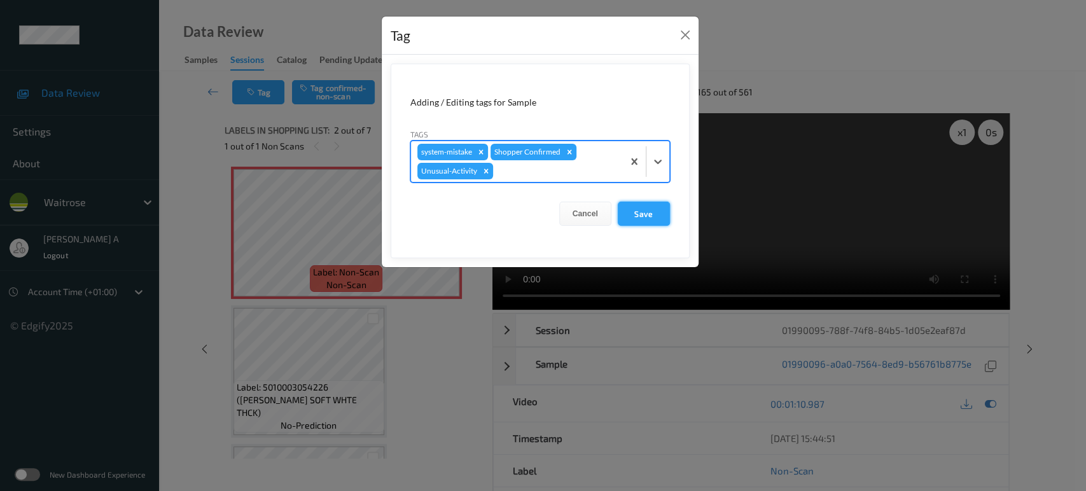
click at [636, 214] on button "Save" at bounding box center [644, 214] width 52 height 24
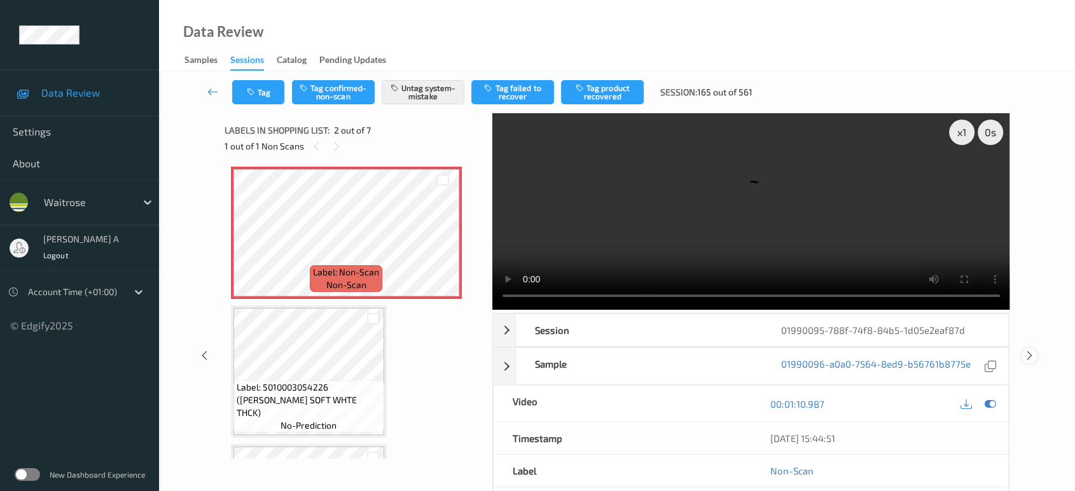
click at [1031, 359] on icon at bounding box center [1029, 355] width 11 height 11
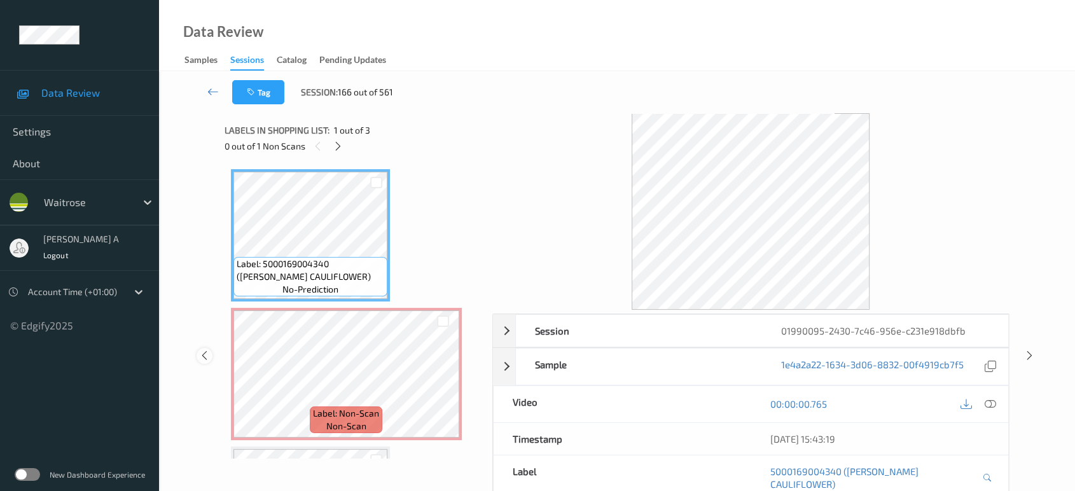
click at [202, 350] on icon at bounding box center [204, 355] width 11 height 11
click at [342, 143] on icon at bounding box center [338, 146] width 11 height 11
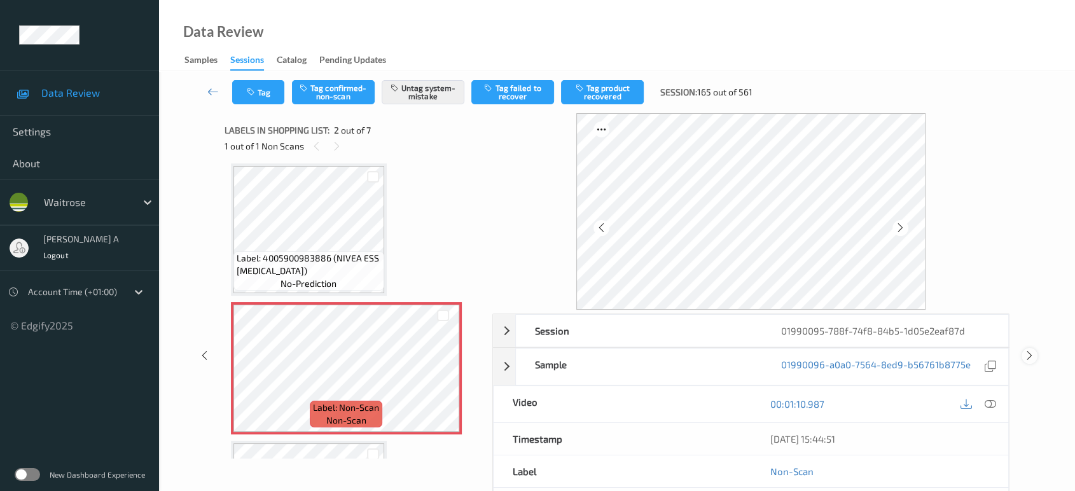
click at [1025, 352] on icon at bounding box center [1029, 355] width 11 height 11
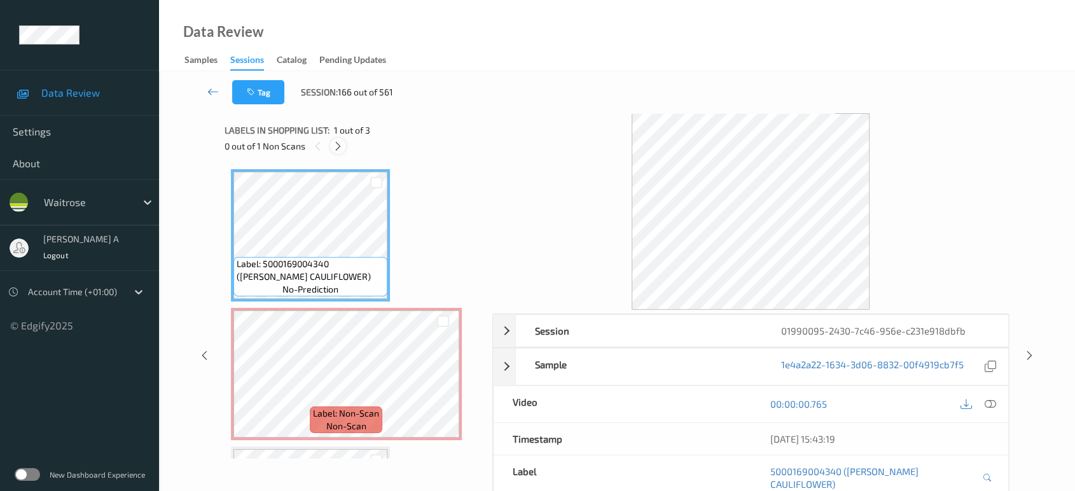
click at [340, 148] on icon at bounding box center [338, 146] width 11 height 11
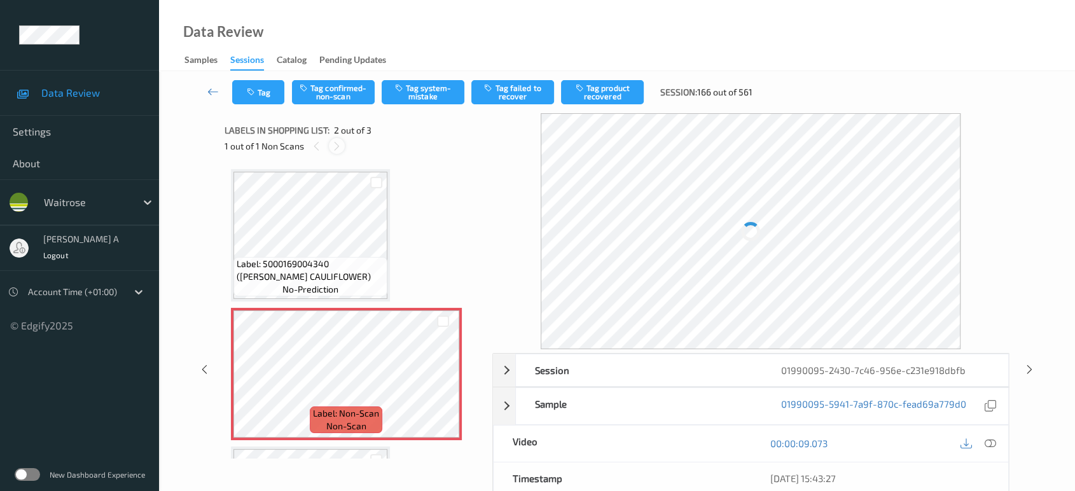
scroll to position [6, 0]
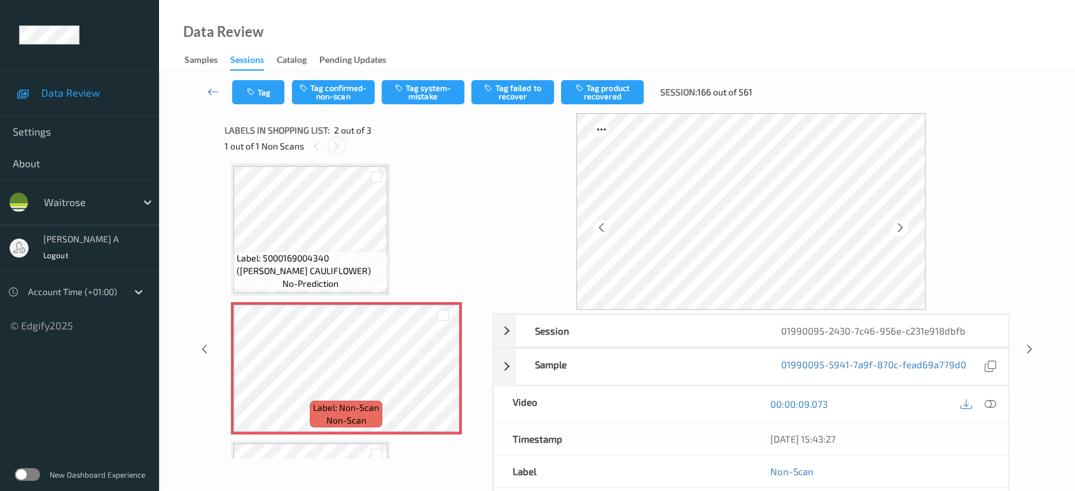
click at [335, 142] on icon at bounding box center [336, 146] width 11 height 11
click at [445, 382] on icon at bounding box center [443, 378] width 11 height 11
click at [443, 380] on icon at bounding box center [443, 378] width 11 height 11
click at [443, 377] on icon at bounding box center [443, 378] width 11 height 11
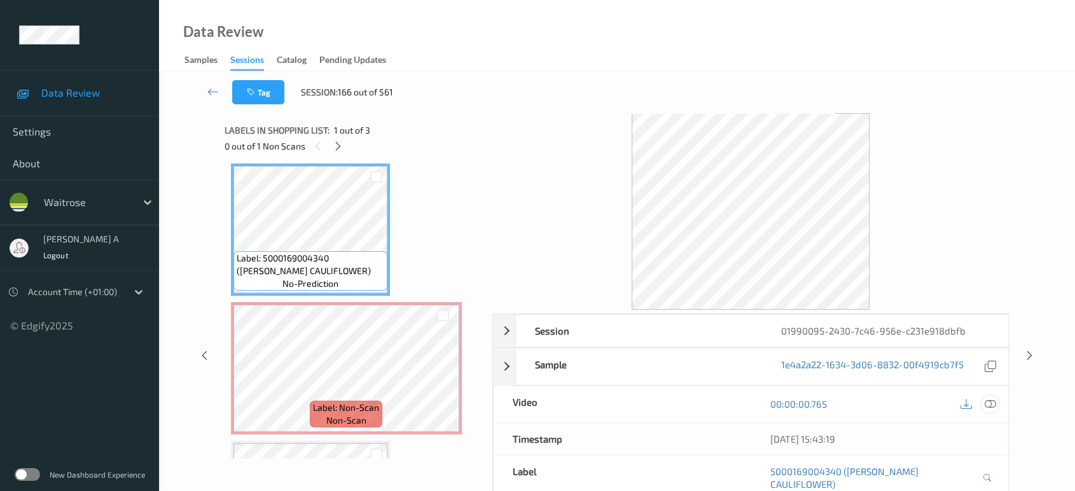
click at [990, 404] on icon at bounding box center [990, 403] width 11 height 11
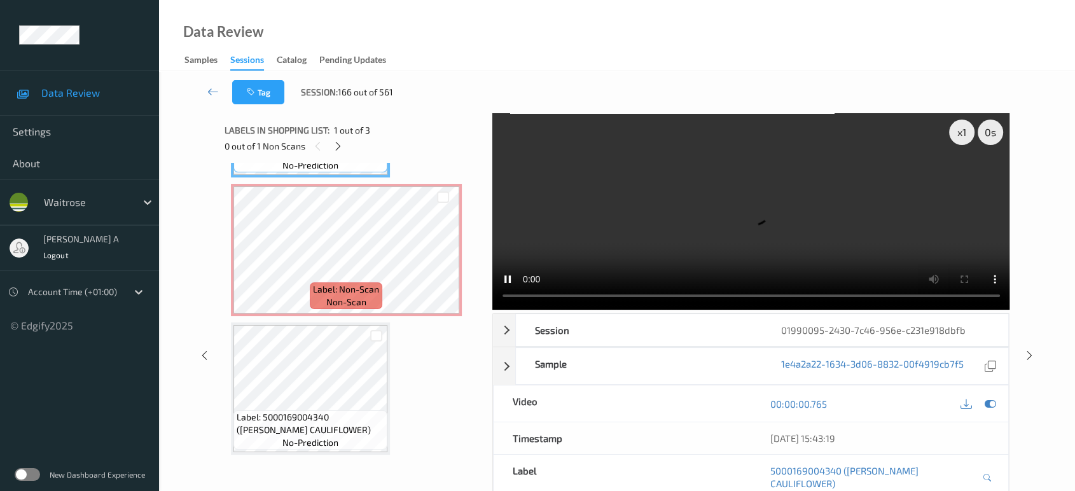
scroll to position [0, 0]
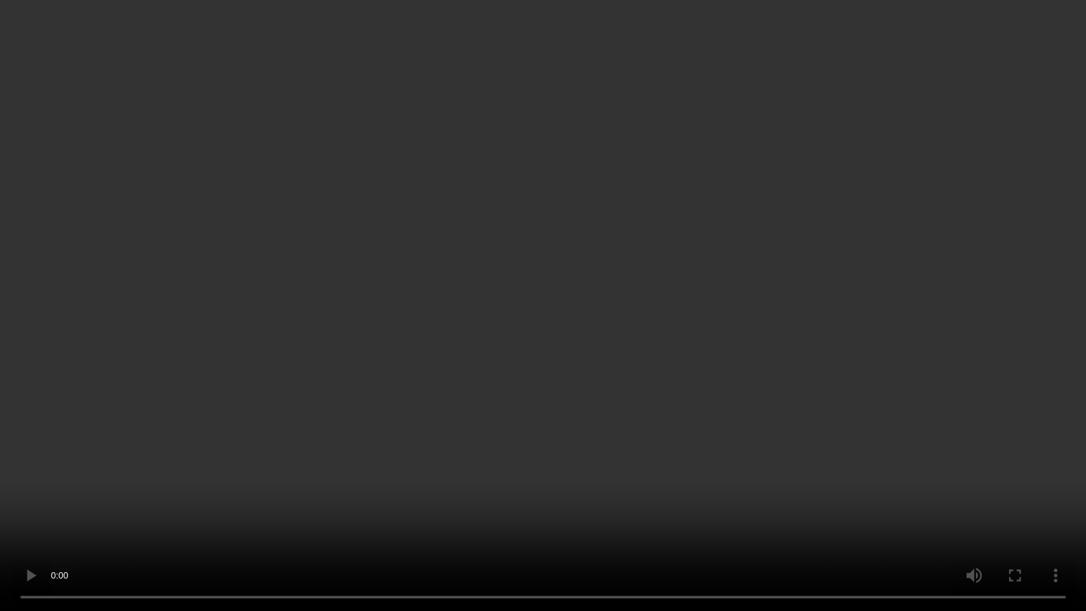
click at [579, 295] on video at bounding box center [543, 305] width 1086 height 611
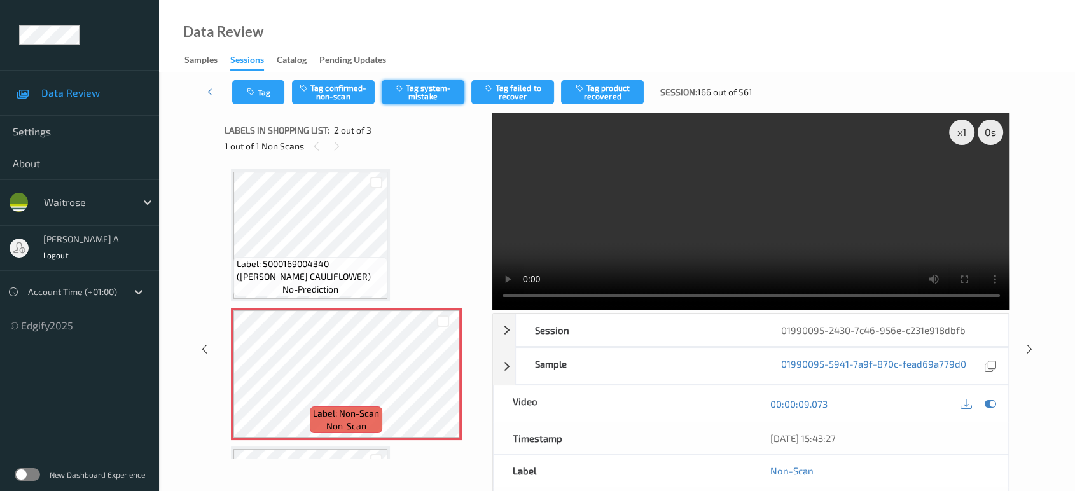
click at [422, 96] on button "Tag system-mistake" at bounding box center [423, 92] width 83 height 24
click at [258, 99] on button "Tag" at bounding box center [258, 92] width 52 height 24
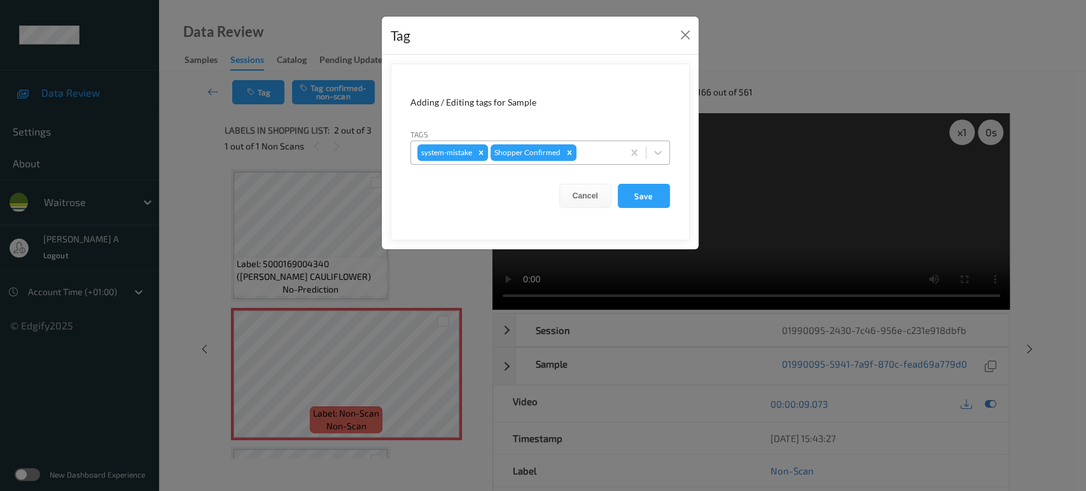
click at [607, 159] on div at bounding box center [598, 152] width 38 height 15
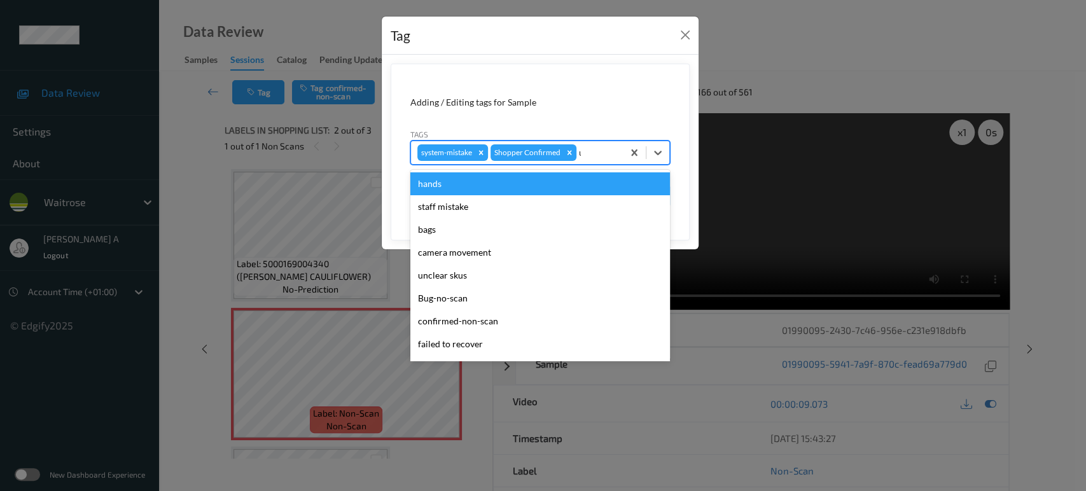
type input "un"
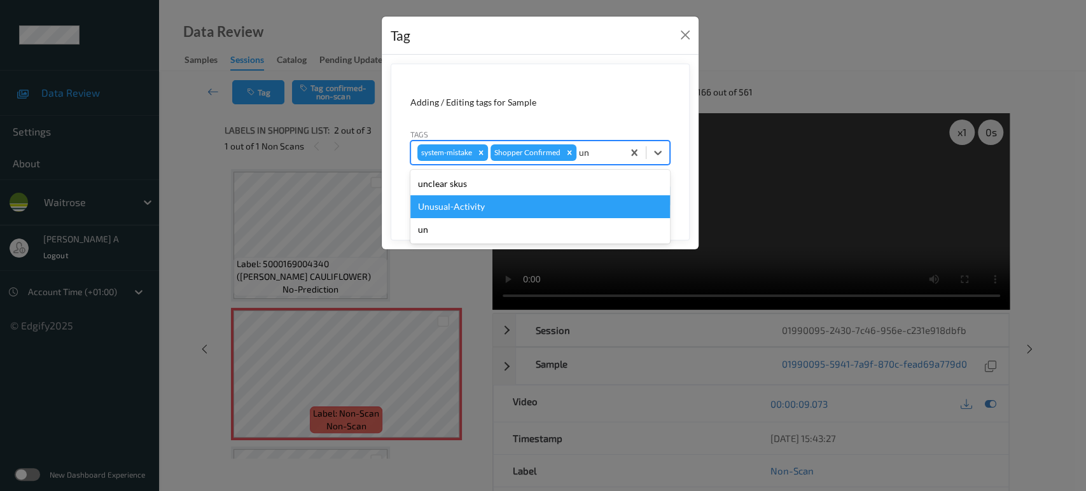
click at [543, 202] on div "Unusual-Activity" at bounding box center [540, 206] width 260 height 23
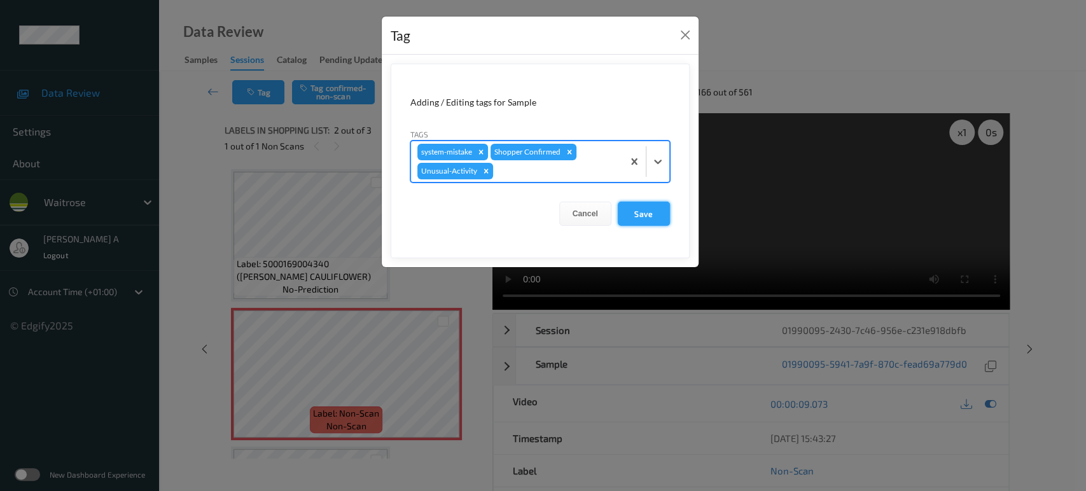
click at [647, 216] on button "Save" at bounding box center [644, 214] width 52 height 24
